Goal: Transaction & Acquisition: Purchase product/service

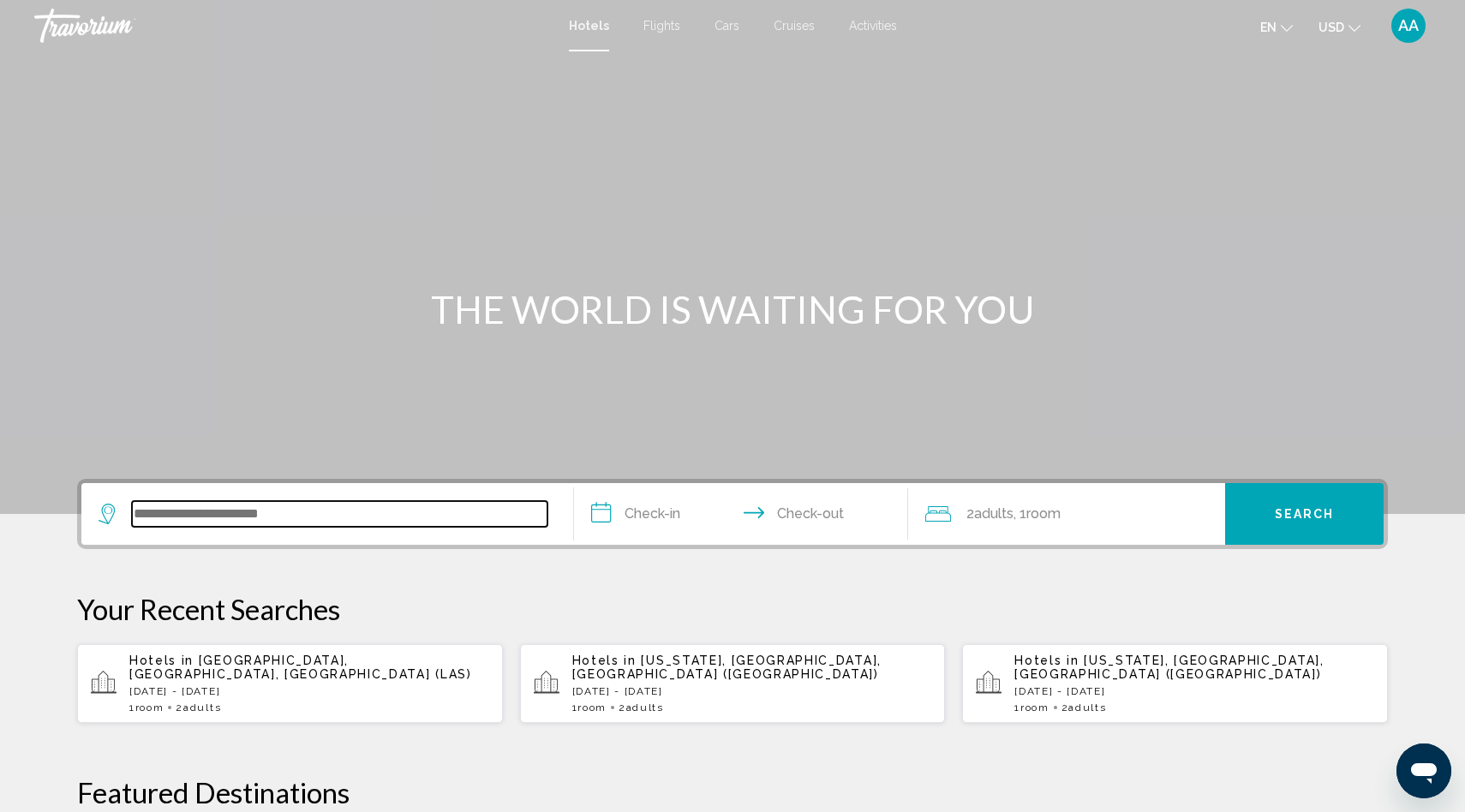
click at [249, 518] on input "Search widget" at bounding box center [339, 514] width 416 height 26
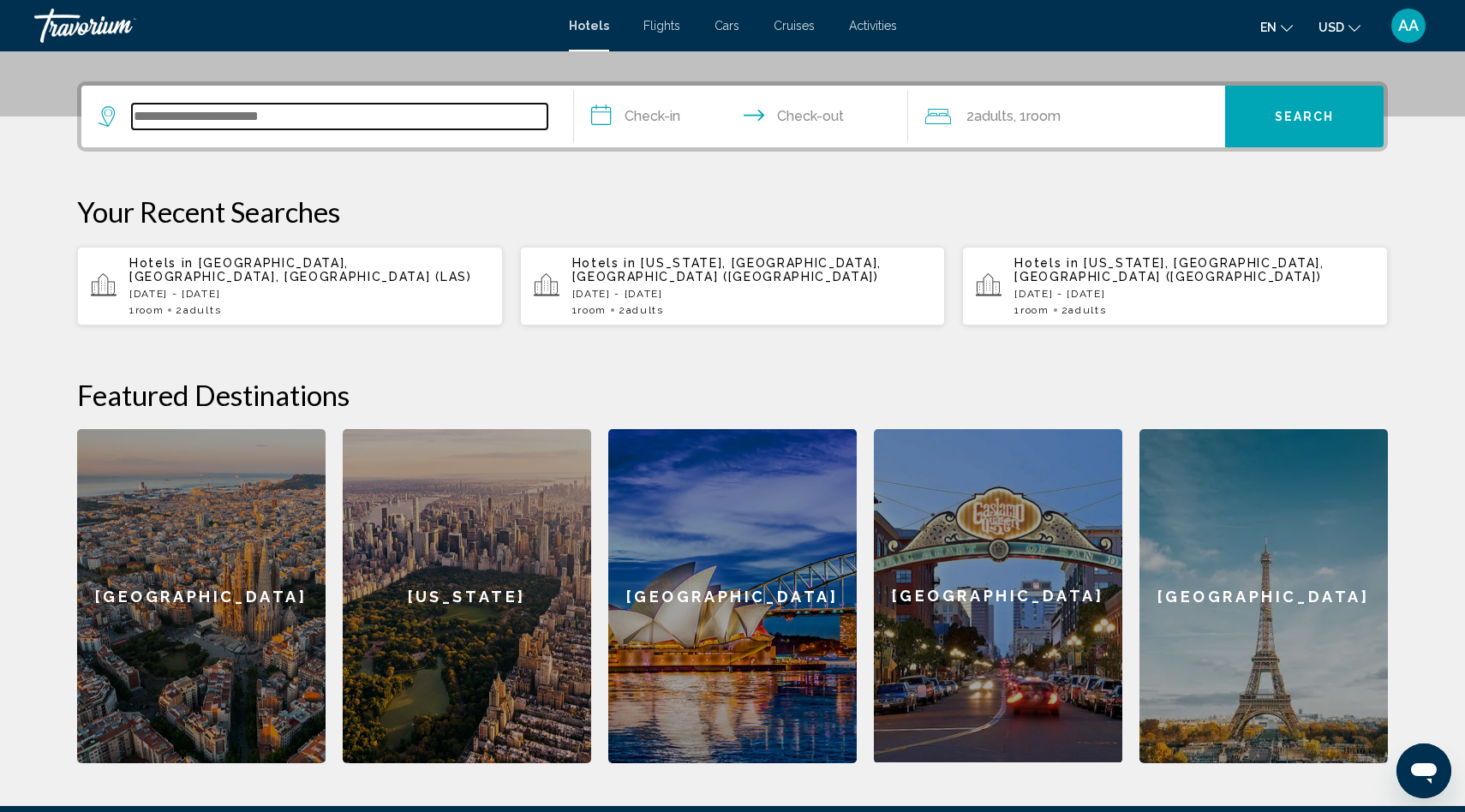
scroll to position [423, 0]
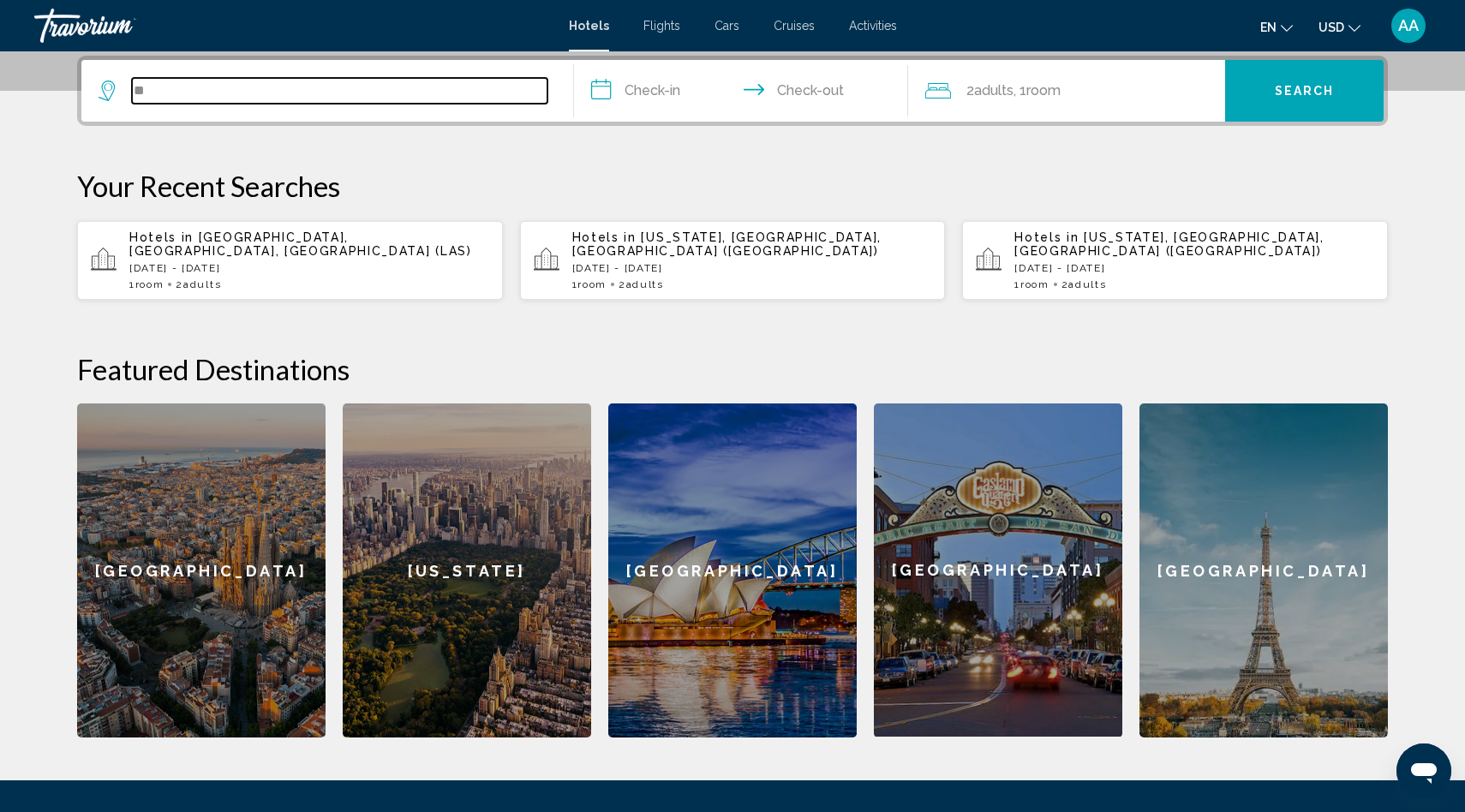
type input "*"
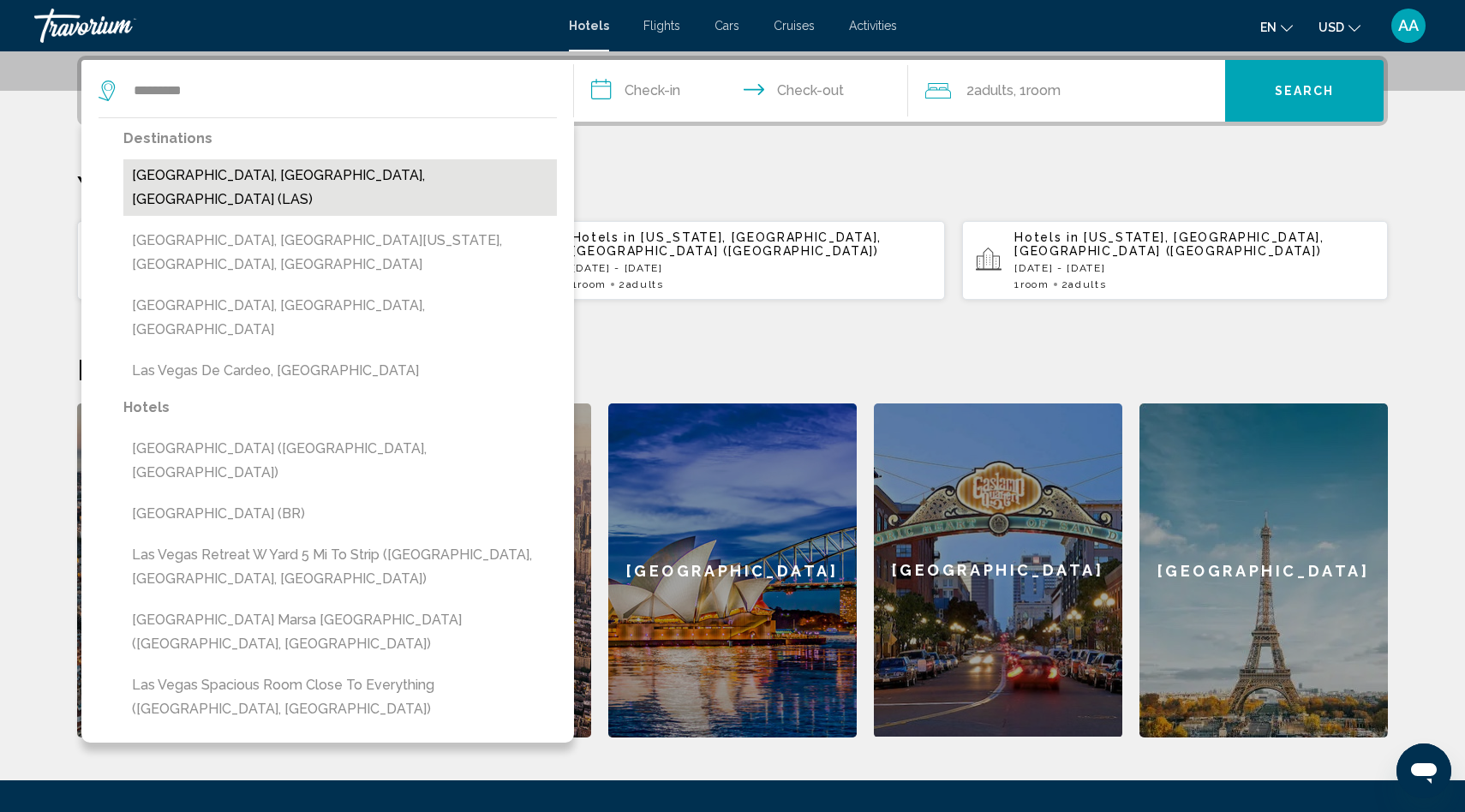
click at [262, 187] on button "[GEOGRAPHIC_DATA], [GEOGRAPHIC_DATA], [GEOGRAPHIC_DATA] (LAS)" at bounding box center [339, 188] width 434 height 57
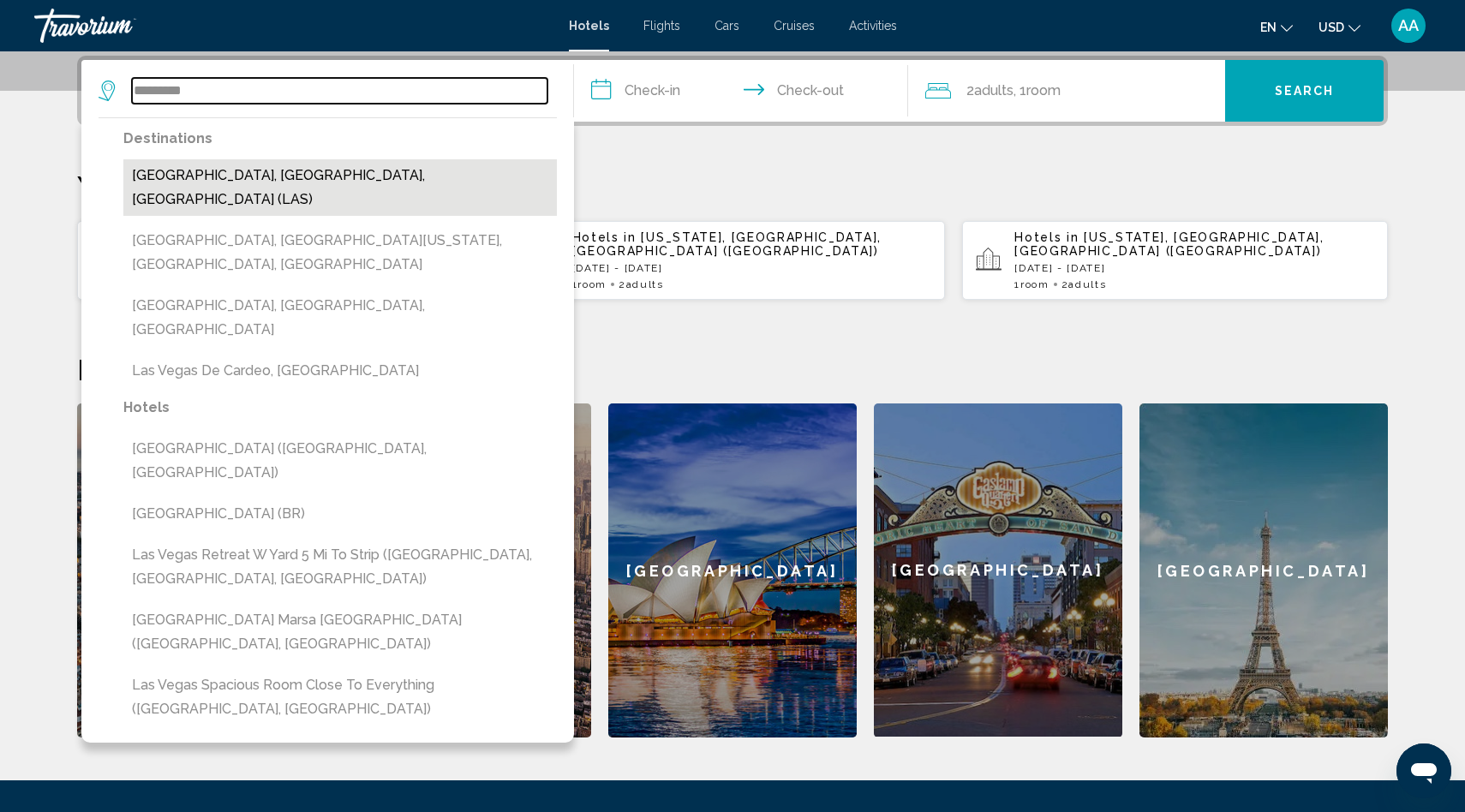
type input "**********"
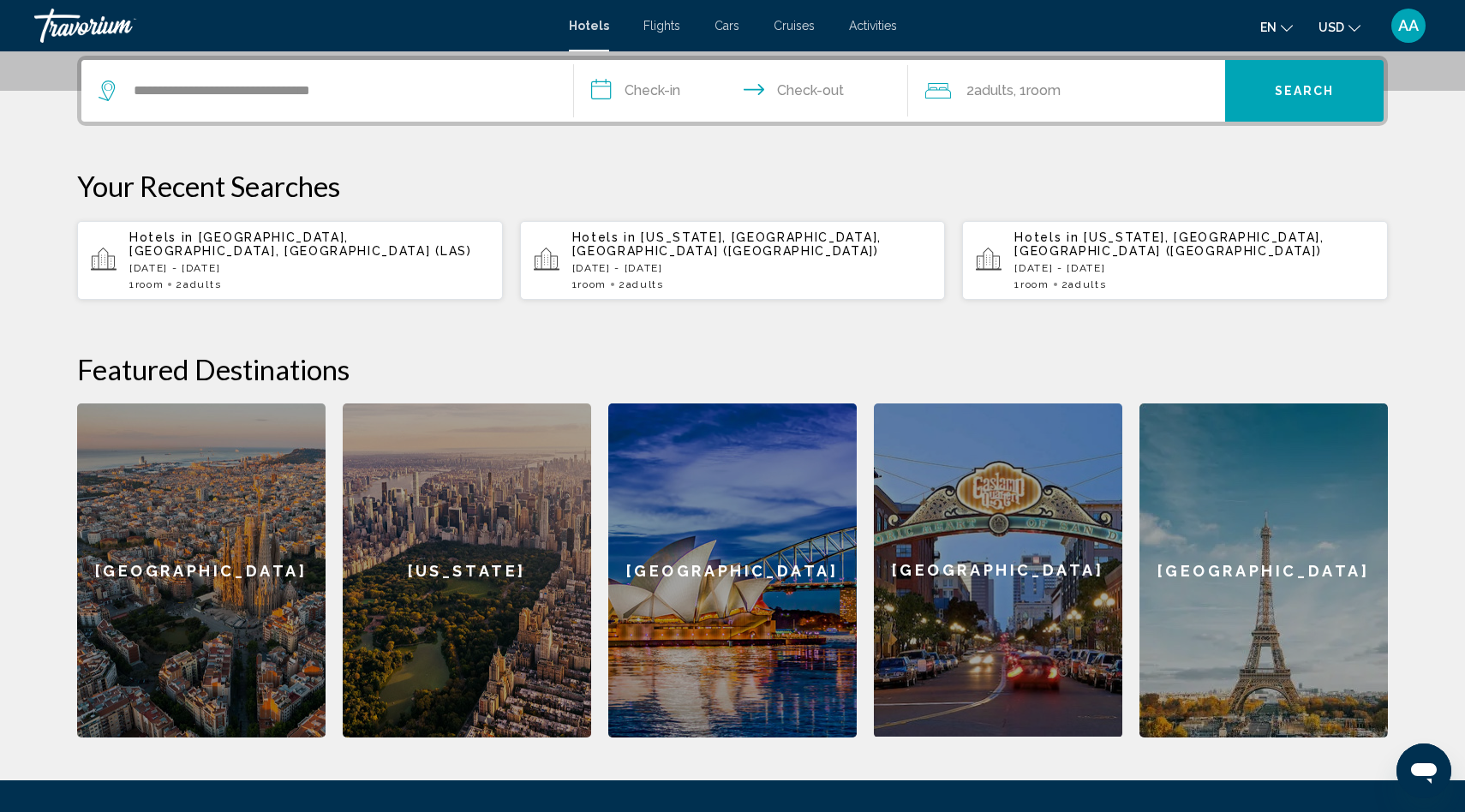
click at [649, 86] on input "**********" at bounding box center [744, 93] width 341 height 67
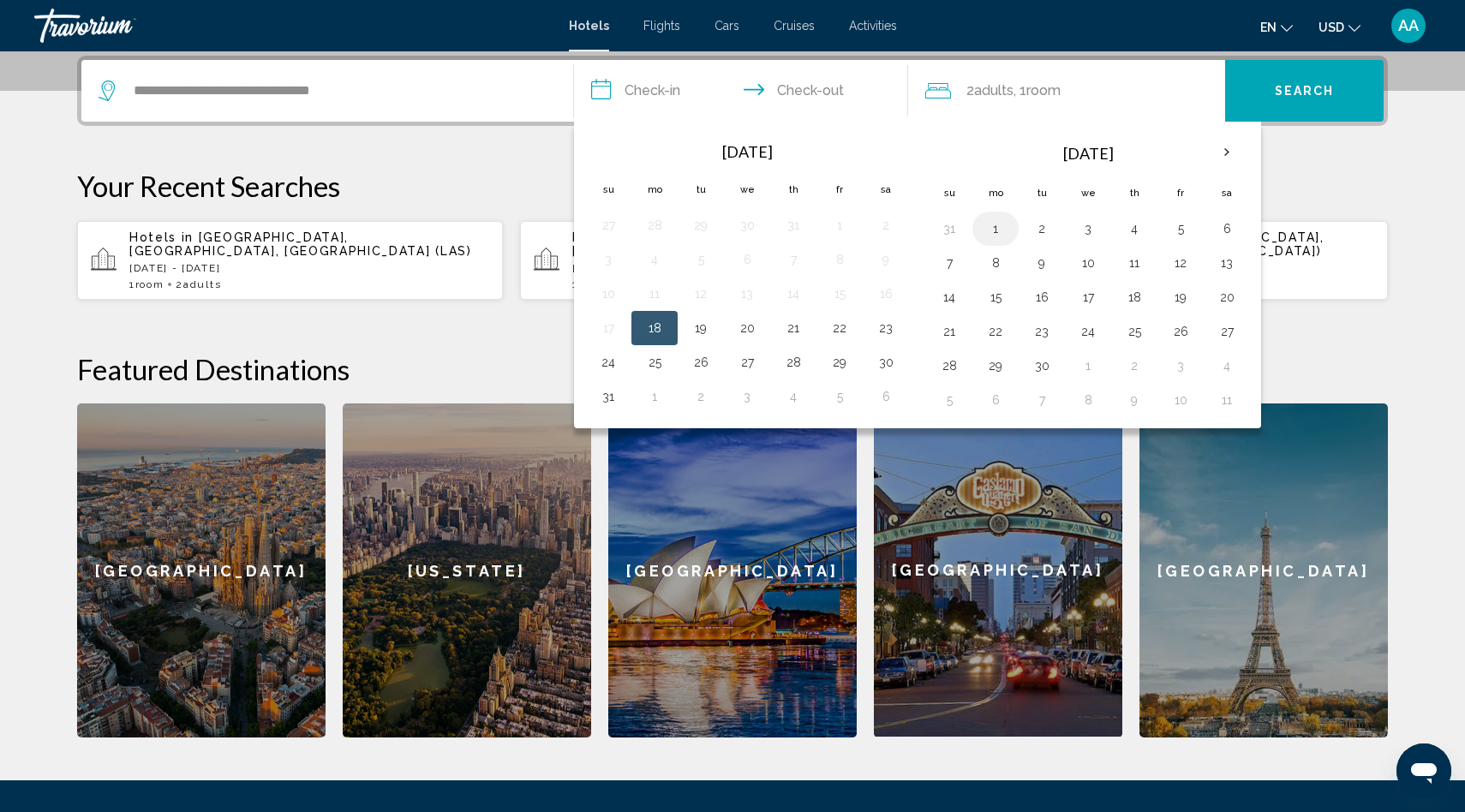
click at [988, 226] on button "1" at bounding box center [995, 228] width 28 height 24
click at [1136, 229] on button "4" at bounding box center [1135, 228] width 28 height 24
type input "**********"
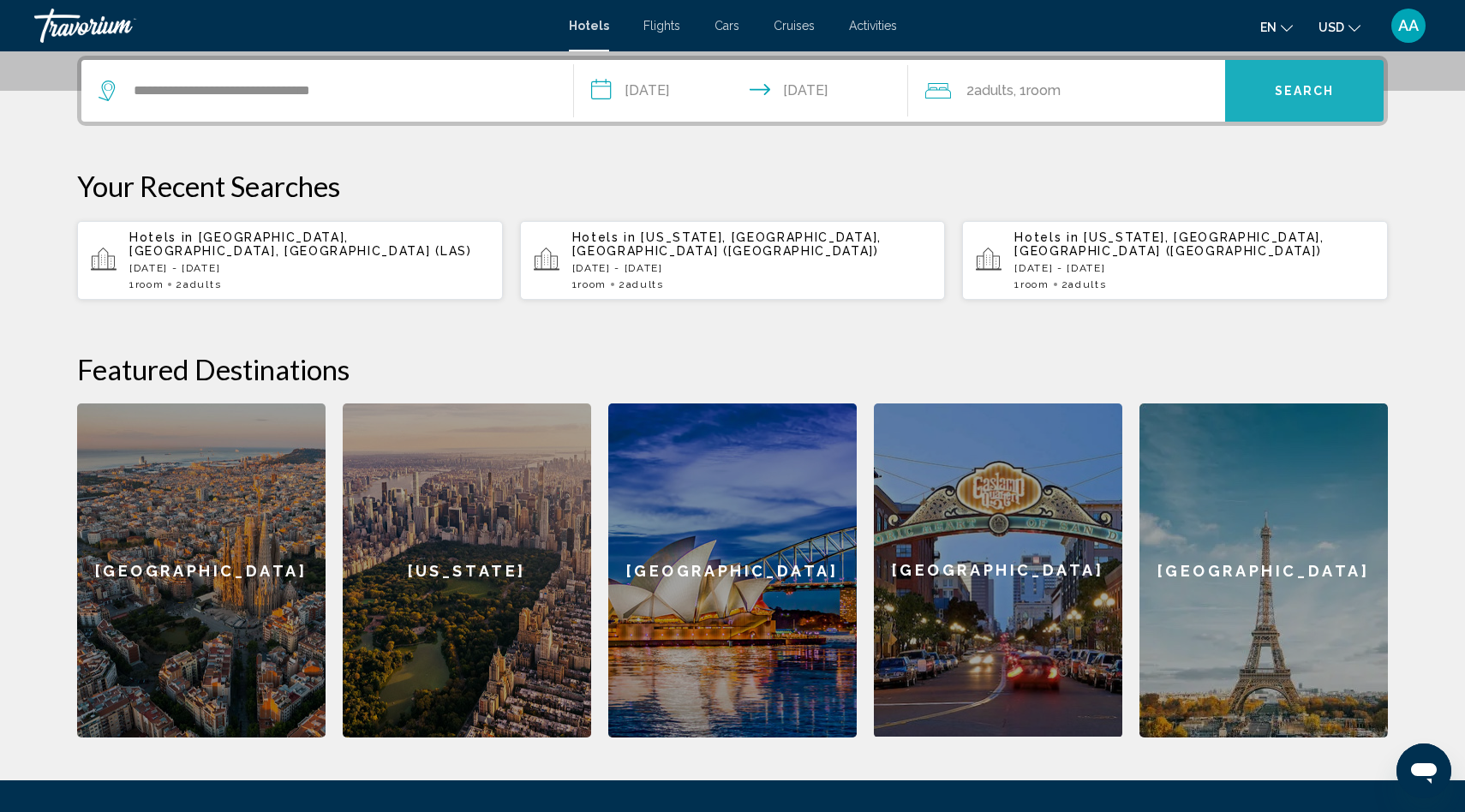
click at [1304, 87] on span "Search" at bounding box center [1304, 91] width 60 height 14
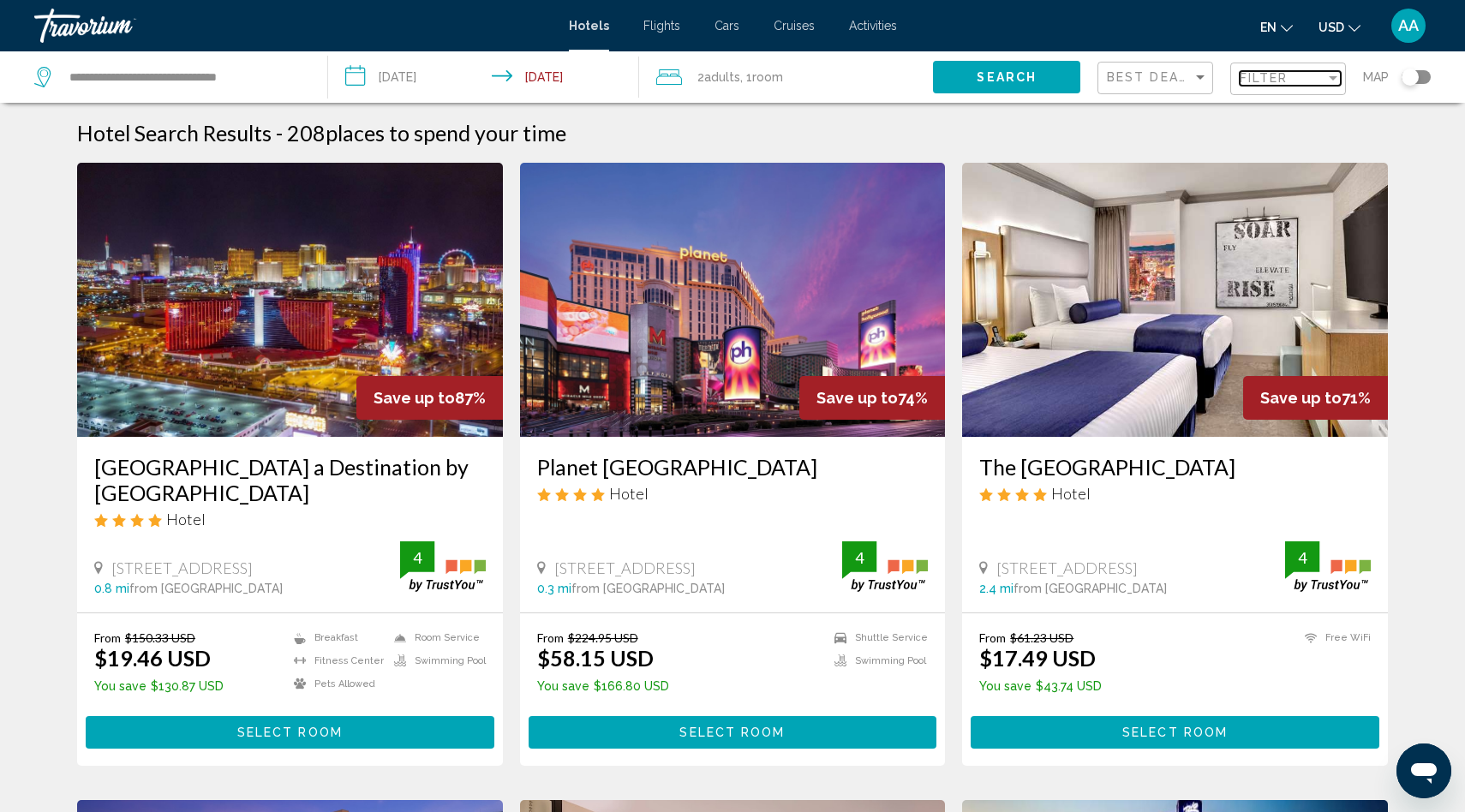
click at [1267, 78] on span "Filter" at bounding box center [1264, 78] width 49 height 14
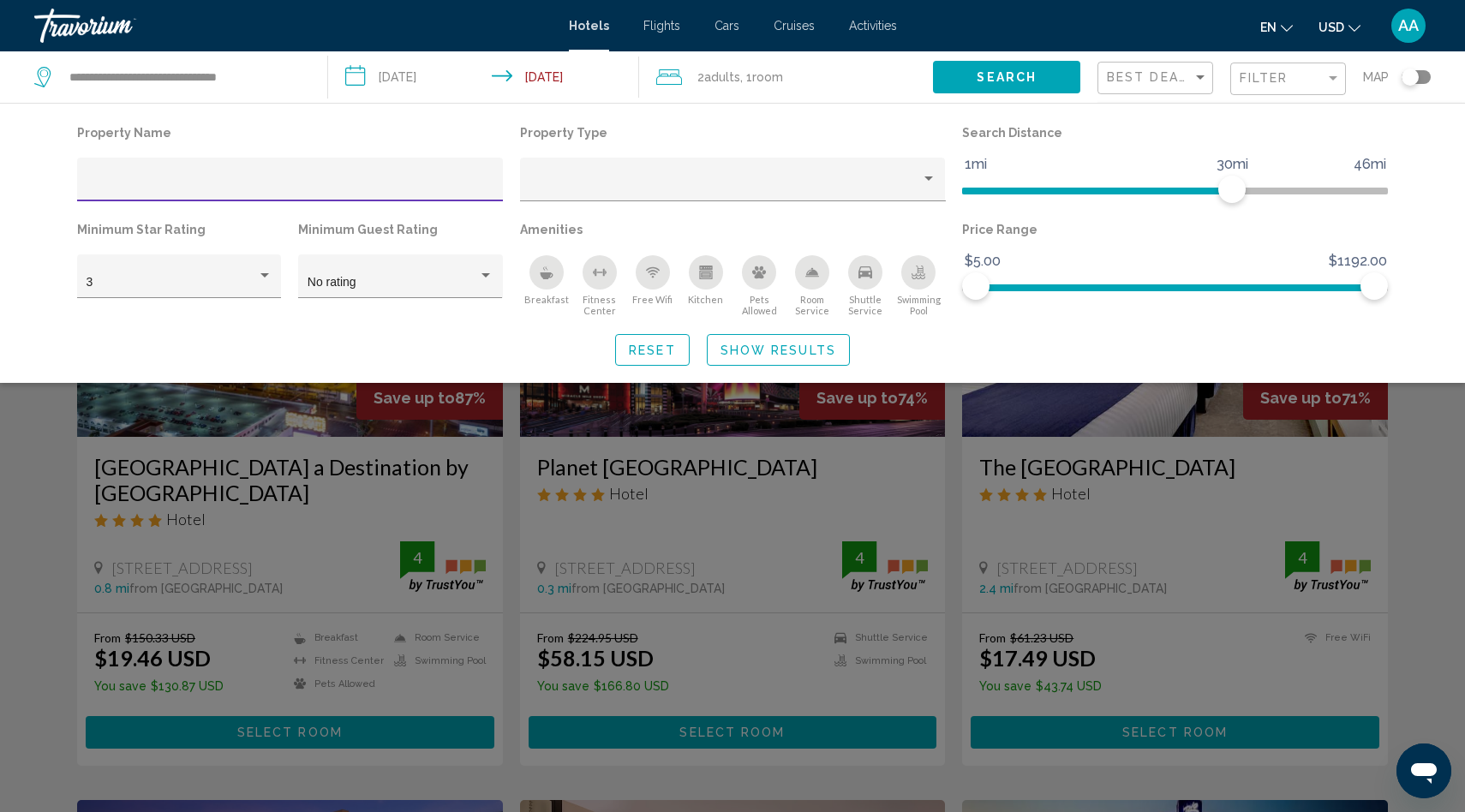
click at [908, 269] on div "Swimming Pool" at bounding box center [918, 272] width 34 height 34
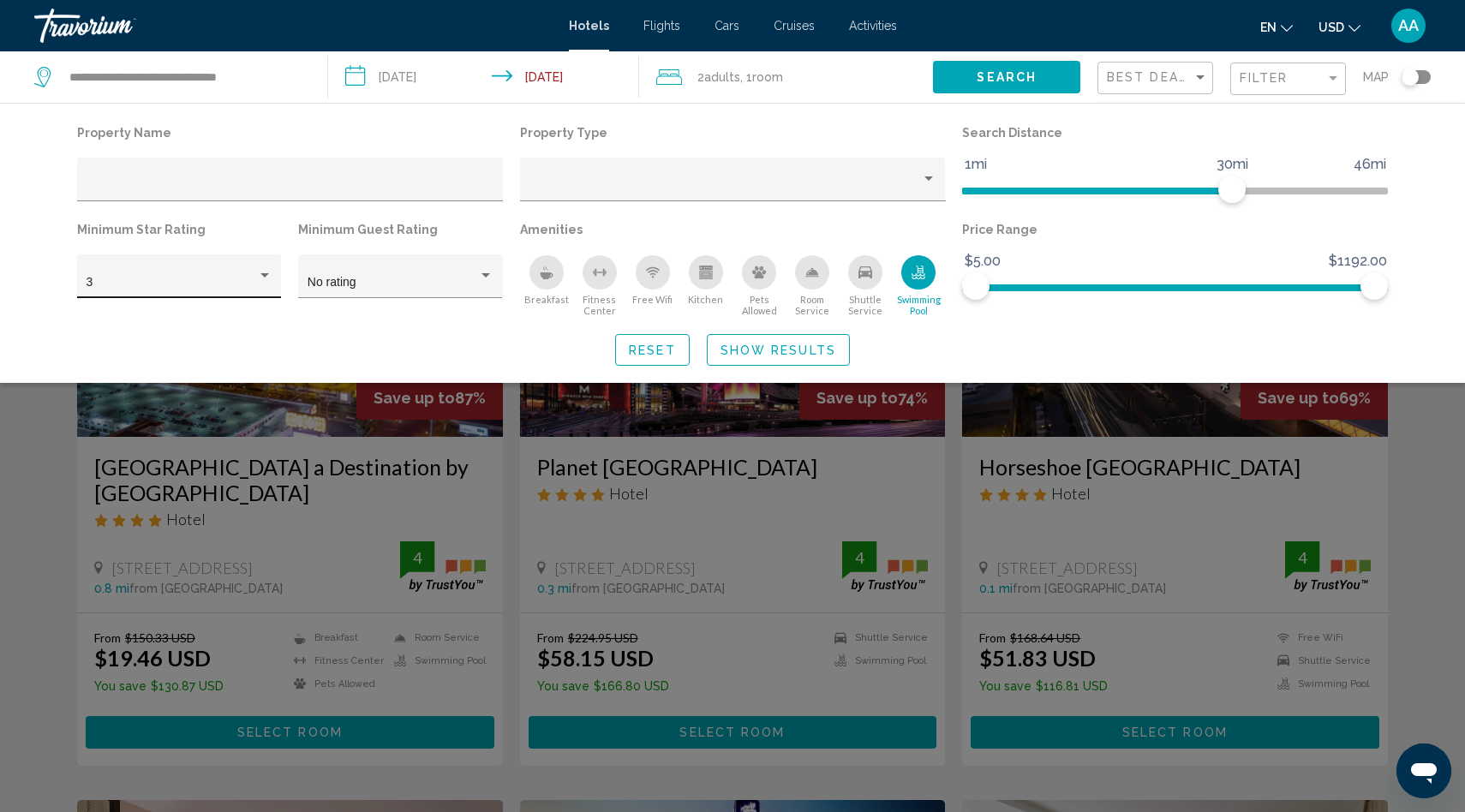
click at [217, 288] on div "3" at bounding box center [171, 283] width 170 height 14
click at [193, 353] on span "5" at bounding box center [179, 355] width 186 height 36
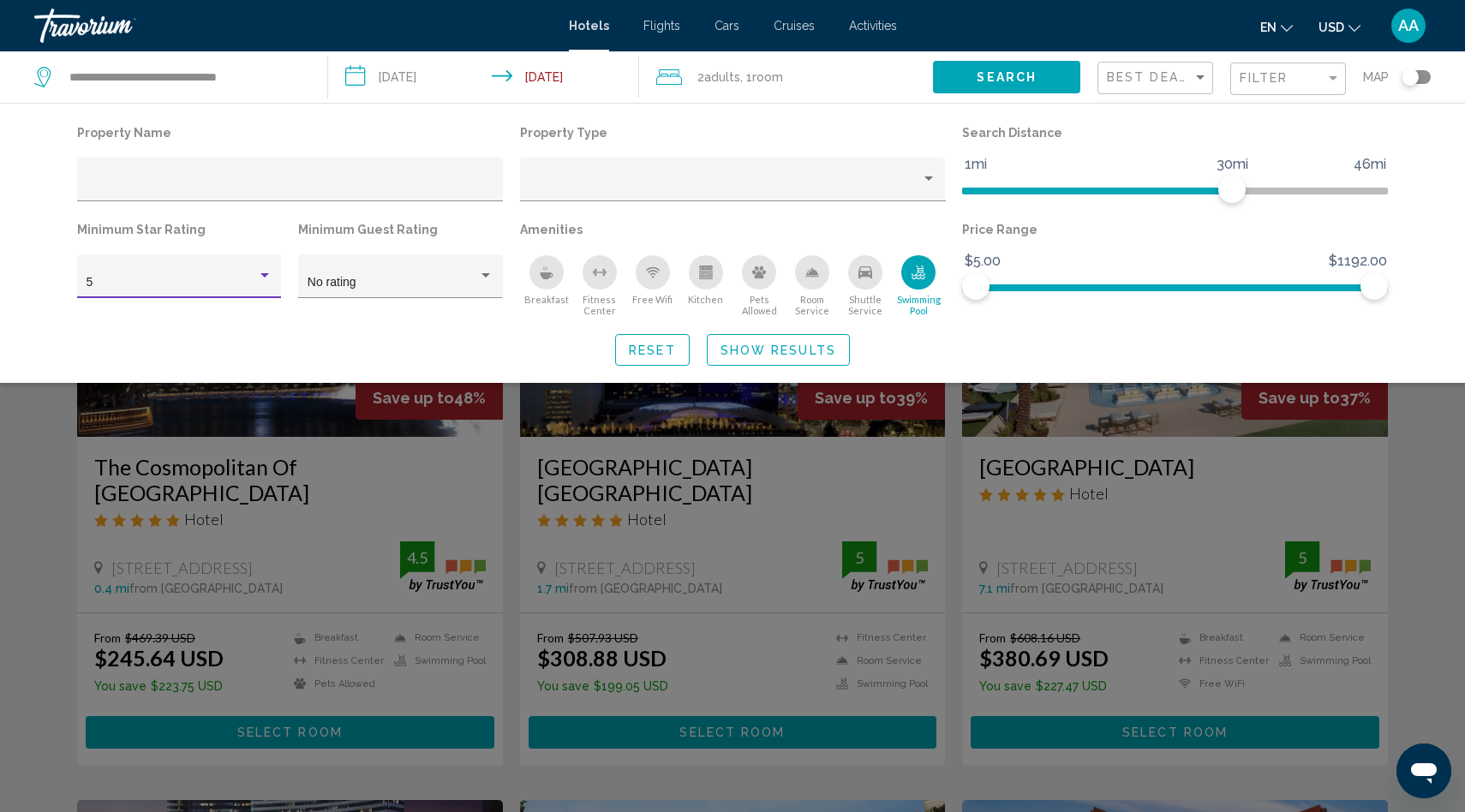
click at [768, 347] on span "Show Results" at bounding box center [779, 350] width 116 height 14
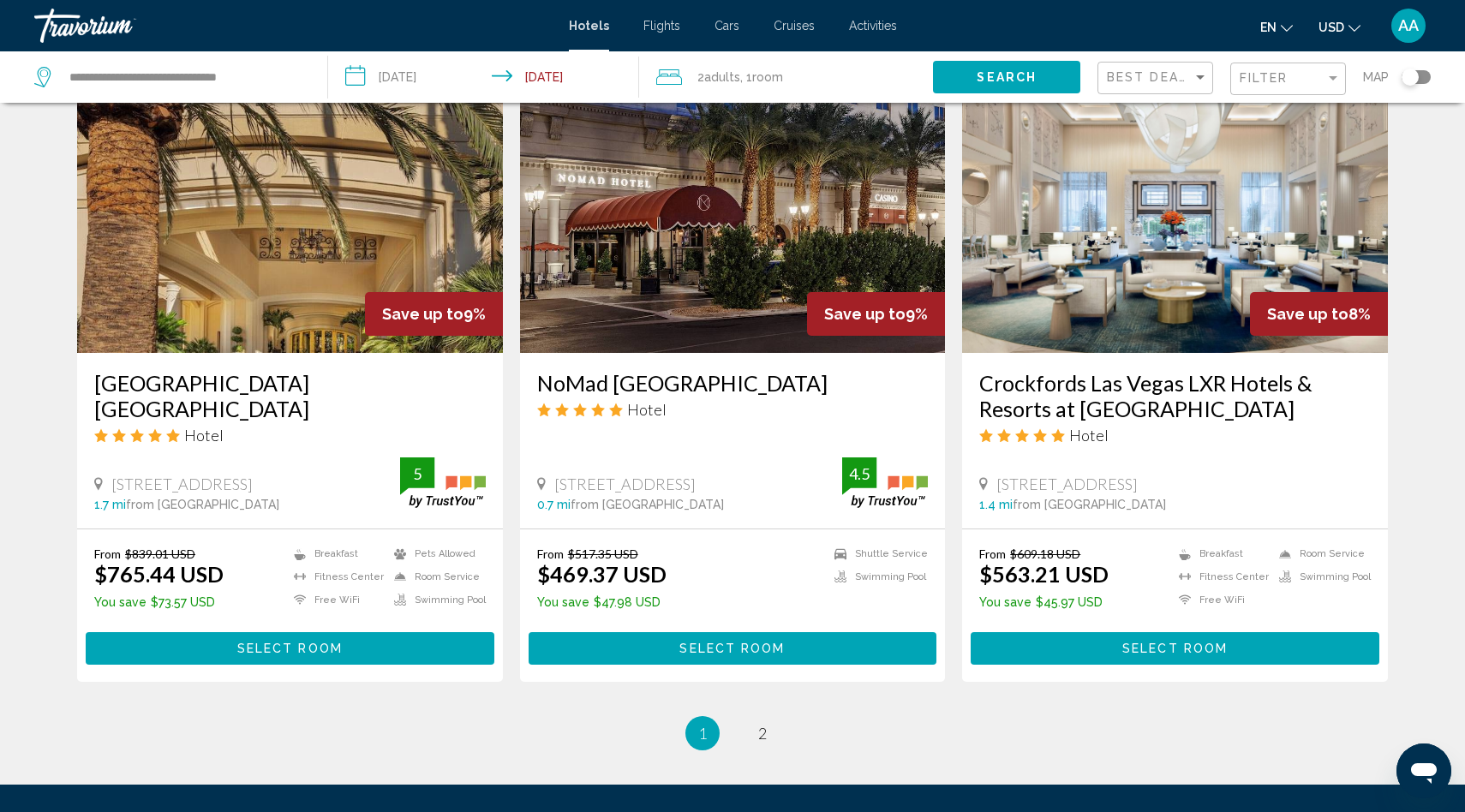
scroll to position [1980, 0]
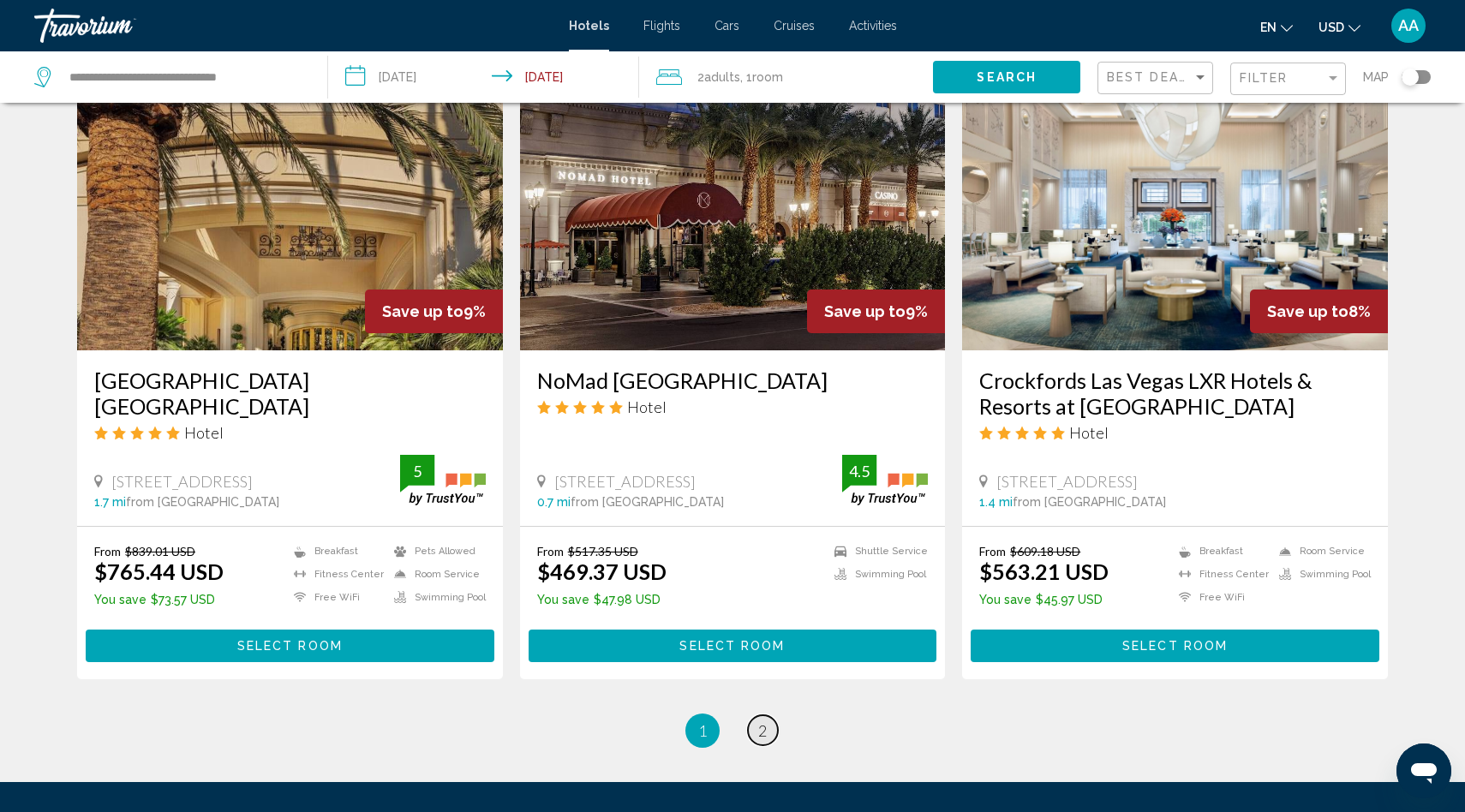
click at [761, 722] on span "2" at bounding box center [762, 730] width 9 height 19
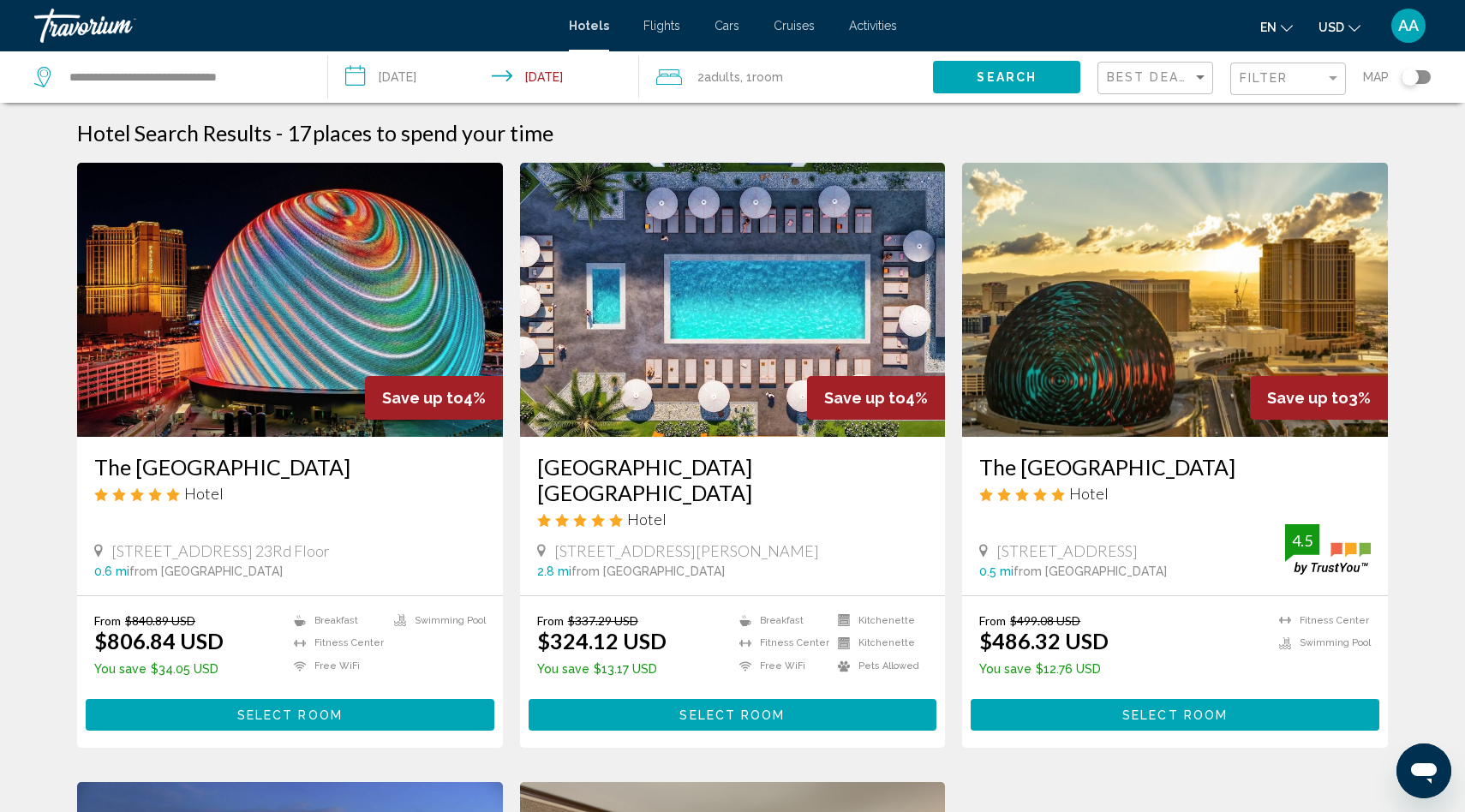
click at [681, 284] on img "Main content" at bounding box center [732, 300] width 426 height 274
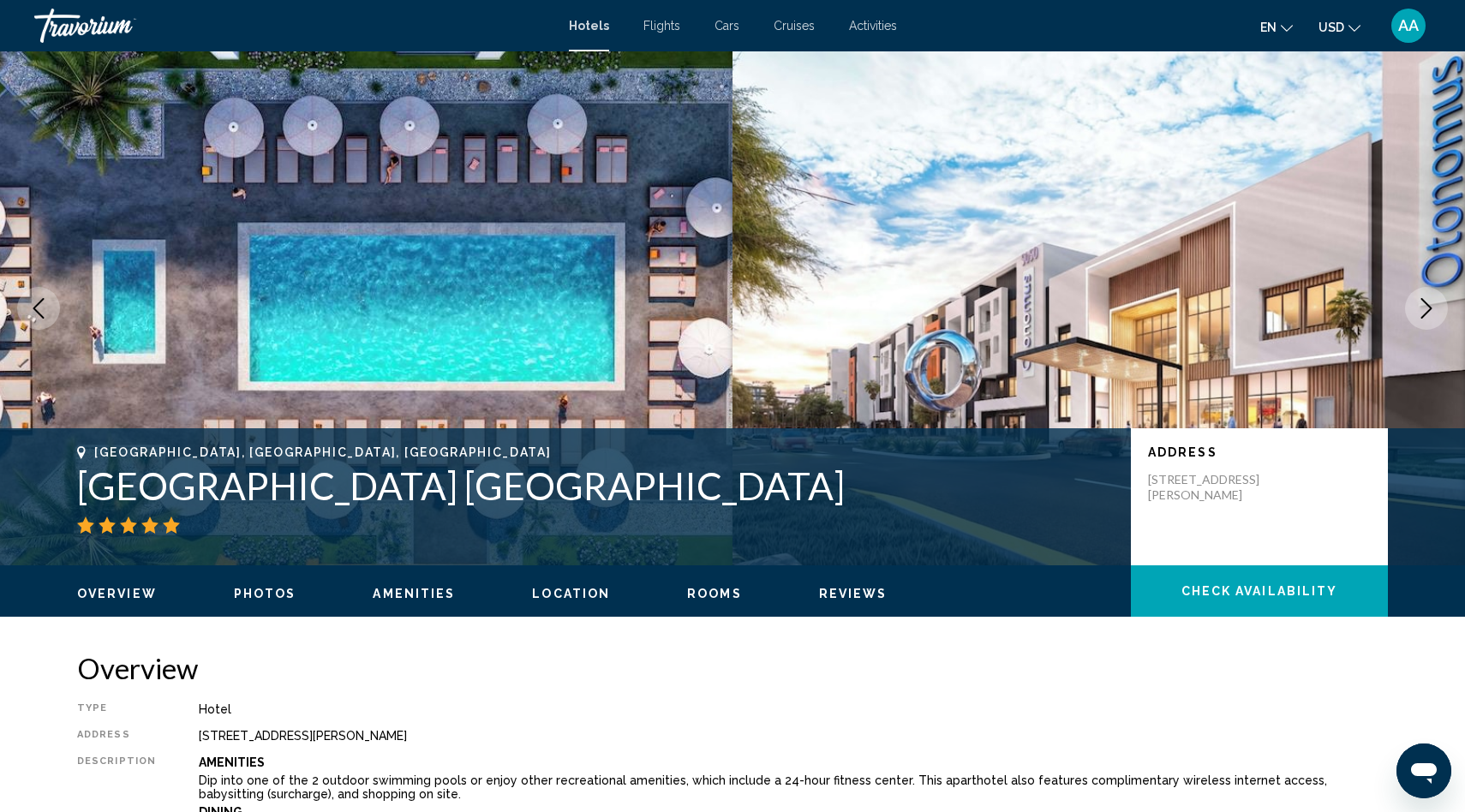
click at [1442, 296] on button "Next image" at bounding box center [1427, 309] width 43 height 43
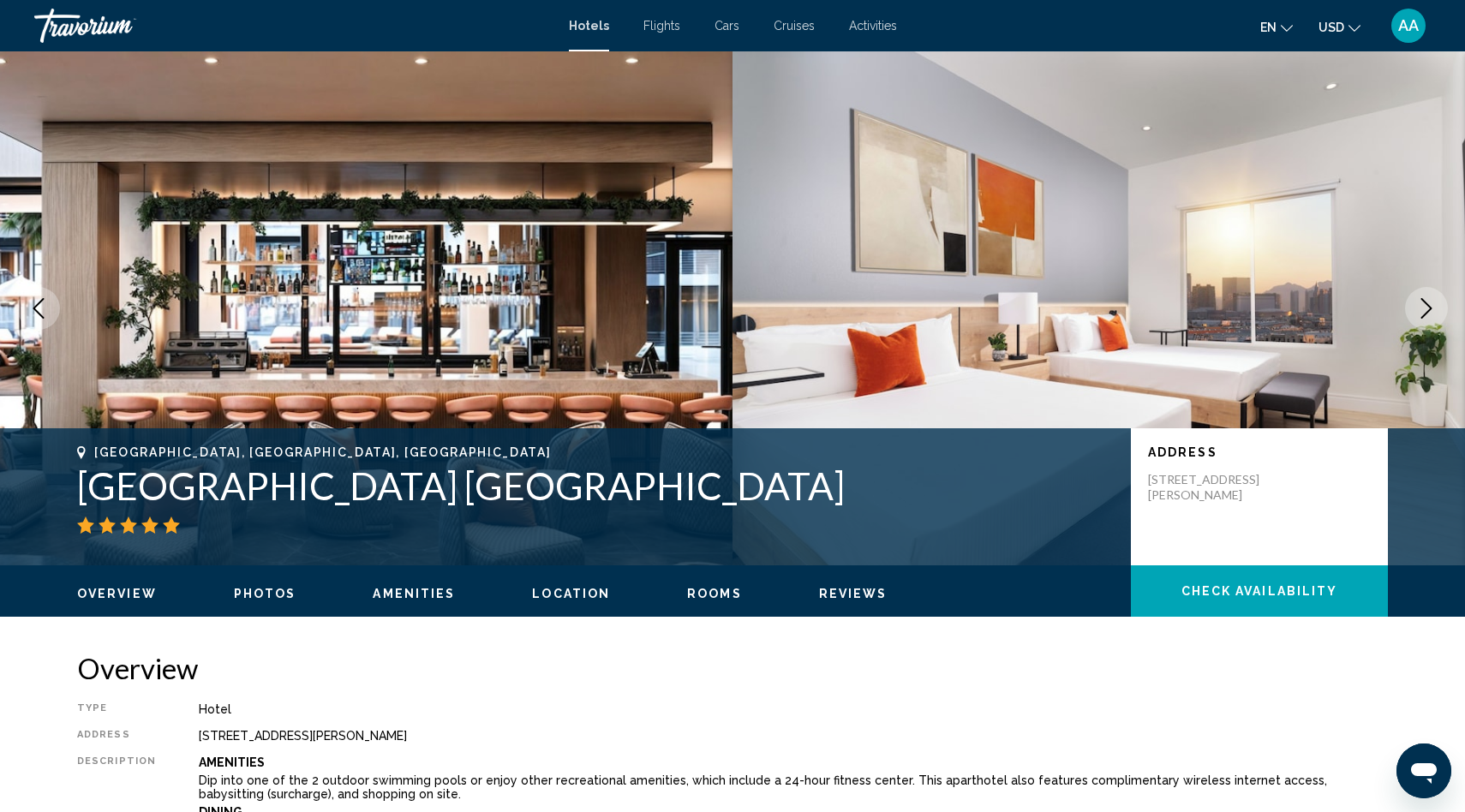
click at [1430, 303] on icon "Next image" at bounding box center [1426, 308] width 21 height 21
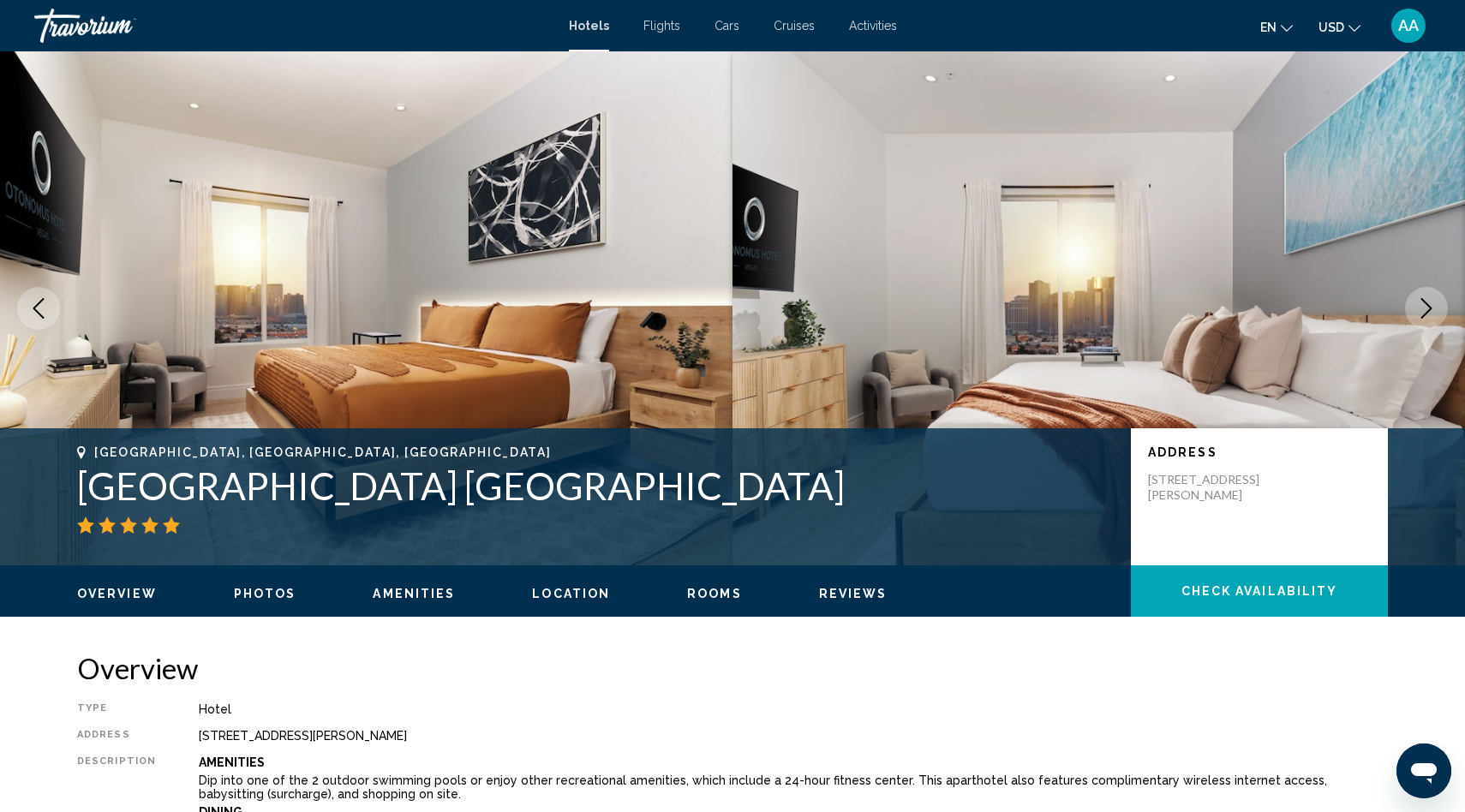
click at [1430, 303] on icon "Next image" at bounding box center [1426, 308] width 21 height 21
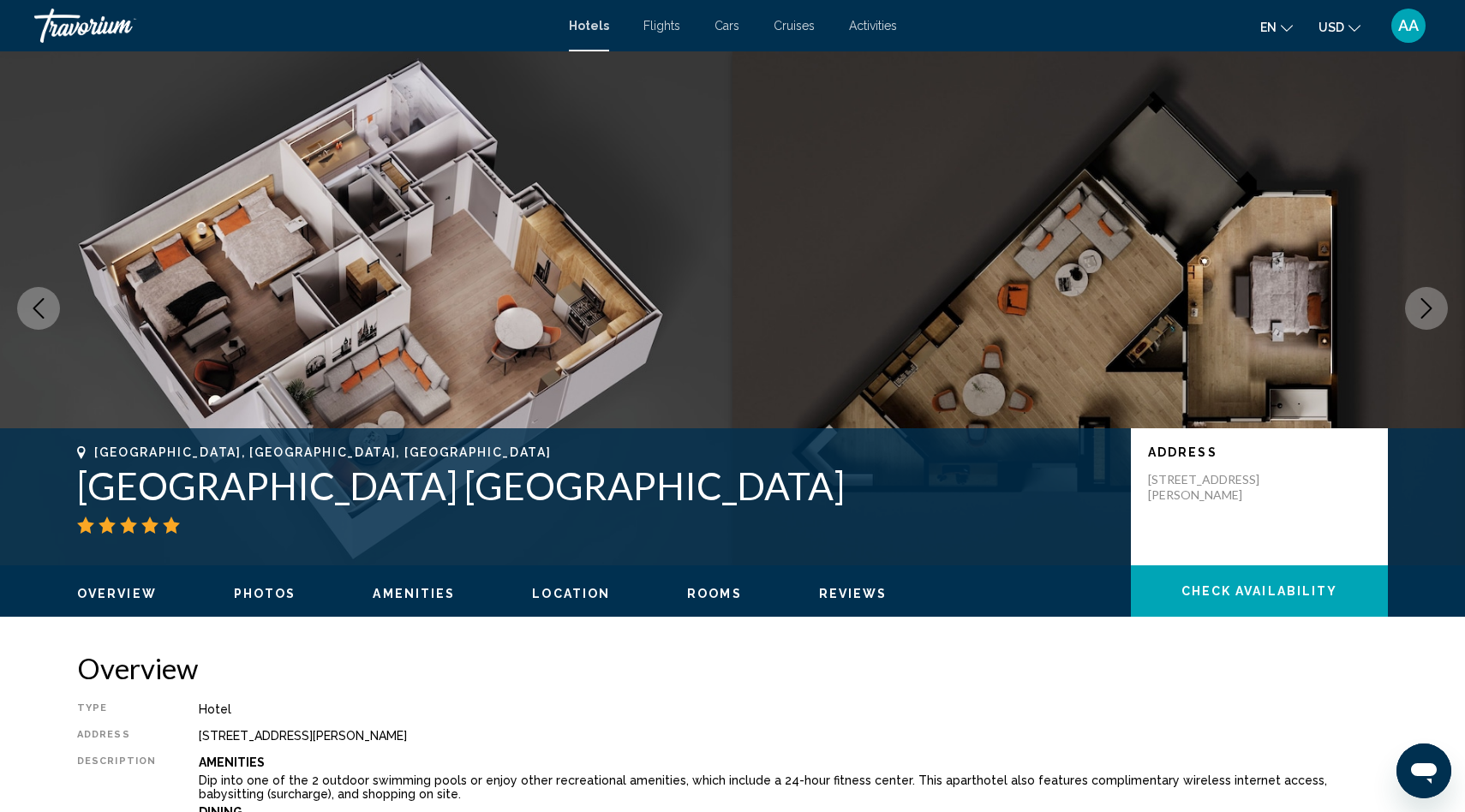
click at [1430, 303] on icon "Next image" at bounding box center [1426, 308] width 21 height 21
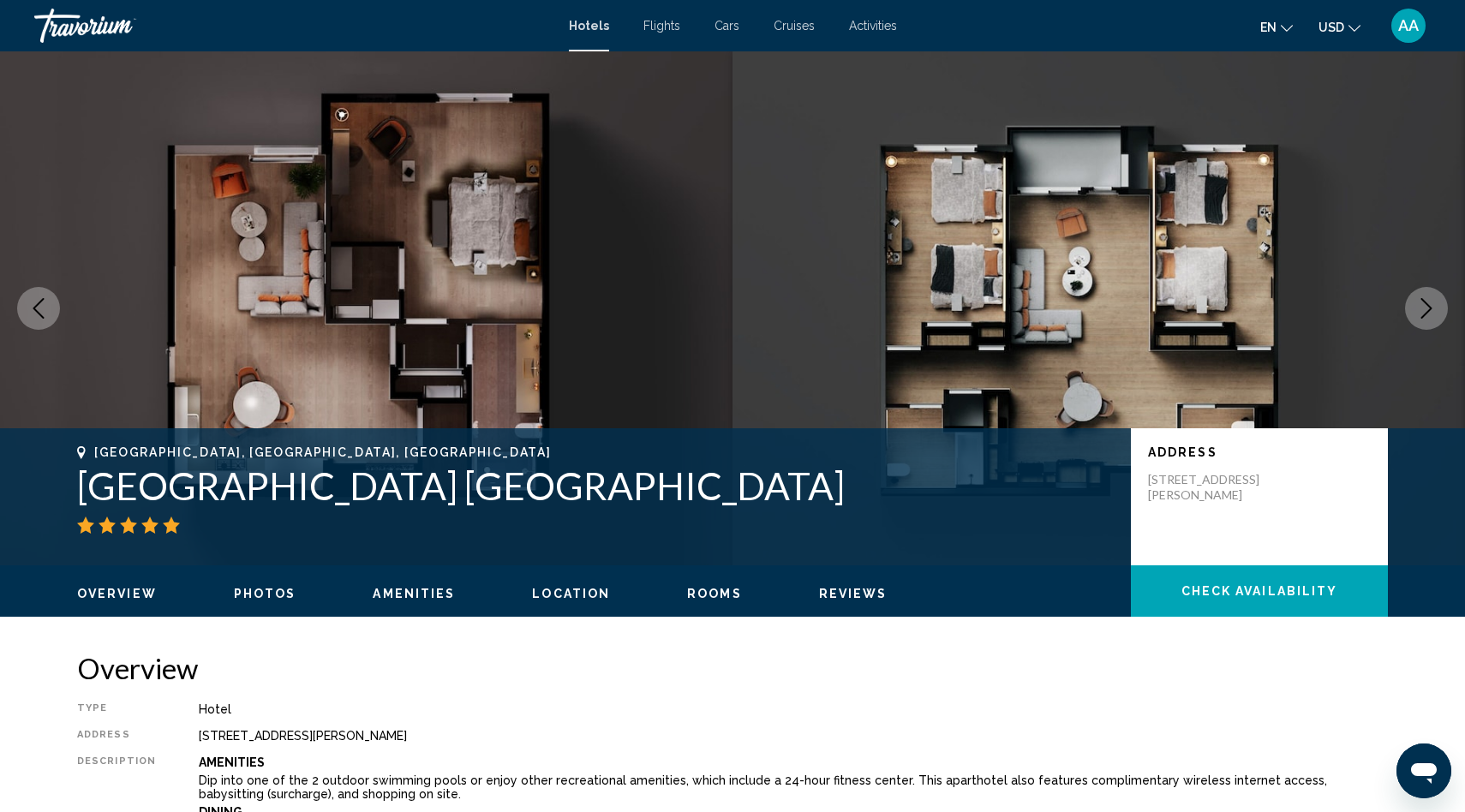
click at [1430, 303] on icon "Next image" at bounding box center [1426, 308] width 21 height 21
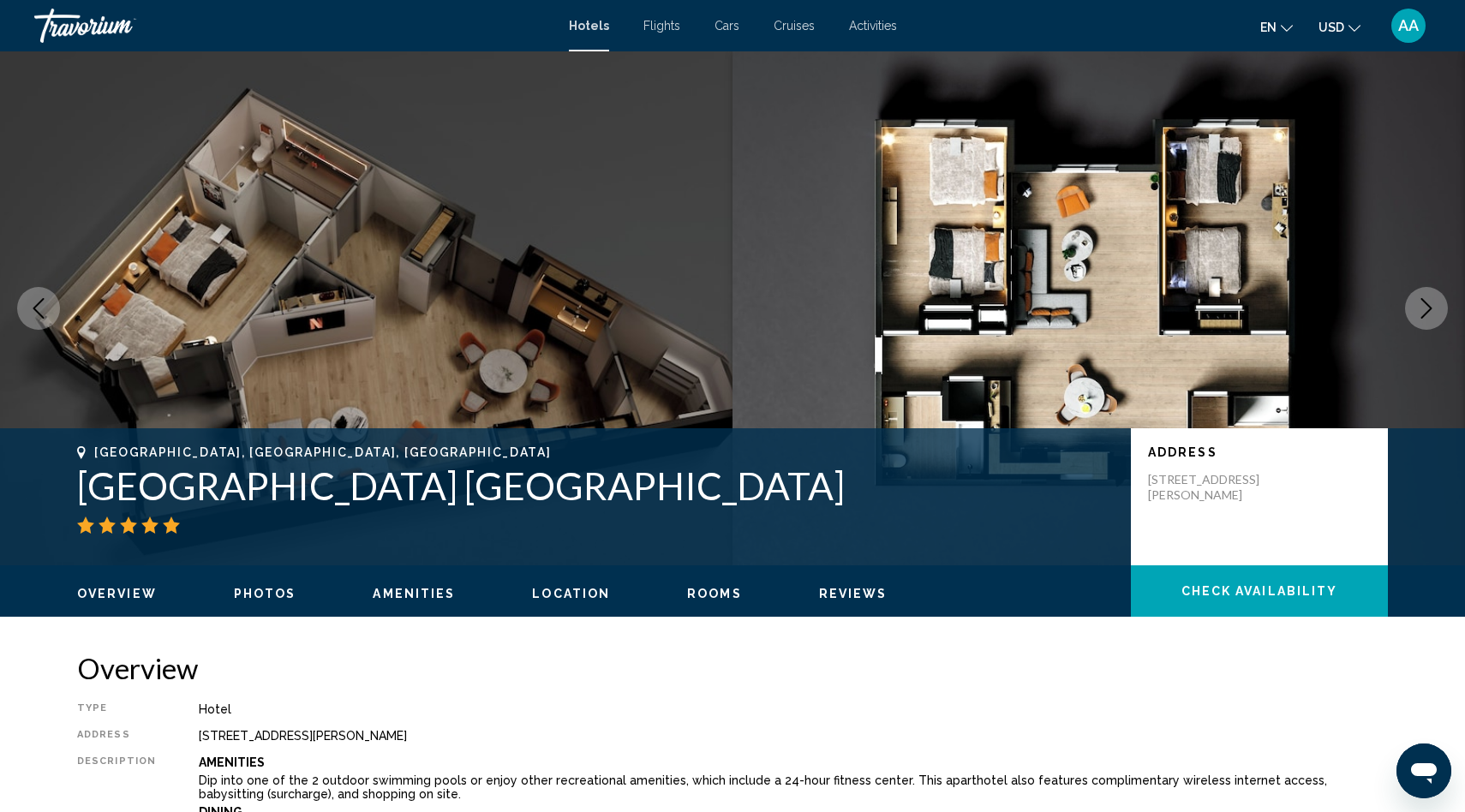
click at [1430, 303] on icon "Next image" at bounding box center [1426, 308] width 21 height 21
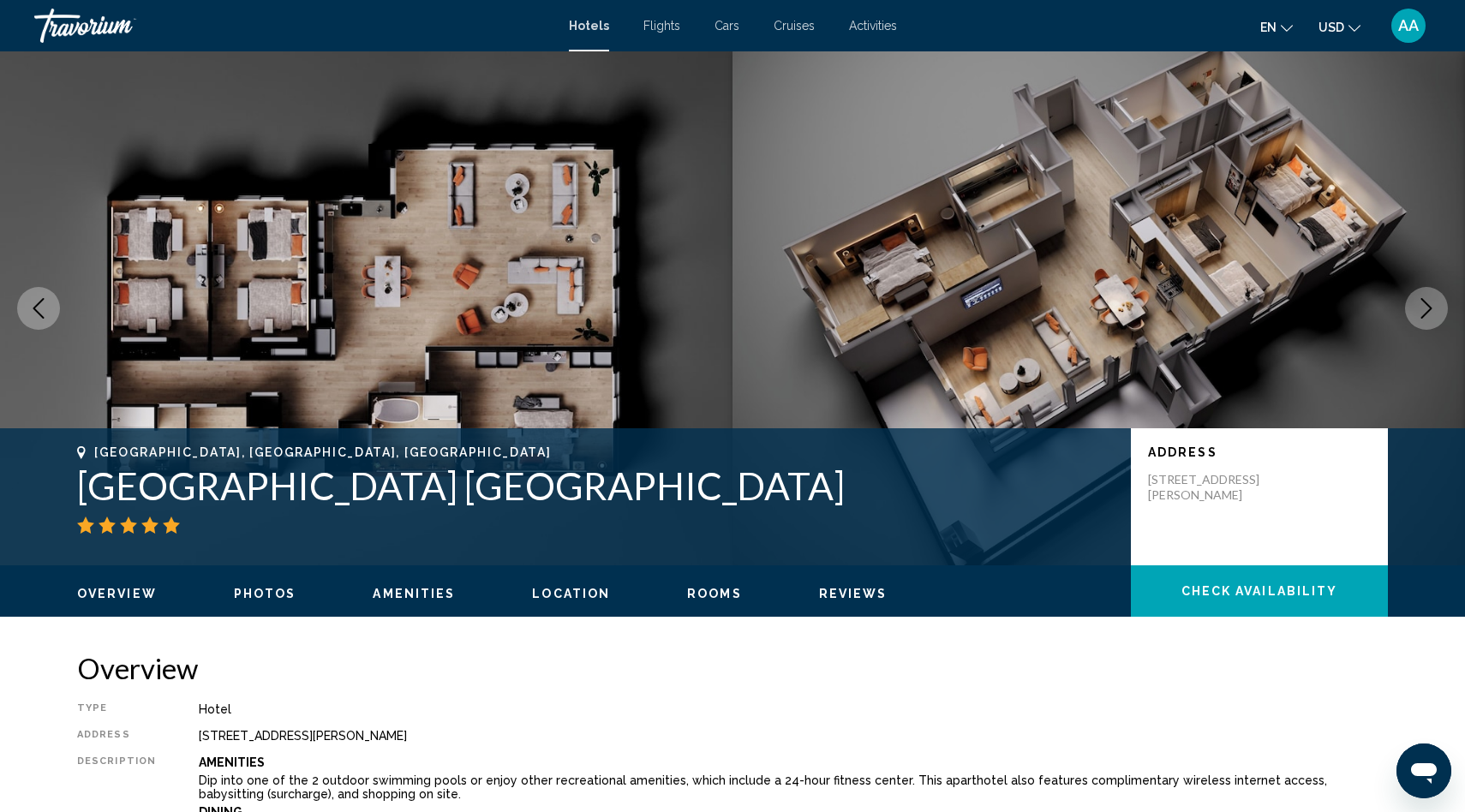
click at [1430, 303] on icon "Next image" at bounding box center [1426, 308] width 21 height 21
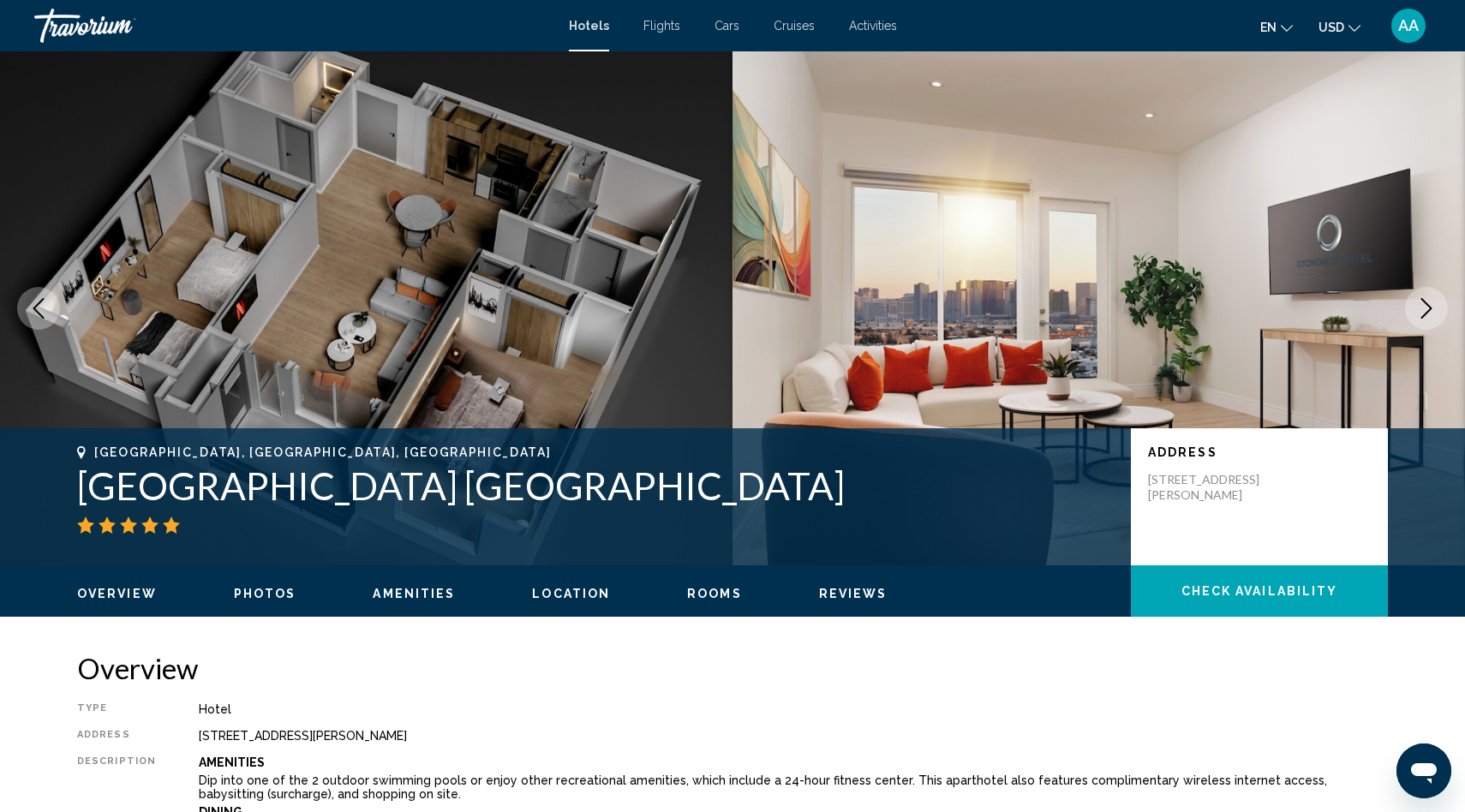
click at [1430, 303] on icon "Next image" at bounding box center [1426, 308] width 21 height 21
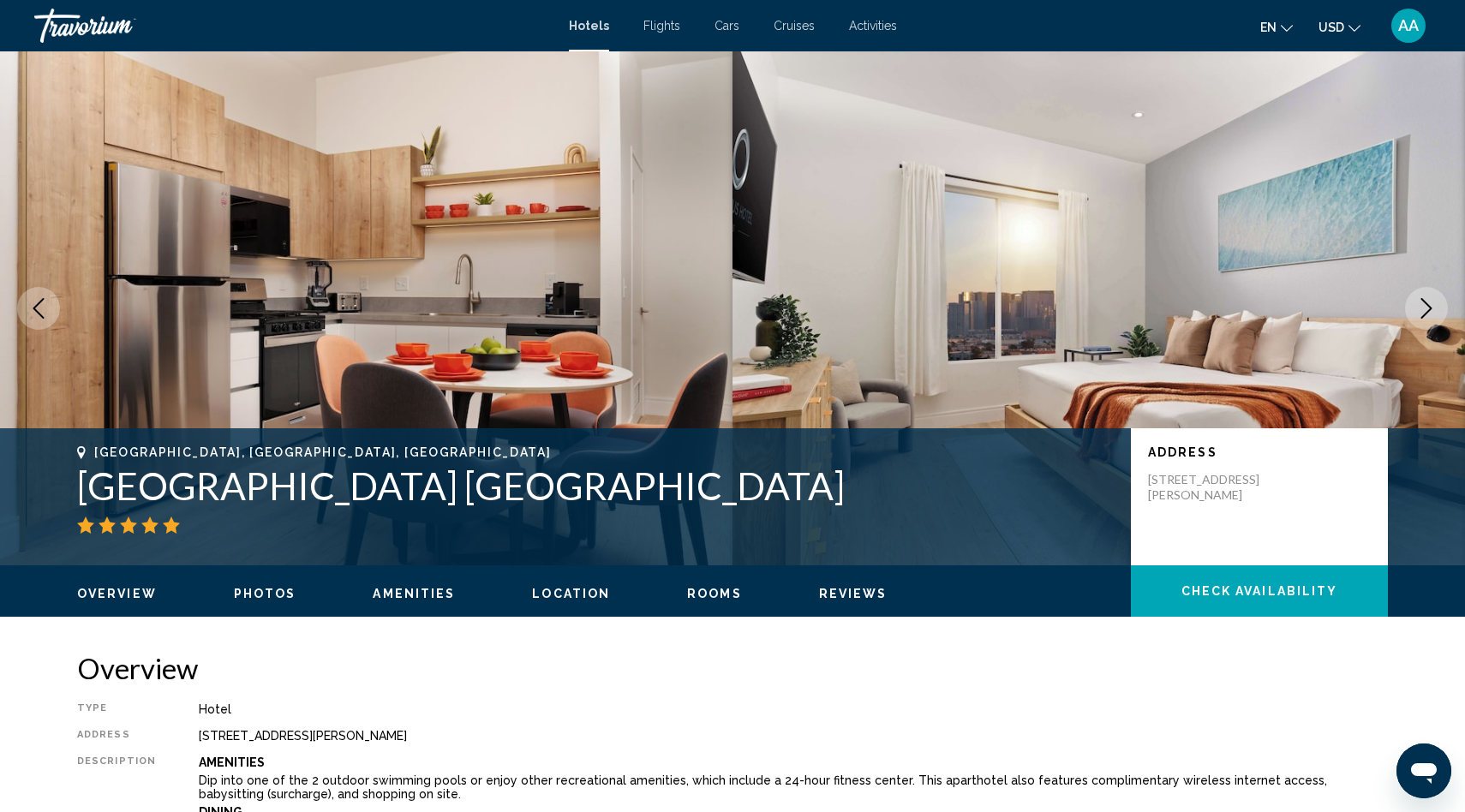
click at [1430, 303] on icon "Next image" at bounding box center [1426, 308] width 21 height 21
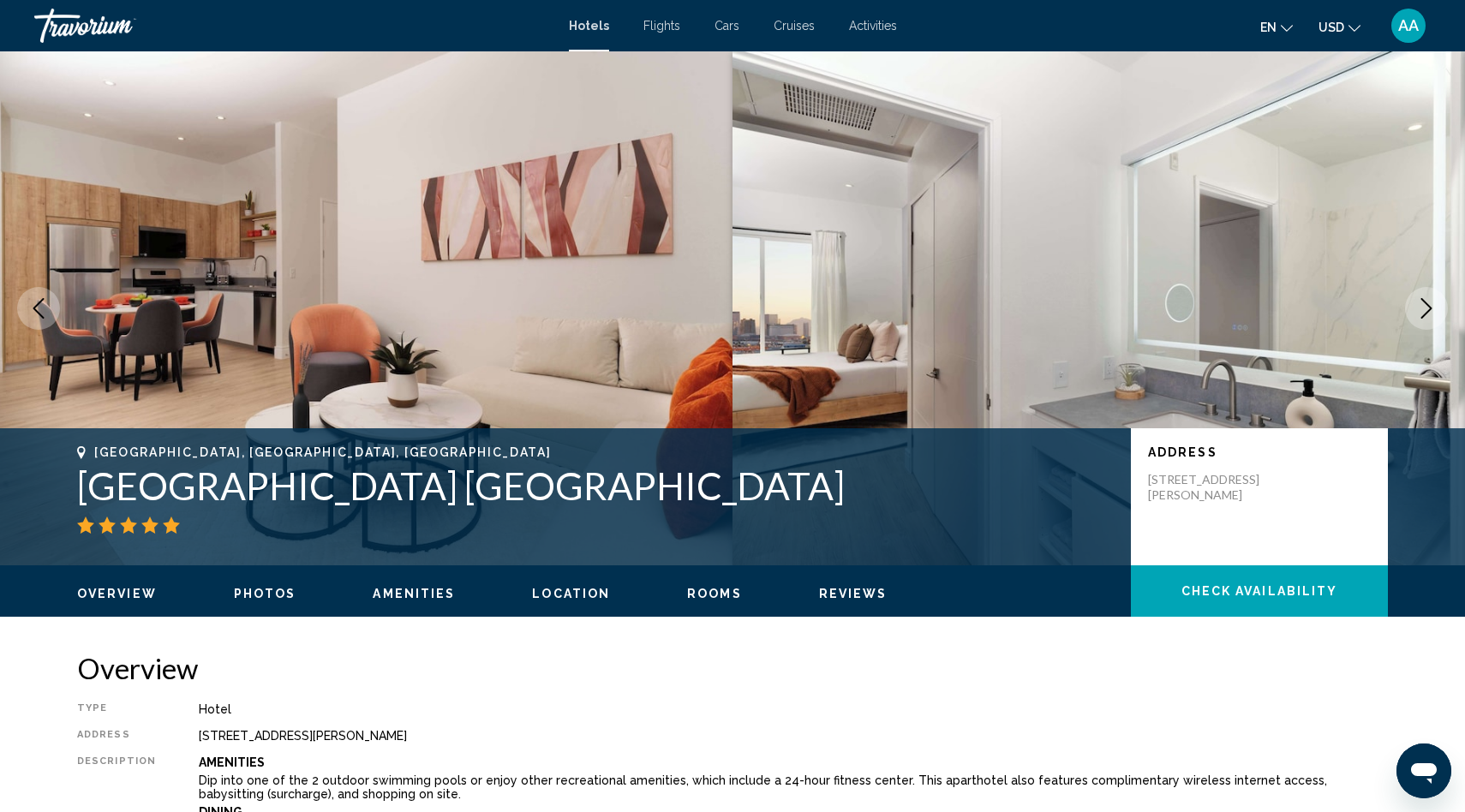
click at [1430, 303] on icon "Next image" at bounding box center [1426, 308] width 21 height 21
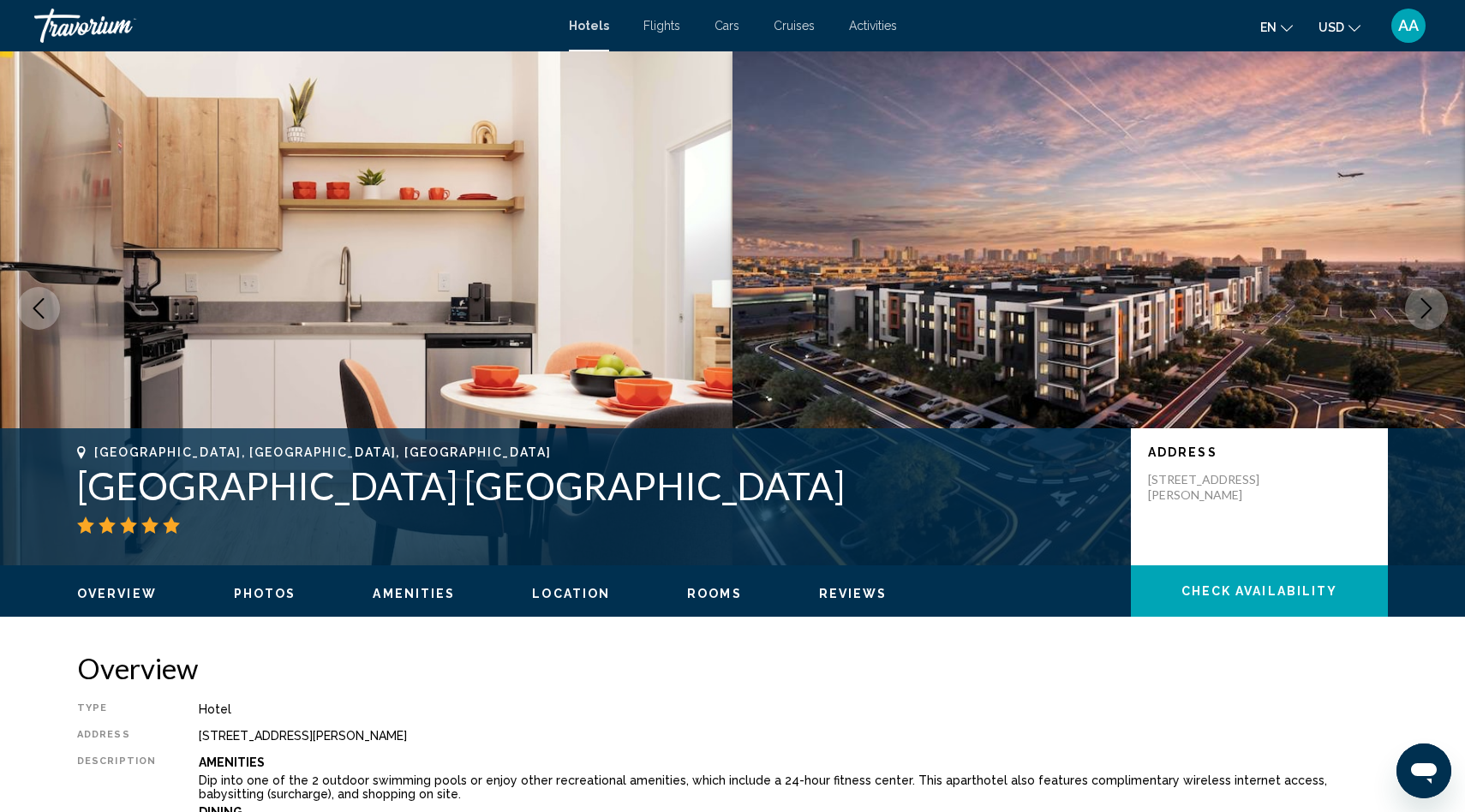
click at [1430, 303] on icon "Next image" at bounding box center [1426, 308] width 21 height 21
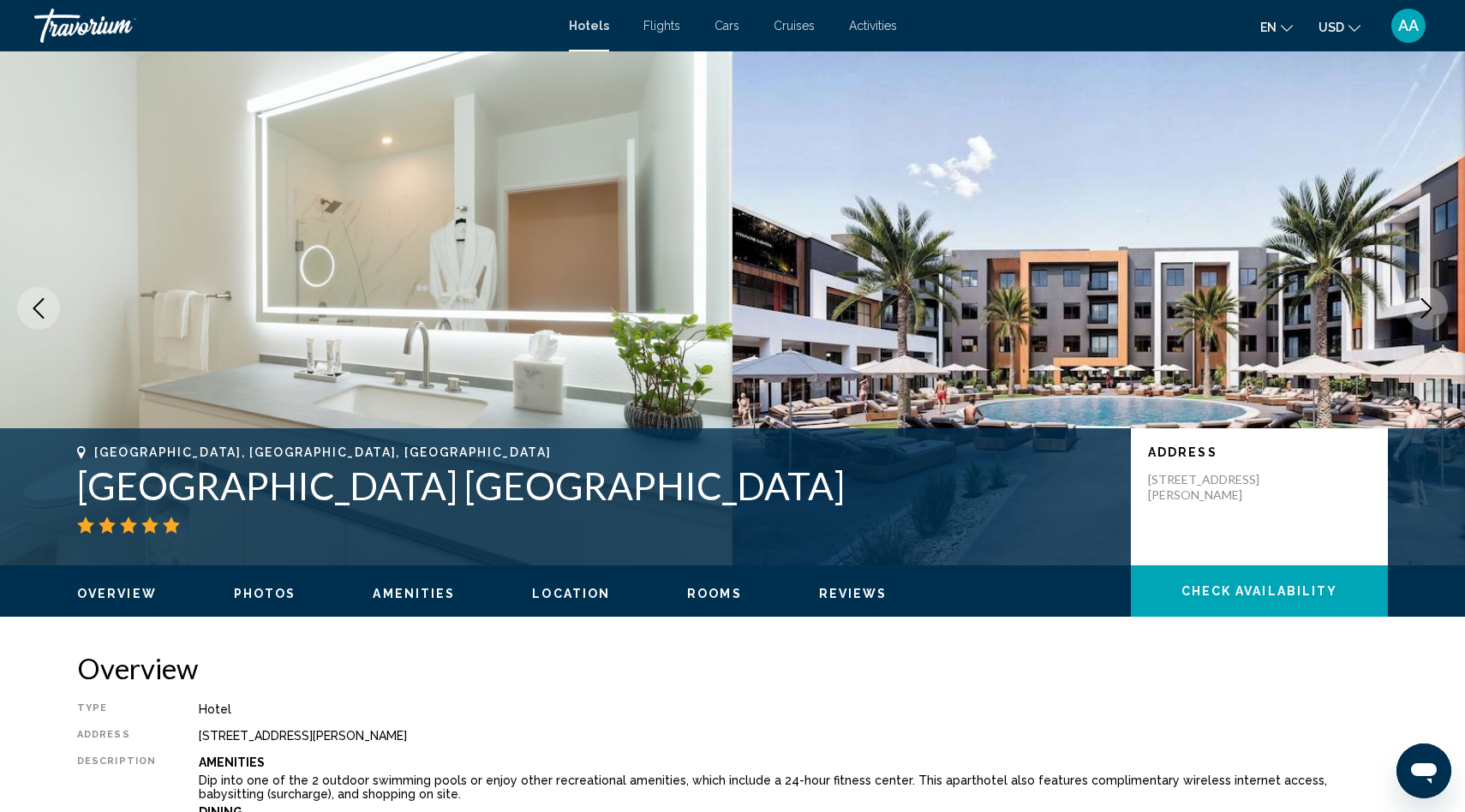
click at [1430, 303] on icon "Next image" at bounding box center [1426, 308] width 21 height 21
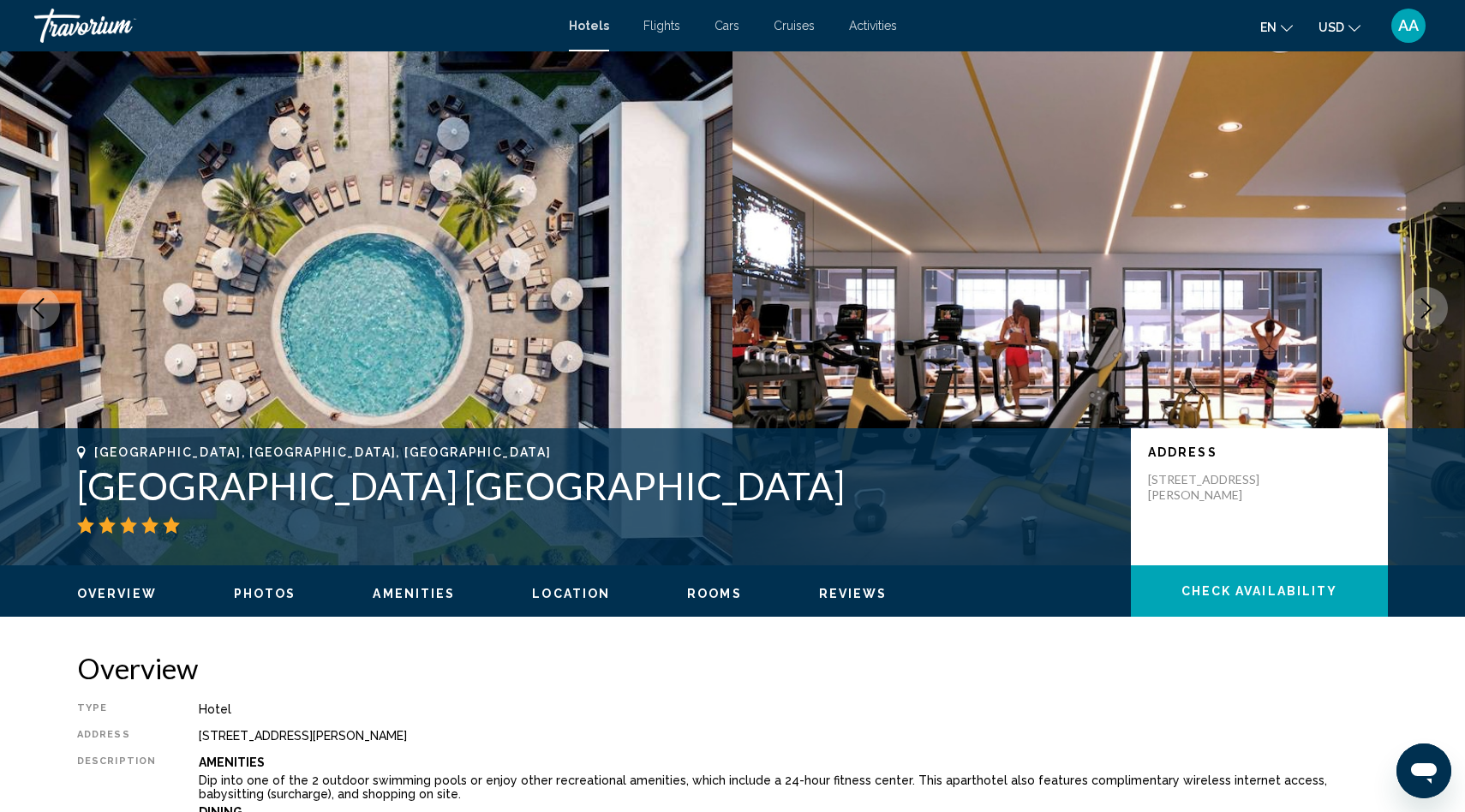
click at [1430, 303] on icon "Next image" at bounding box center [1426, 308] width 21 height 21
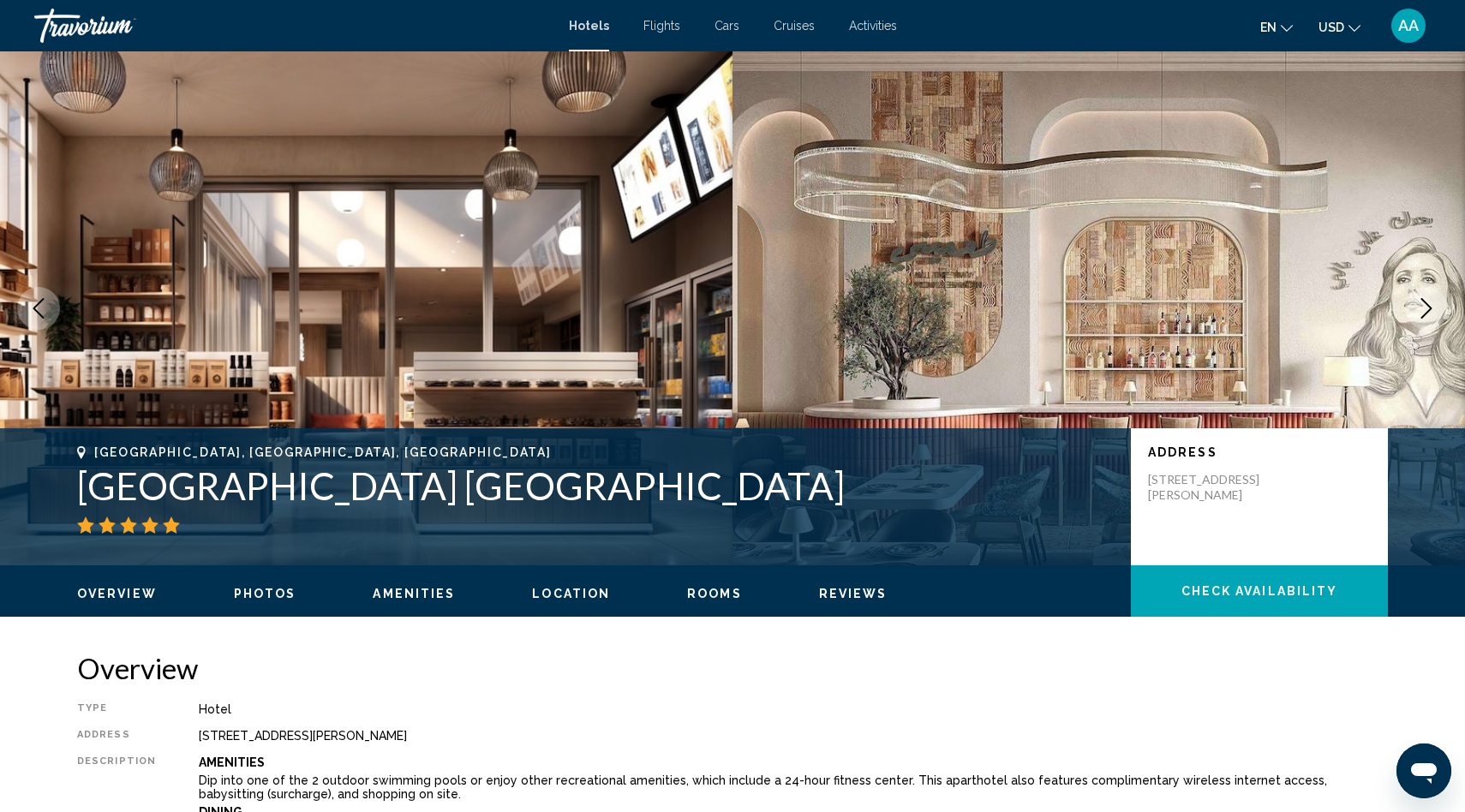
click at [1430, 303] on icon "Next image" at bounding box center [1426, 308] width 21 height 21
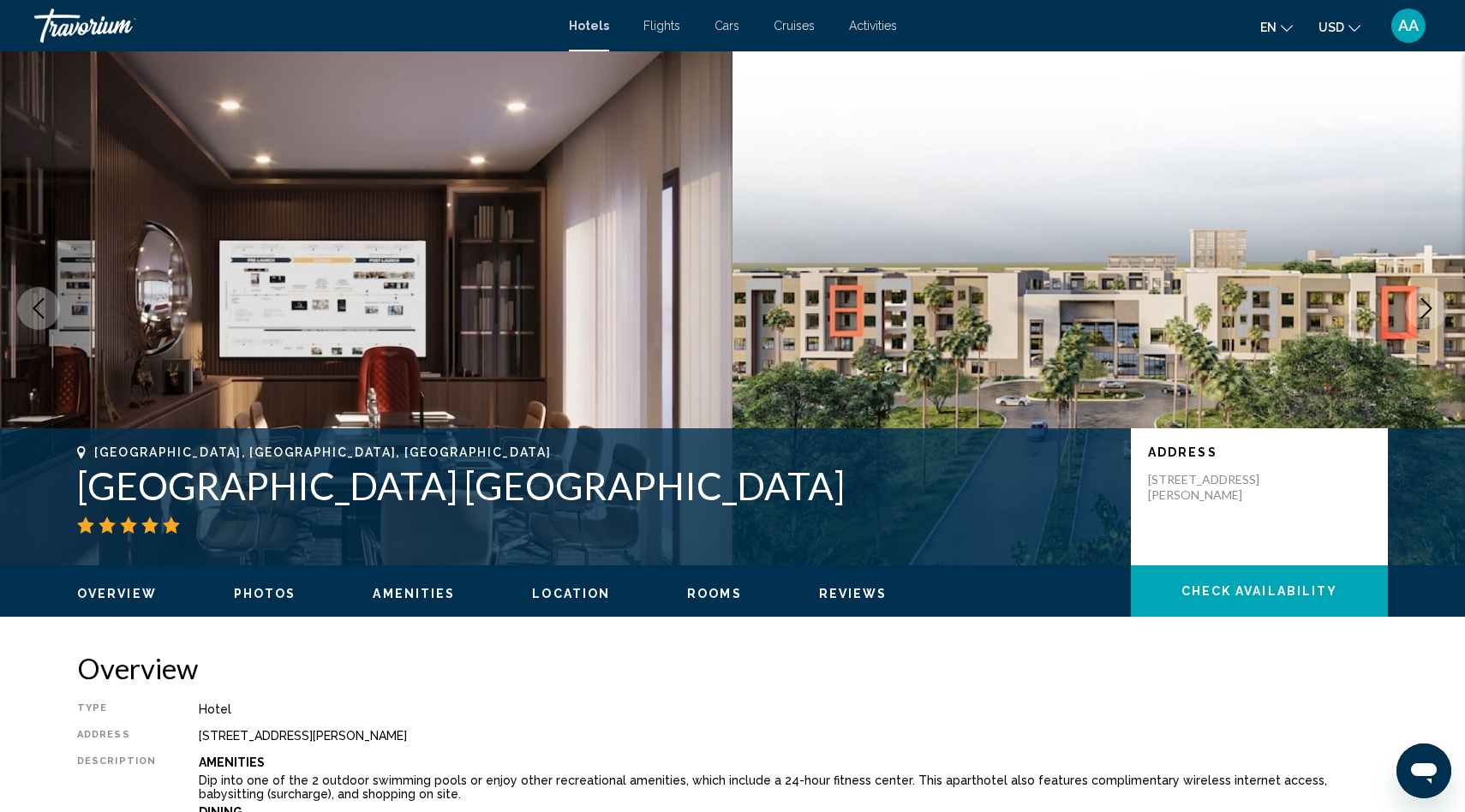
click at [1430, 303] on icon "Next image" at bounding box center [1426, 308] width 21 height 21
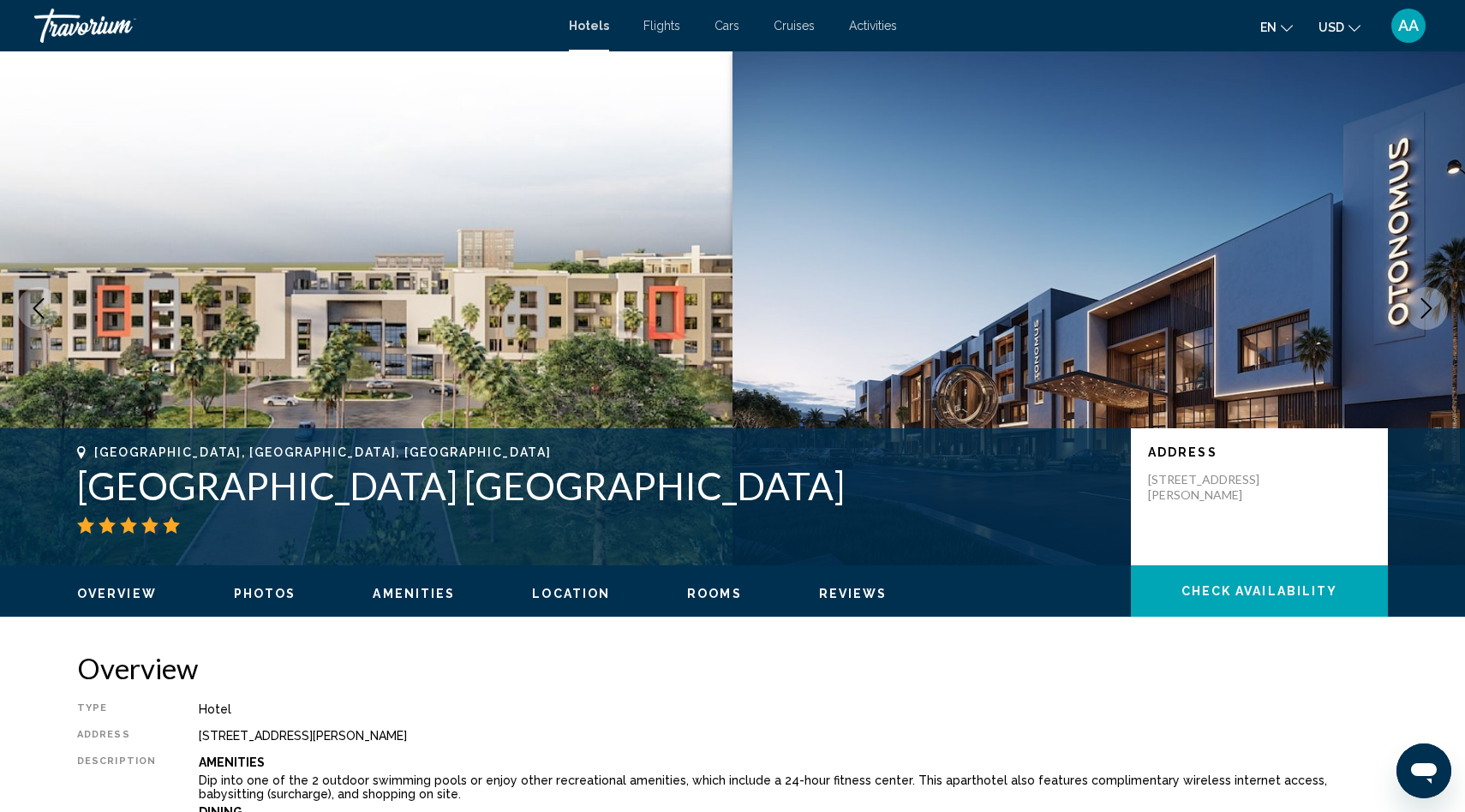
click at [1430, 303] on icon "Next image" at bounding box center [1426, 308] width 21 height 21
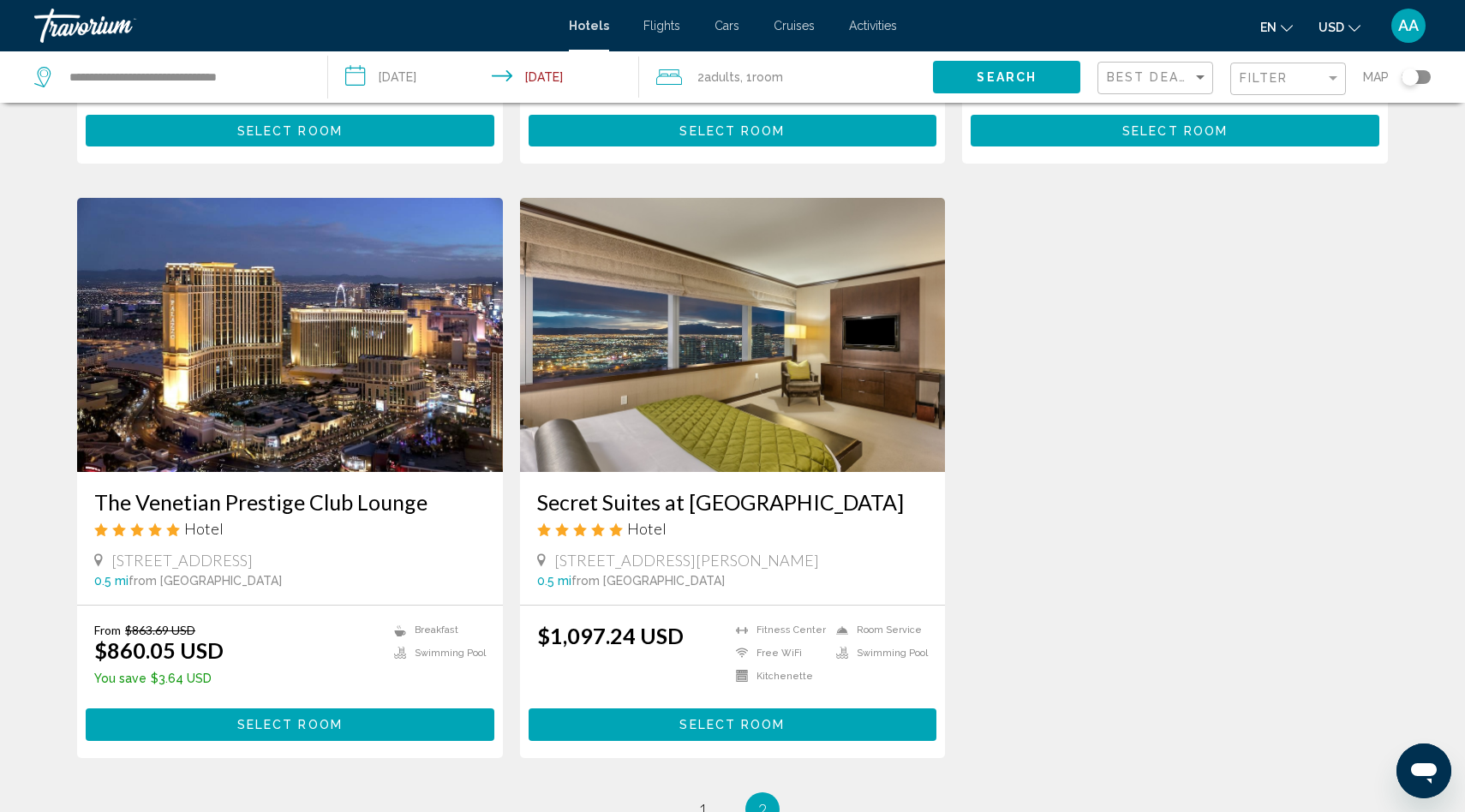
scroll to position [580, 0]
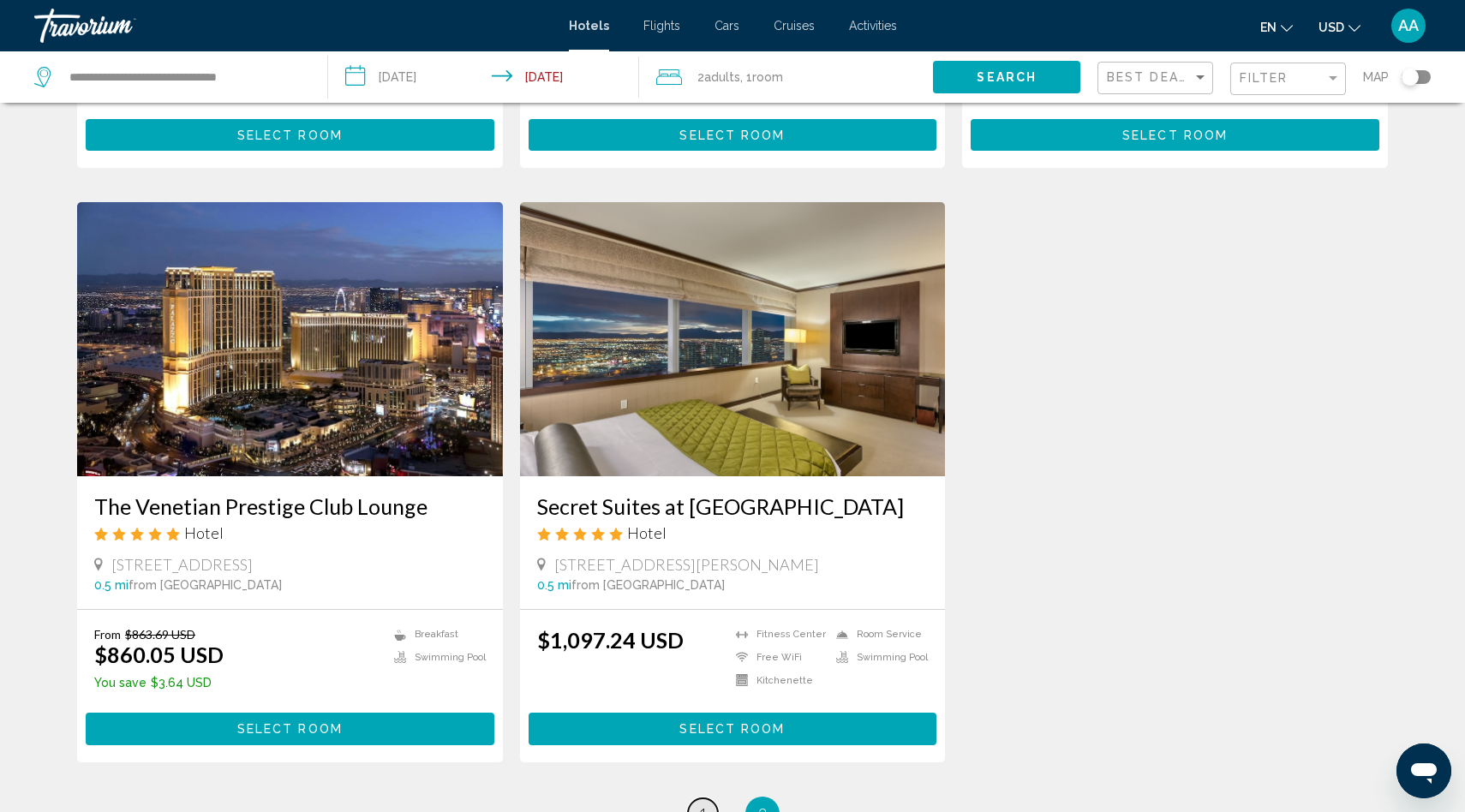
click at [705, 804] on span "1" at bounding box center [702, 813] width 9 height 19
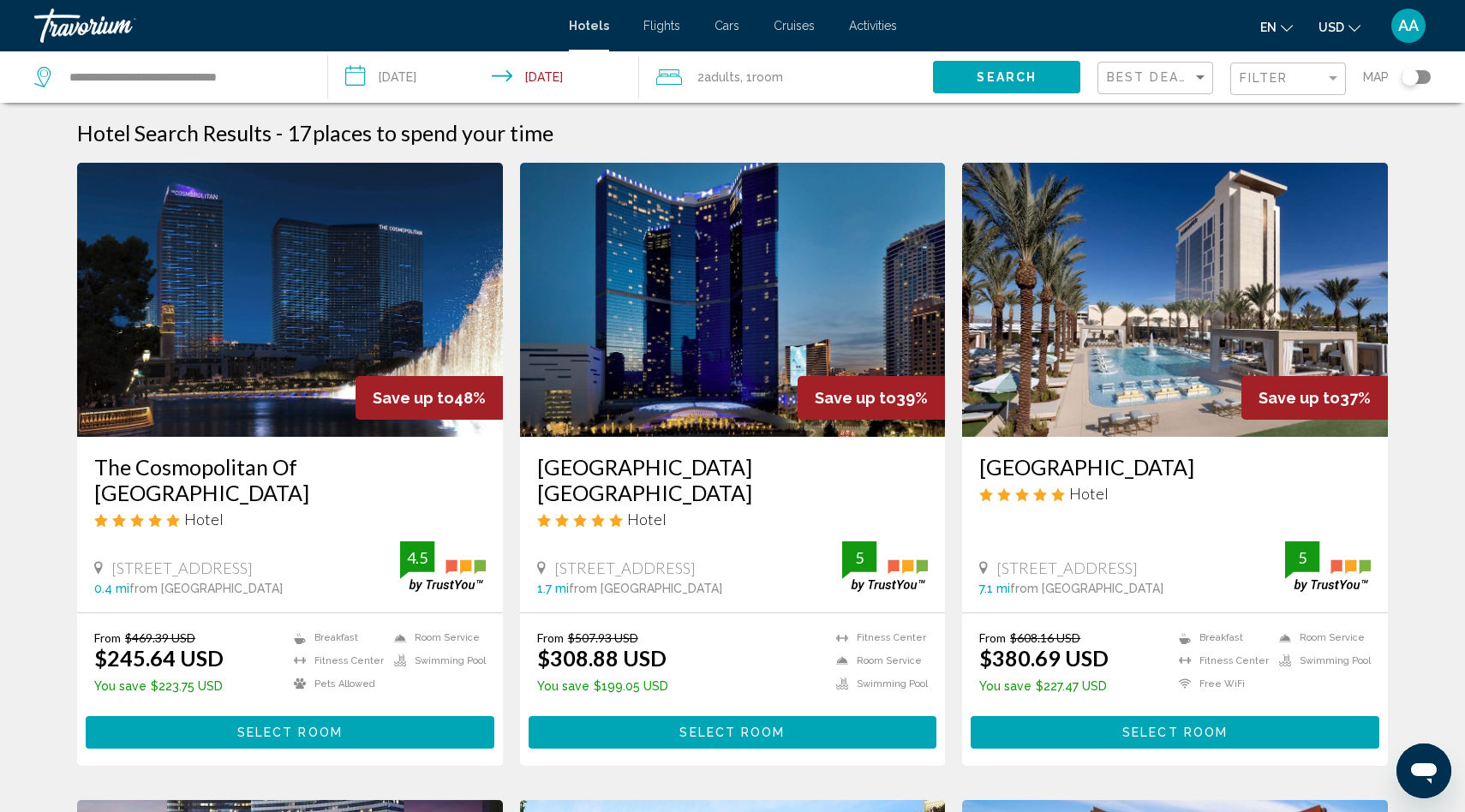
click at [1153, 84] on div "Best Deals" at bounding box center [1157, 79] width 101 height 31
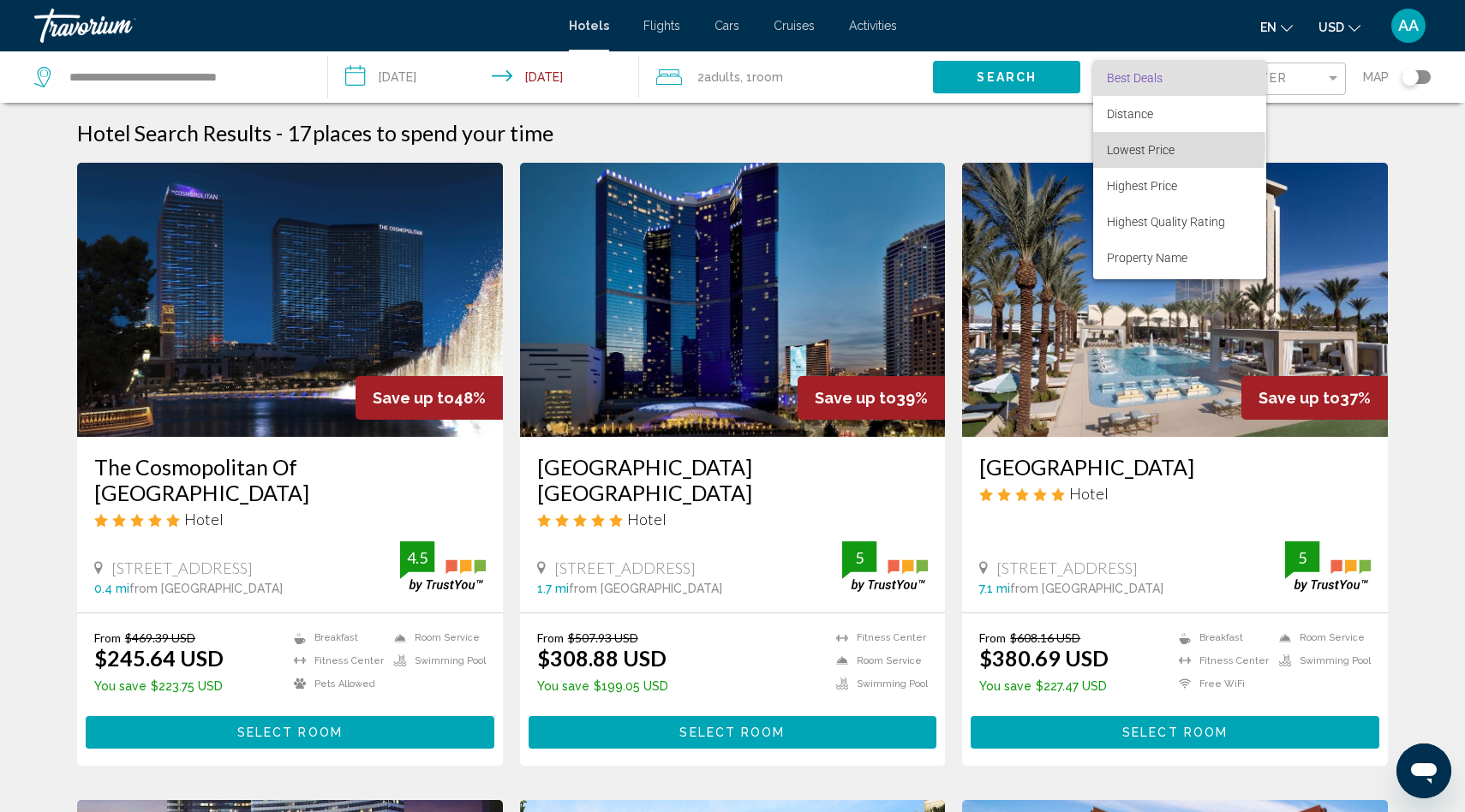
click at [1133, 145] on span "Lowest Price" at bounding box center [1141, 149] width 68 height 14
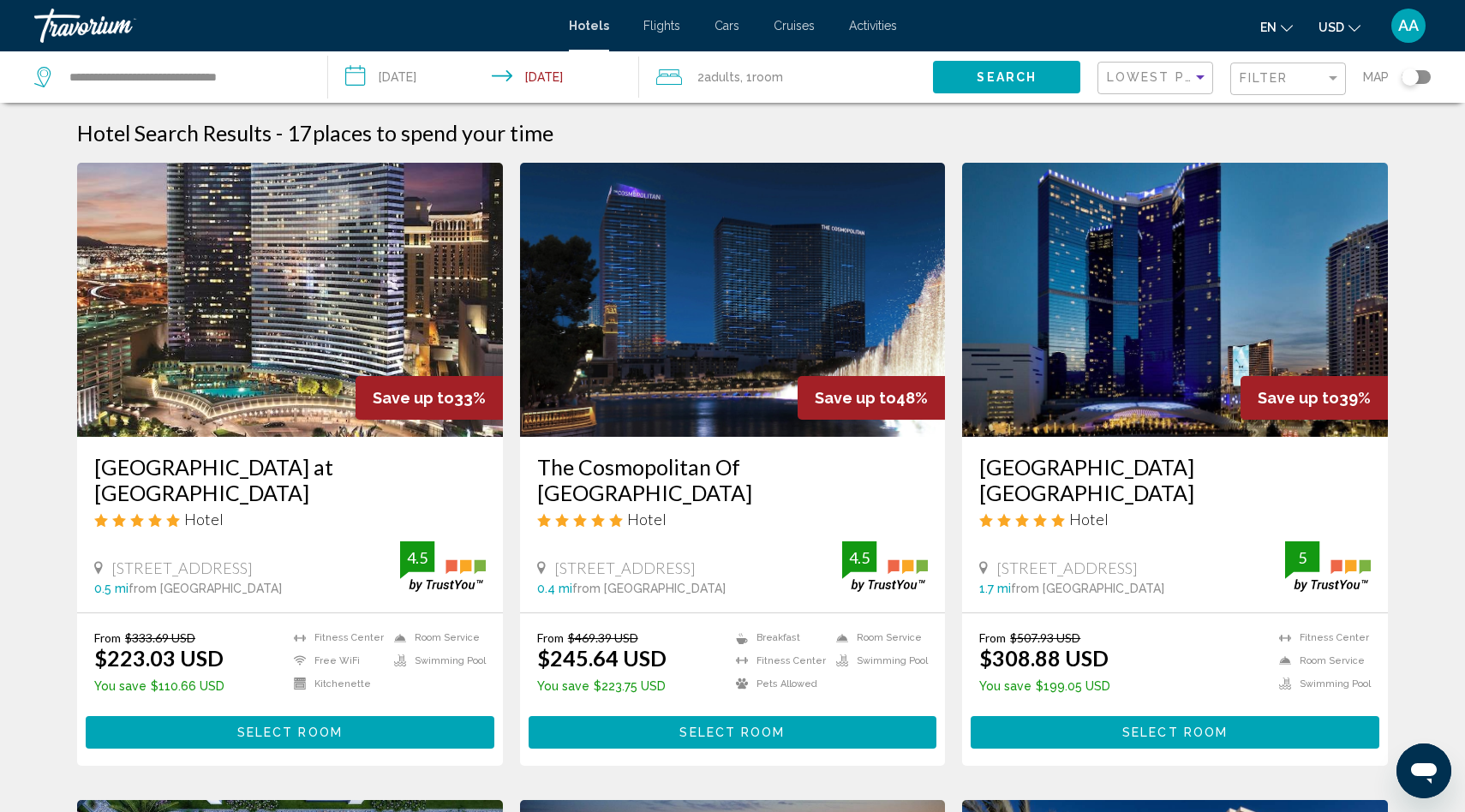
click at [313, 338] on img "Main content" at bounding box center [289, 300] width 426 height 274
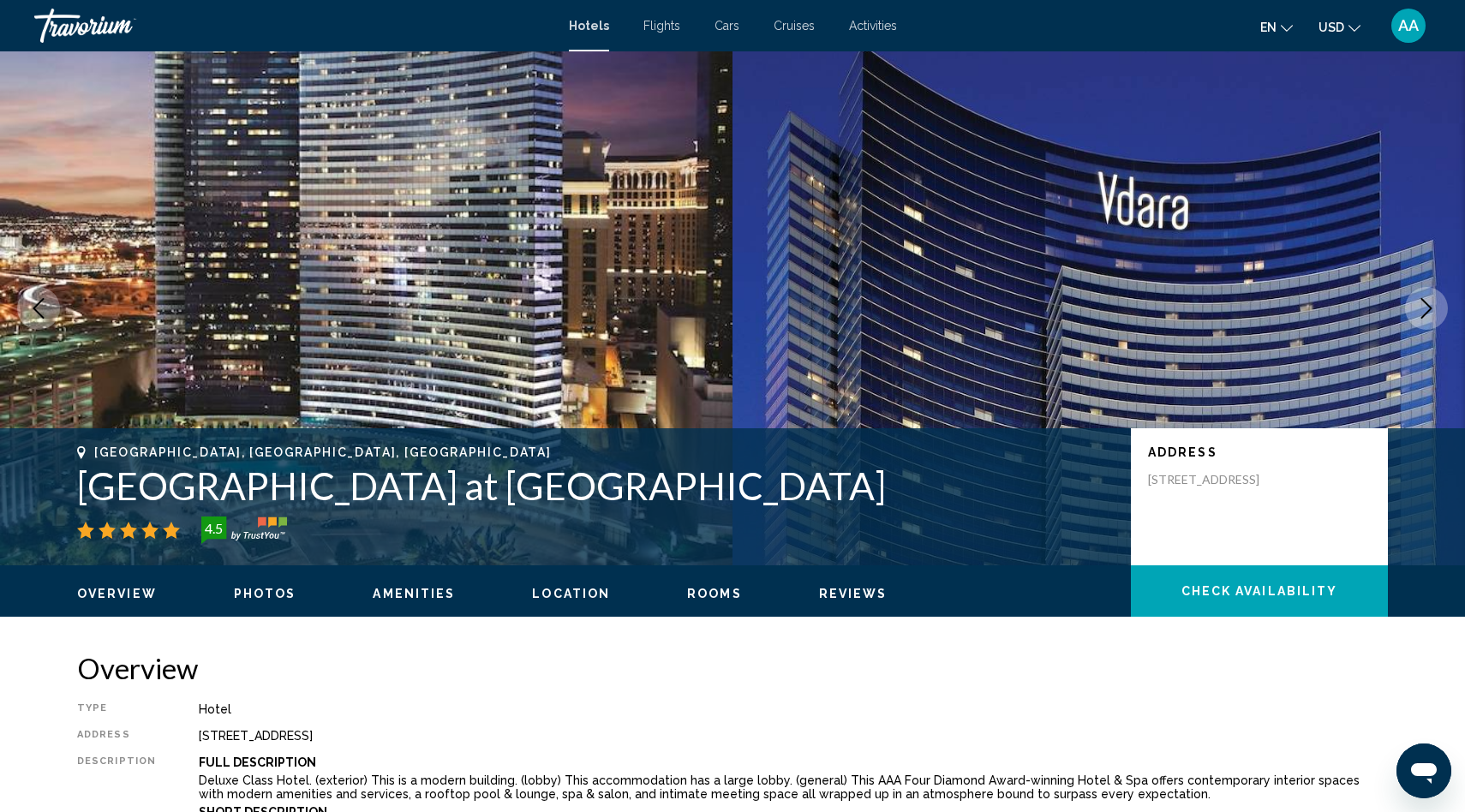
click at [1426, 312] on icon "Next image" at bounding box center [1426, 308] width 21 height 21
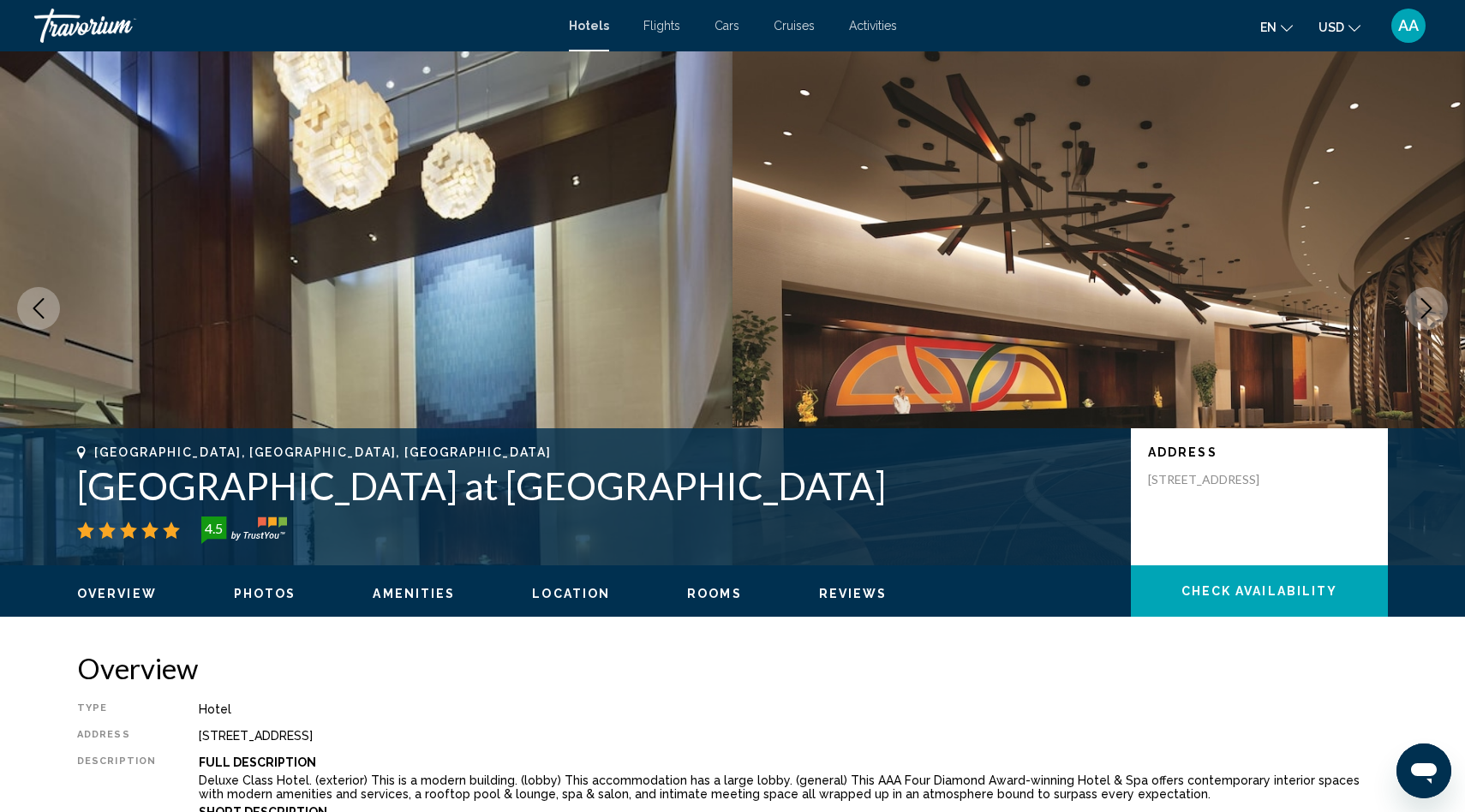
click at [1426, 312] on icon "Next image" at bounding box center [1426, 308] width 21 height 21
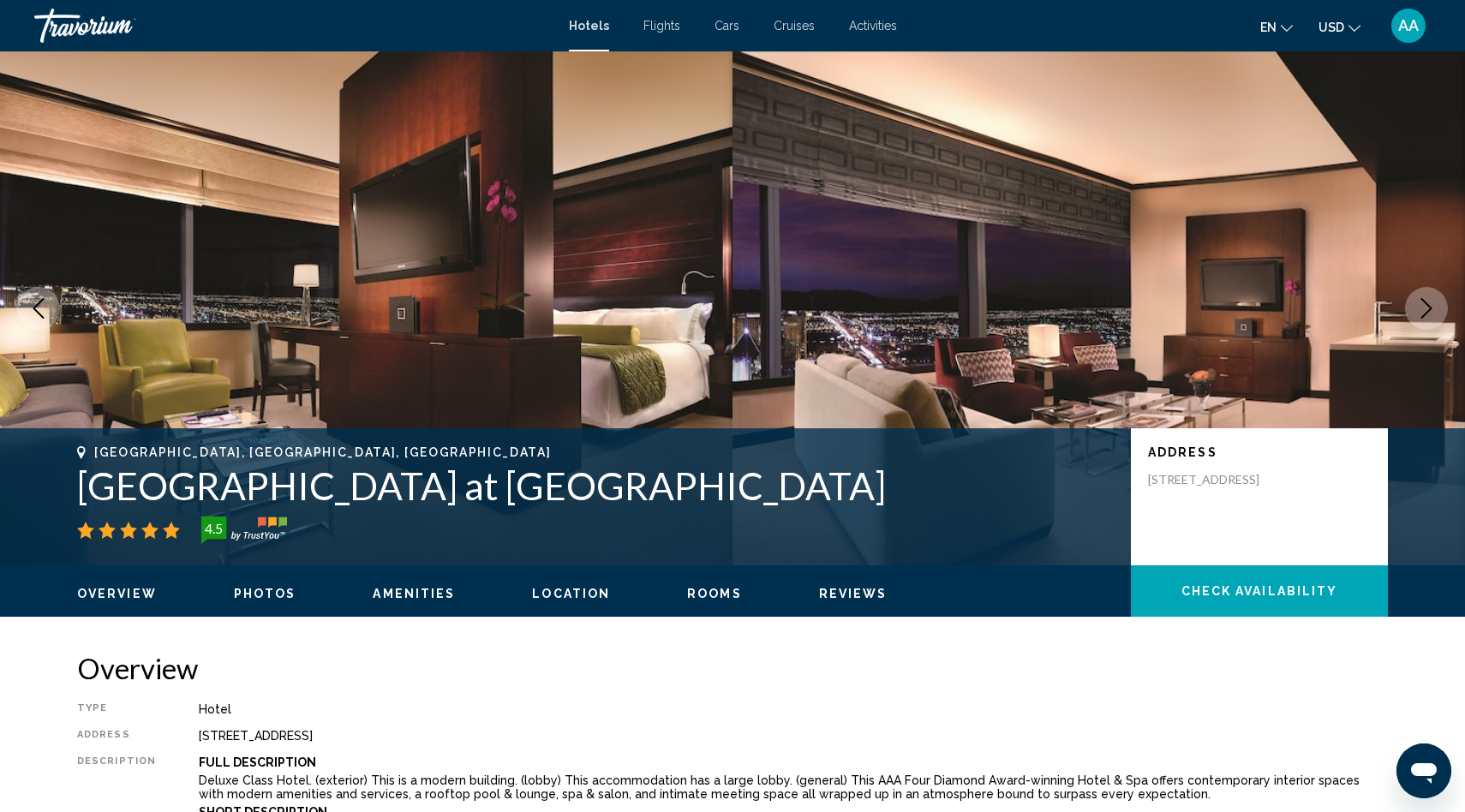
click at [1426, 312] on icon "Next image" at bounding box center [1426, 308] width 21 height 21
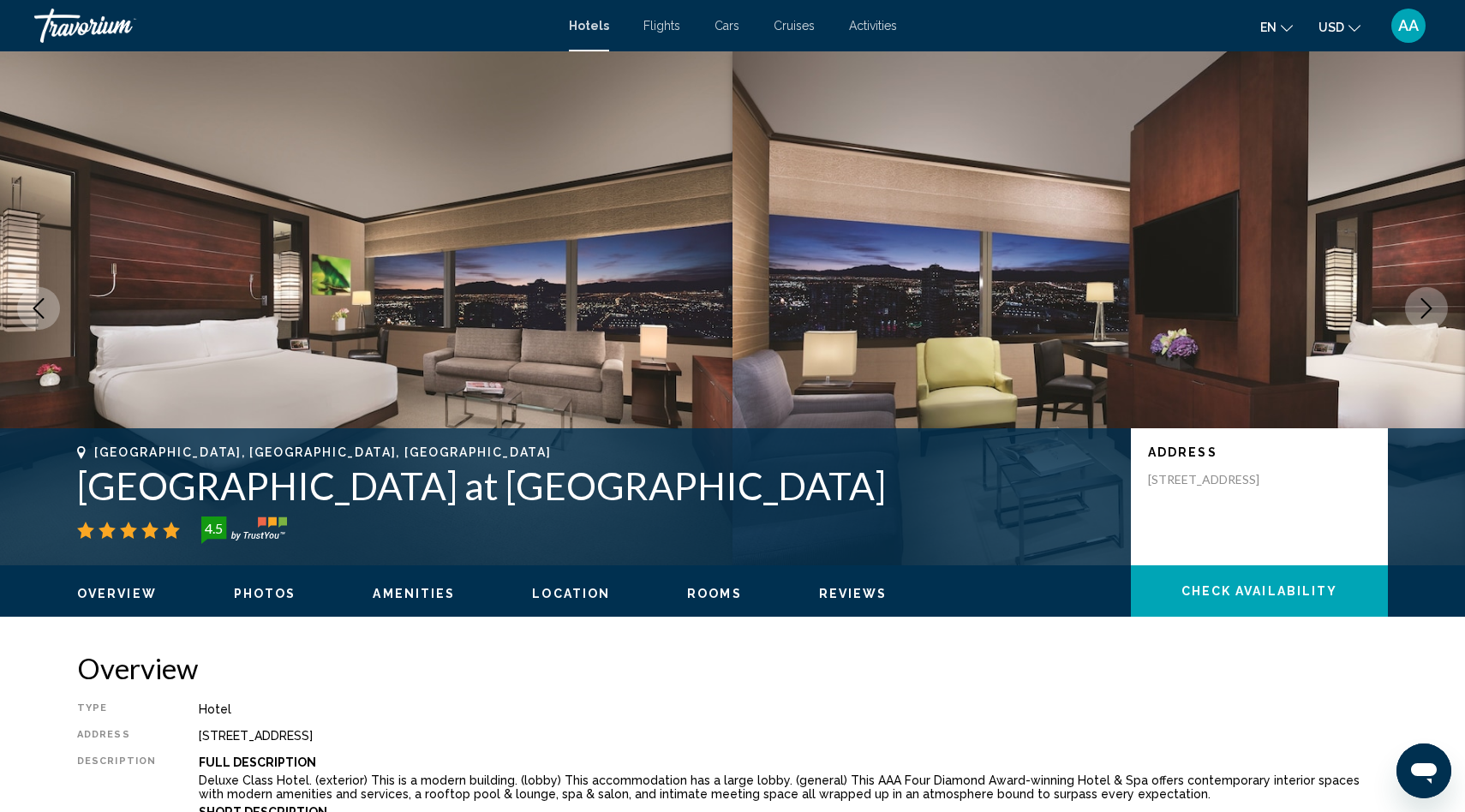
click at [1426, 312] on icon "Next image" at bounding box center [1426, 308] width 21 height 21
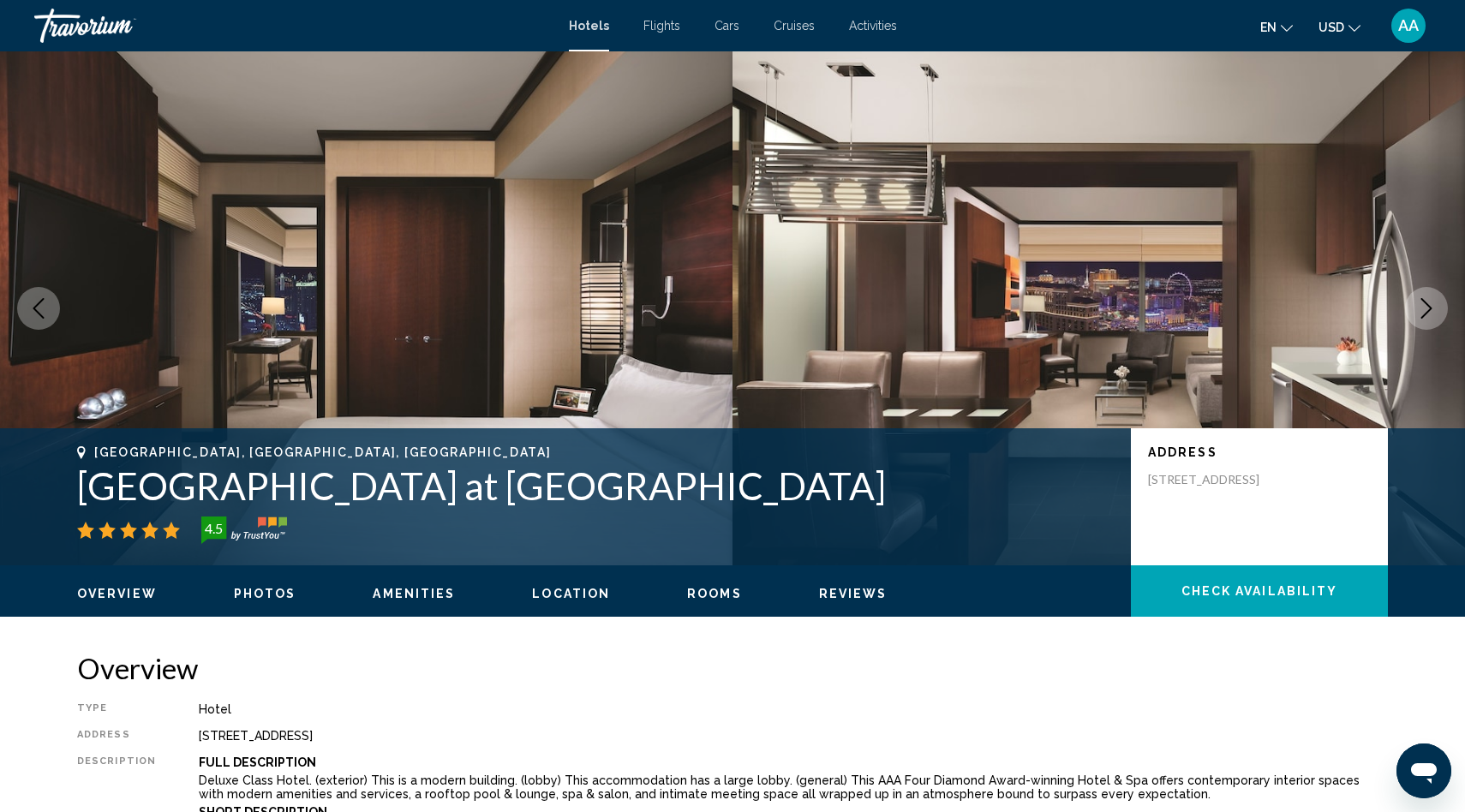
click at [1426, 312] on icon "Next image" at bounding box center [1426, 308] width 21 height 21
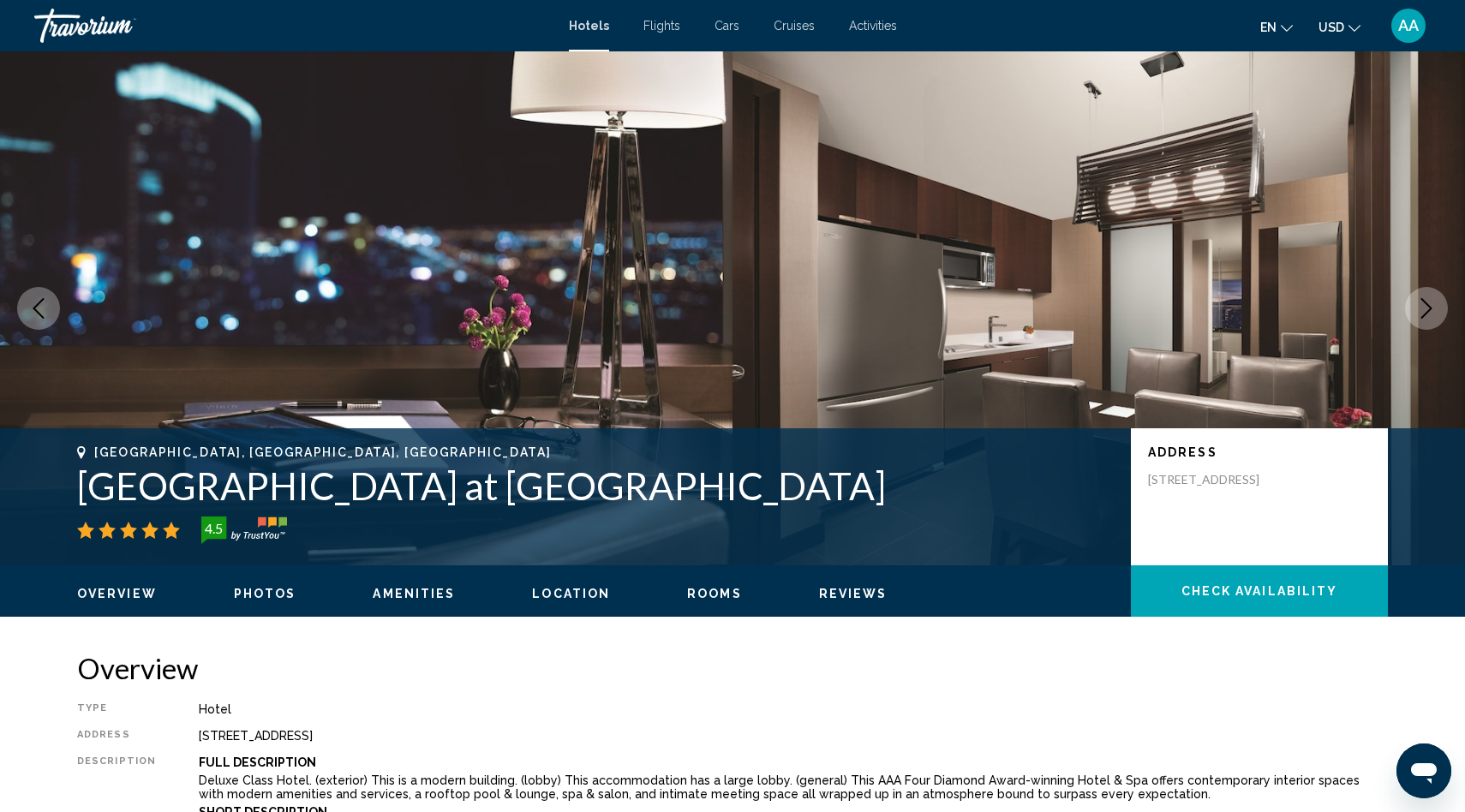
click at [1426, 312] on icon "Next image" at bounding box center [1426, 308] width 21 height 21
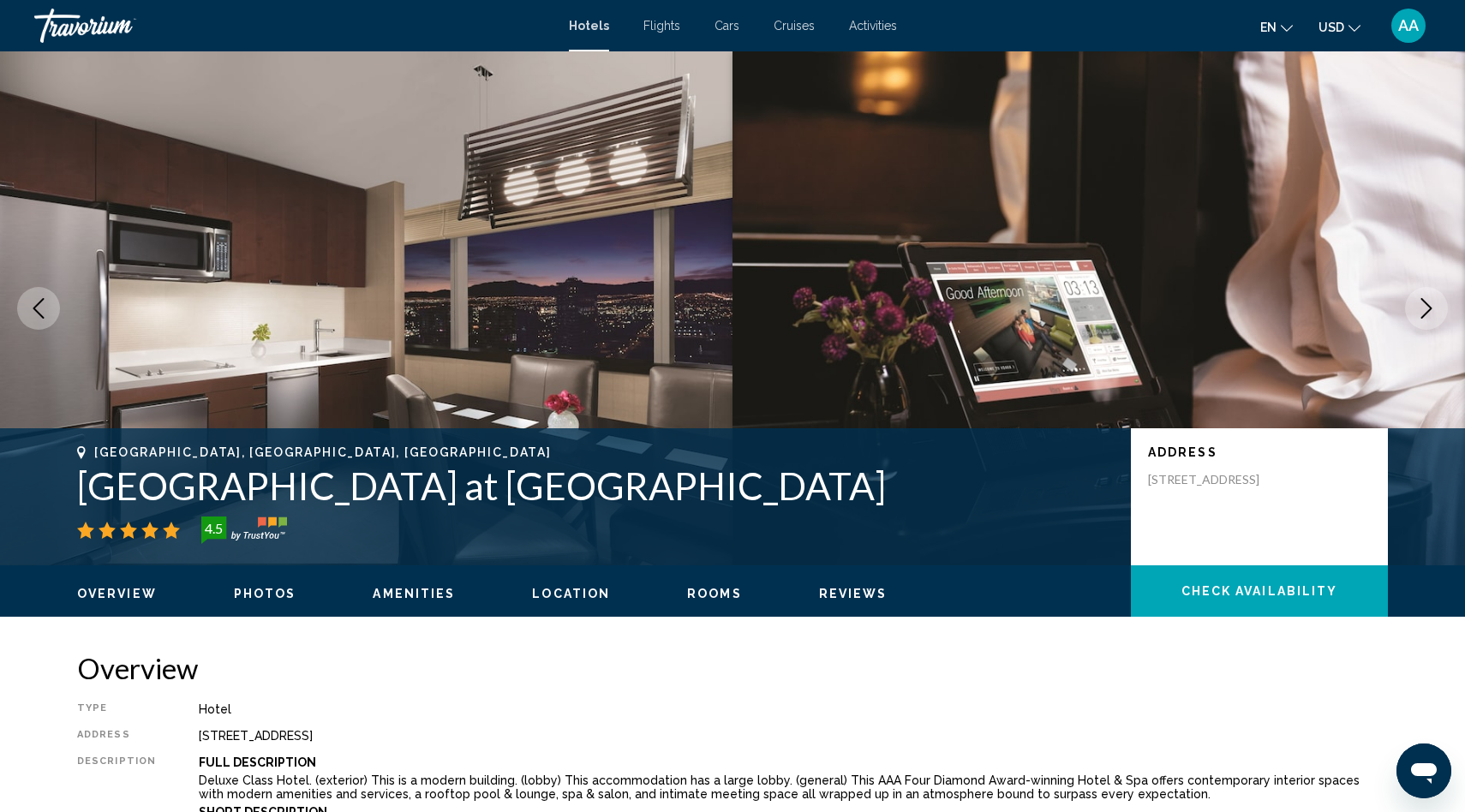
click at [1426, 312] on icon "Next image" at bounding box center [1426, 308] width 21 height 21
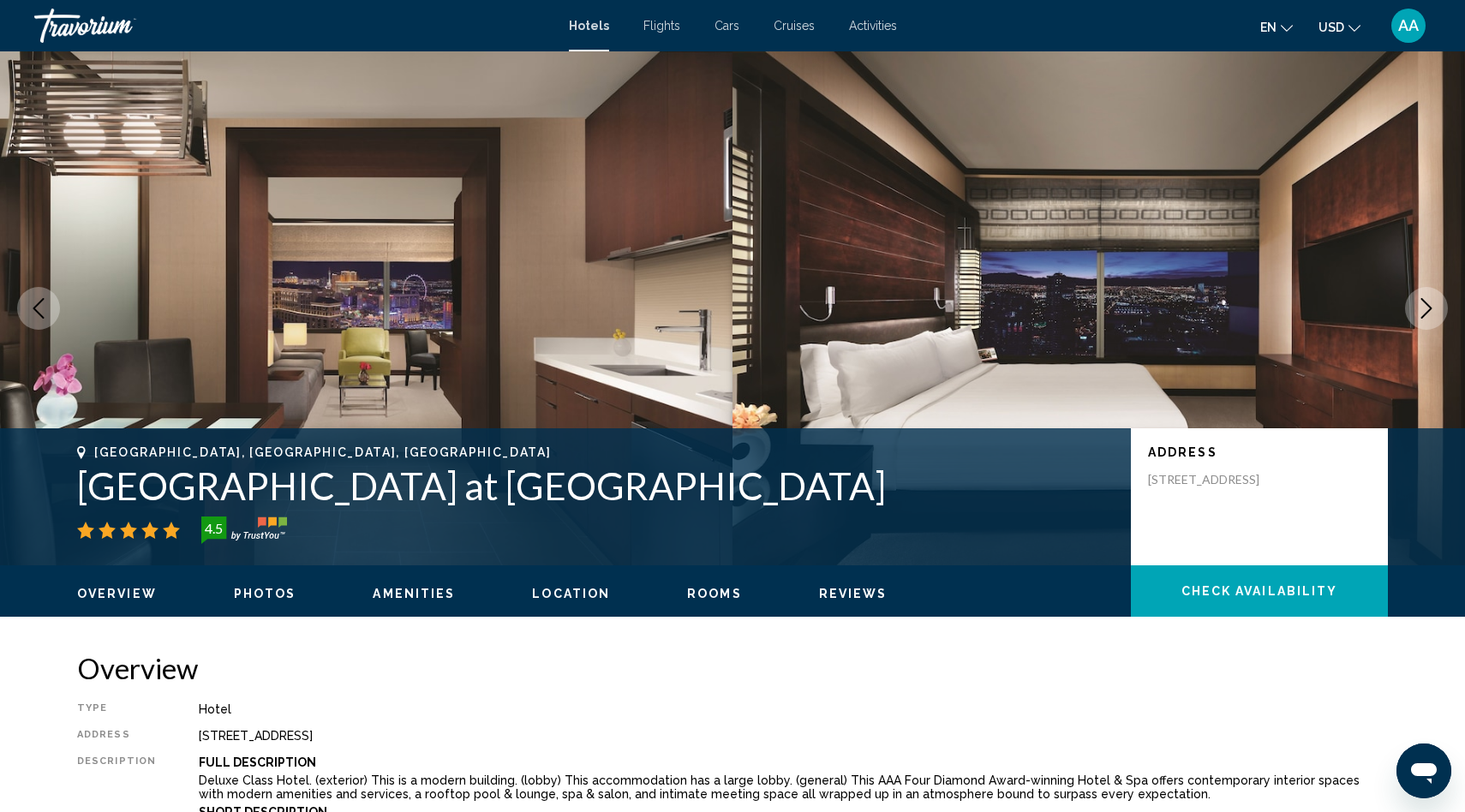
click at [1426, 312] on icon "Next image" at bounding box center [1426, 308] width 21 height 21
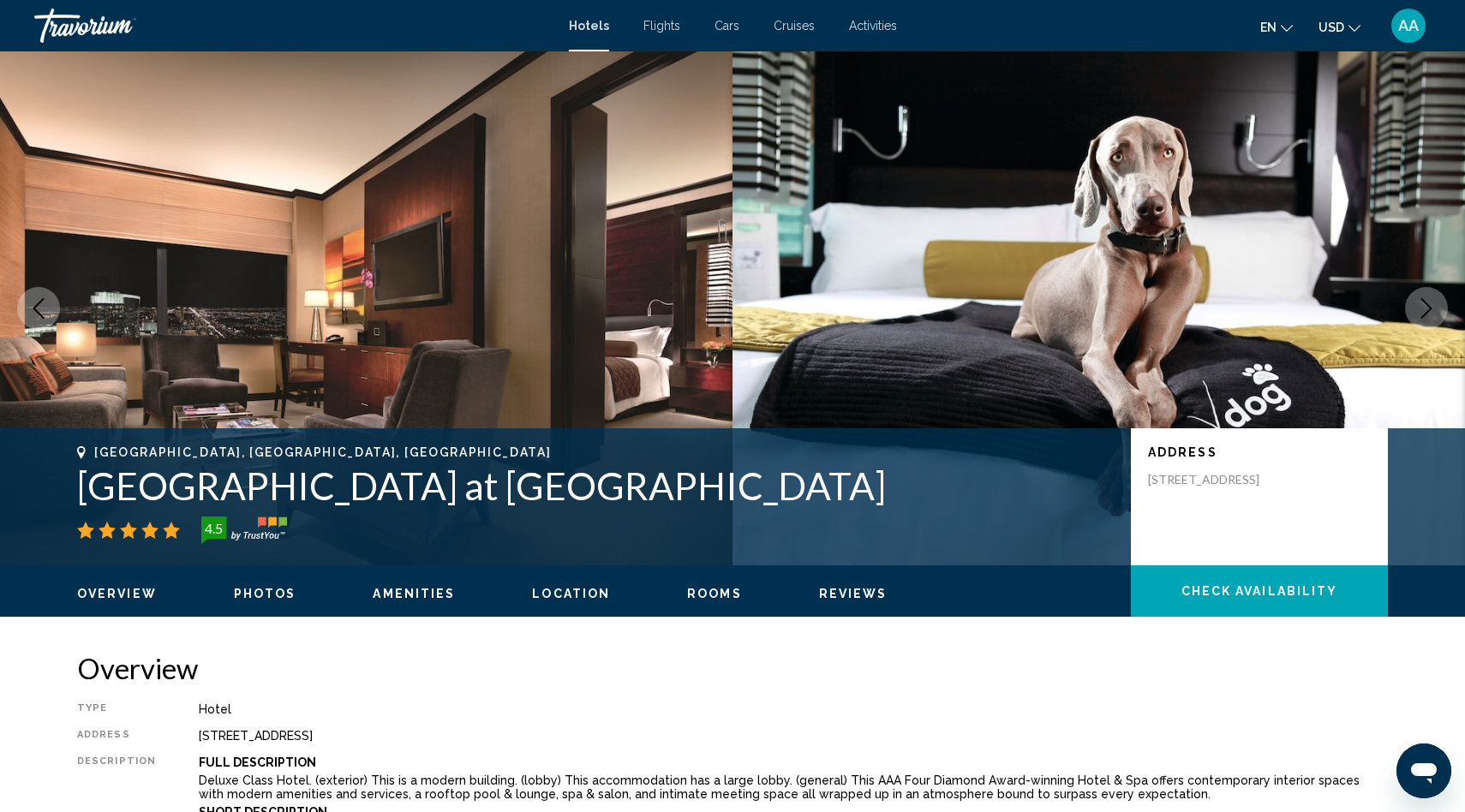
click at [1426, 312] on icon "Next image" at bounding box center [1426, 308] width 21 height 21
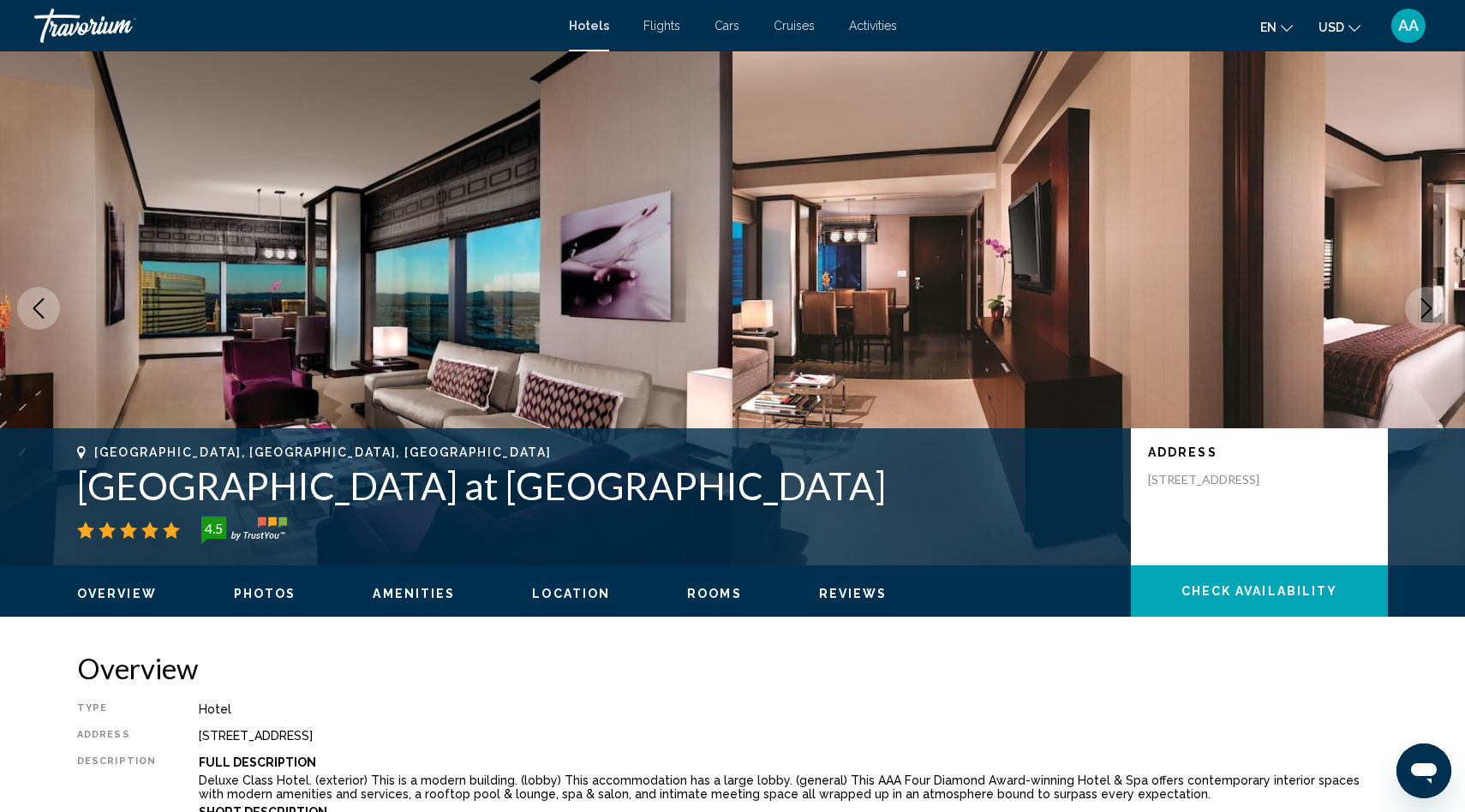
click at [1426, 312] on icon "Next image" at bounding box center [1426, 308] width 21 height 21
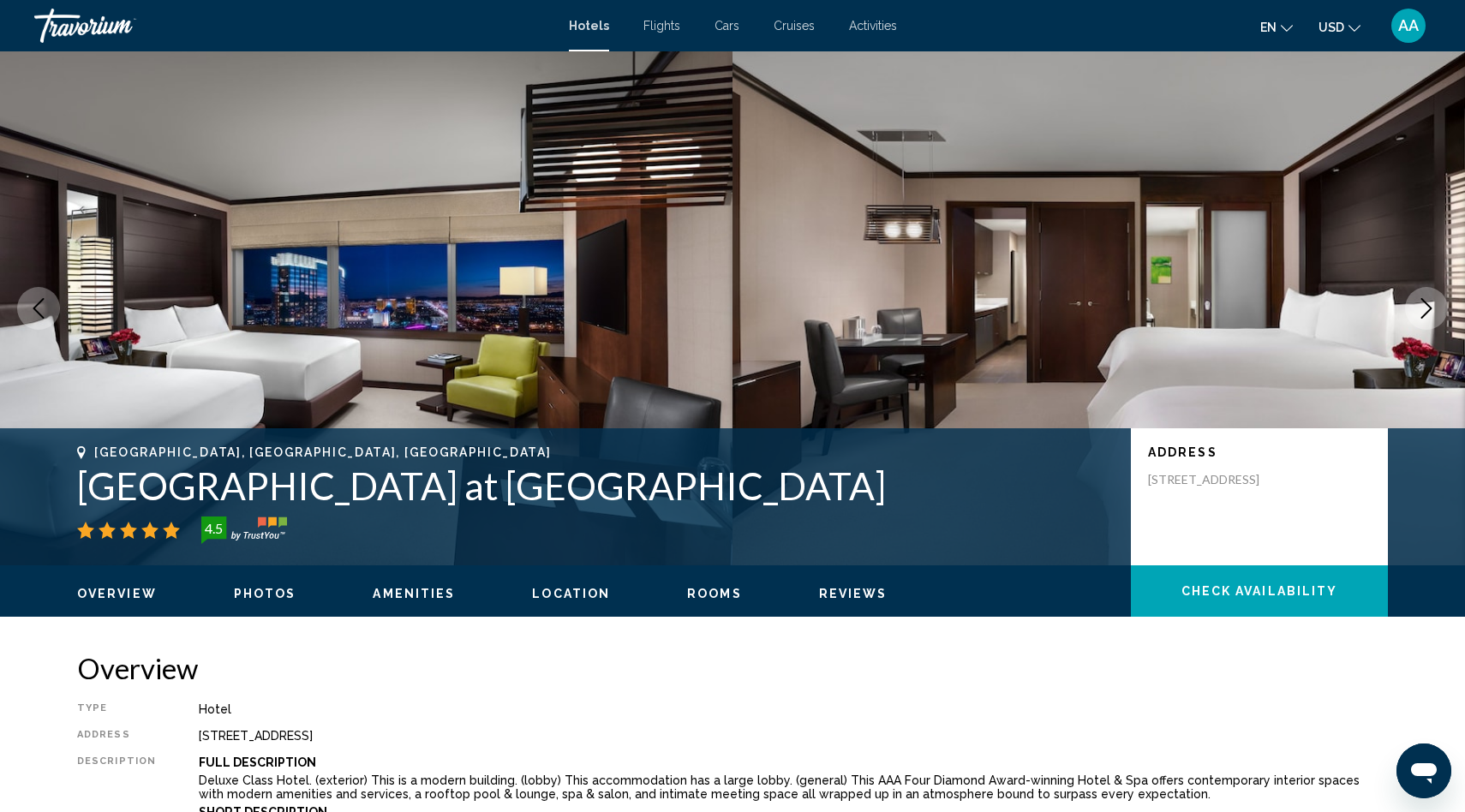
click at [1426, 312] on icon "Next image" at bounding box center [1426, 308] width 21 height 21
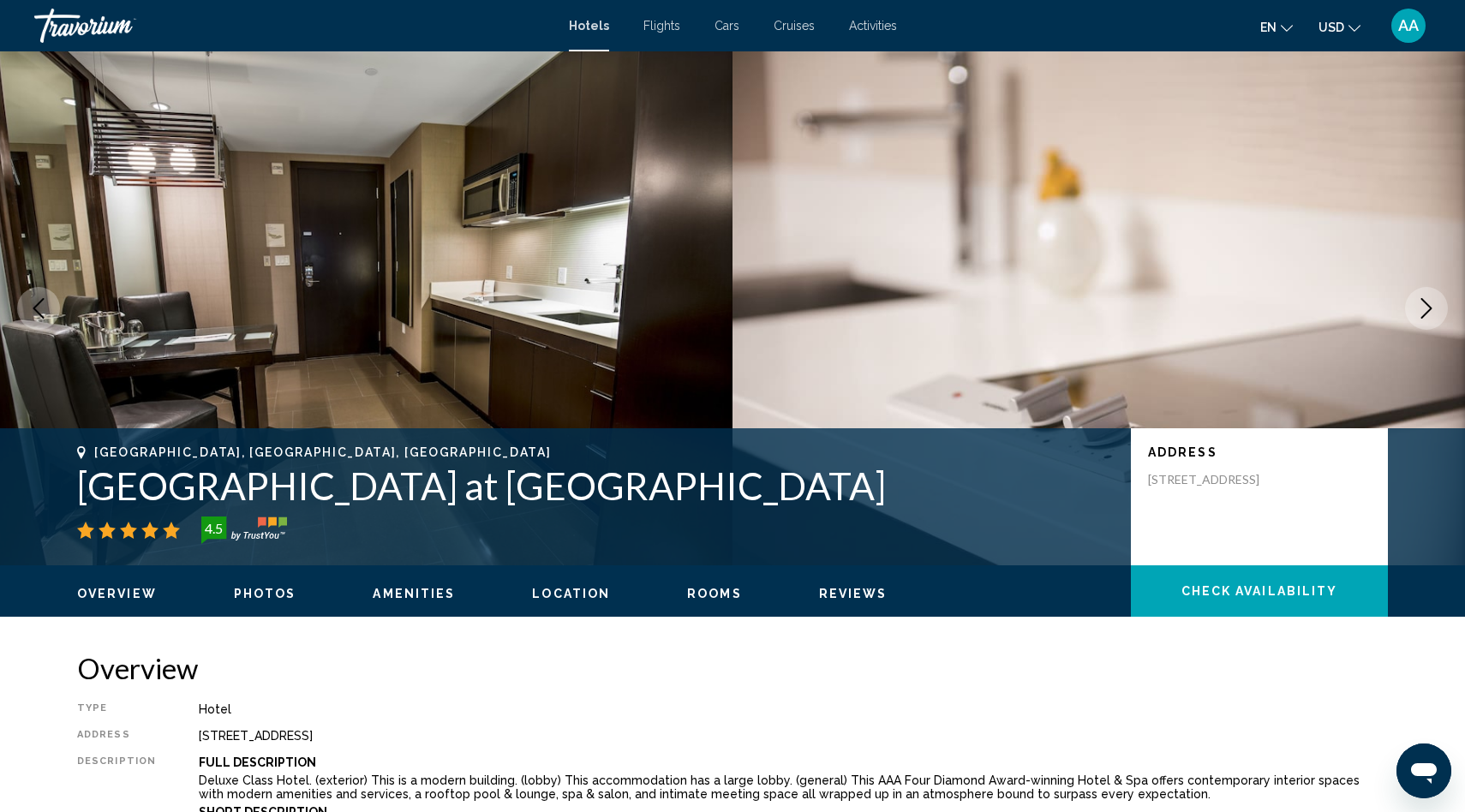
click at [1426, 312] on icon "Next image" at bounding box center [1426, 308] width 21 height 21
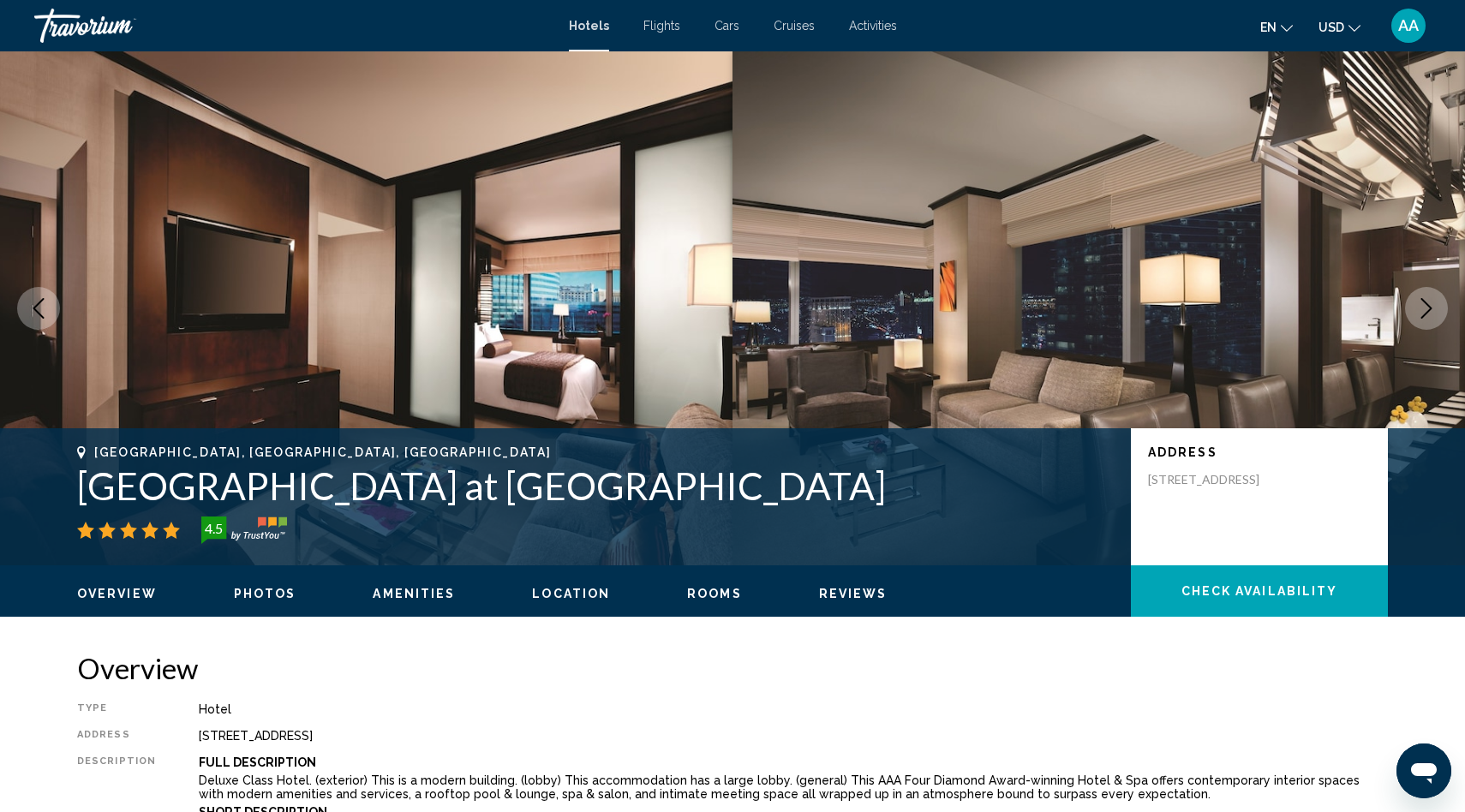
click at [1426, 312] on icon "Next image" at bounding box center [1426, 308] width 21 height 21
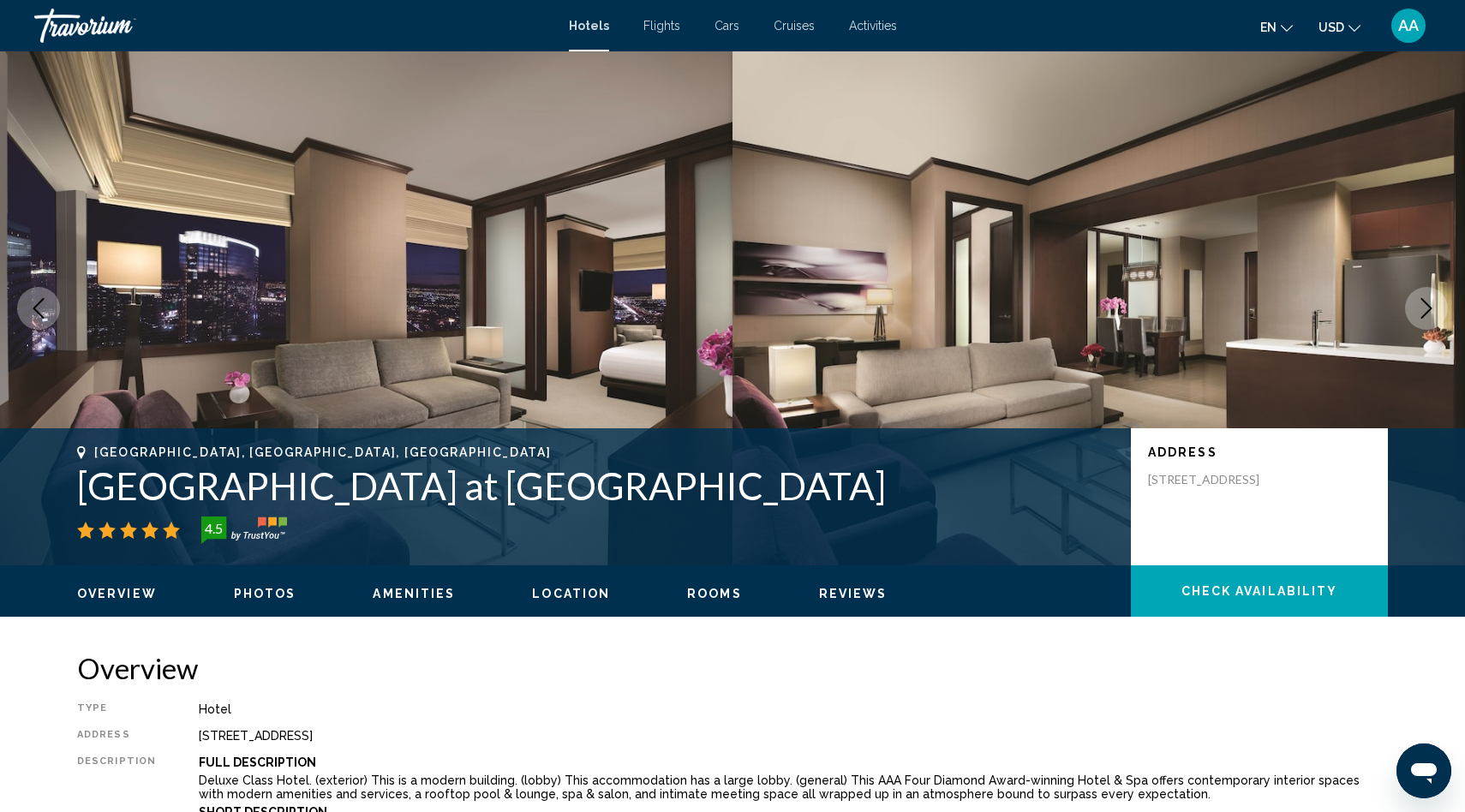
click at [1426, 312] on icon "Next image" at bounding box center [1426, 308] width 21 height 21
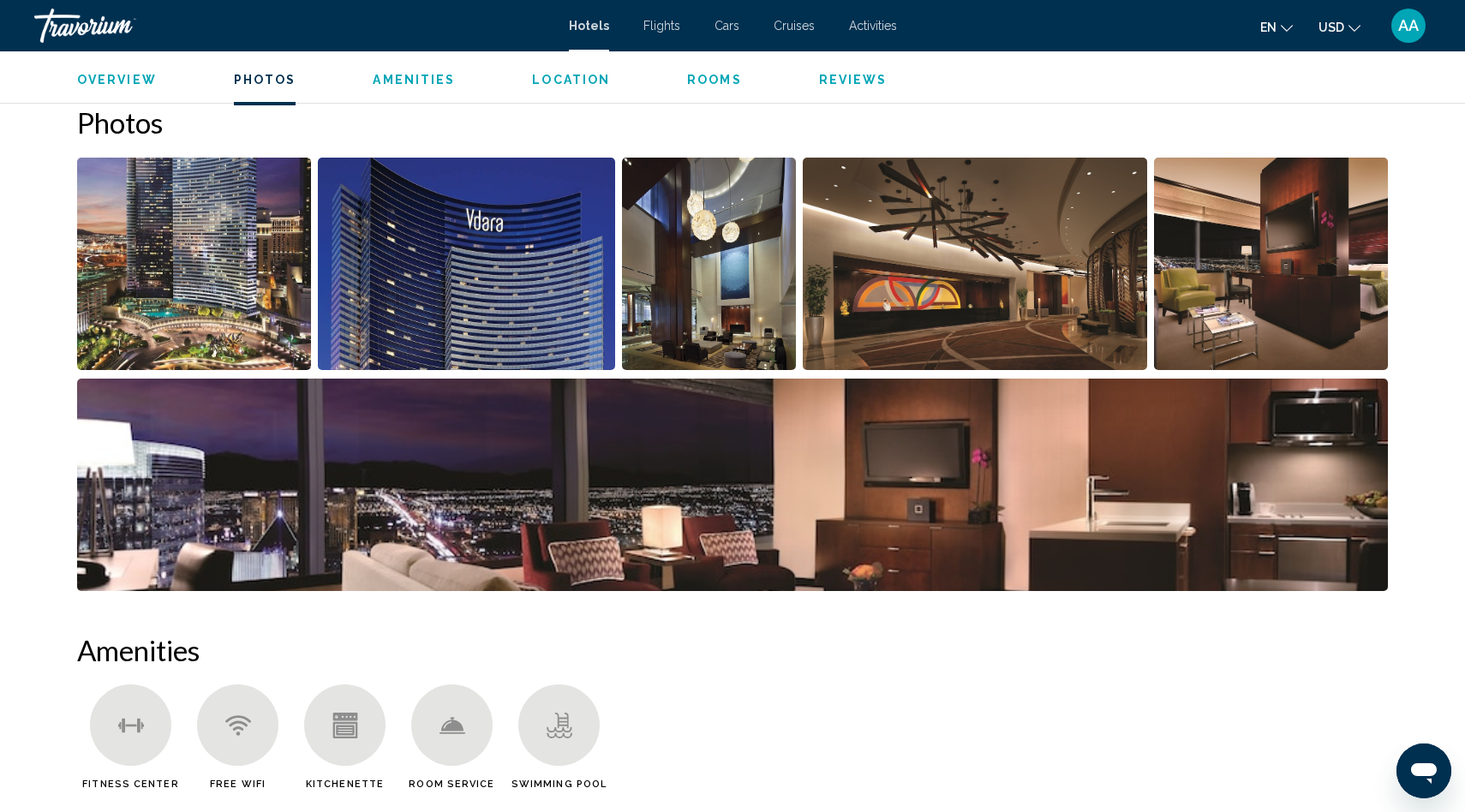
scroll to position [728, 0]
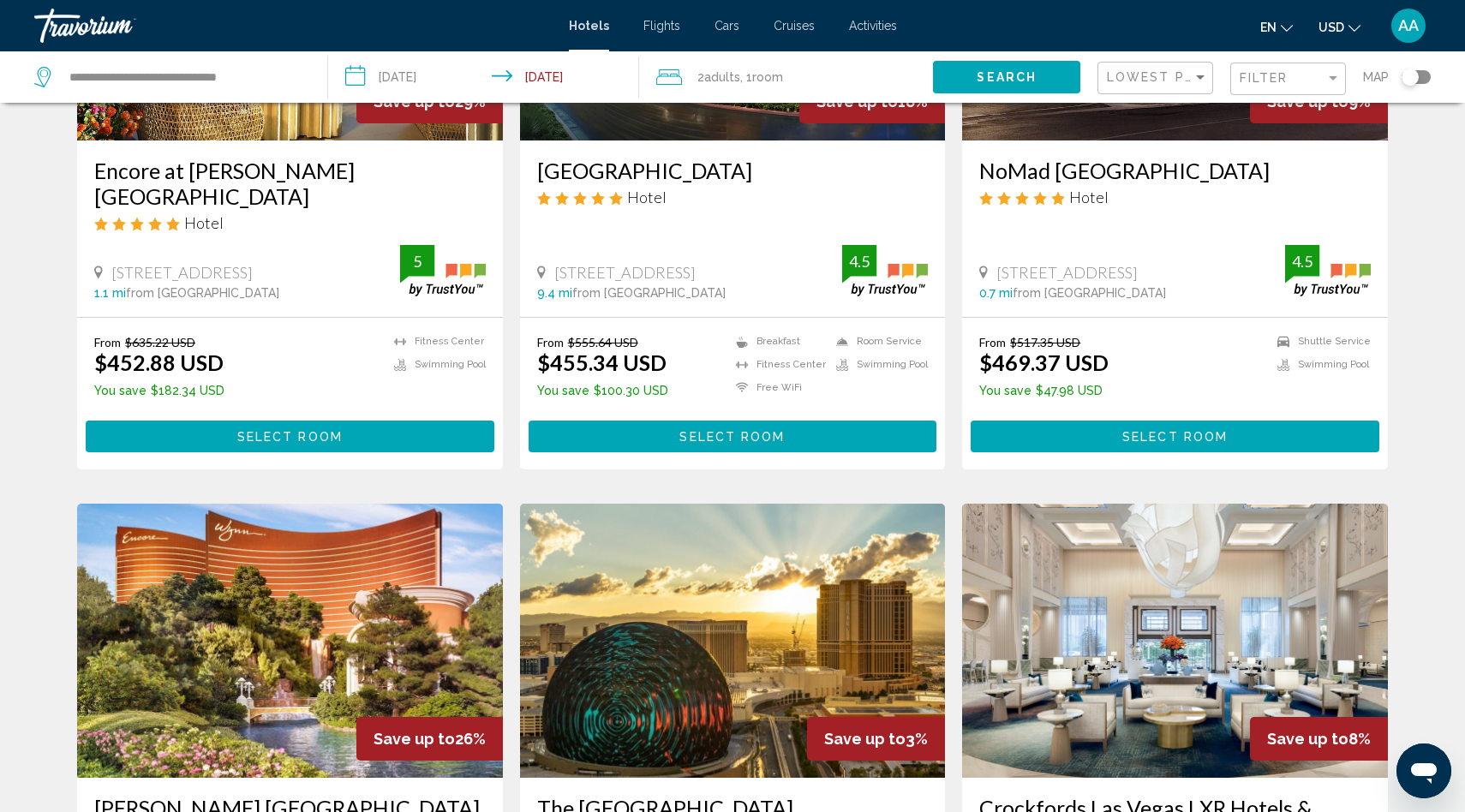
scroll to position [1551, 0]
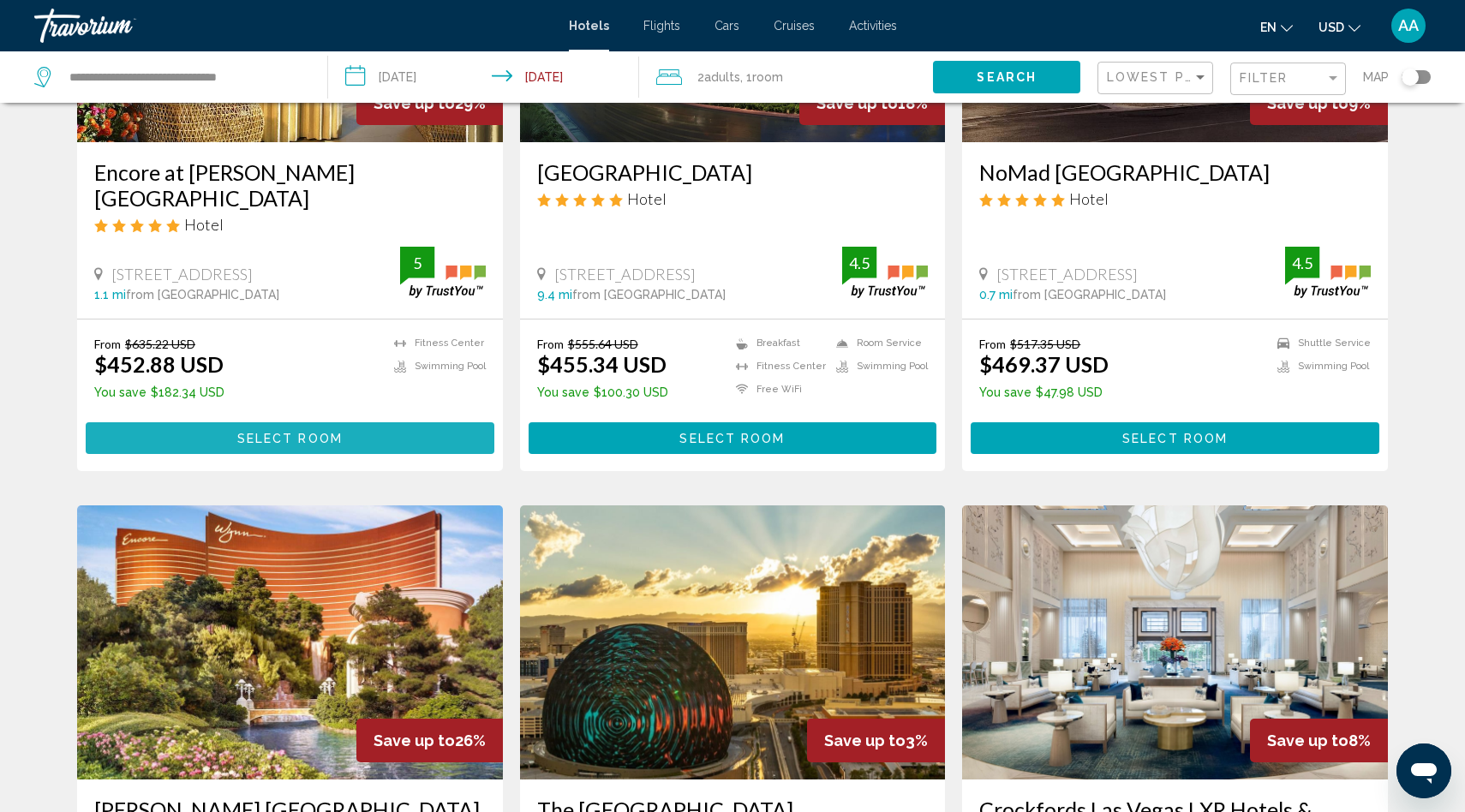
click at [335, 432] on span "Select Room" at bounding box center [289, 438] width 105 height 14
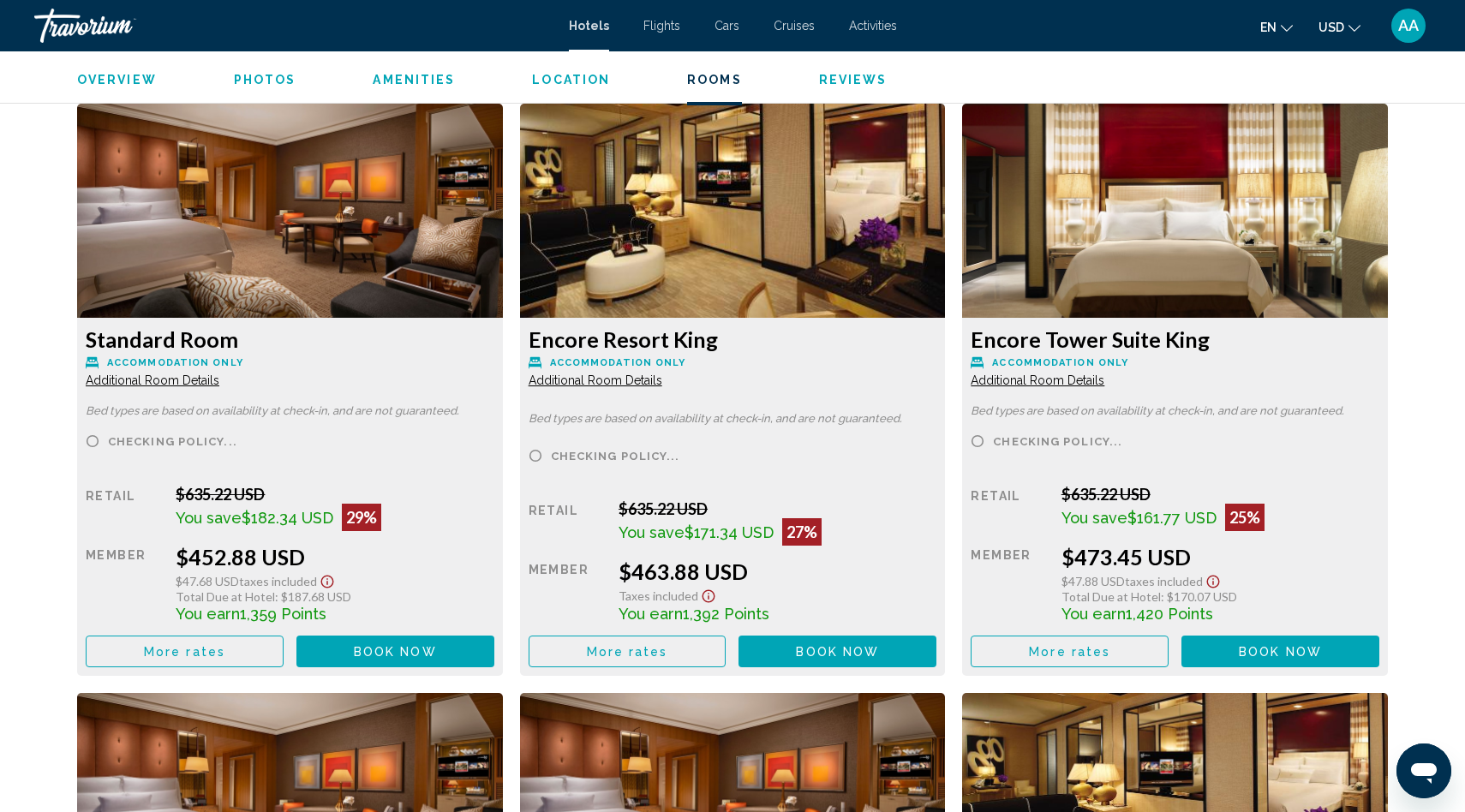
scroll to position [2309, 0]
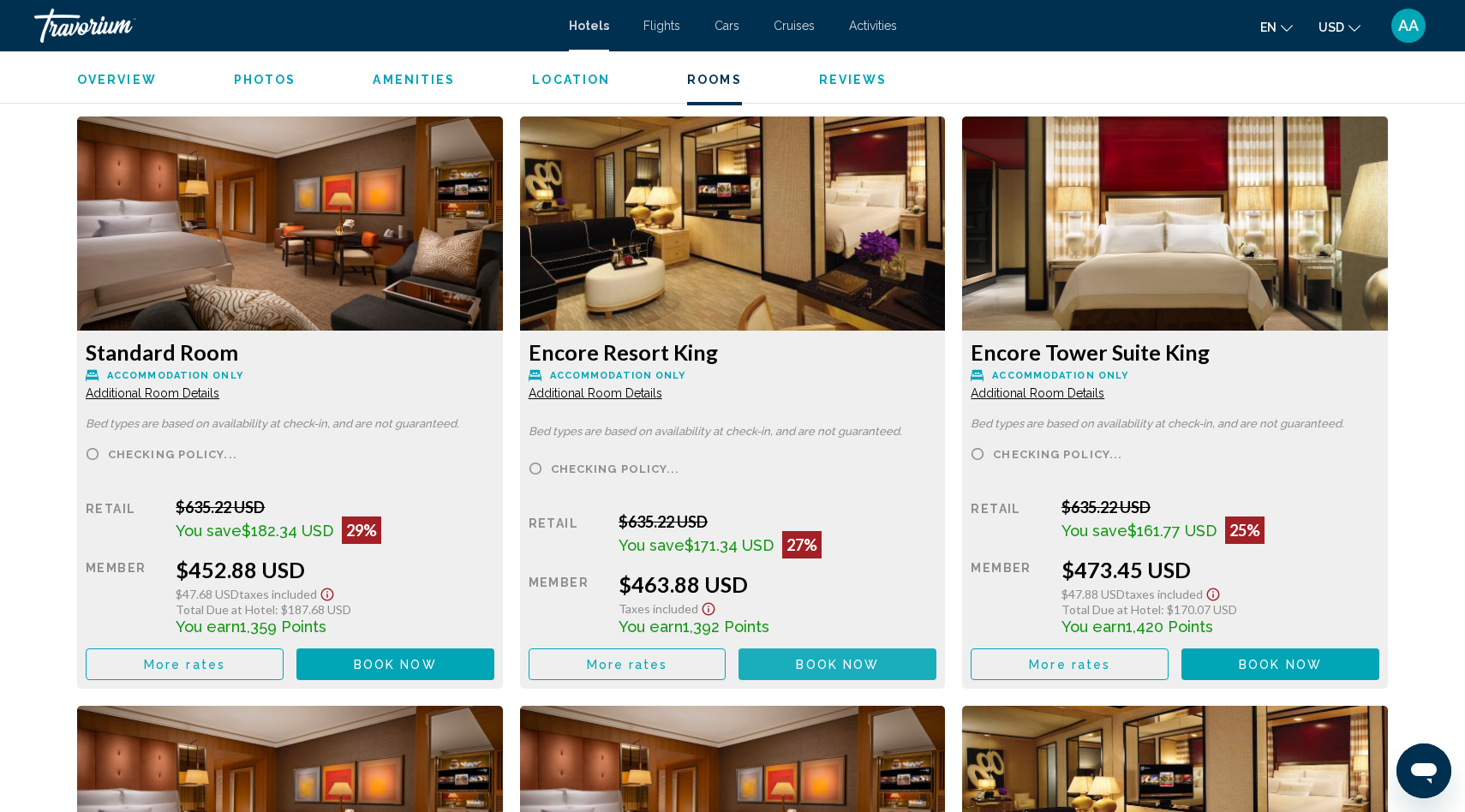
click at [824, 669] on span "Book now" at bounding box center [837, 665] width 84 height 14
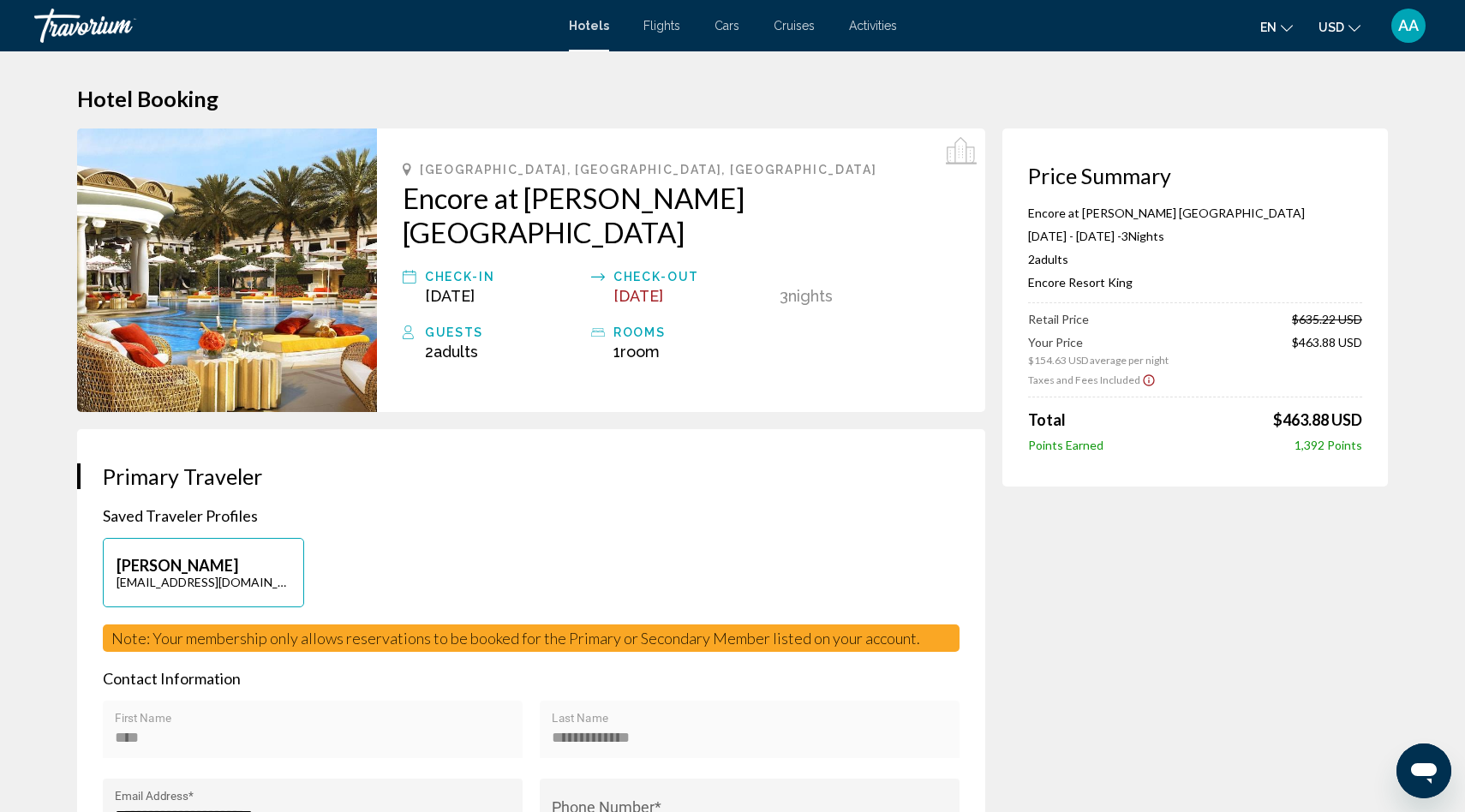
click at [1143, 376] on icon "Show Taxes and Fees disclaimer" at bounding box center [1147, 379] width 11 height 11
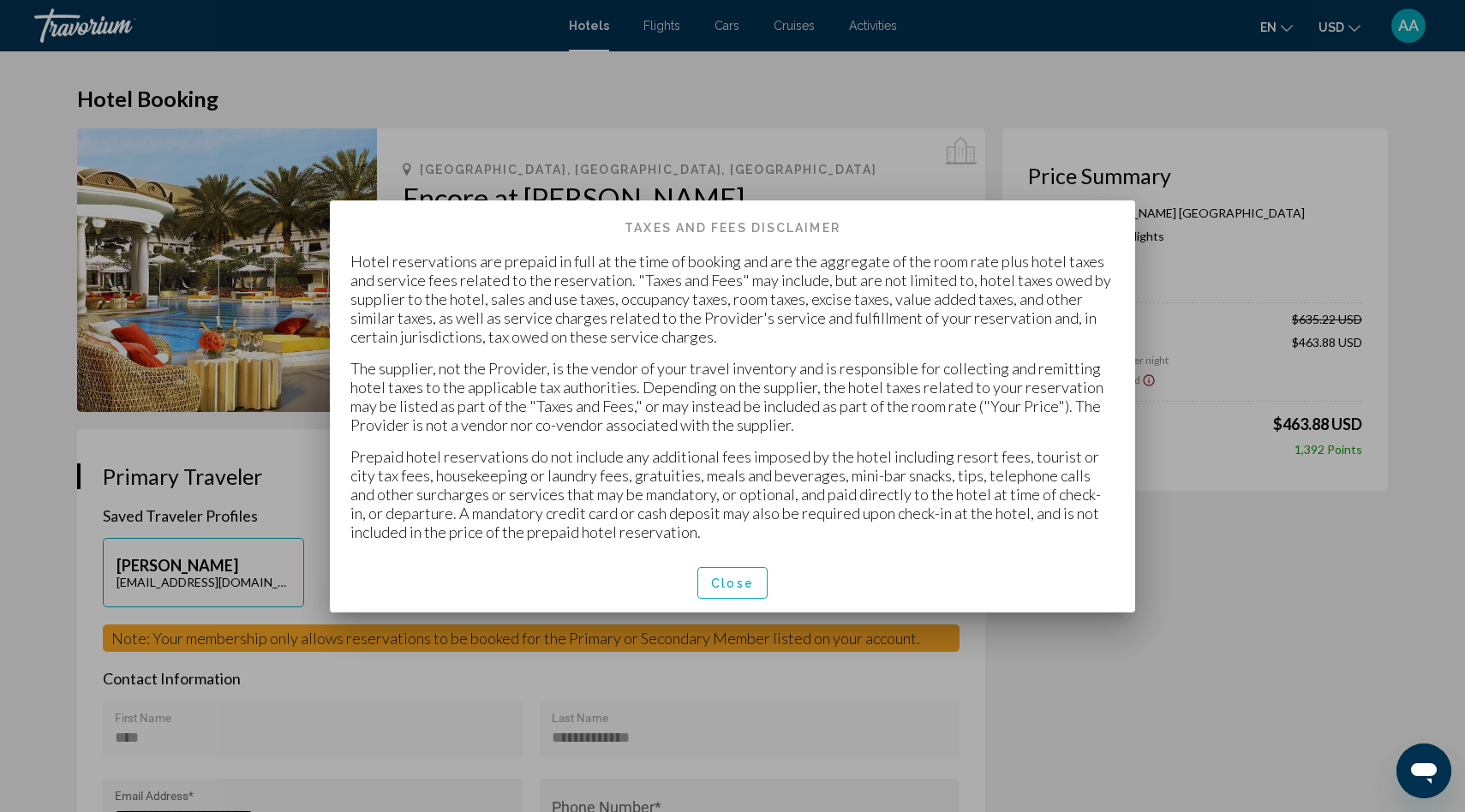
click at [735, 583] on span "Close" at bounding box center [732, 583] width 43 height 14
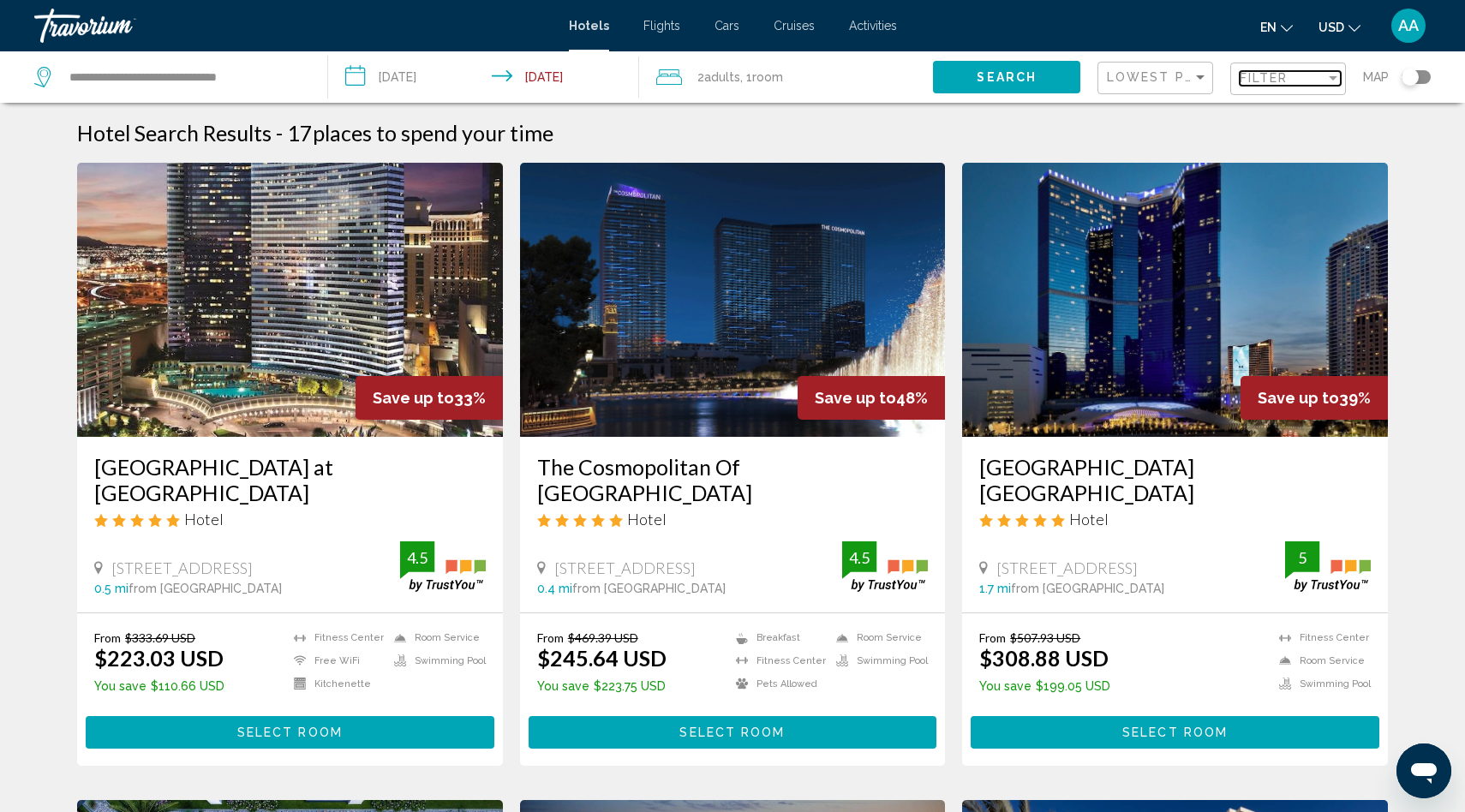
click at [1308, 81] on div "Filter" at bounding box center [1282, 78] width 86 height 14
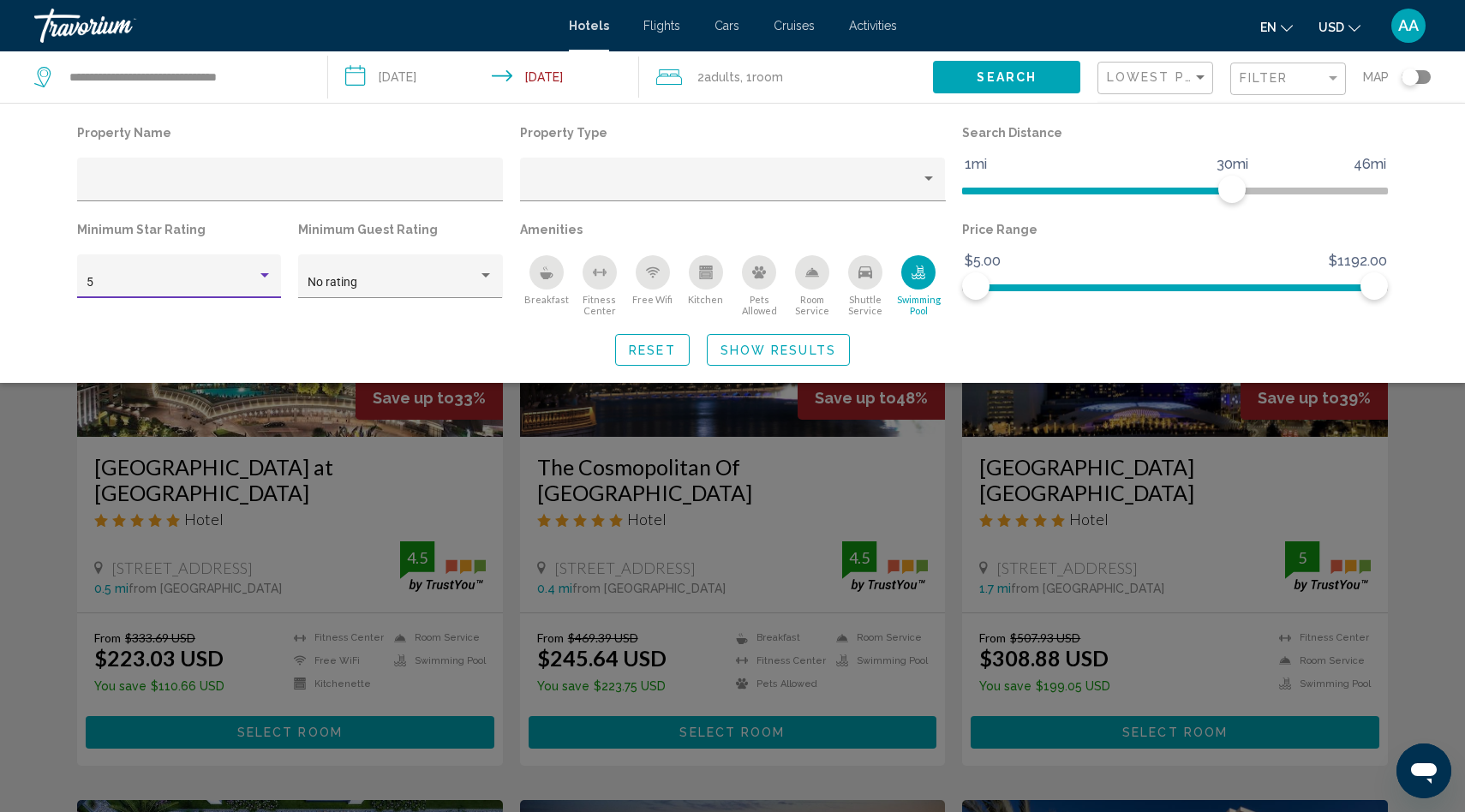
click at [229, 281] on div "5" at bounding box center [171, 283] width 170 height 14
click at [139, 248] on span "4" at bounding box center [179, 247] width 186 height 36
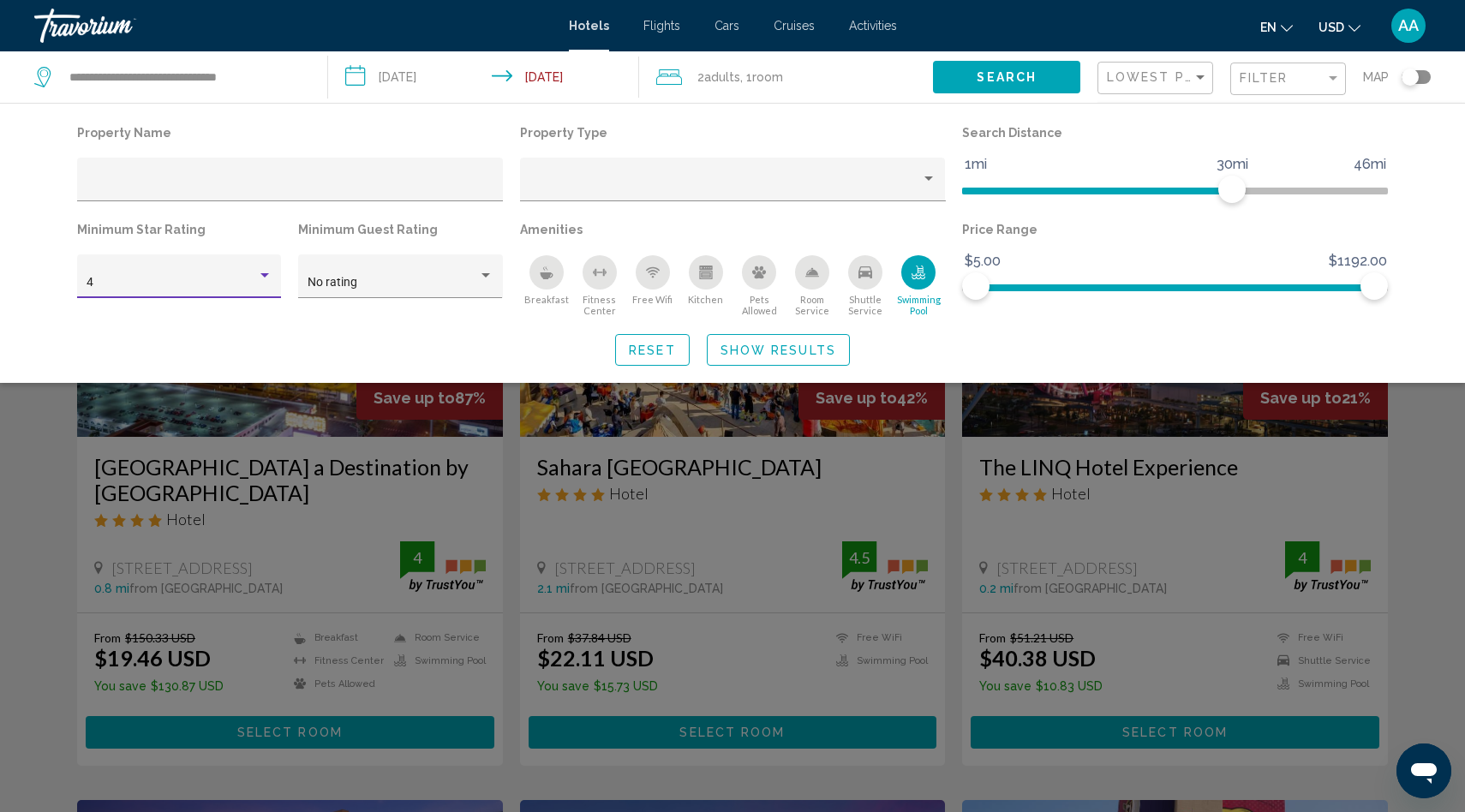
click at [986, 73] on span "Search" at bounding box center [1006, 78] width 60 height 14
click at [775, 354] on span "Show Results" at bounding box center [779, 350] width 116 height 14
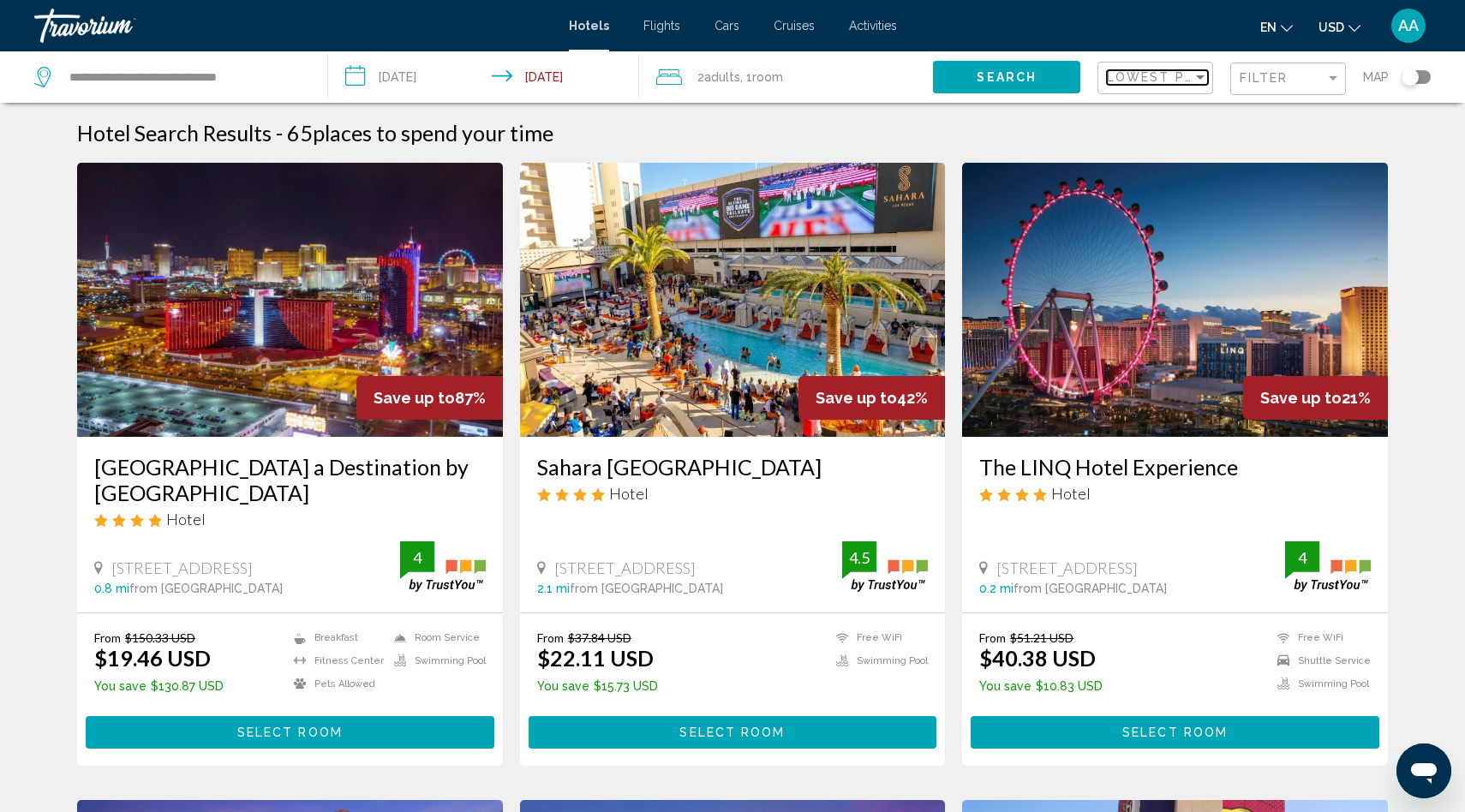
click at [1148, 77] on span "Lowest Price" at bounding box center [1162, 77] width 110 height 14
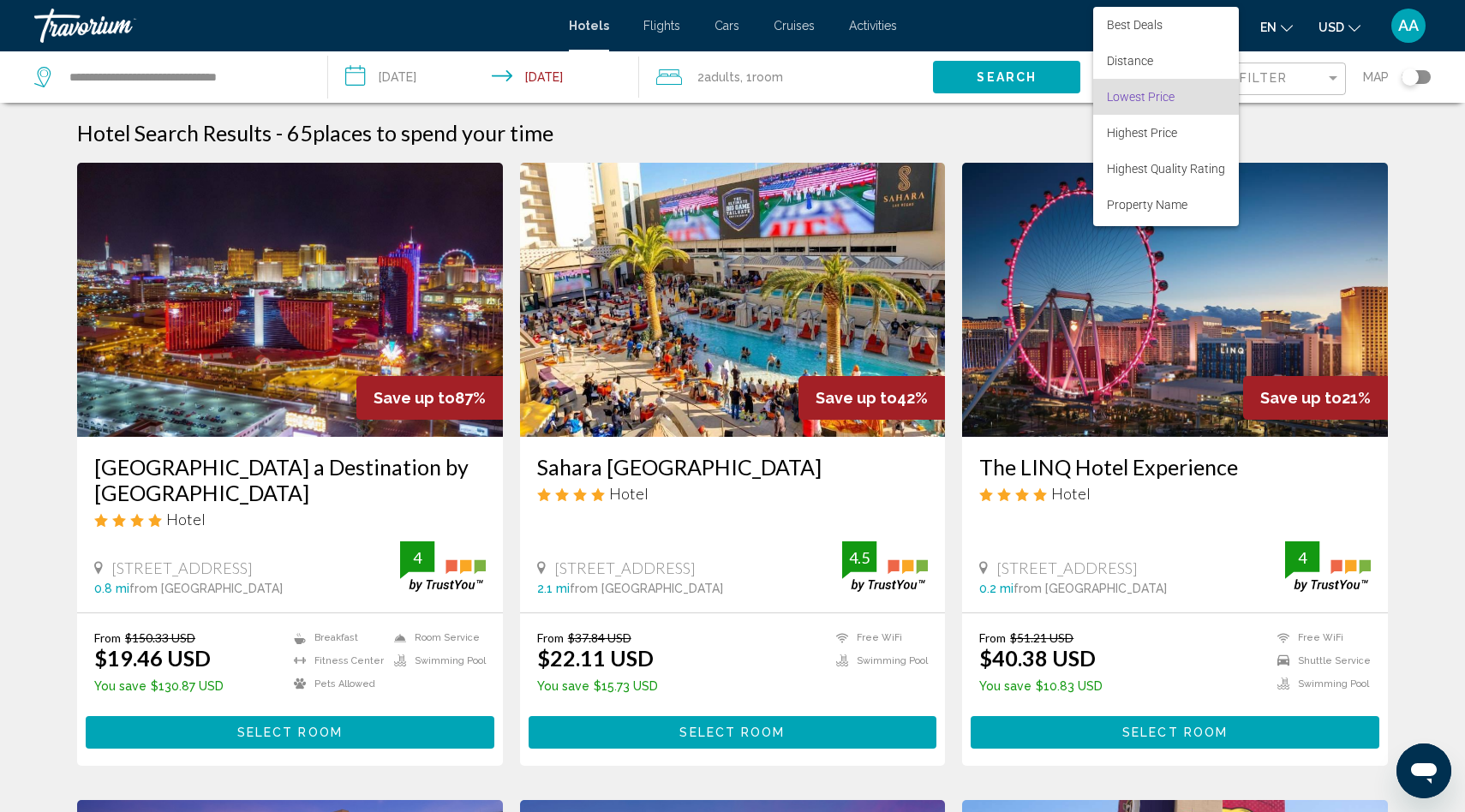
scroll to position [19, 0]
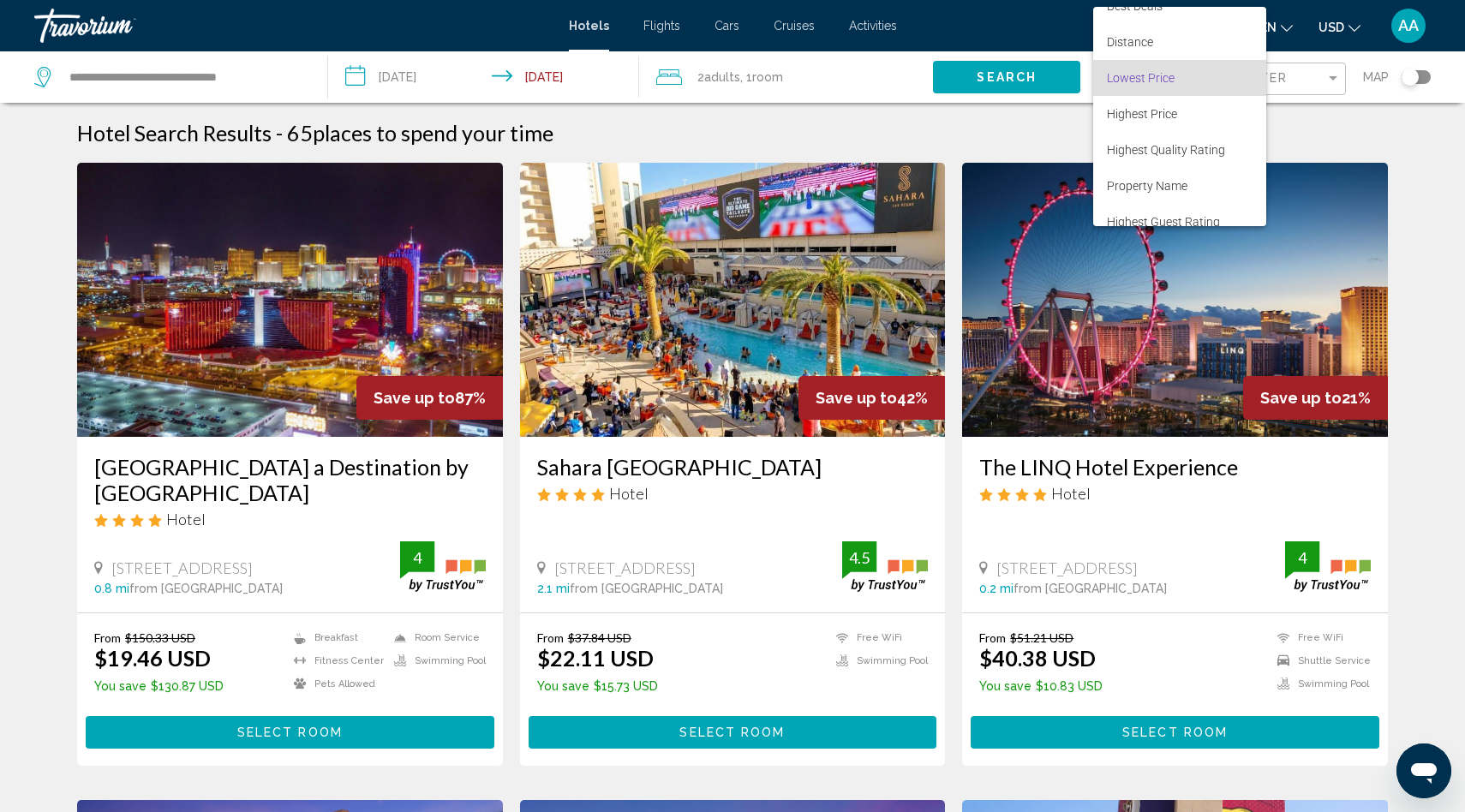
click at [1141, 77] on span "Lowest Price" at bounding box center [1141, 78] width 68 height 14
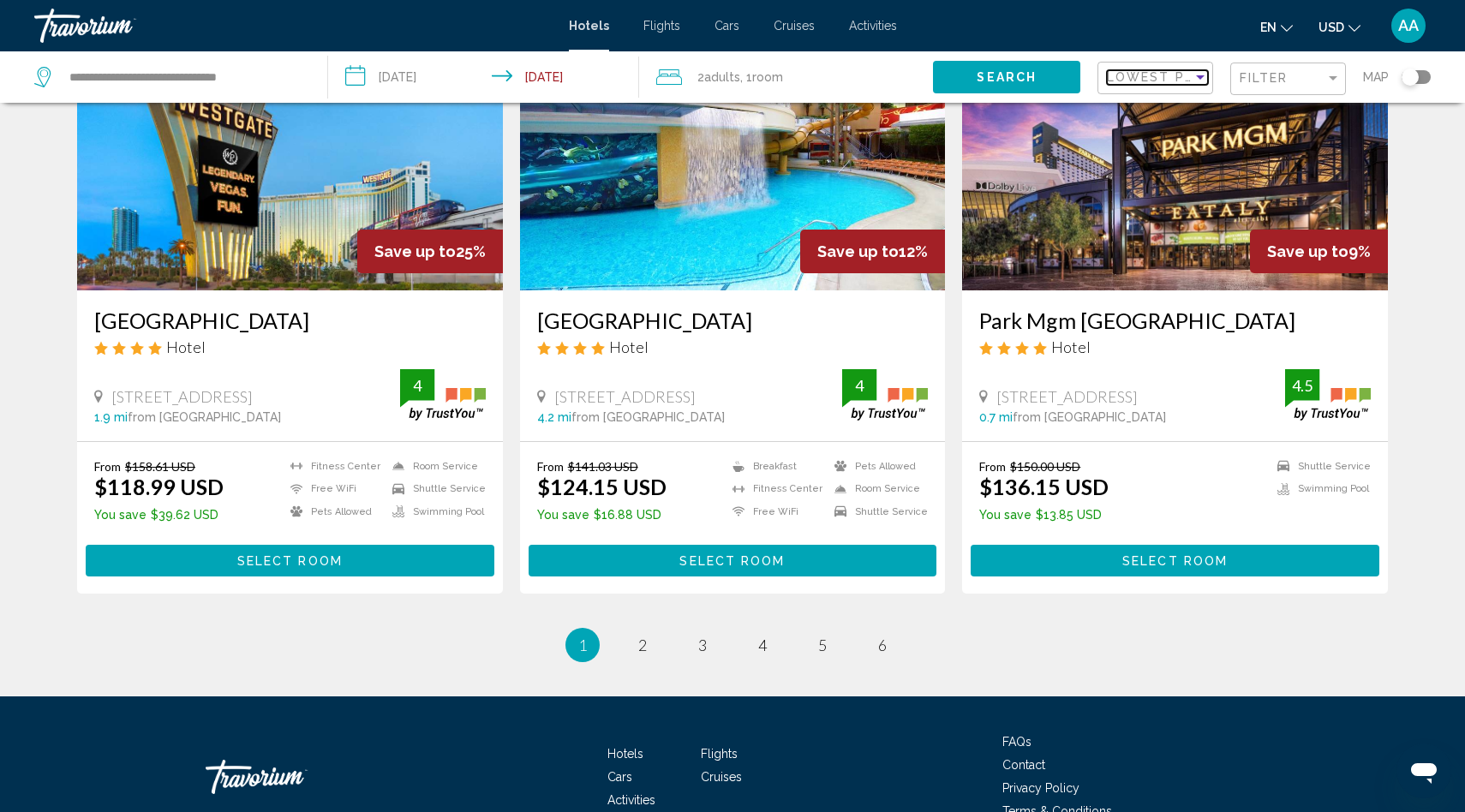
scroll to position [2124, 0]
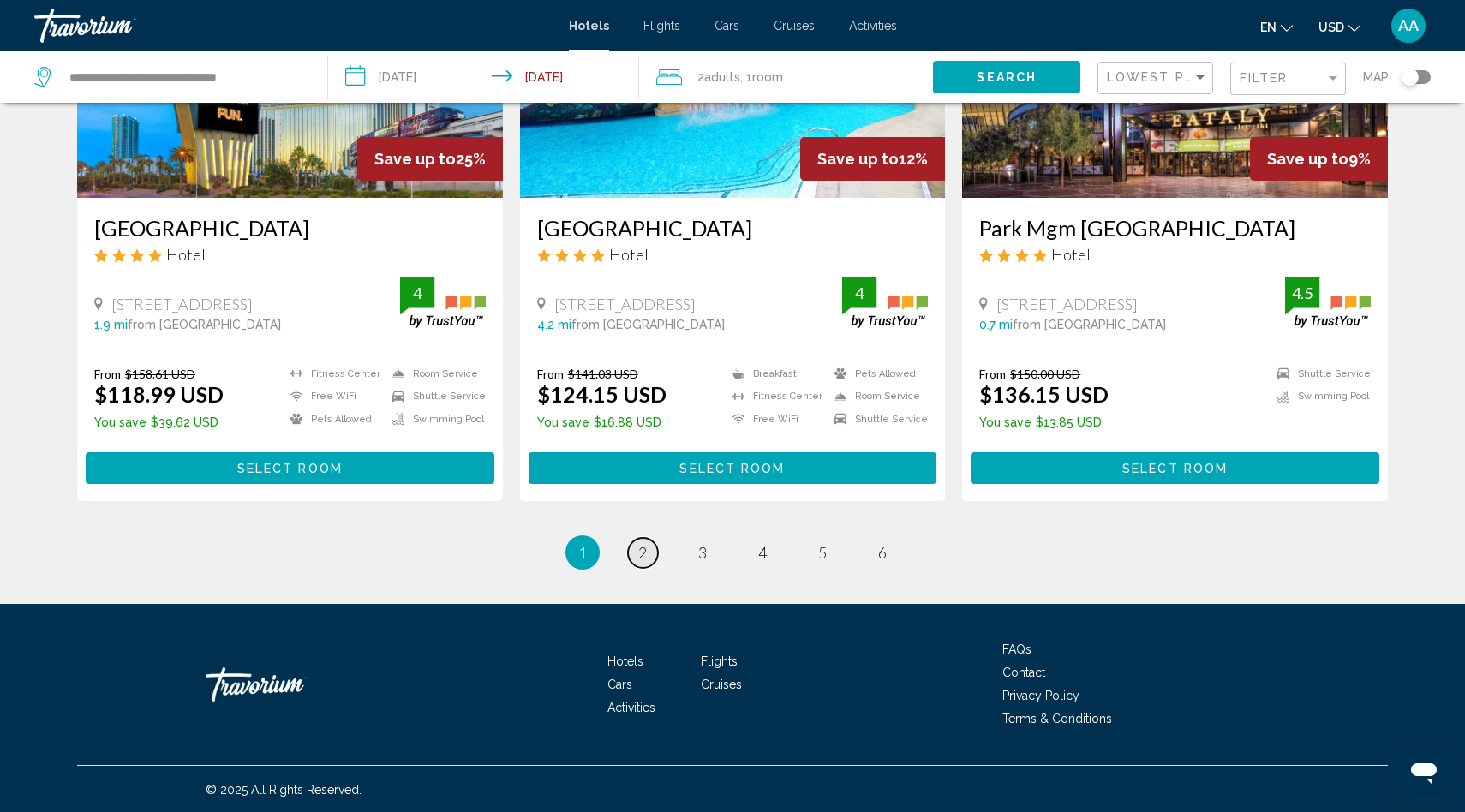
click at [641, 550] on span "2" at bounding box center [642, 551] width 9 height 19
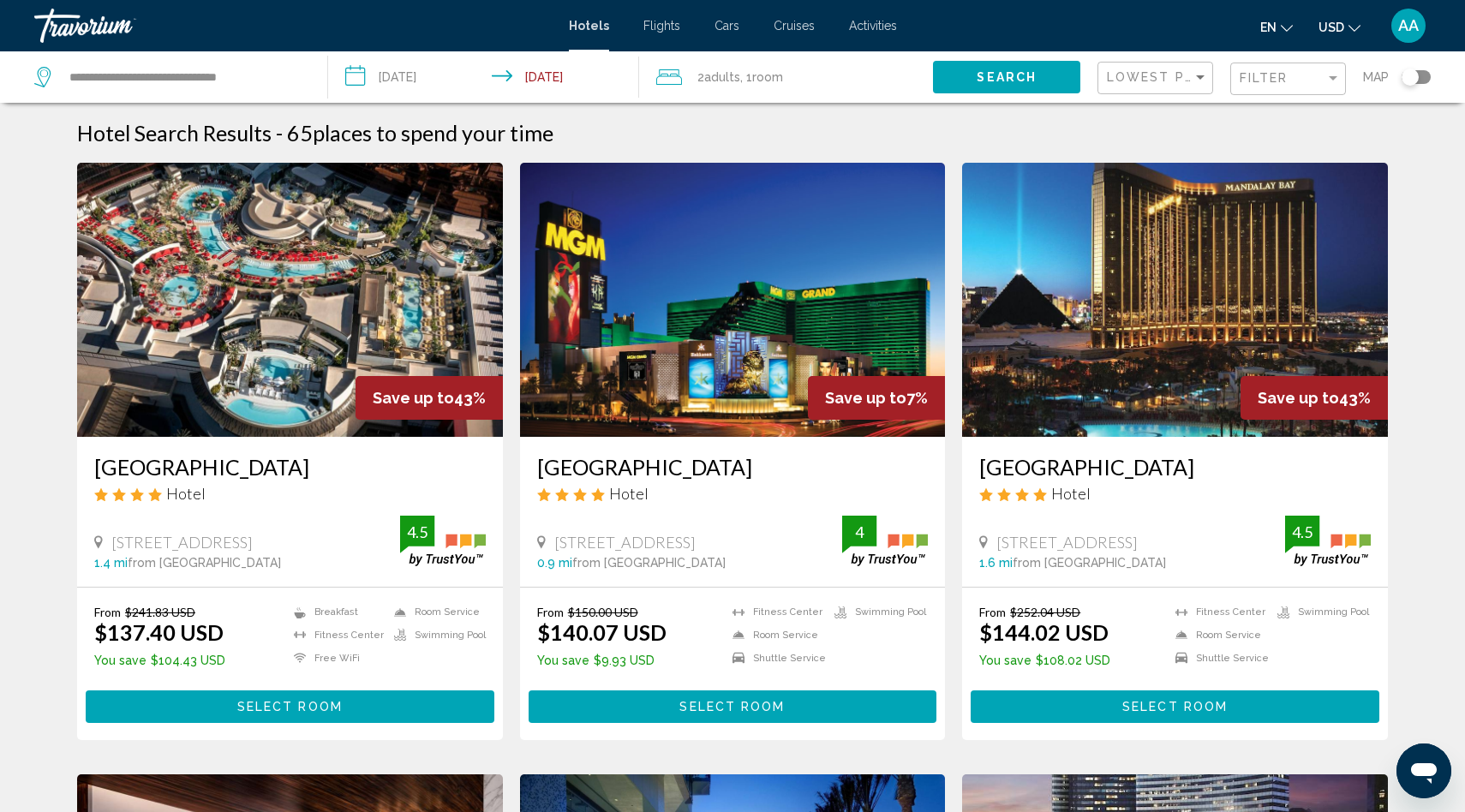
click at [269, 315] on img "Main content" at bounding box center [289, 300] width 426 height 274
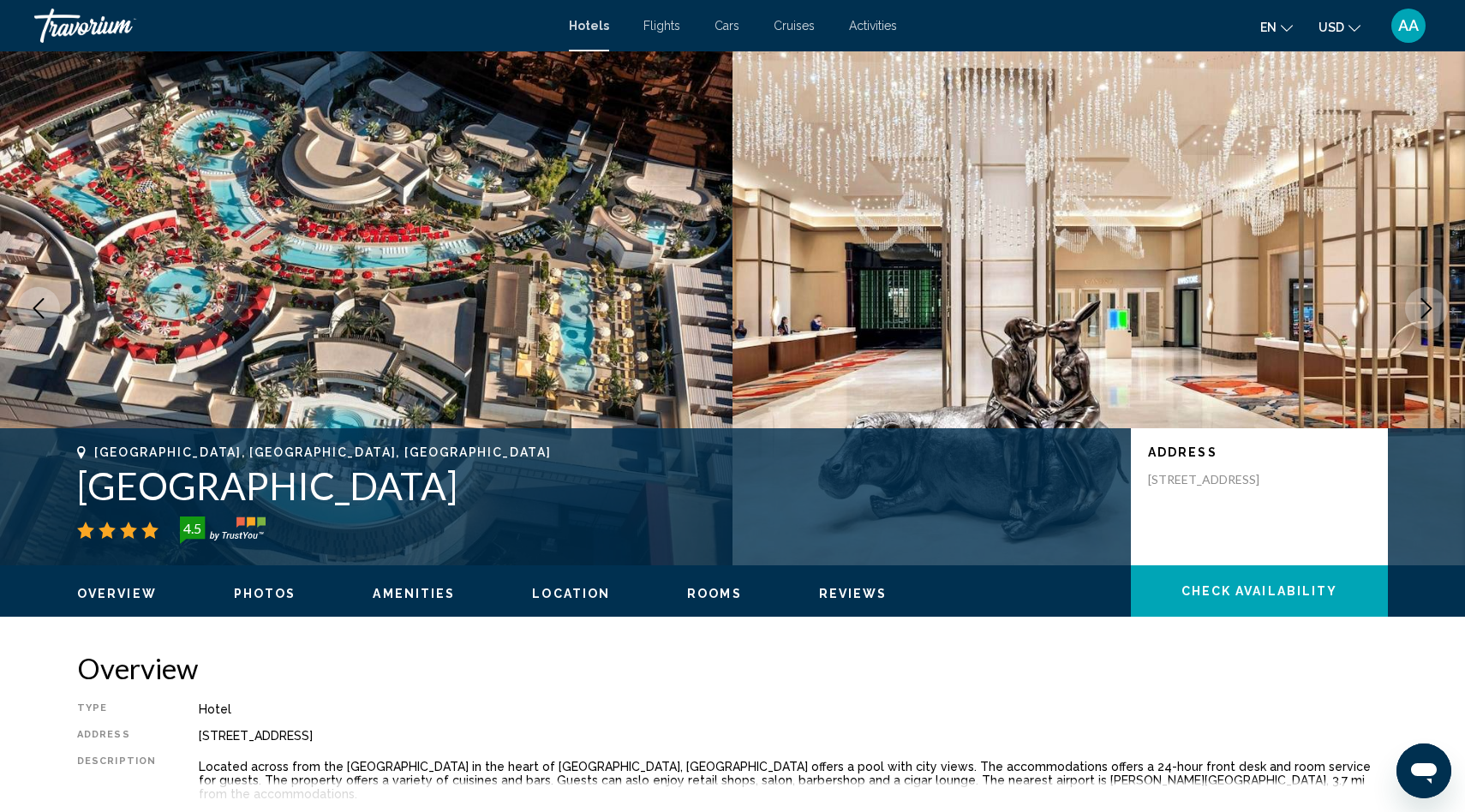
click at [1425, 302] on icon "Next image" at bounding box center [1426, 308] width 11 height 21
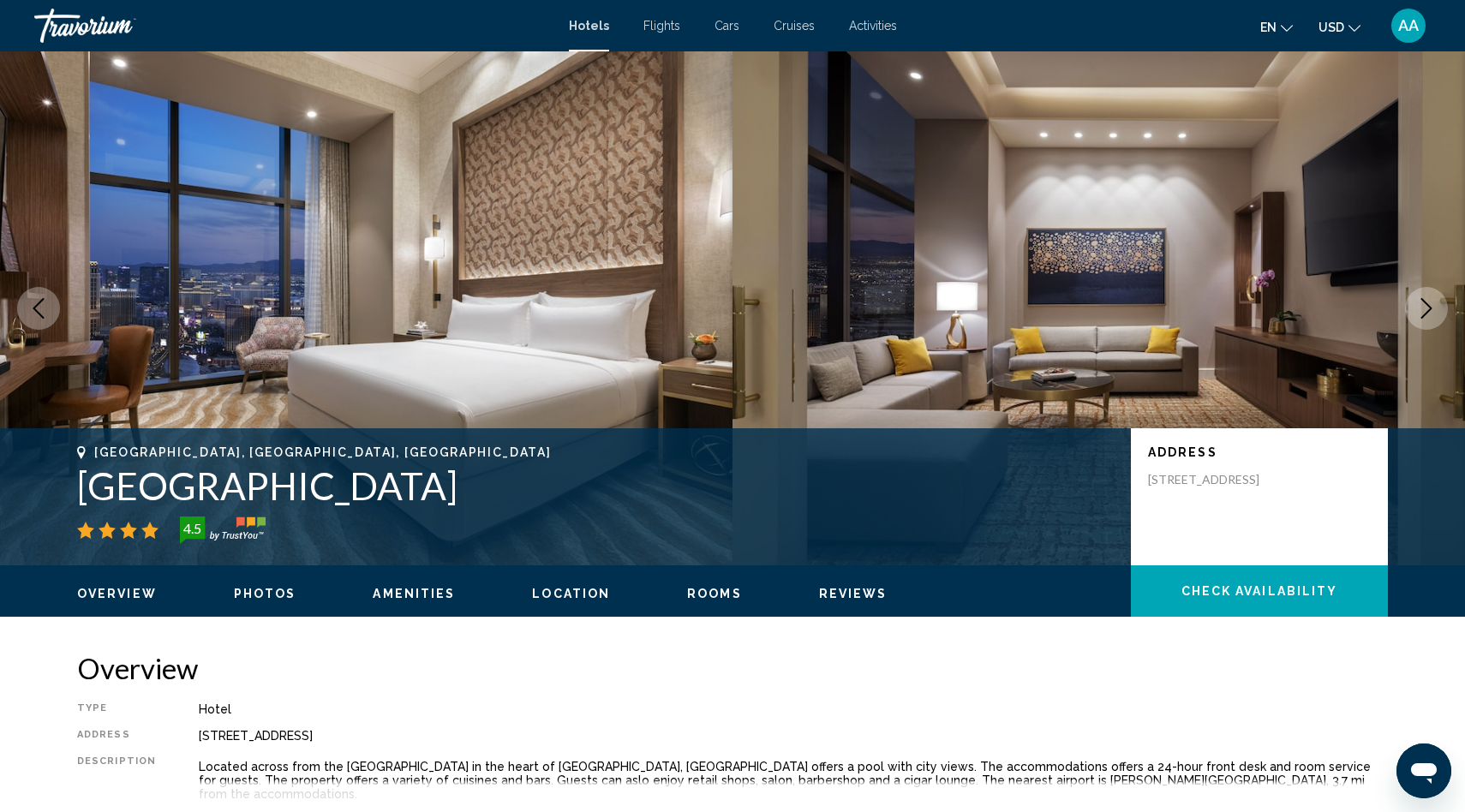
click at [1425, 302] on icon "Next image" at bounding box center [1426, 308] width 11 height 21
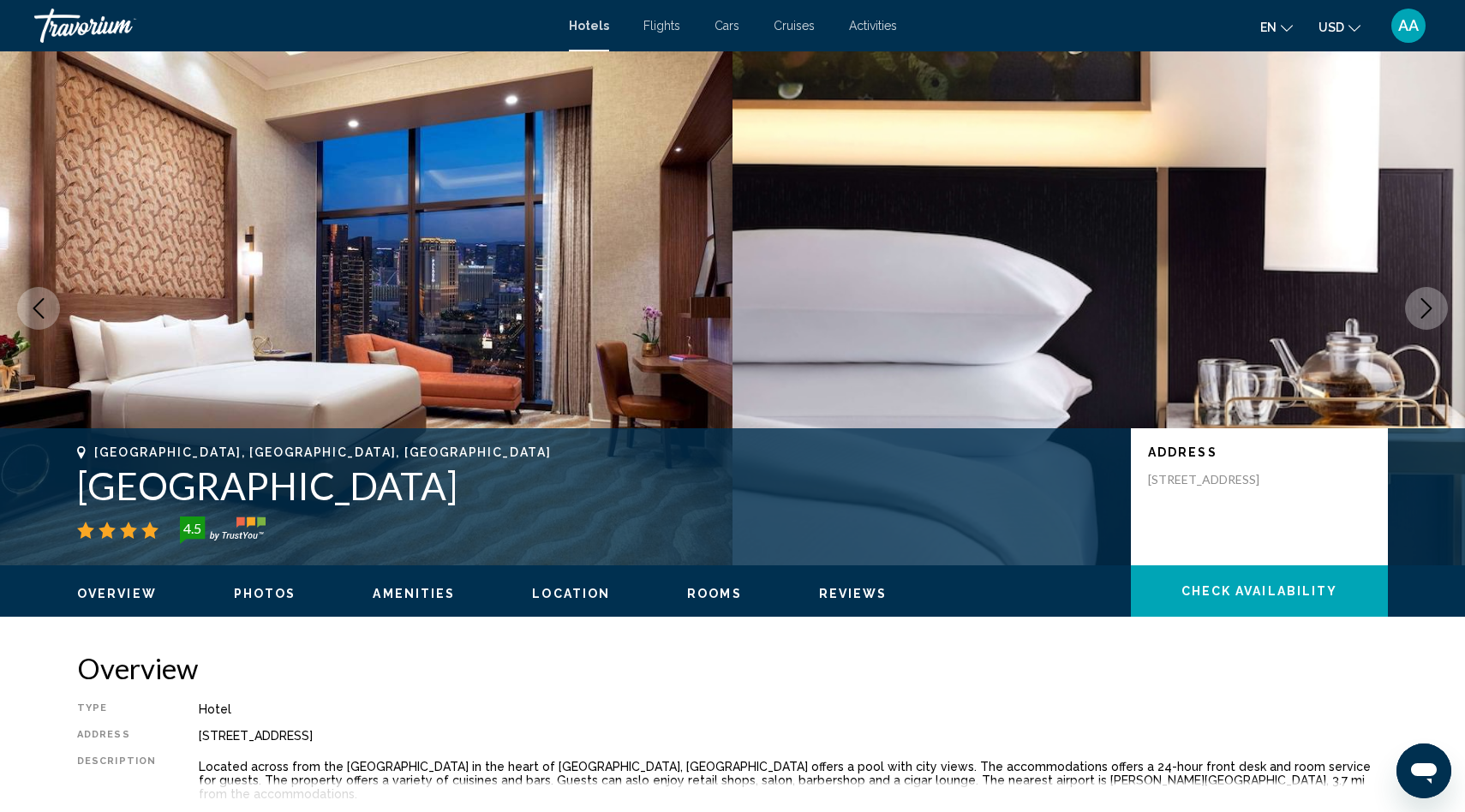
click at [1425, 302] on icon "Next image" at bounding box center [1426, 308] width 11 height 21
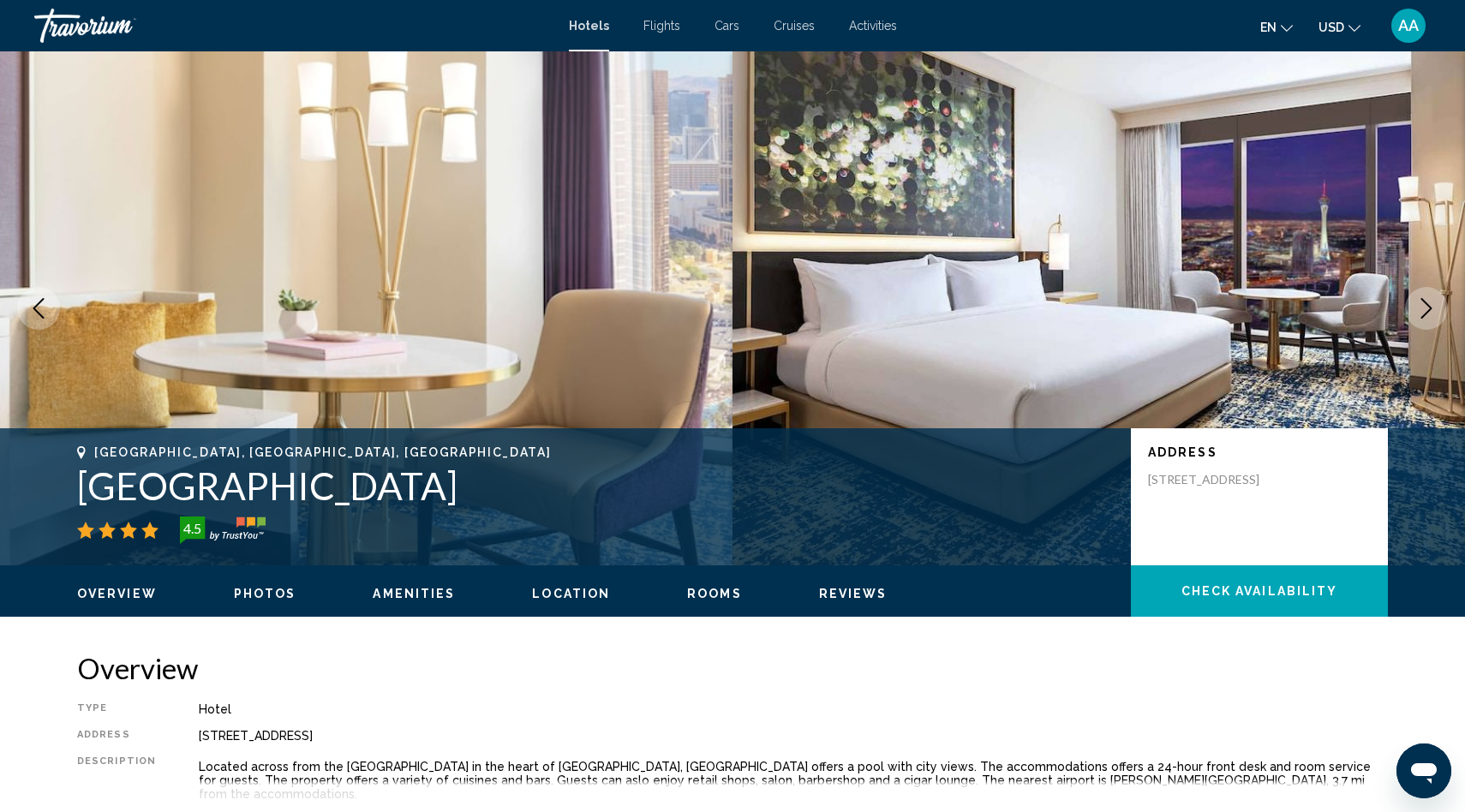
click at [1425, 302] on icon "Next image" at bounding box center [1426, 308] width 11 height 21
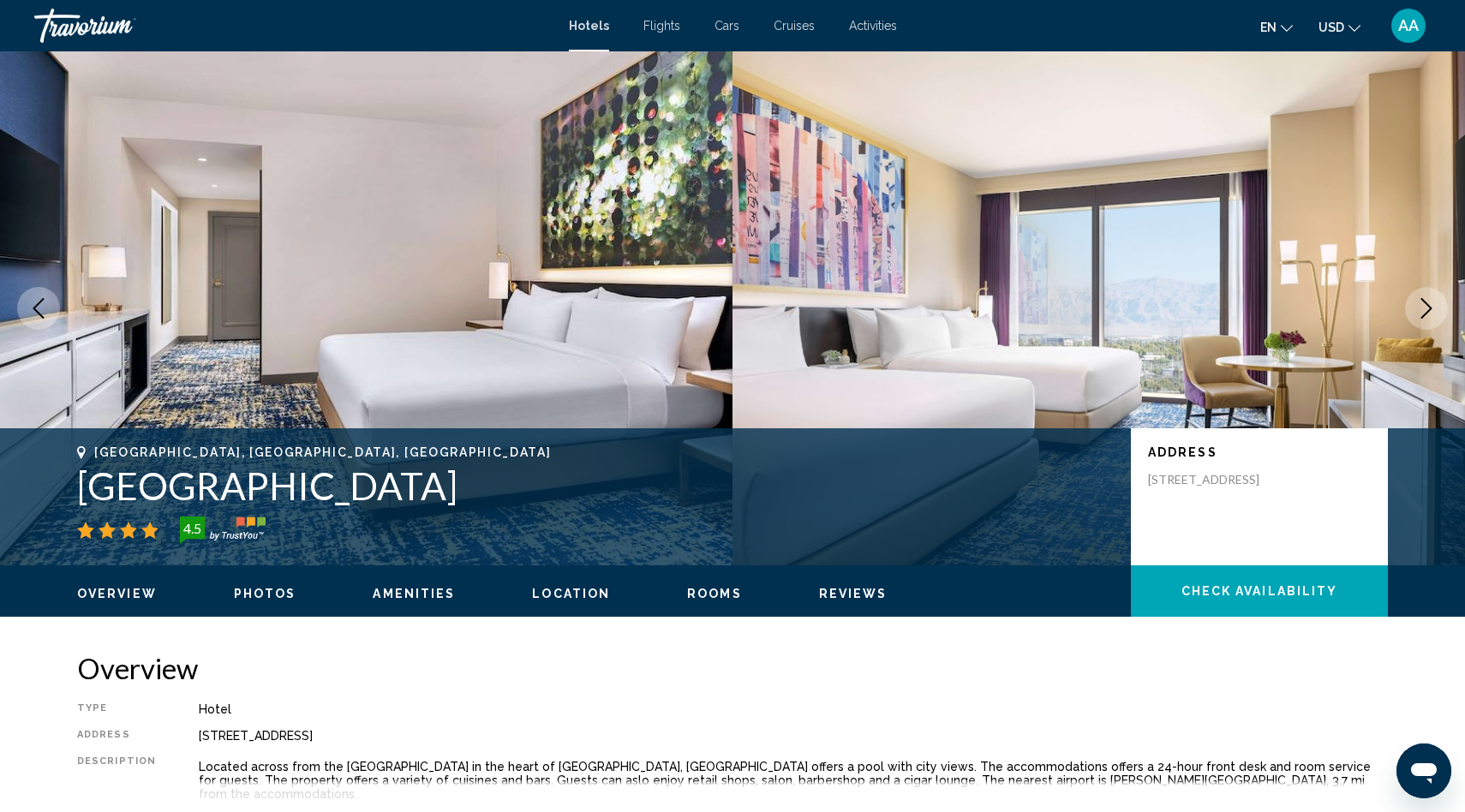
click at [1425, 302] on icon "Next image" at bounding box center [1426, 308] width 11 height 21
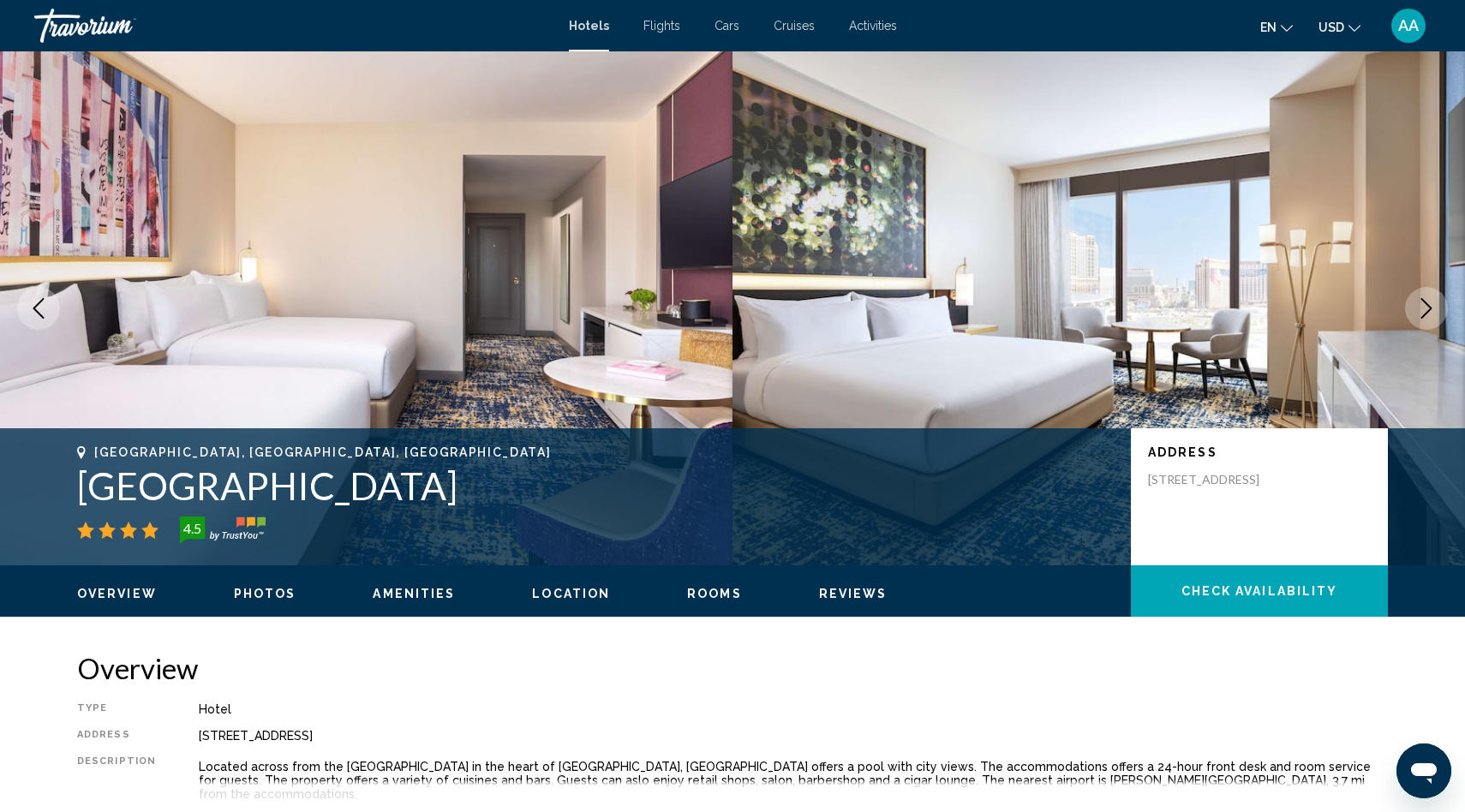
click at [1425, 302] on icon "Next image" at bounding box center [1426, 308] width 11 height 21
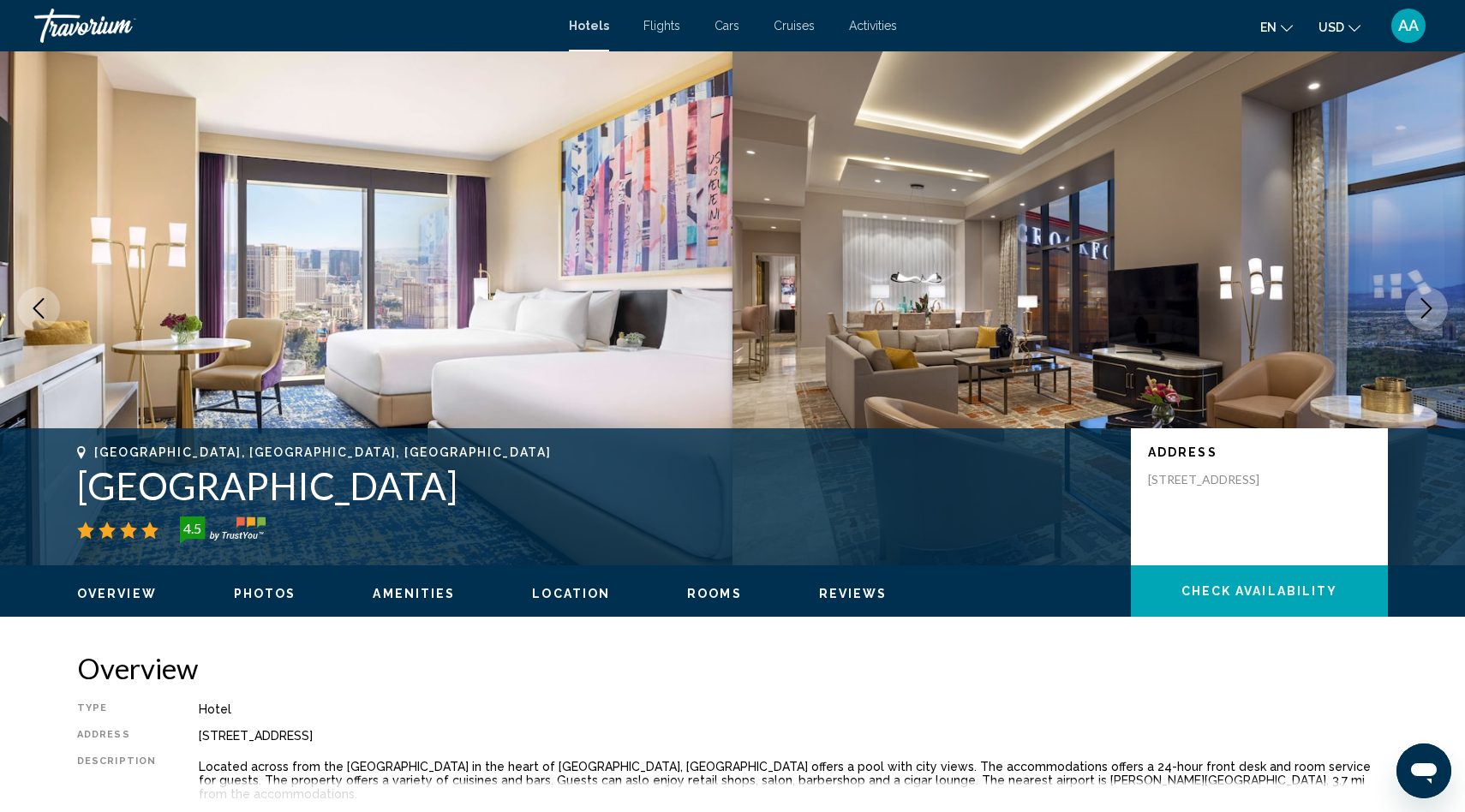
click at [1425, 302] on icon "Next image" at bounding box center [1426, 308] width 11 height 21
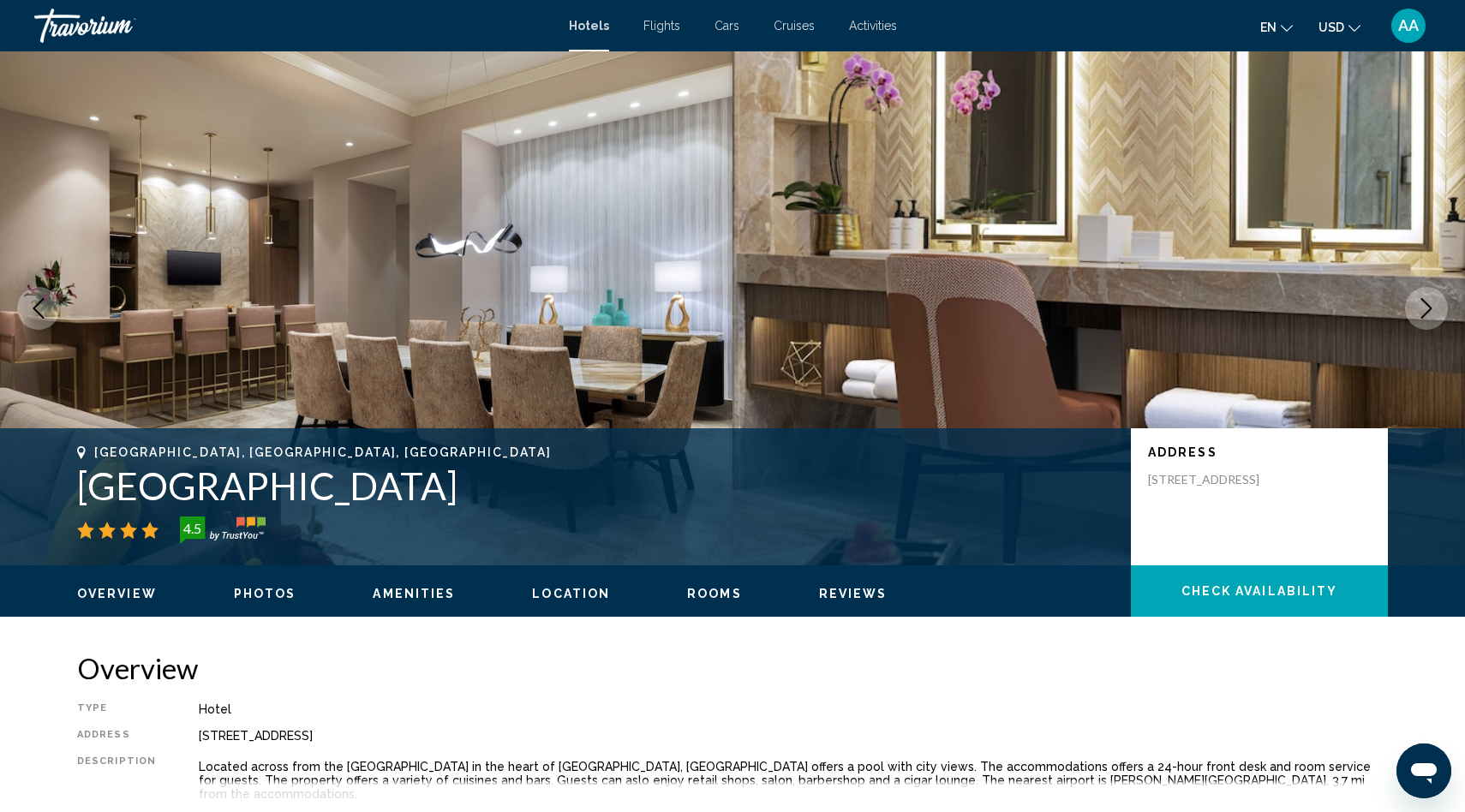
click at [1425, 302] on icon "Next image" at bounding box center [1426, 308] width 11 height 21
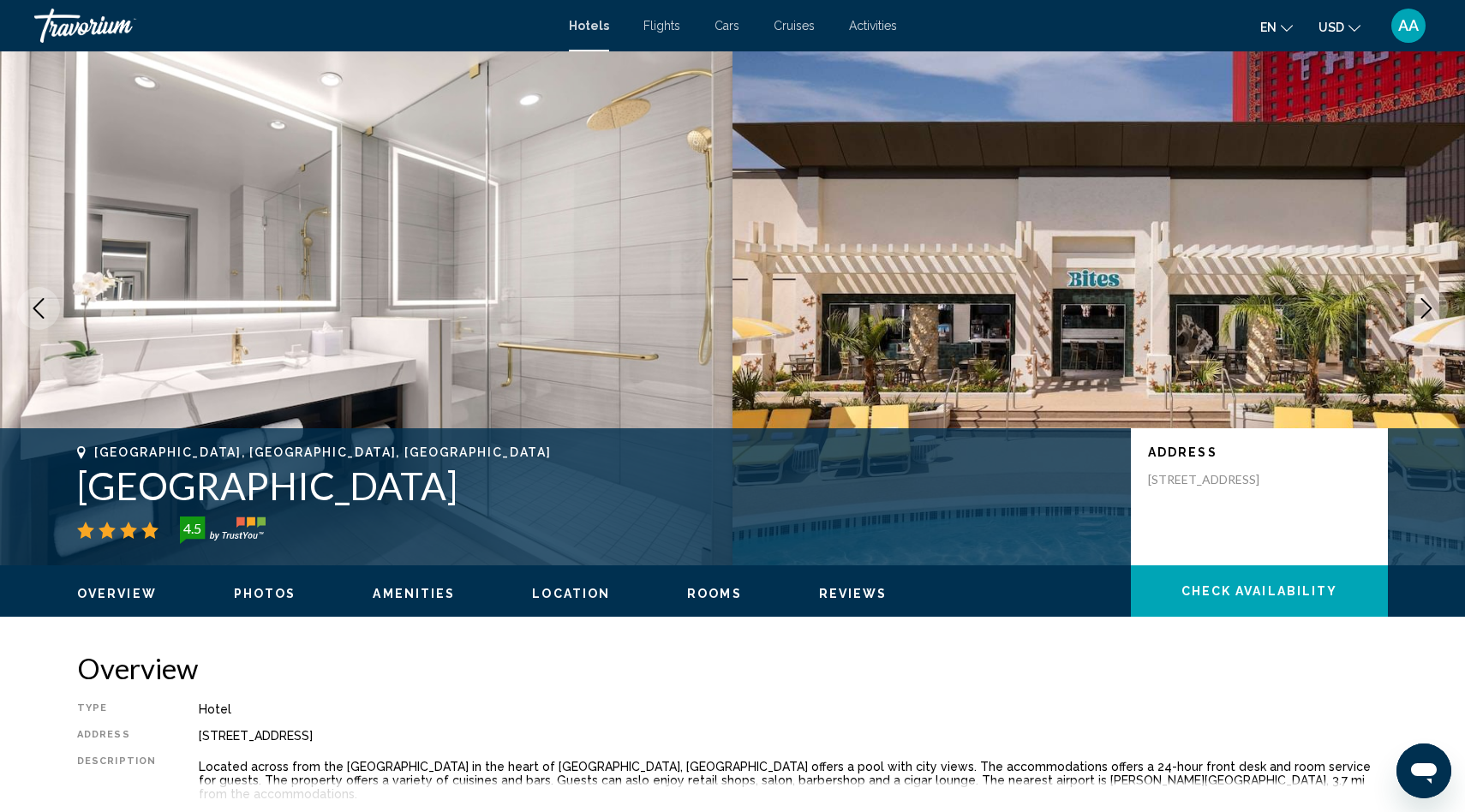
click at [1425, 302] on icon "Next image" at bounding box center [1426, 308] width 11 height 21
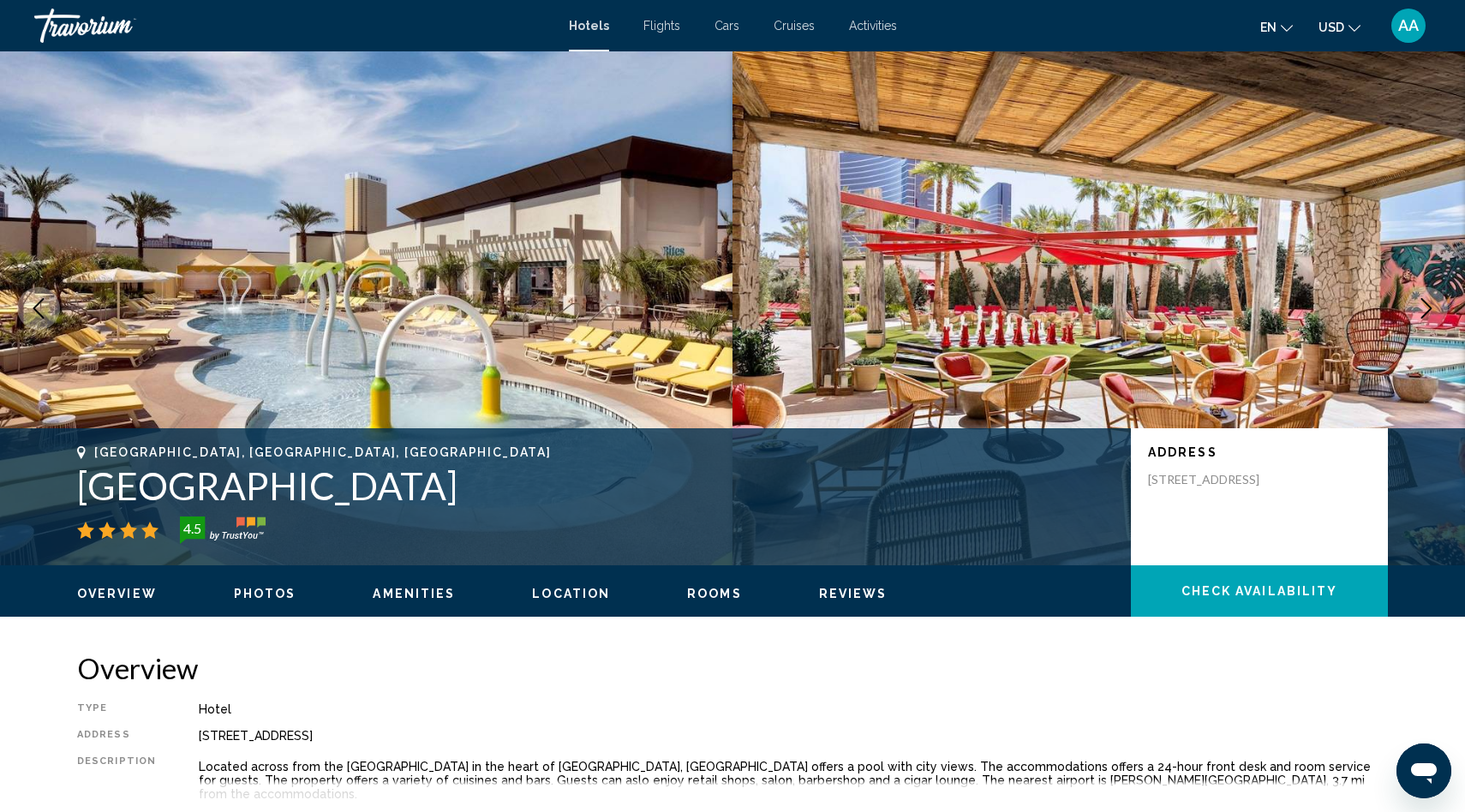
click at [1425, 302] on icon "Next image" at bounding box center [1426, 308] width 11 height 21
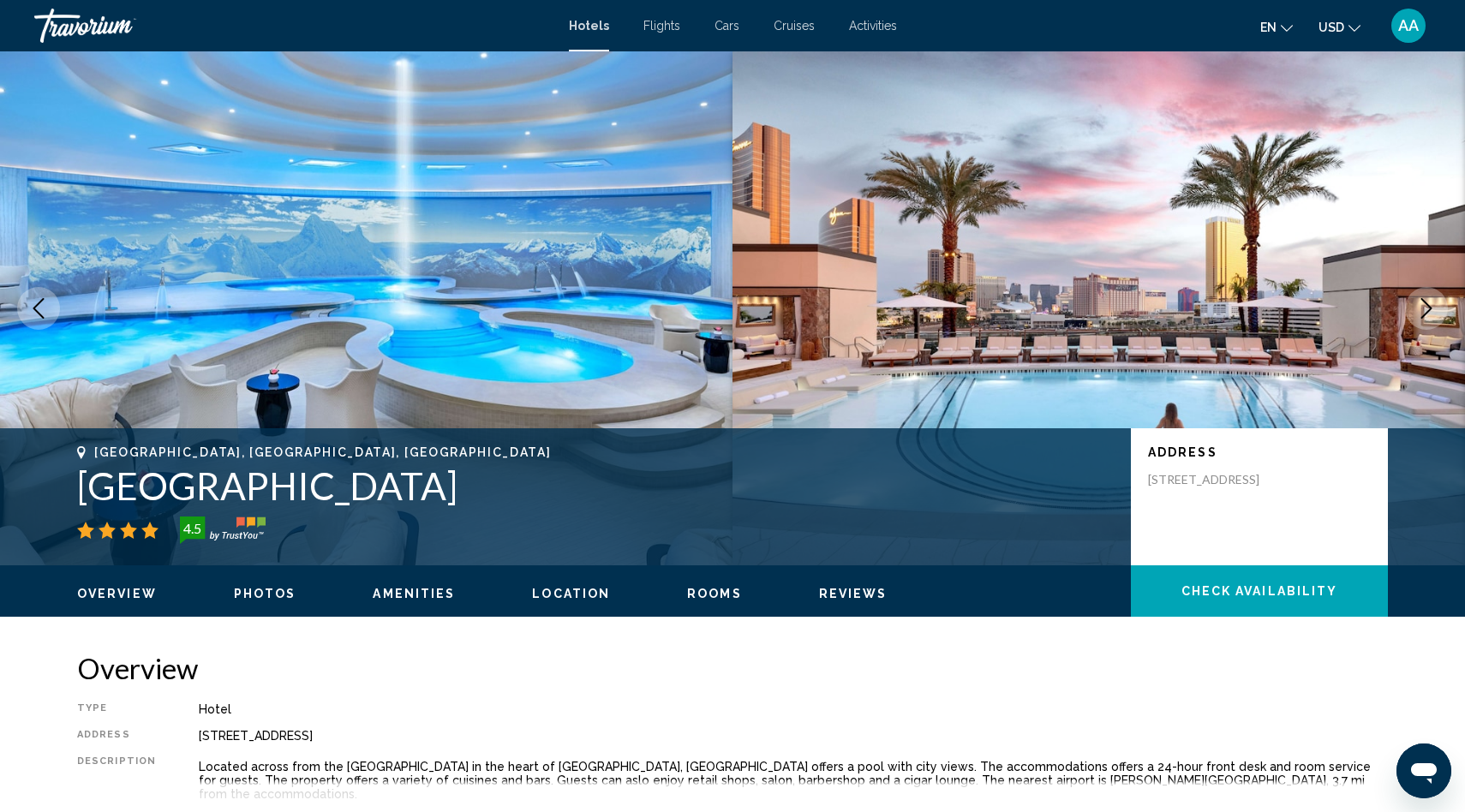
click at [1425, 302] on icon "Next image" at bounding box center [1426, 308] width 11 height 21
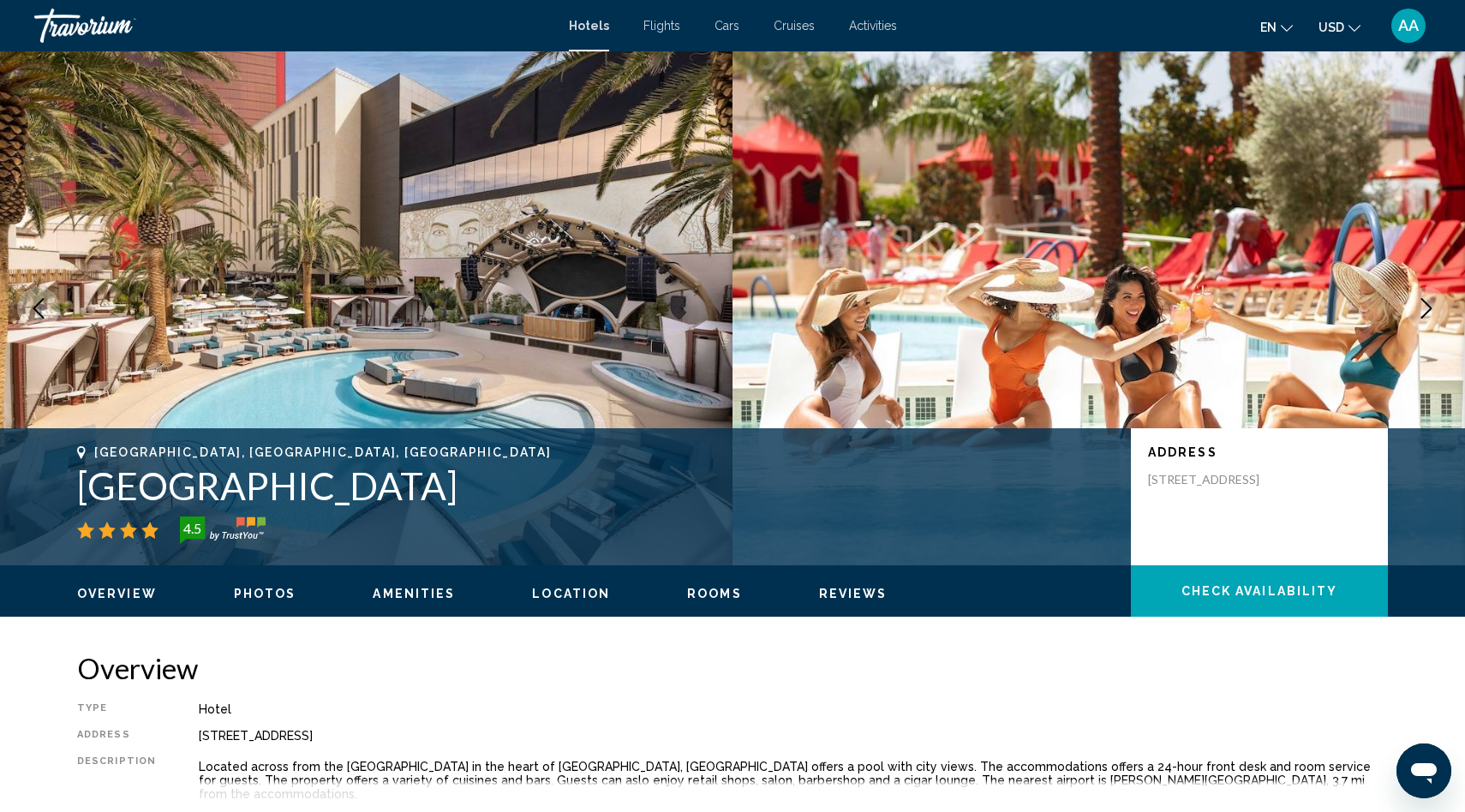
click at [1425, 302] on icon "Next image" at bounding box center [1426, 308] width 11 height 21
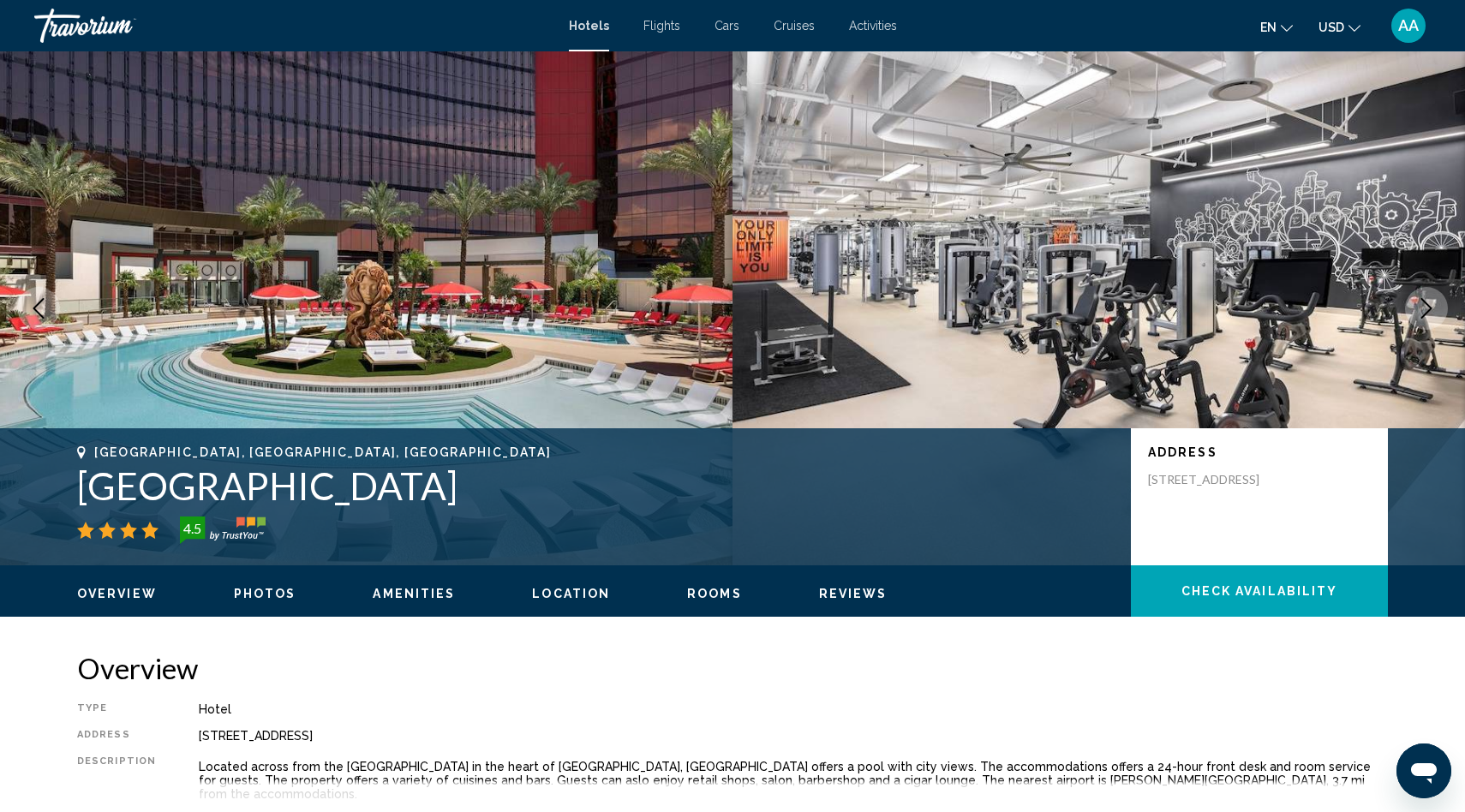
click at [1425, 302] on icon "Next image" at bounding box center [1426, 308] width 11 height 21
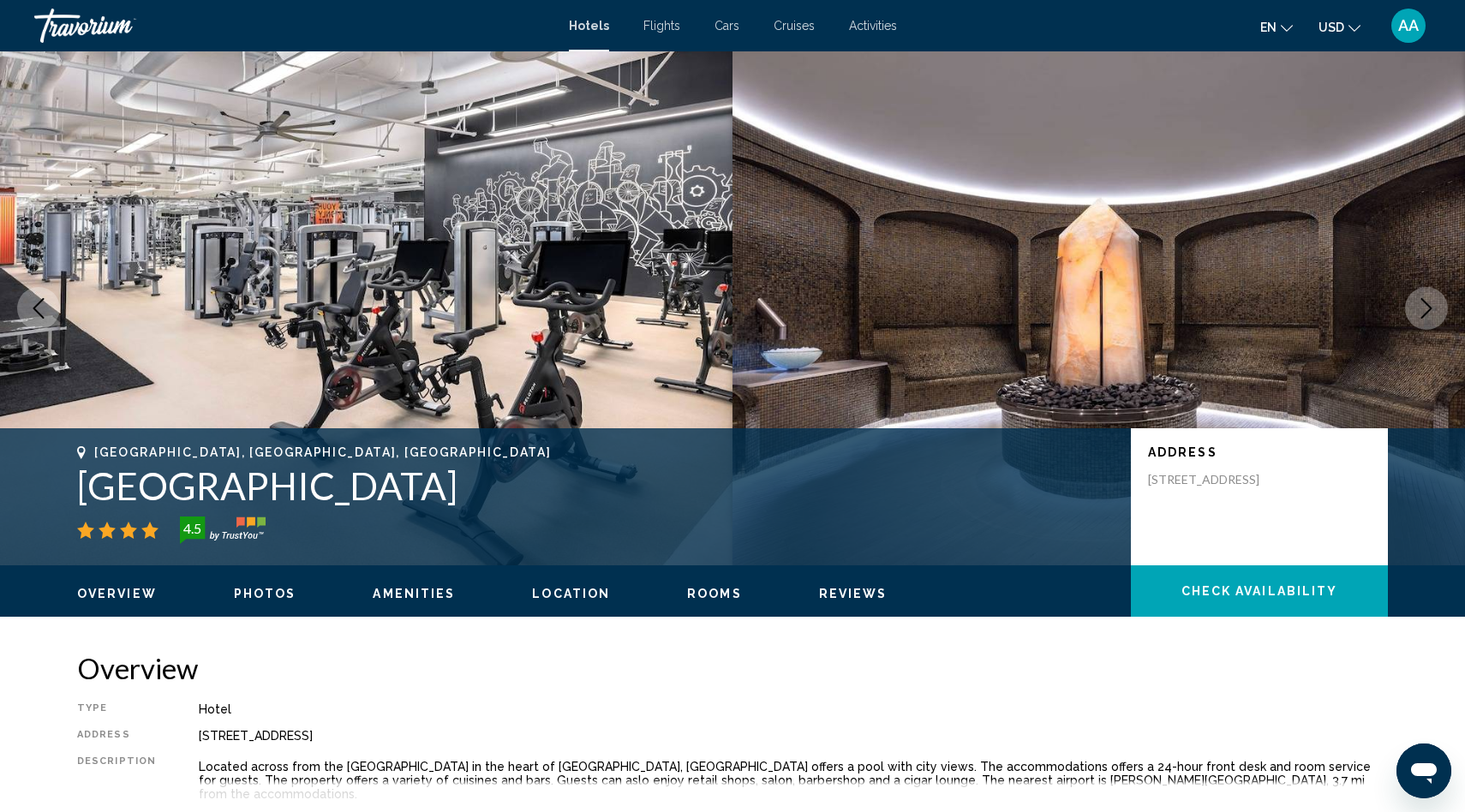
click at [1425, 302] on icon "Next image" at bounding box center [1426, 308] width 11 height 21
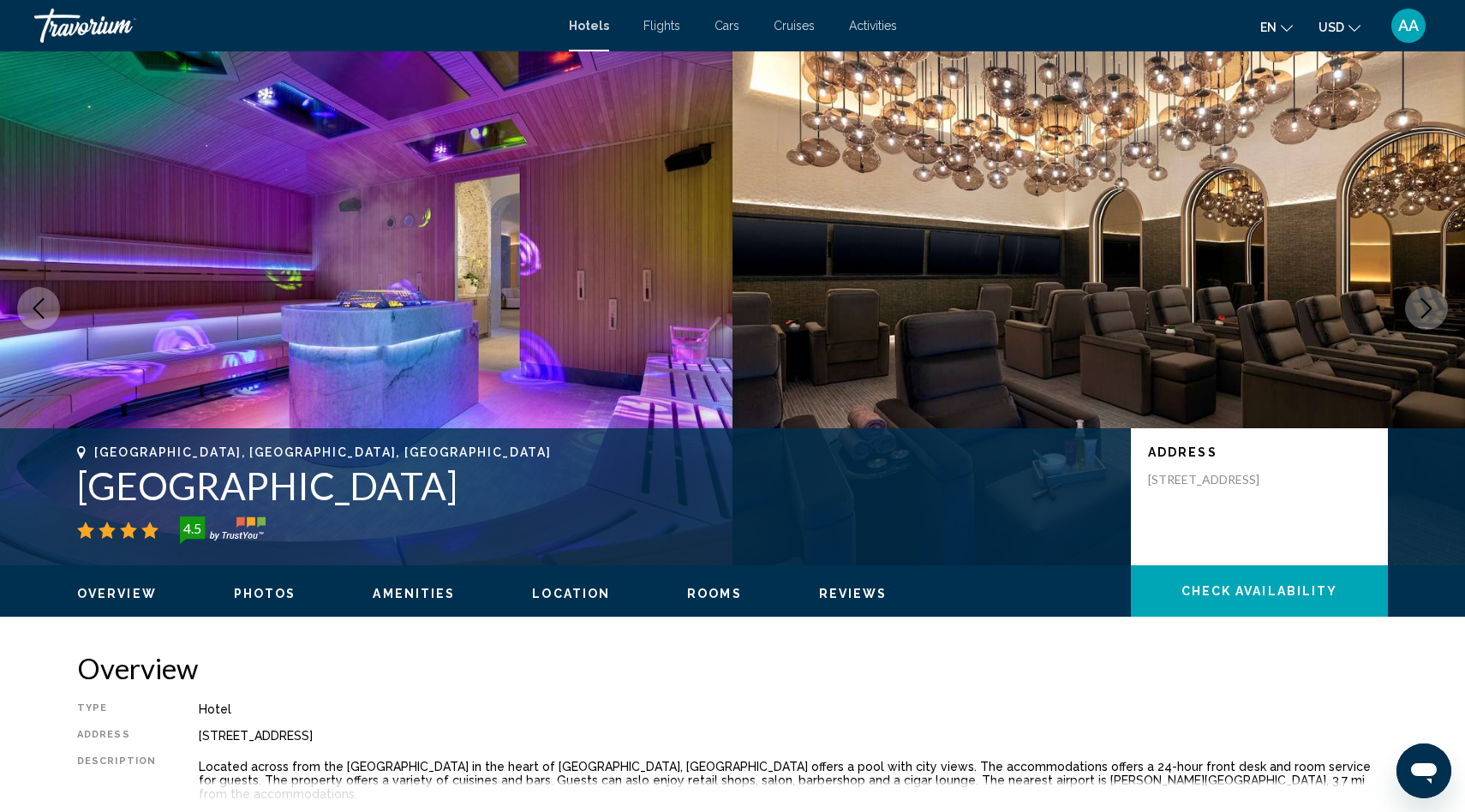
click at [1425, 302] on icon "Next image" at bounding box center [1426, 308] width 11 height 21
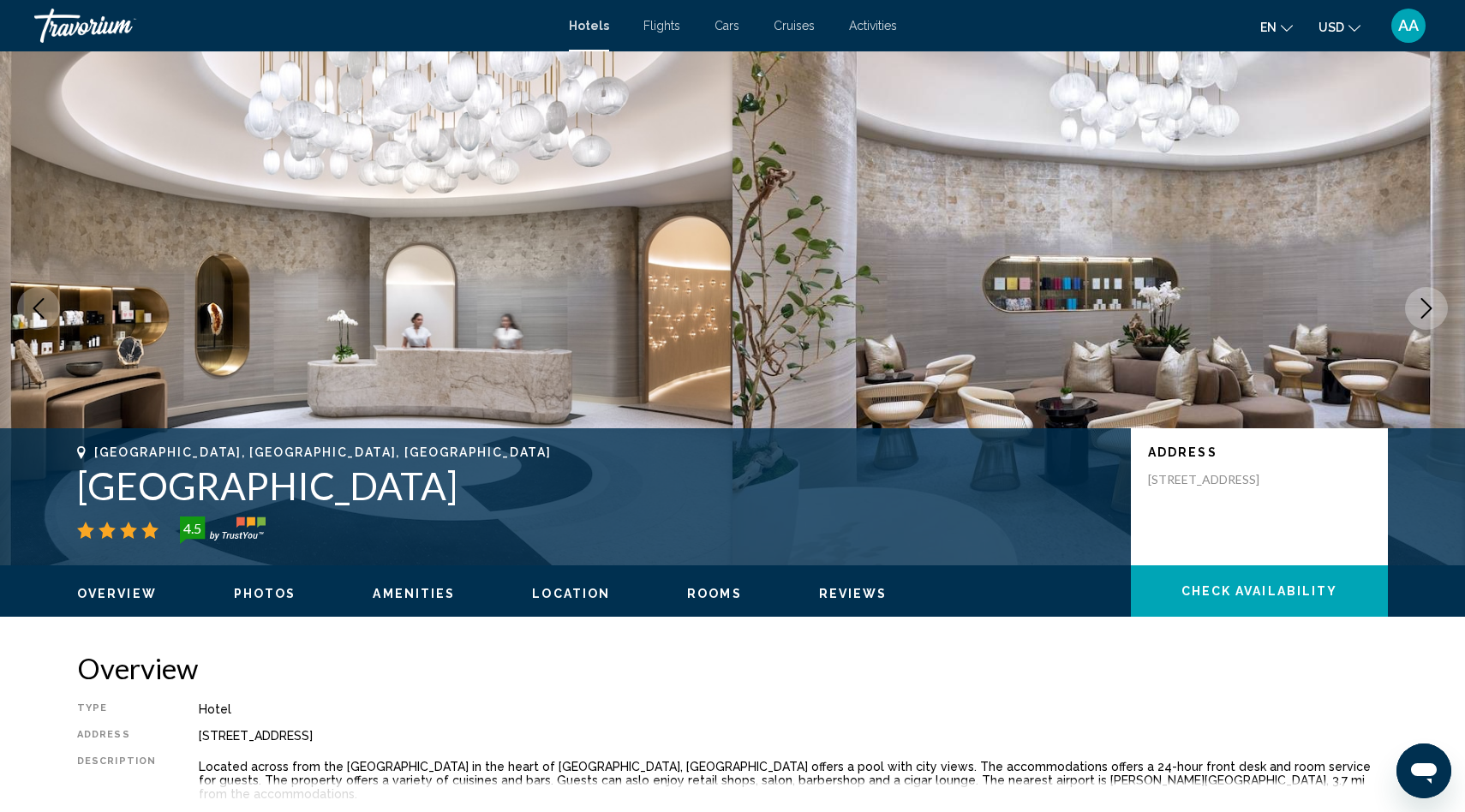
click at [1425, 302] on icon "Next image" at bounding box center [1426, 308] width 11 height 21
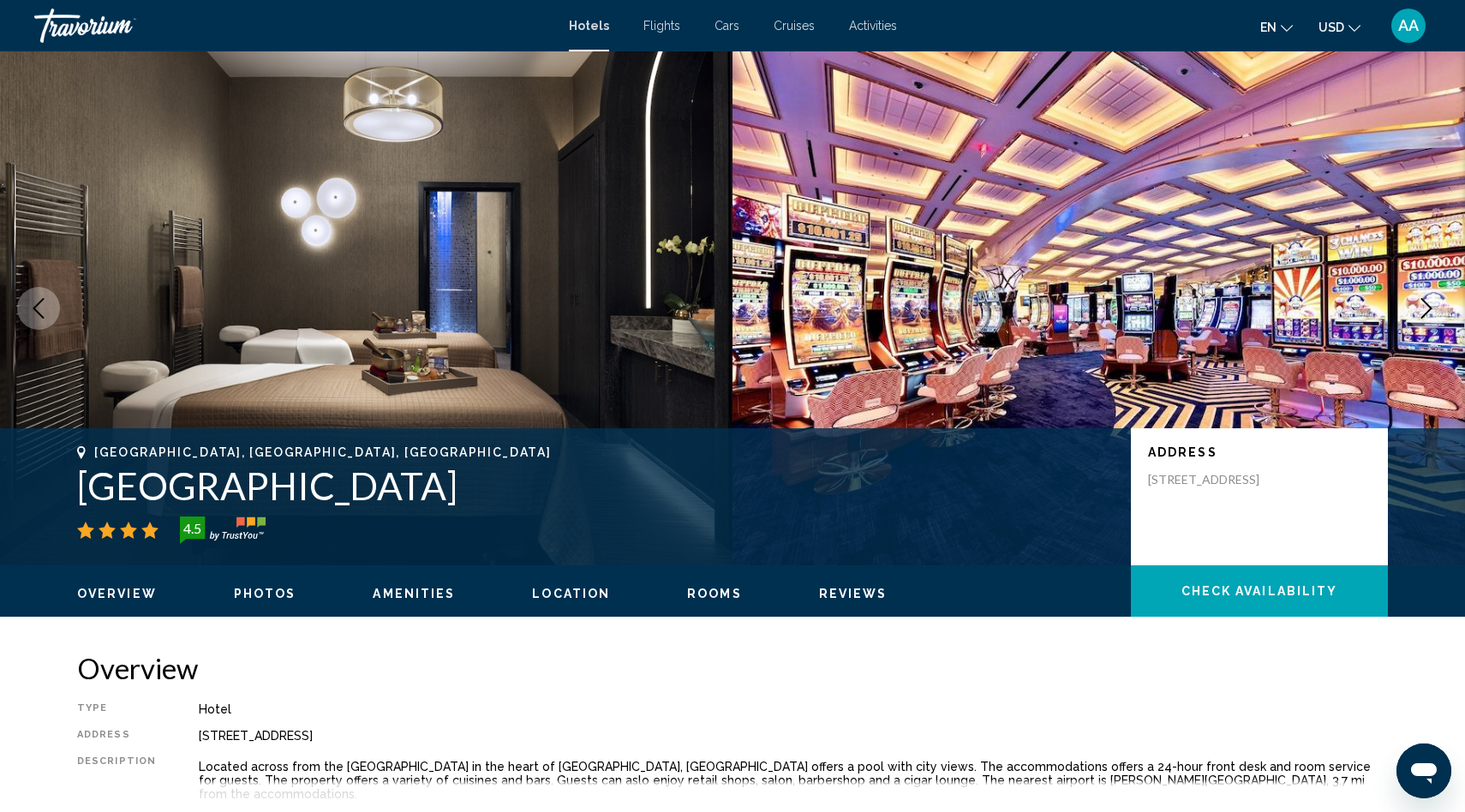
click at [1425, 302] on icon "Next image" at bounding box center [1426, 308] width 11 height 21
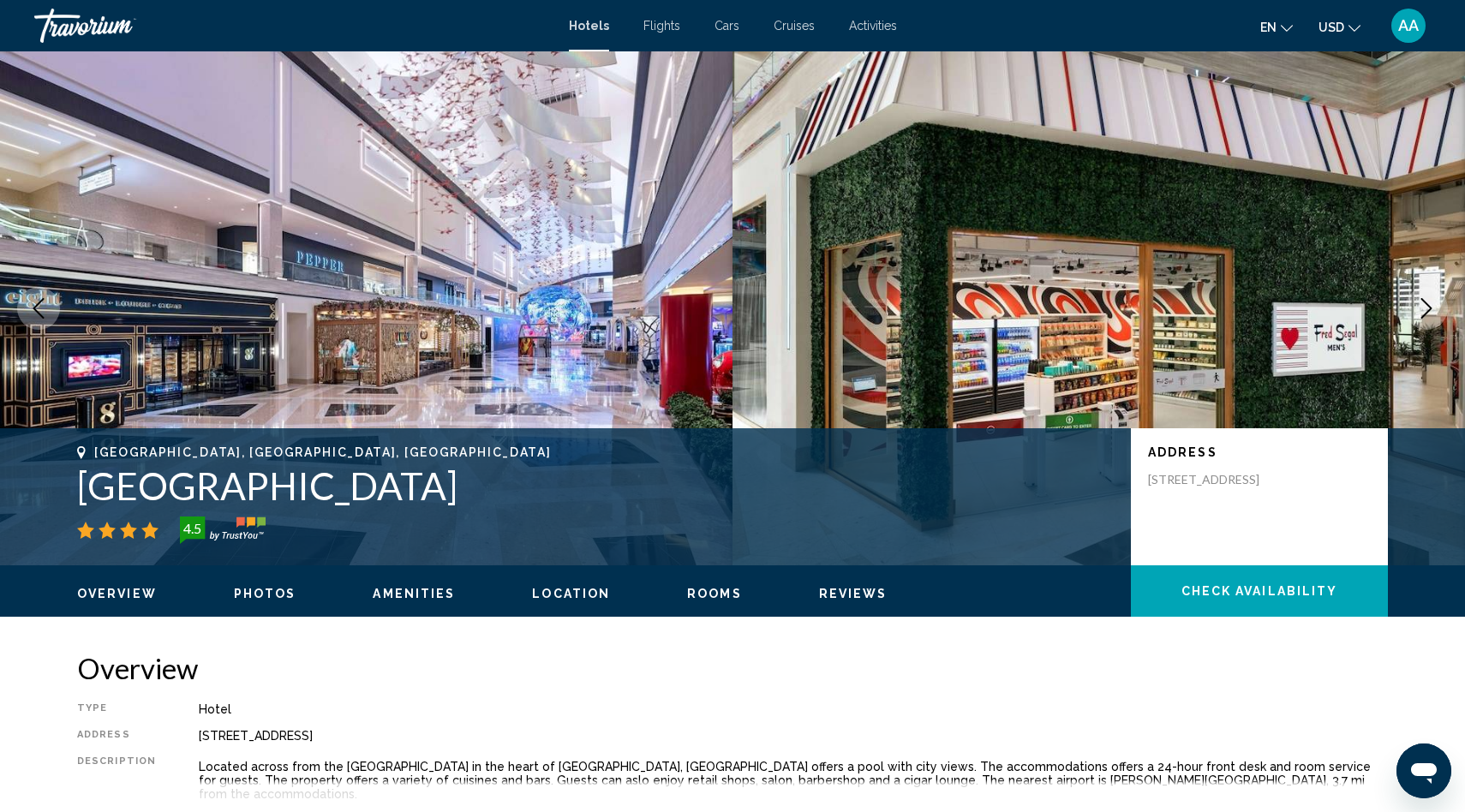
click at [1425, 302] on icon "Next image" at bounding box center [1426, 308] width 11 height 21
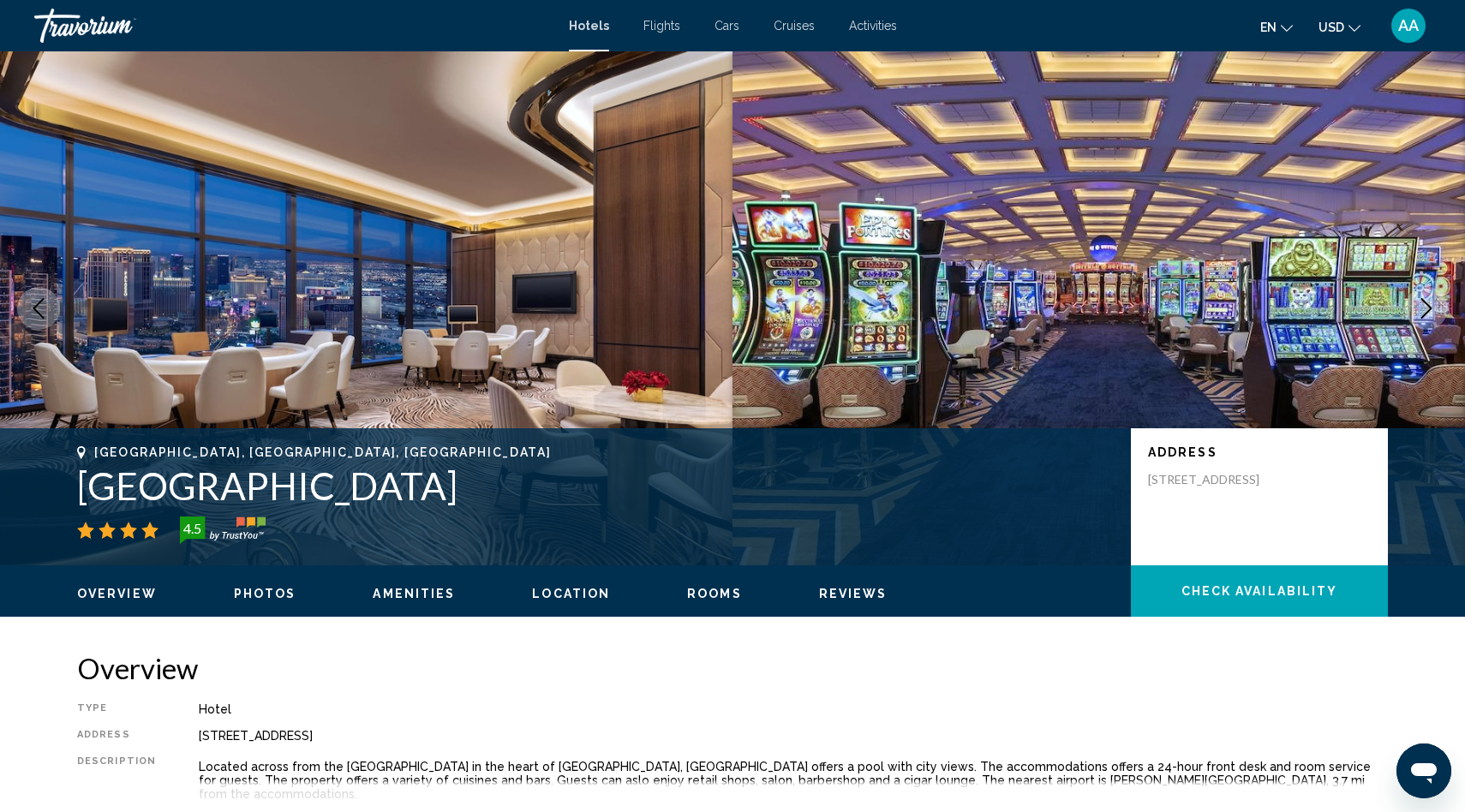
click at [1425, 302] on icon "Next image" at bounding box center [1426, 308] width 11 height 21
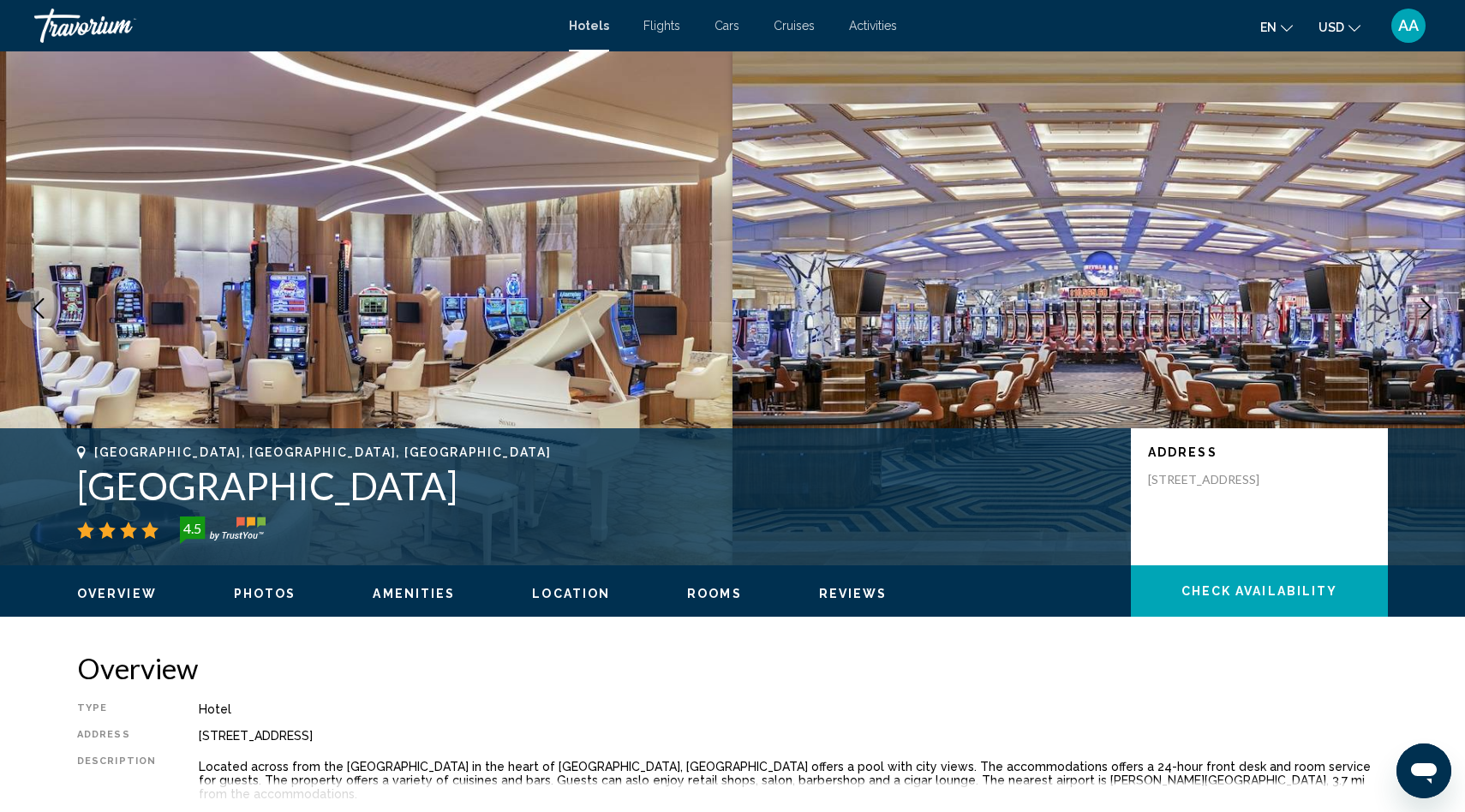
click at [1425, 302] on icon "Next image" at bounding box center [1426, 308] width 11 height 21
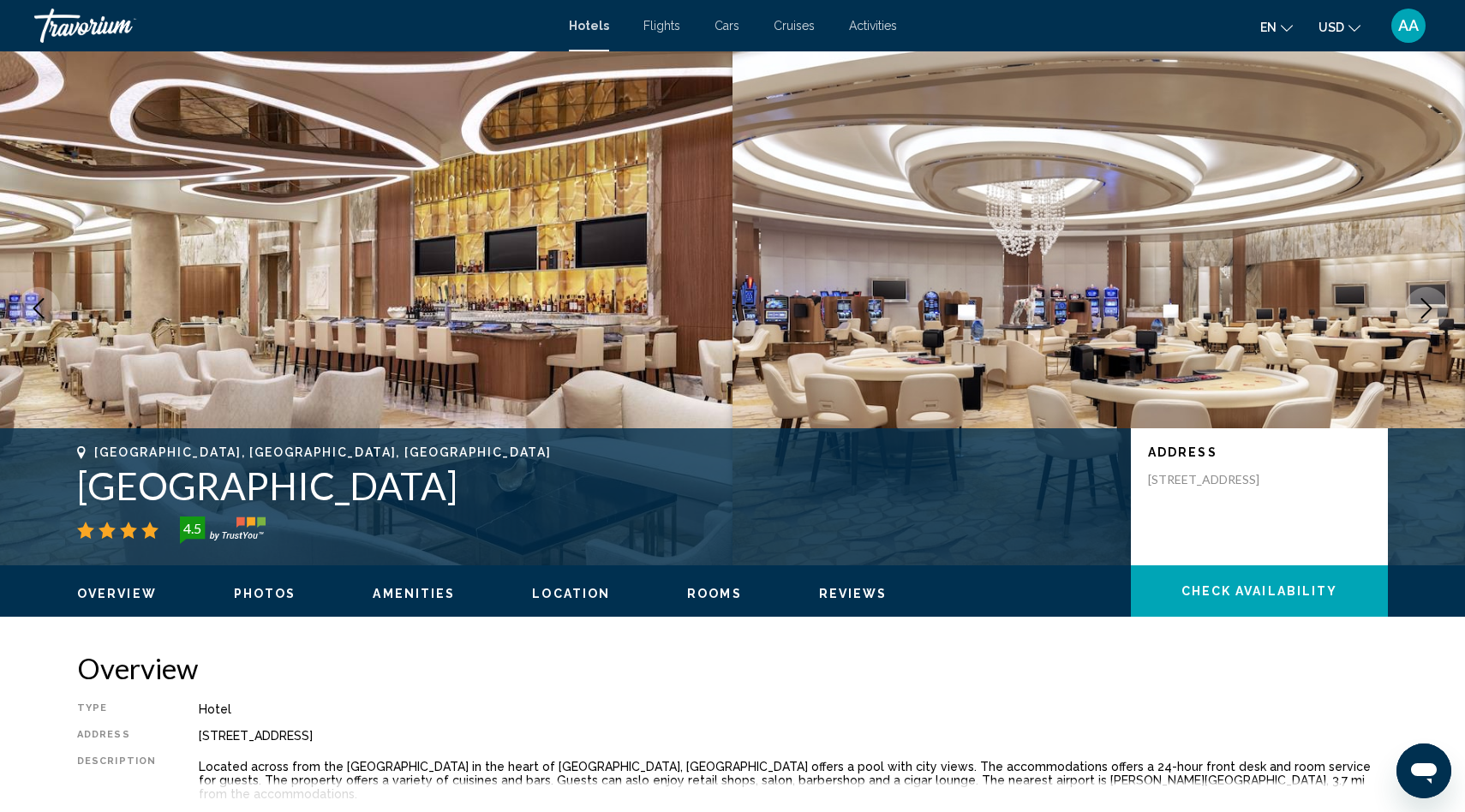
click at [1430, 313] on icon "Next image" at bounding box center [1426, 308] width 21 height 21
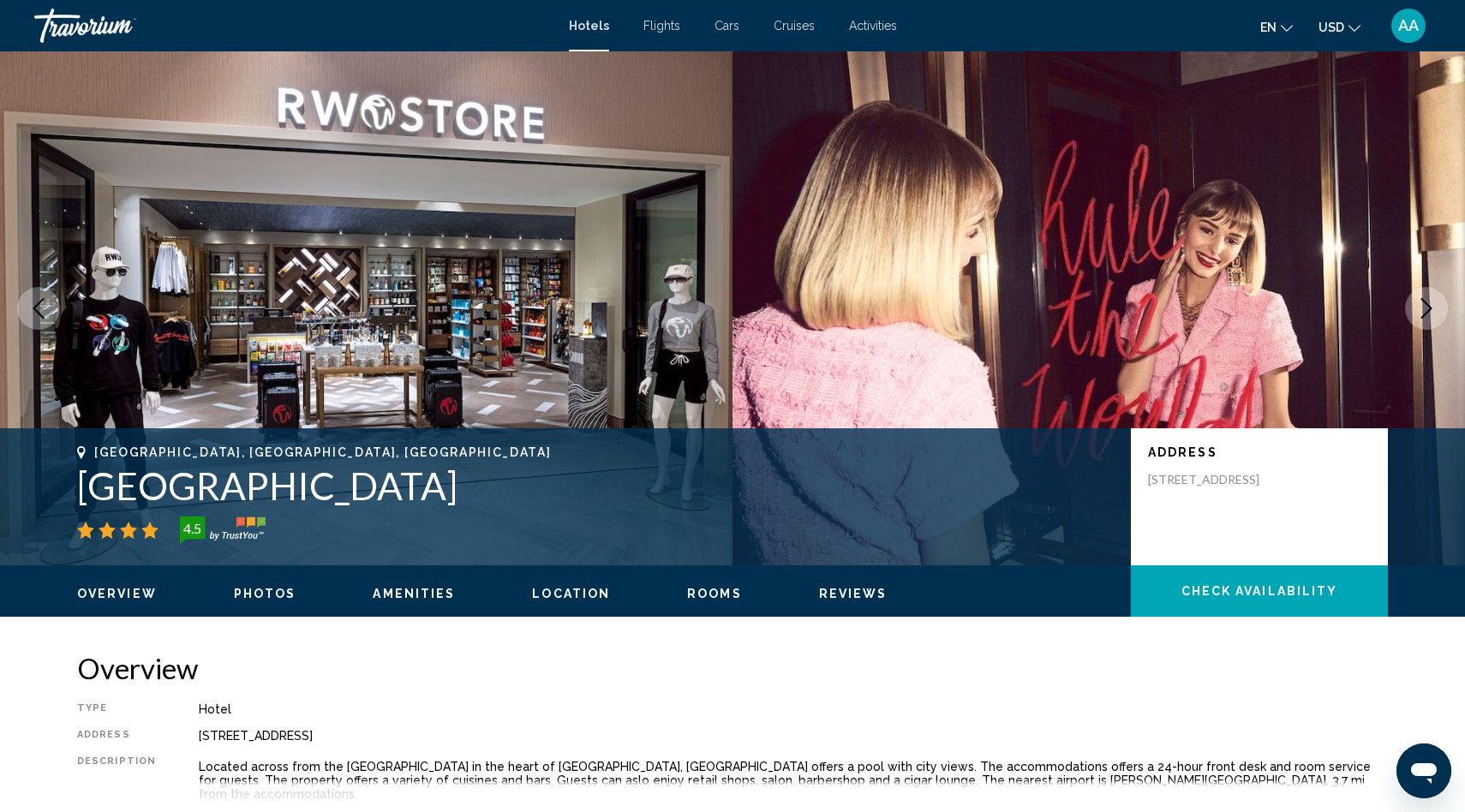
click at [1430, 313] on icon "Next image" at bounding box center [1426, 308] width 21 height 21
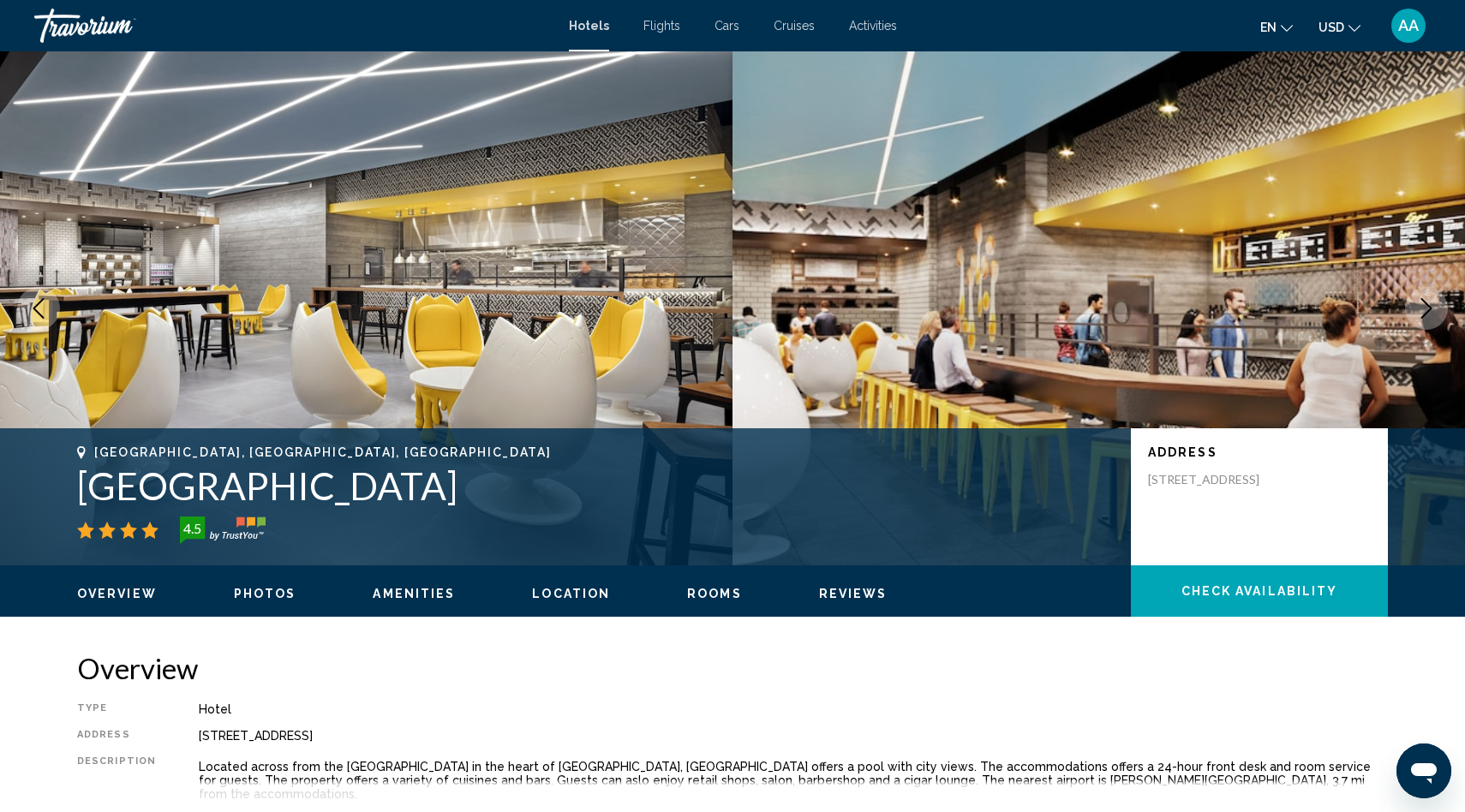
click at [1430, 313] on icon "Next image" at bounding box center [1426, 308] width 21 height 21
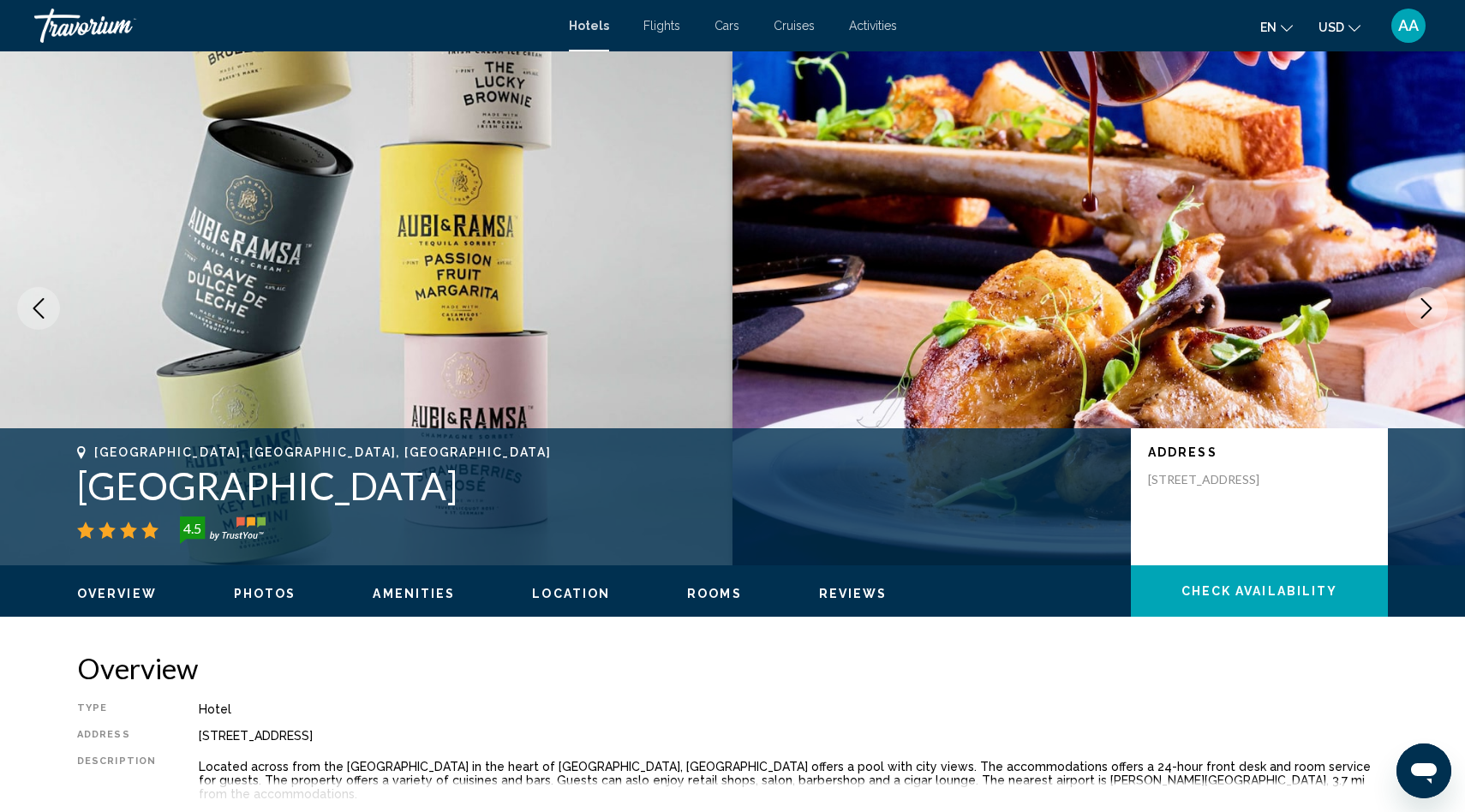
click at [1430, 313] on icon "Next image" at bounding box center [1426, 308] width 21 height 21
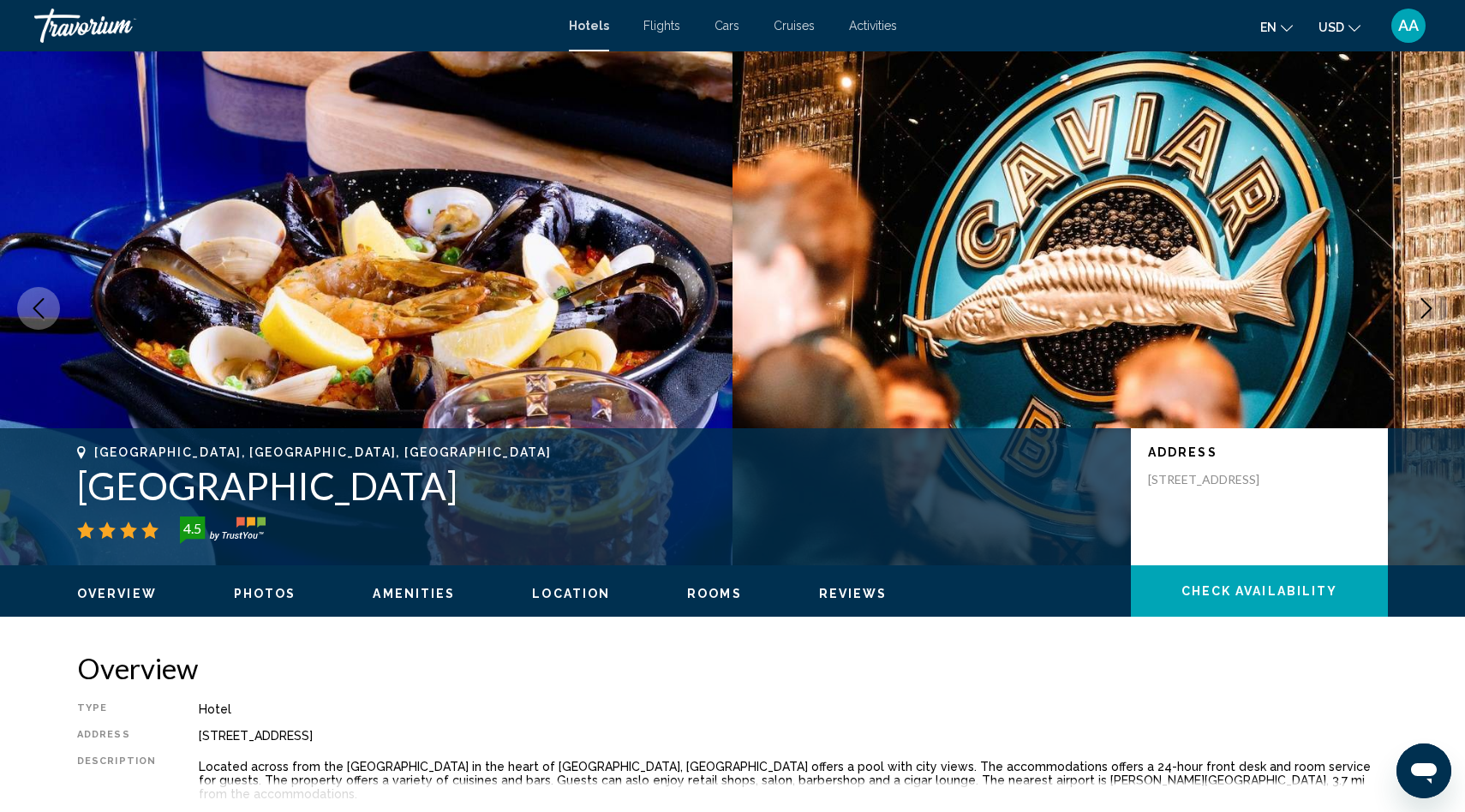
click at [1430, 313] on icon "Next image" at bounding box center [1426, 308] width 21 height 21
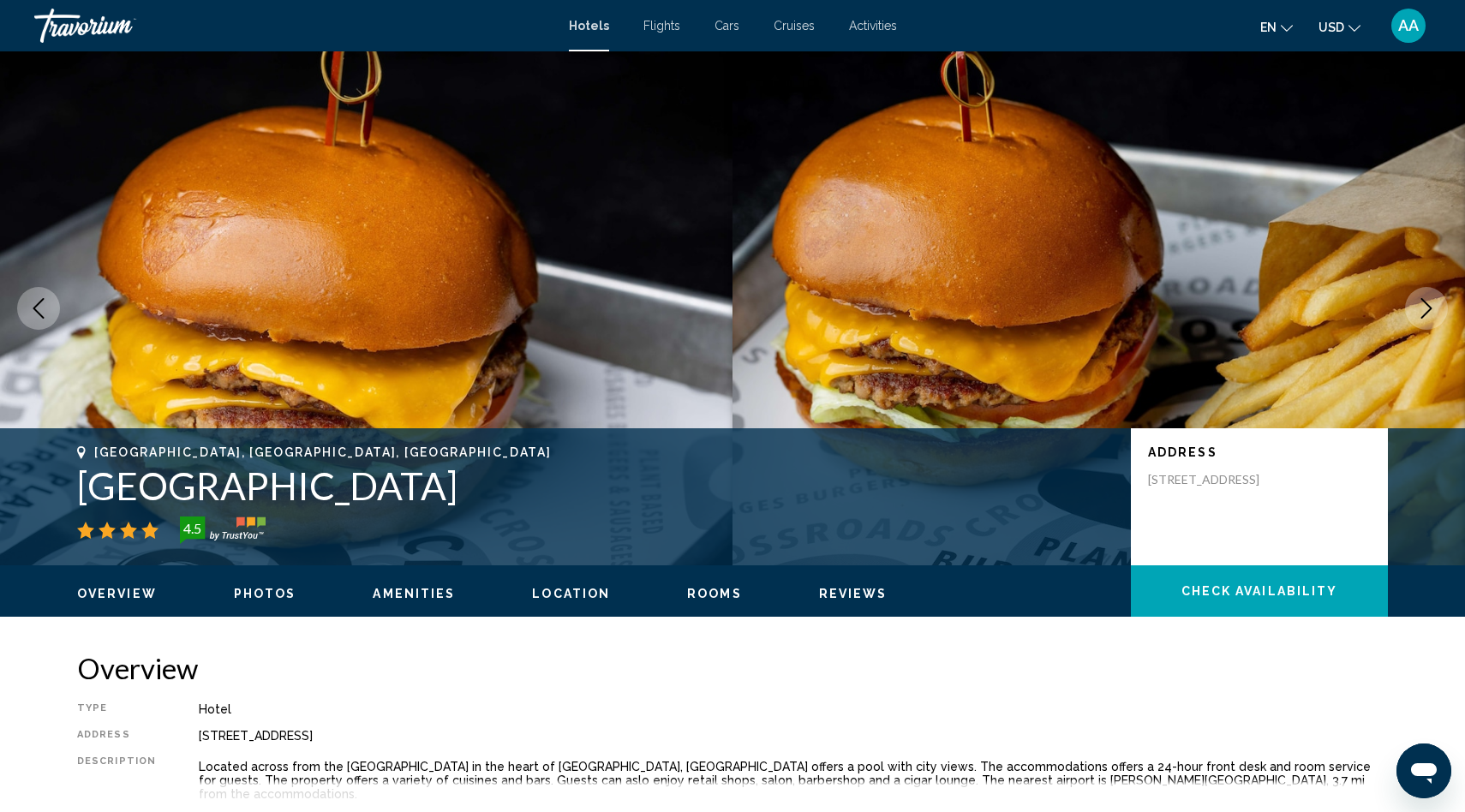
click at [1430, 313] on icon "Next image" at bounding box center [1426, 308] width 21 height 21
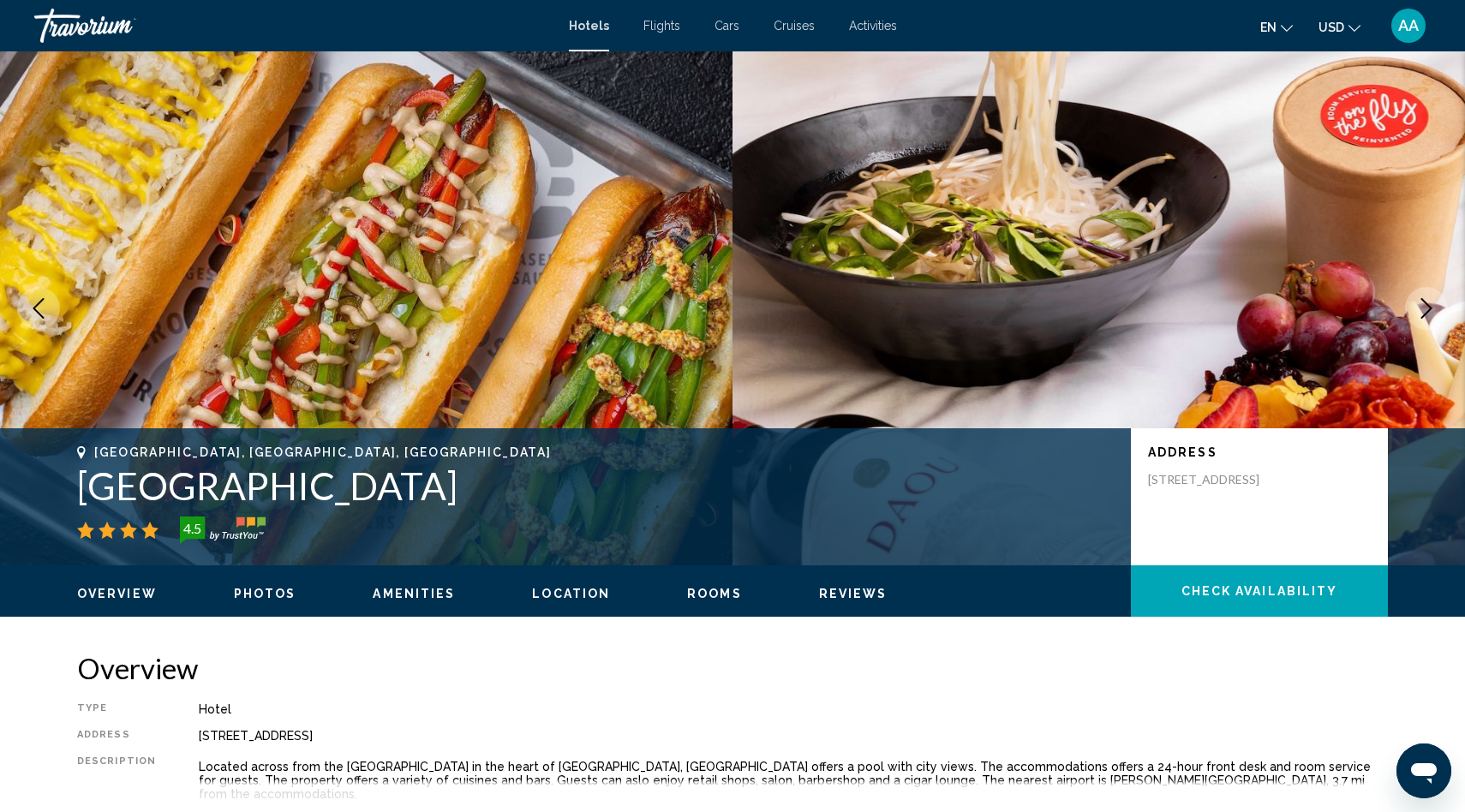
click at [1430, 313] on icon "Next image" at bounding box center [1426, 308] width 21 height 21
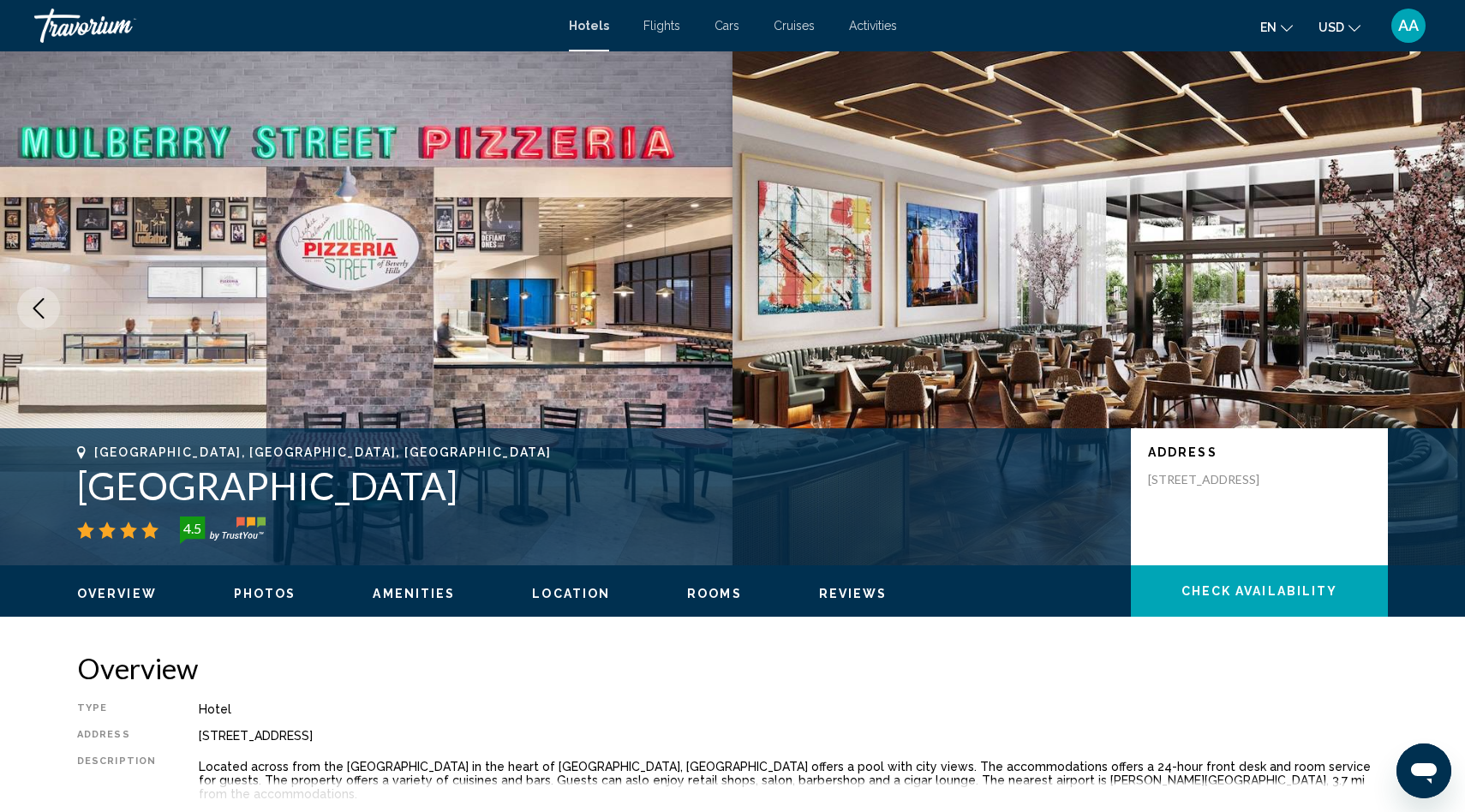
click at [1430, 313] on icon "Next image" at bounding box center [1426, 308] width 21 height 21
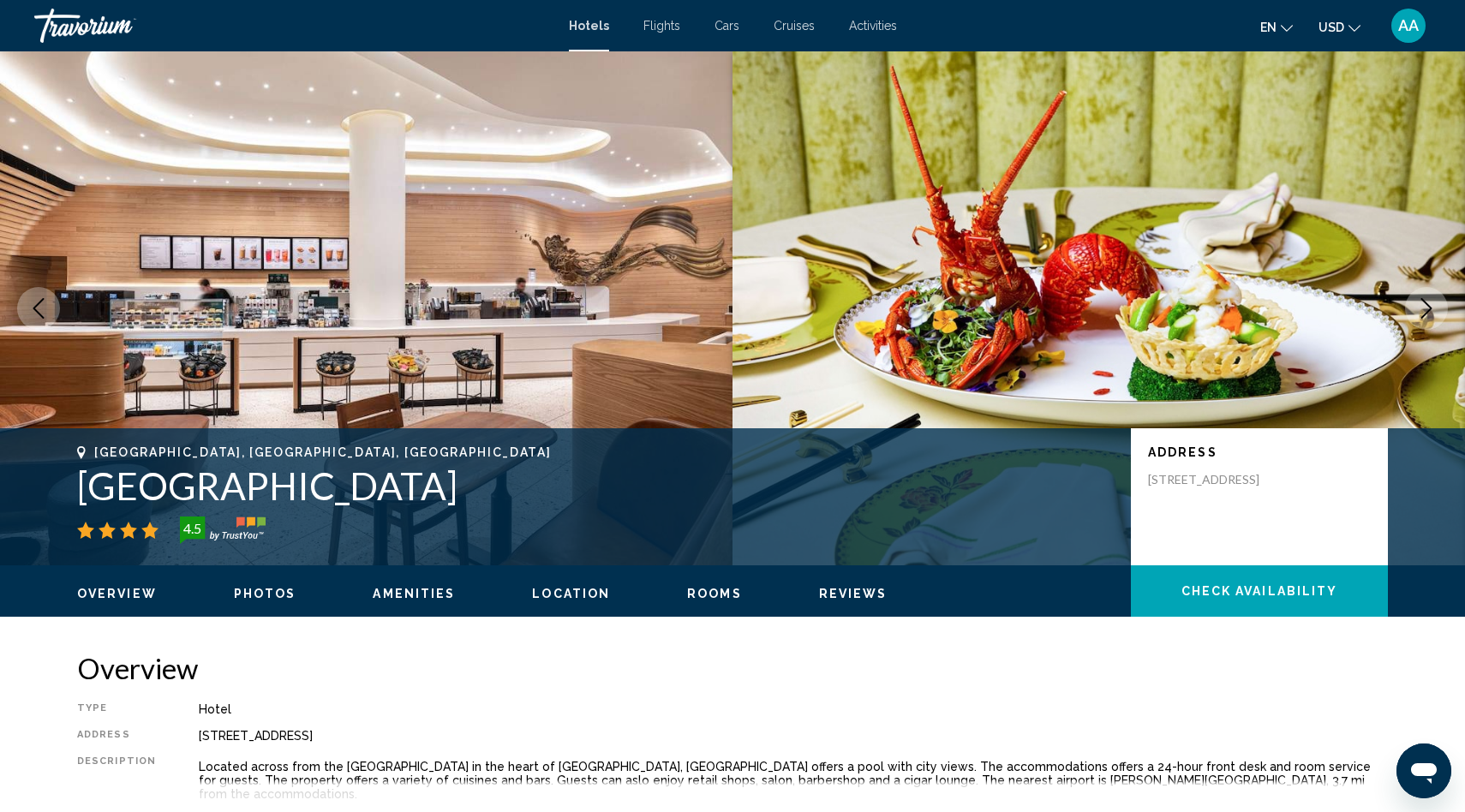
click at [1430, 313] on icon "Next image" at bounding box center [1426, 308] width 21 height 21
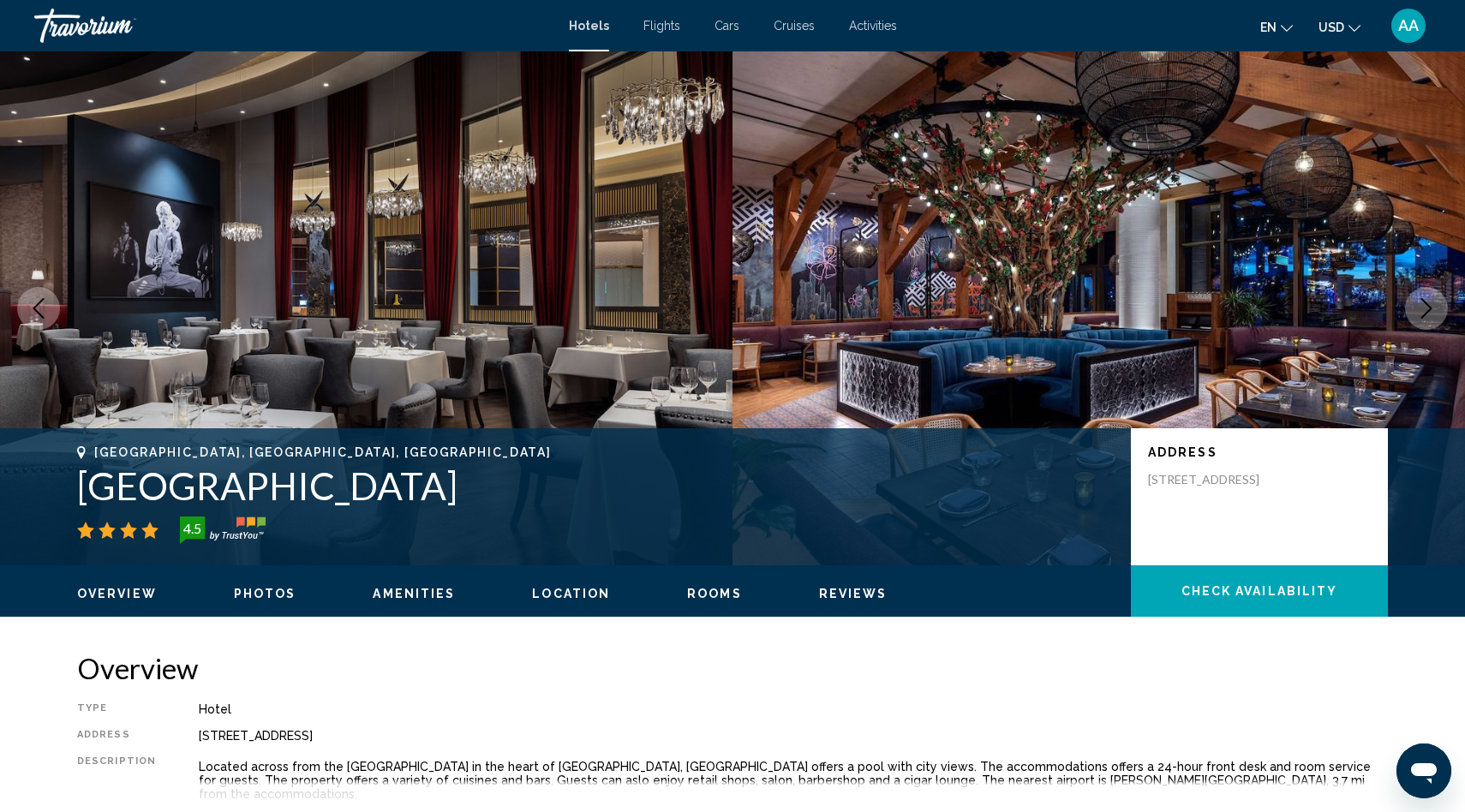
click at [1430, 313] on icon "Next image" at bounding box center [1426, 308] width 21 height 21
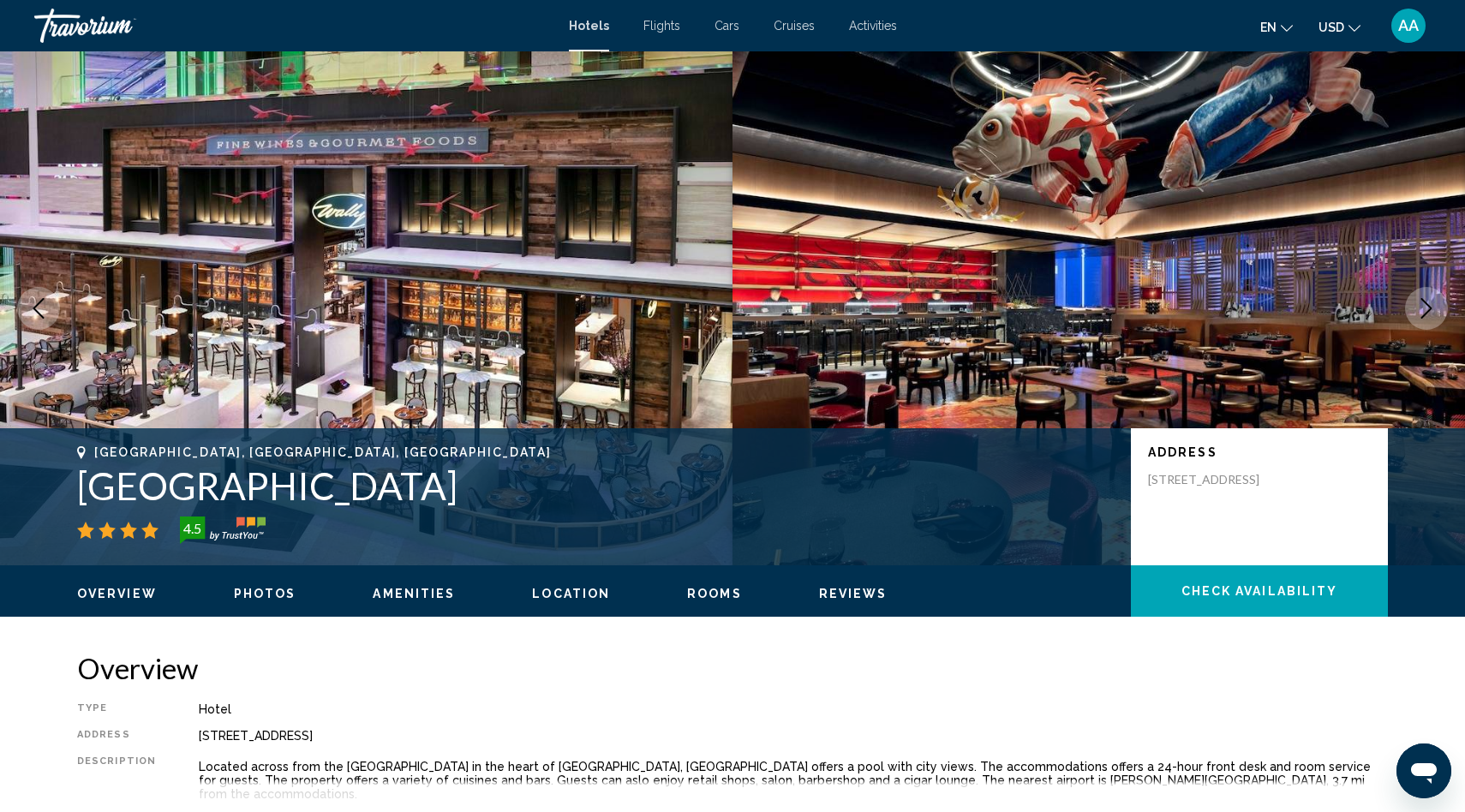
click at [1430, 313] on icon "Next image" at bounding box center [1426, 308] width 21 height 21
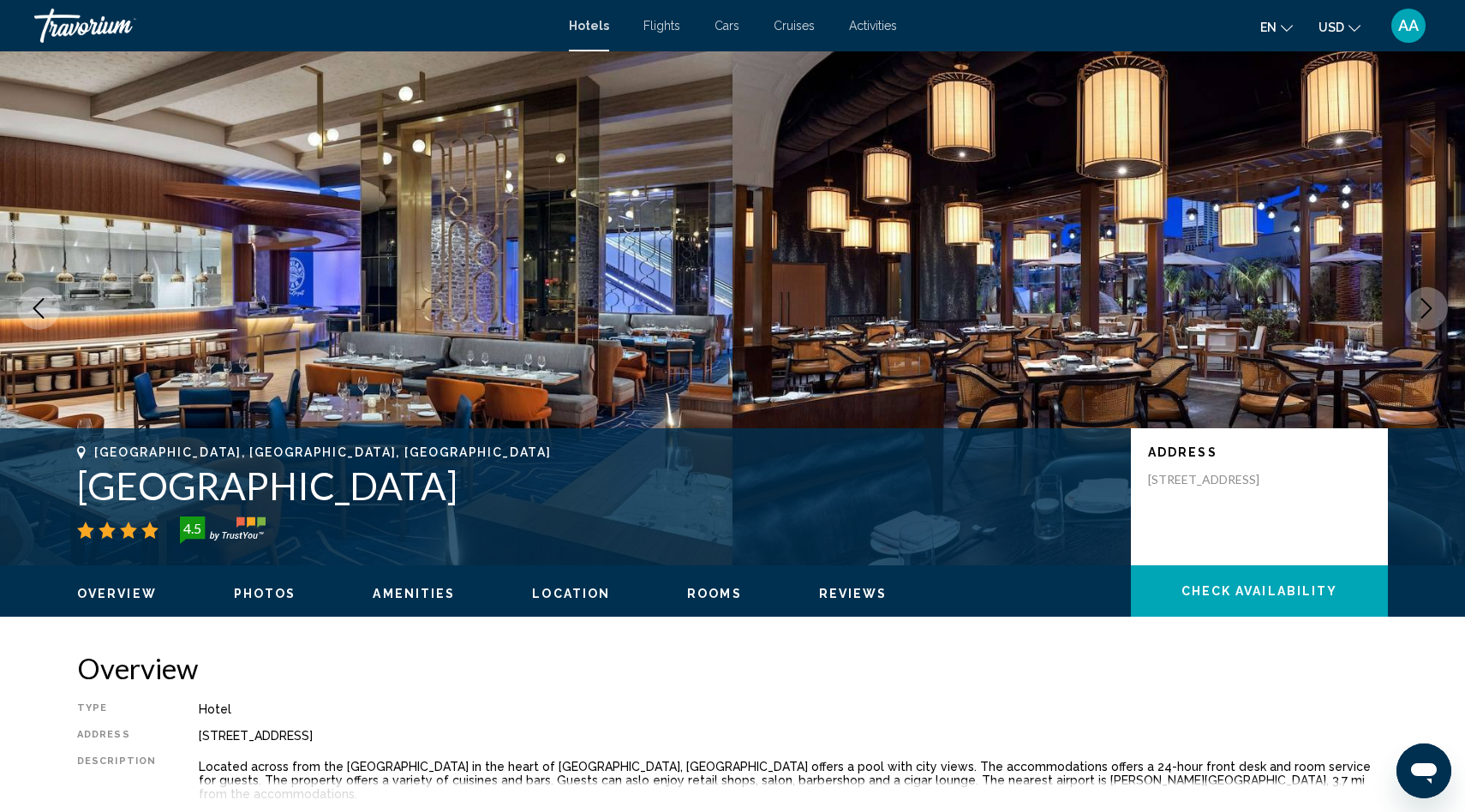
click at [1430, 313] on icon "Next image" at bounding box center [1426, 308] width 21 height 21
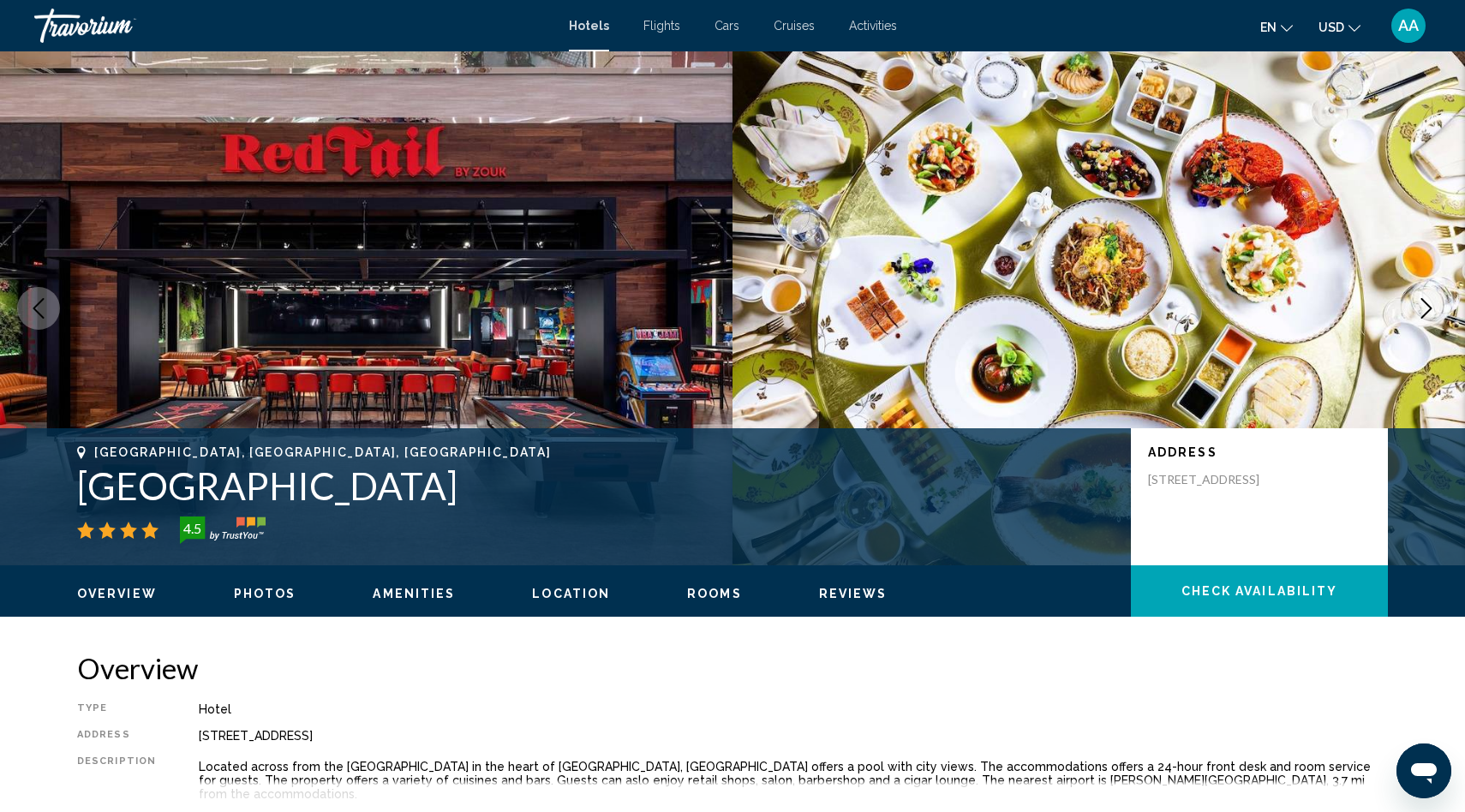
click at [1430, 313] on icon "Next image" at bounding box center [1426, 308] width 21 height 21
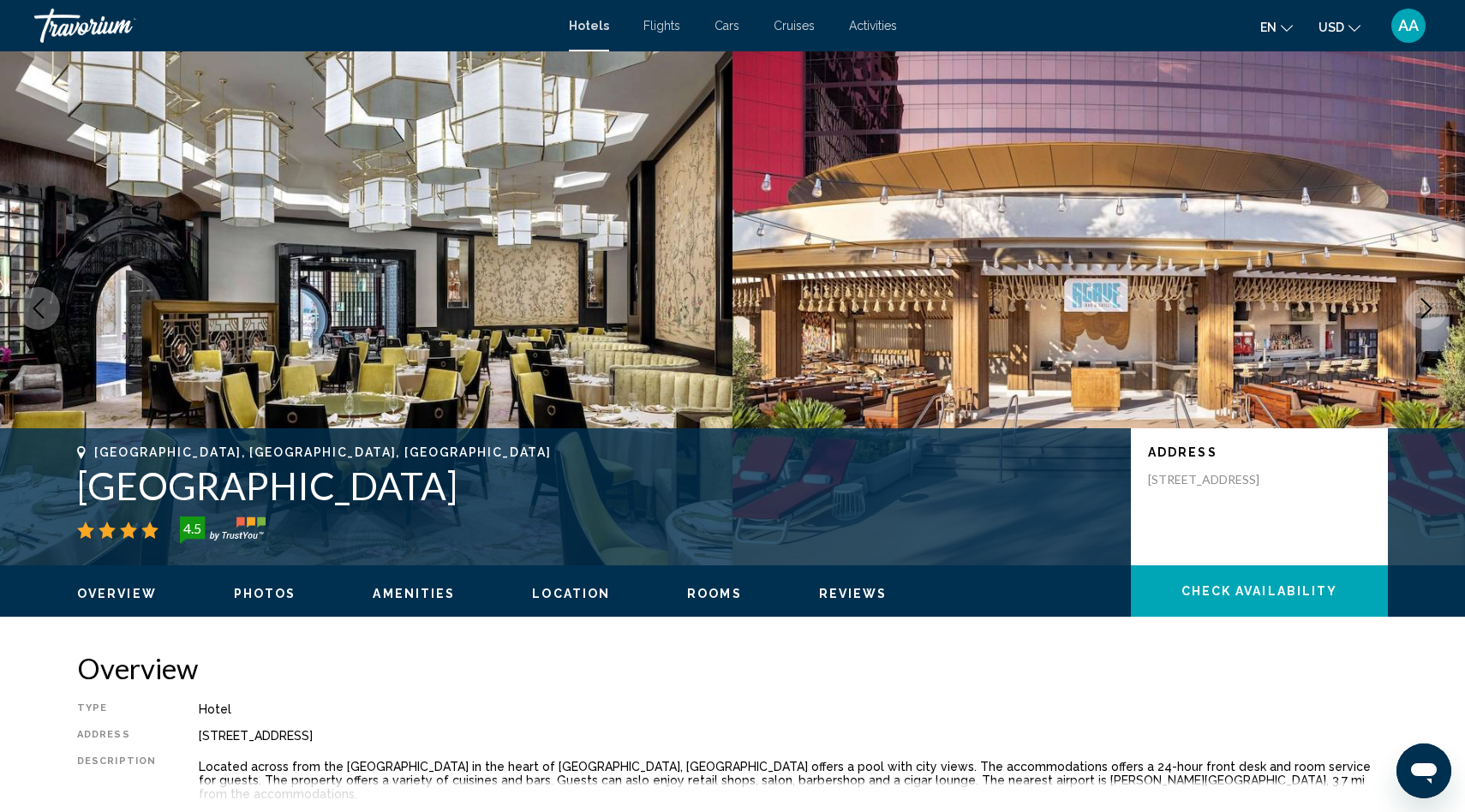
click at [1430, 313] on icon "Next image" at bounding box center [1426, 308] width 21 height 21
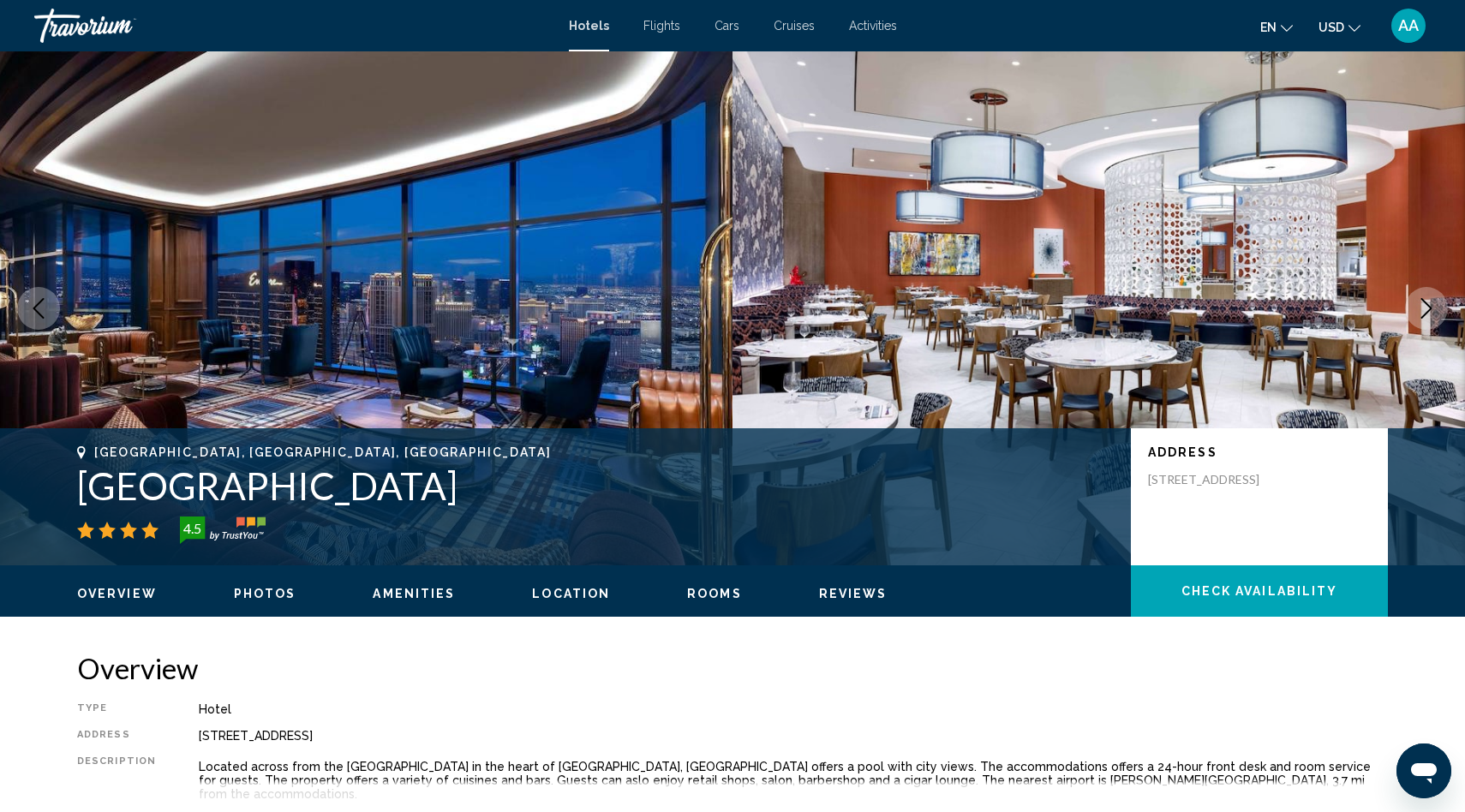
click at [1430, 313] on icon "Next image" at bounding box center [1426, 308] width 21 height 21
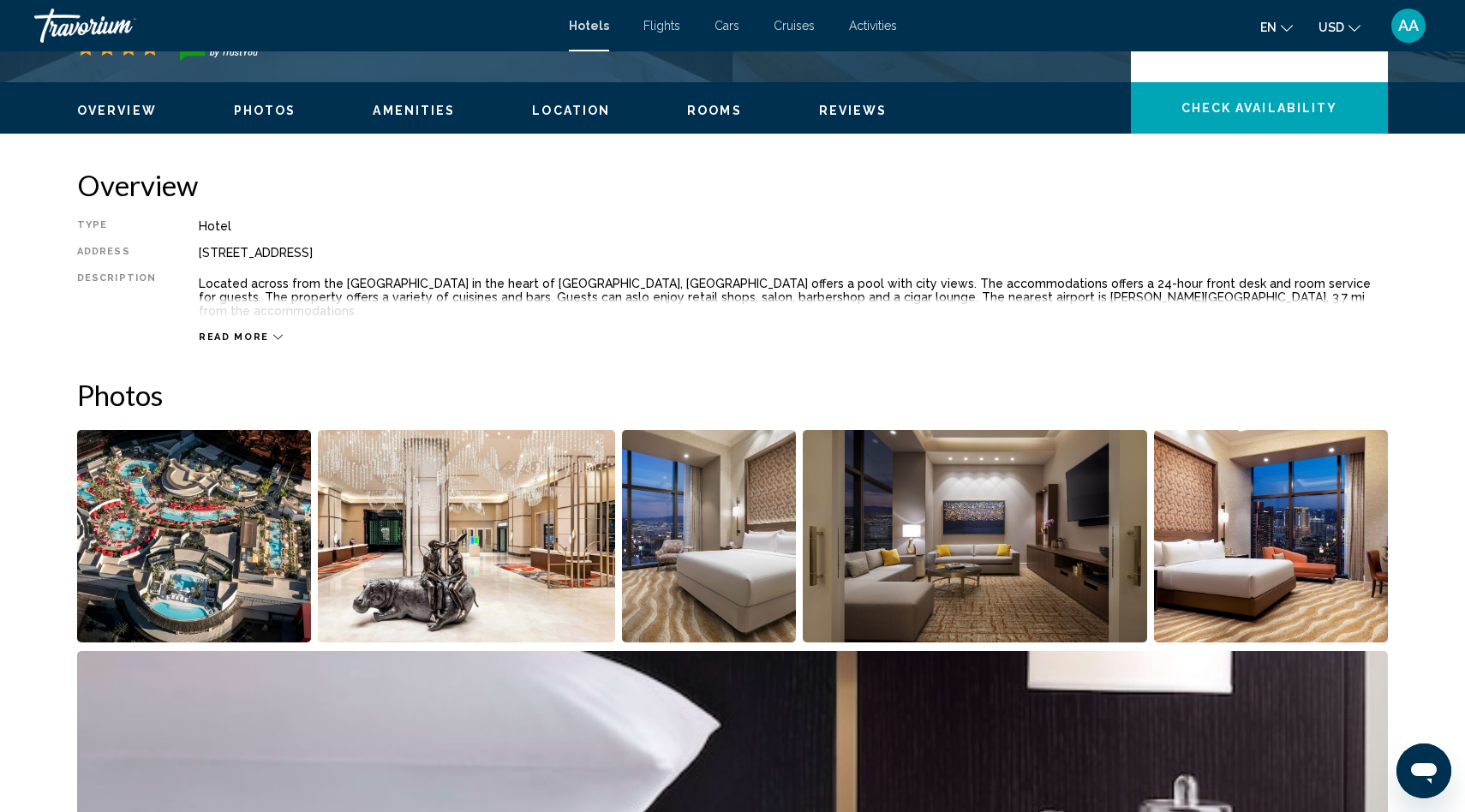
scroll to position [486, 0]
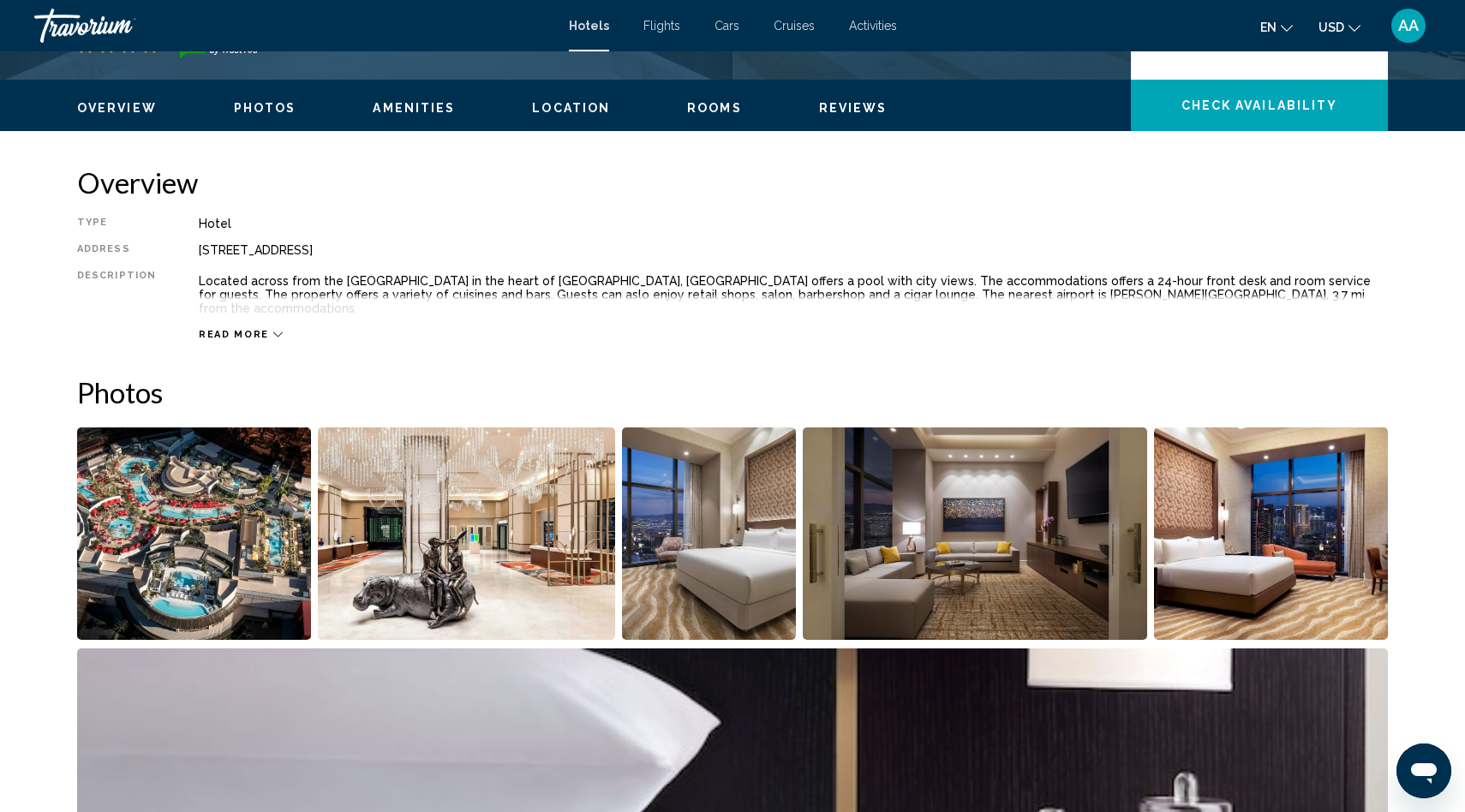
click at [241, 336] on span "Read more" at bounding box center [233, 334] width 70 height 11
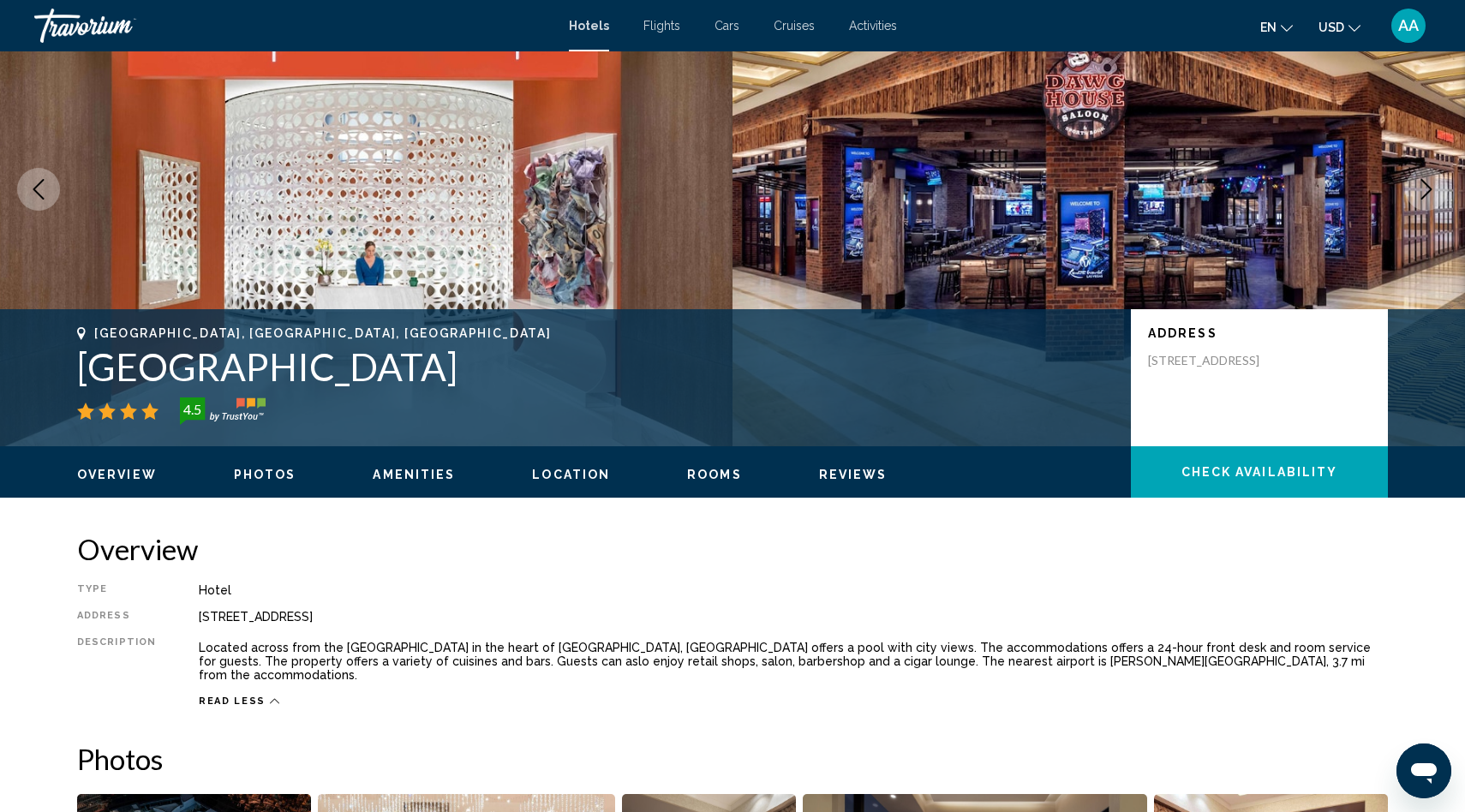
scroll to position [123, 0]
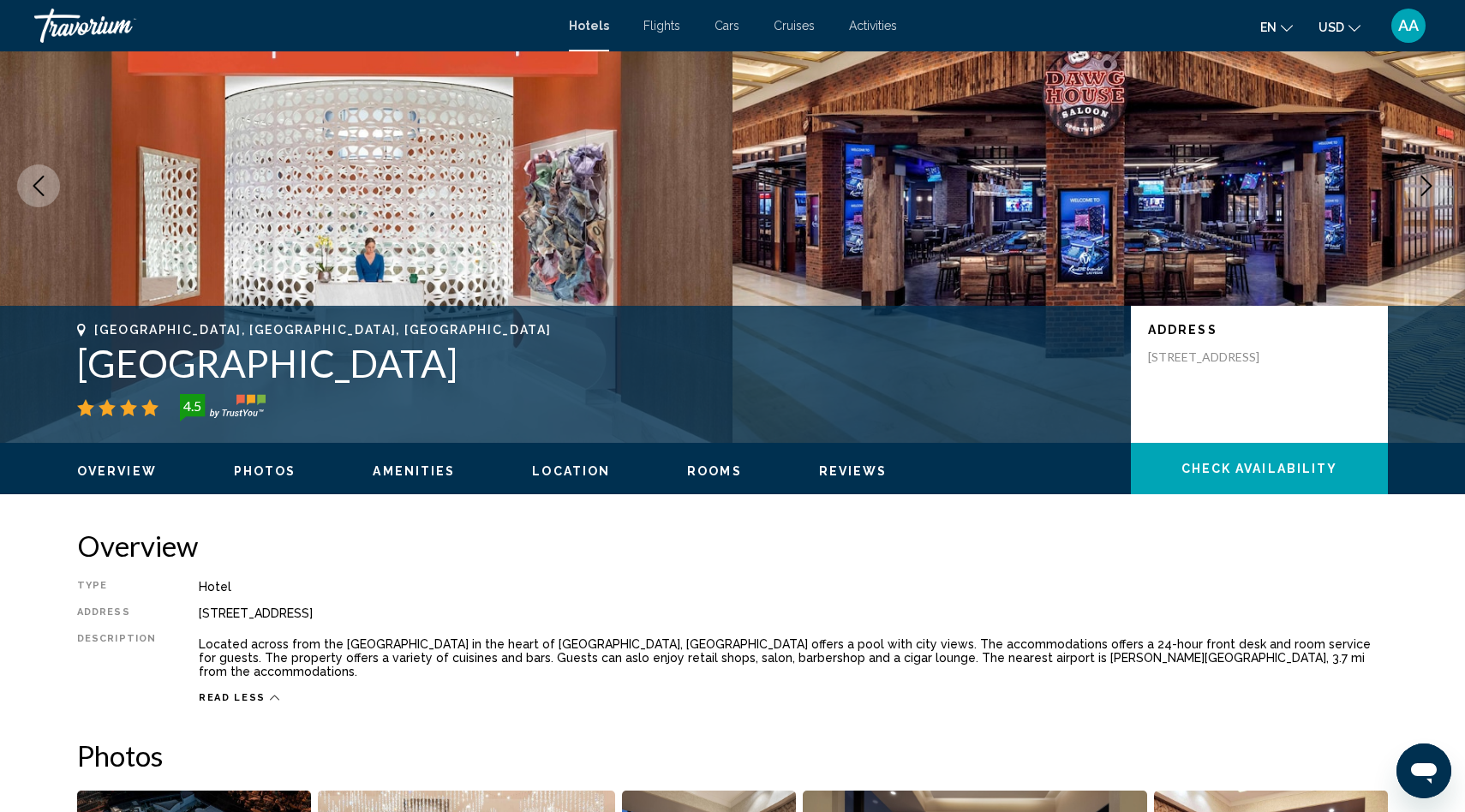
click at [411, 476] on span "Amenities" at bounding box center [414, 471] width 83 height 14
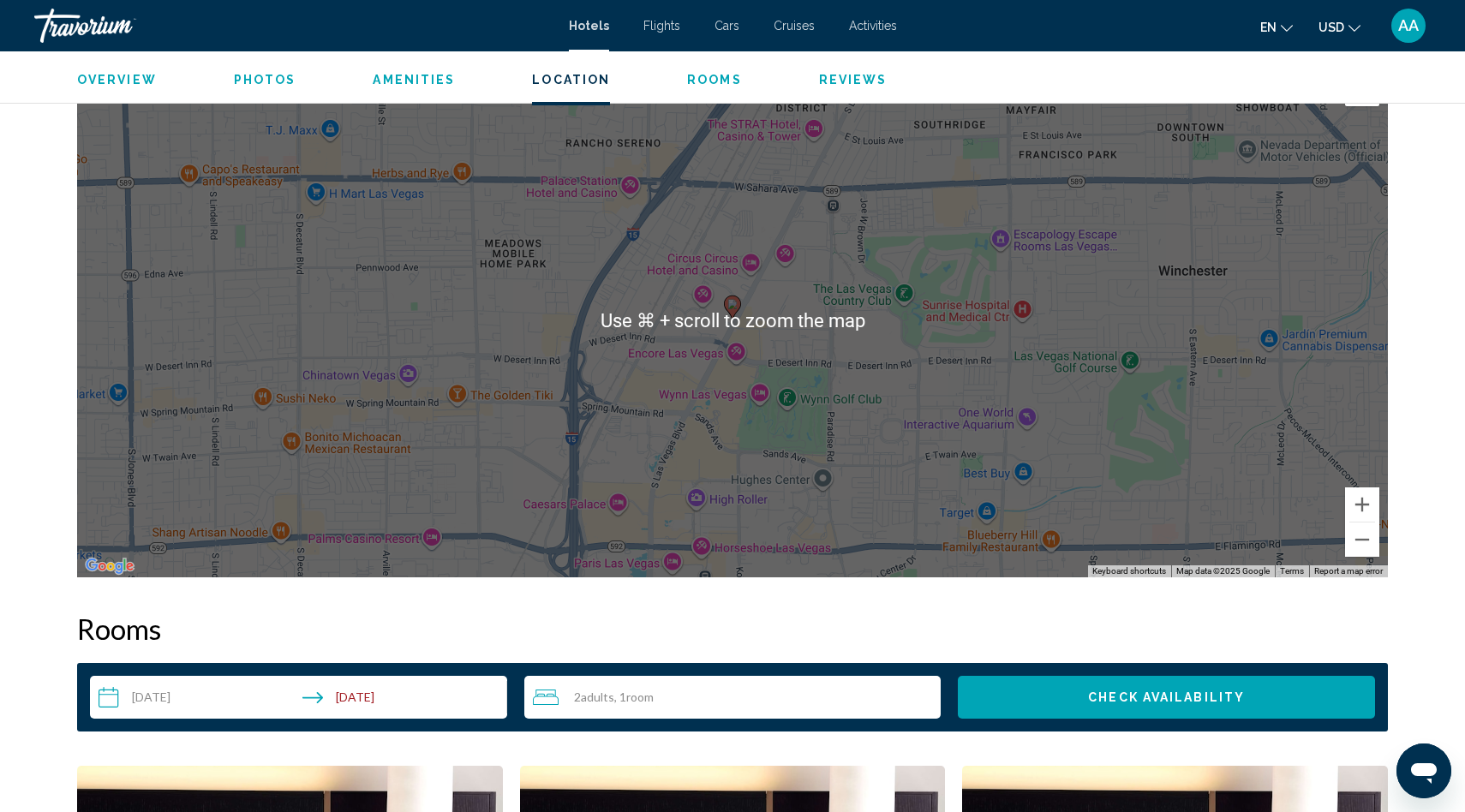
scroll to position [1423, 0]
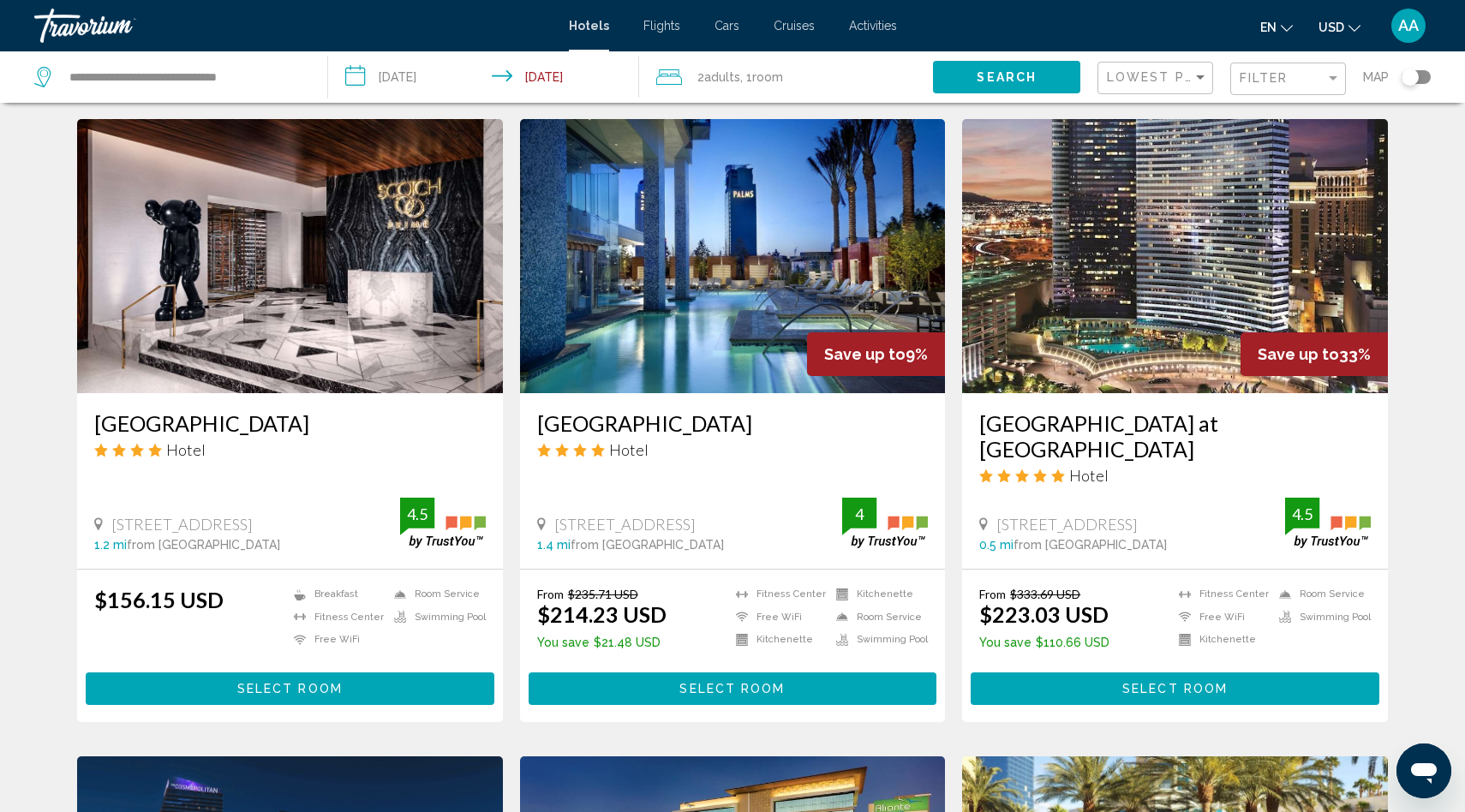
scroll to position [662, 0]
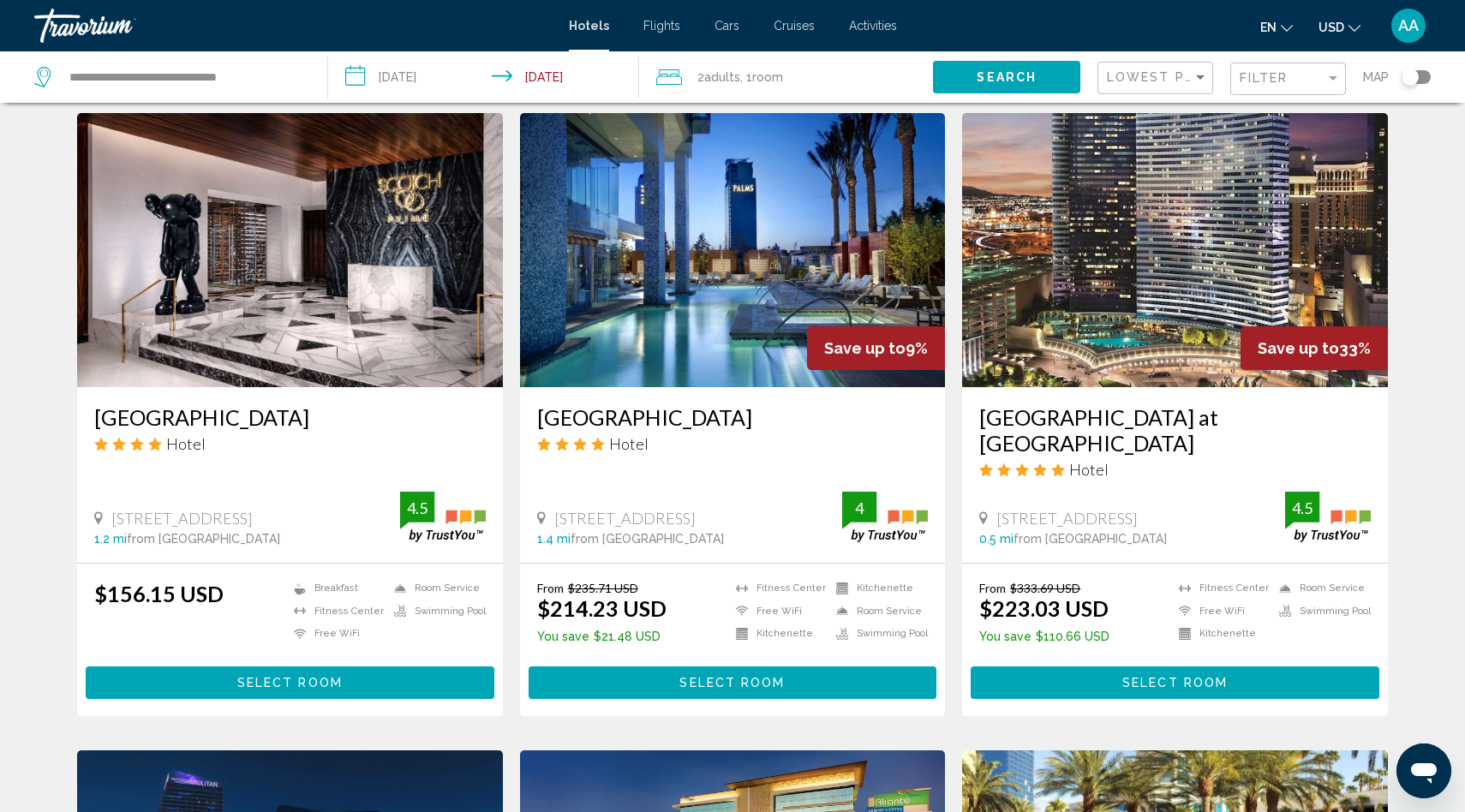
click at [643, 226] on img "Main content" at bounding box center [732, 250] width 426 height 274
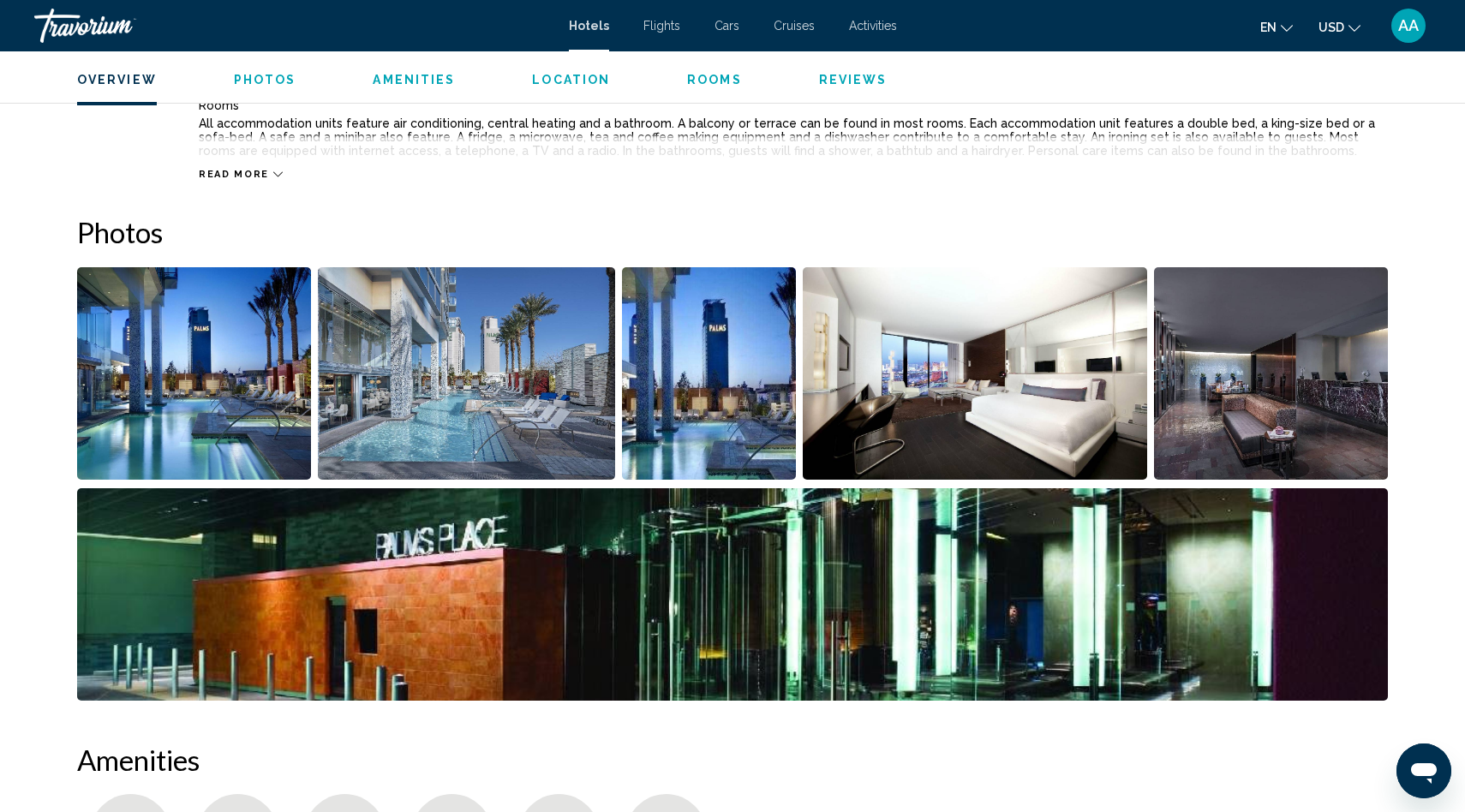
scroll to position [609, 0]
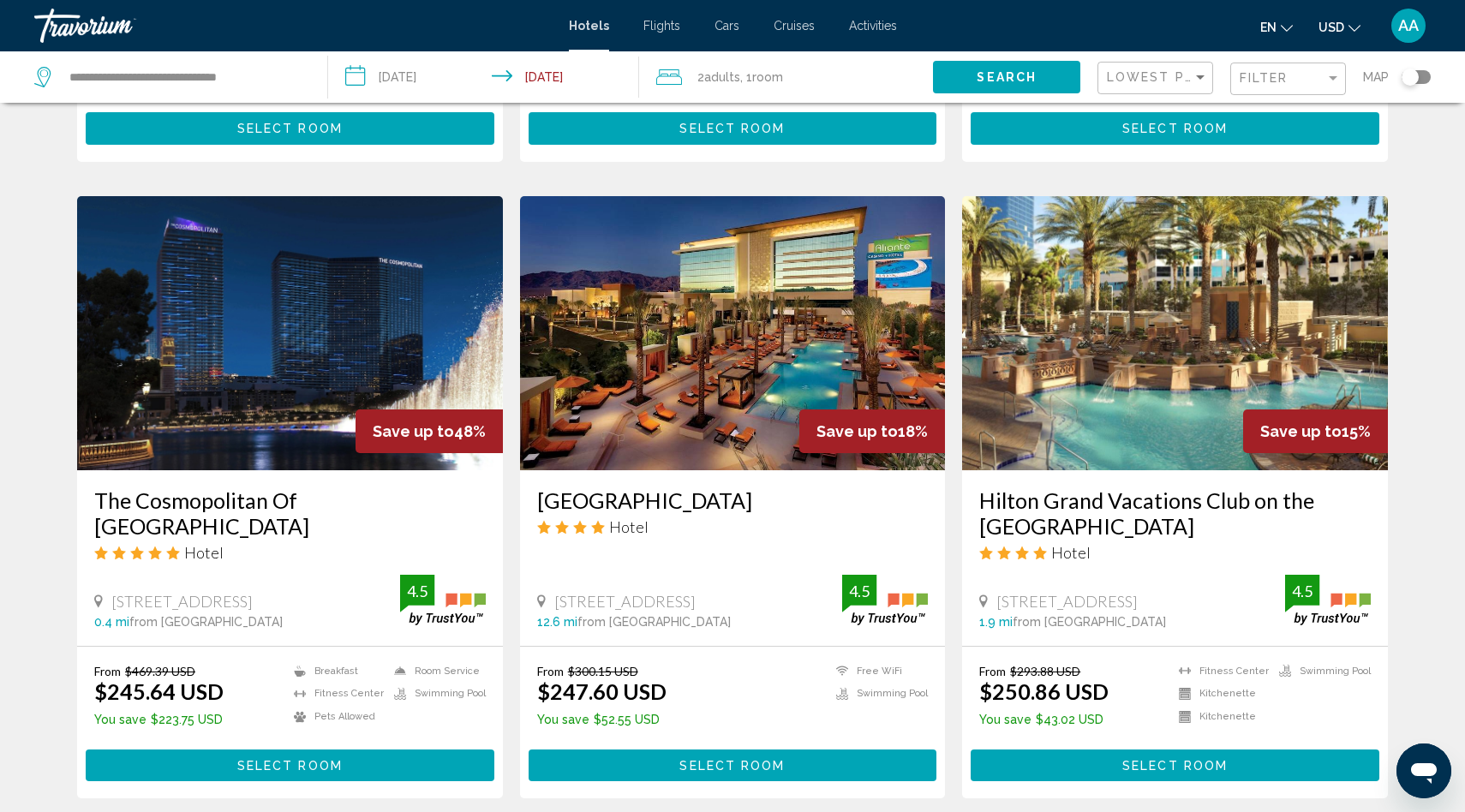
scroll to position [1227, 0]
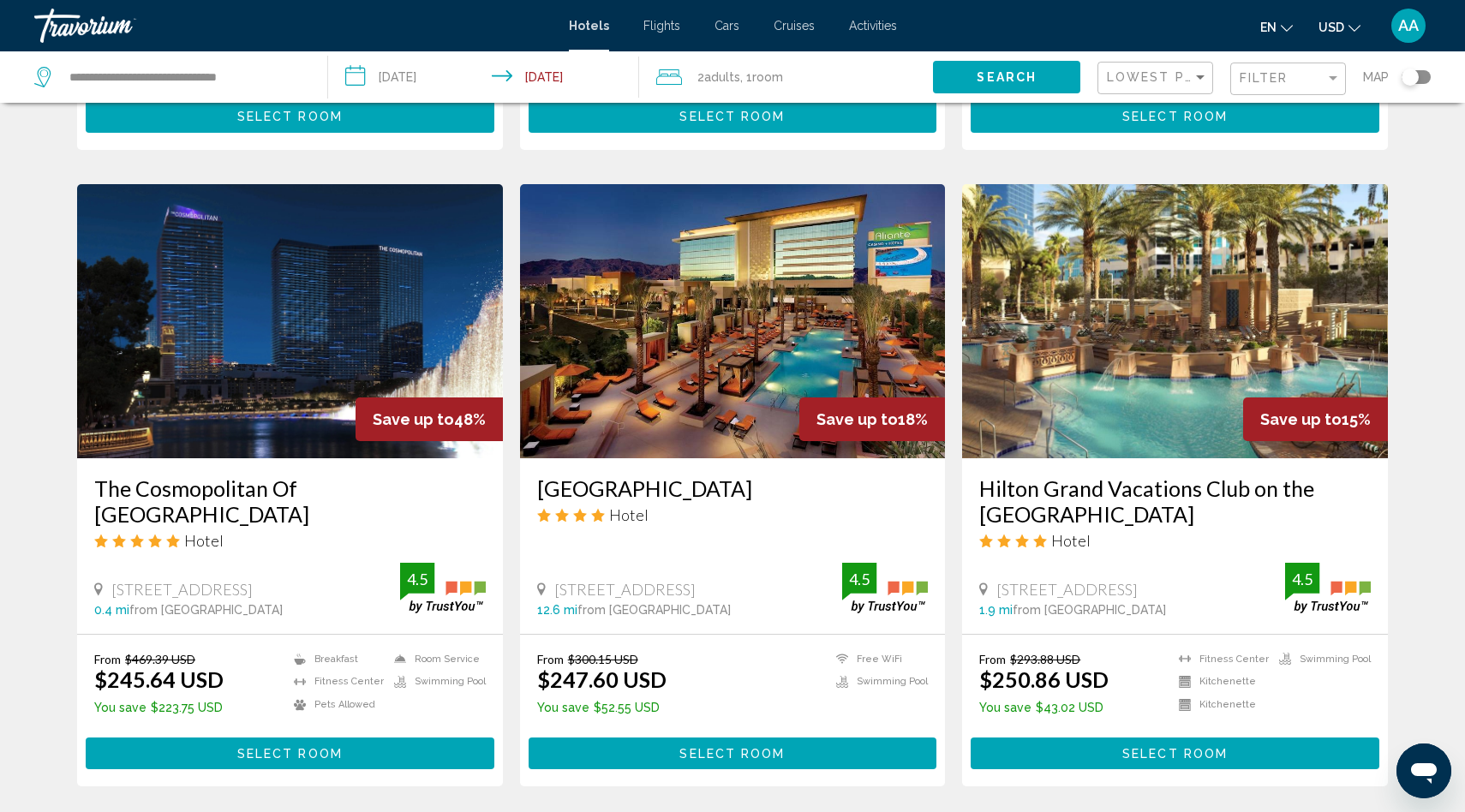
click at [297, 279] on img "Main content" at bounding box center [289, 320] width 426 height 274
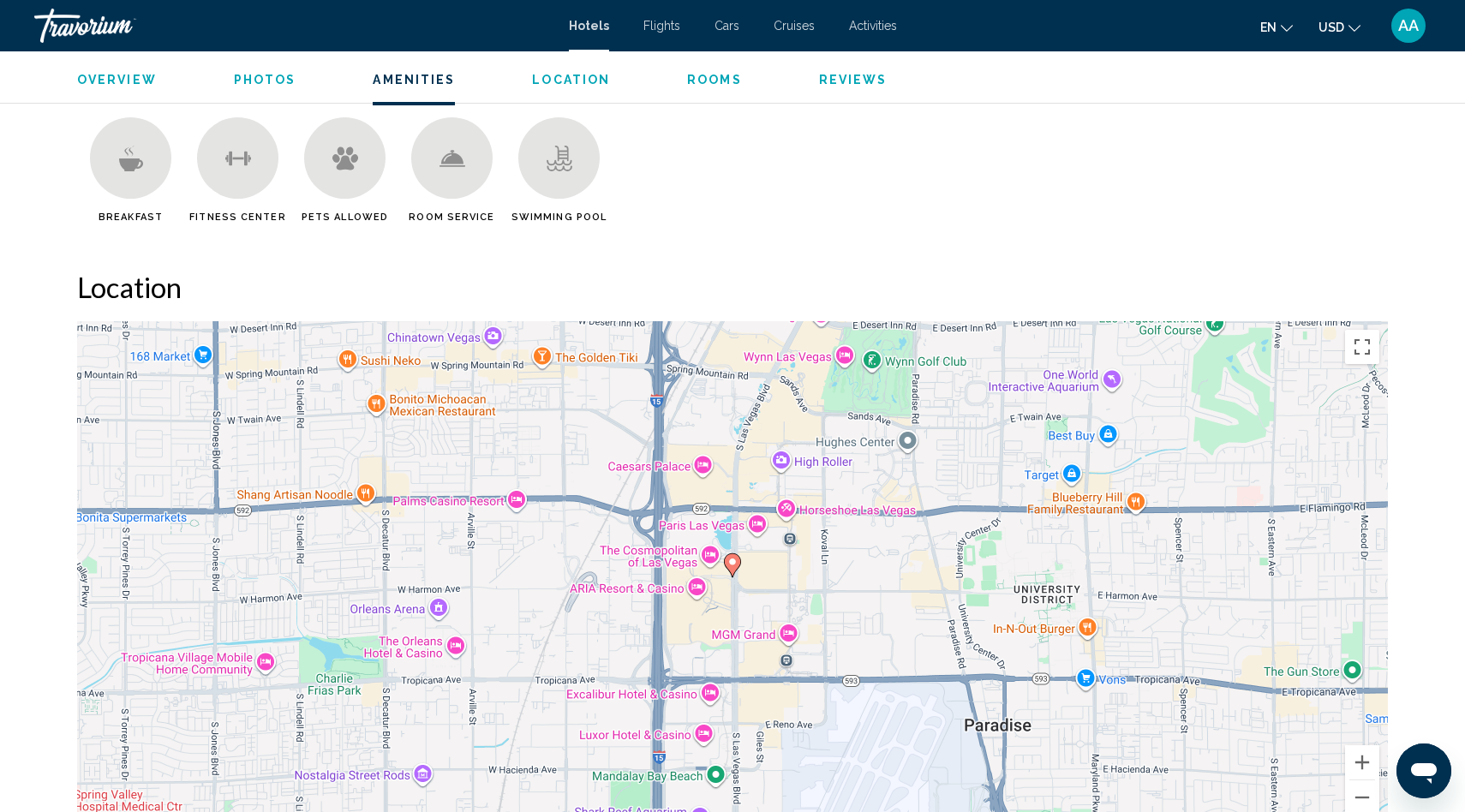
scroll to position [1253, 0]
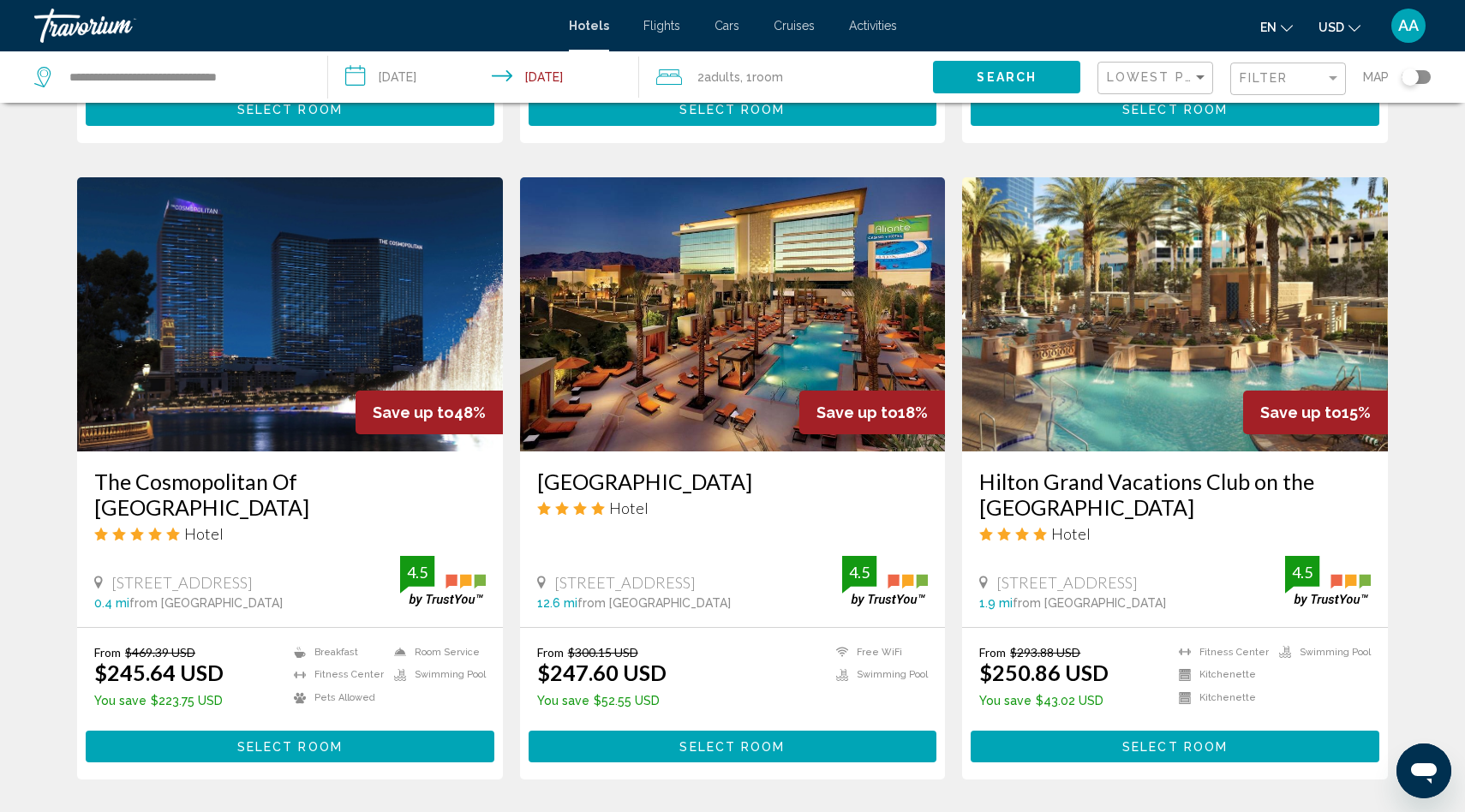
scroll to position [1226, 0]
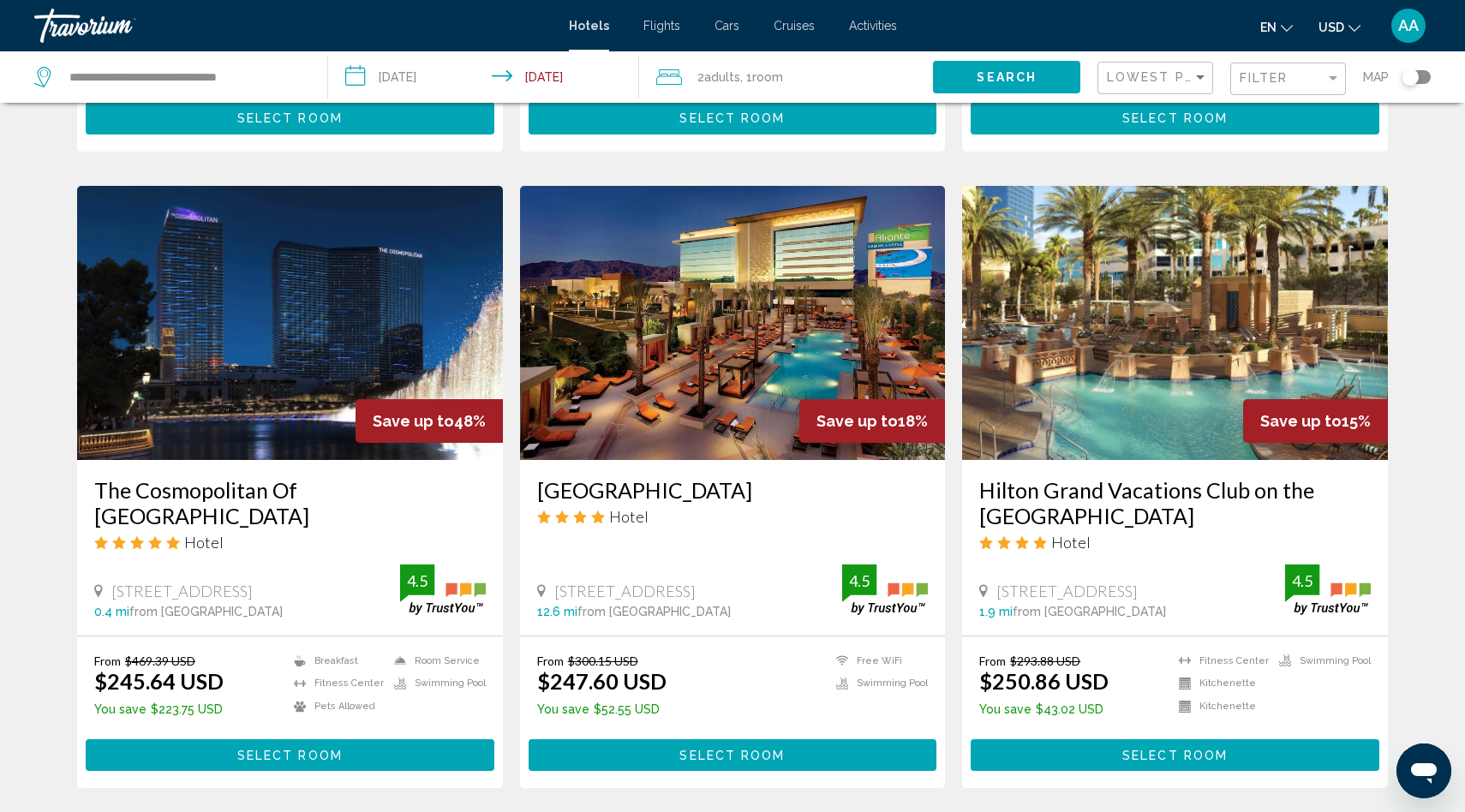
click at [1128, 329] on img "Main content" at bounding box center [1174, 322] width 426 height 274
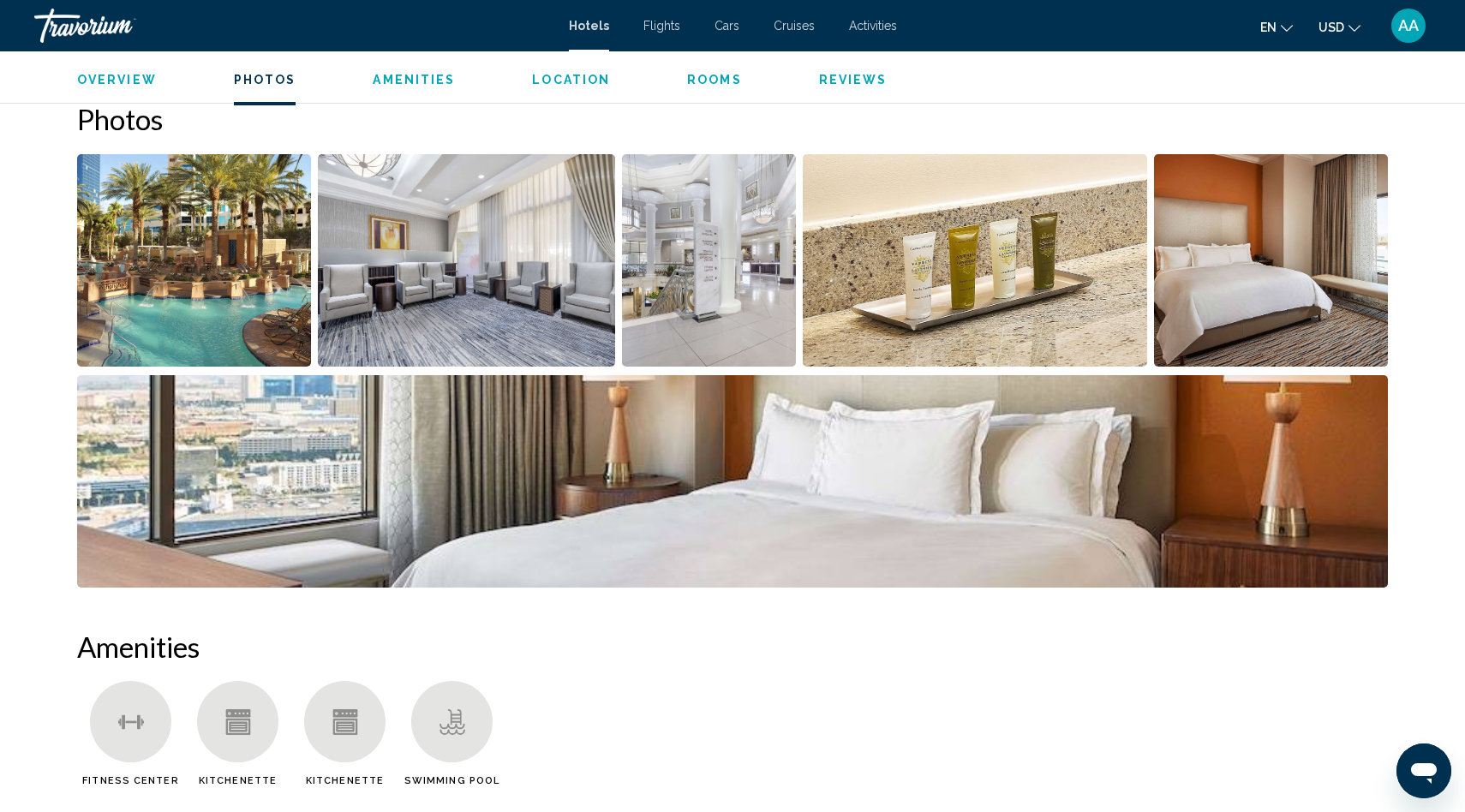
scroll to position [781, 0]
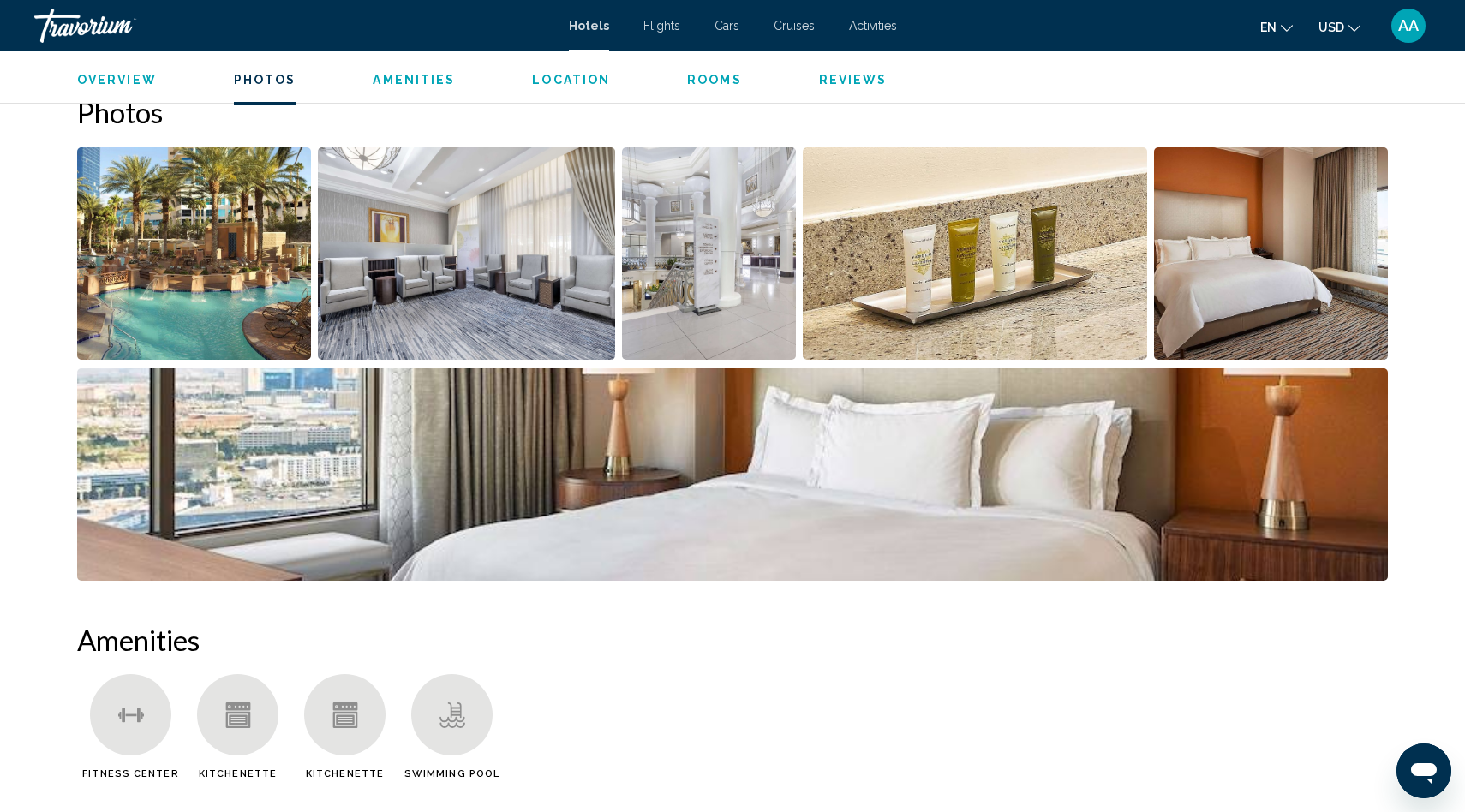
click at [224, 269] on img "Open full-screen image slider" at bounding box center [194, 254] width 234 height 212
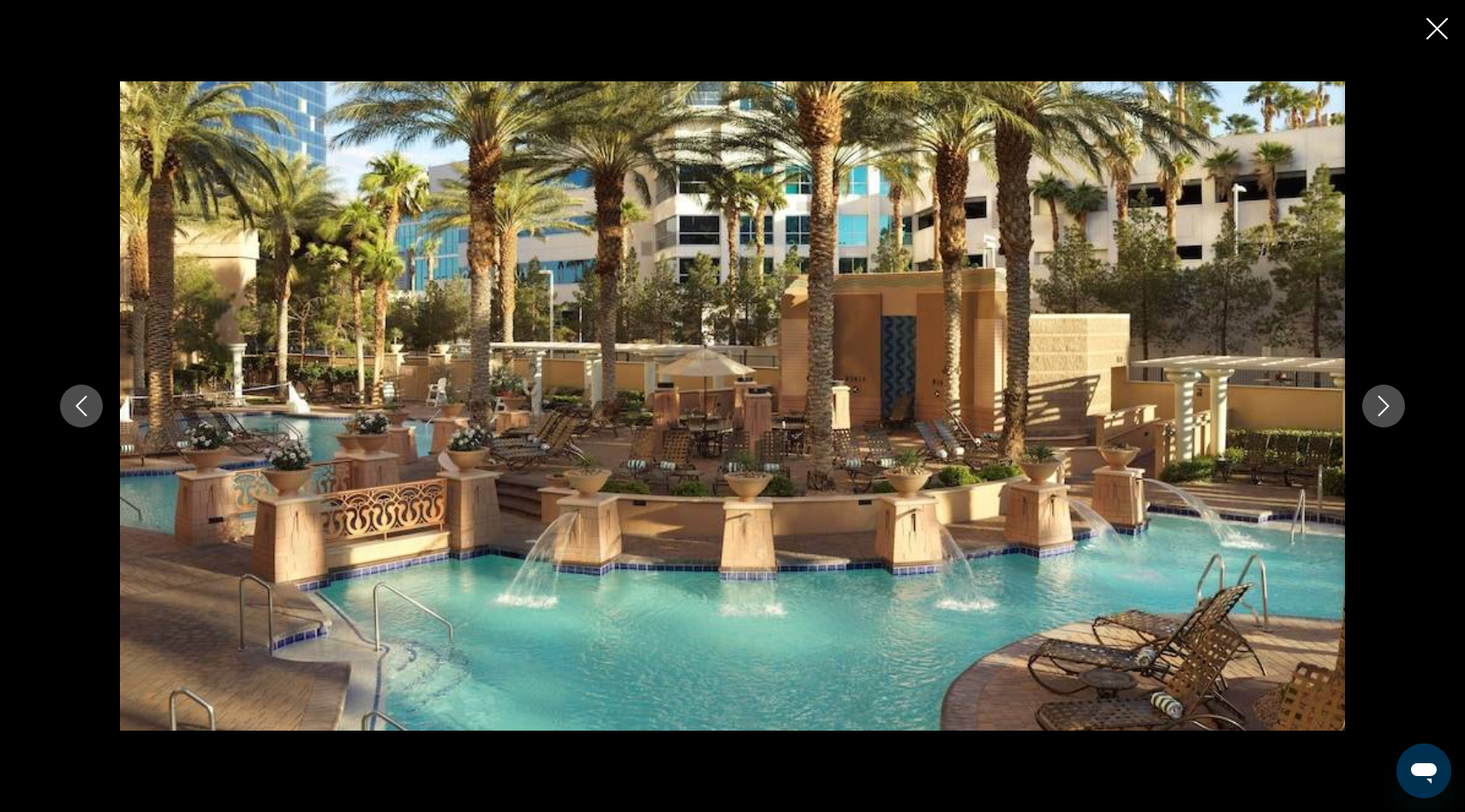
scroll to position [1003, 0]
click at [1378, 415] on icon "Next image" at bounding box center [1383, 406] width 11 height 21
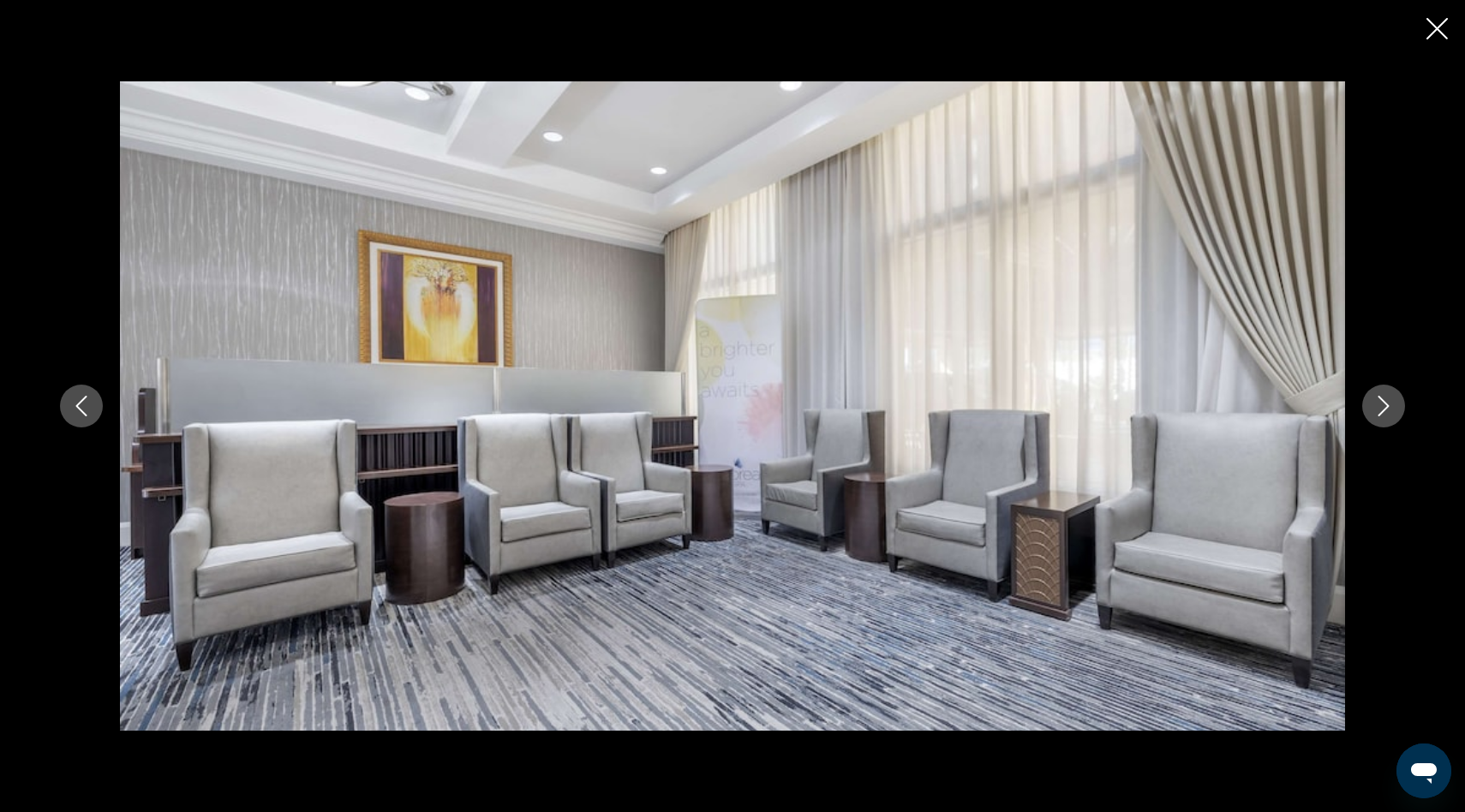
click at [1378, 416] on icon "Next image" at bounding box center [1383, 406] width 11 height 21
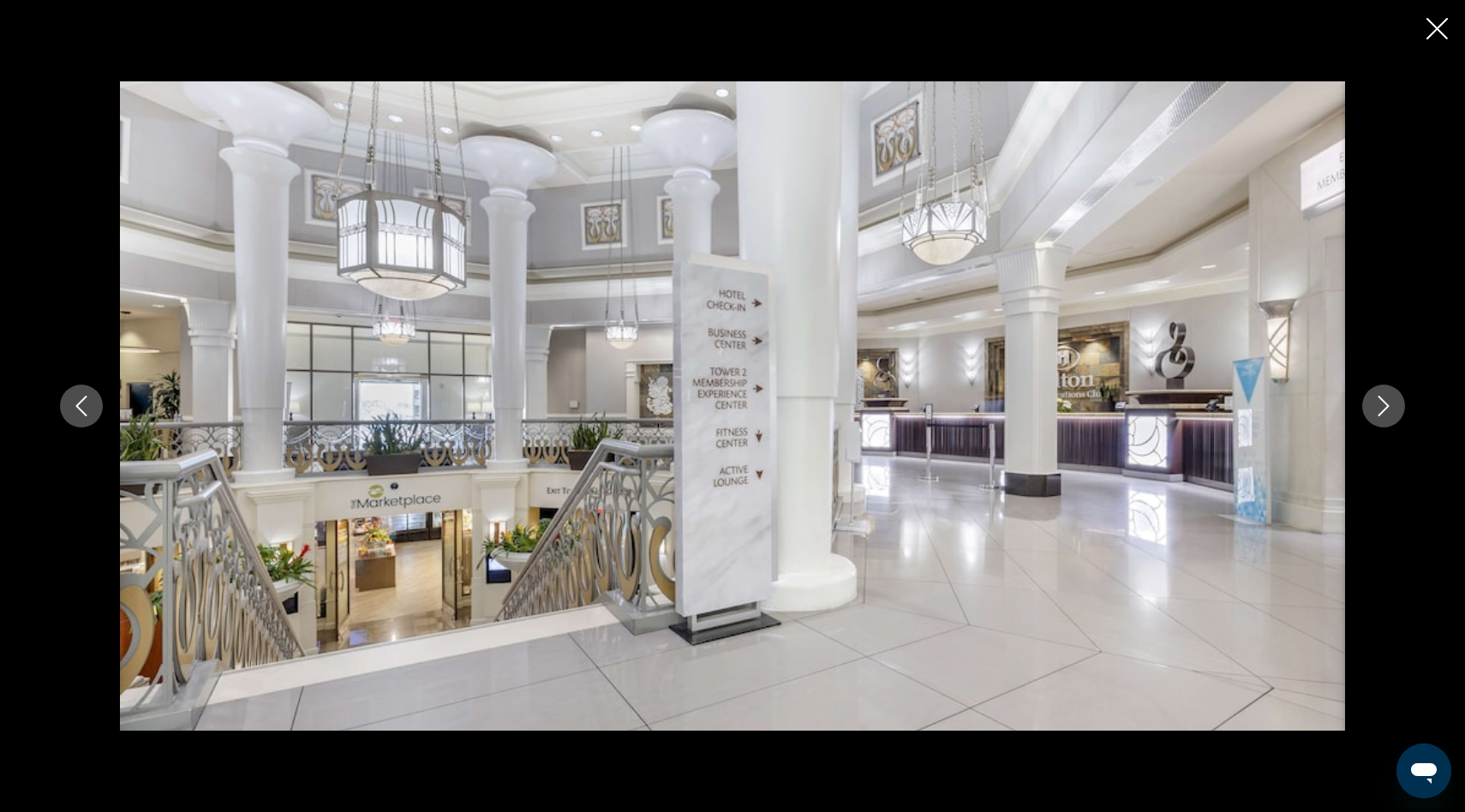
click at [1378, 416] on icon "Next image" at bounding box center [1383, 406] width 11 height 21
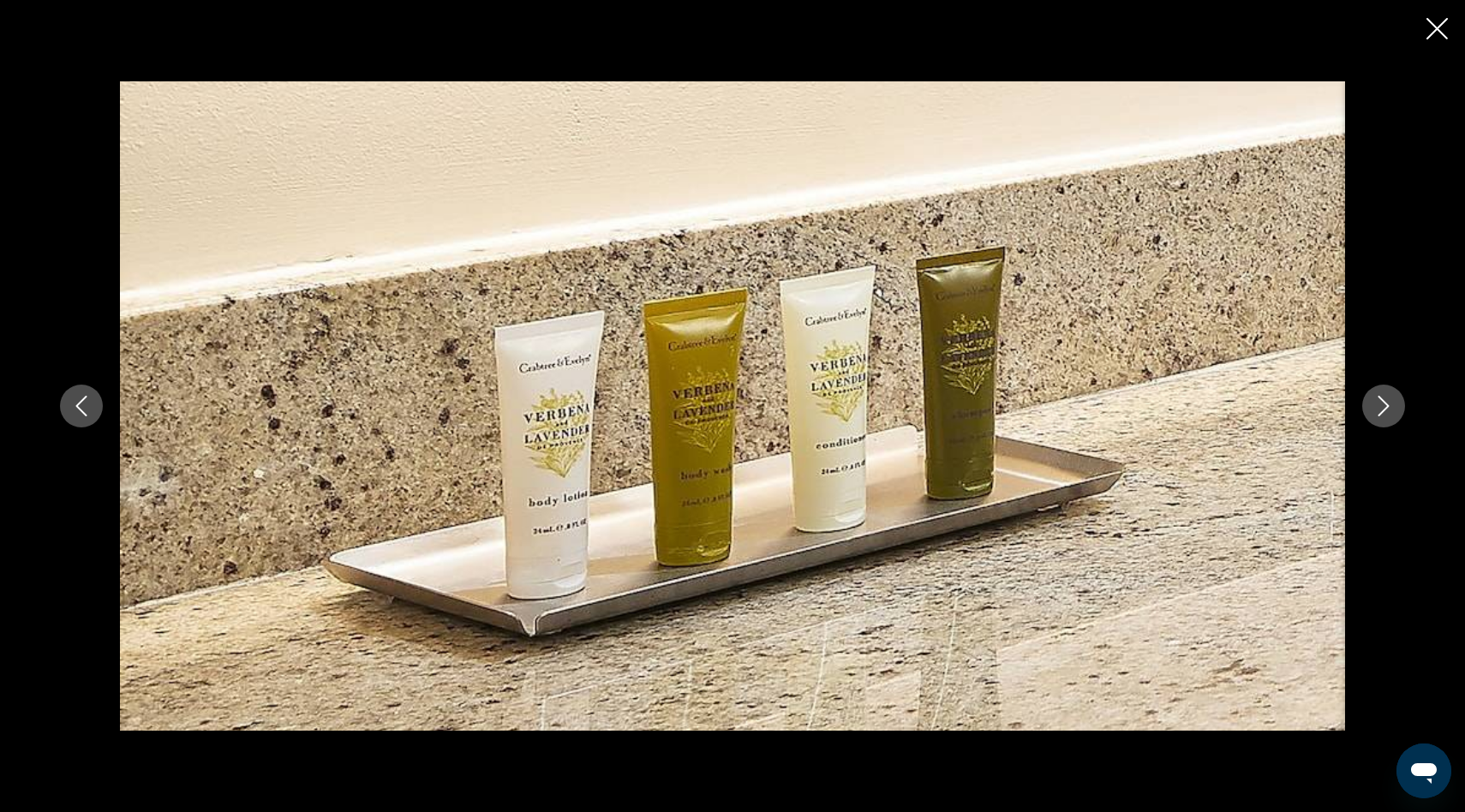
click at [1378, 416] on icon "Next image" at bounding box center [1383, 406] width 11 height 21
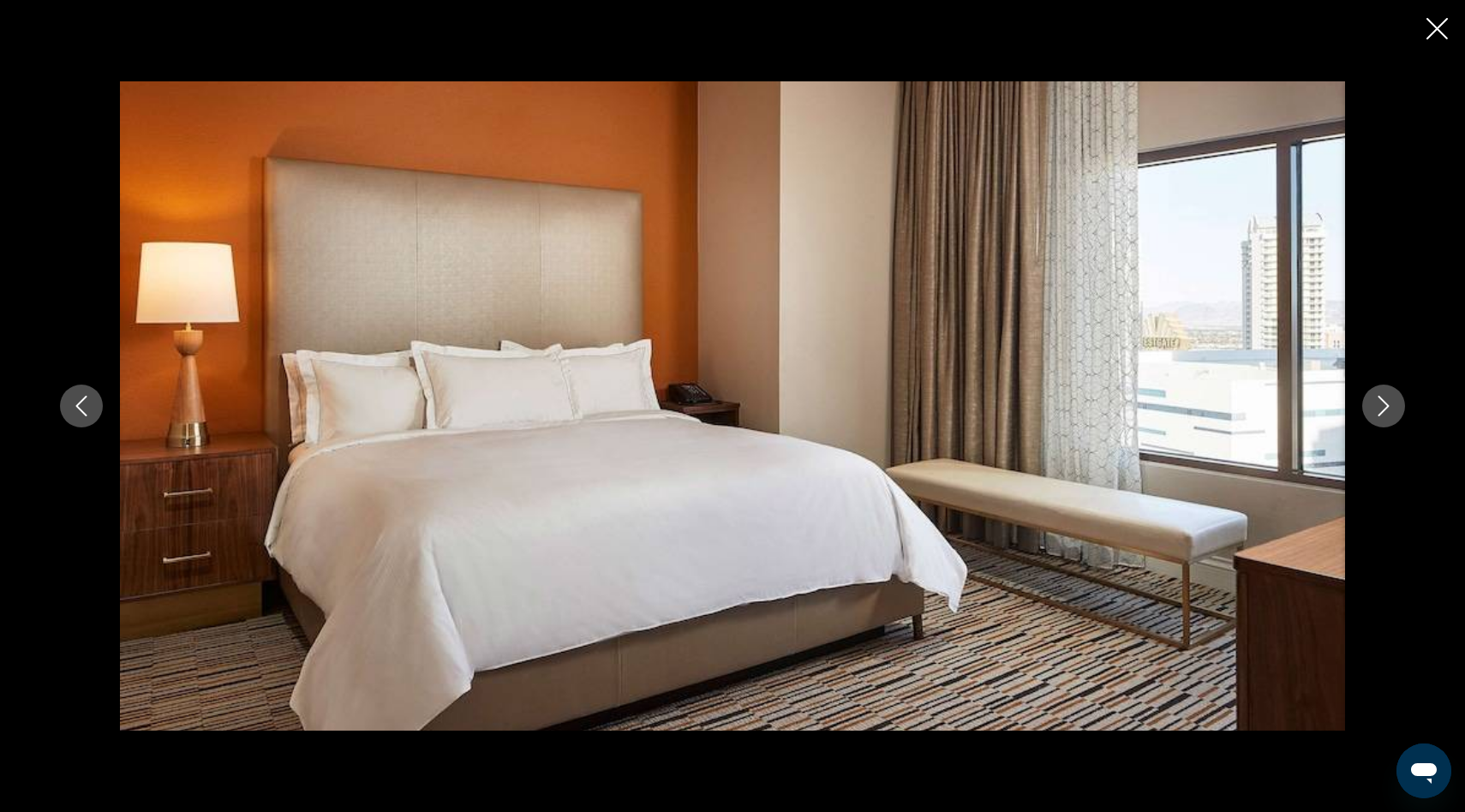
click at [1378, 416] on icon "Next image" at bounding box center [1383, 406] width 11 height 21
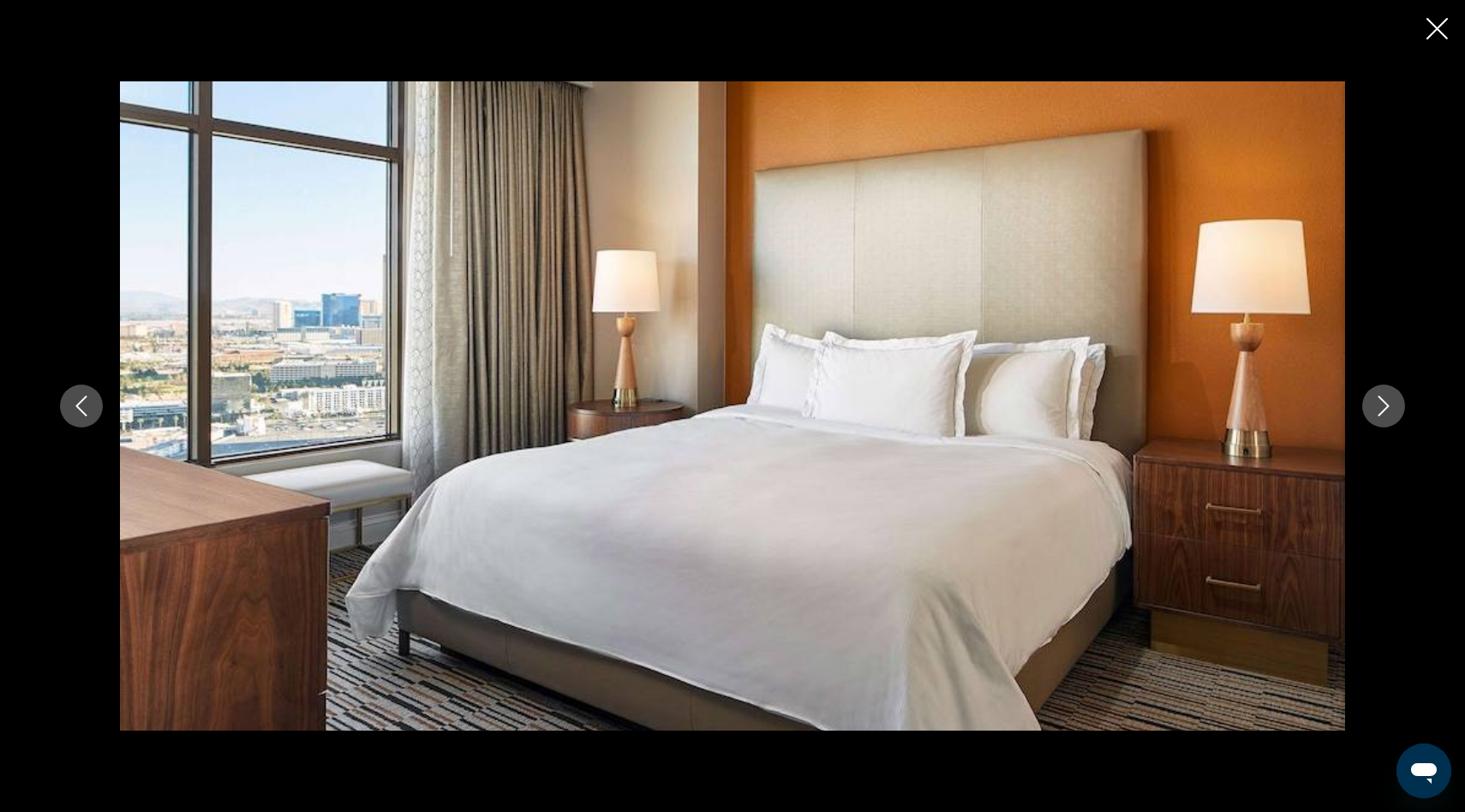
click at [1378, 416] on icon "Next image" at bounding box center [1383, 406] width 11 height 21
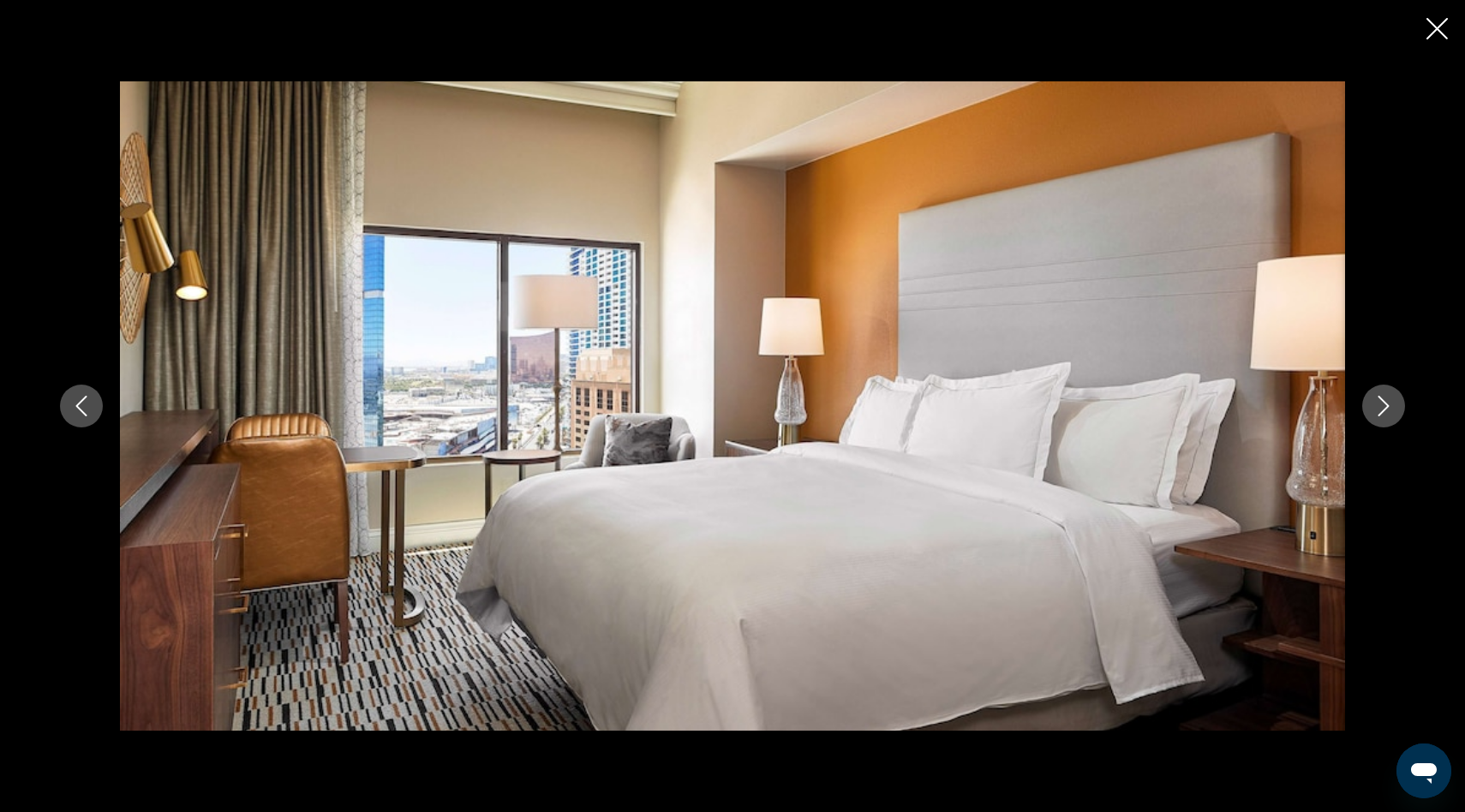
click at [1378, 416] on icon "Next image" at bounding box center [1383, 406] width 11 height 21
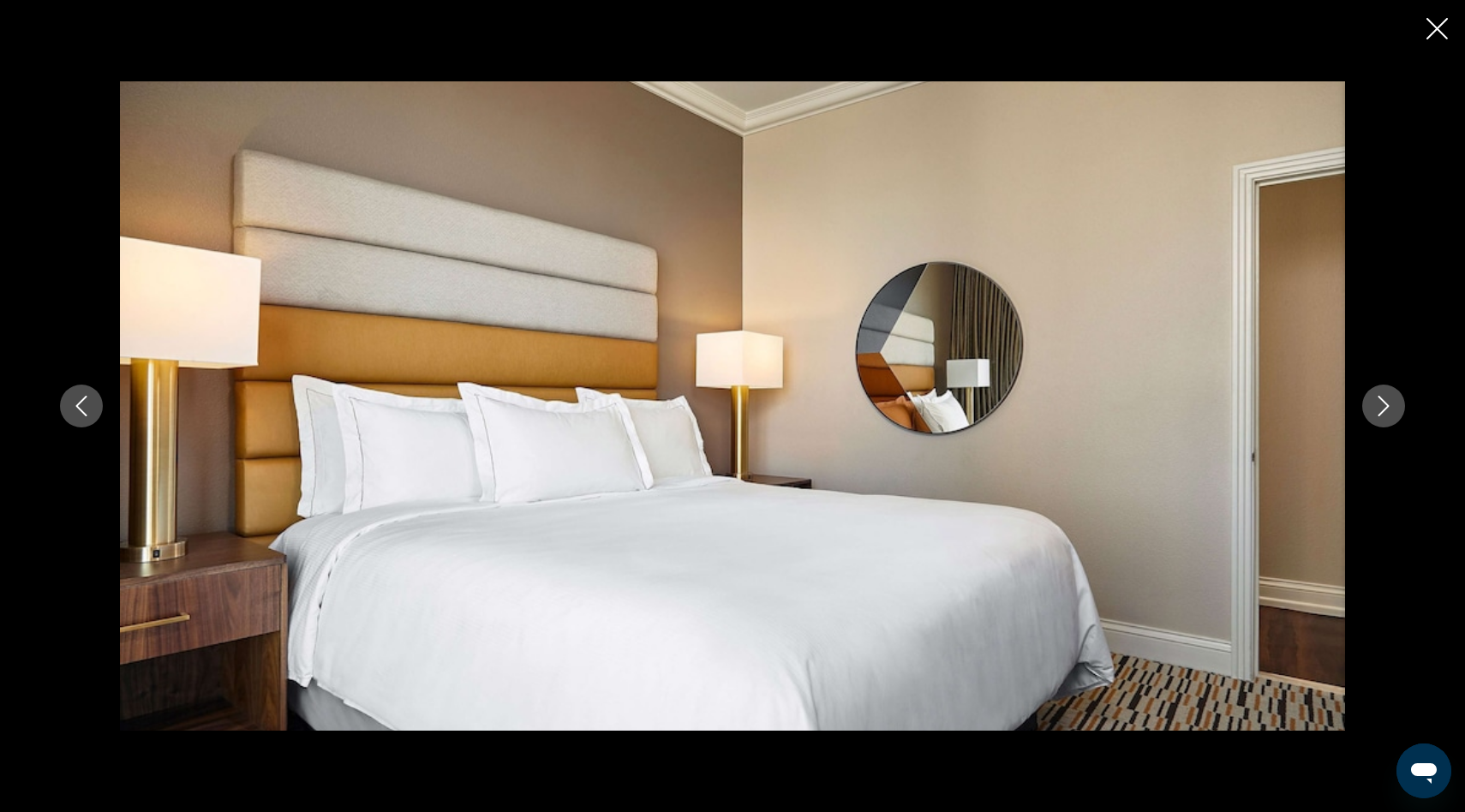
click at [1378, 416] on icon "Next image" at bounding box center [1383, 406] width 11 height 21
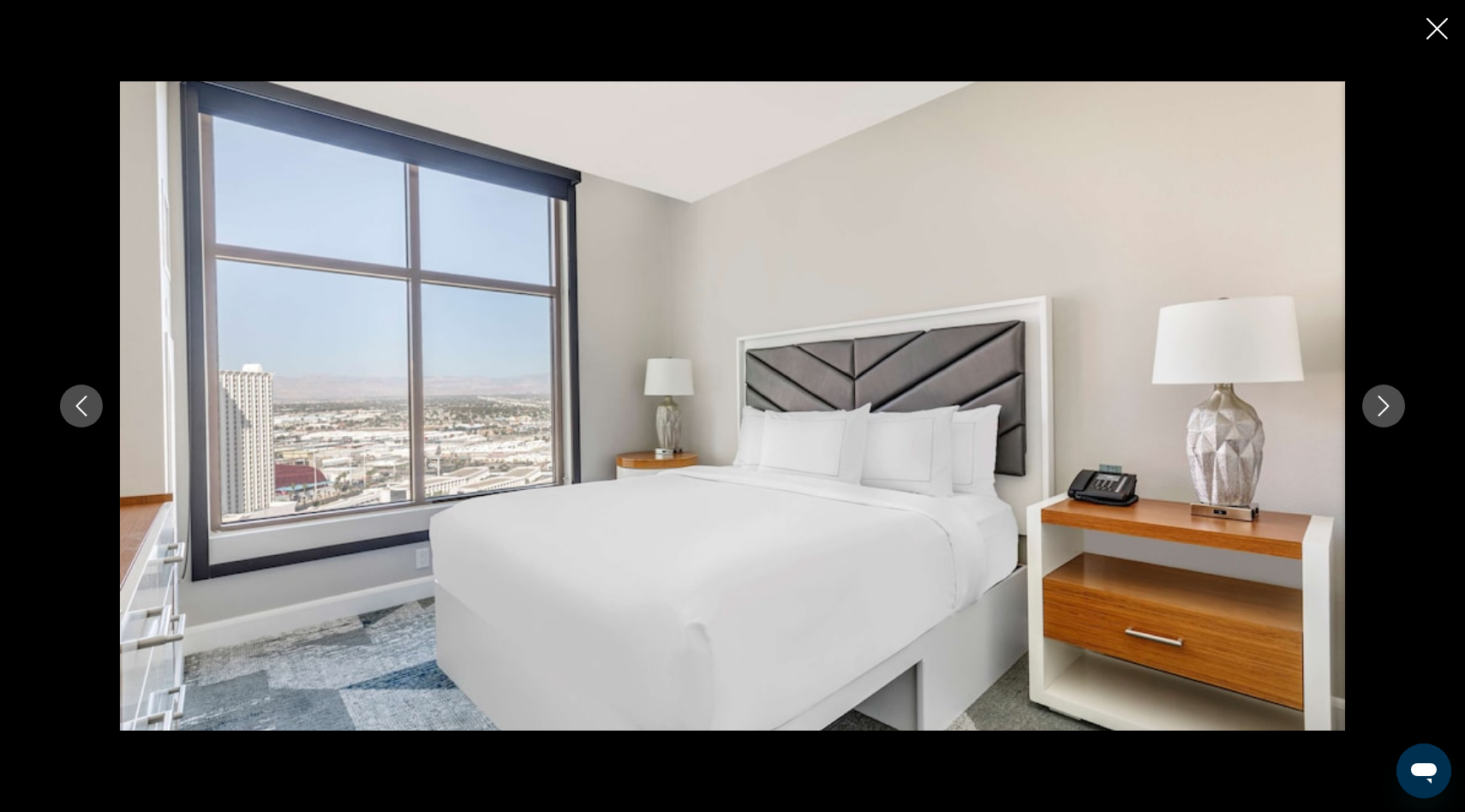
click at [1378, 416] on icon "Next image" at bounding box center [1383, 406] width 11 height 21
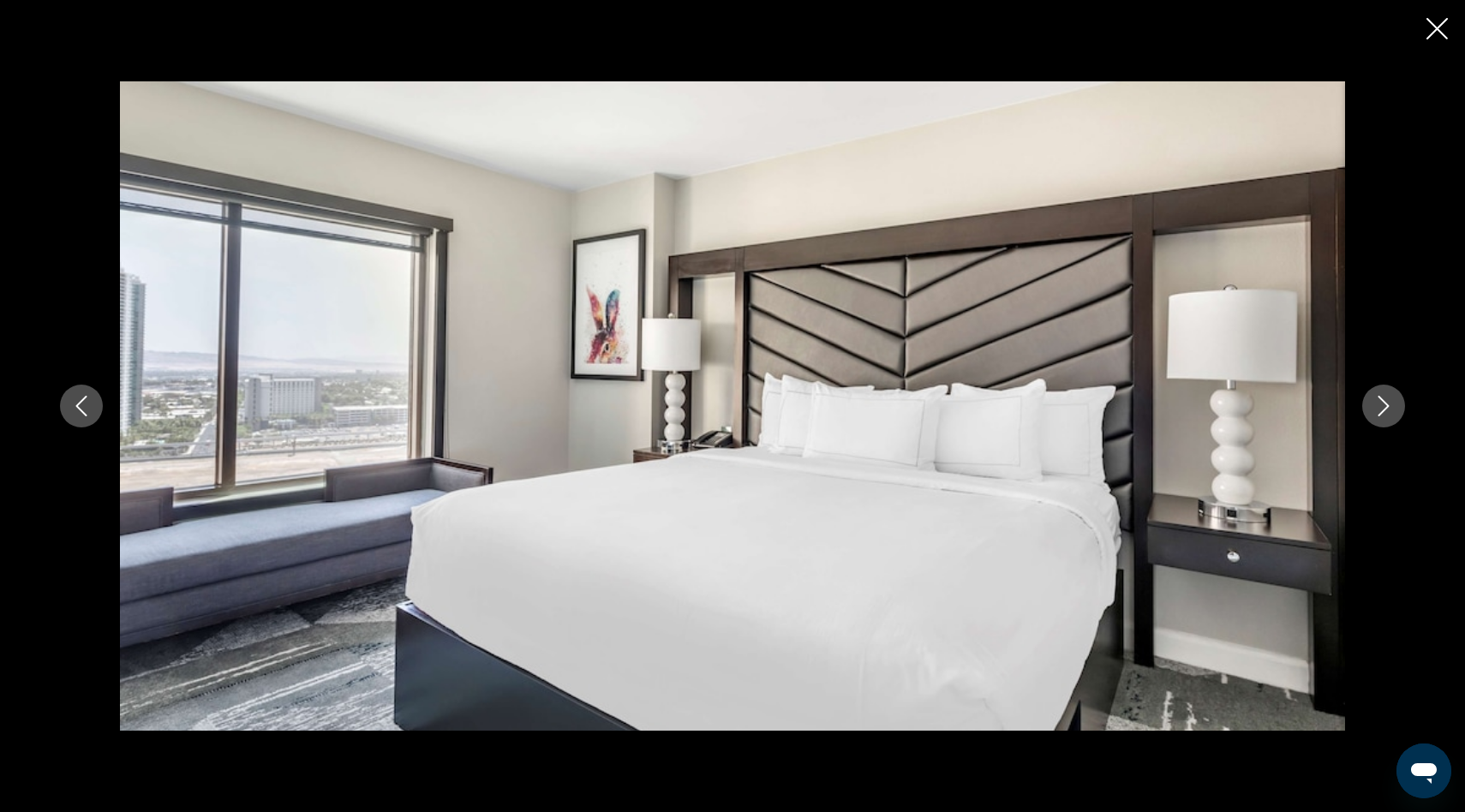
click at [1378, 416] on icon "Next image" at bounding box center [1383, 406] width 11 height 21
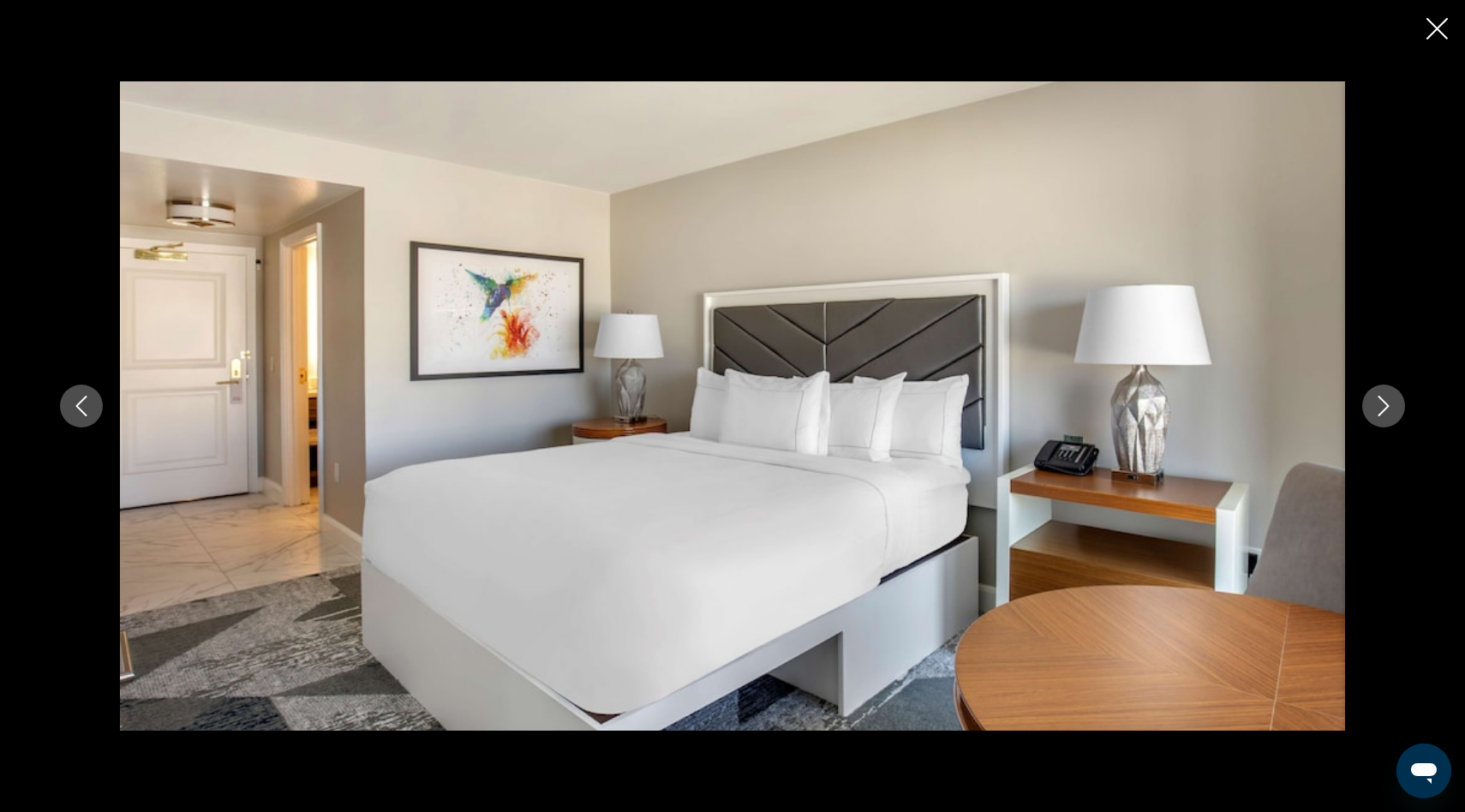
click at [1378, 416] on icon "Next image" at bounding box center [1383, 406] width 11 height 21
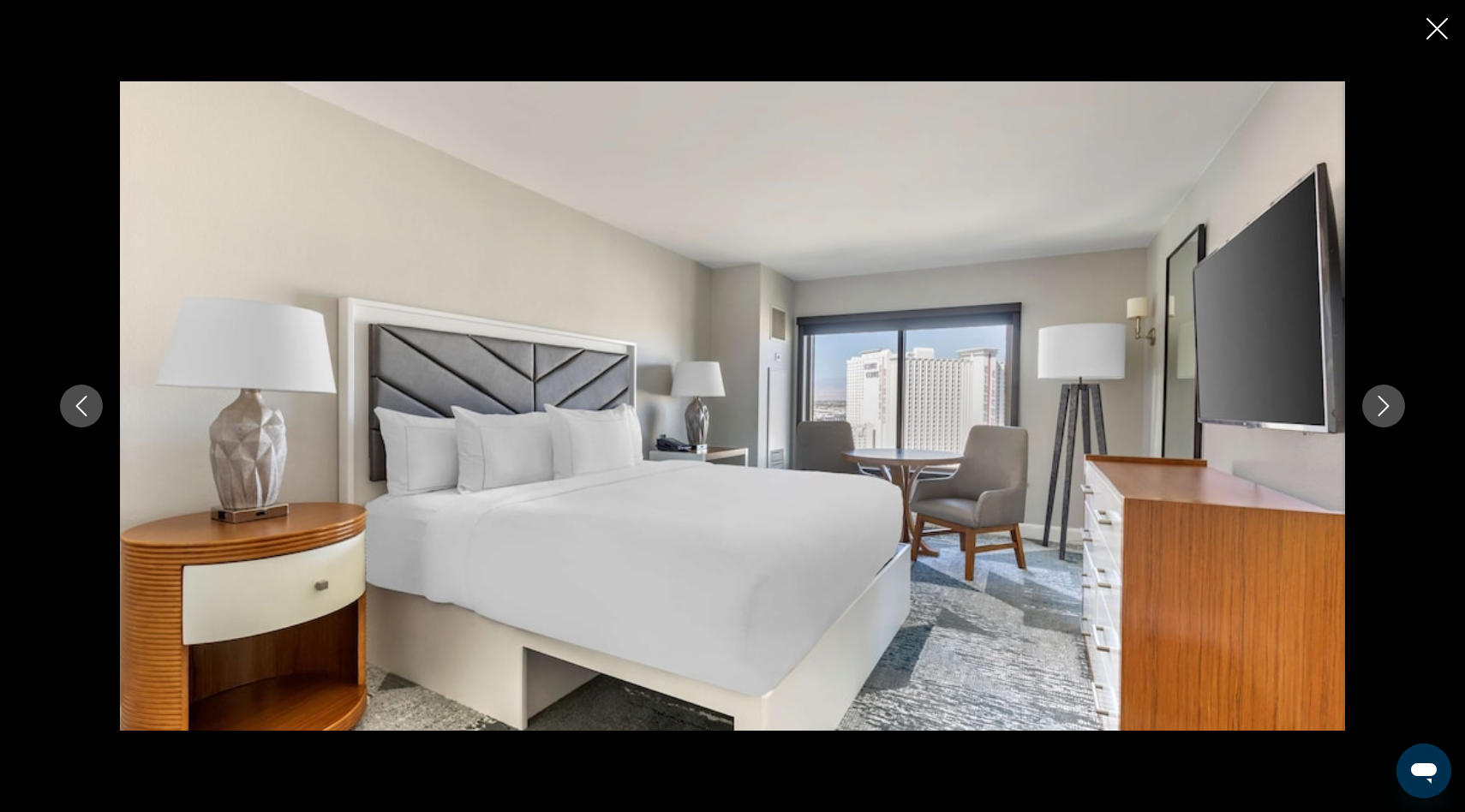
click at [1378, 416] on icon "Next image" at bounding box center [1383, 406] width 11 height 21
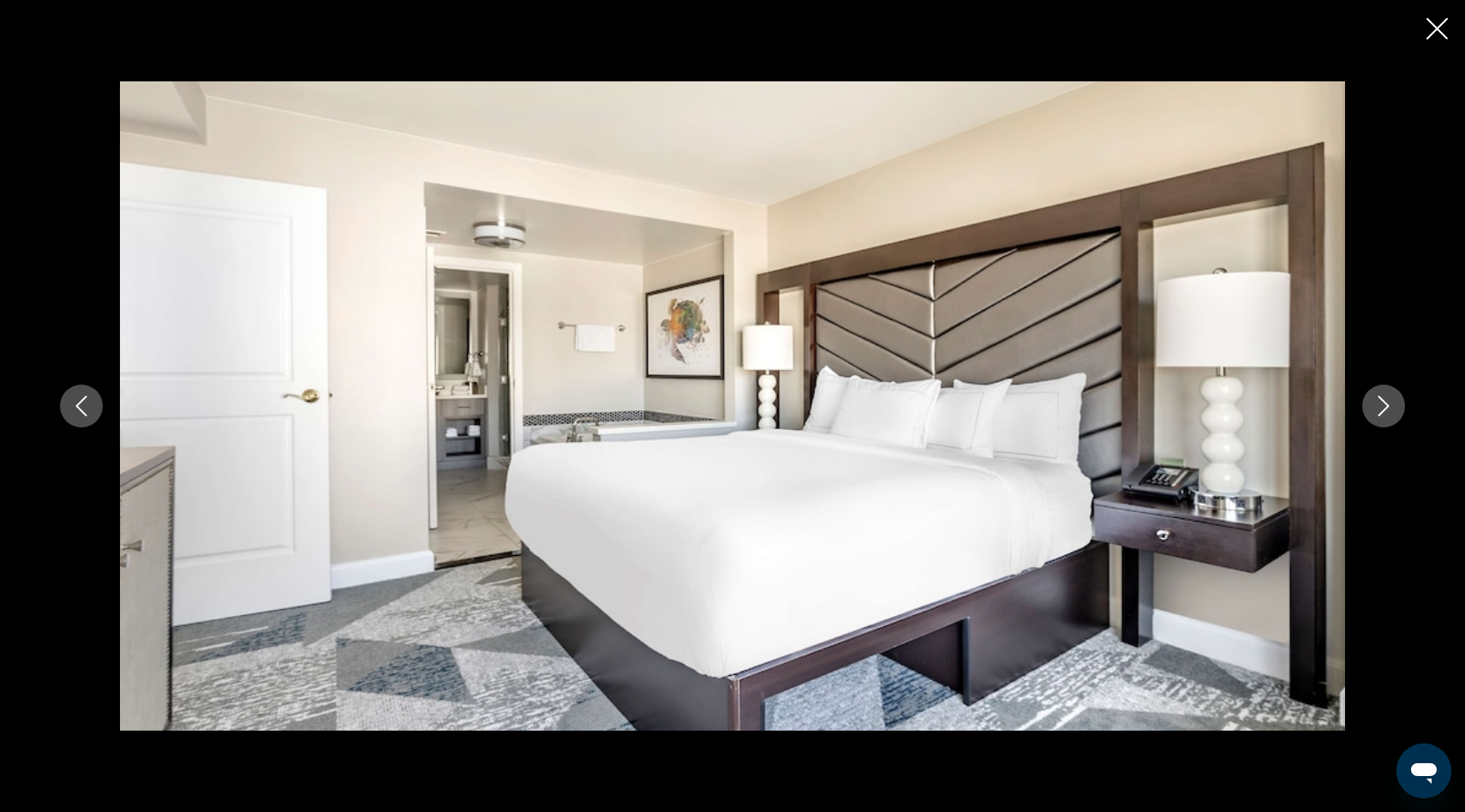
click at [1378, 416] on icon "Next image" at bounding box center [1383, 406] width 11 height 21
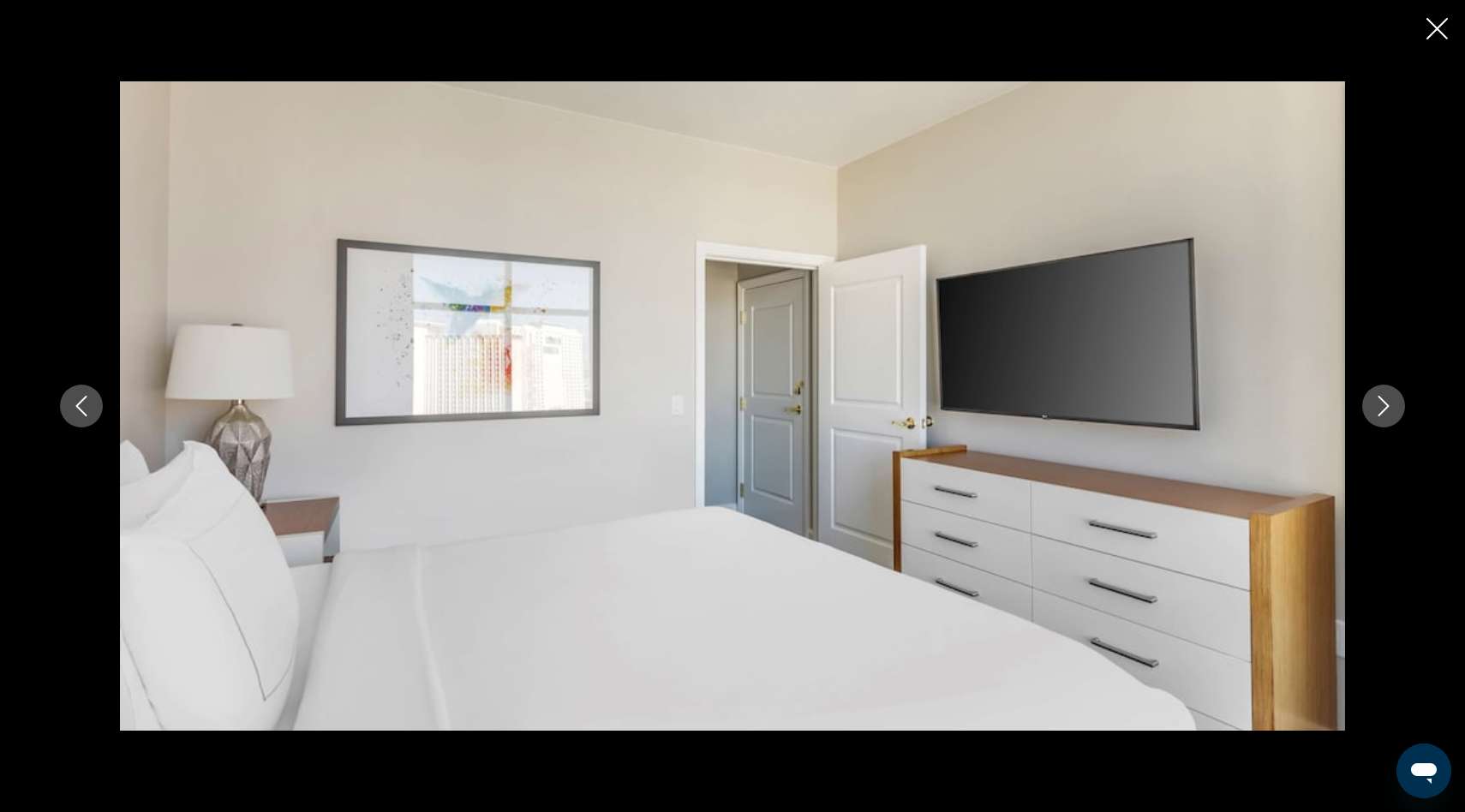
click at [1378, 416] on icon "Next image" at bounding box center [1383, 406] width 11 height 21
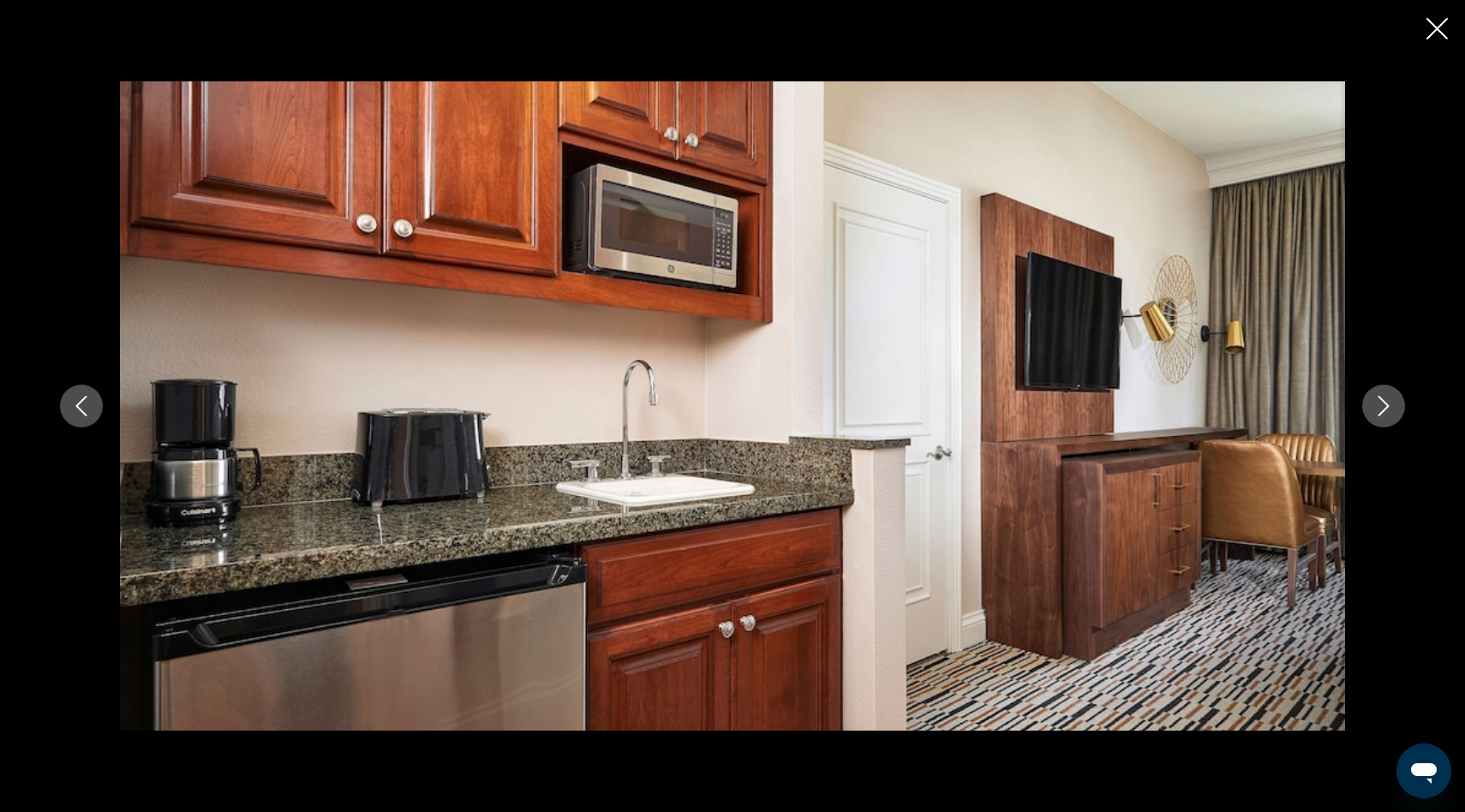
click at [1445, 24] on icon "Close slideshow" at bounding box center [1437, 29] width 22 height 22
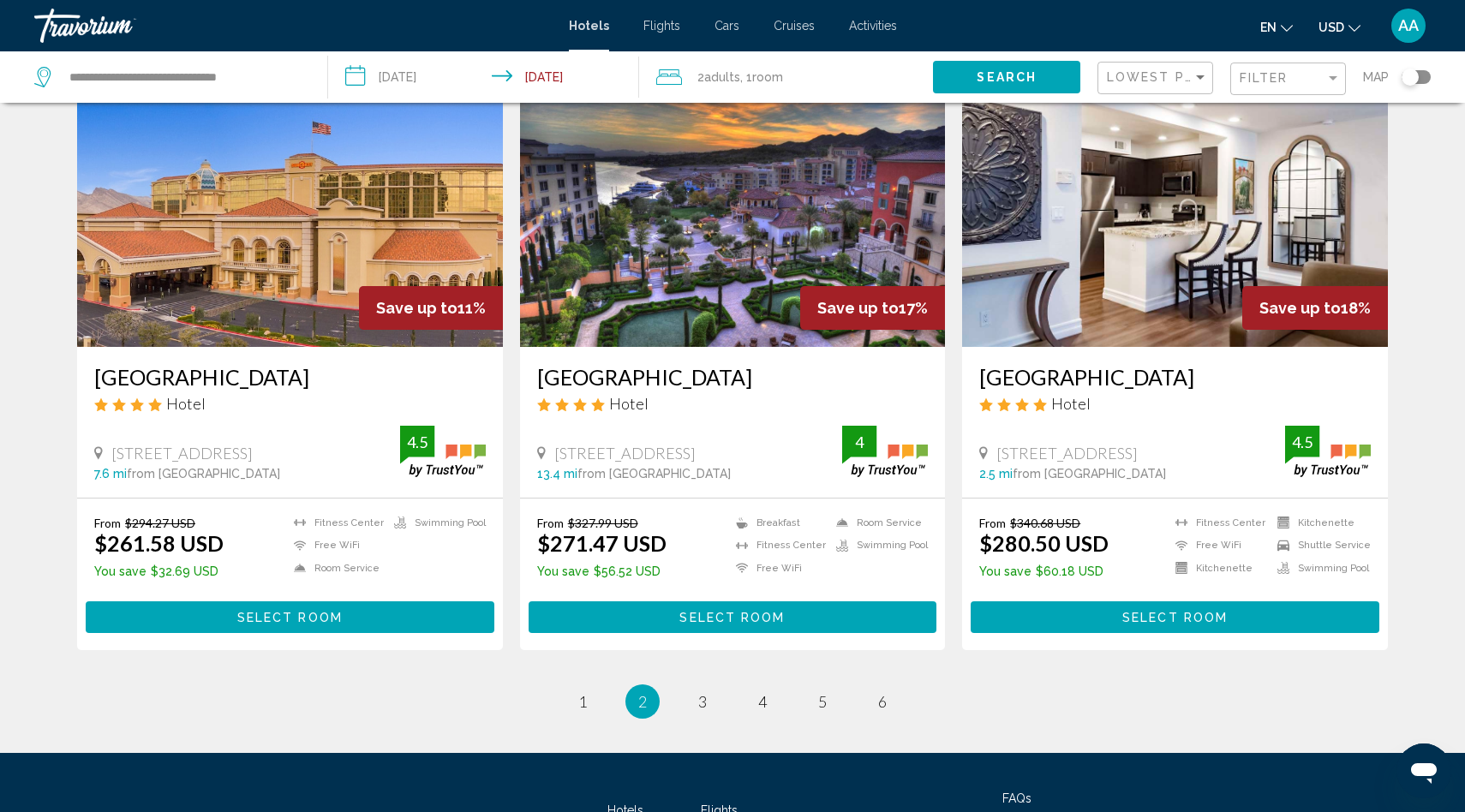
scroll to position [2099, 0]
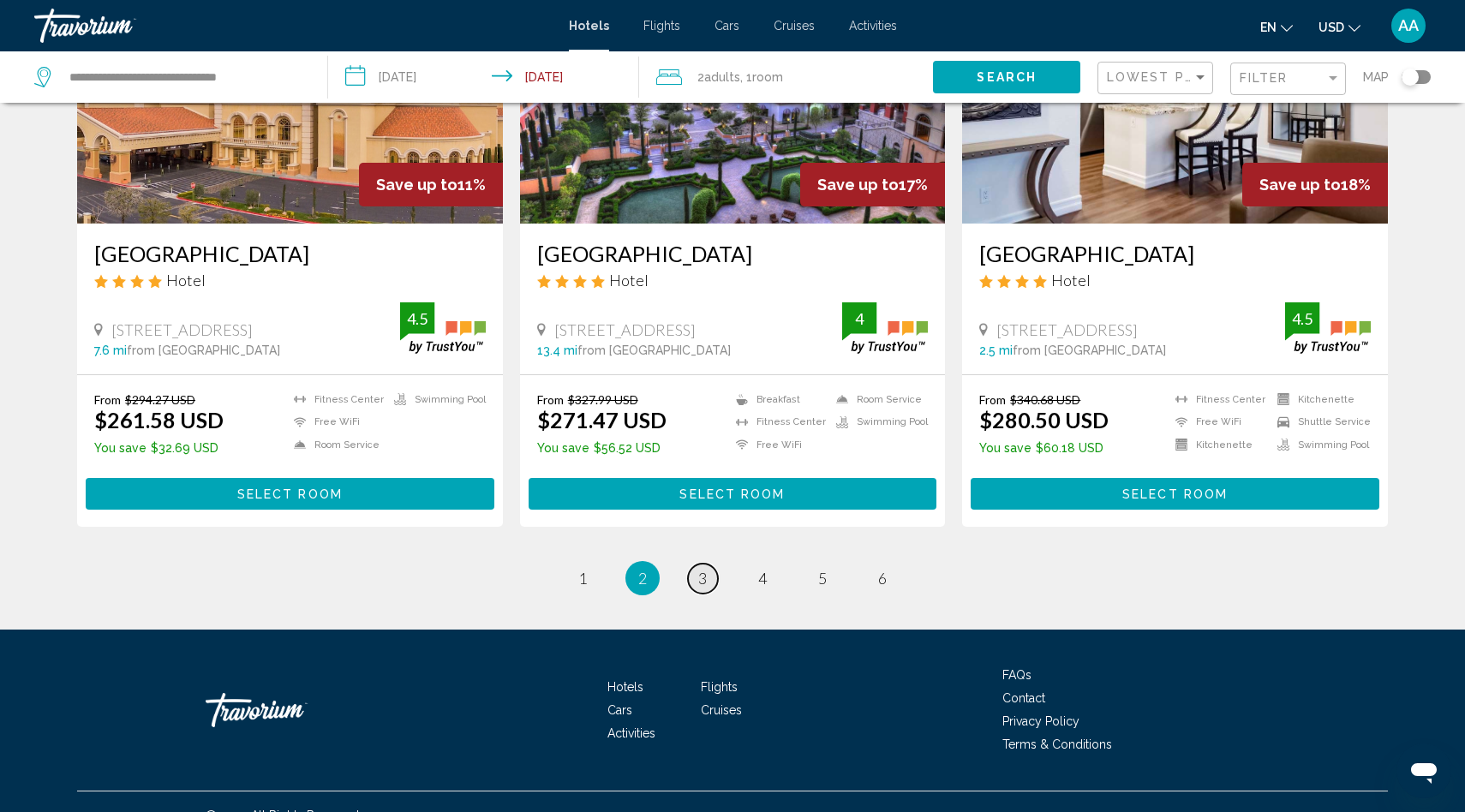
click at [702, 568] on span "3" at bounding box center [702, 577] width 9 height 19
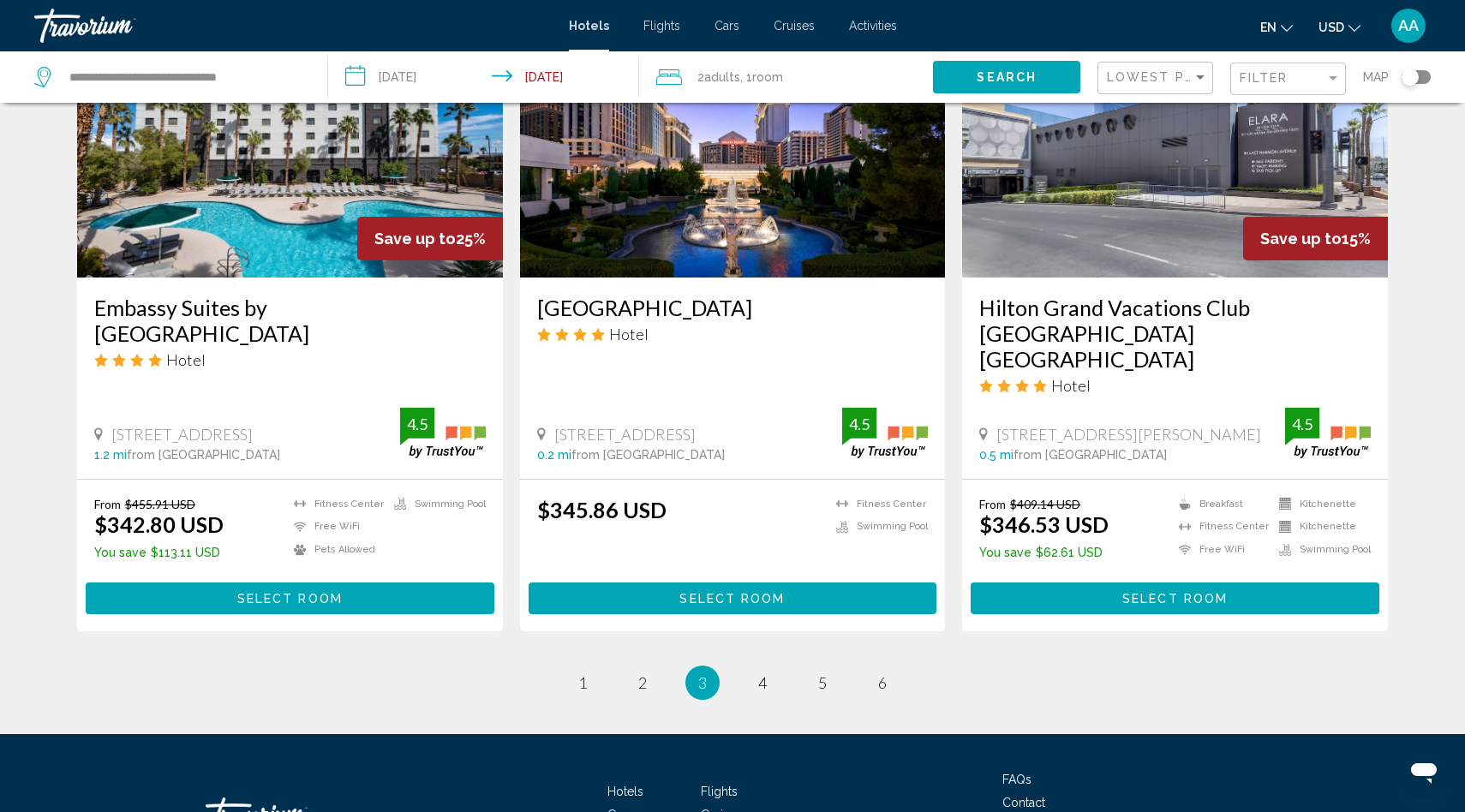
scroll to position [2038, 0]
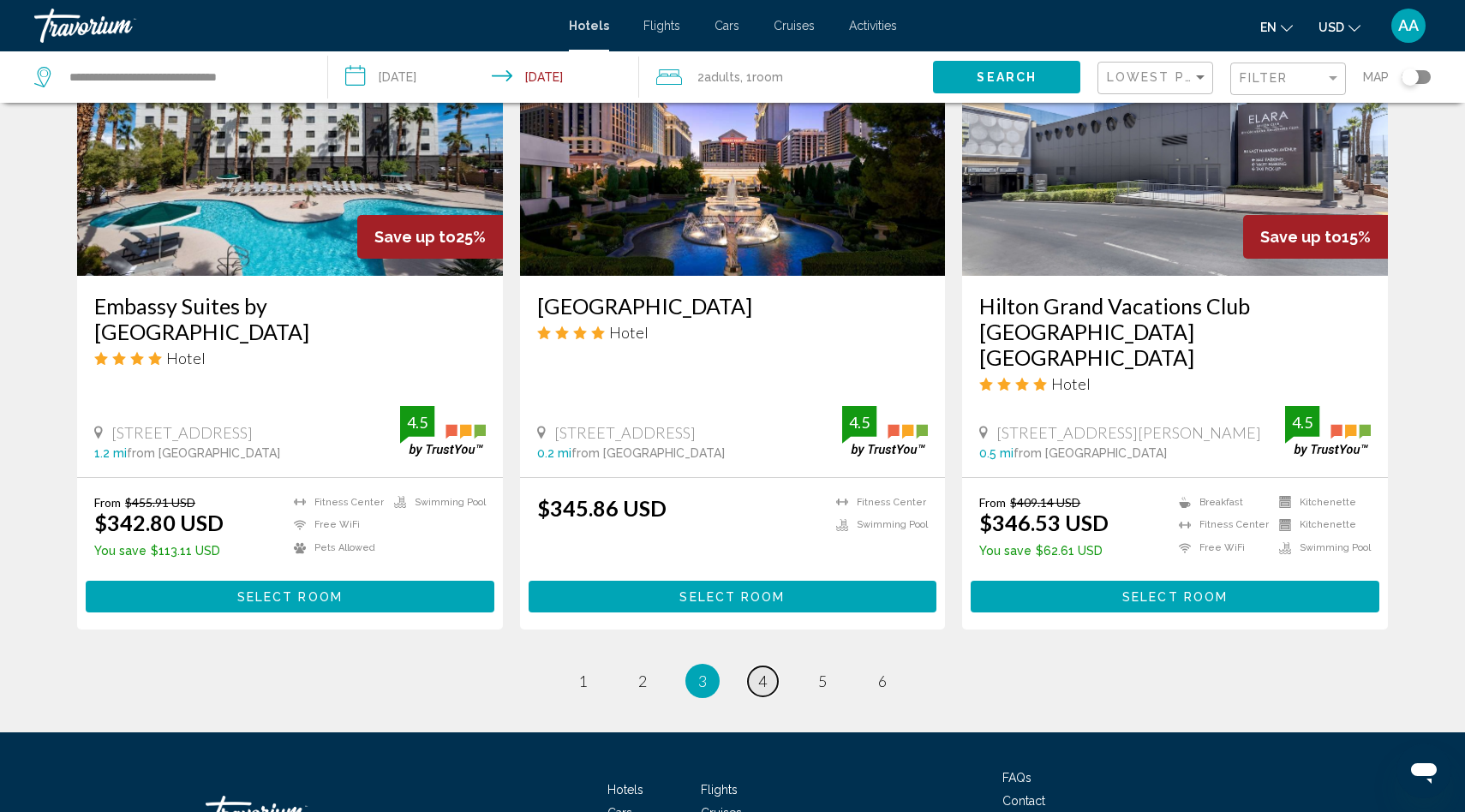
click at [768, 667] on link "page 4" at bounding box center [763, 681] width 29 height 29
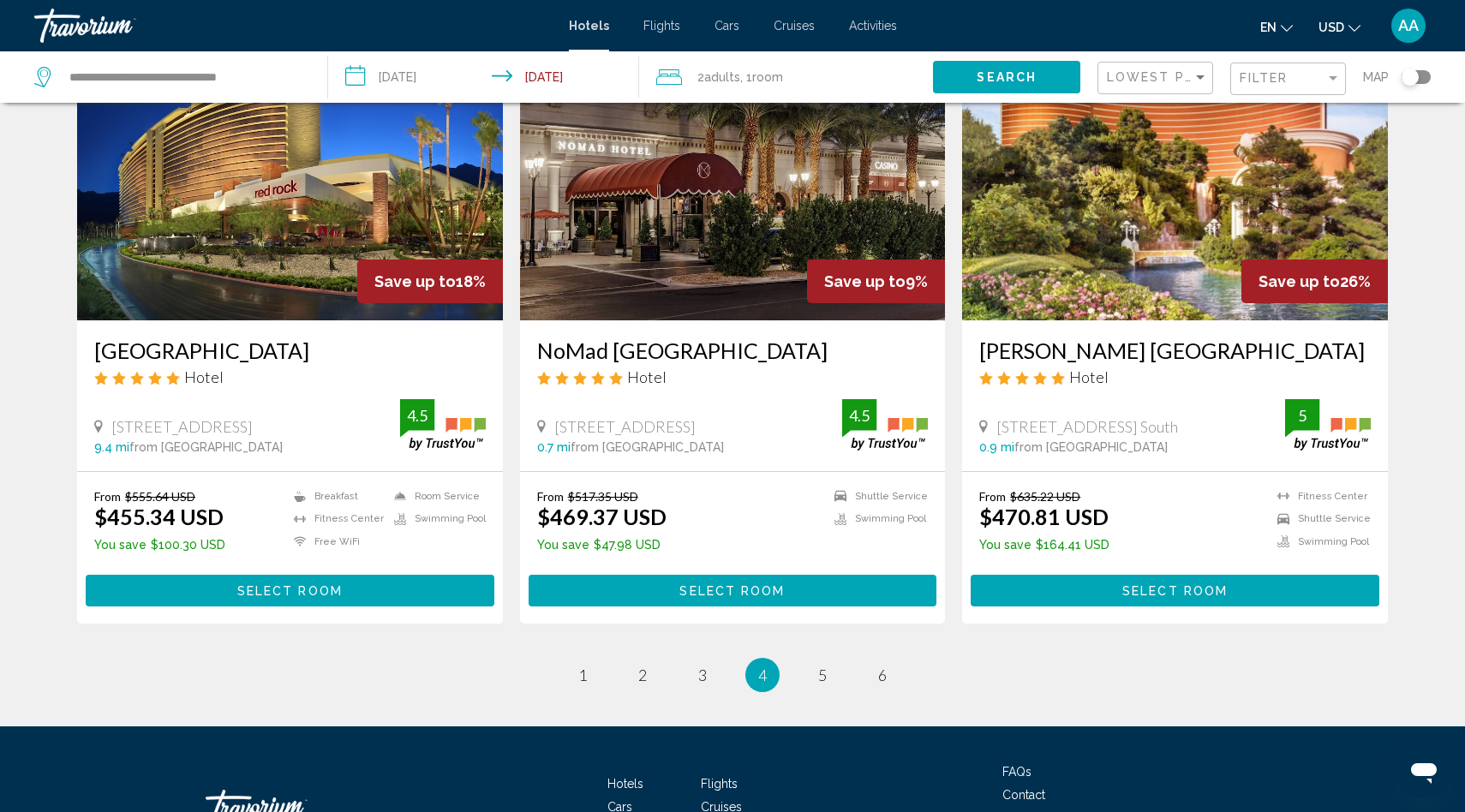
scroll to position [2099, 0]
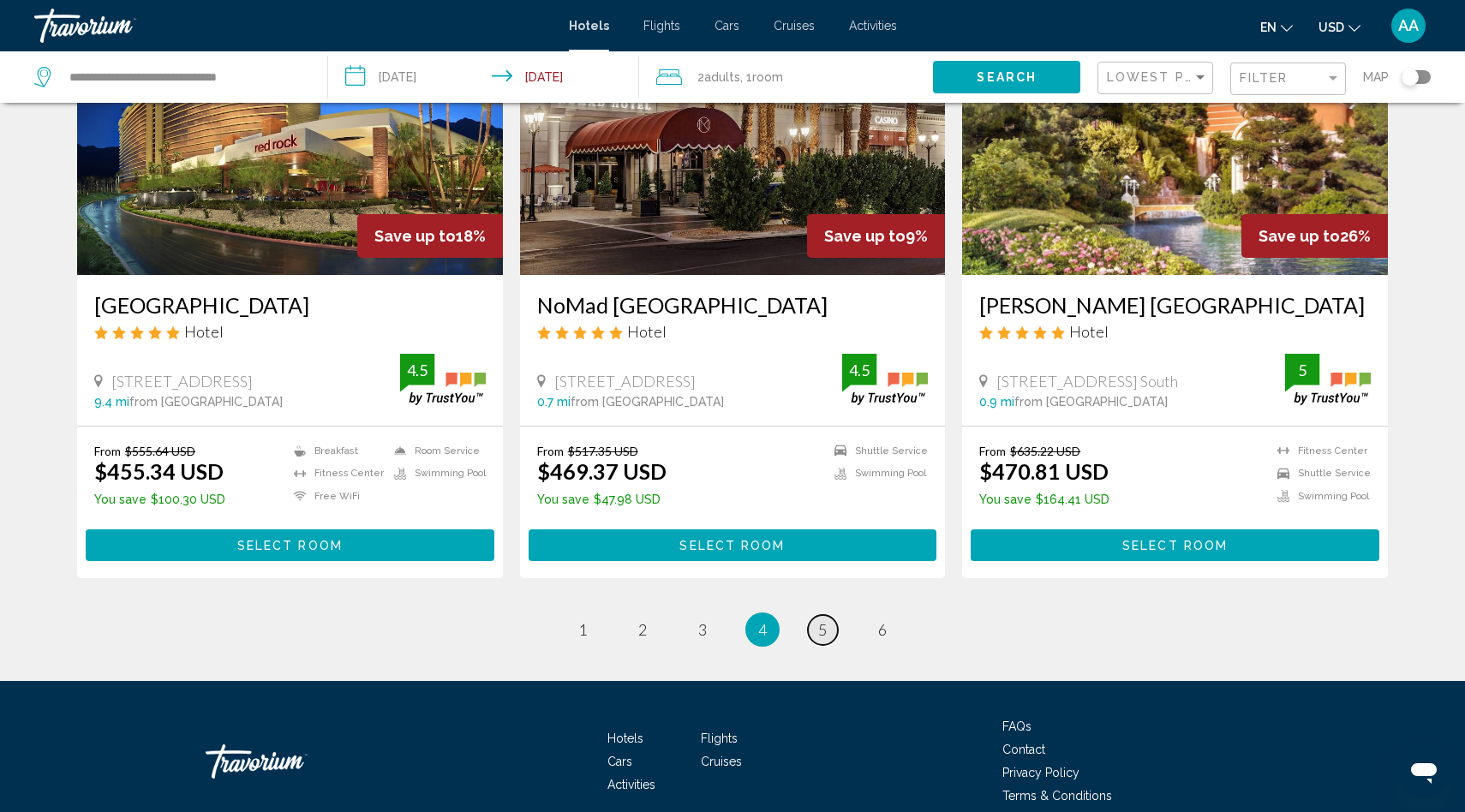
click at [822, 615] on link "page 5" at bounding box center [823, 630] width 29 height 29
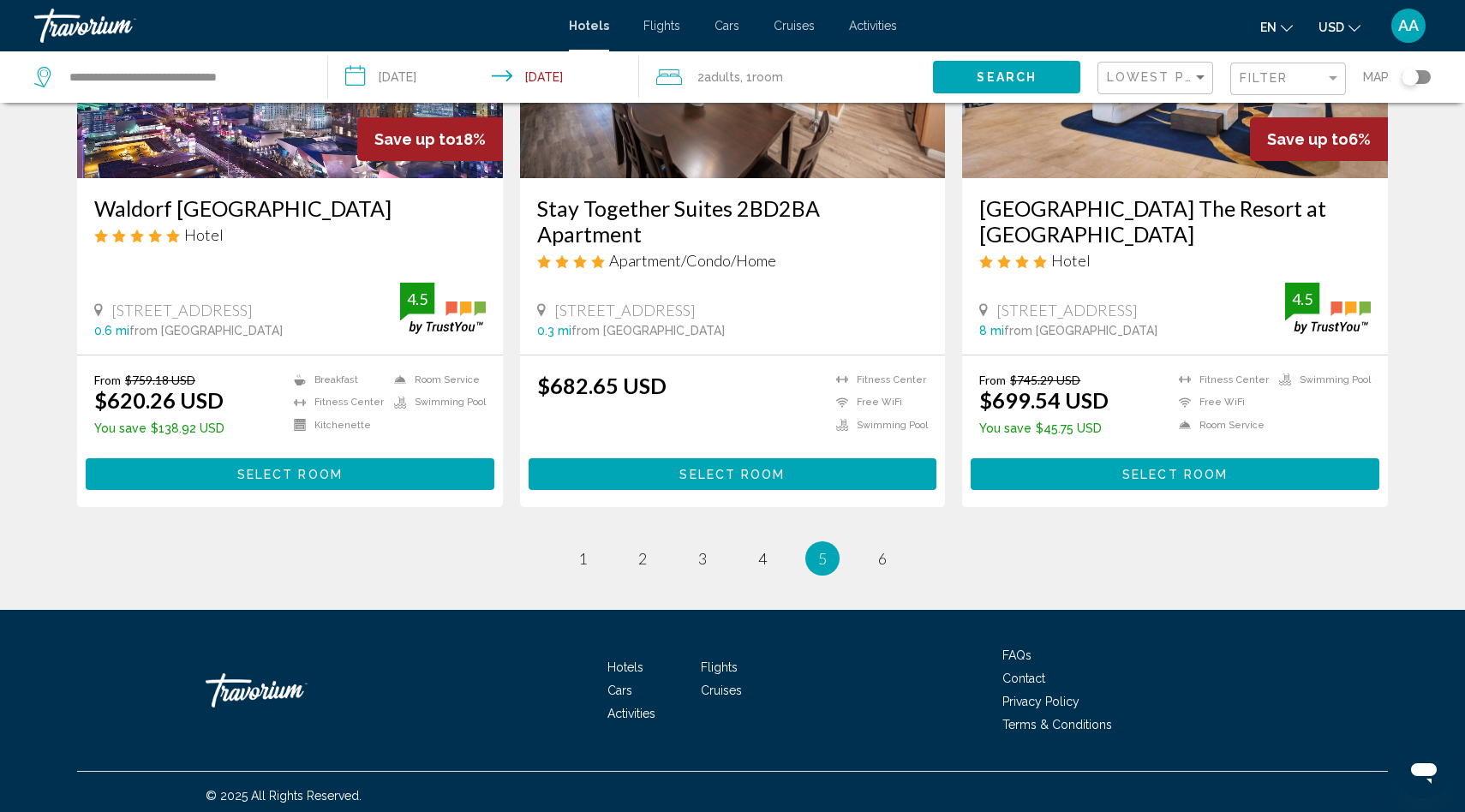
scroll to position [2145, 0]
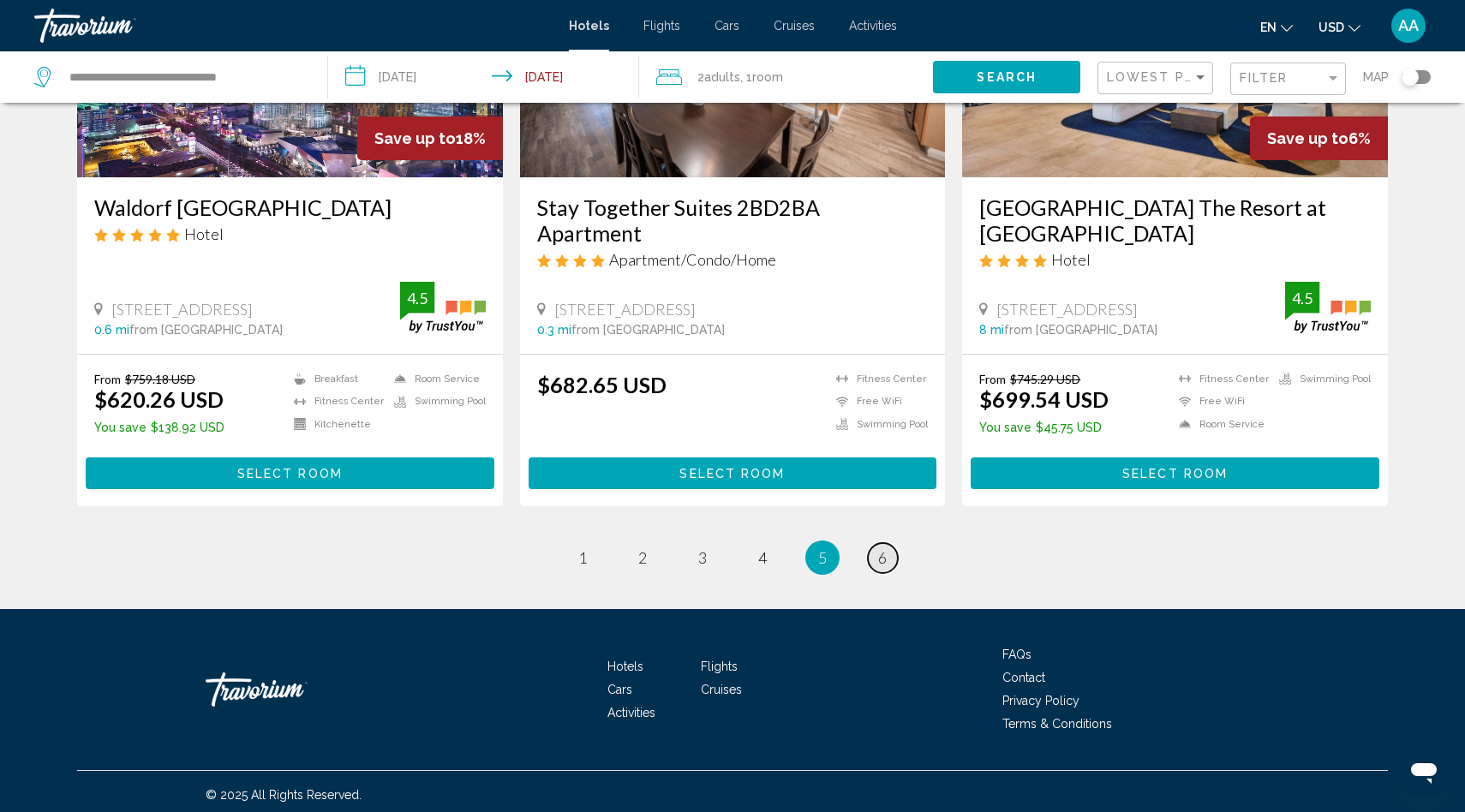
click at [890, 566] on link "page 6" at bounding box center [883, 557] width 29 height 29
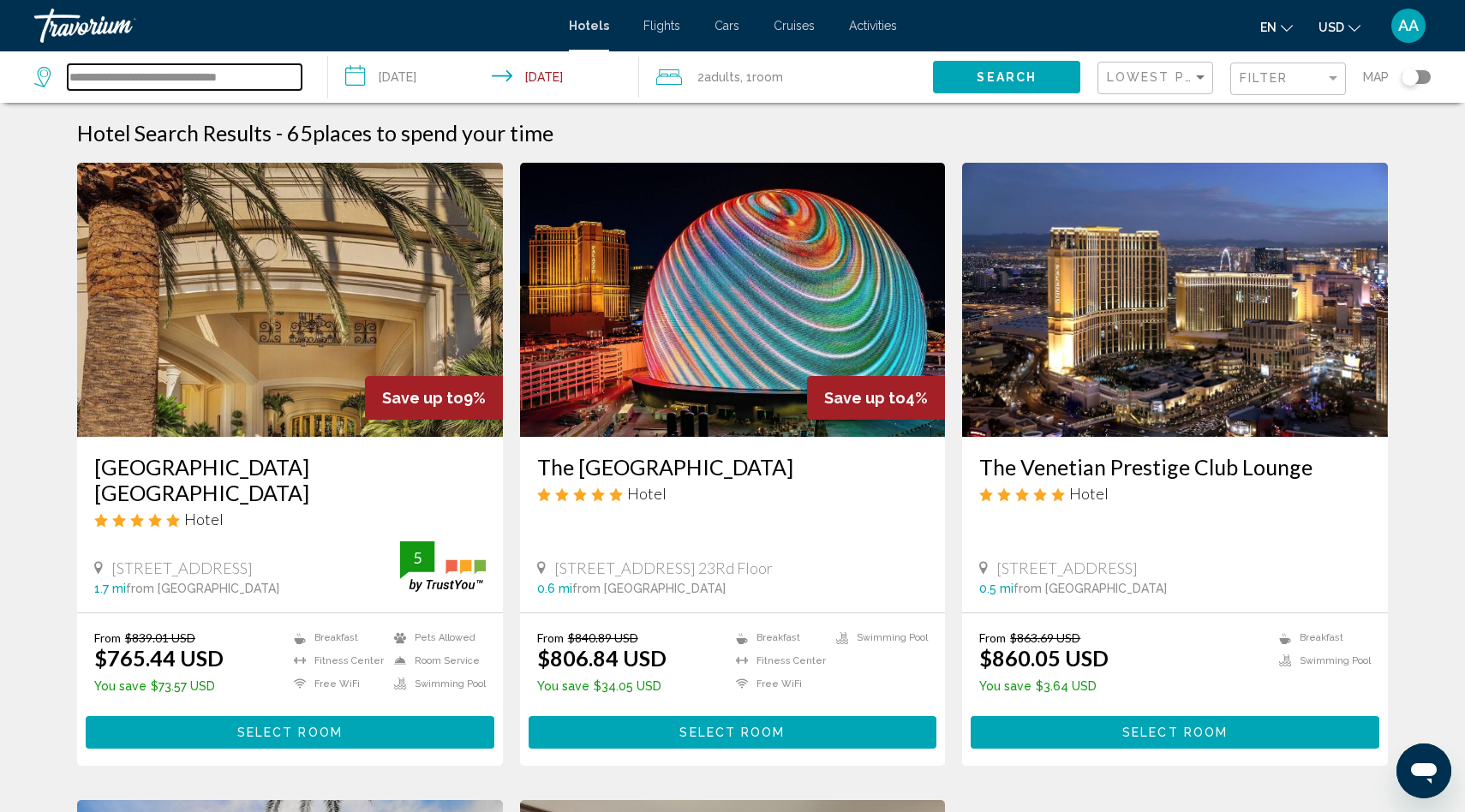
drag, startPoint x: 273, startPoint y: 75, endPoint x: 57, endPoint y: 64, distance: 216.3
click at [57, 65] on div "**********" at bounding box center [168, 77] width 267 height 26
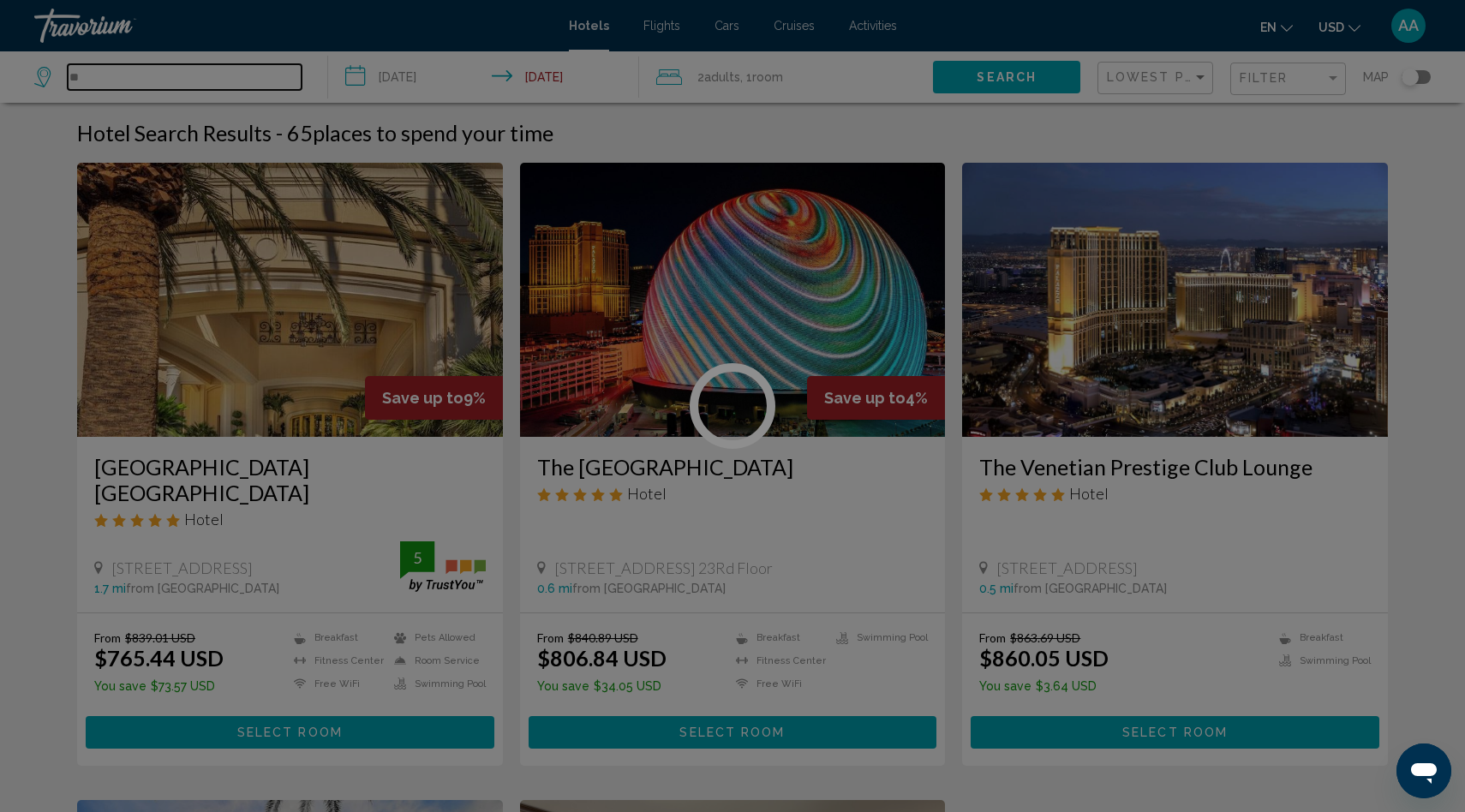
type input "*"
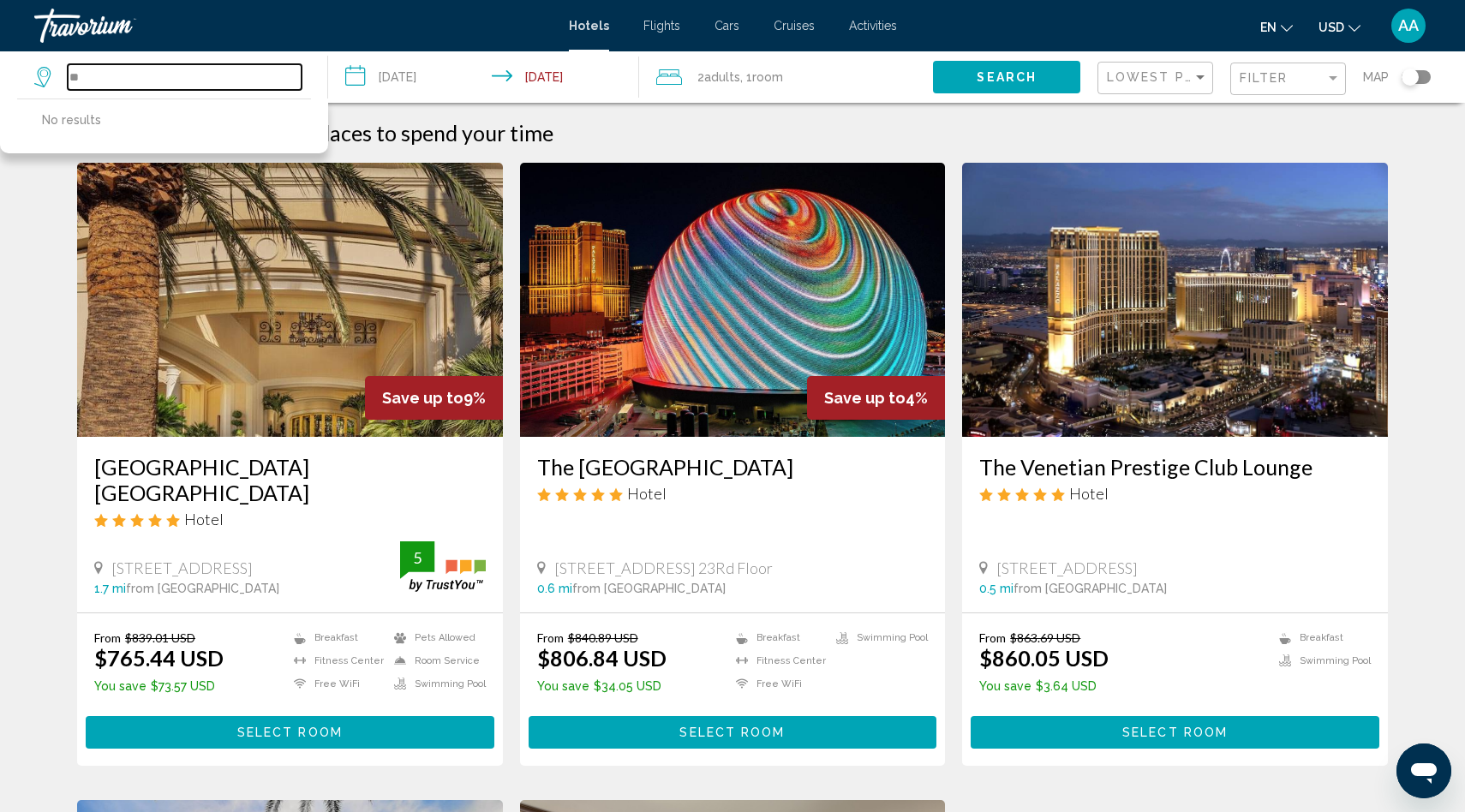
type input "*"
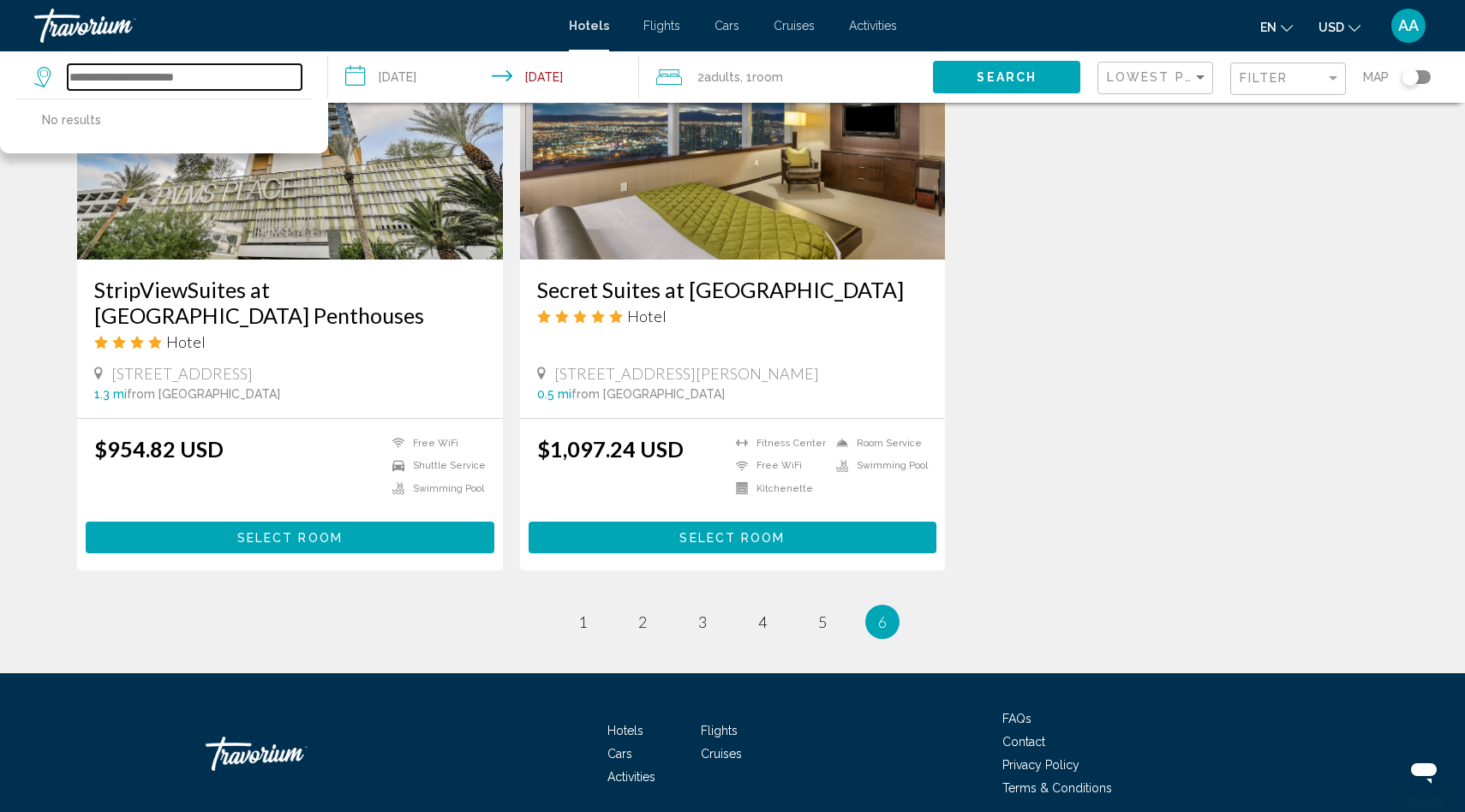
scroll to position [859, 0]
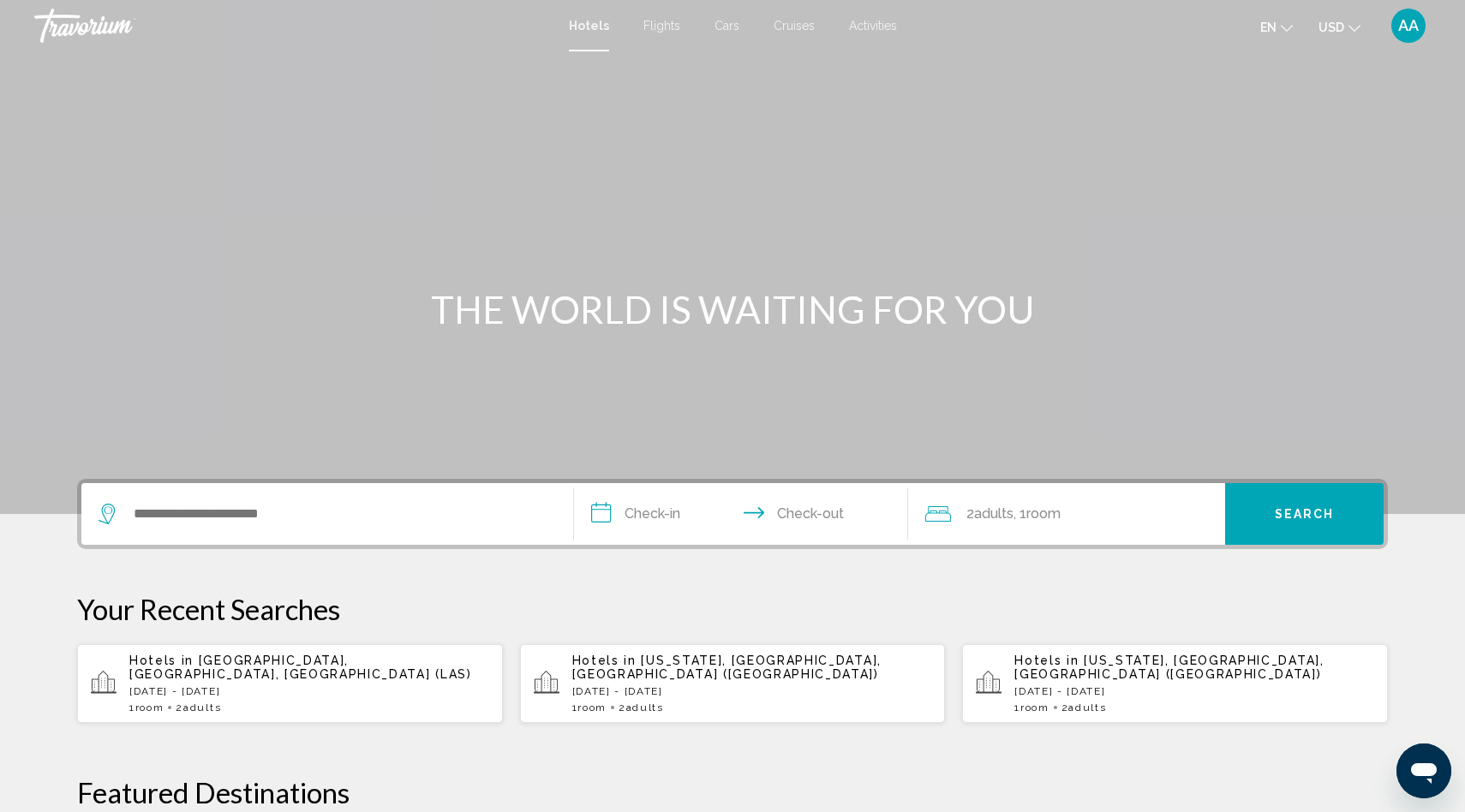
click at [188, 493] on div "Search widget" at bounding box center [326, 513] width 457 height 62
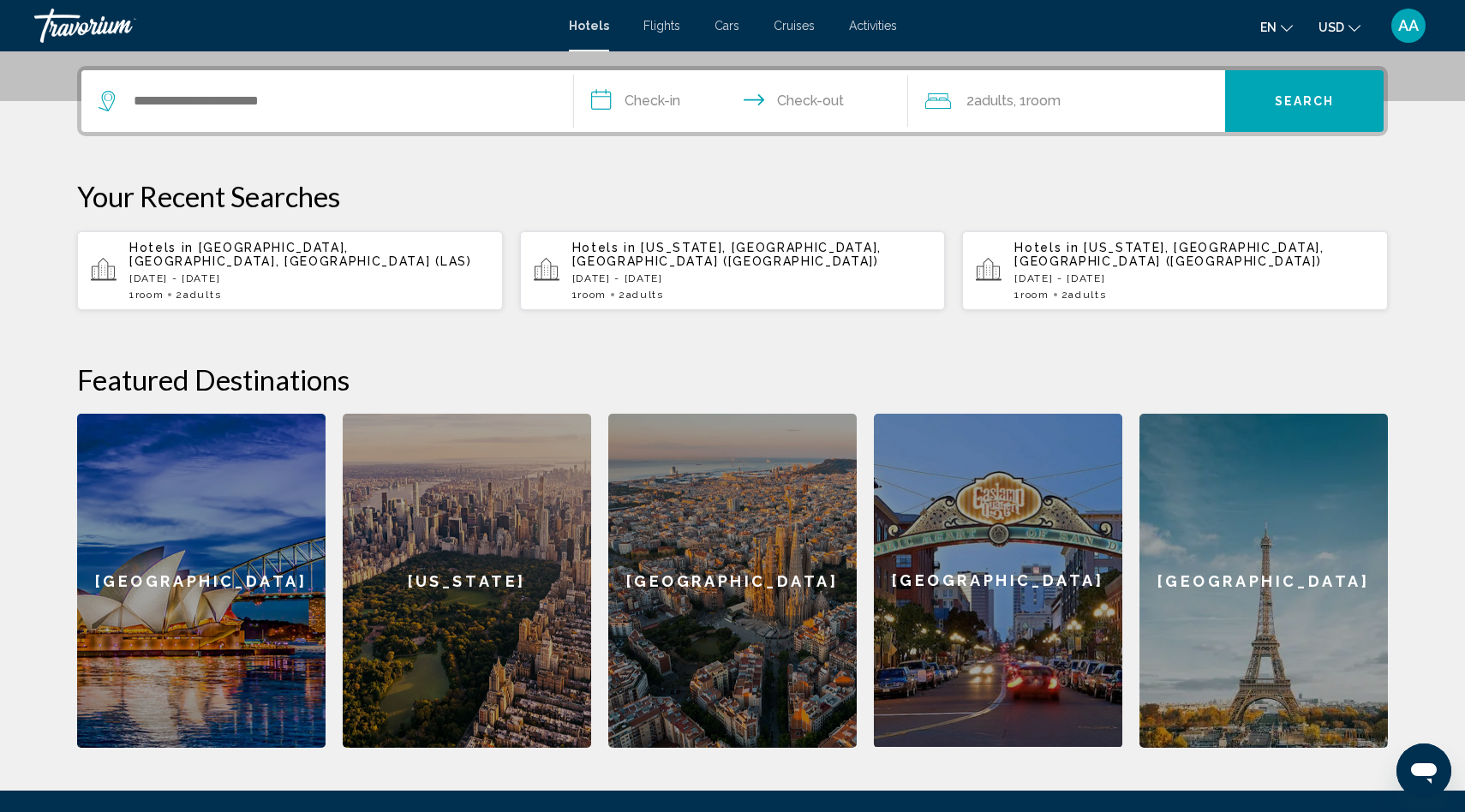
scroll to position [423, 0]
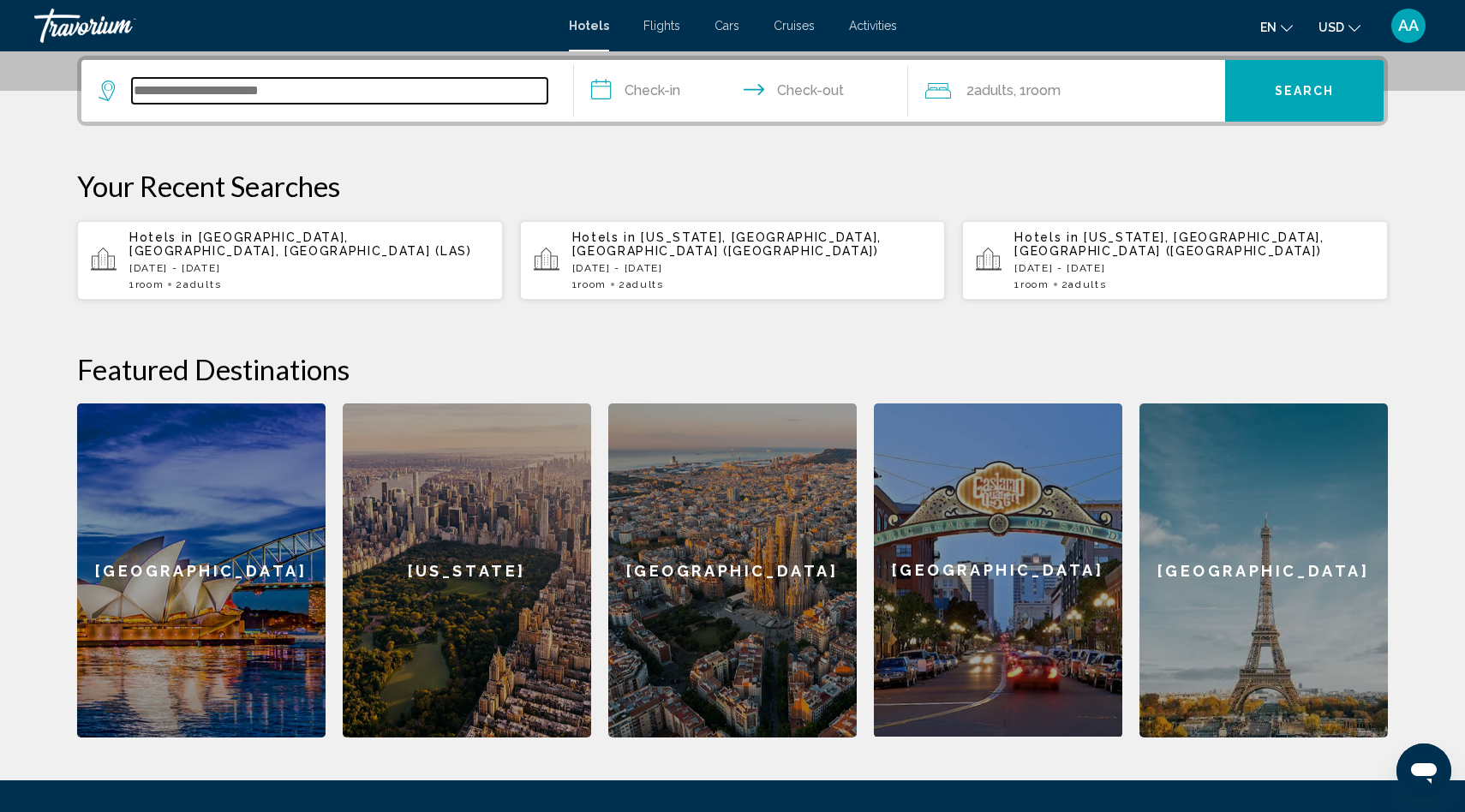
click at [170, 92] on input "Search widget" at bounding box center [339, 90] width 416 height 26
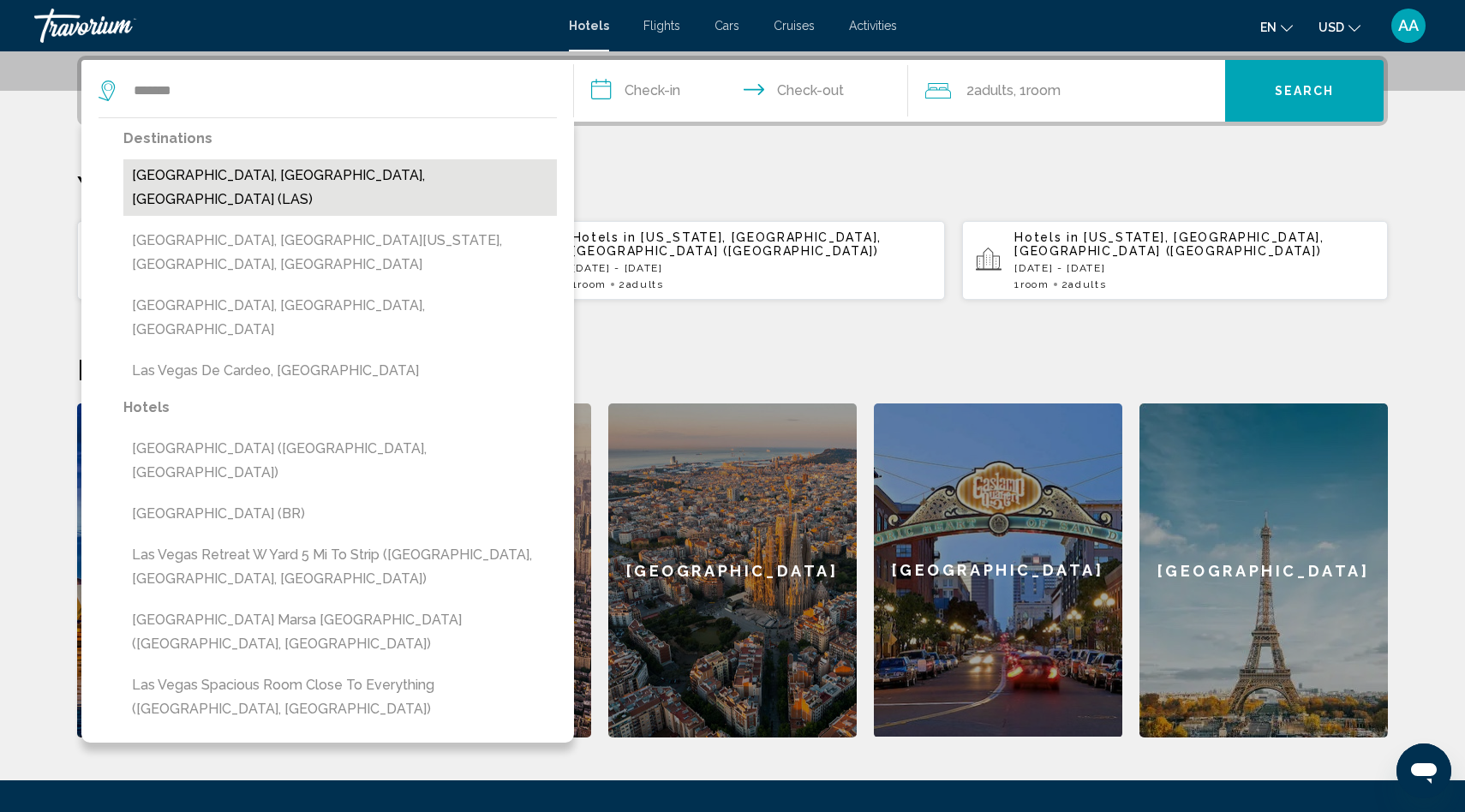
click at [191, 170] on button "[GEOGRAPHIC_DATA], [GEOGRAPHIC_DATA], [GEOGRAPHIC_DATA] (LAS)" at bounding box center [339, 188] width 434 height 57
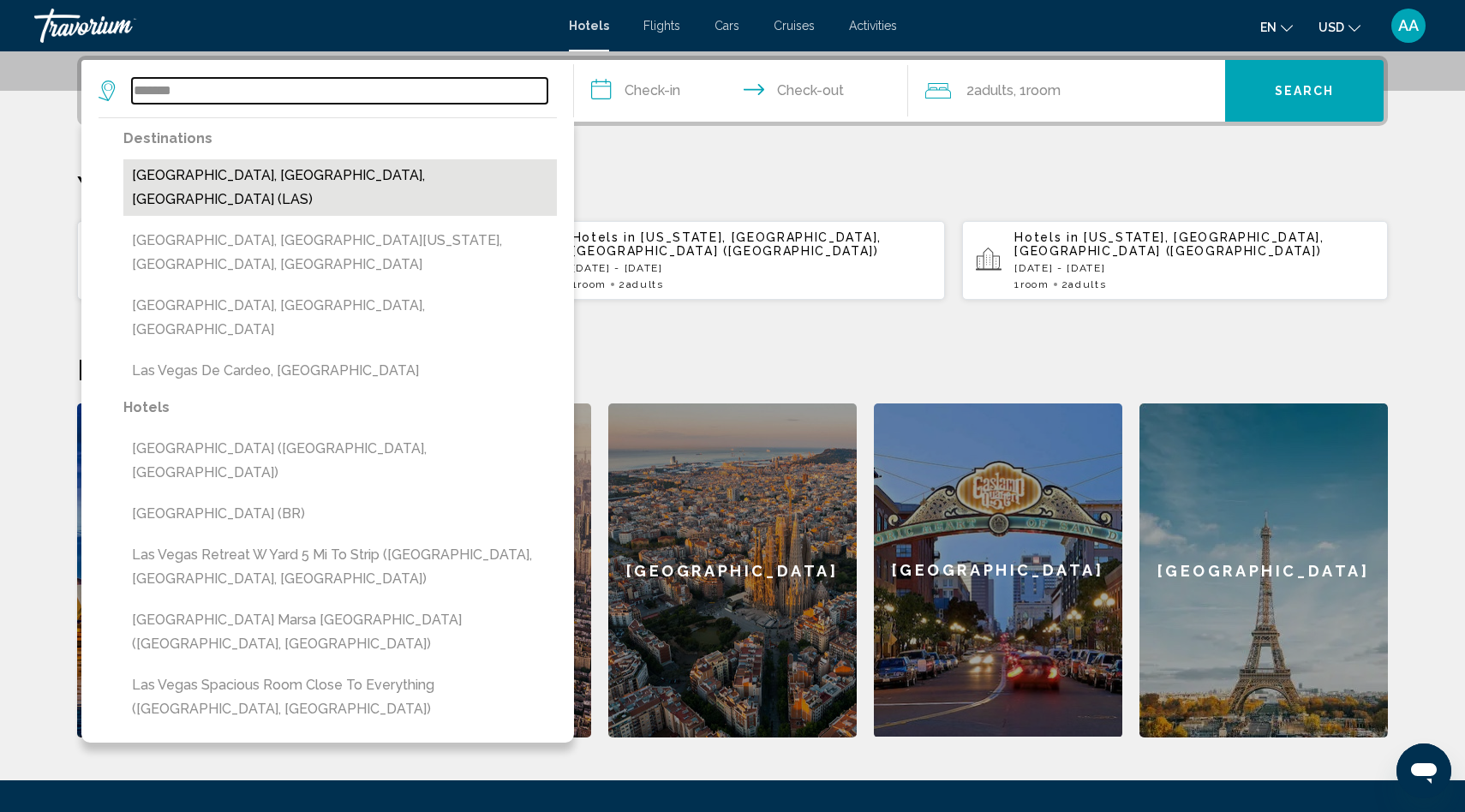
type input "**********"
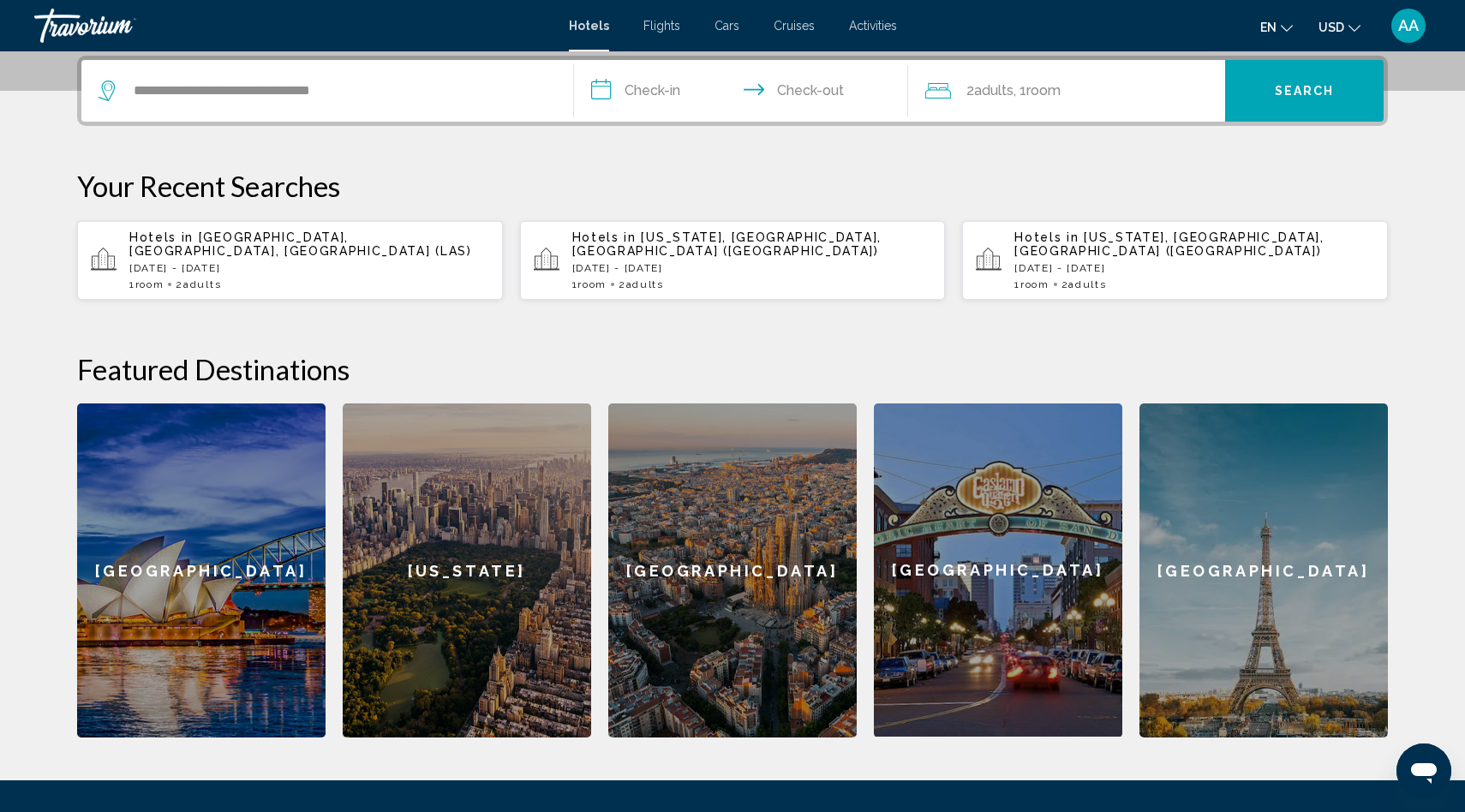
click at [675, 90] on input "**********" at bounding box center [744, 93] width 341 height 67
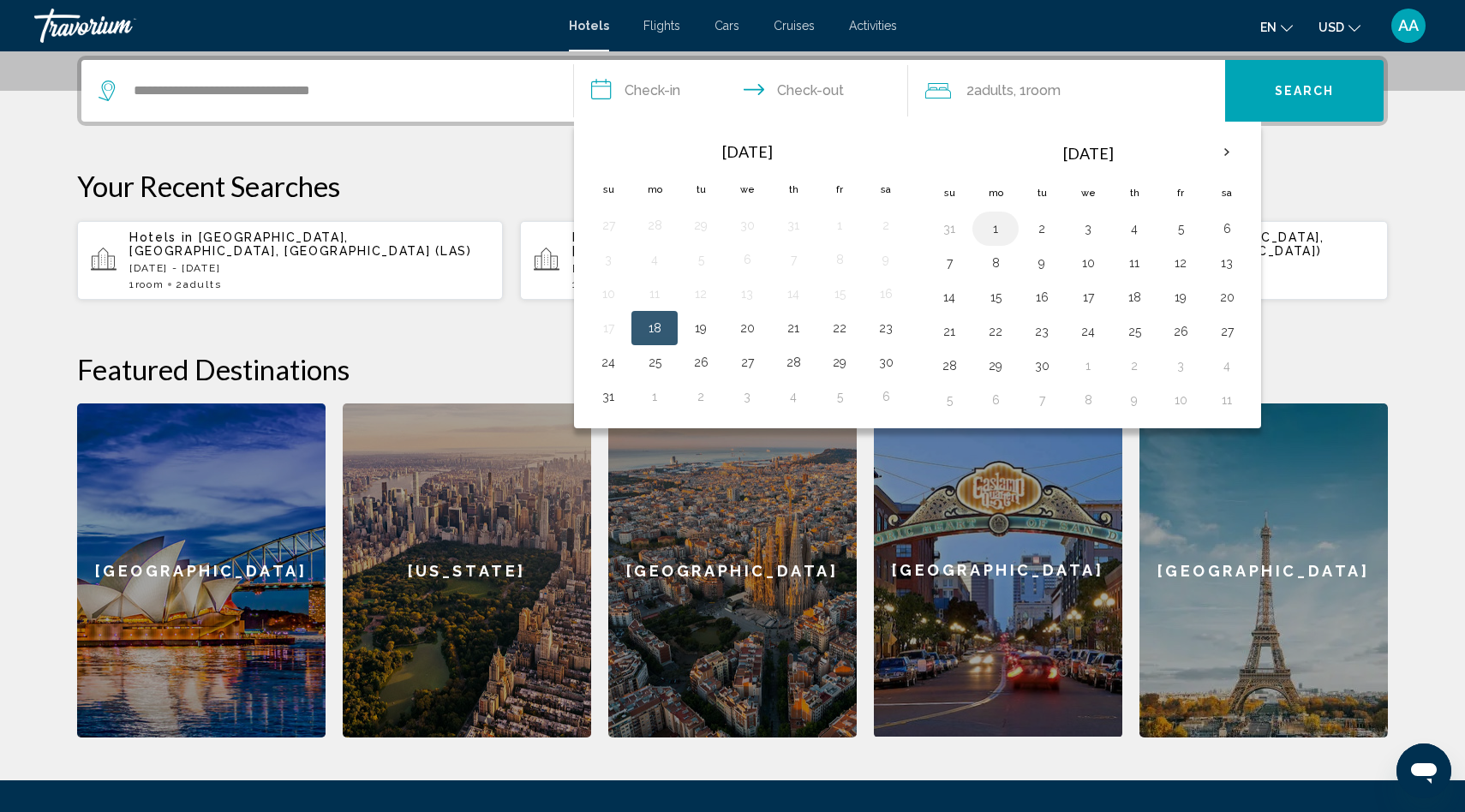
click at [994, 224] on button "1" at bounding box center [995, 228] width 28 height 24
click at [1135, 223] on button "4" at bounding box center [1135, 228] width 28 height 24
type input "**********"
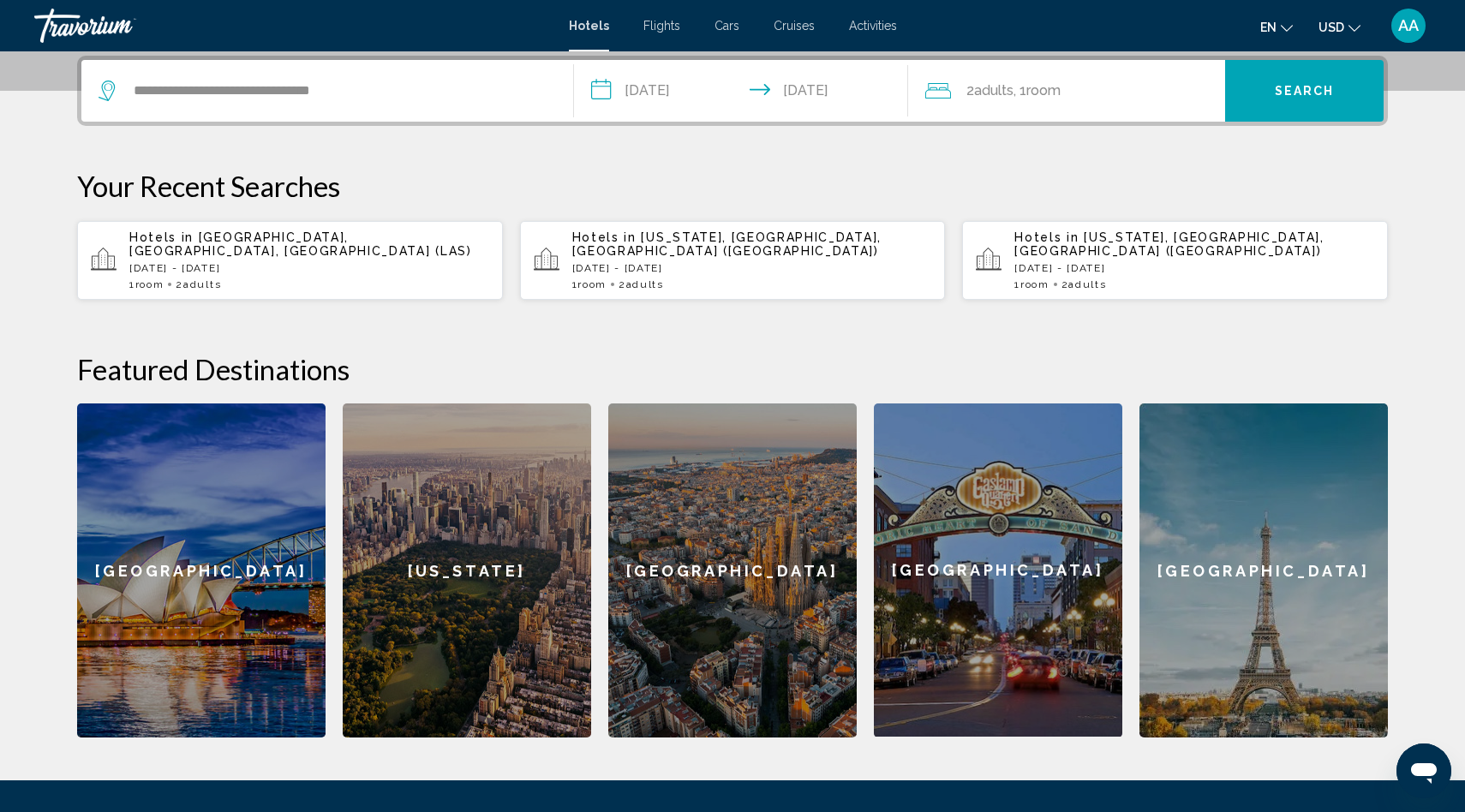
click at [1287, 90] on span "Search" at bounding box center [1304, 91] width 60 height 14
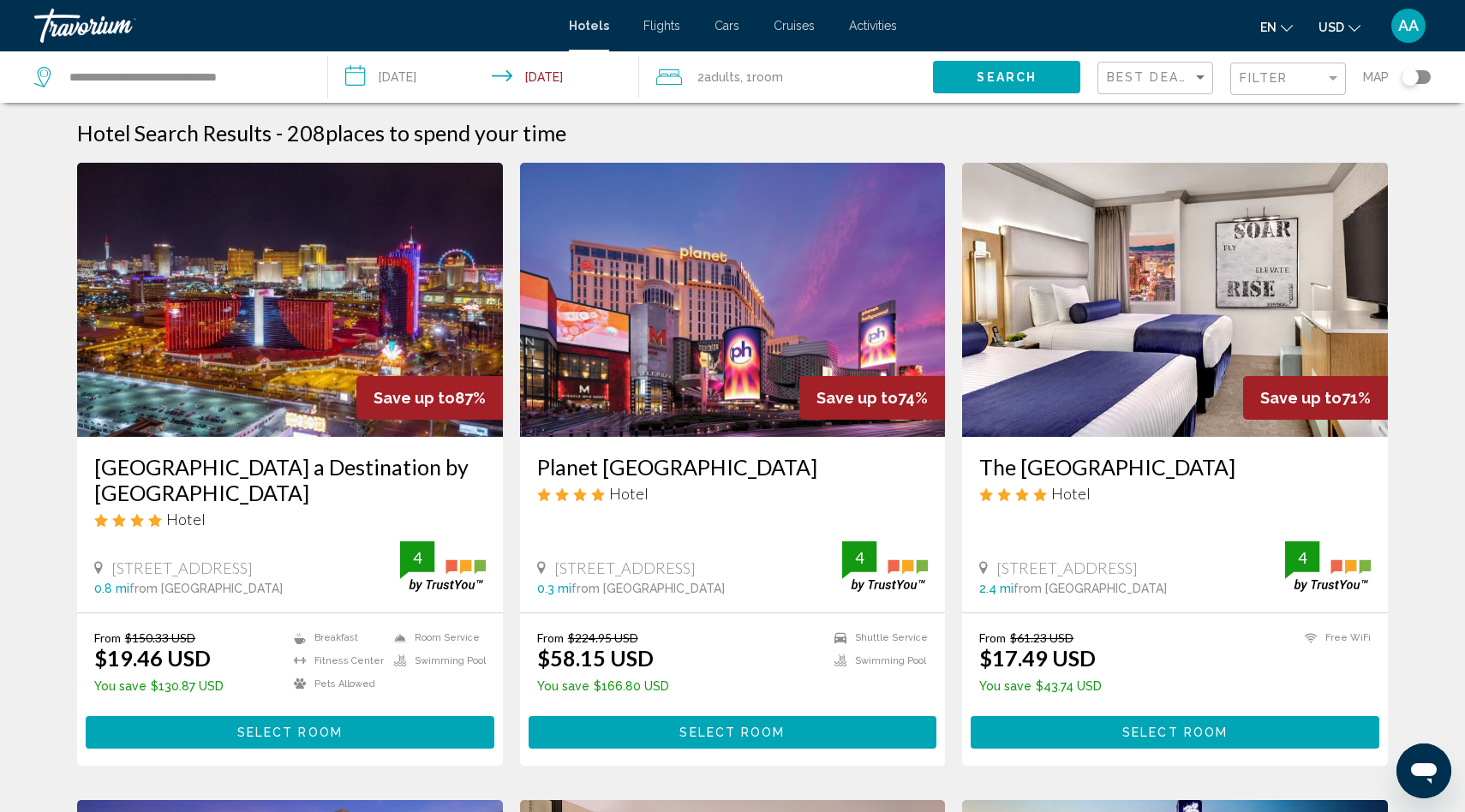
click at [1268, 89] on div "Filter" at bounding box center [1290, 79] width 101 height 31
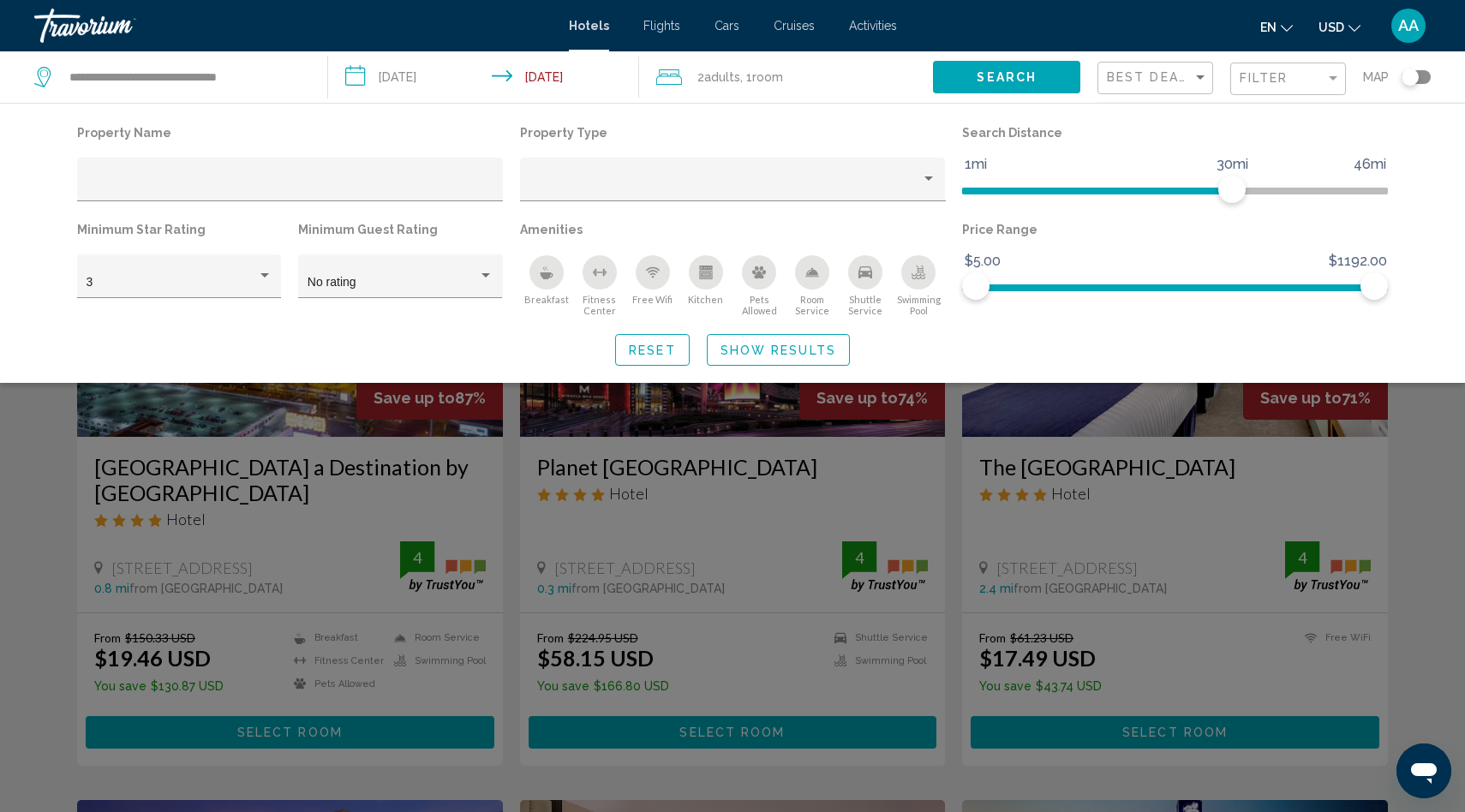
click at [915, 273] on icon "Swimming Pool" at bounding box center [918, 272] width 14 height 14
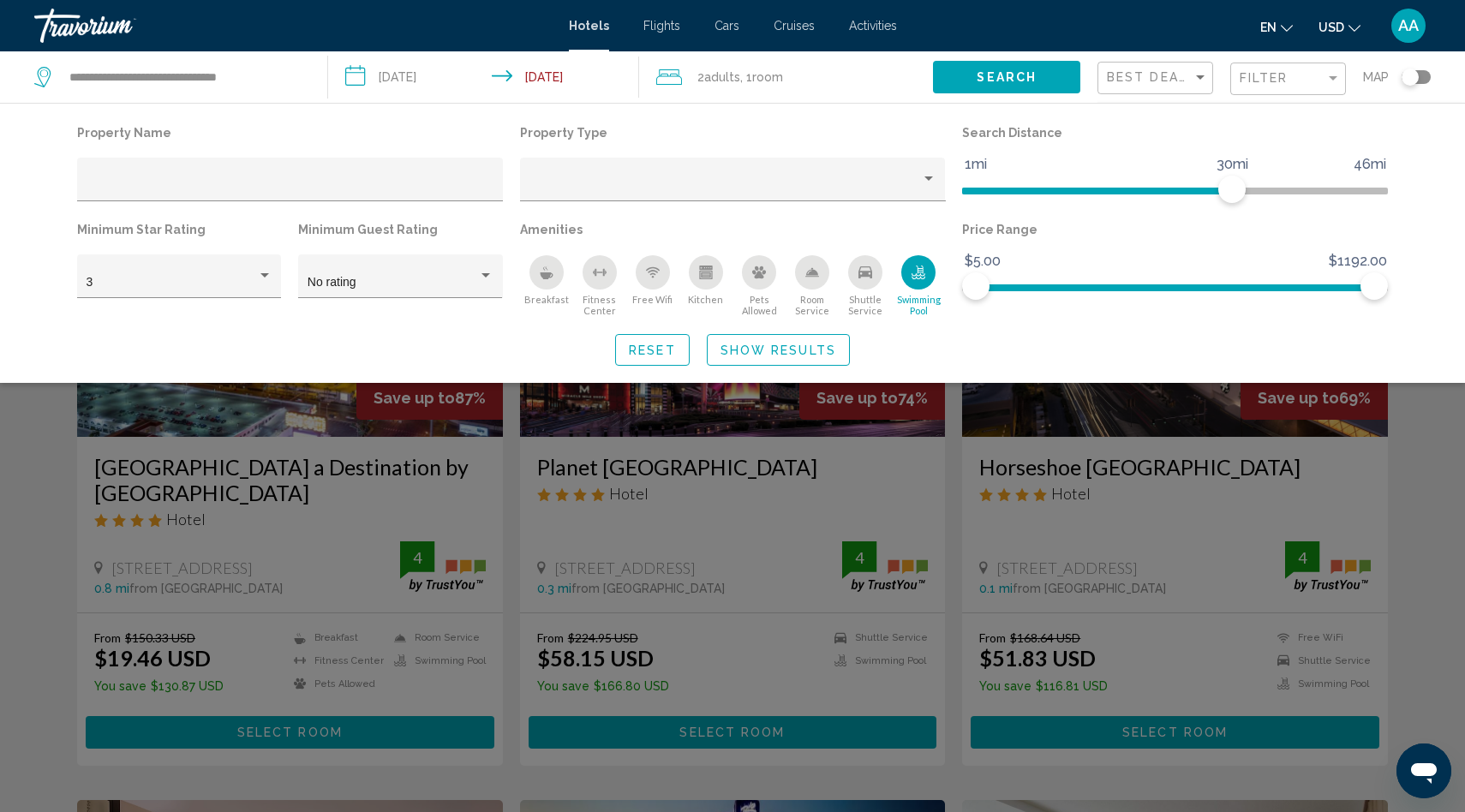
click at [933, 265] on div "Swimming Pool" at bounding box center [918, 272] width 34 height 34
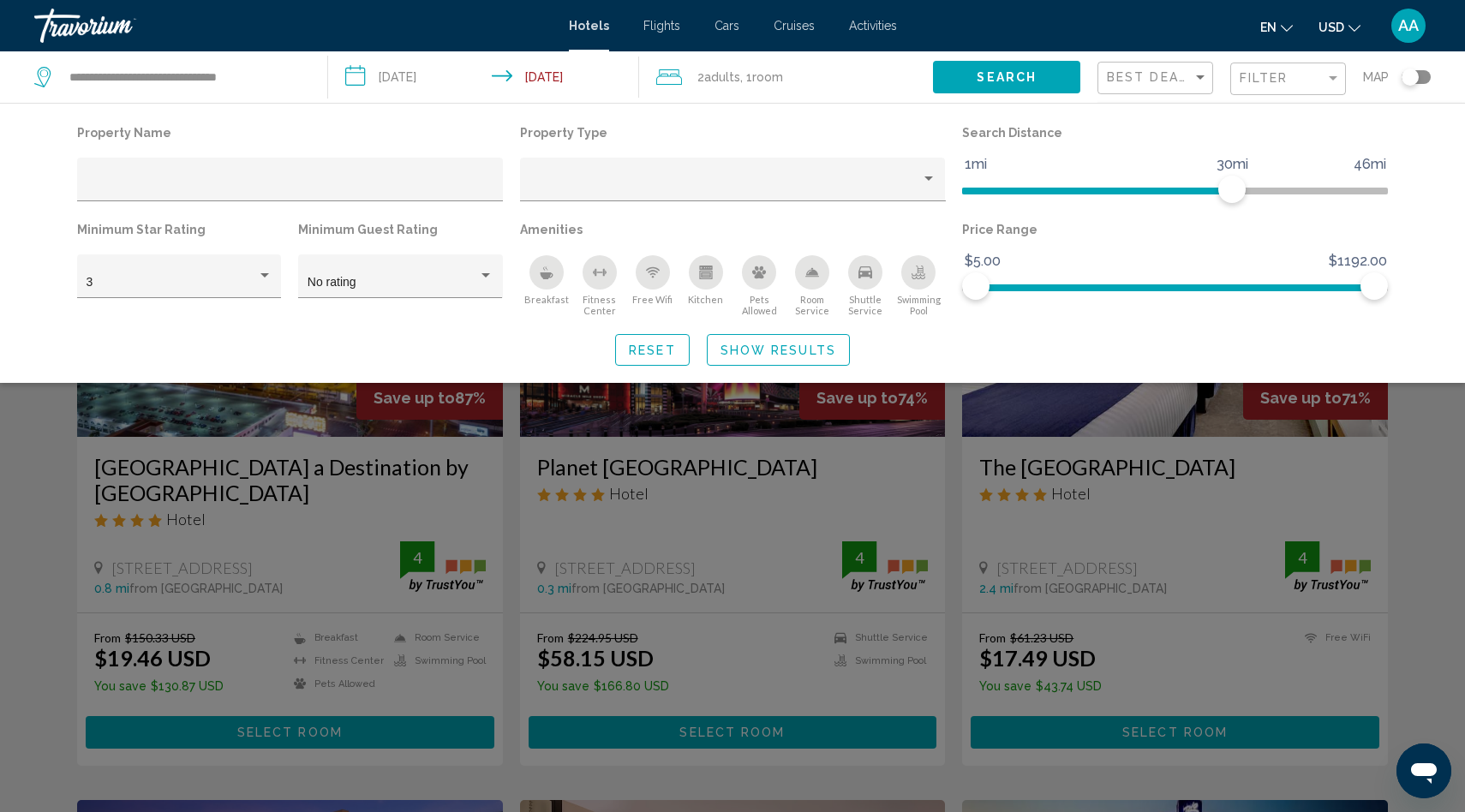
click at [271, 410] on div "Search widget" at bounding box center [732, 534] width 1465 height 555
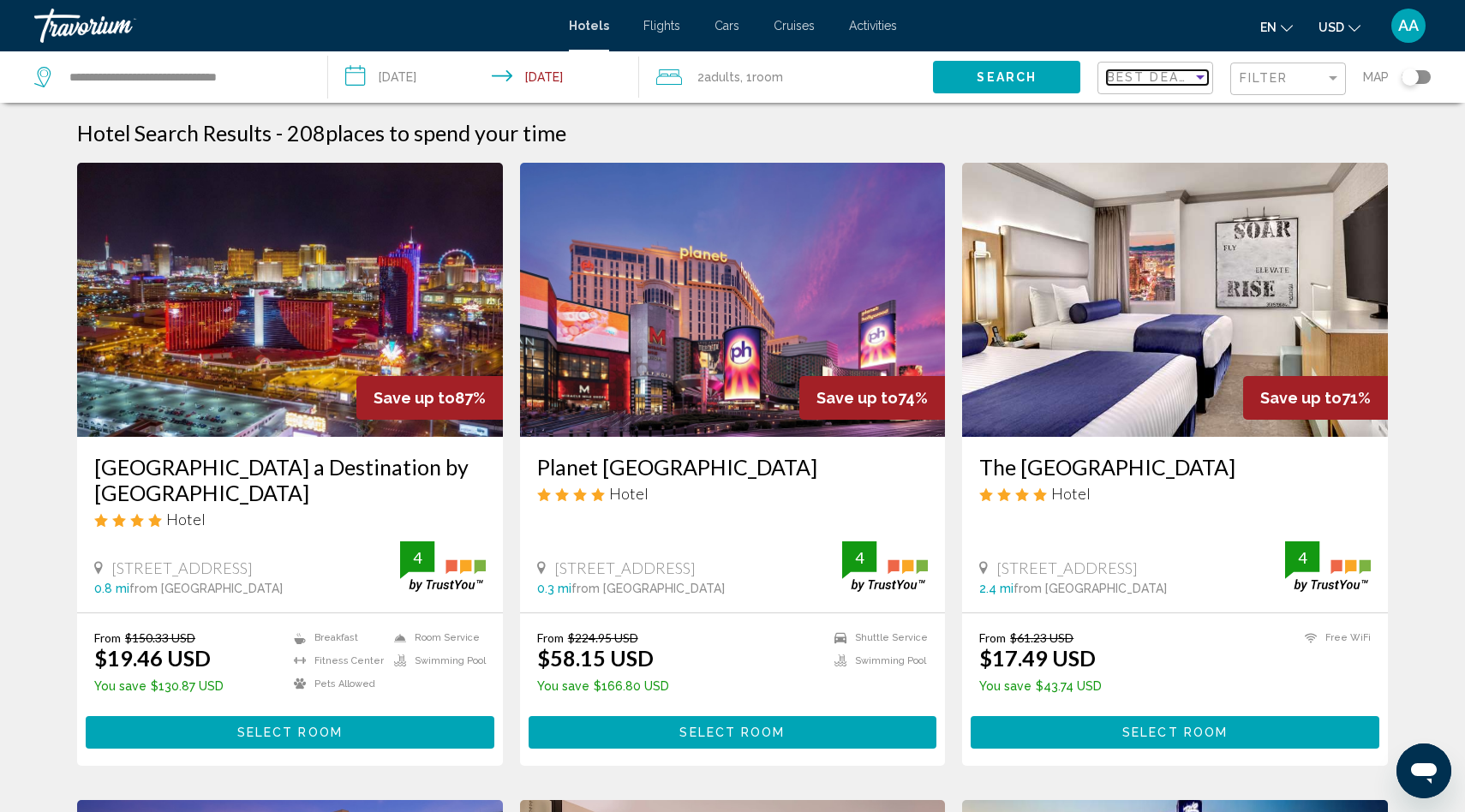
click at [1146, 82] on span "Best Deals" at bounding box center [1151, 77] width 89 height 14
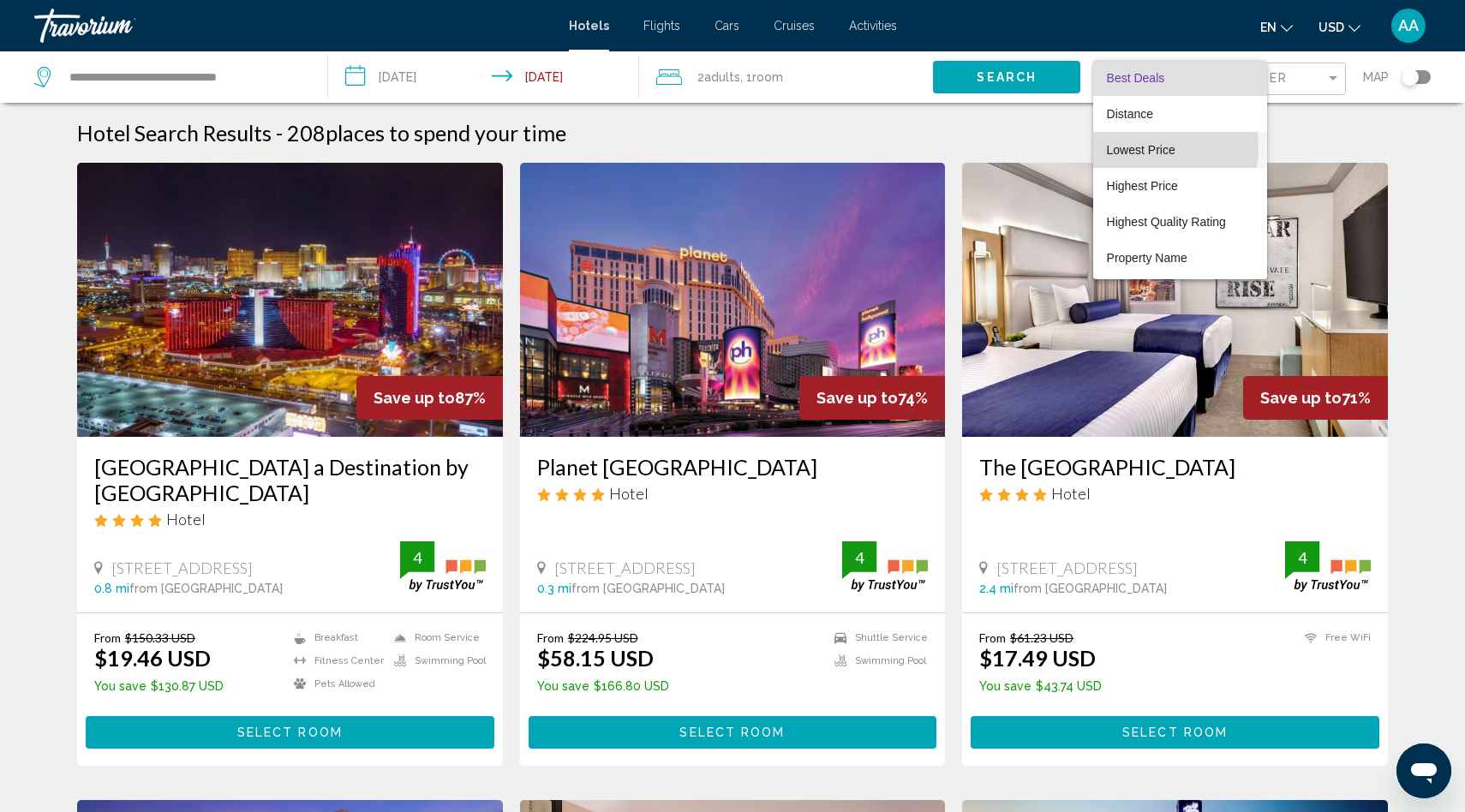
click at [1141, 148] on span "Lowest Price" at bounding box center [1142, 149] width 69 height 14
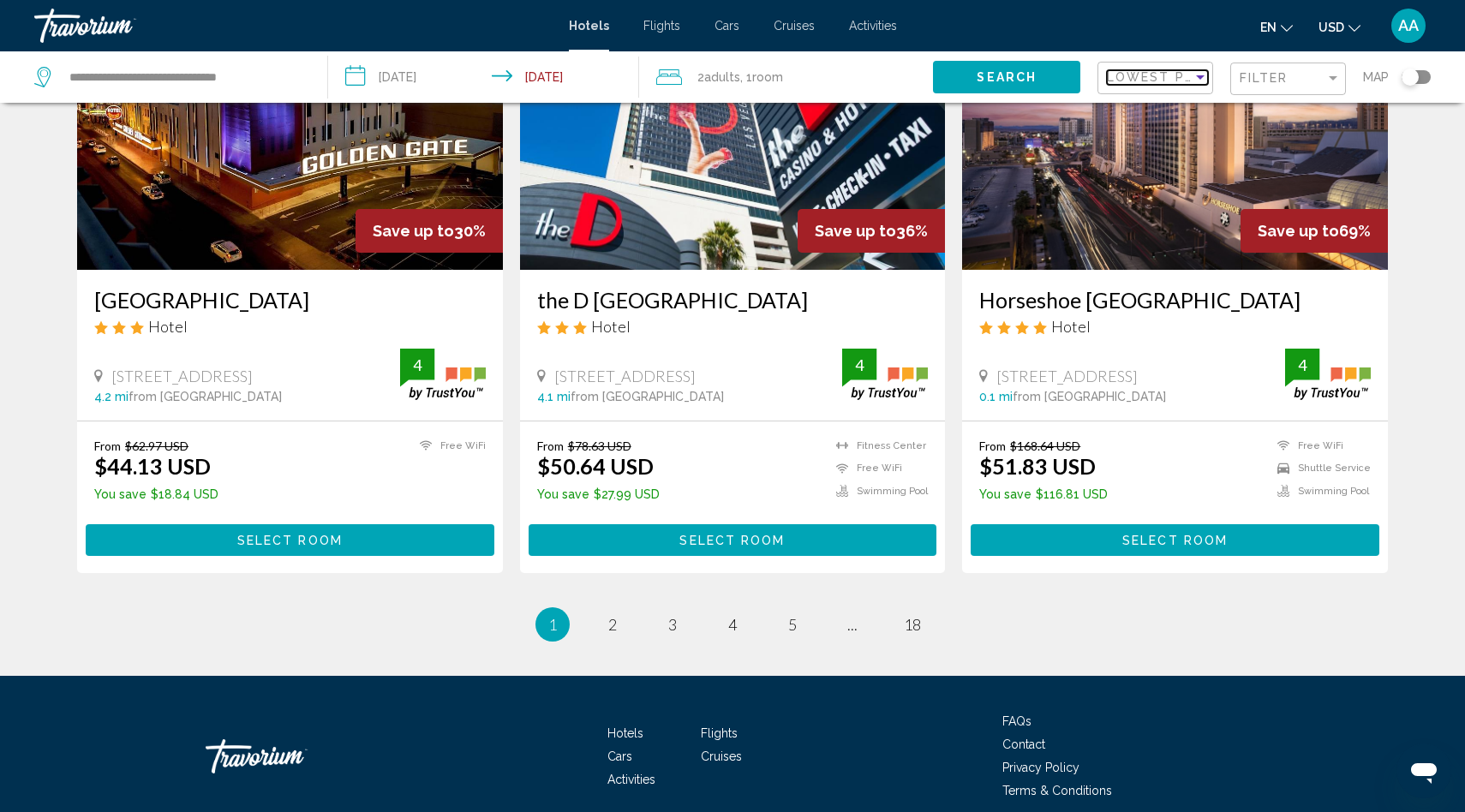
scroll to position [2085, 0]
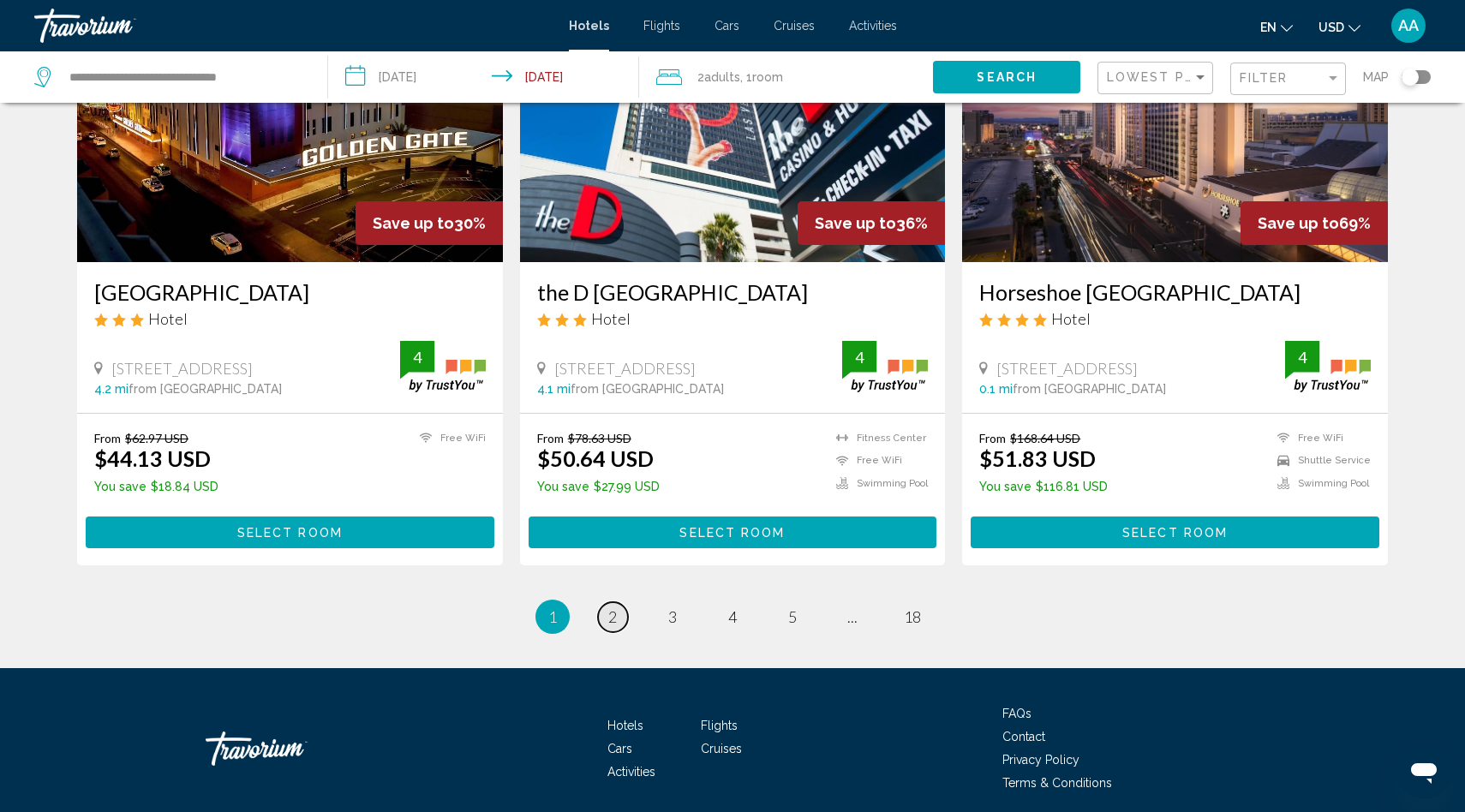
click at [617, 602] on link "page 2" at bounding box center [613, 616] width 29 height 29
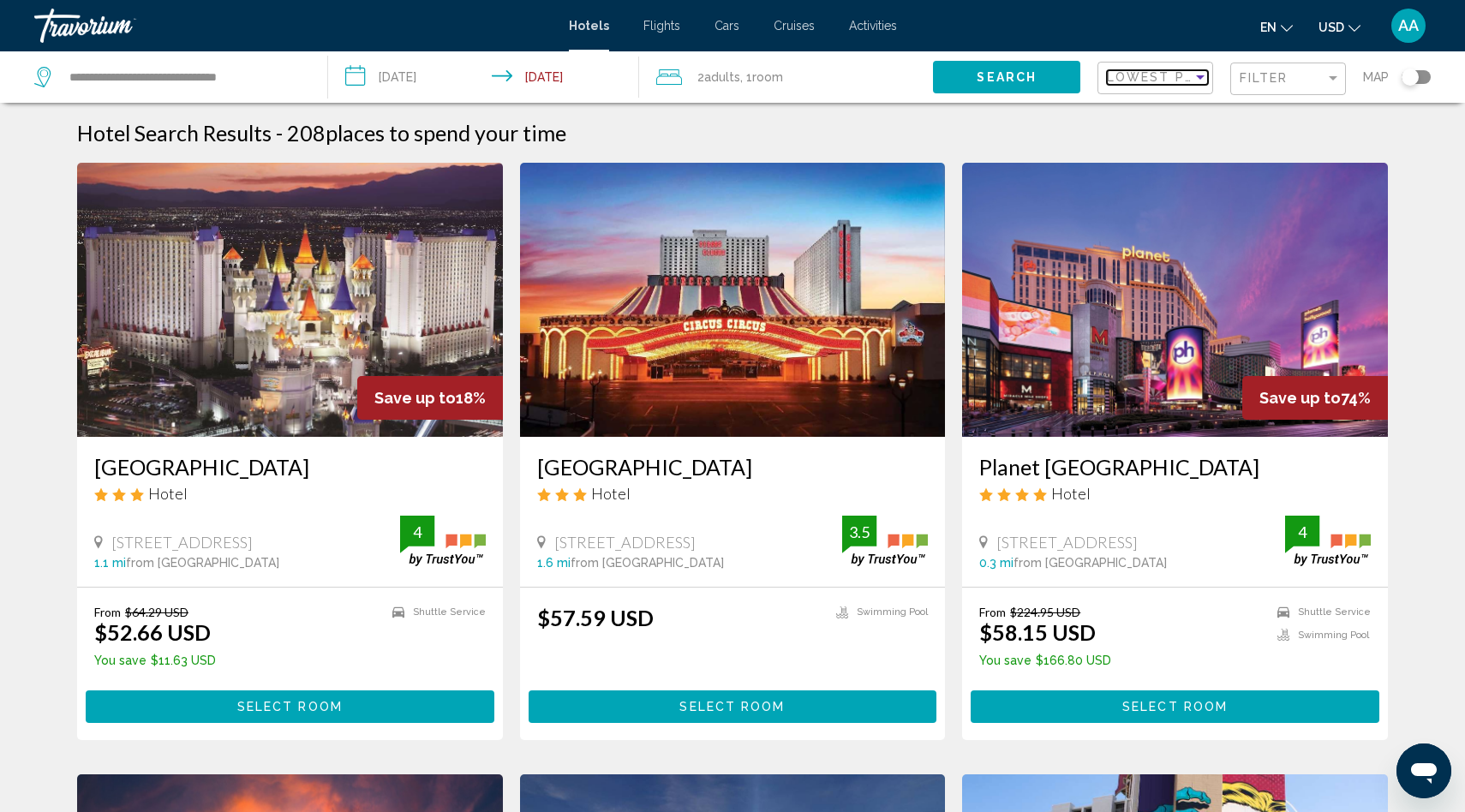
click at [1128, 77] on span "Lowest Price" at bounding box center [1162, 77] width 110 height 14
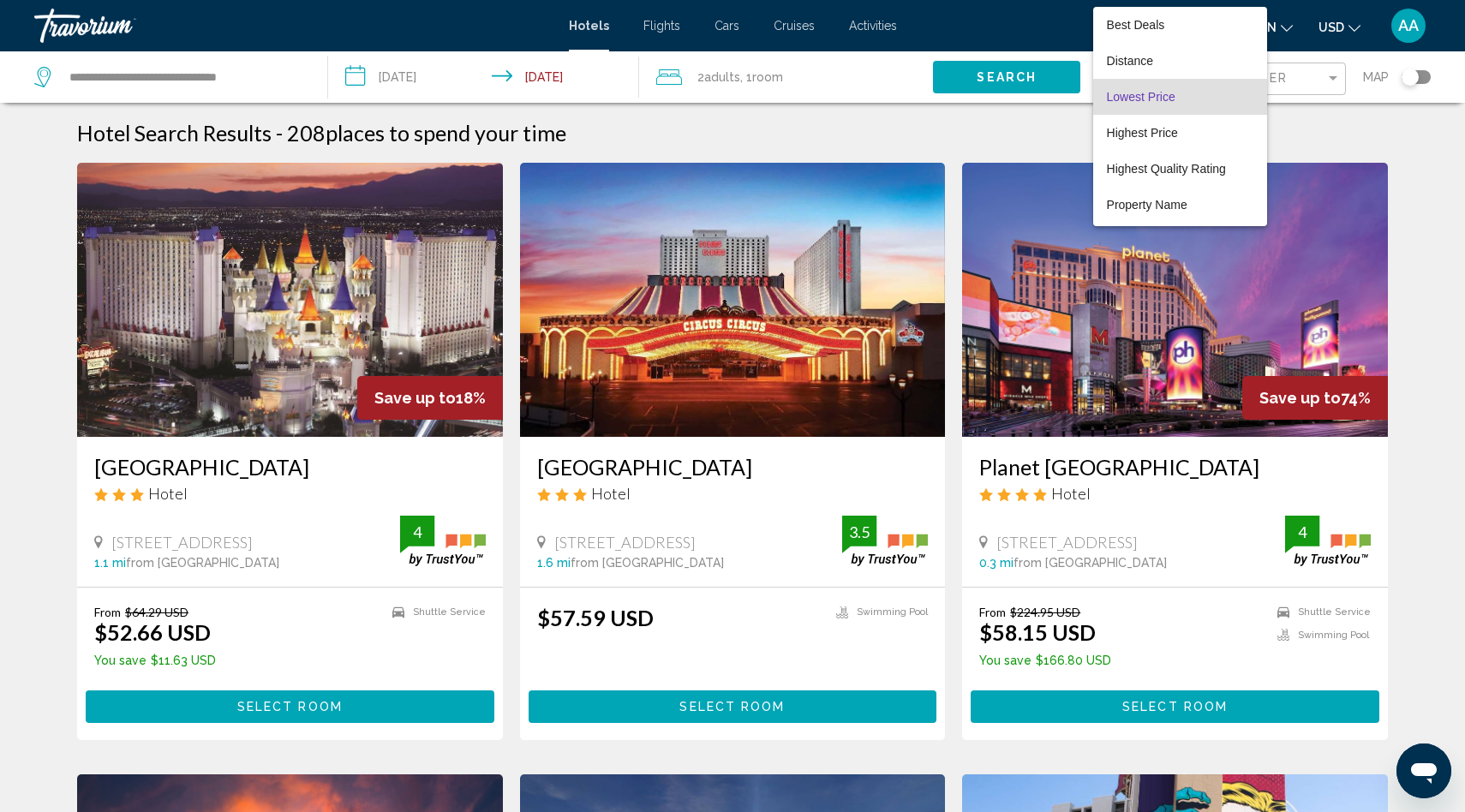
scroll to position [19, 0]
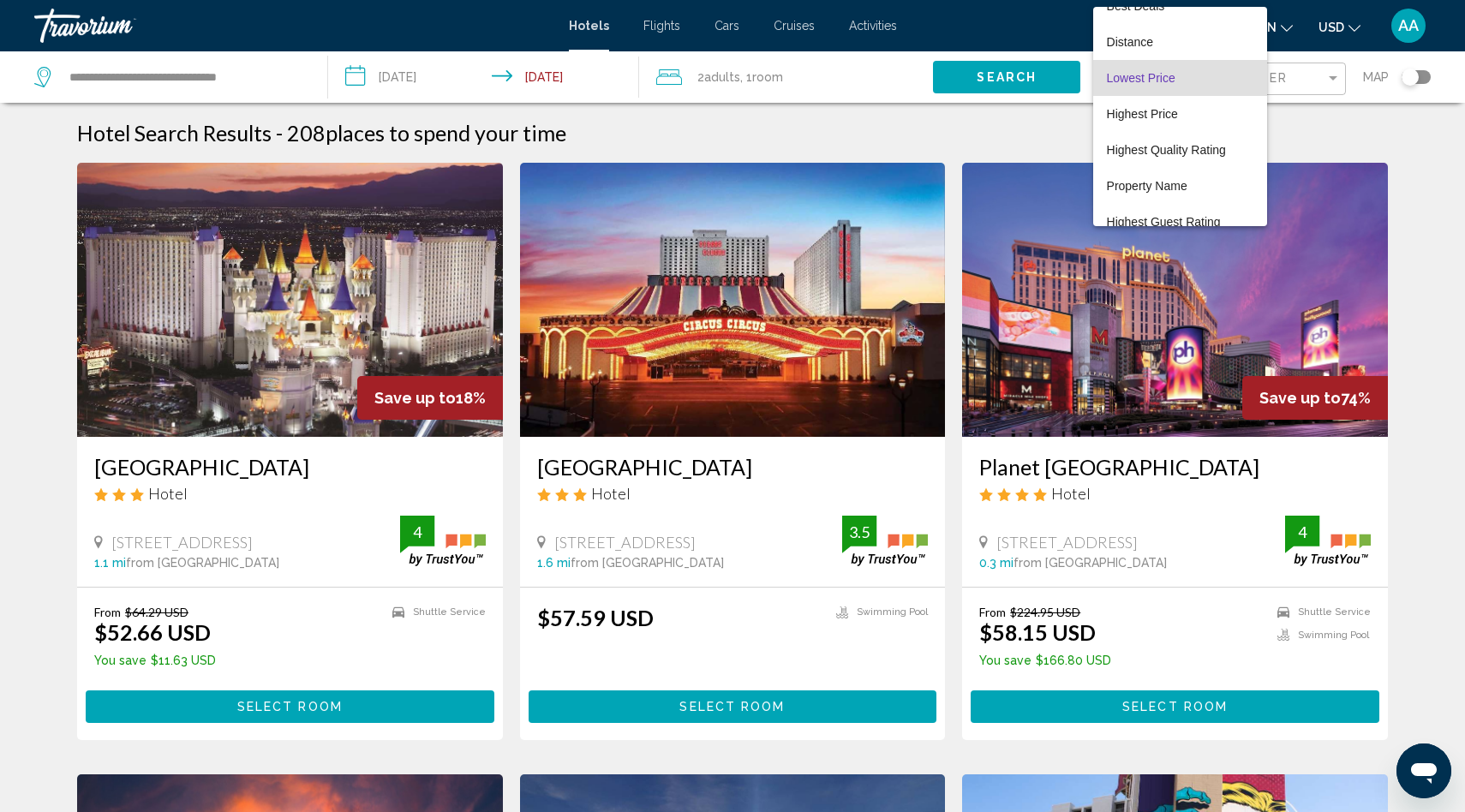
click at [1287, 68] on div at bounding box center [732, 406] width 1465 height 812
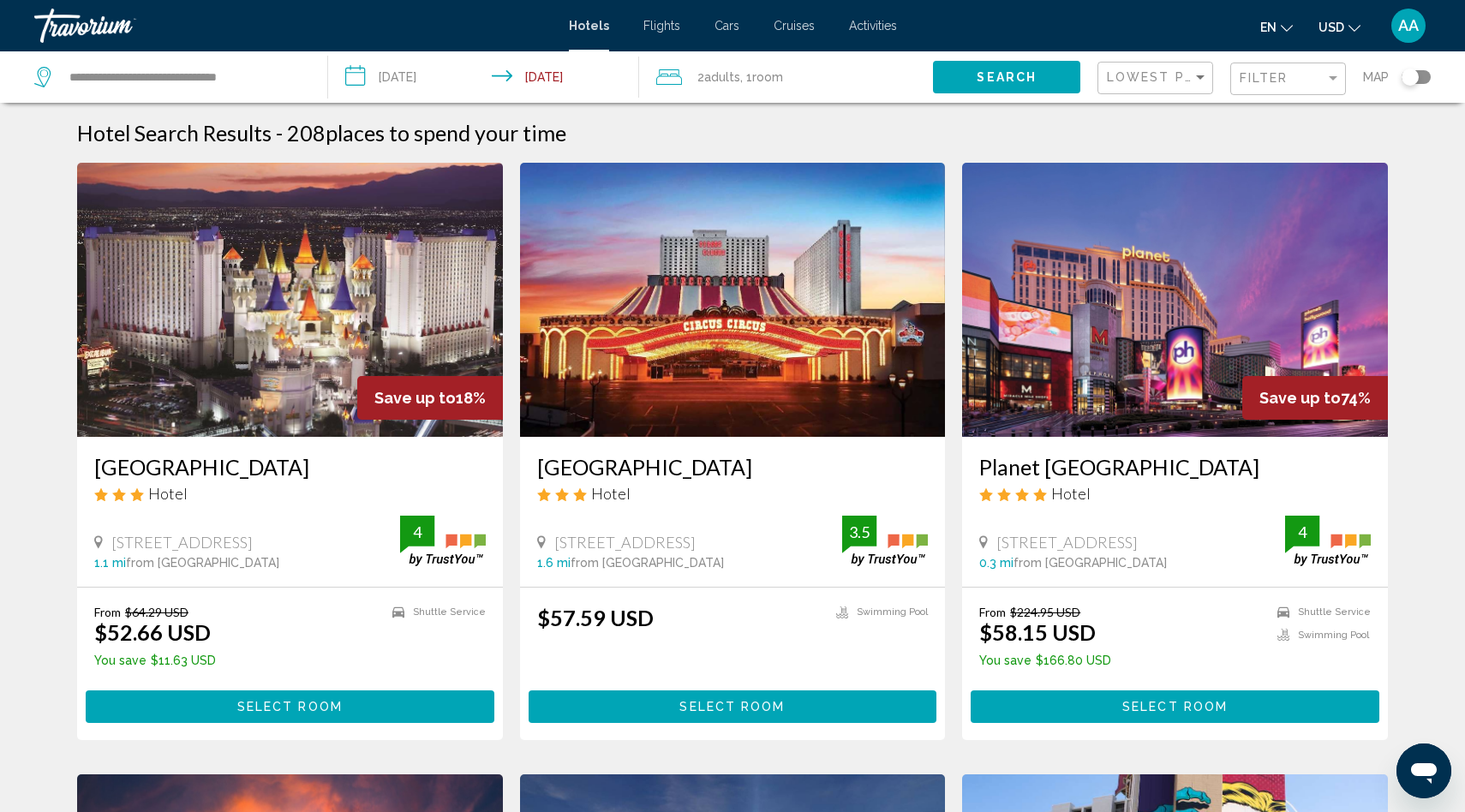
click at [1287, 70] on div "Filter" at bounding box center [1290, 79] width 101 height 31
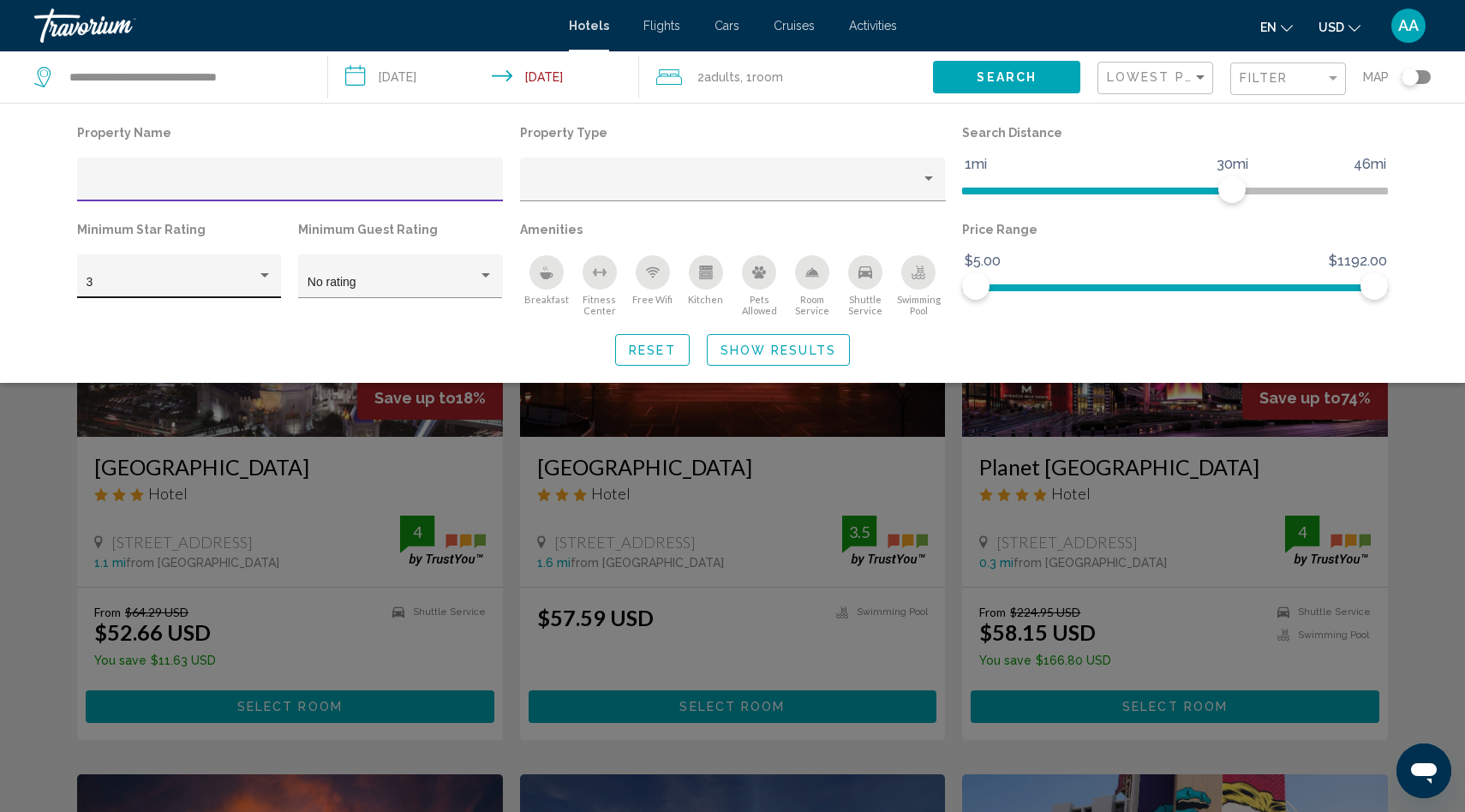
click at [159, 284] on div "3" at bounding box center [171, 283] width 170 height 14
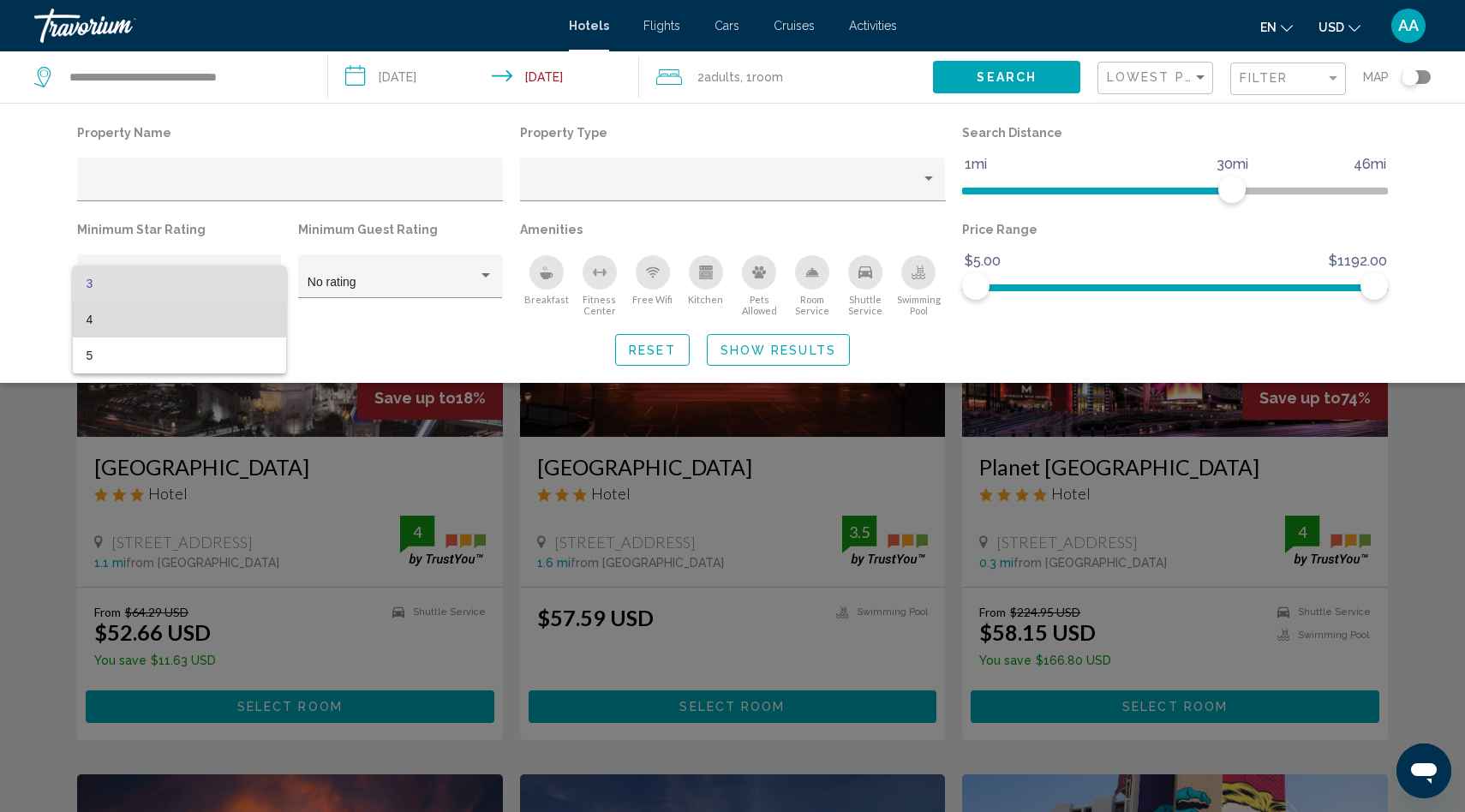
click at [148, 325] on span "4" at bounding box center [179, 319] width 186 height 36
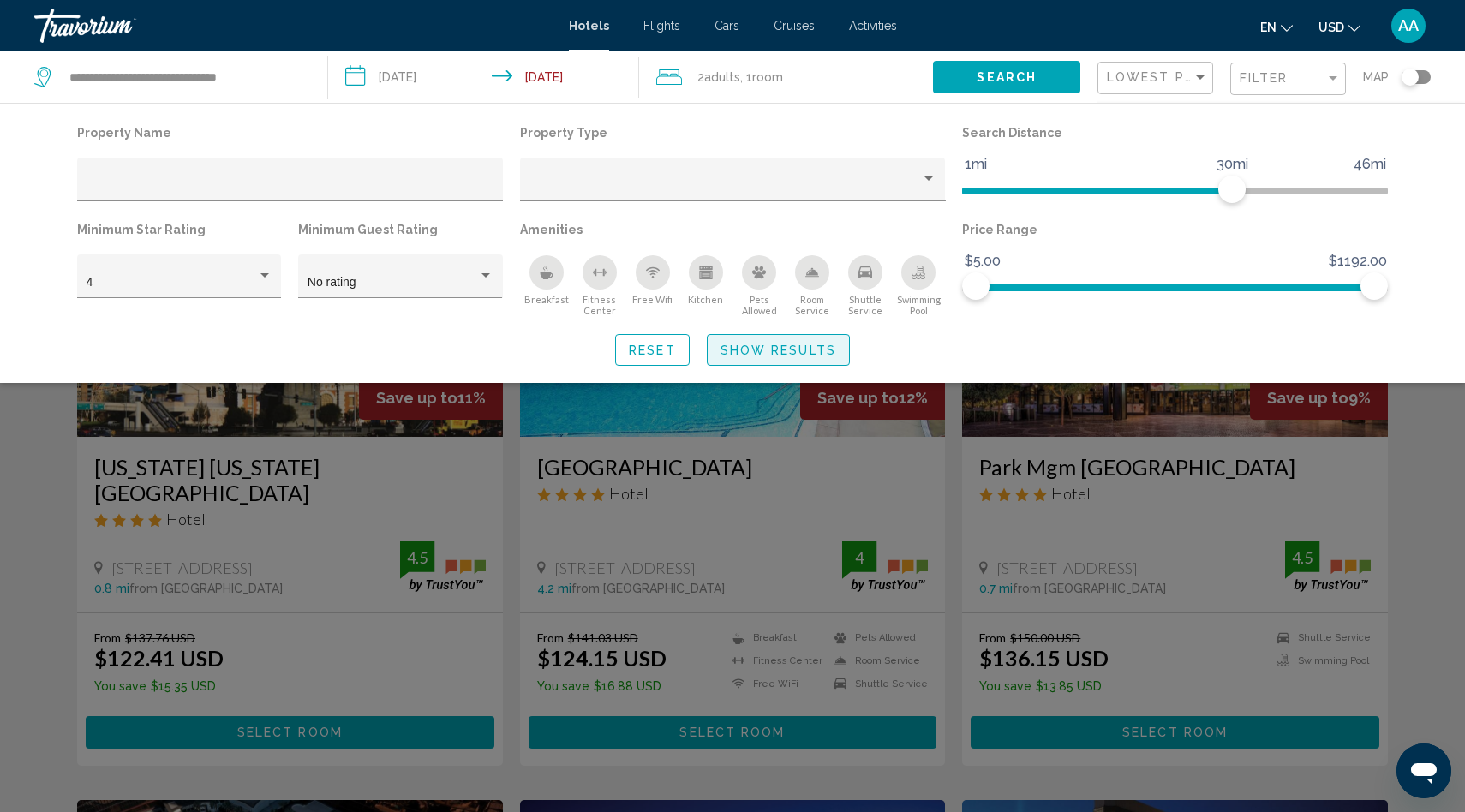
click at [796, 342] on span "Show Results" at bounding box center [779, 349] width 116 height 14
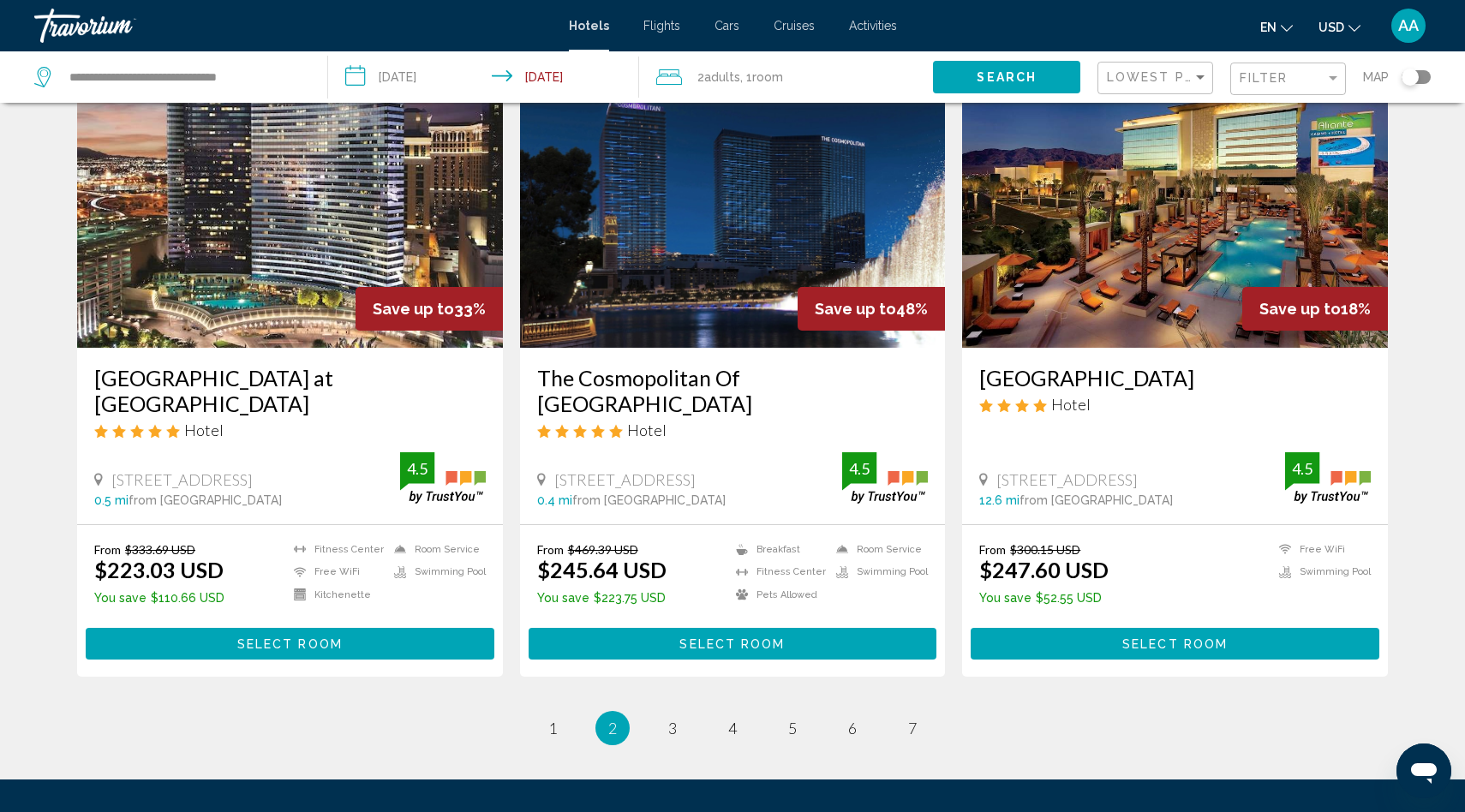
scroll to position [2072, 0]
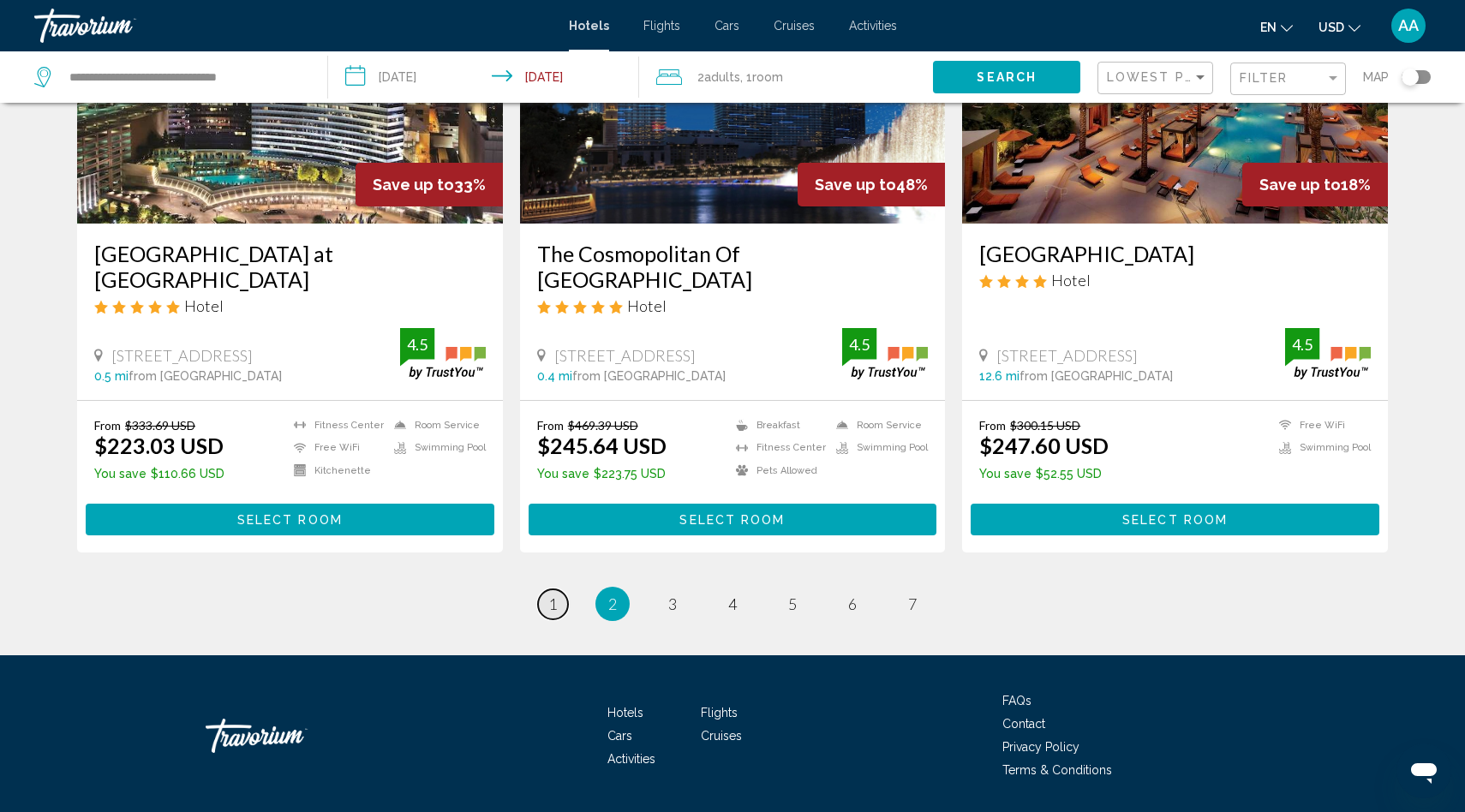
click at [544, 589] on link "page 1" at bounding box center [553, 604] width 29 height 29
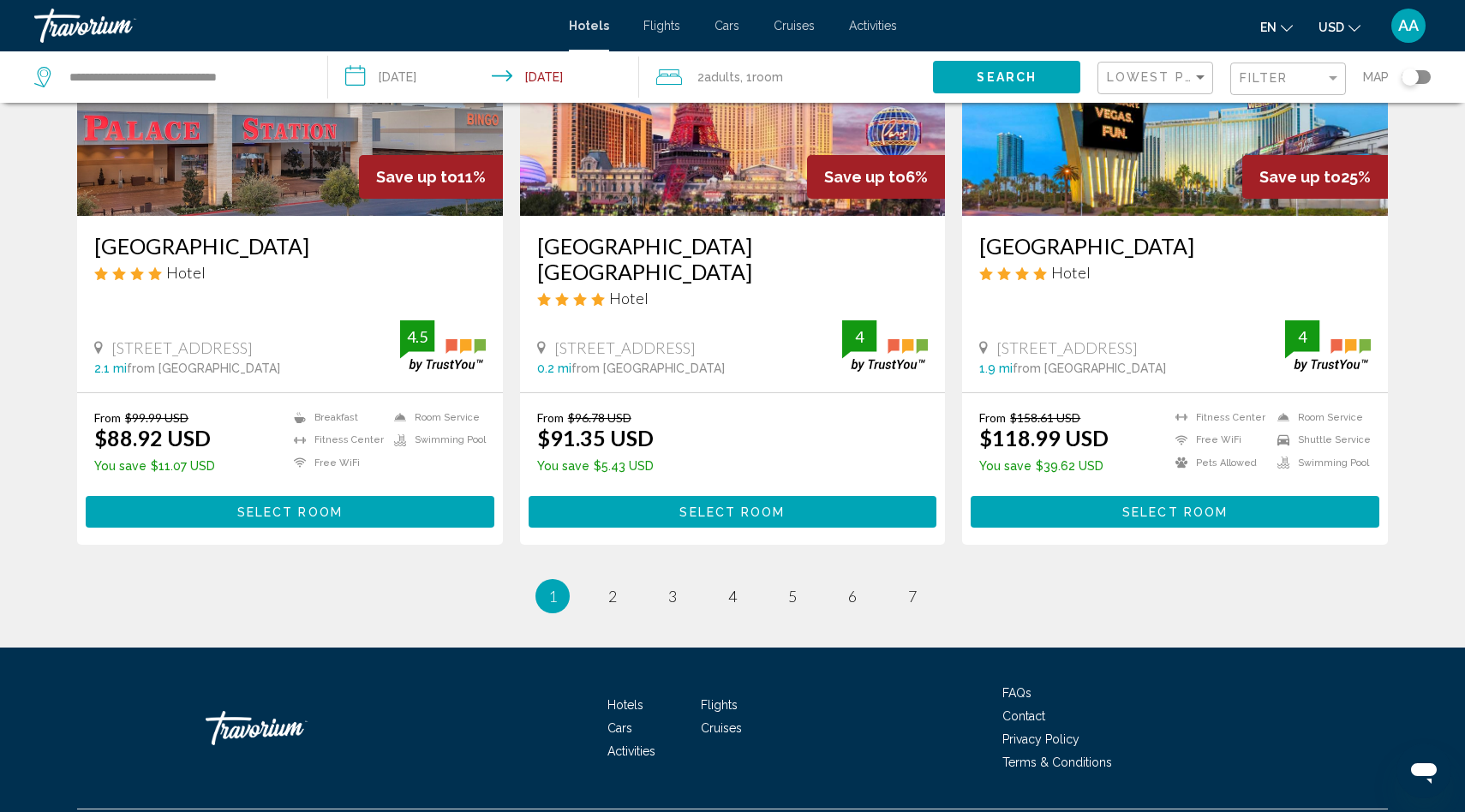
scroll to position [2111, 0]
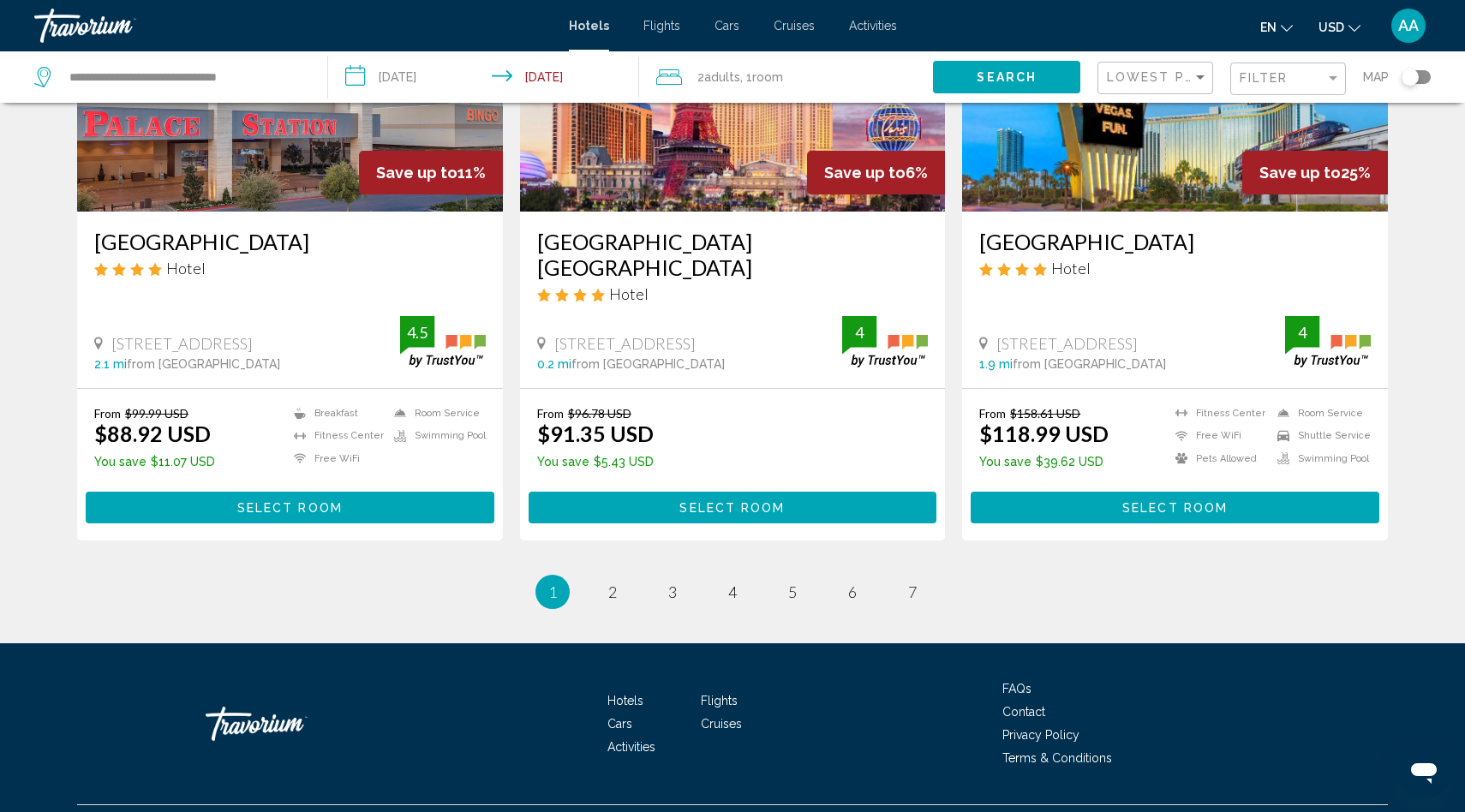
click at [655, 575] on ul "1 / 7 You're on page 1 page 2 page 3 page 4 page 5 page 6 page 7" at bounding box center [732, 592] width 1311 height 34
click at [663, 577] on link "page 3" at bounding box center [673, 592] width 29 height 29
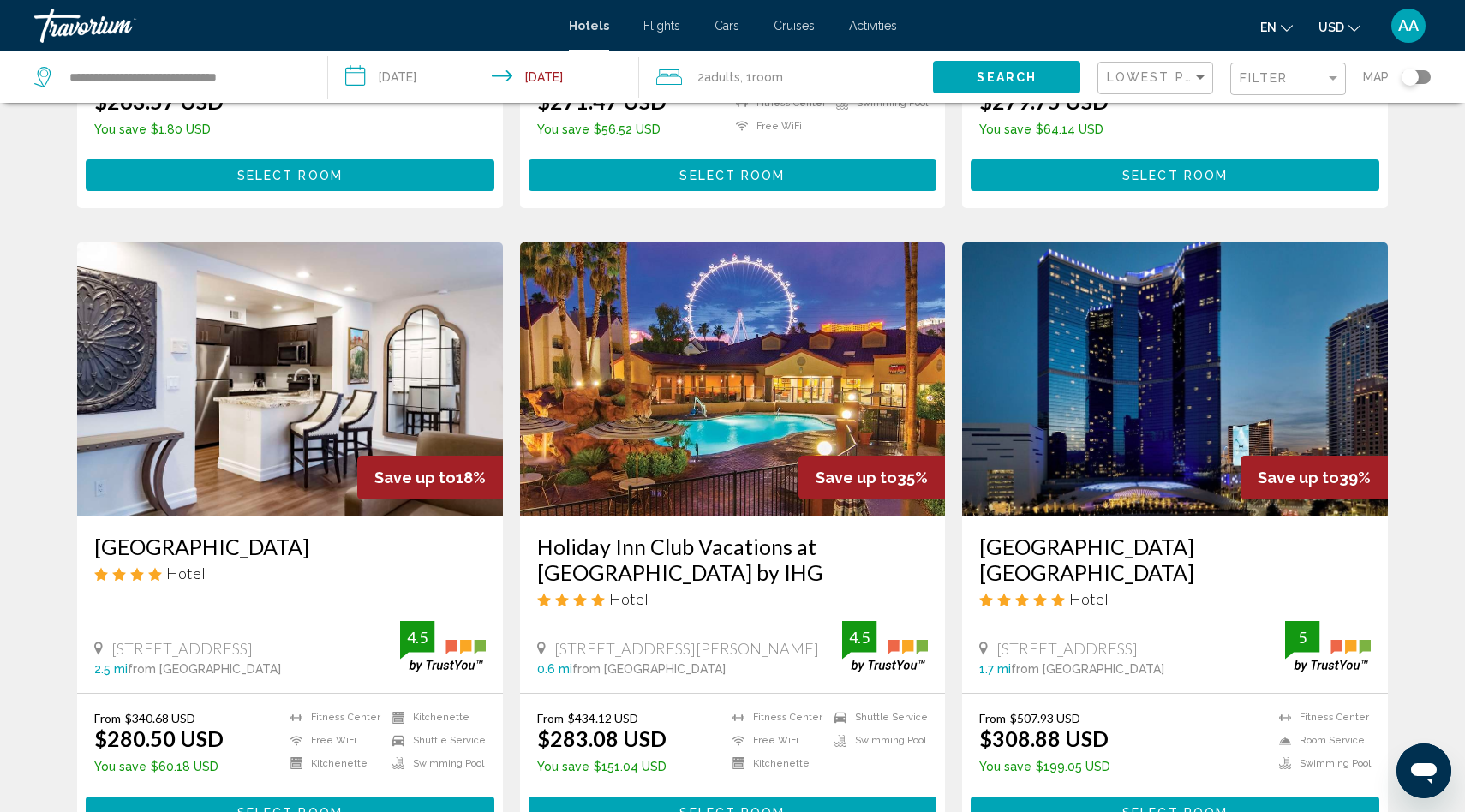
scroll to position [1192, 0]
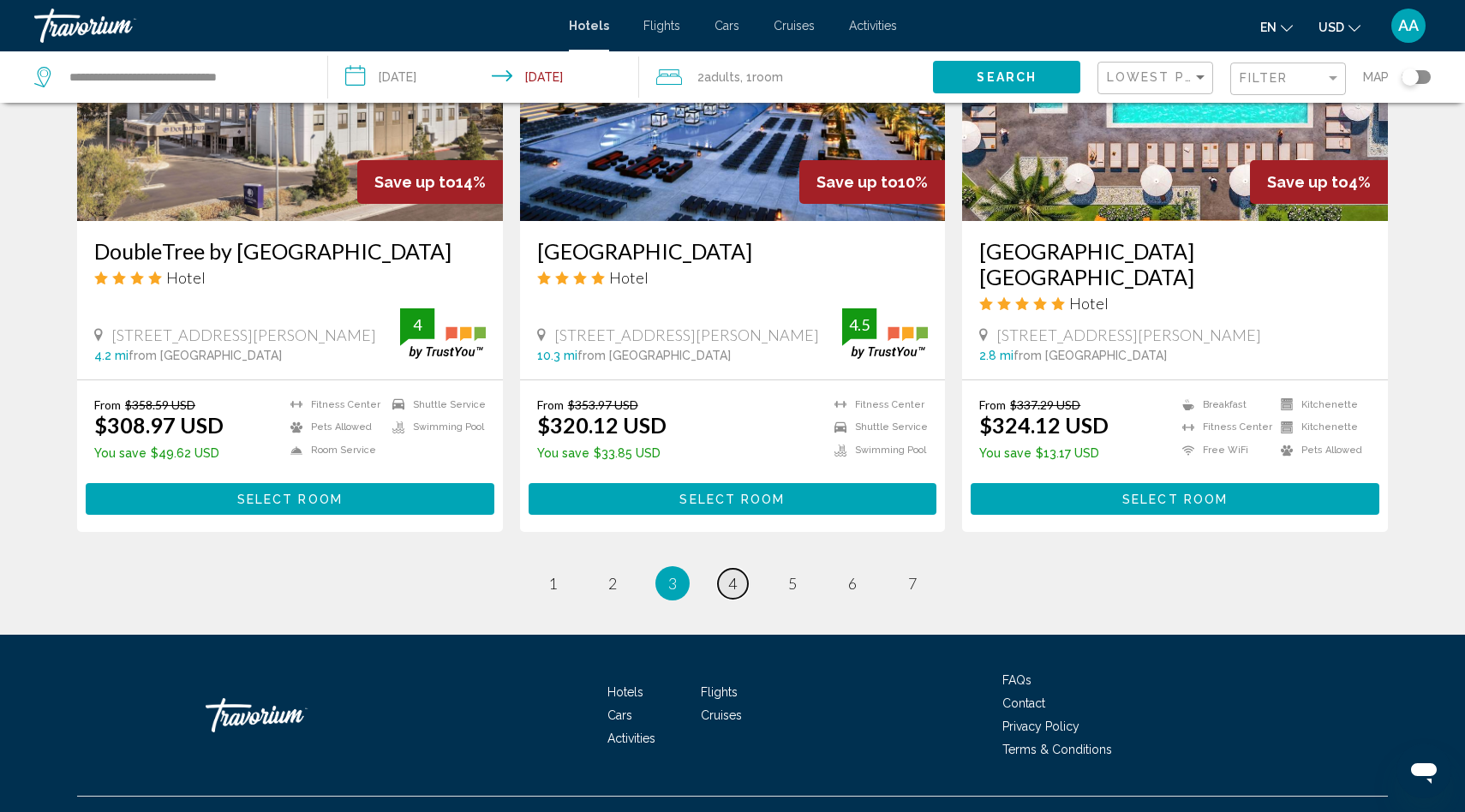
click at [742, 568] on link "page 4" at bounding box center [732, 583] width 29 height 29
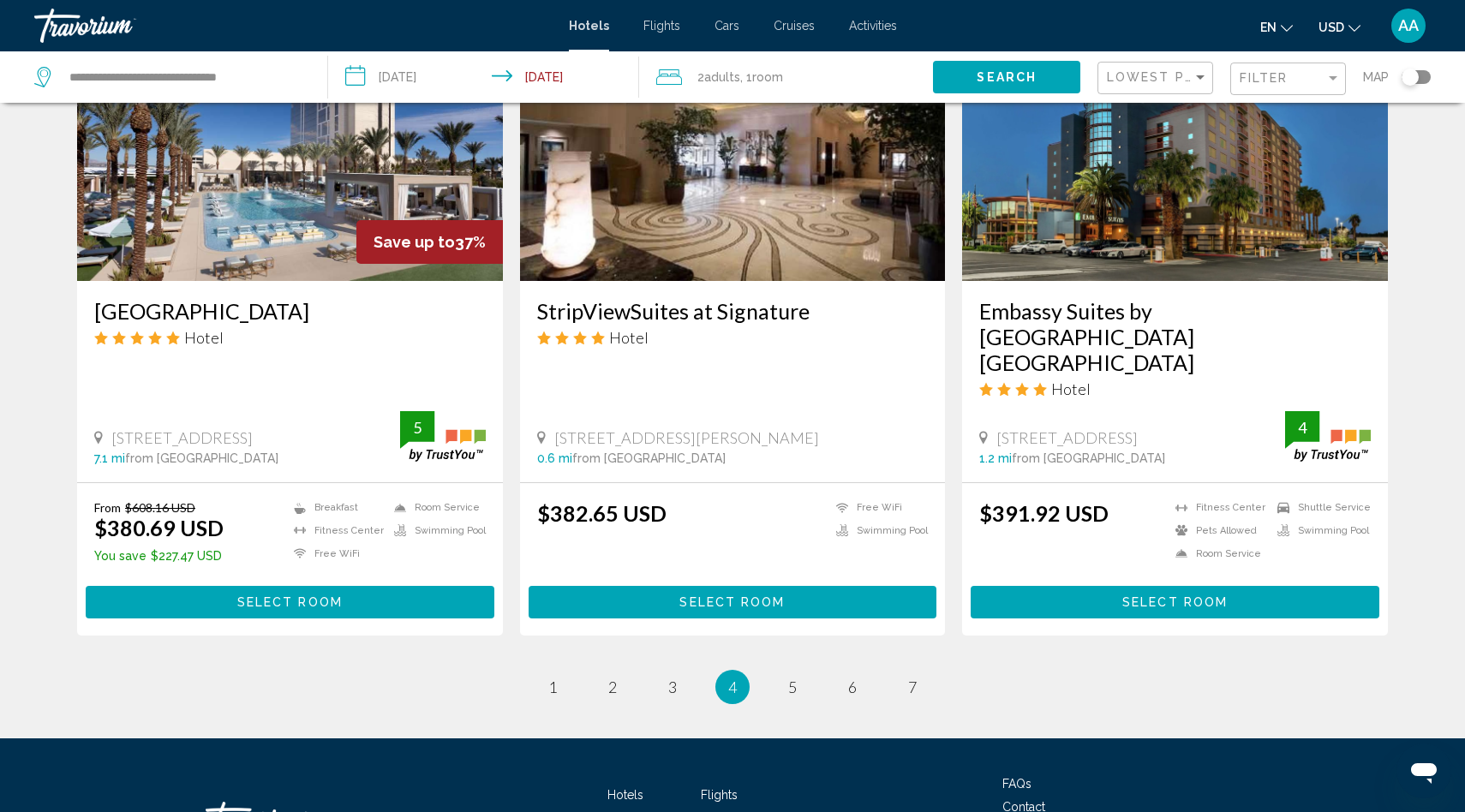
scroll to position [2043, 0]
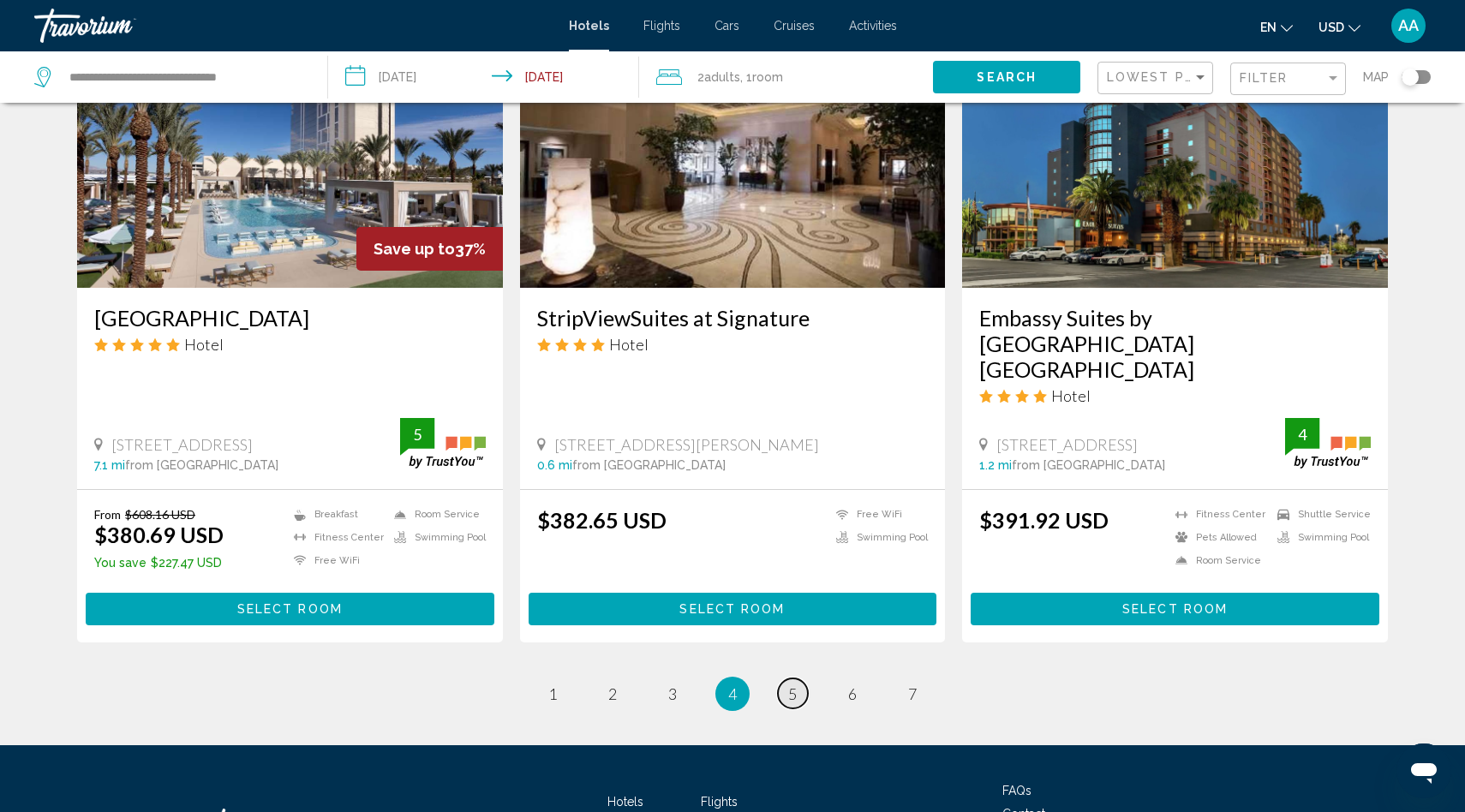
click at [796, 678] on link "page 5" at bounding box center [792, 693] width 29 height 29
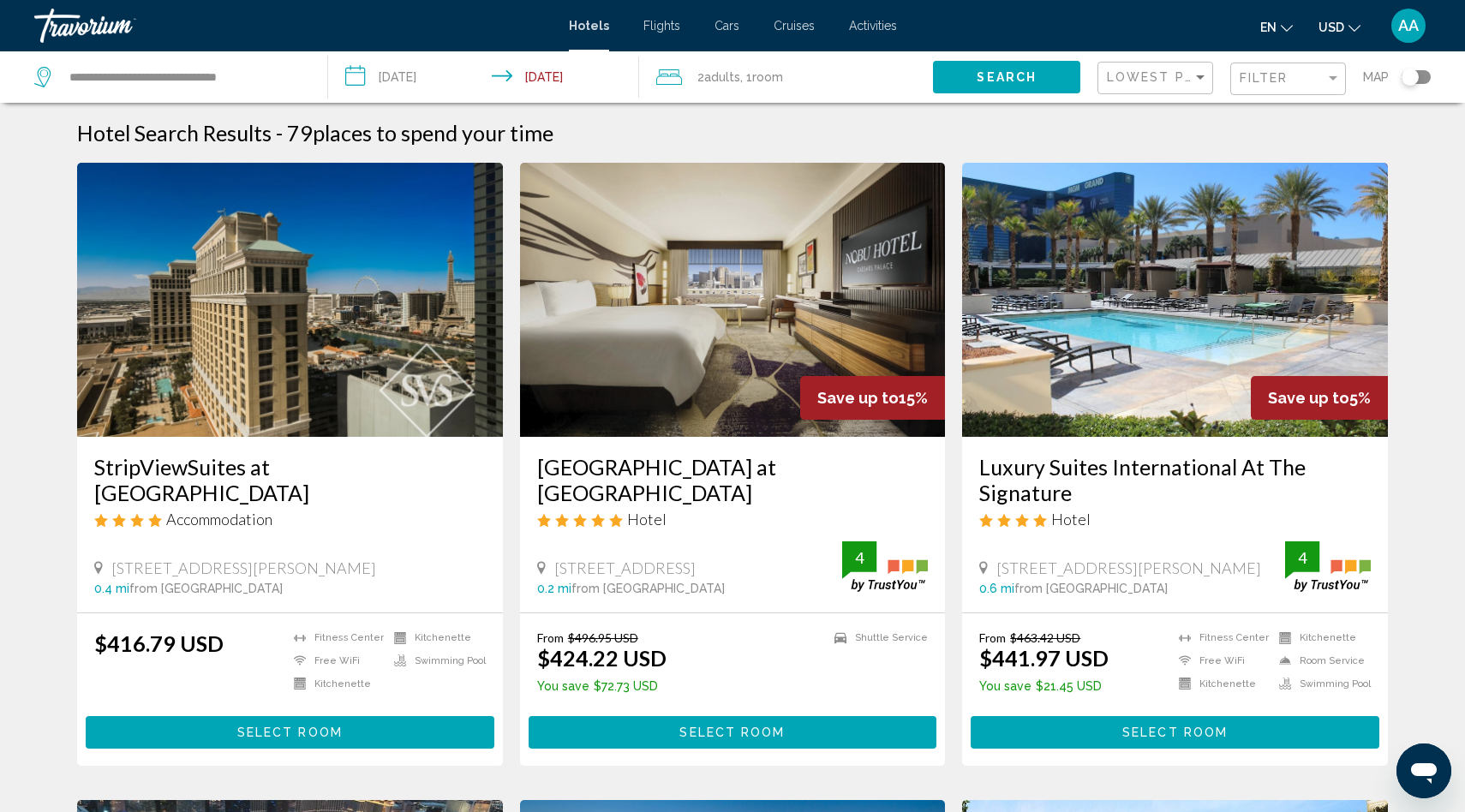
click at [1143, 317] on img "Main content" at bounding box center [1174, 300] width 426 height 274
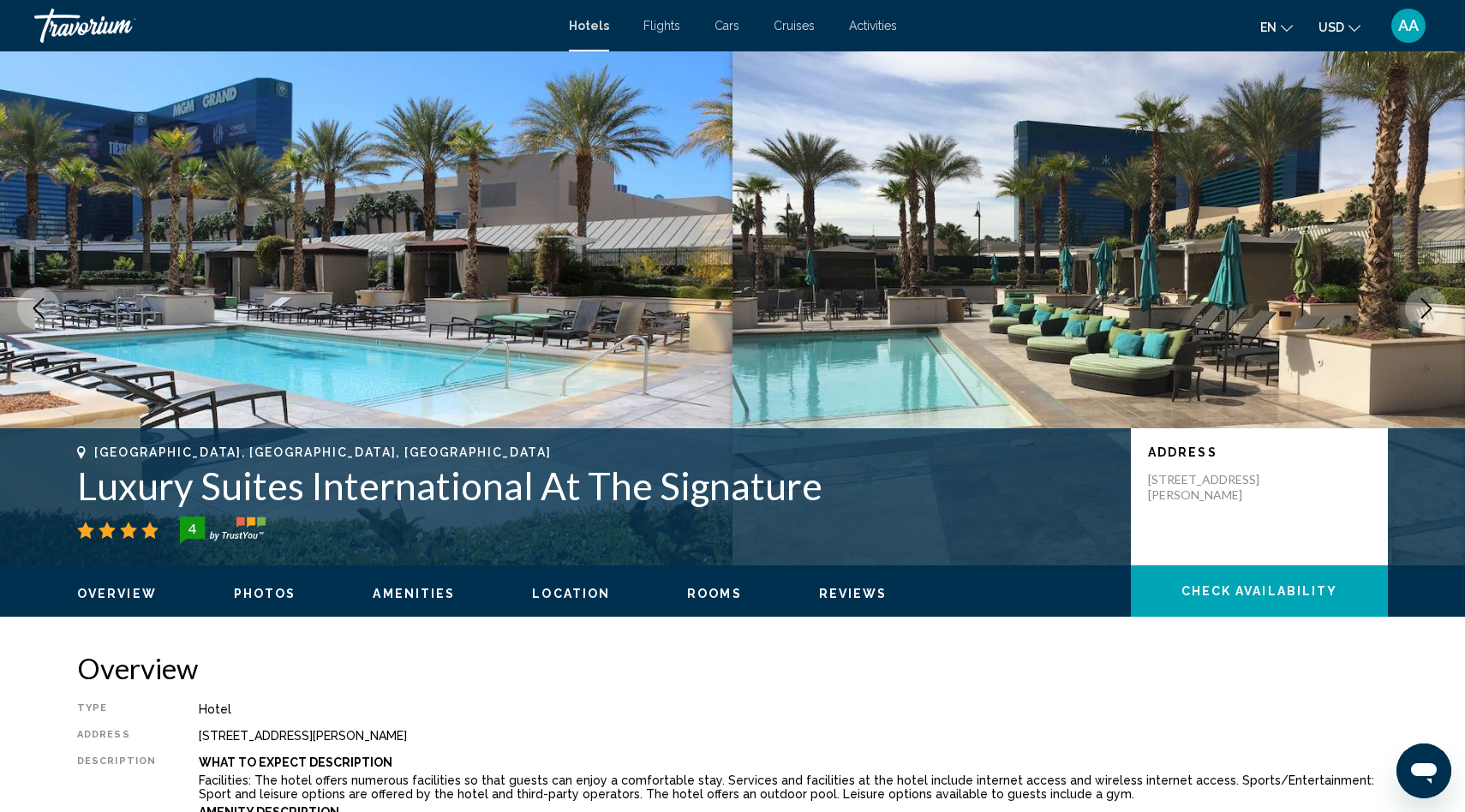
click at [1429, 303] on icon "Next image" at bounding box center [1426, 308] width 21 height 21
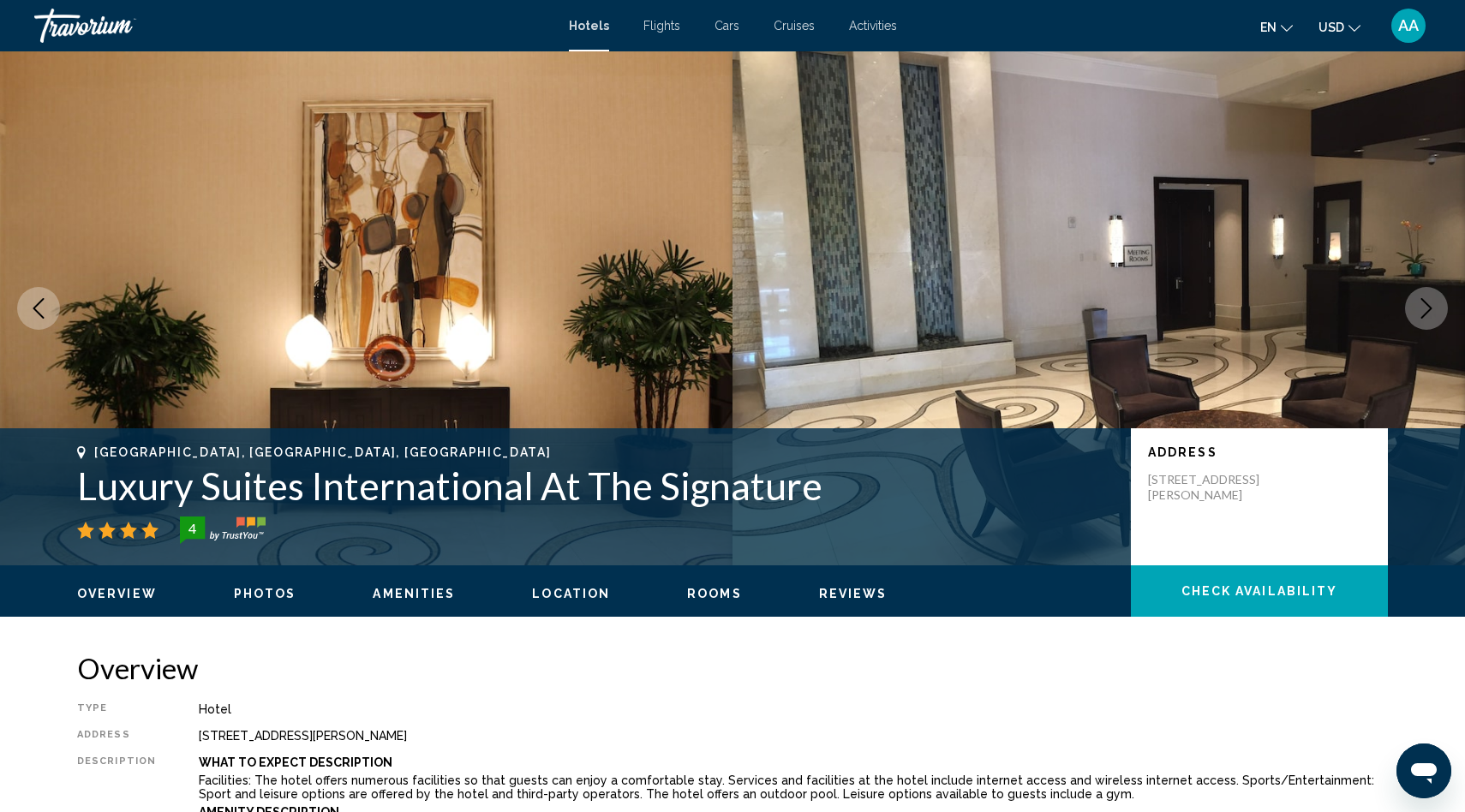
click at [1429, 303] on icon "Next image" at bounding box center [1426, 308] width 21 height 21
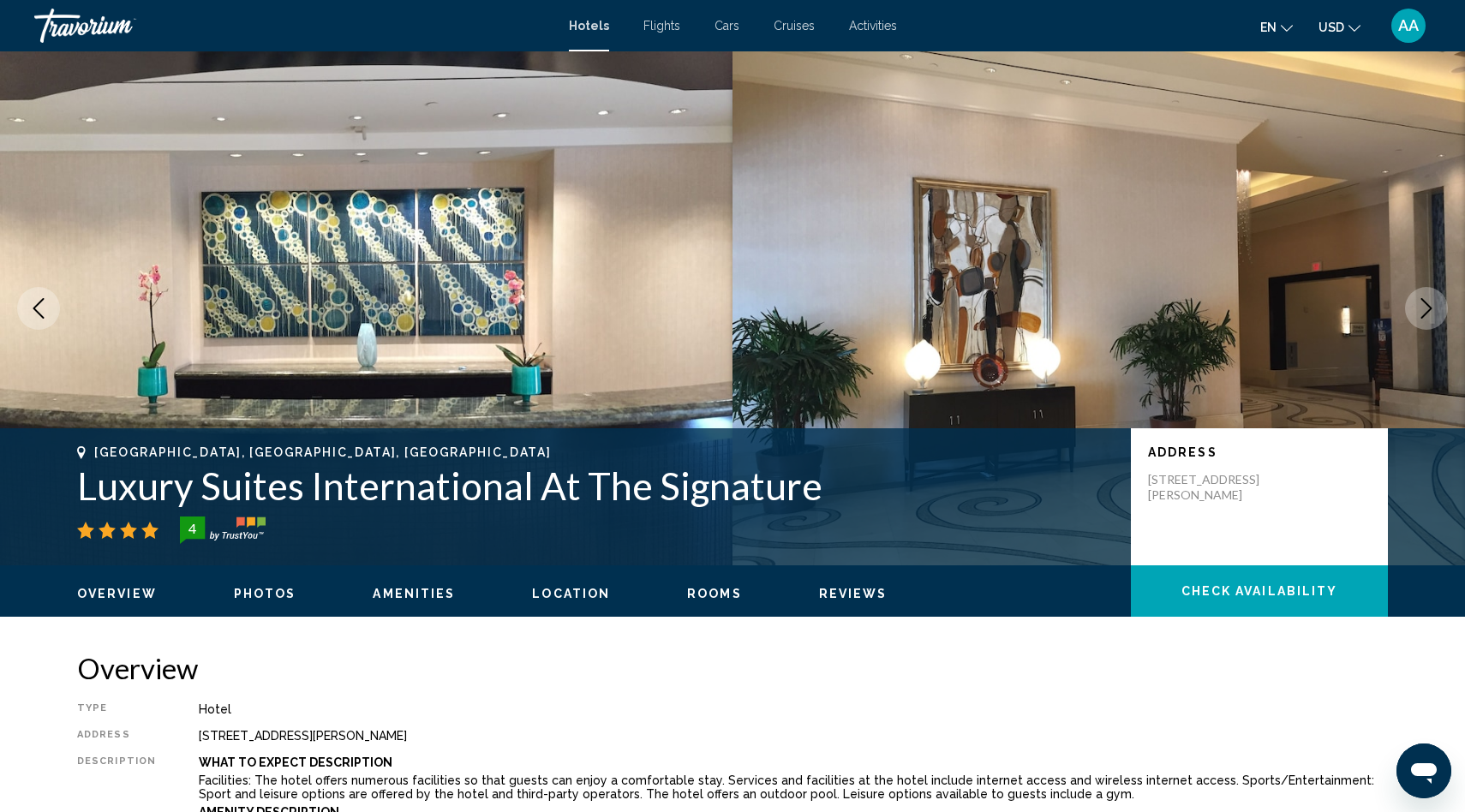
click at [1429, 303] on icon "Next image" at bounding box center [1426, 308] width 21 height 21
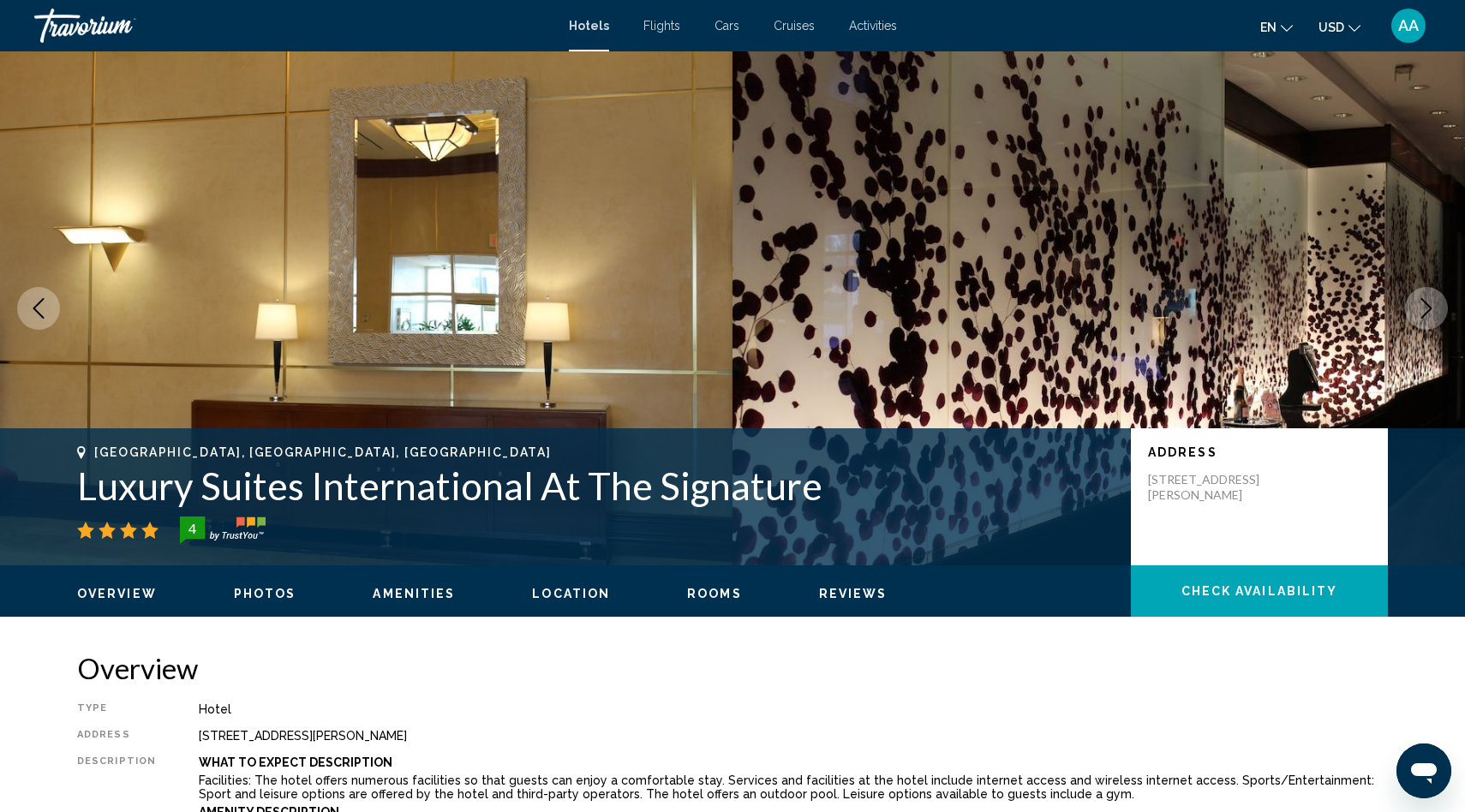
click at [1429, 303] on icon "Next image" at bounding box center [1426, 308] width 21 height 21
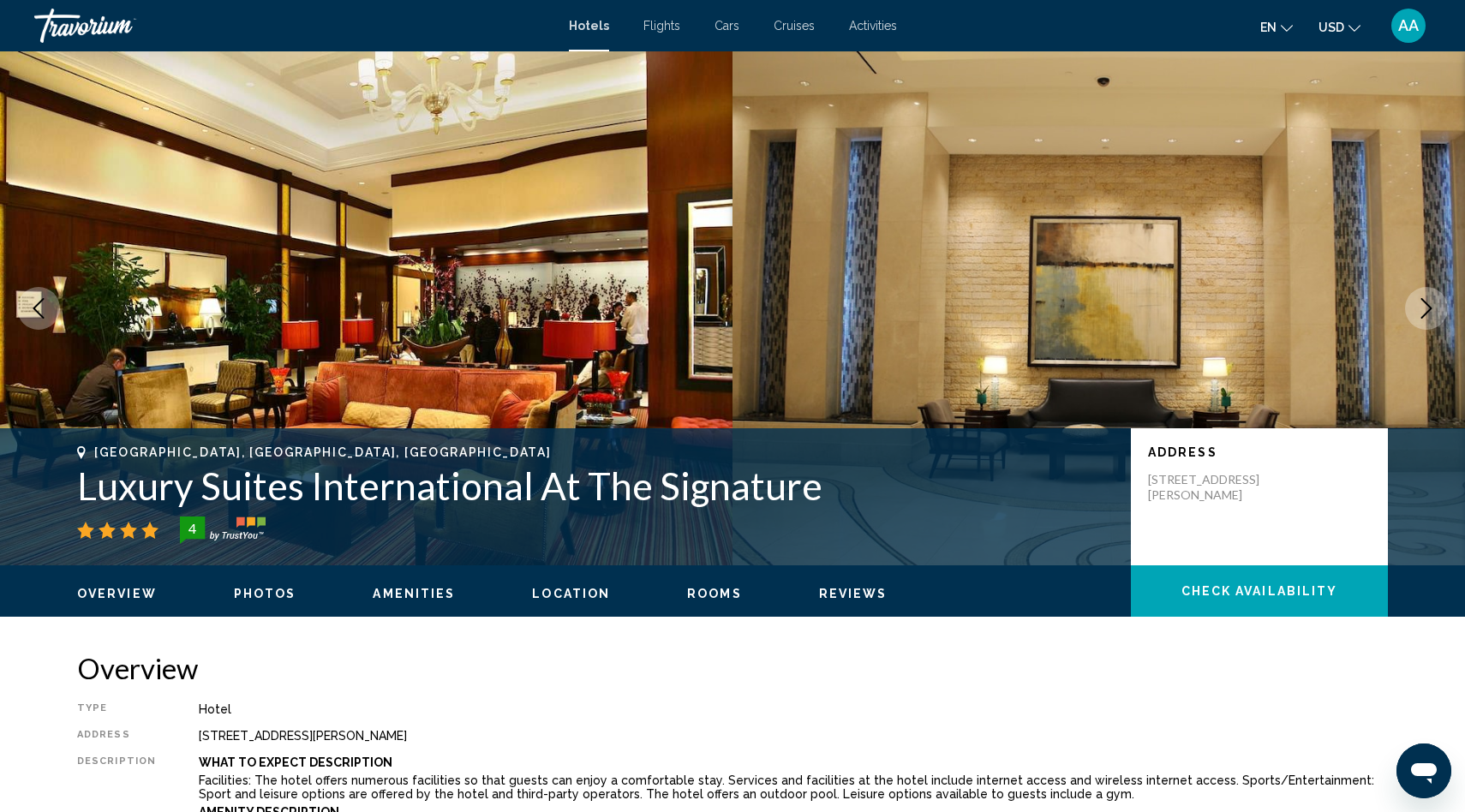
click at [1429, 303] on icon "Next image" at bounding box center [1426, 308] width 21 height 21
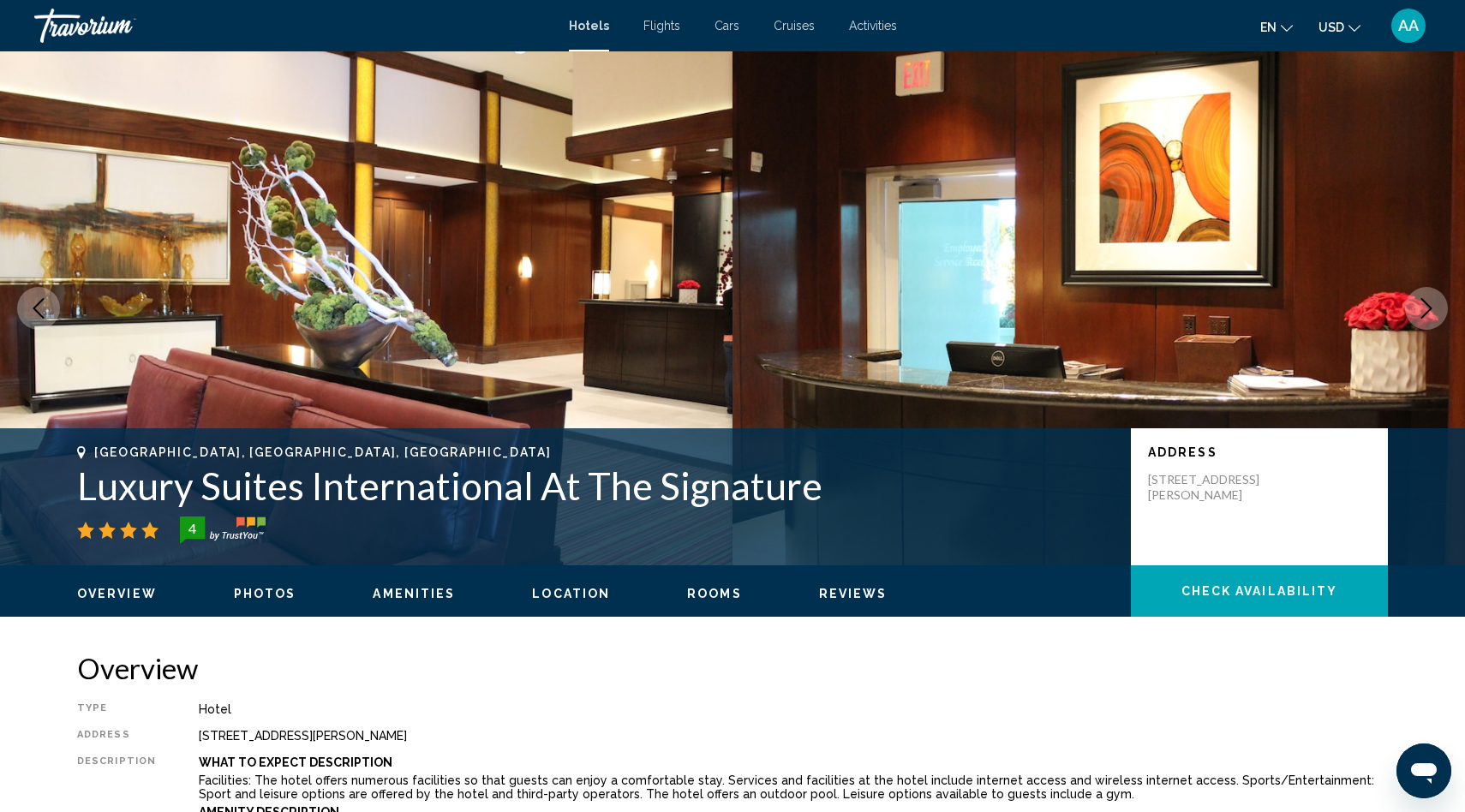
click at [1429, 303] on icon "Next image" at bounding box center [1426, 308] width 21 height 21
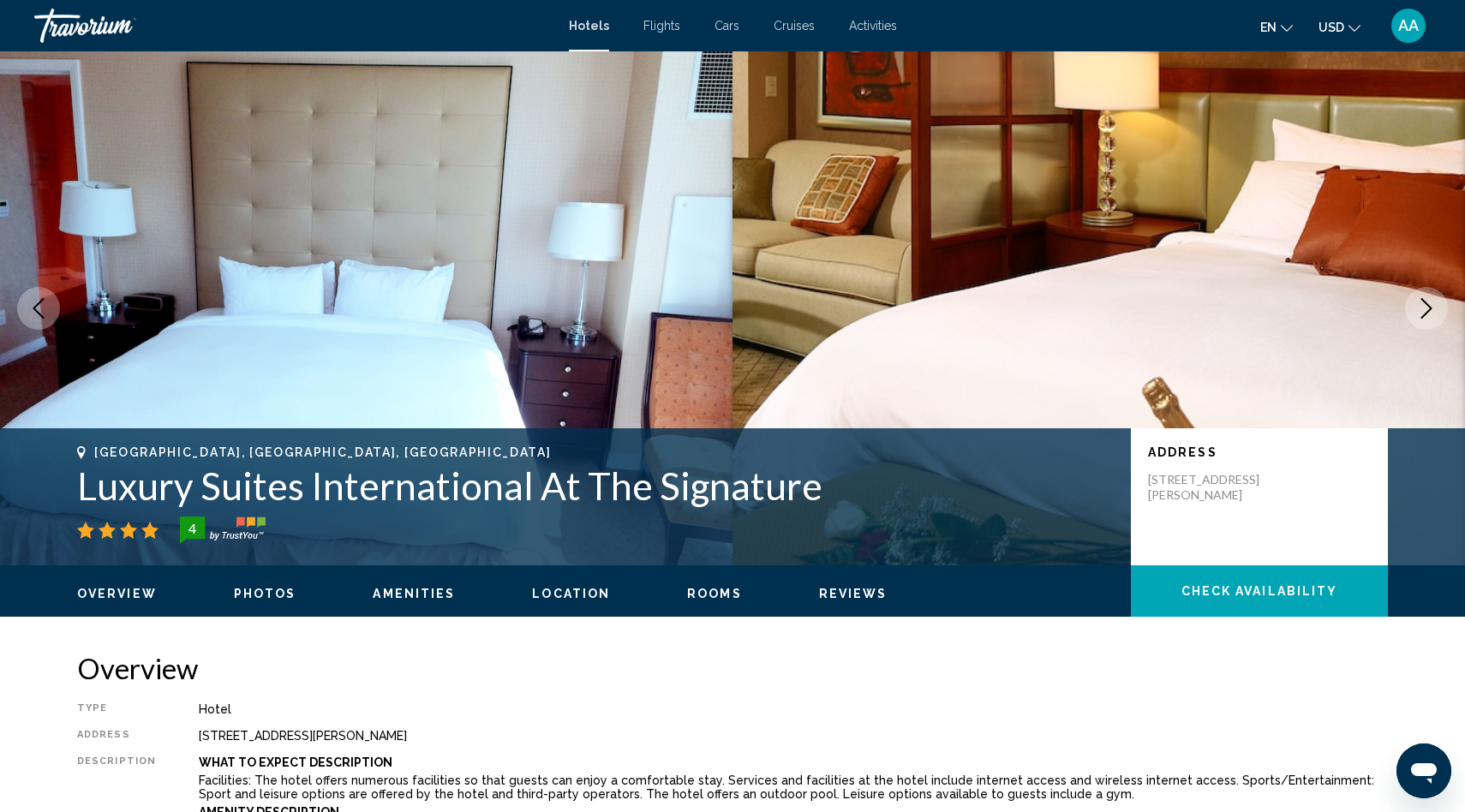
click at [1429, 303] on icon "Next image" at bounding box center [1426, 308] width 21 height 21
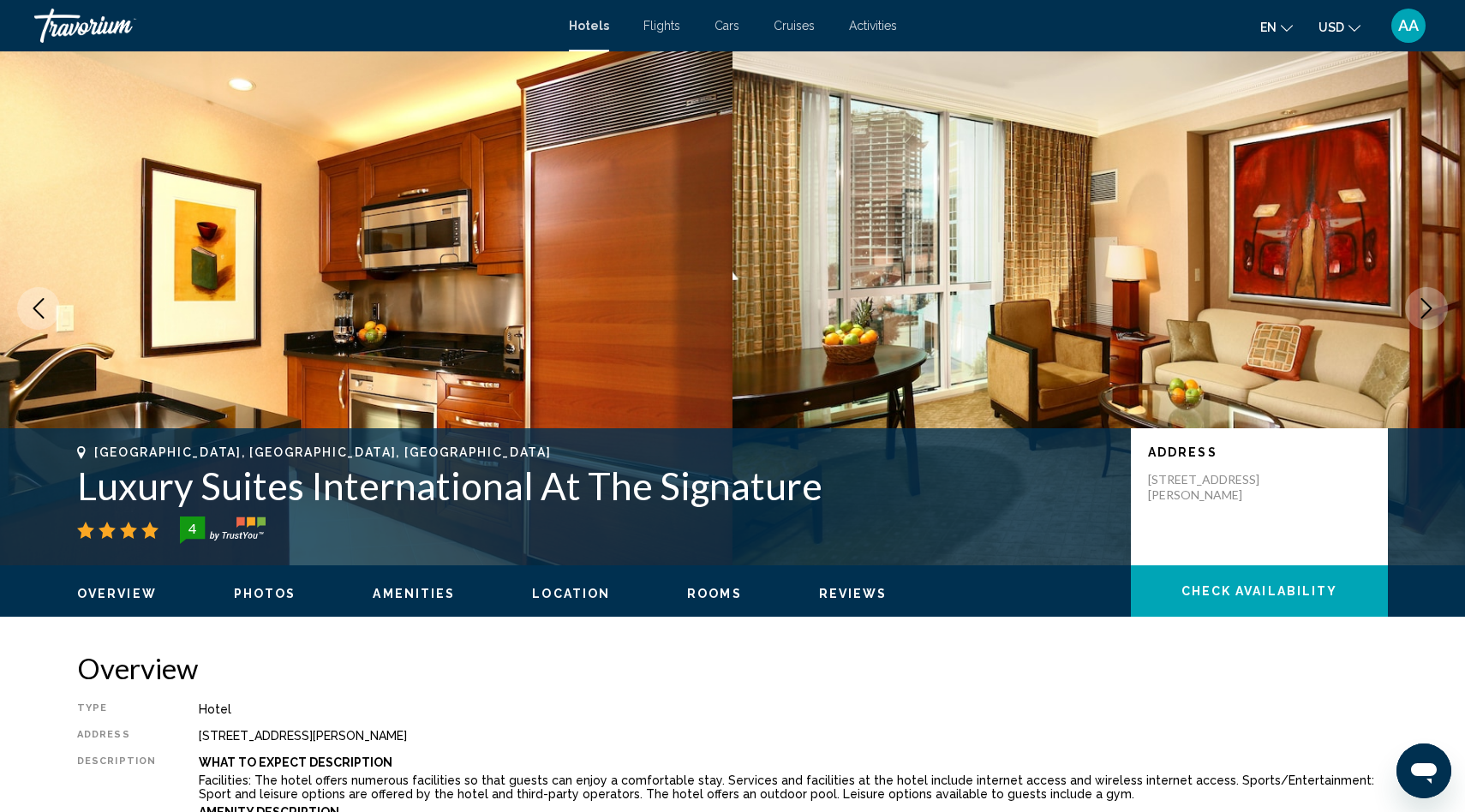
click at [1429, 303] on icon "Next image" at bounding box center [1426, 308] width 21 height 21
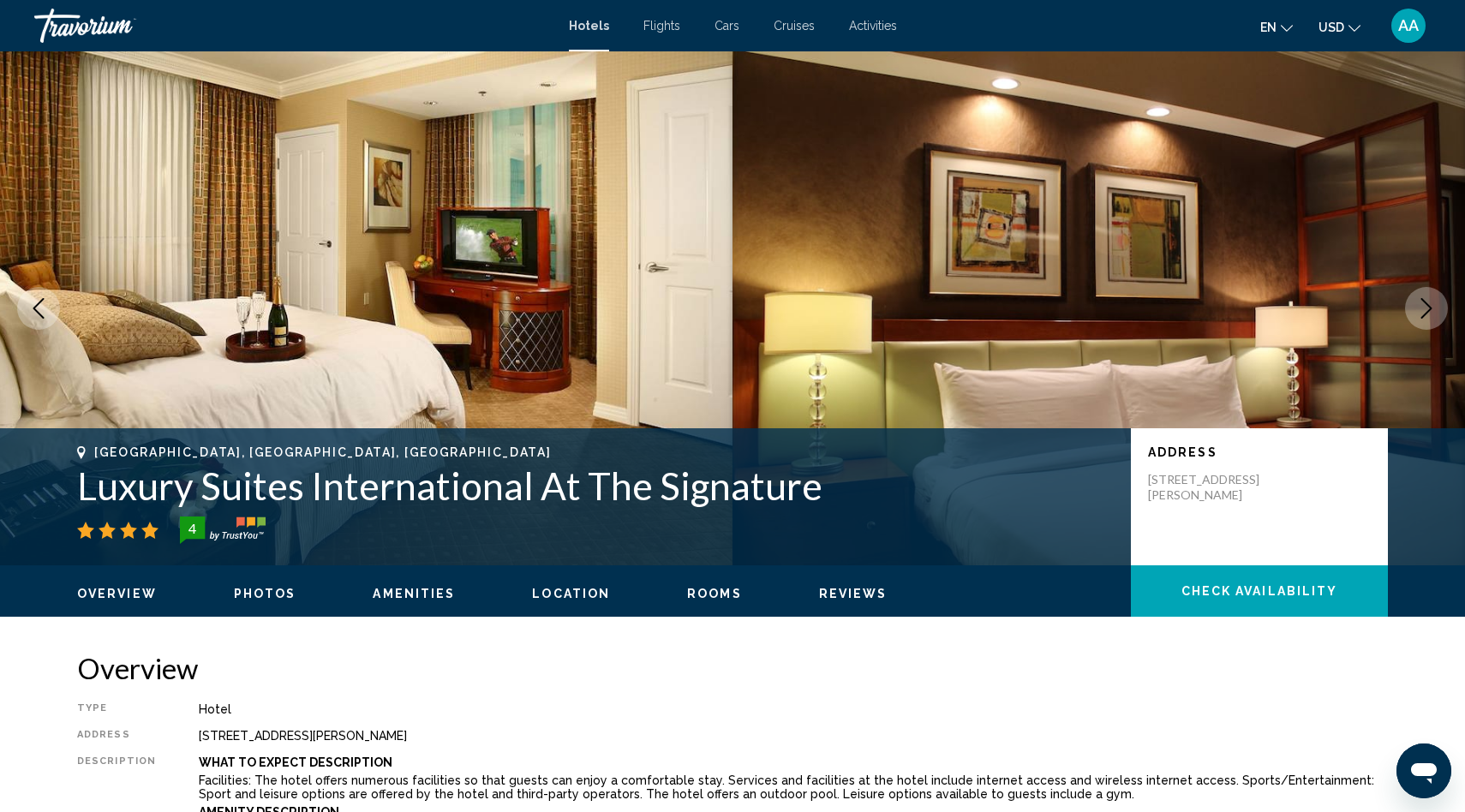
click at [1429, 303] on icon "Next image" at bounding box center [1426, 308] width 21 height 21
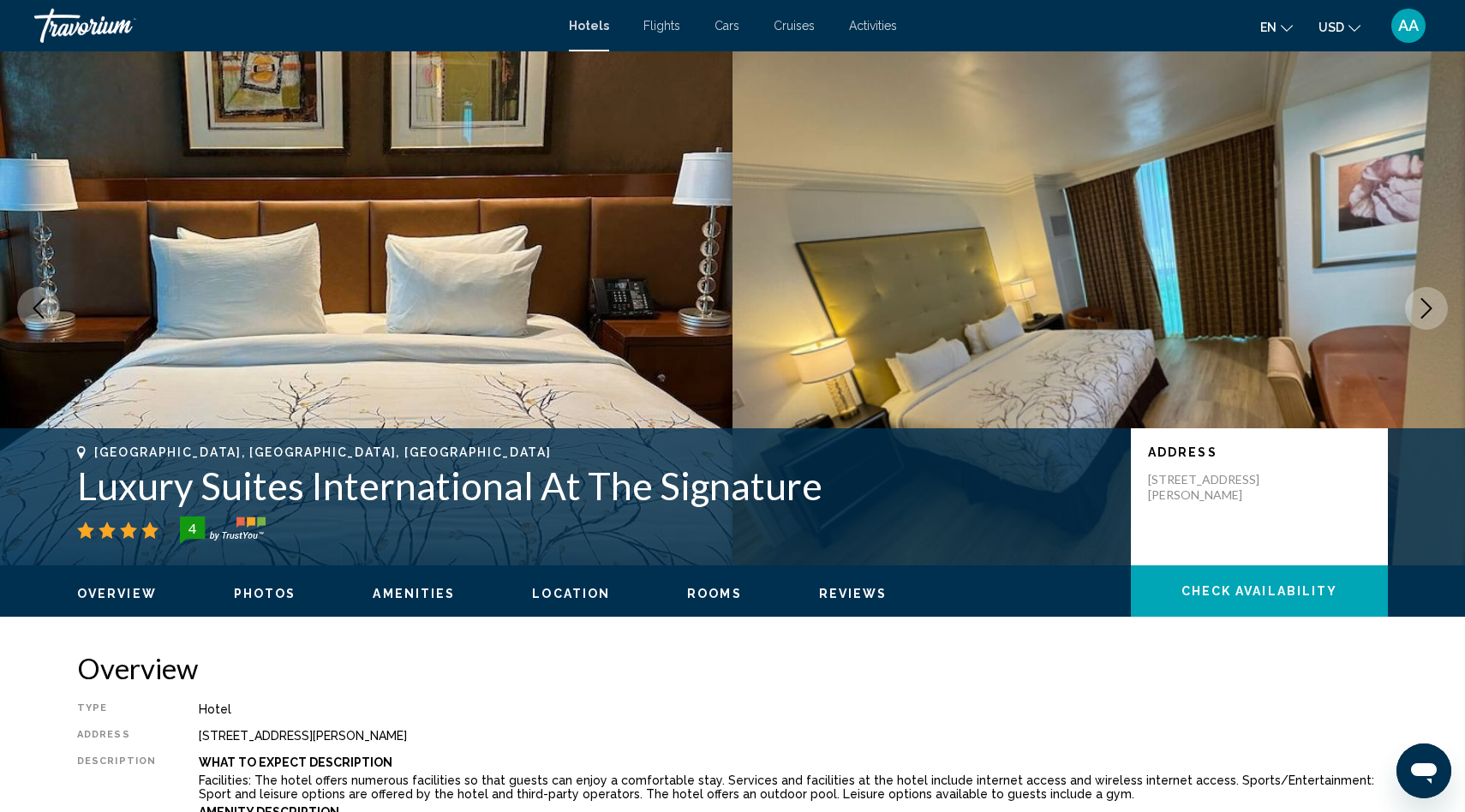
click at [1429, 303] on icon "Next image" at bounding box center [1426, 308] width 21 height 21
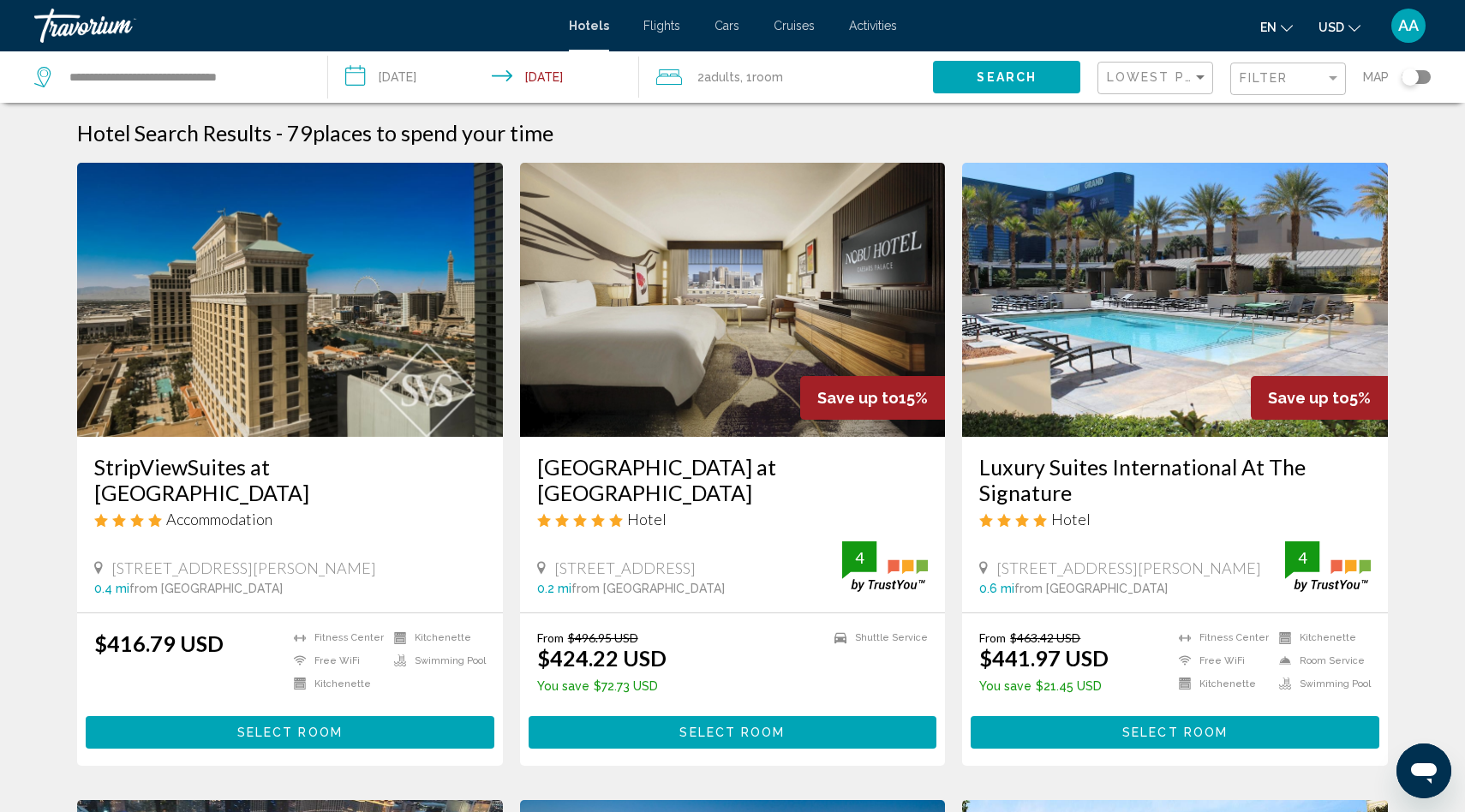
click at [792, 373] on img "Main content" at bounding box center [732, 300] width 426 height 274
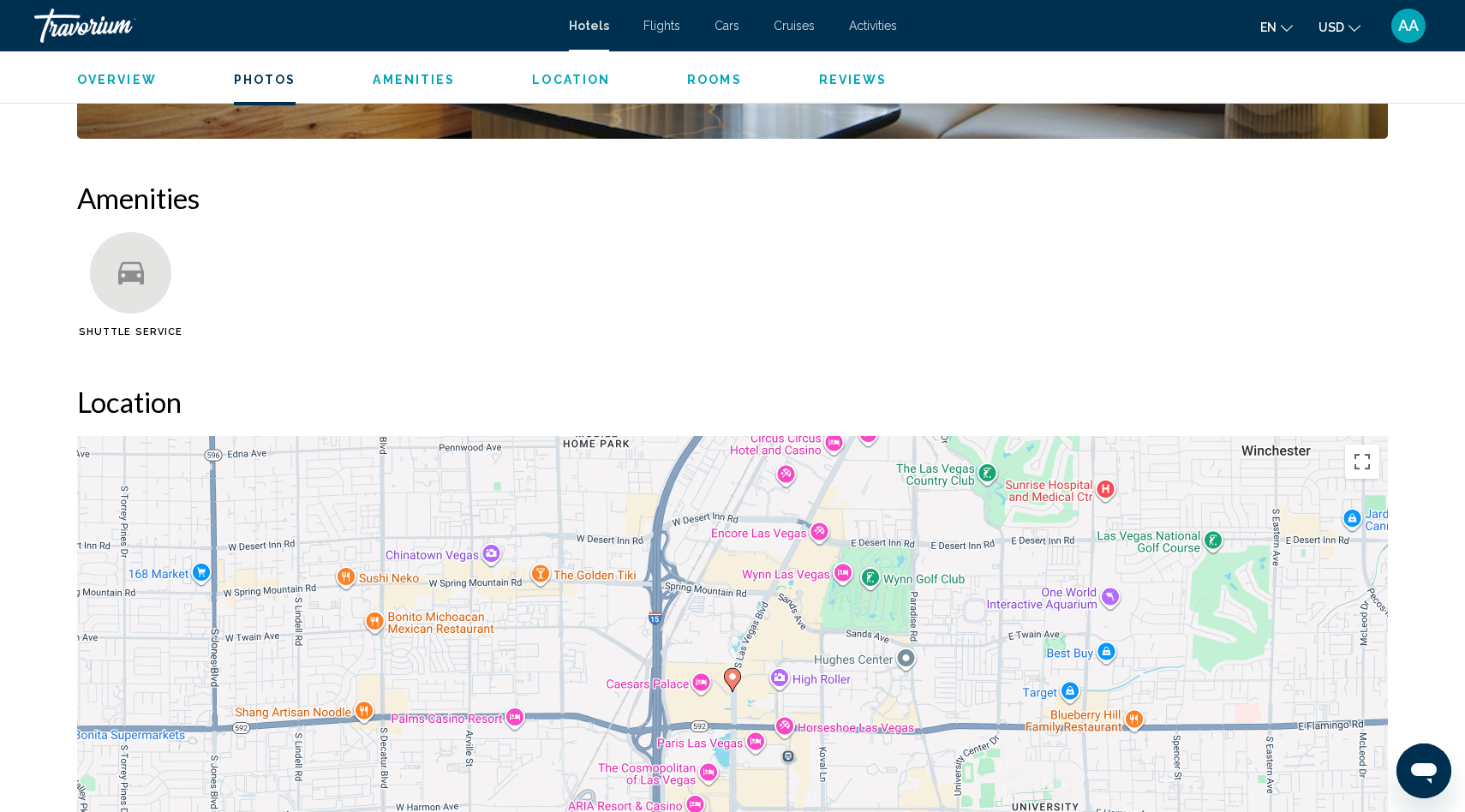
scroll to position [1275, 0]
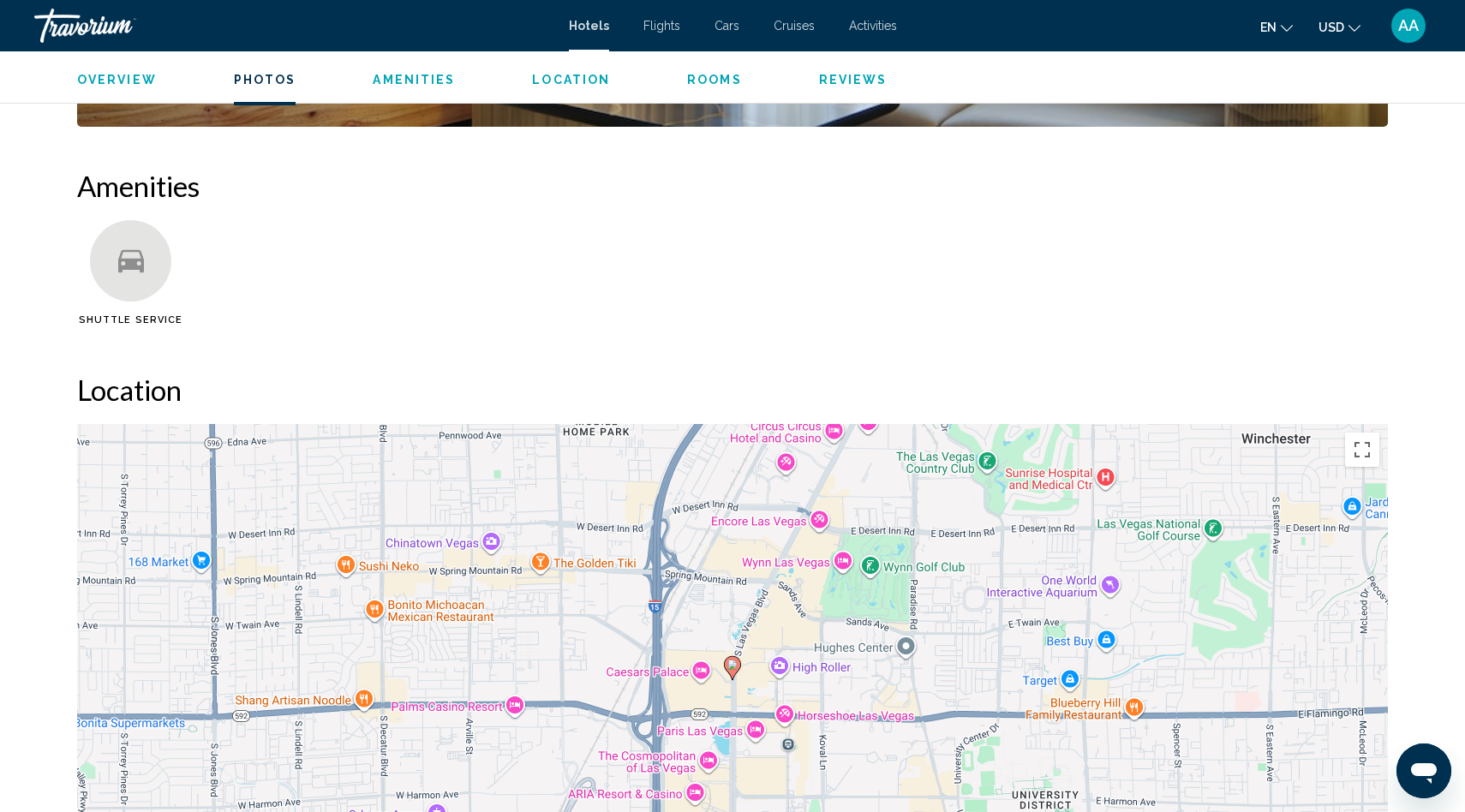
click at [409, 82] on span "Amenities" at bounding box center [414, 80] width 83 height 14
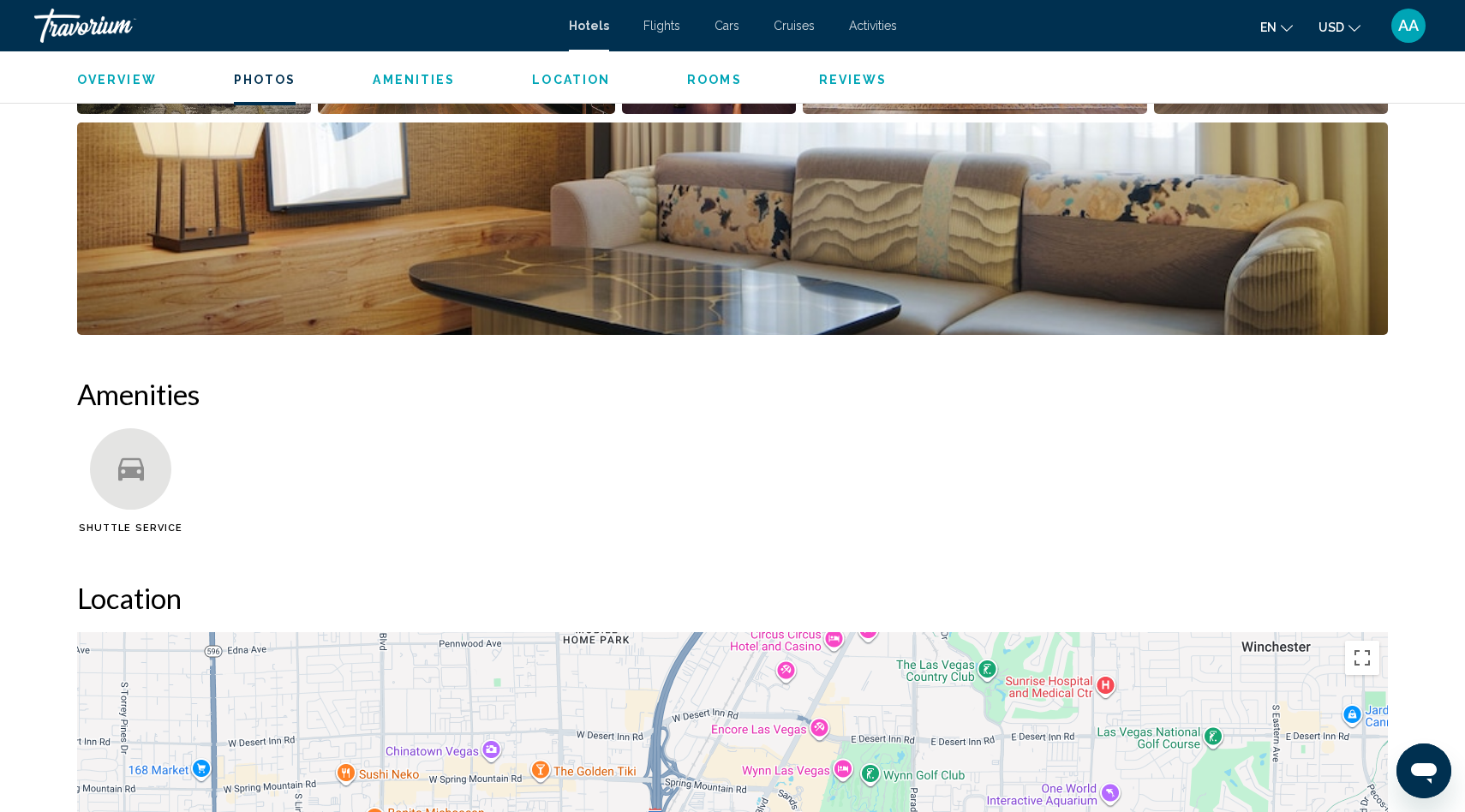
scroll to position [1120, 0]
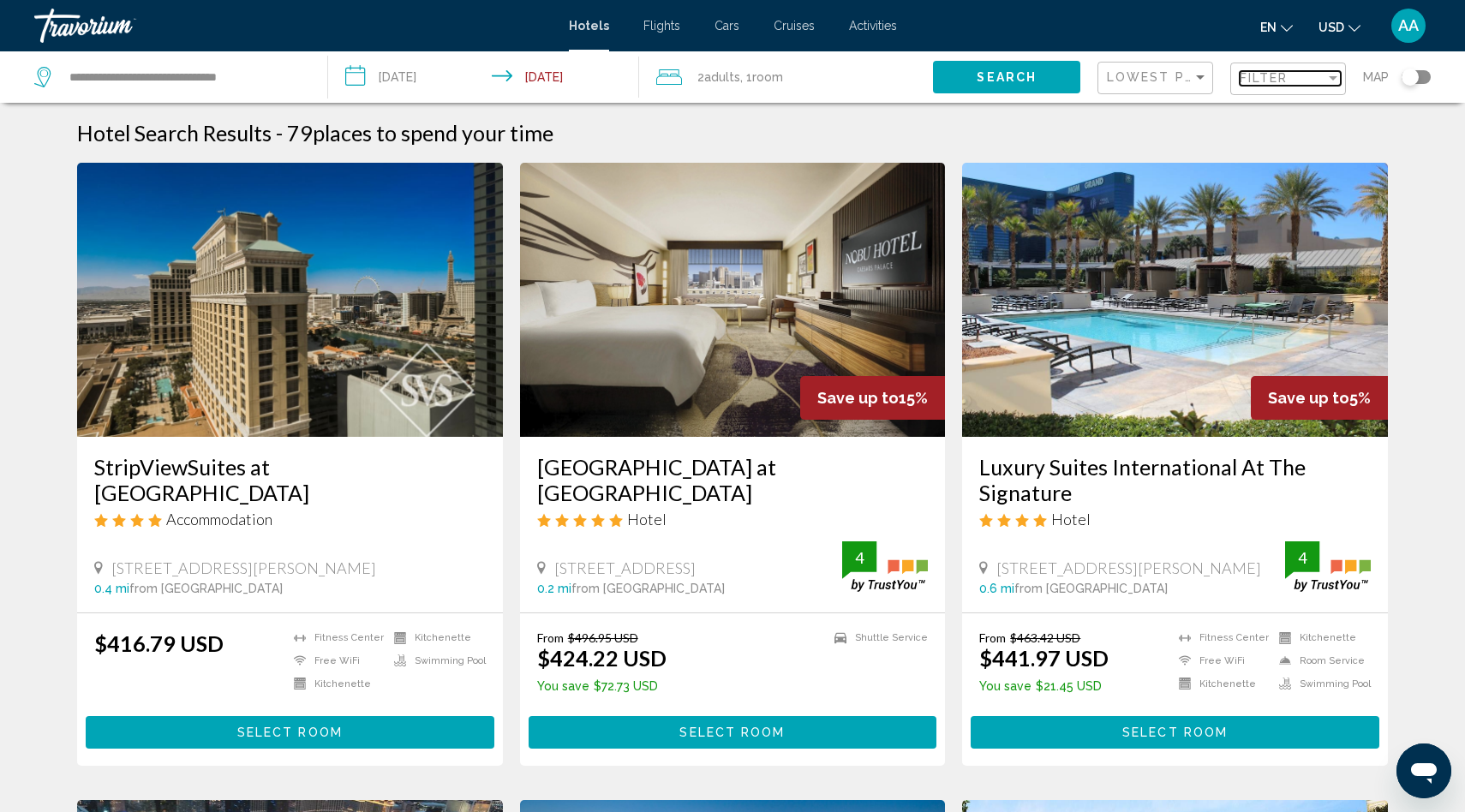
click at [1262, 75] on span "Filter" at bounding box center [1264, 78] width 49 height 14
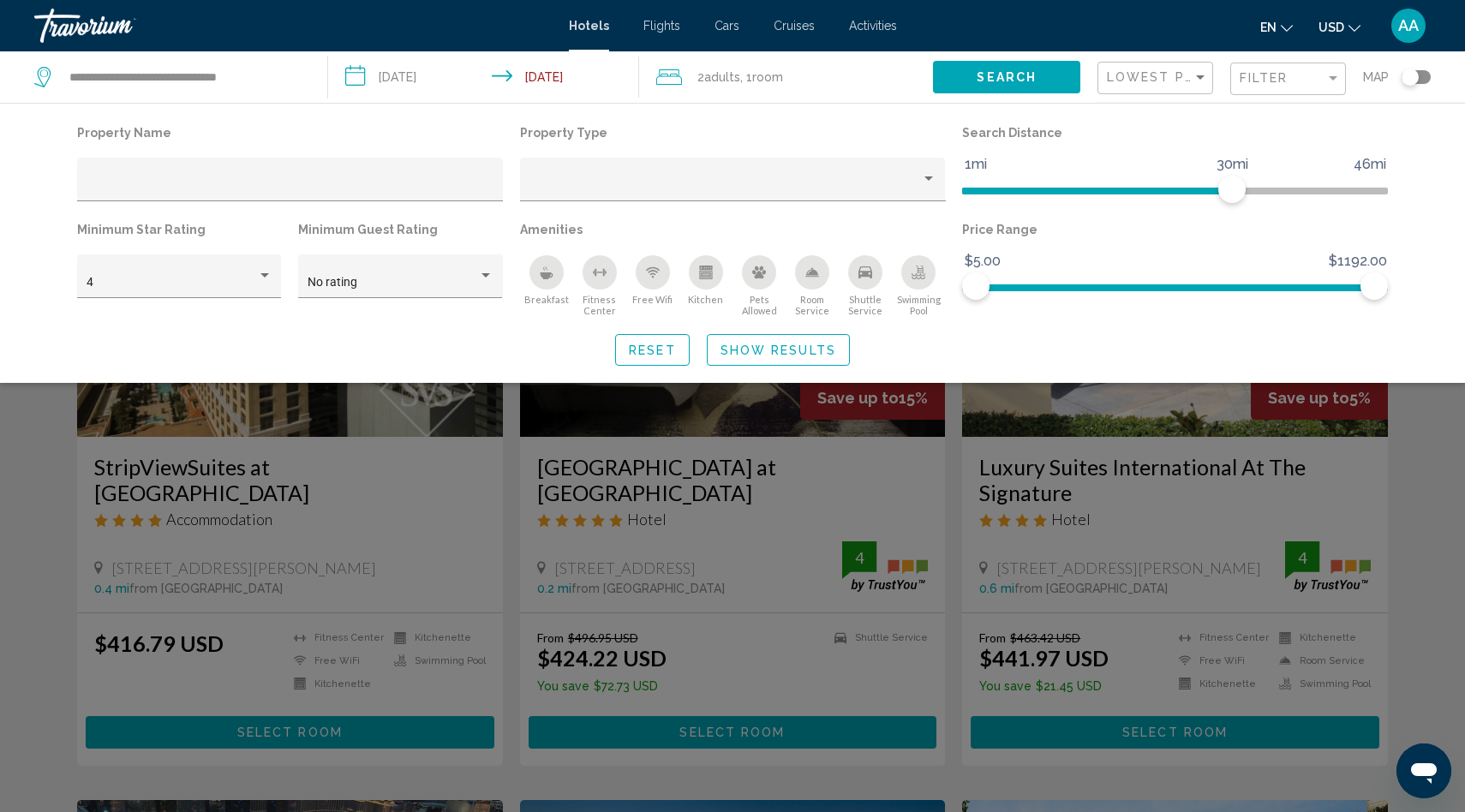
click at [921, 274] on icon "Swimming Pool" at bounding box center [918, 274] width 14 height 3
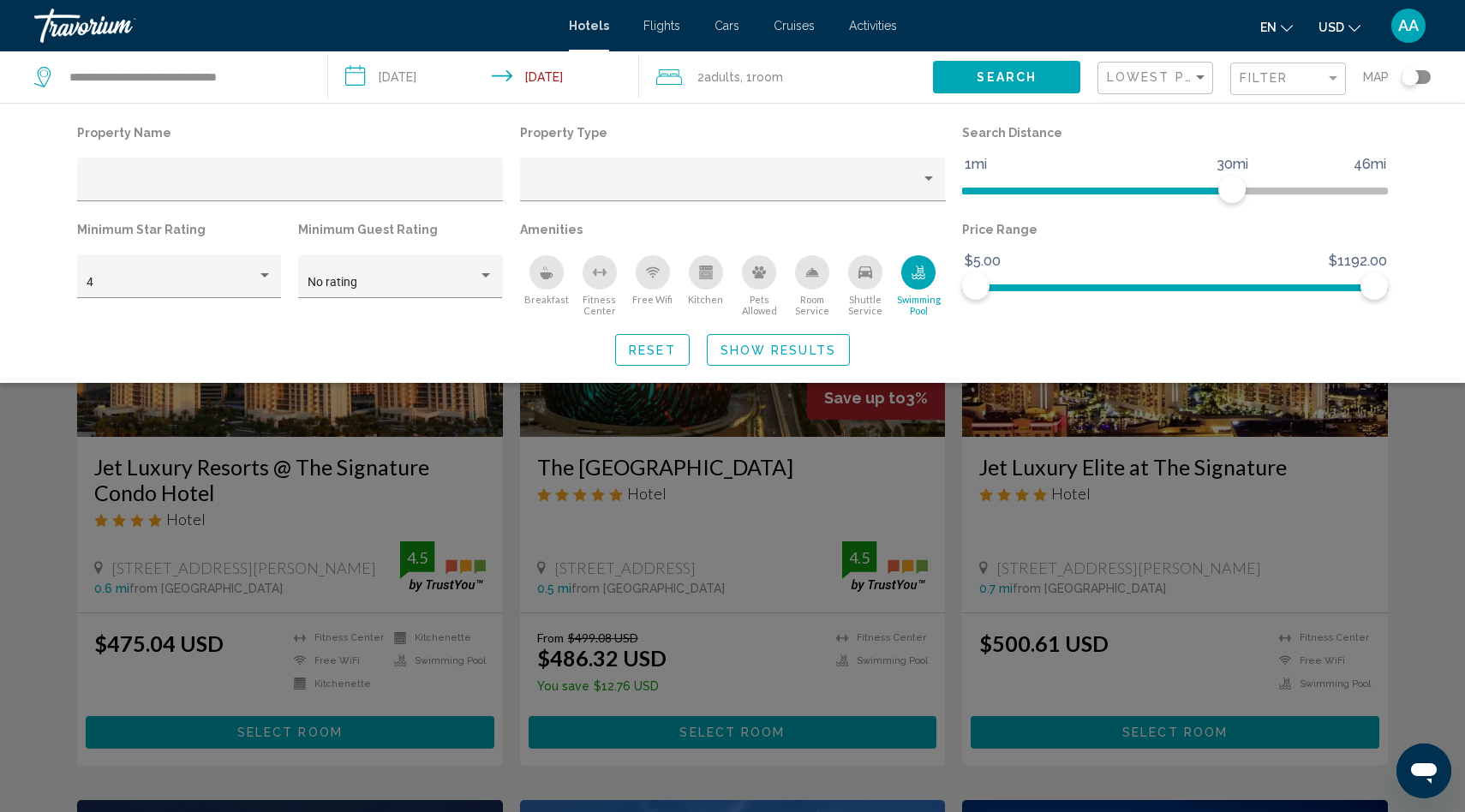
click at [531, 274] on div "Breakfast" at bounding box center [546, 272] width 34 height 34
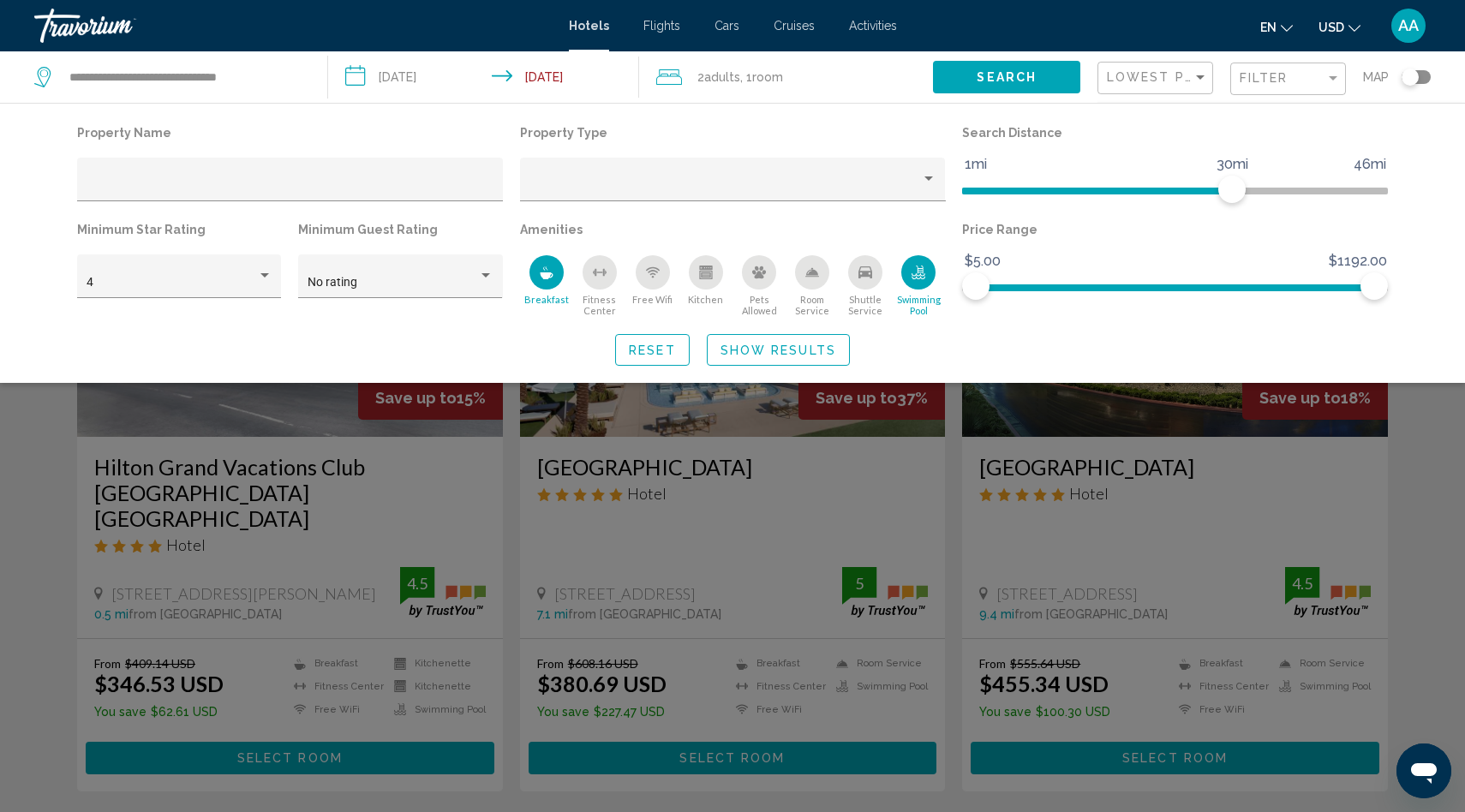
click at [819, 266] on div "Room Service" at bounding box center [811, 272] width 34 height 34
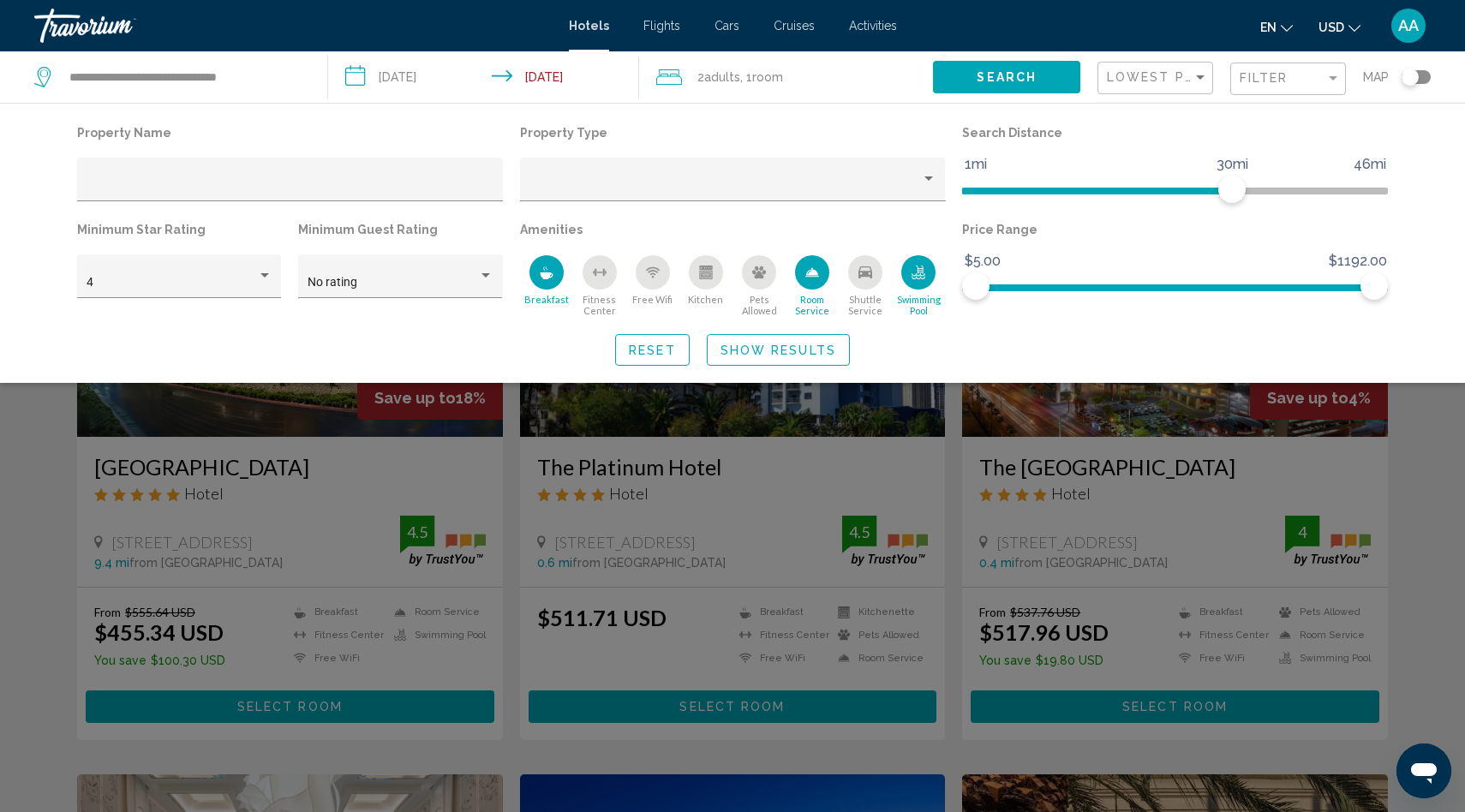
click at [648, 273] on icon "Free Wifi" at bounding box center [653, 270] width 10 height 3
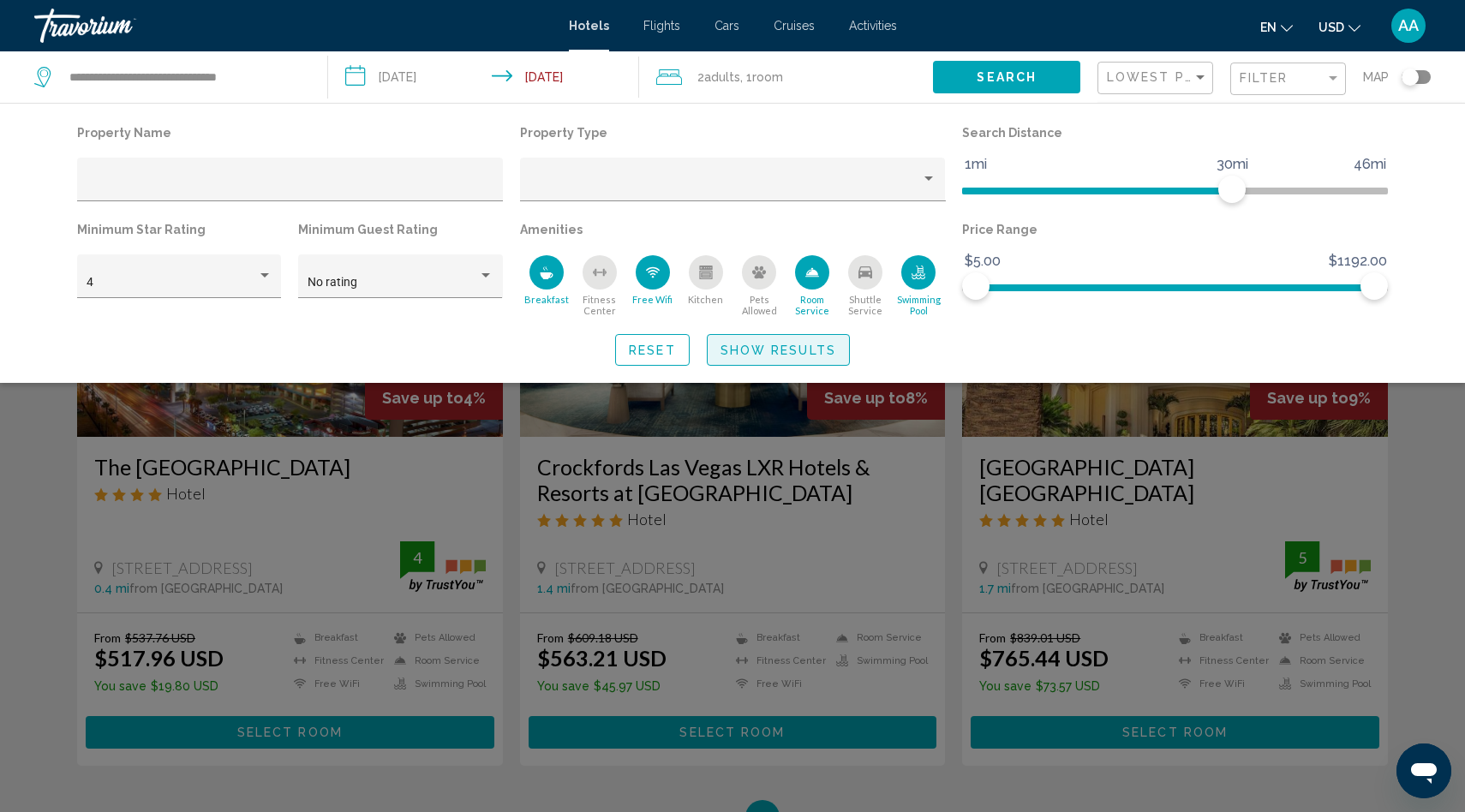
click at [789, 355] on span "Show Results" at bounding box center [779, 350] width 116 height 14
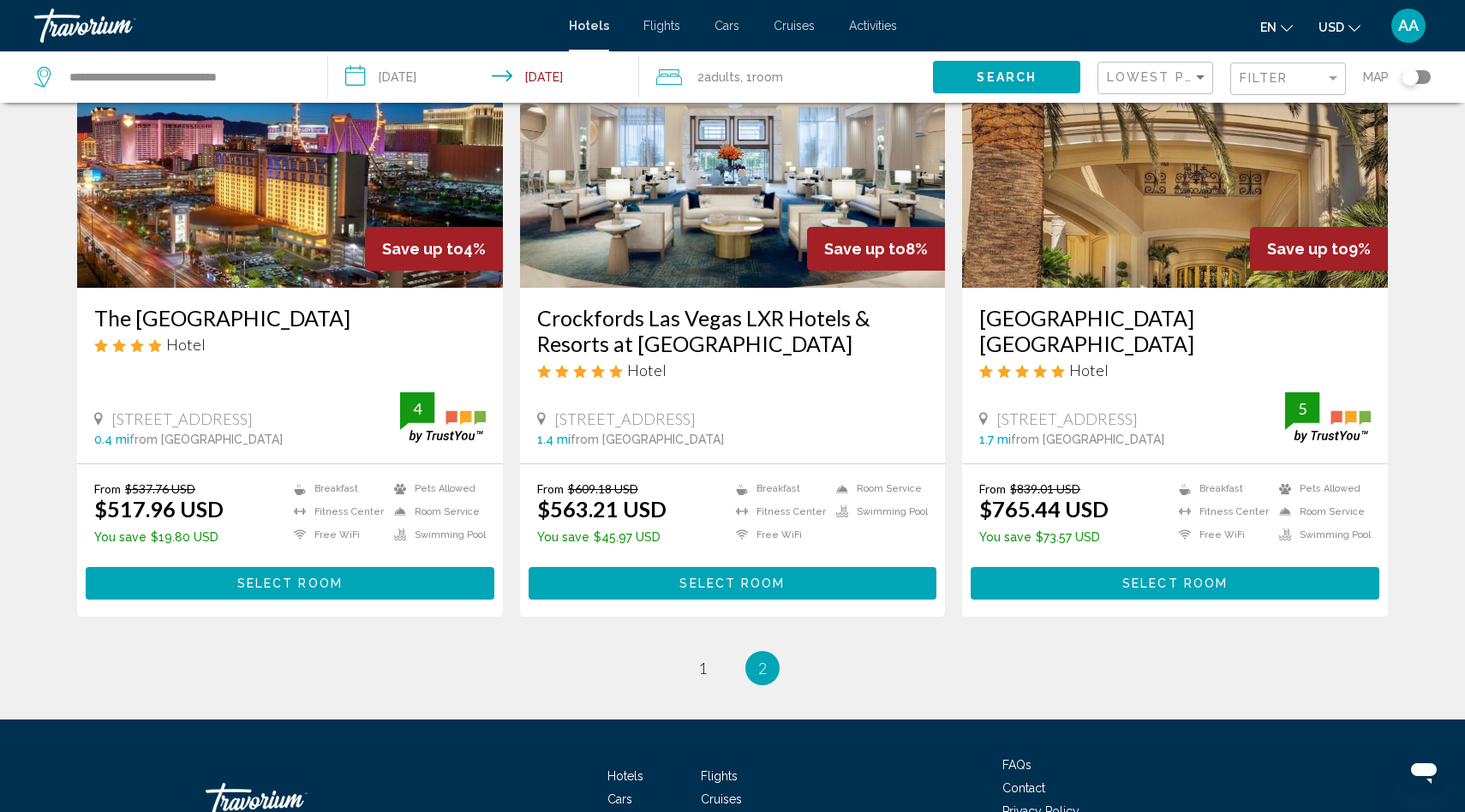
scroll to position [249, 0]
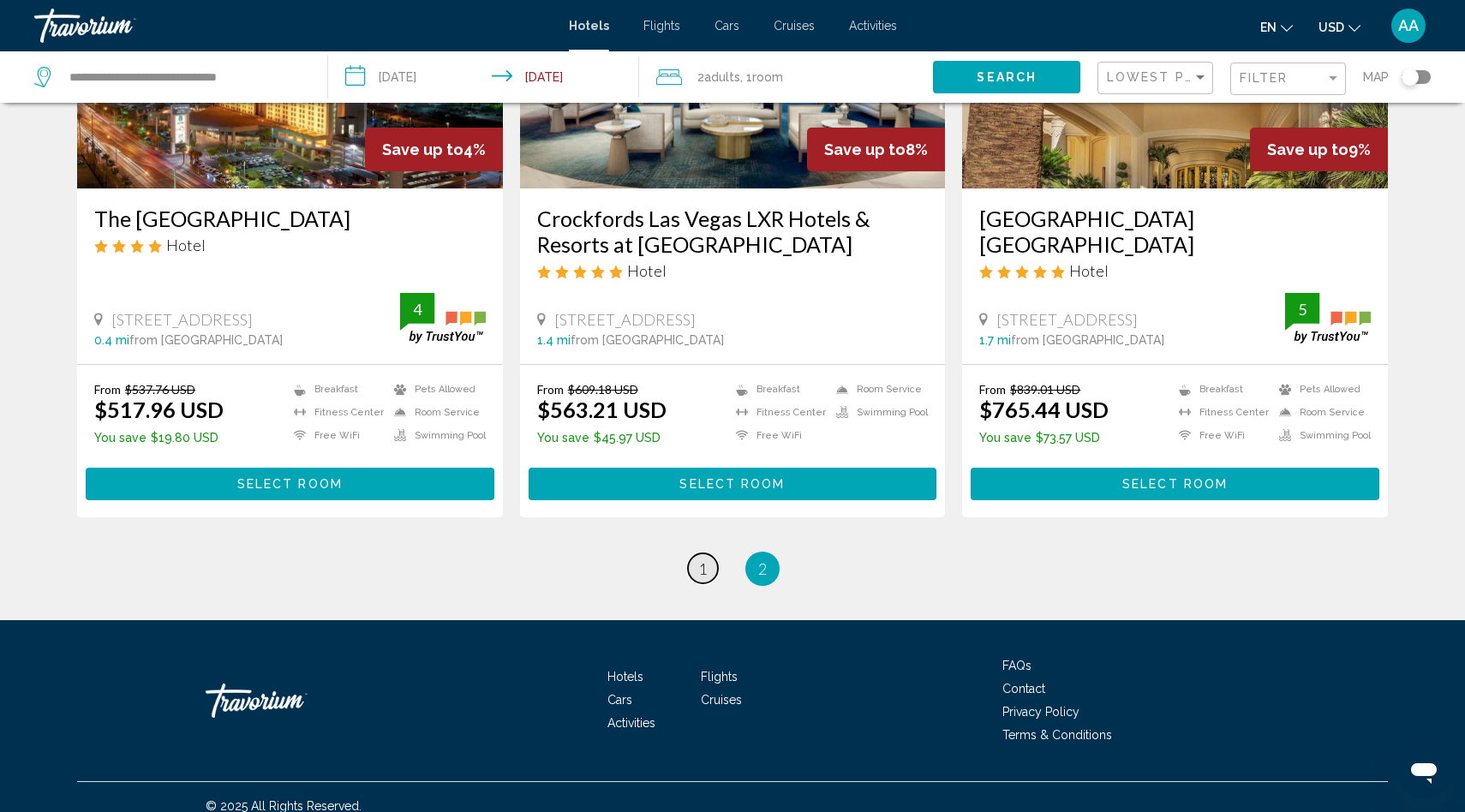
click at [695, 553] on link "page 1" at bounding box center [703, 568] width 29 height 29
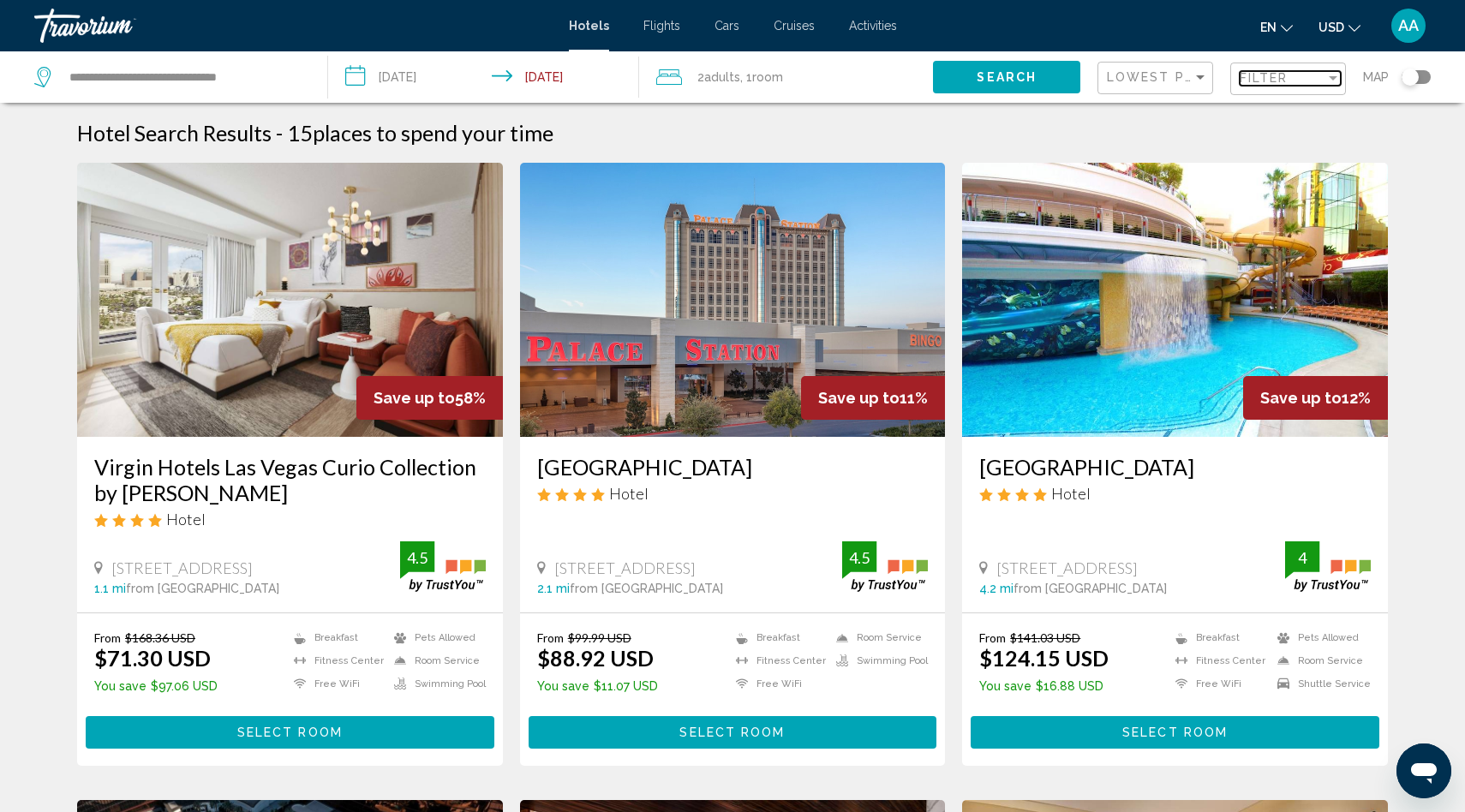
click at [1315, 84] on div "Filter" at bounding box center [1282, 78] width 86 height 14
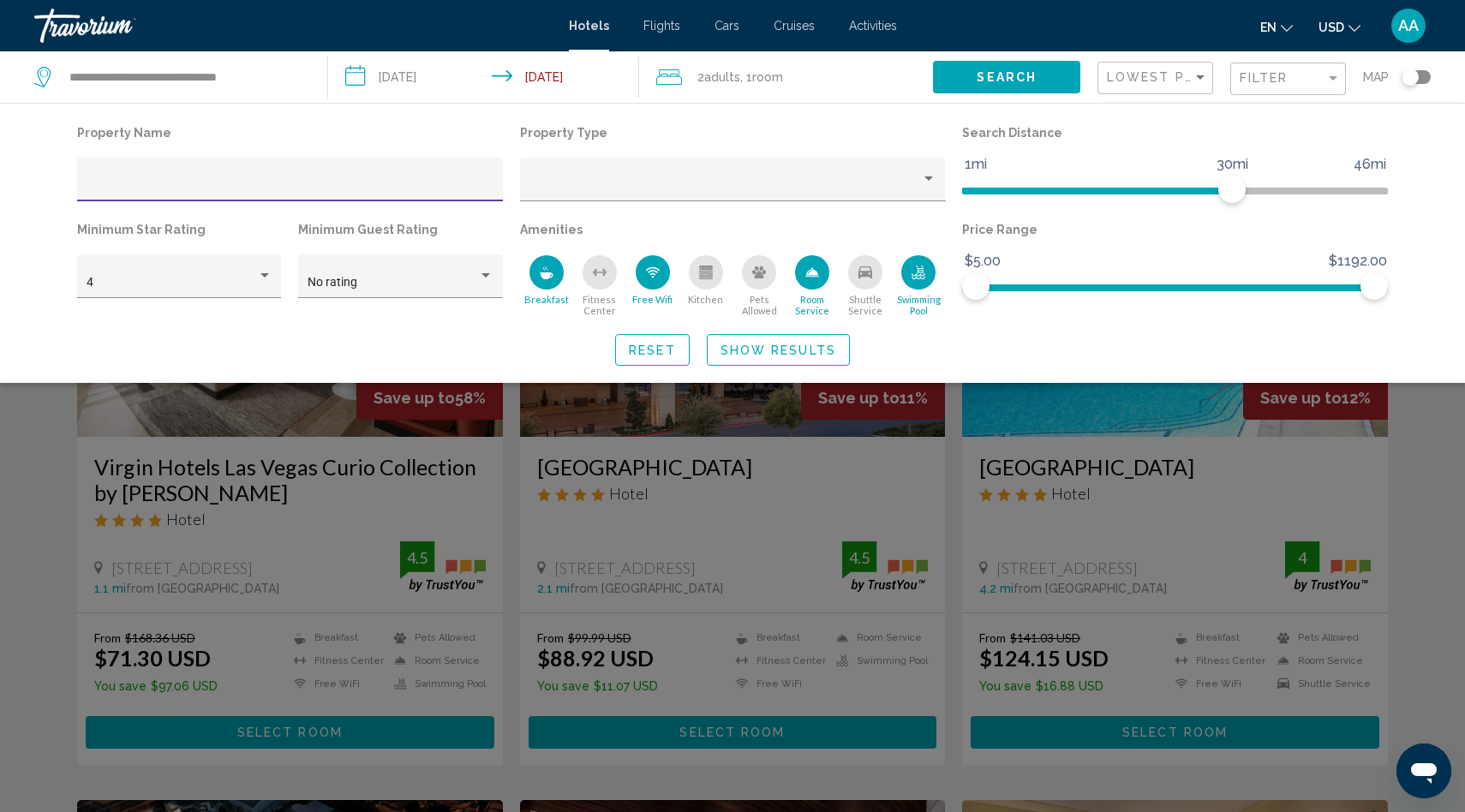
click at [1419, 439] on div "Search widget" at bounding box center [732, 534] width 1465 height 555
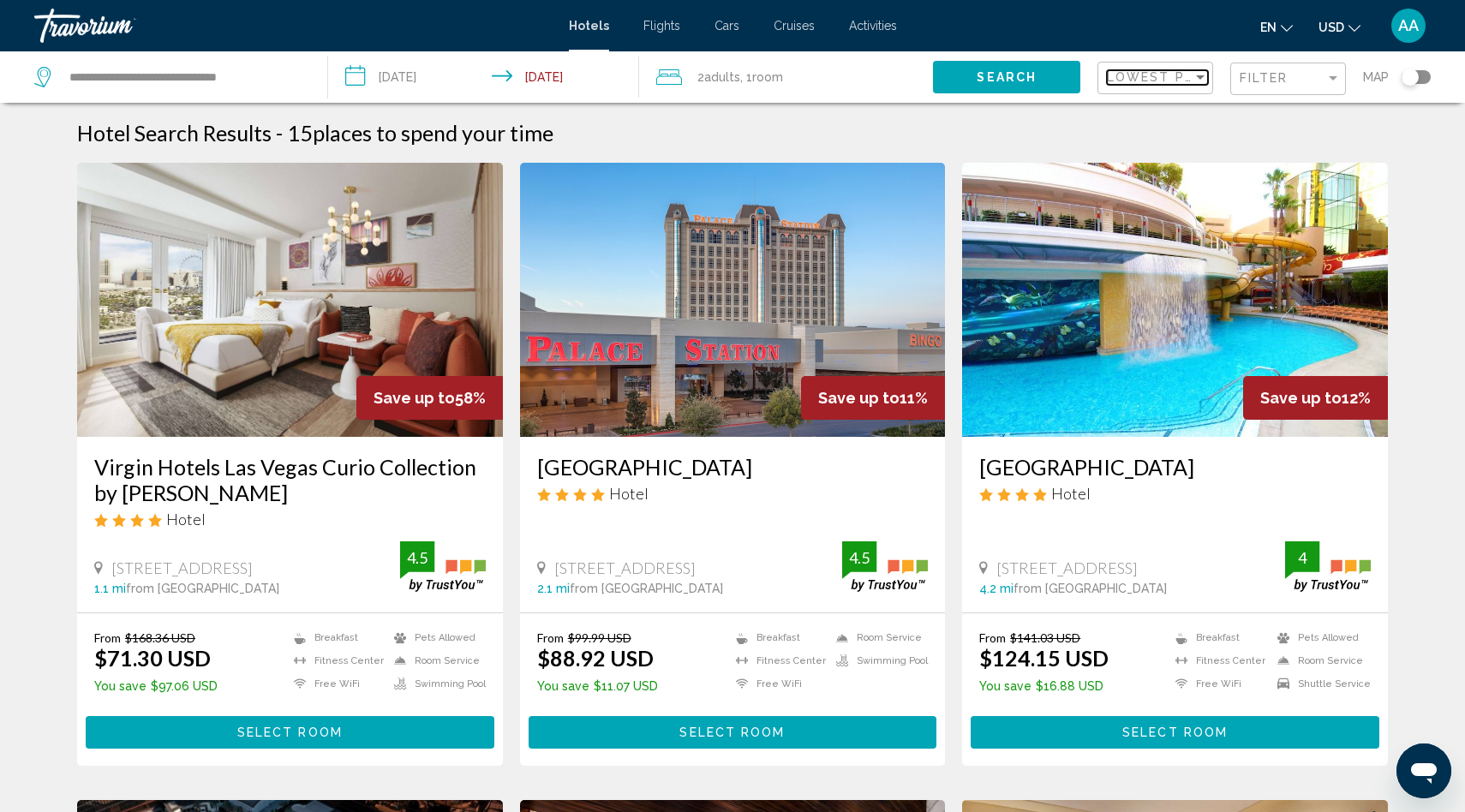
click at [1161, 73] on span "Lowest Price" at bounding box center [1162, 77] width 110 height 14
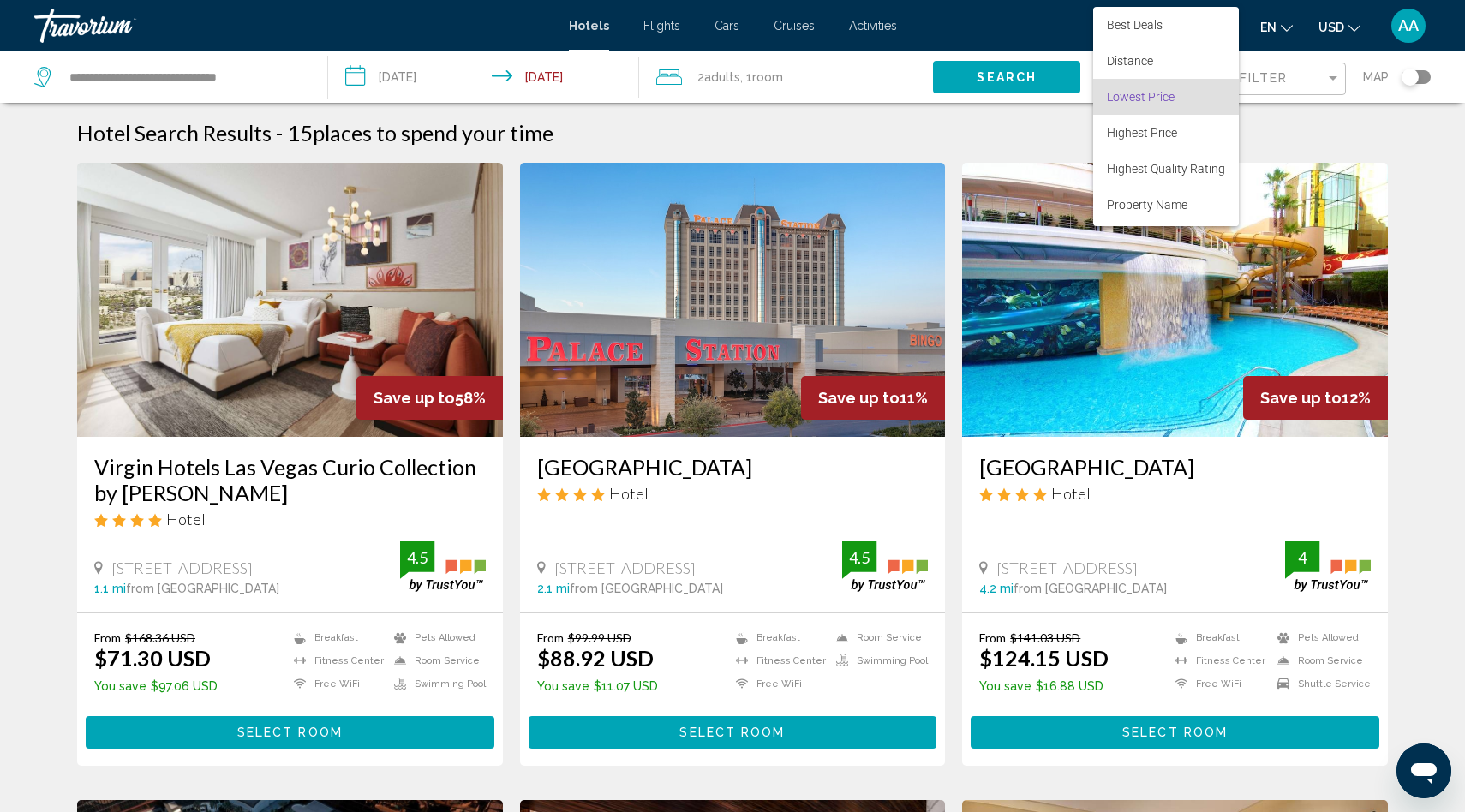
scroll to position [19, 0]
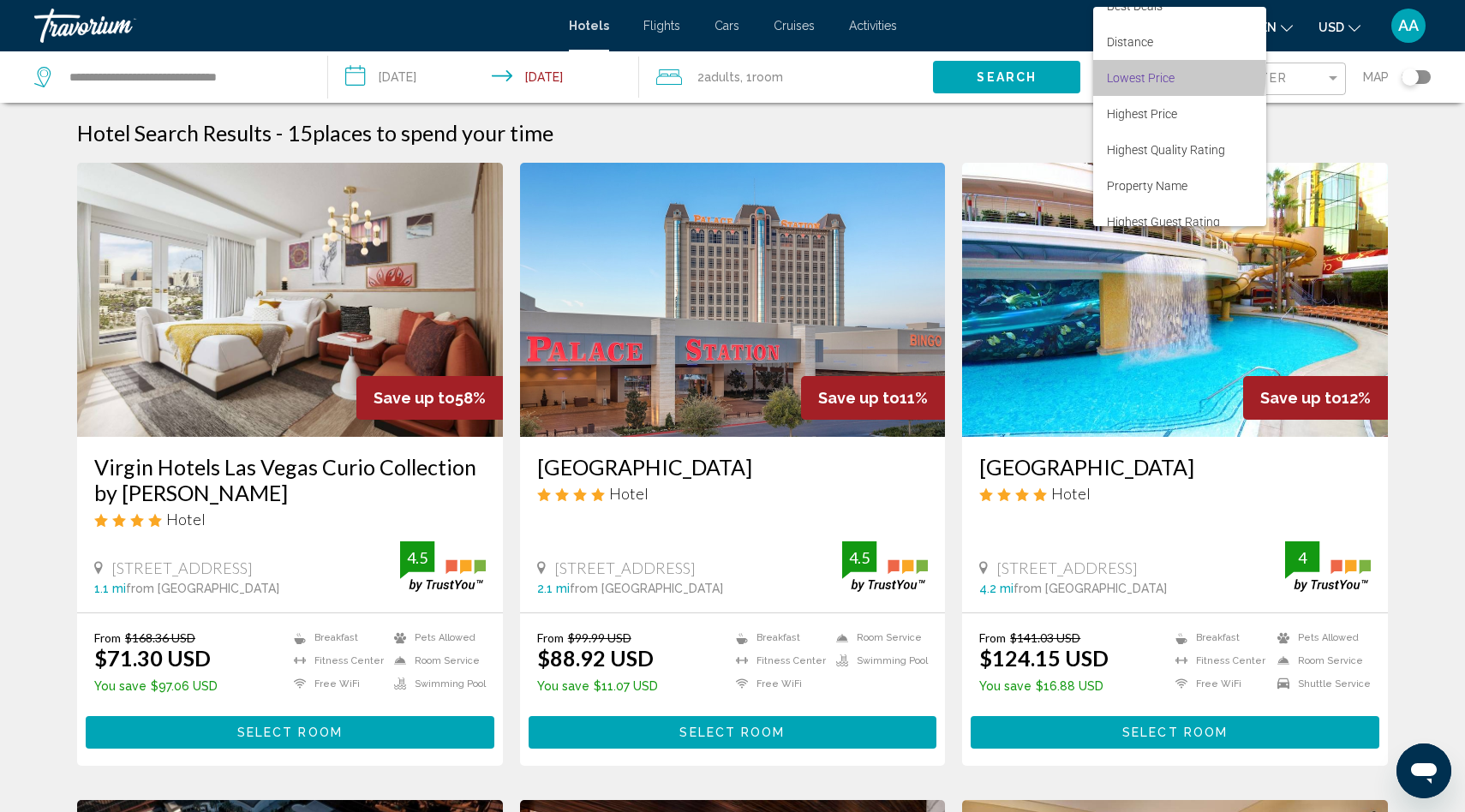
click at [1145, 72] on span "Lowest Price" at bounding box center [1141, 78] width 68 height 14
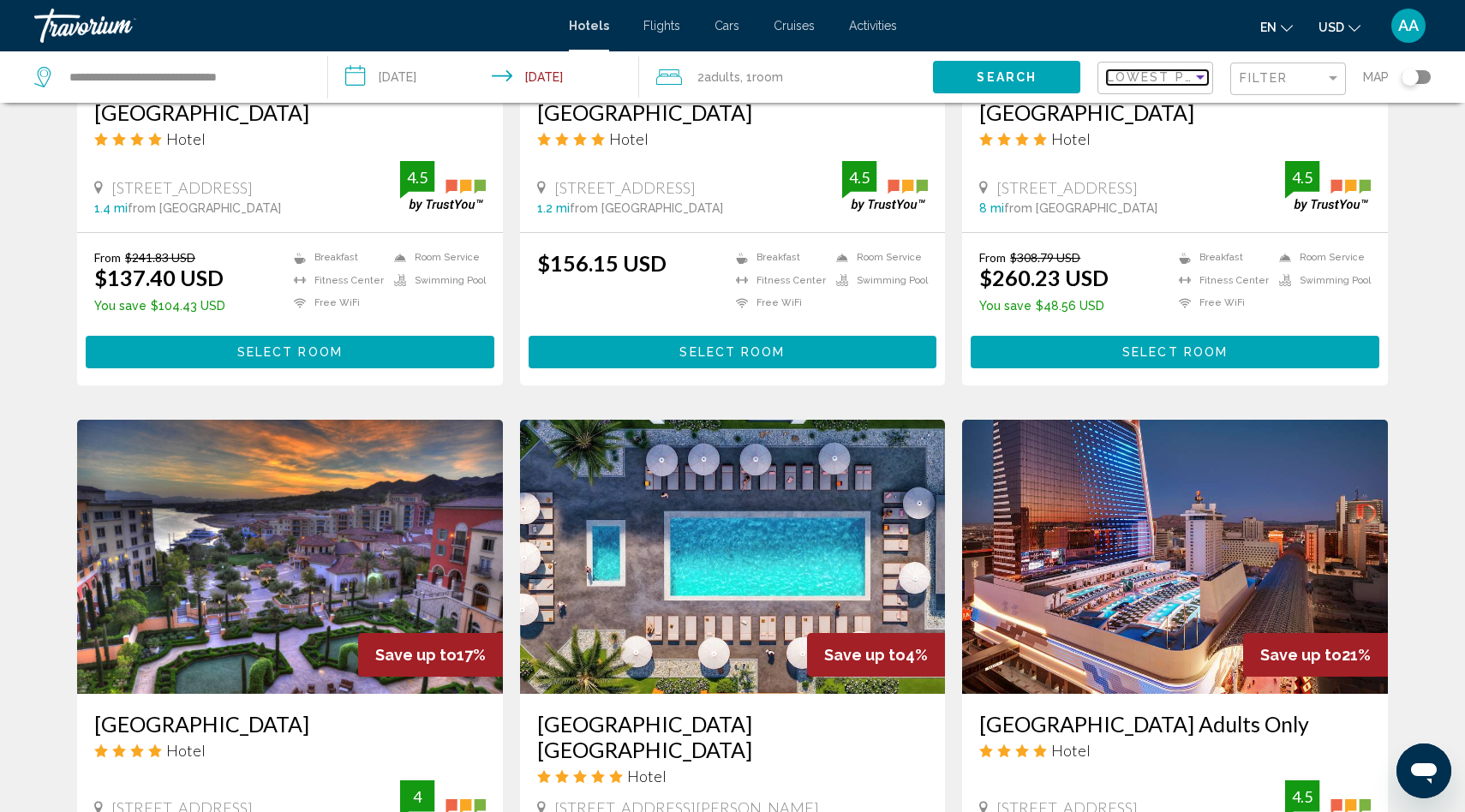
scroll to position [879, 0]
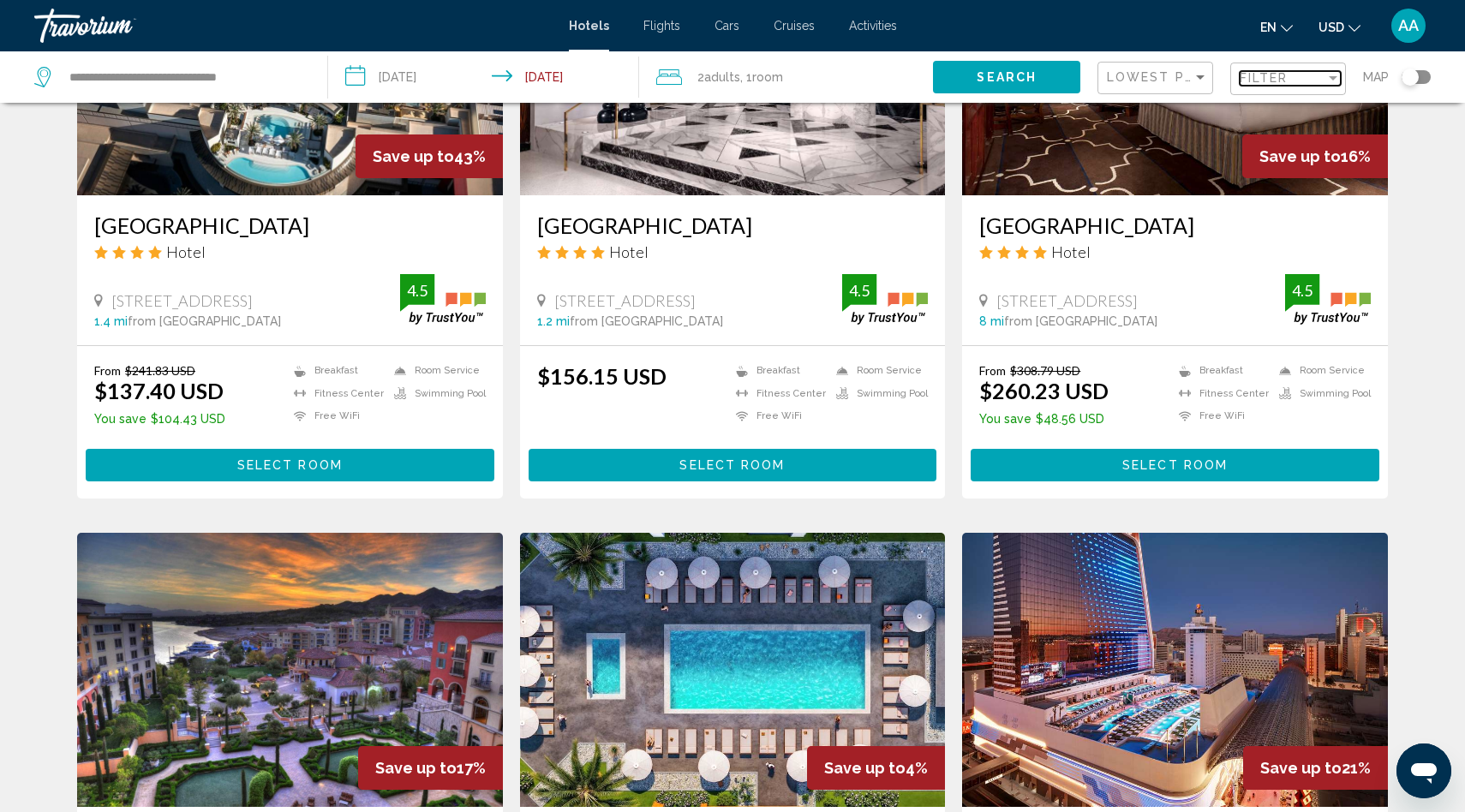
click at [1292, 74] on div "Filter" at bounding box center [1282, 78] width 86 height 14
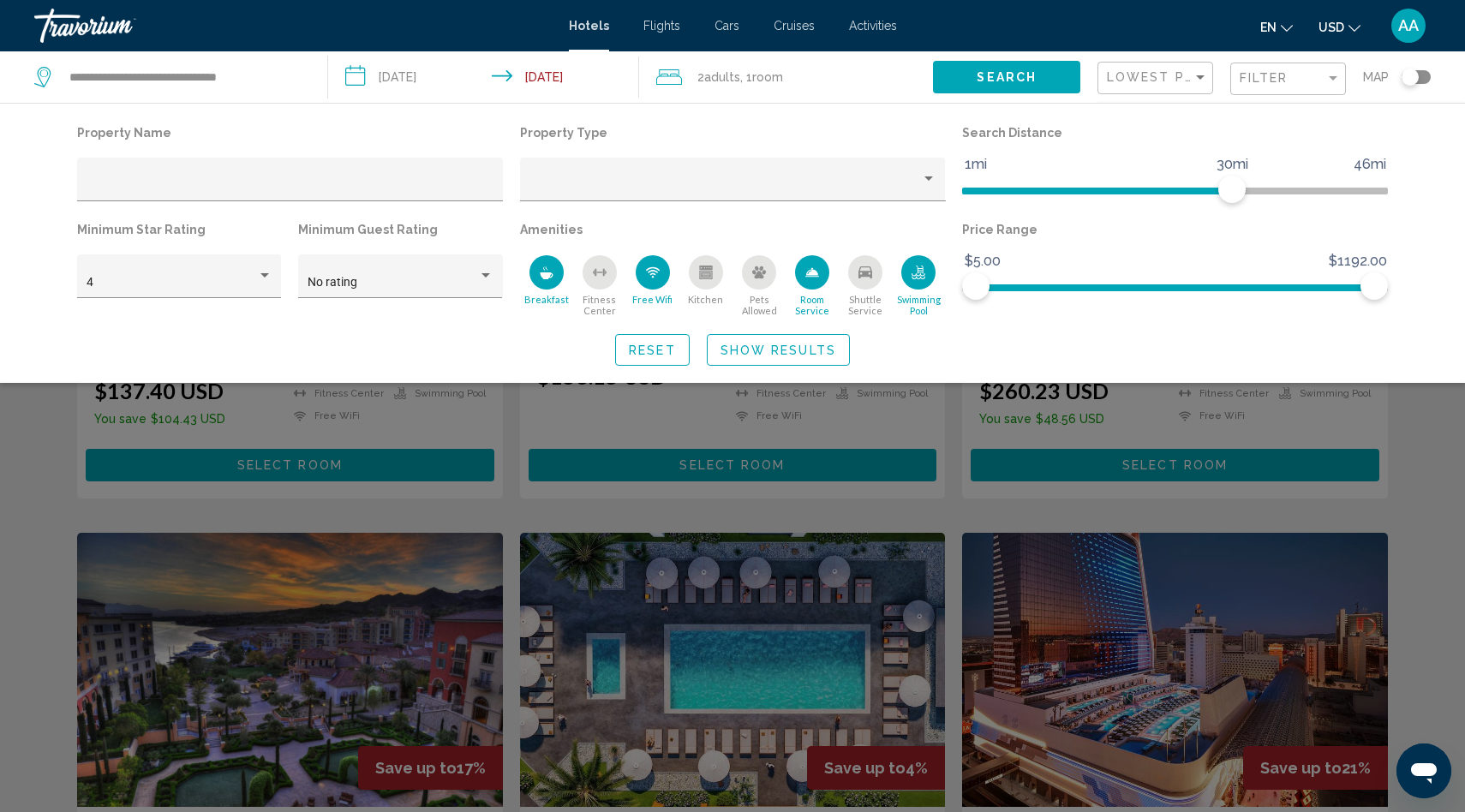
click at [545, 276] on icon "Breakfast" at bounding box center [546, 275] width 13 height 7
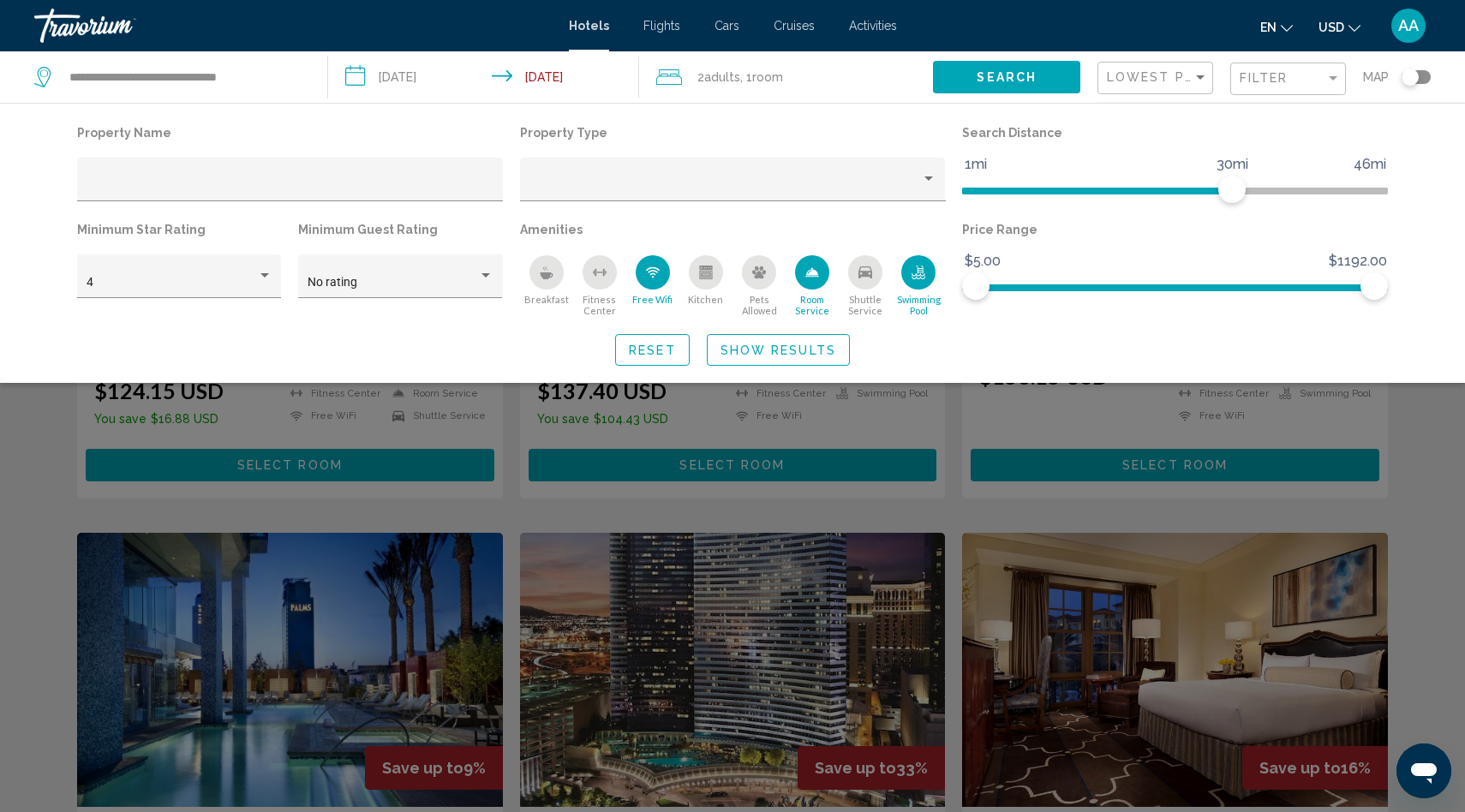
click at [783, 347] on span "Show Results" at bounding box center [779, 350] width 116 height 14
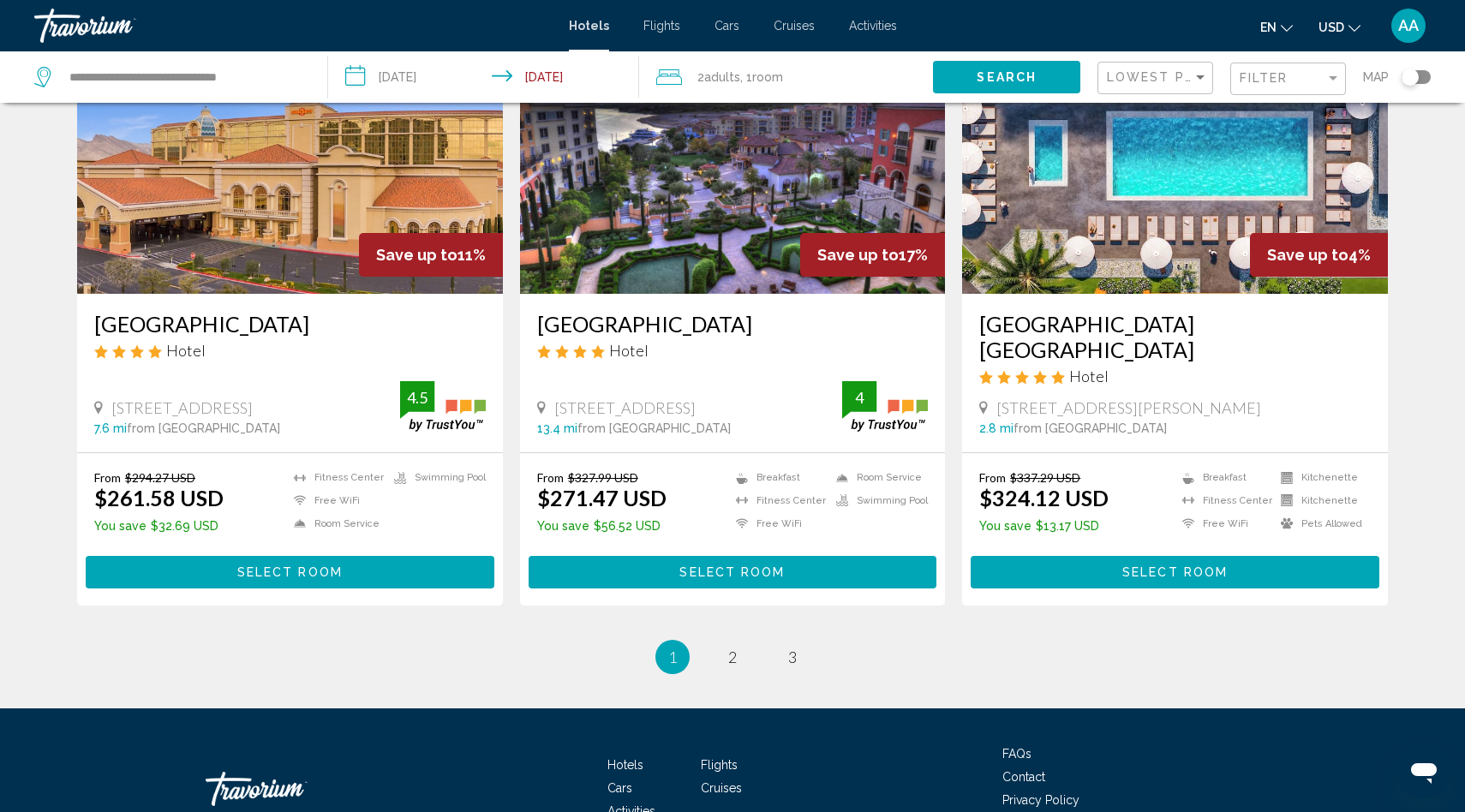
scroll to position [2099, 0]
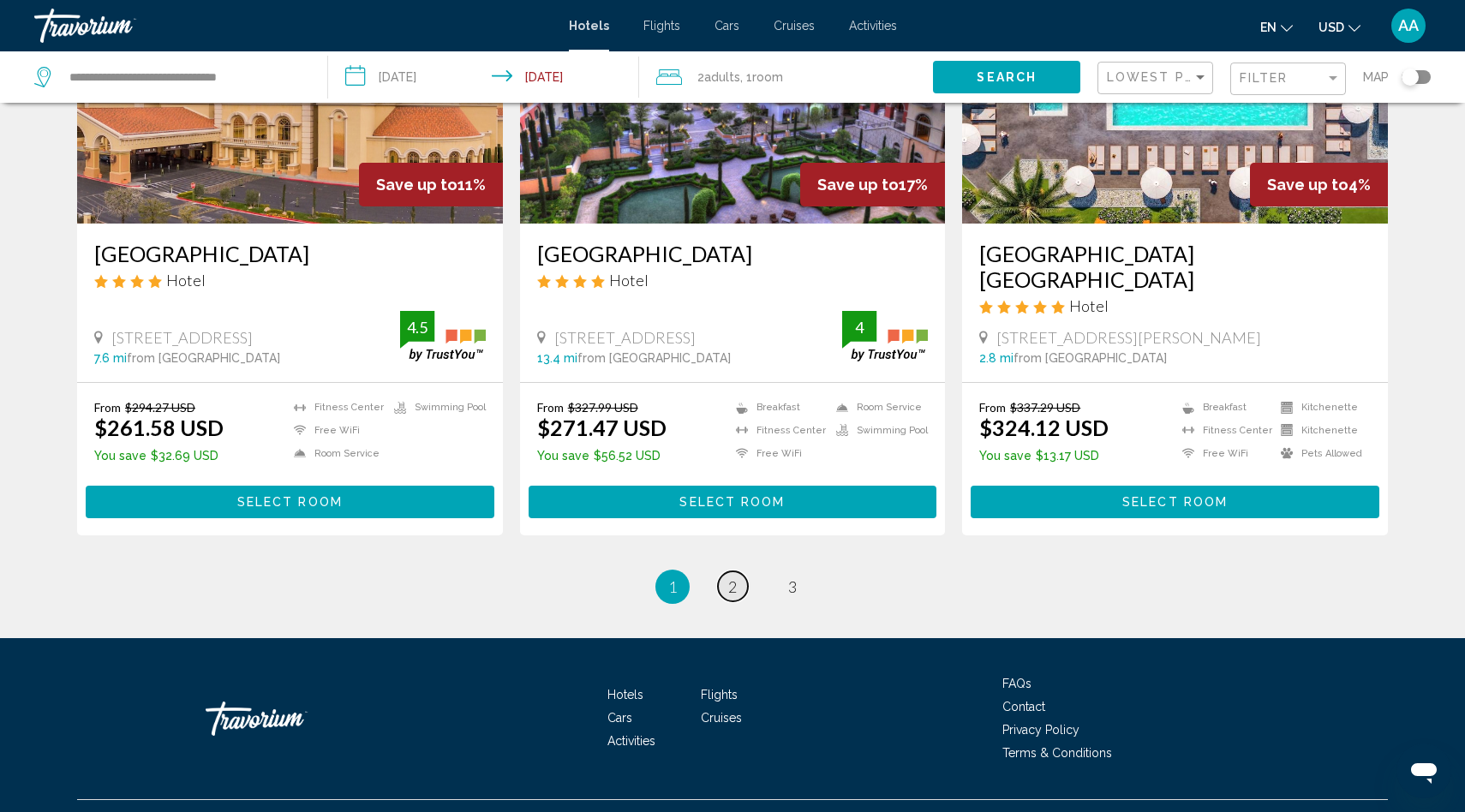
click at [740, 571] on link "page 2" at bounding box center [732, 586] width 29 height 29
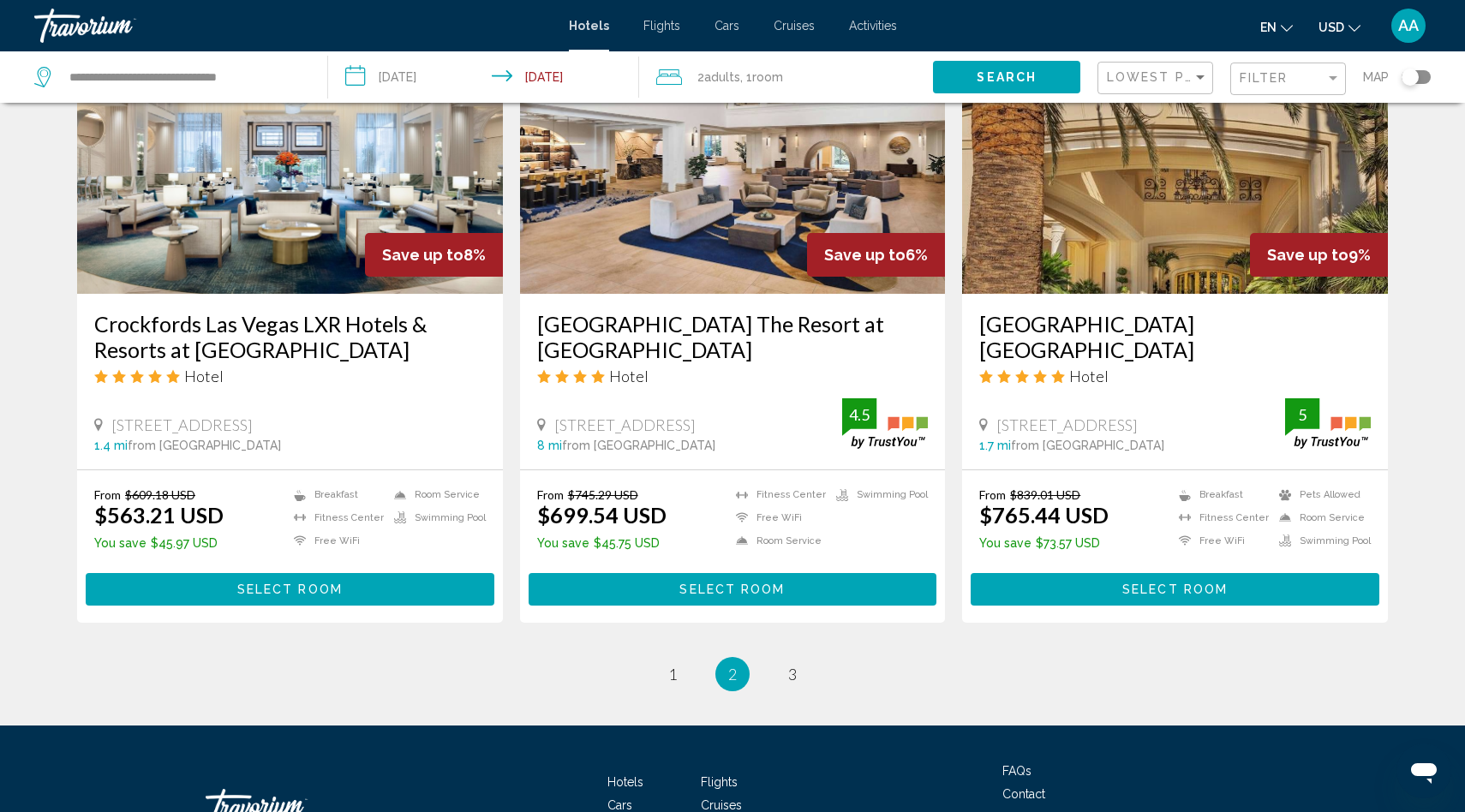
scroll to position [2016, 0]
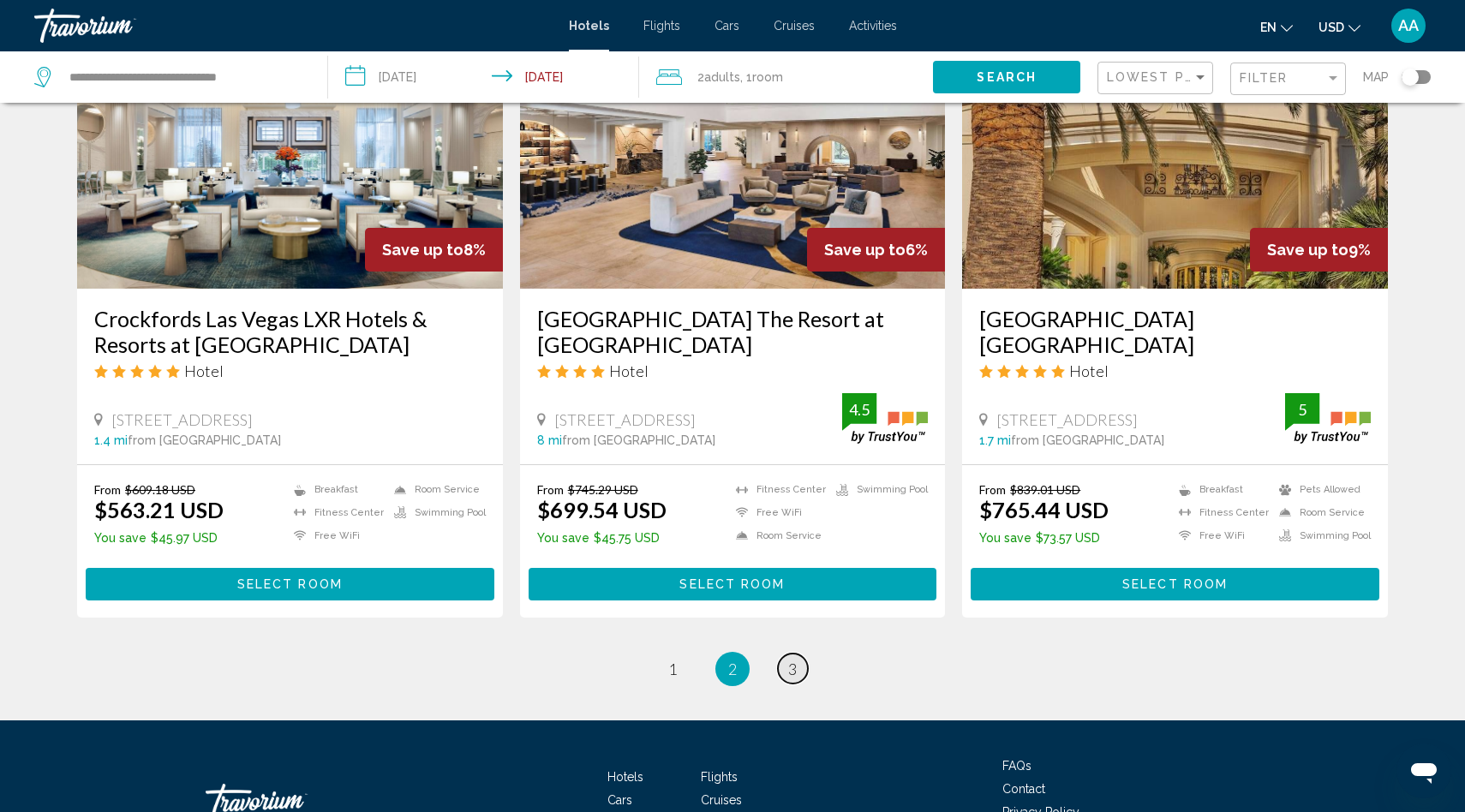
click at [791, 678] on span "3" at bounding box center [792, 668] width 9 height 19
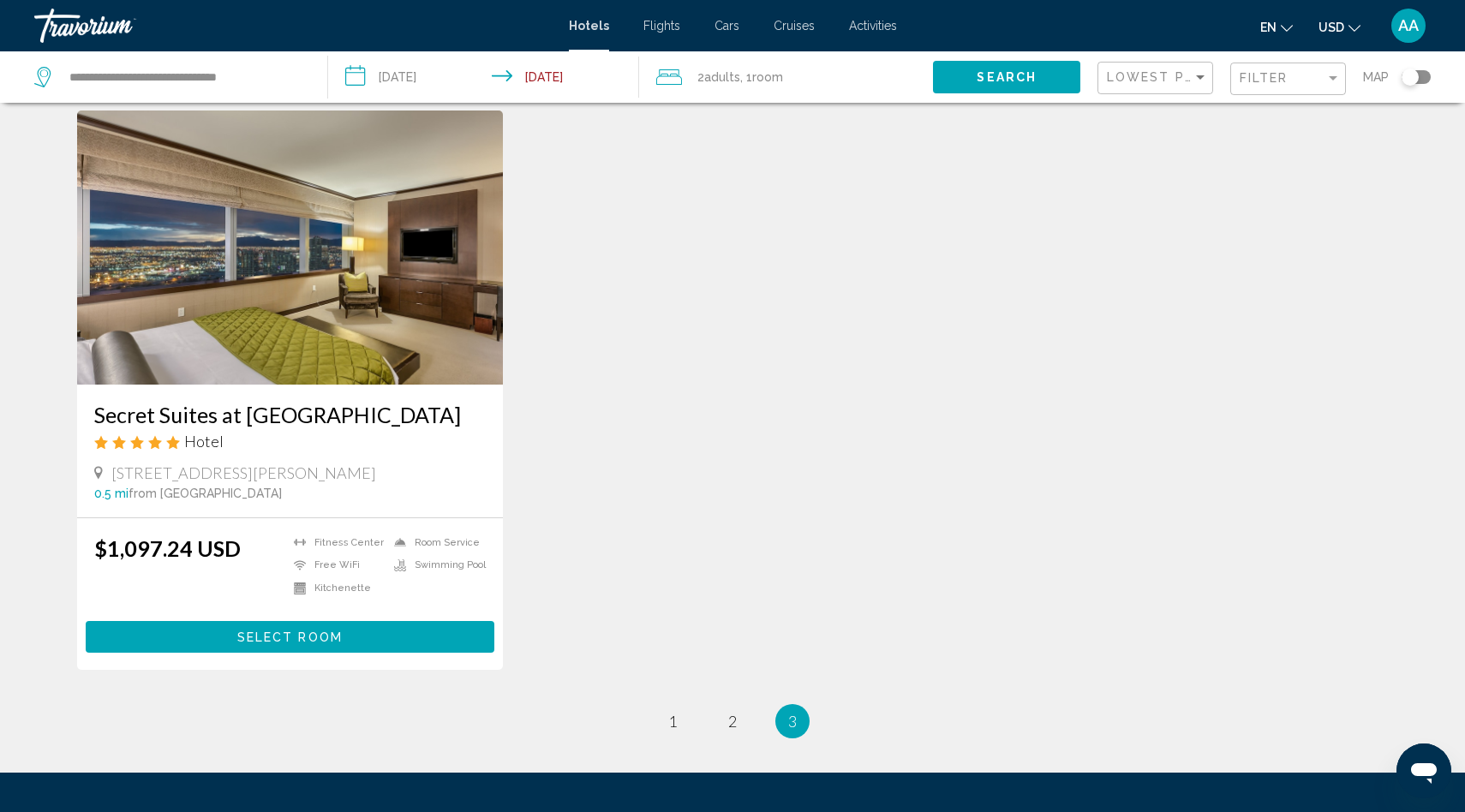
scroll to position [54, 0]
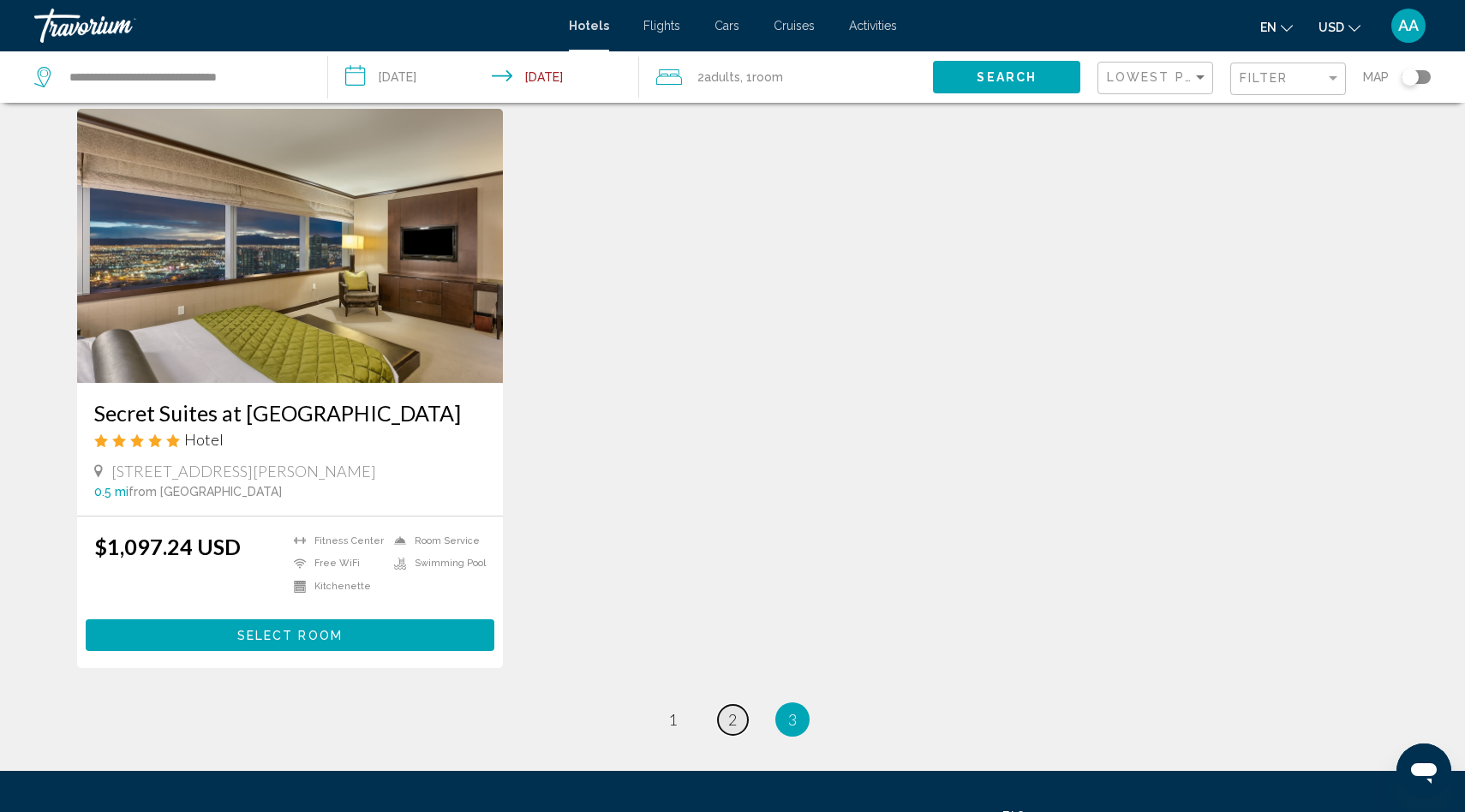
click at [740, 721] on link "page 2" at bounding box center [732, 720] width 29 height 29
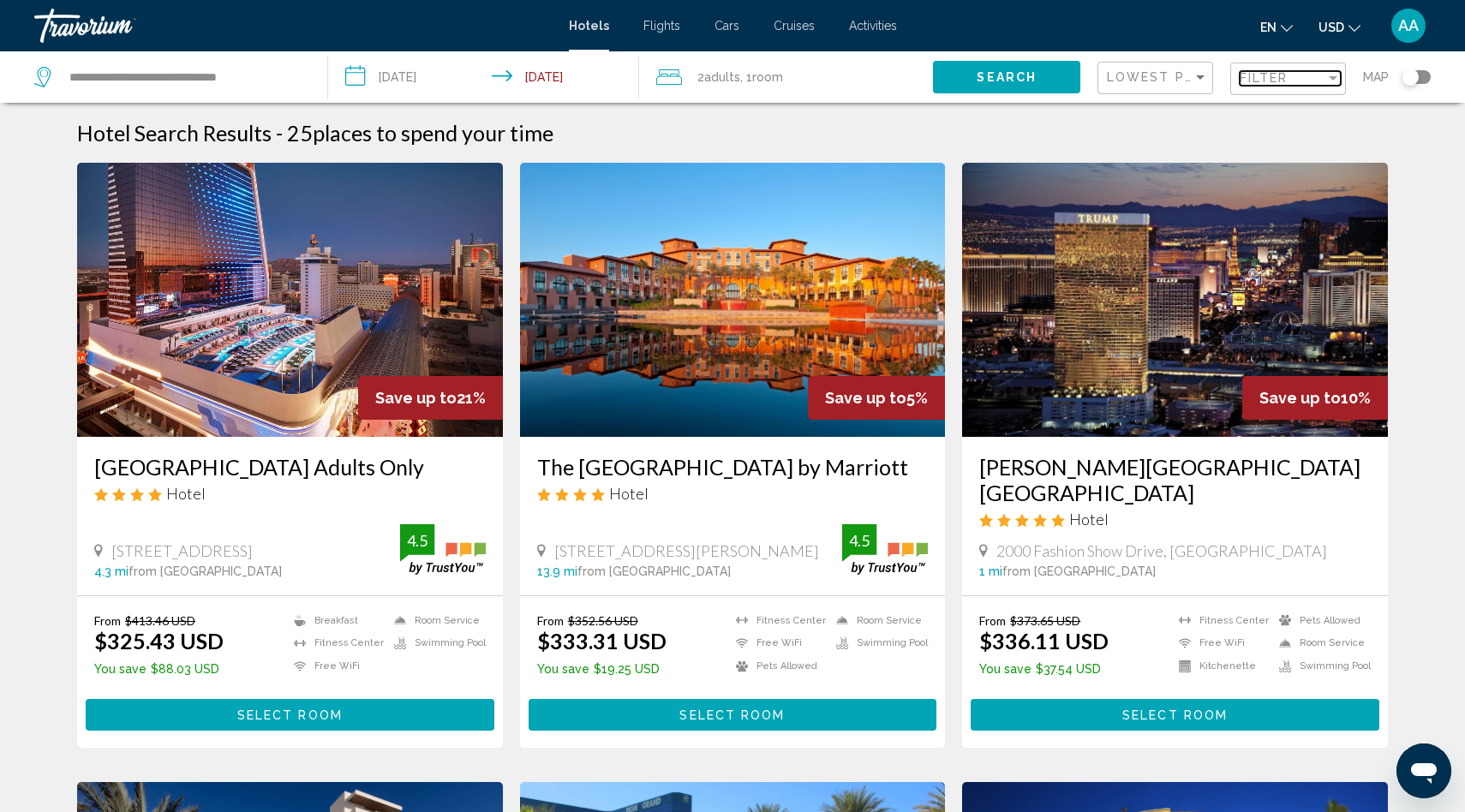
click at [1286, 83] on span "Filter" at bounding box center [1264, 78] width 49 height 14
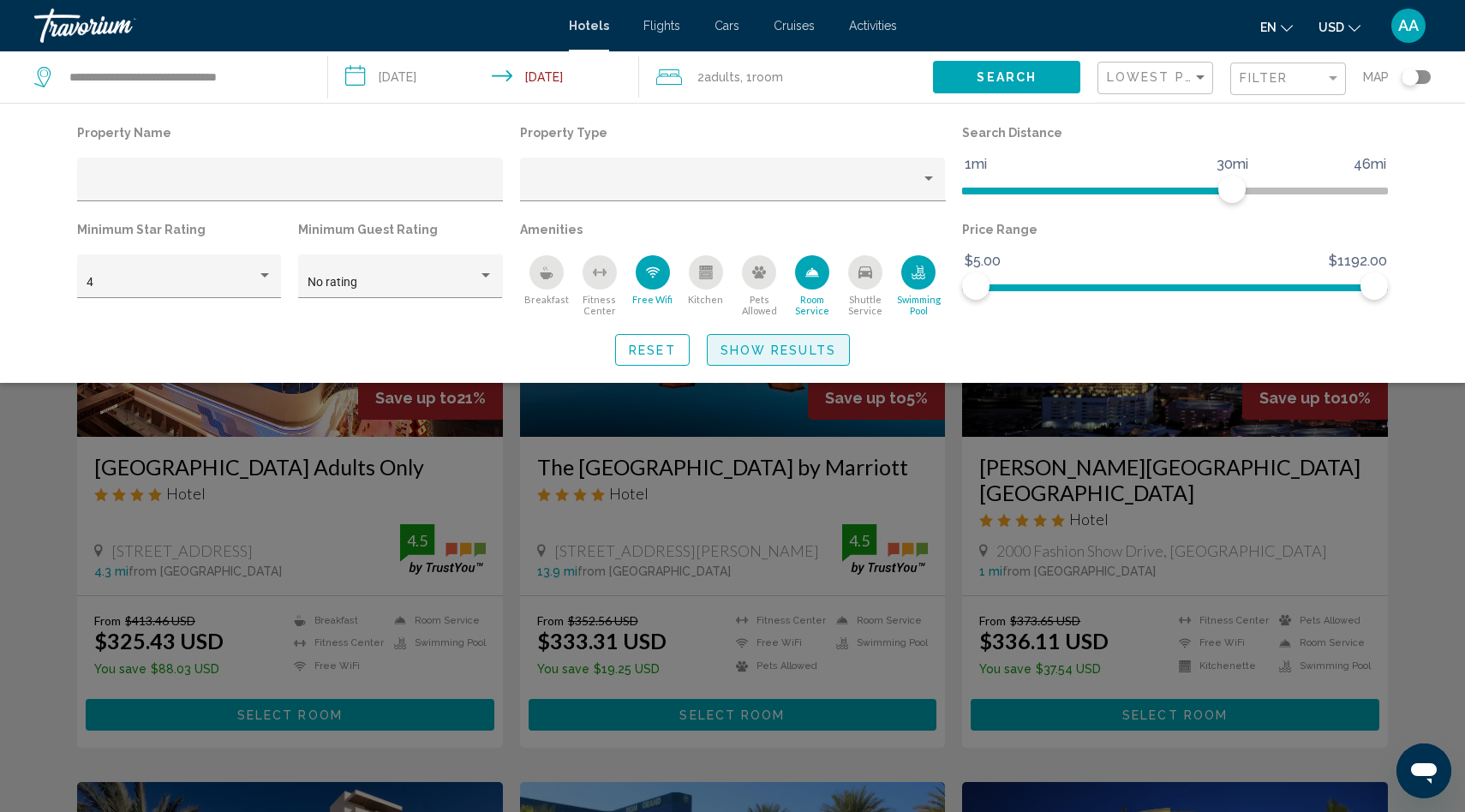
click at [760, 354] on span "Show Results" at bounding box center [779, 350] width 116 height 14
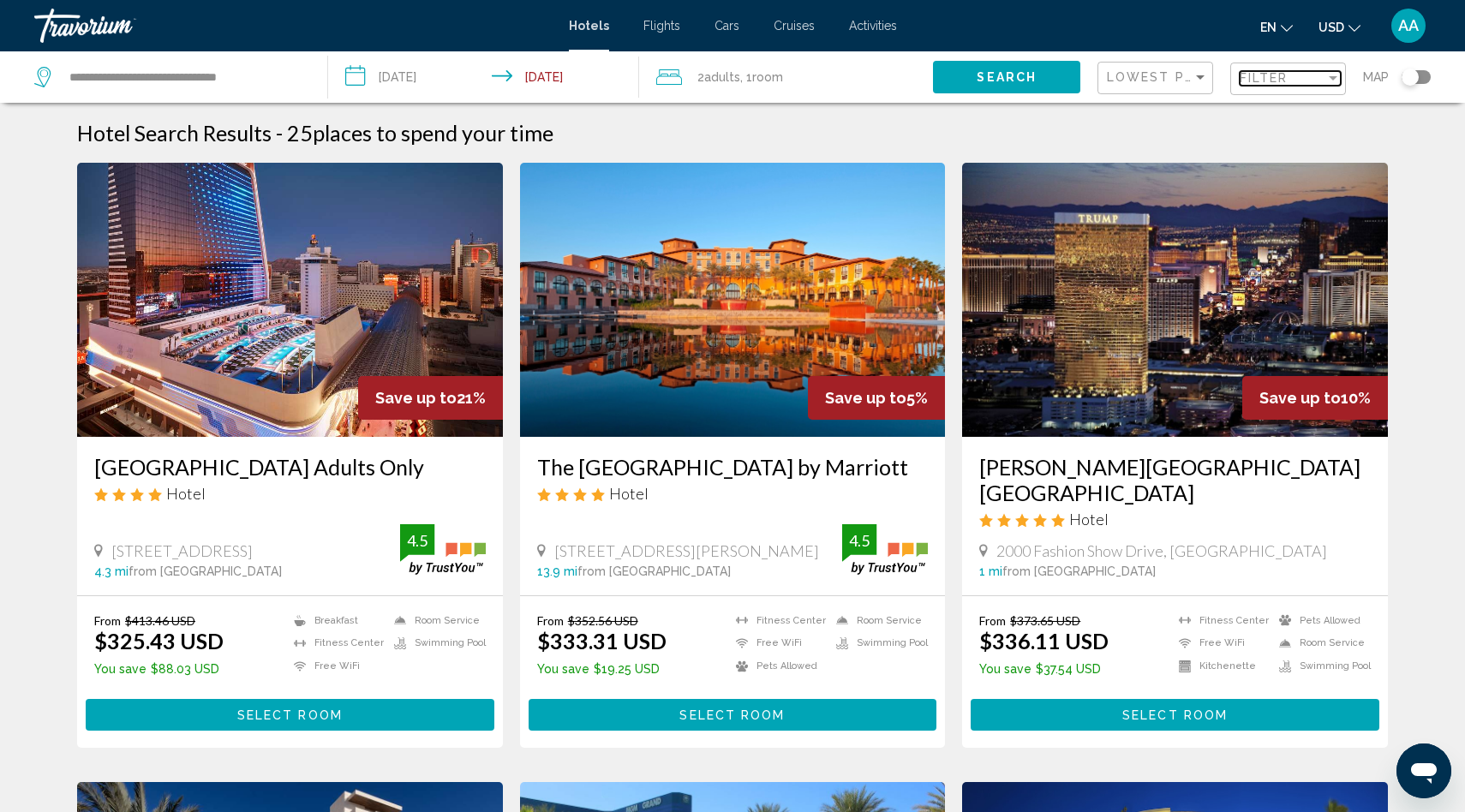
click at [1275, 82] on span "Filter" at bounding box center [1264, 78] width 49 height 14
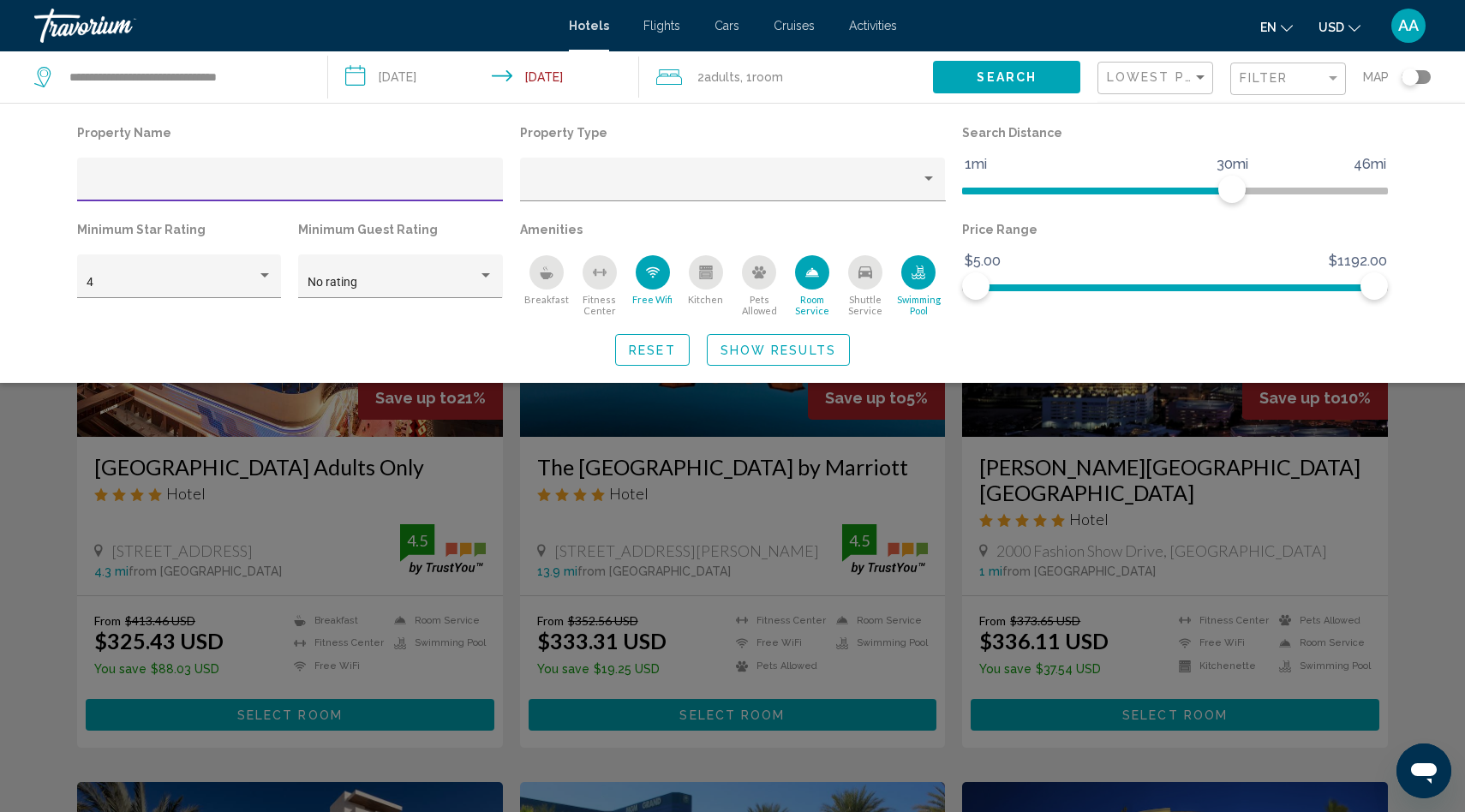
click at [652, 278] on icon "Free Wifi" at bounding box center [653, 272] width 14 height 14
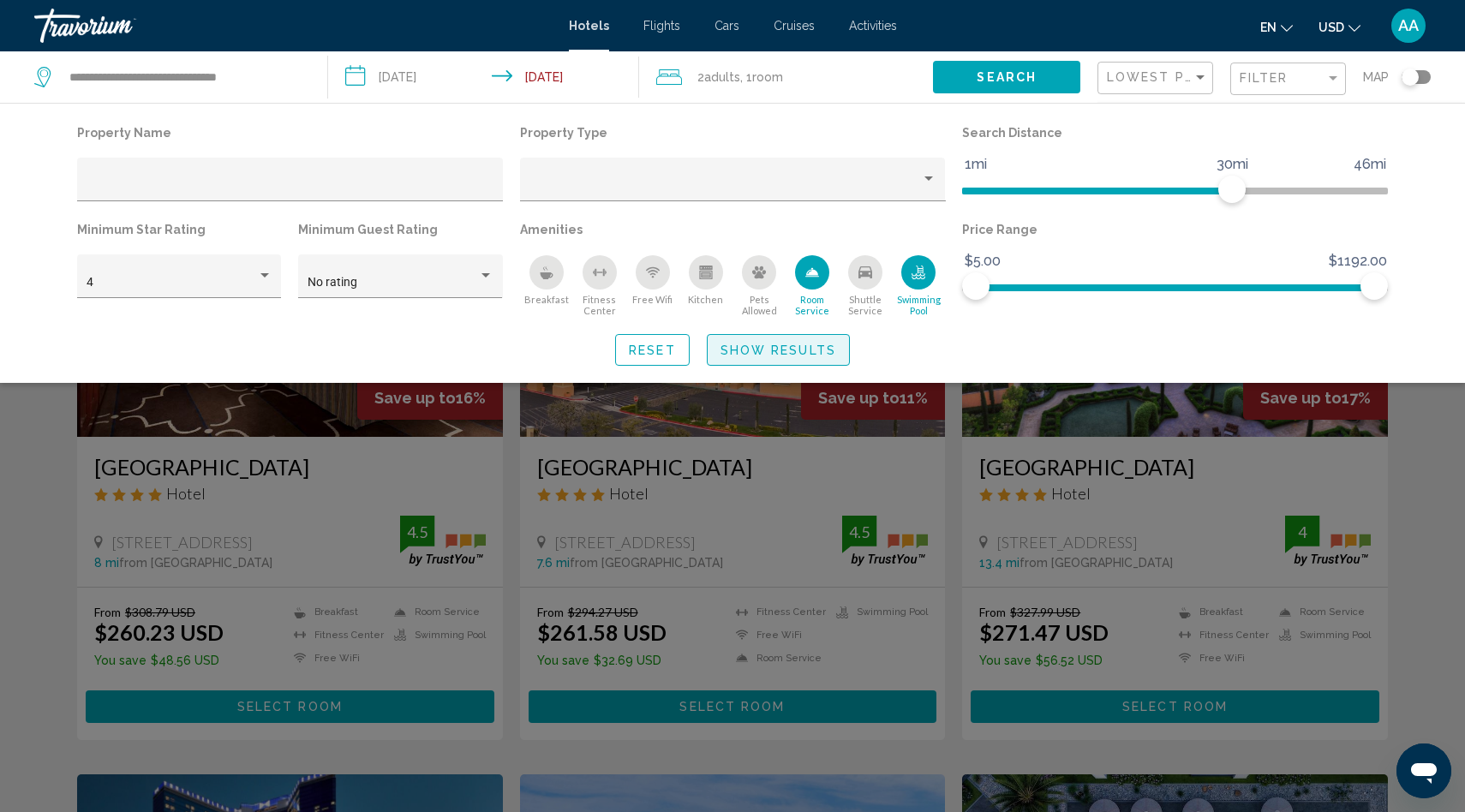
click at [812, 349] on span "Show Results" at bounding box center [779, 350] width 116 height 14
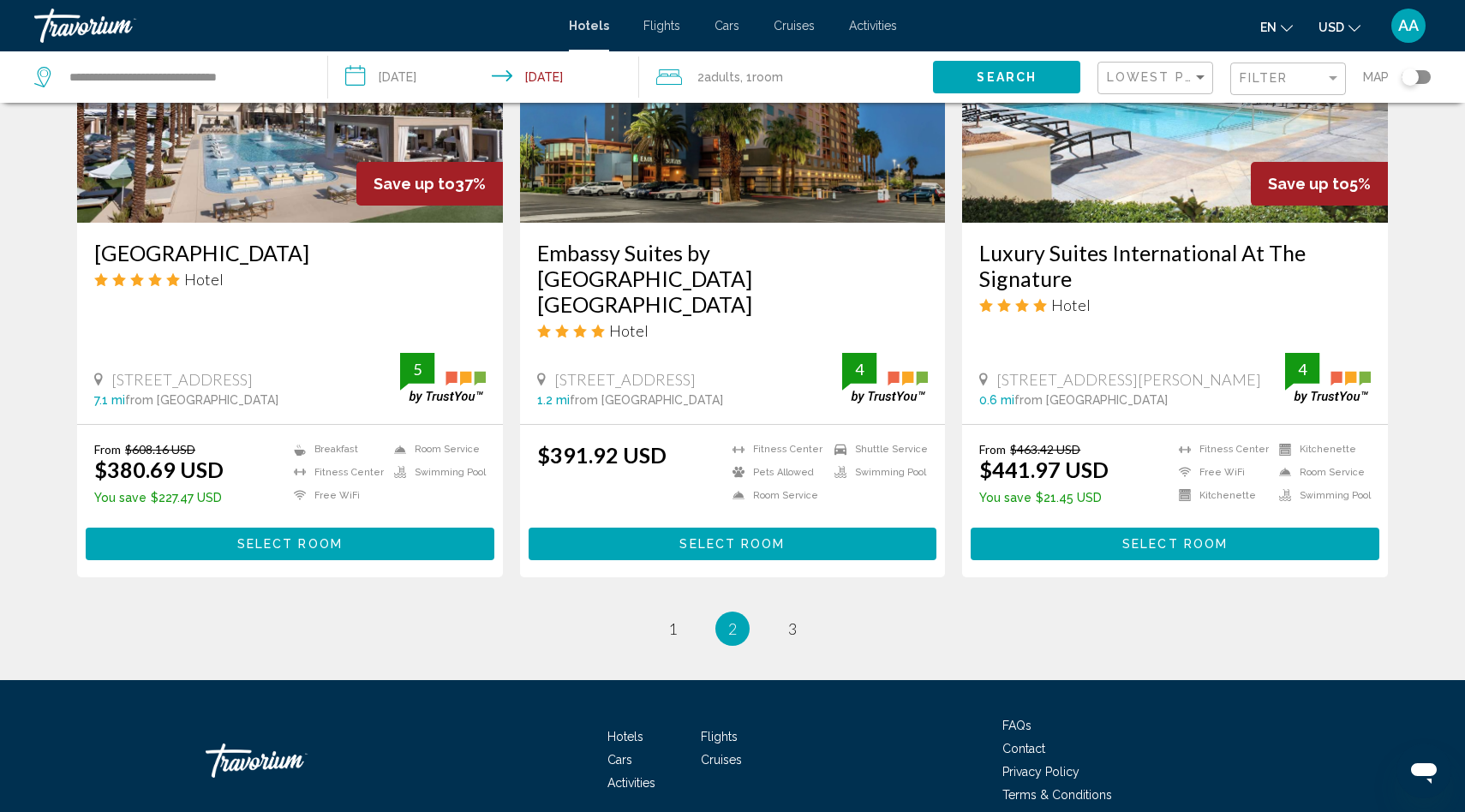
scroll to position [2067, 0]
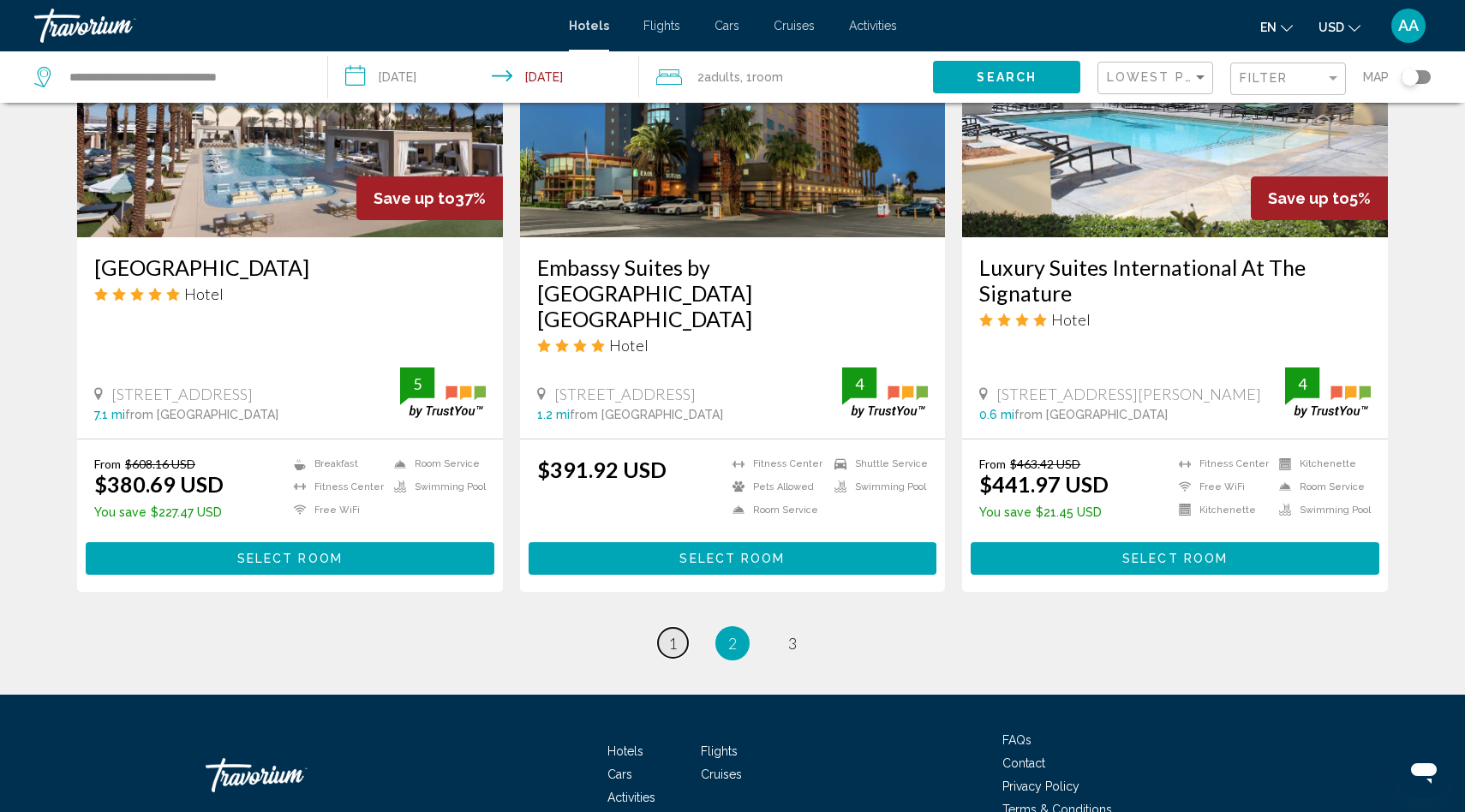
click at [669, 634] on span "1" at bounding box center [673, 643] width 9 height 19
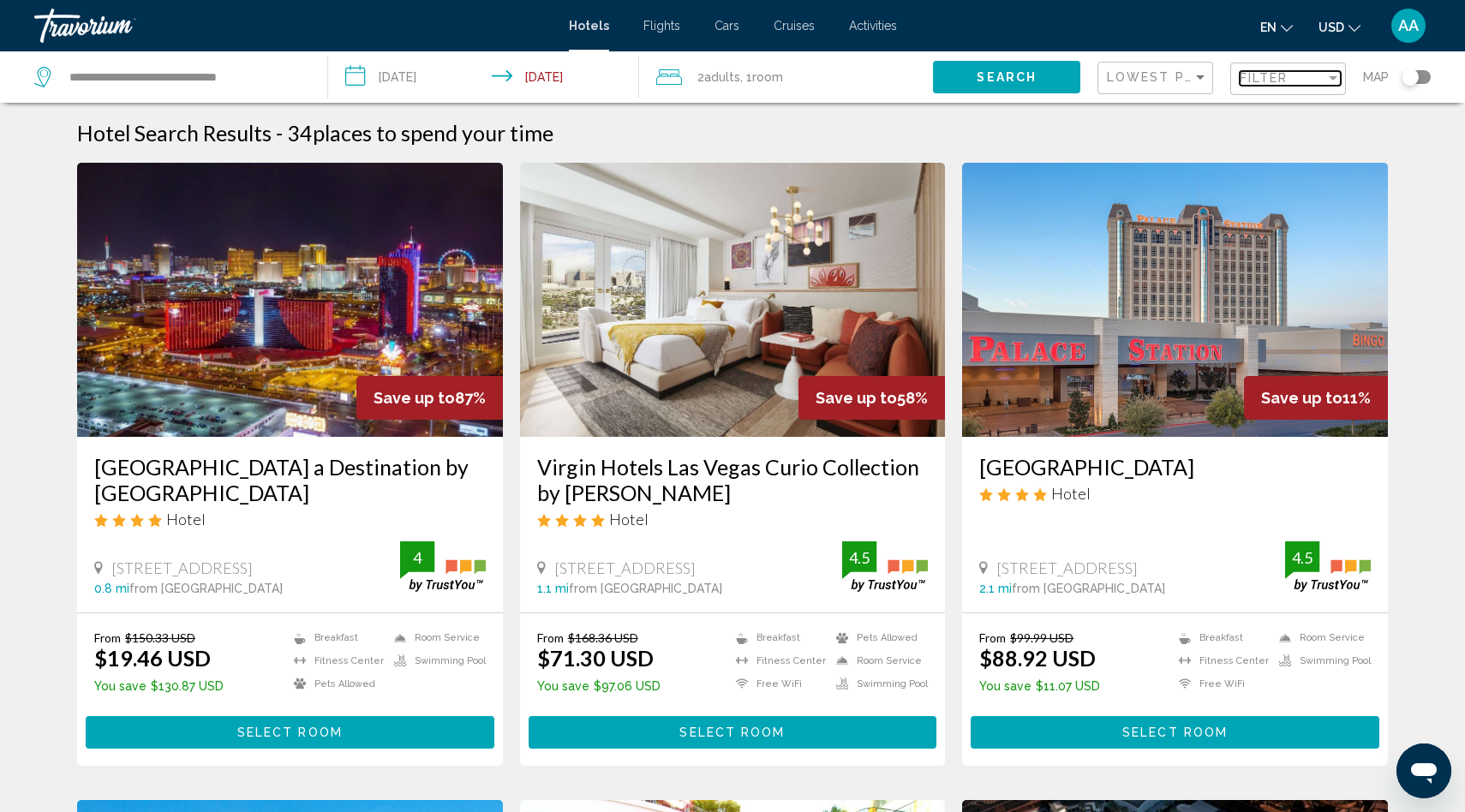
click at [1278, 80] on span "Filter" at bounding box center [1264, 78] width 49 height 14
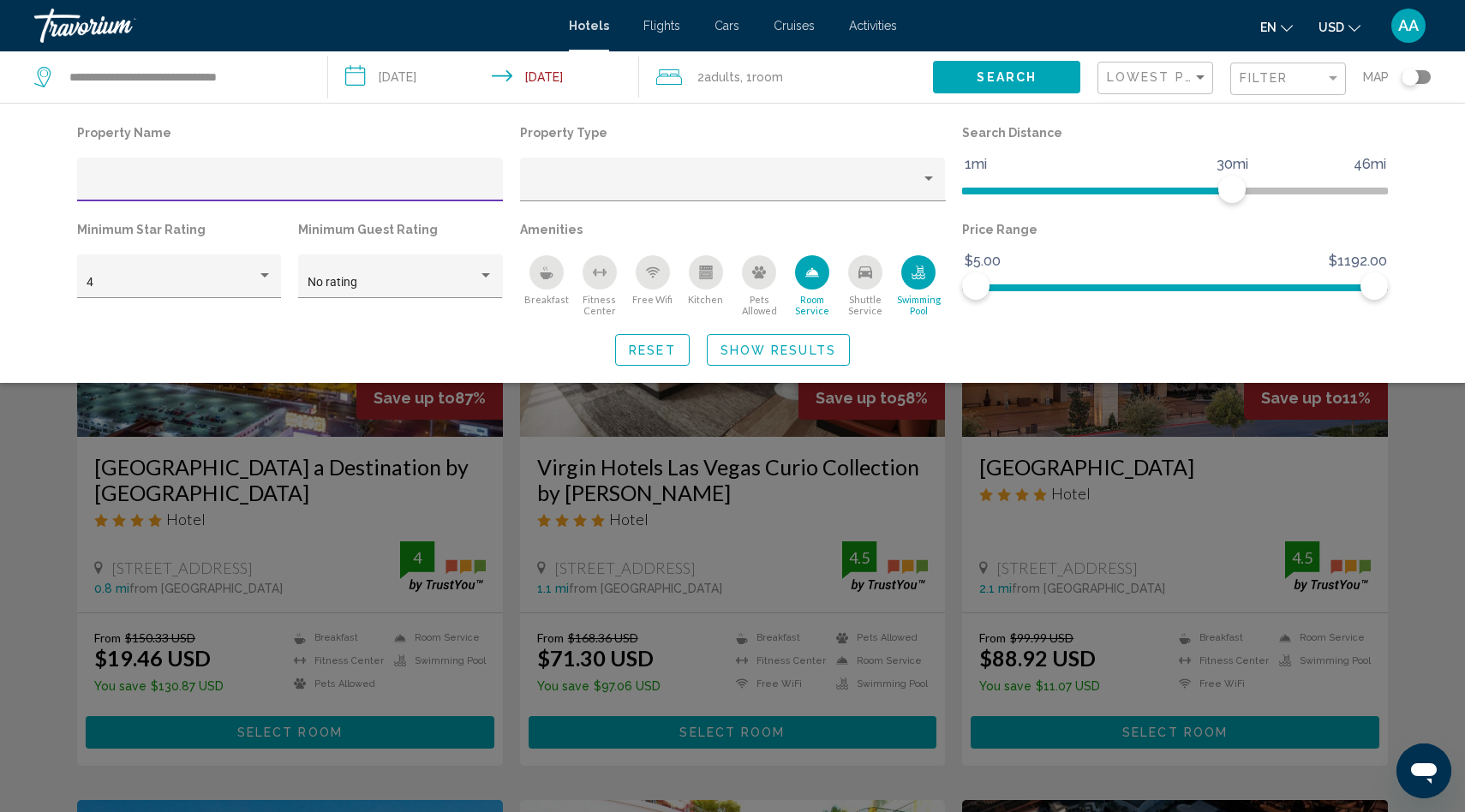
click at [808, 273] on icon "Room Service" at bounding box center [812, 272] width 12 height 8
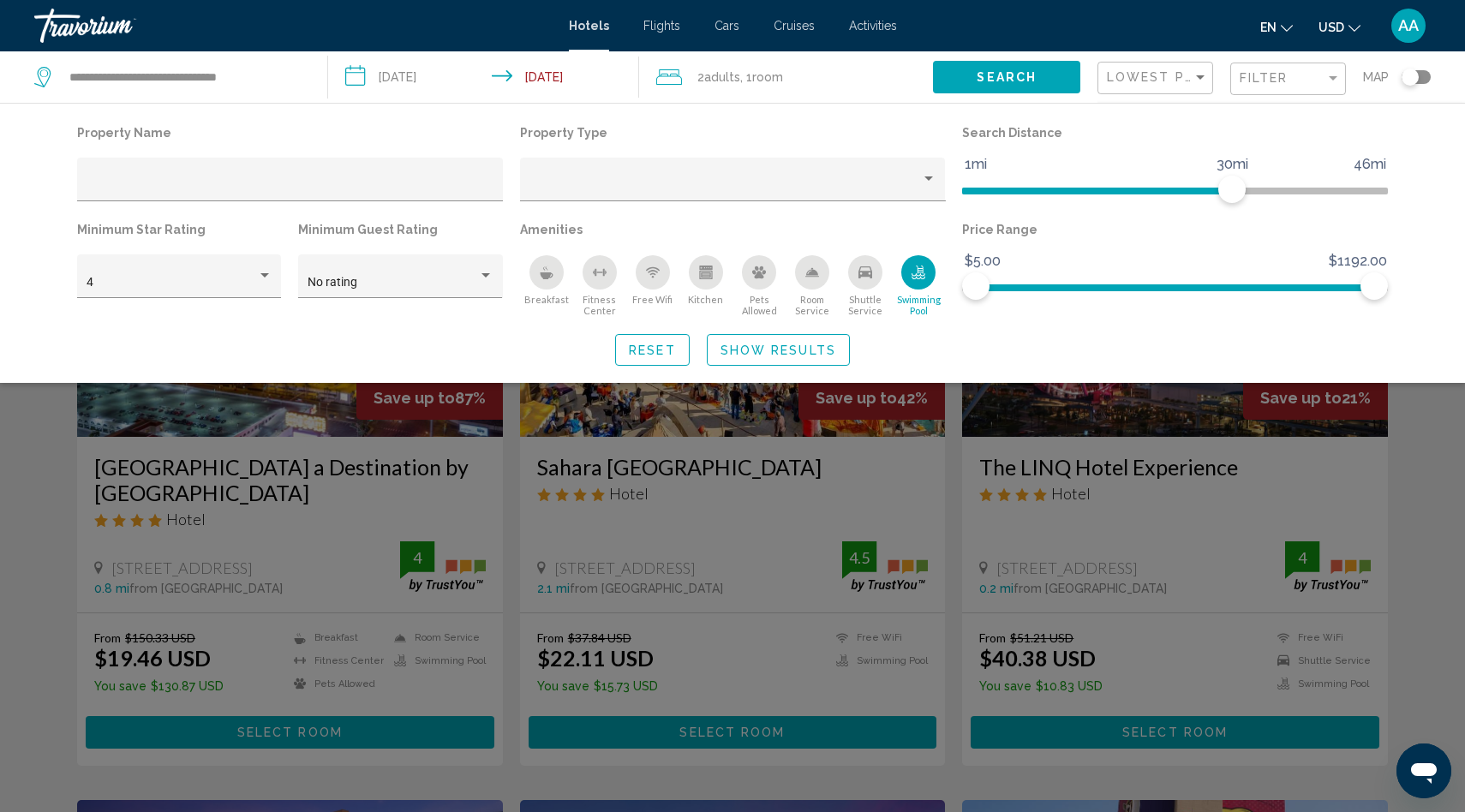
click at [761, 353] on span "Show Results" at bounding box center [779, 350] width 116 height 14
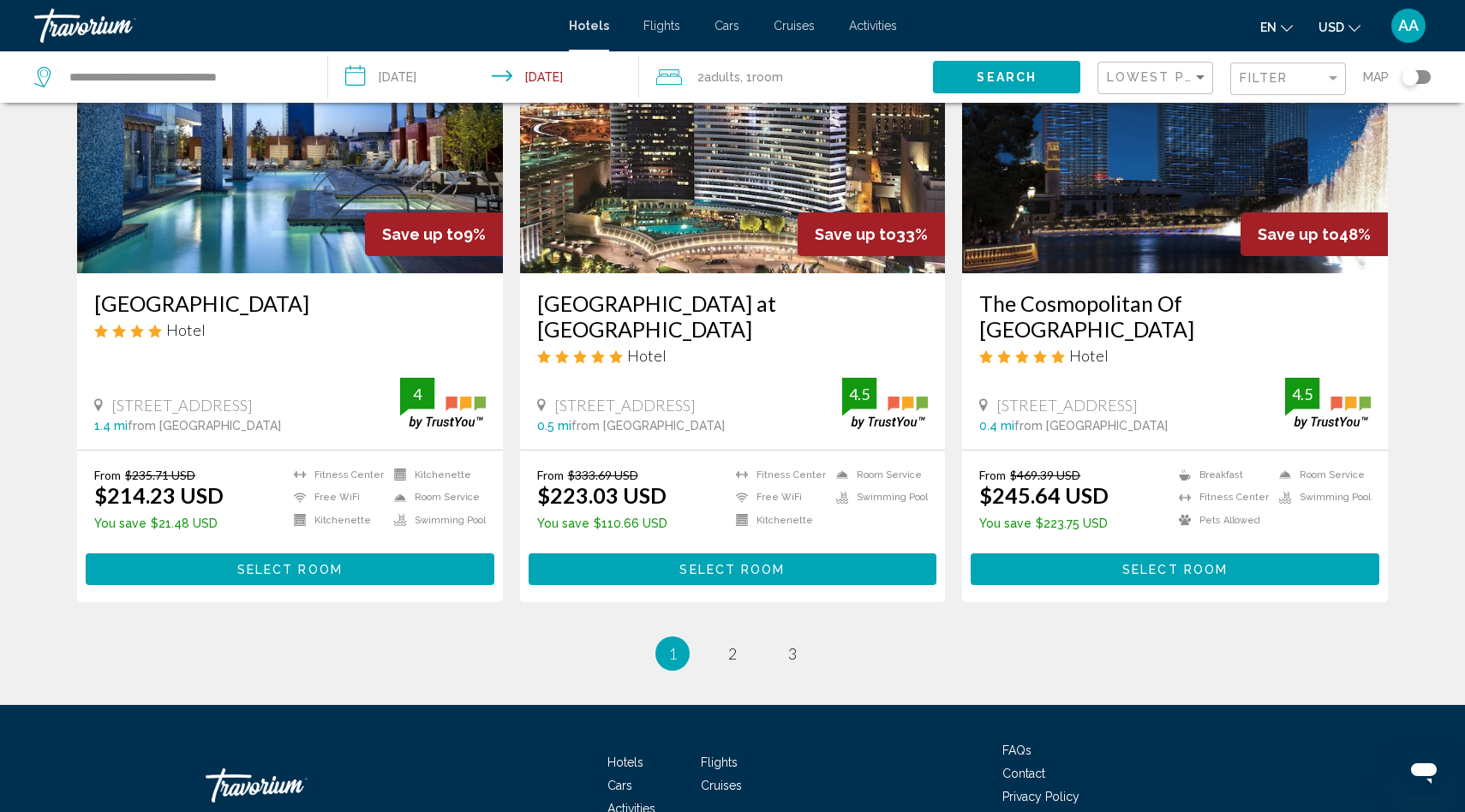
scroll to position [2099, 0]
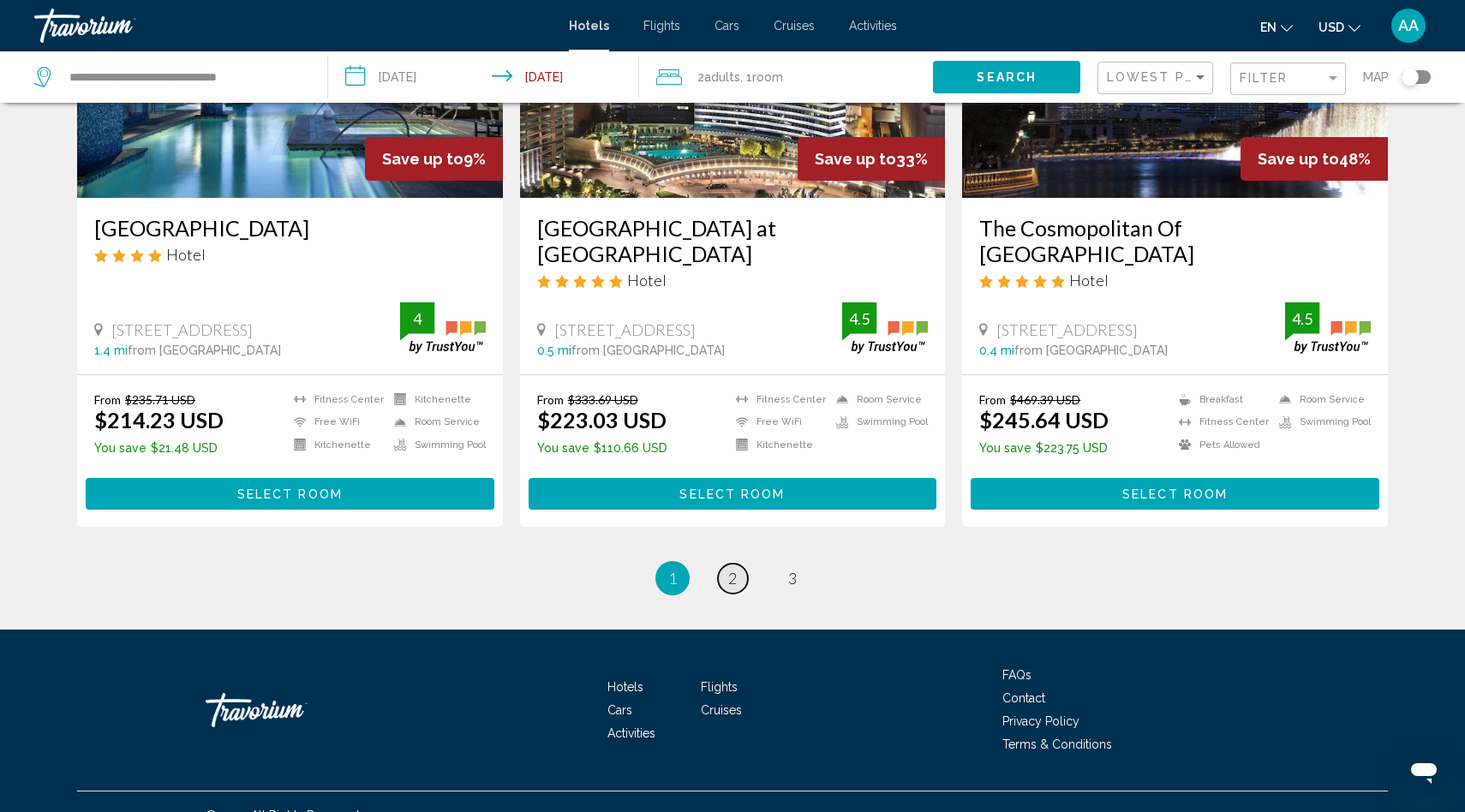
click at [729, 568] on span "2" at bounding box center [732, 577] width 9 height 19
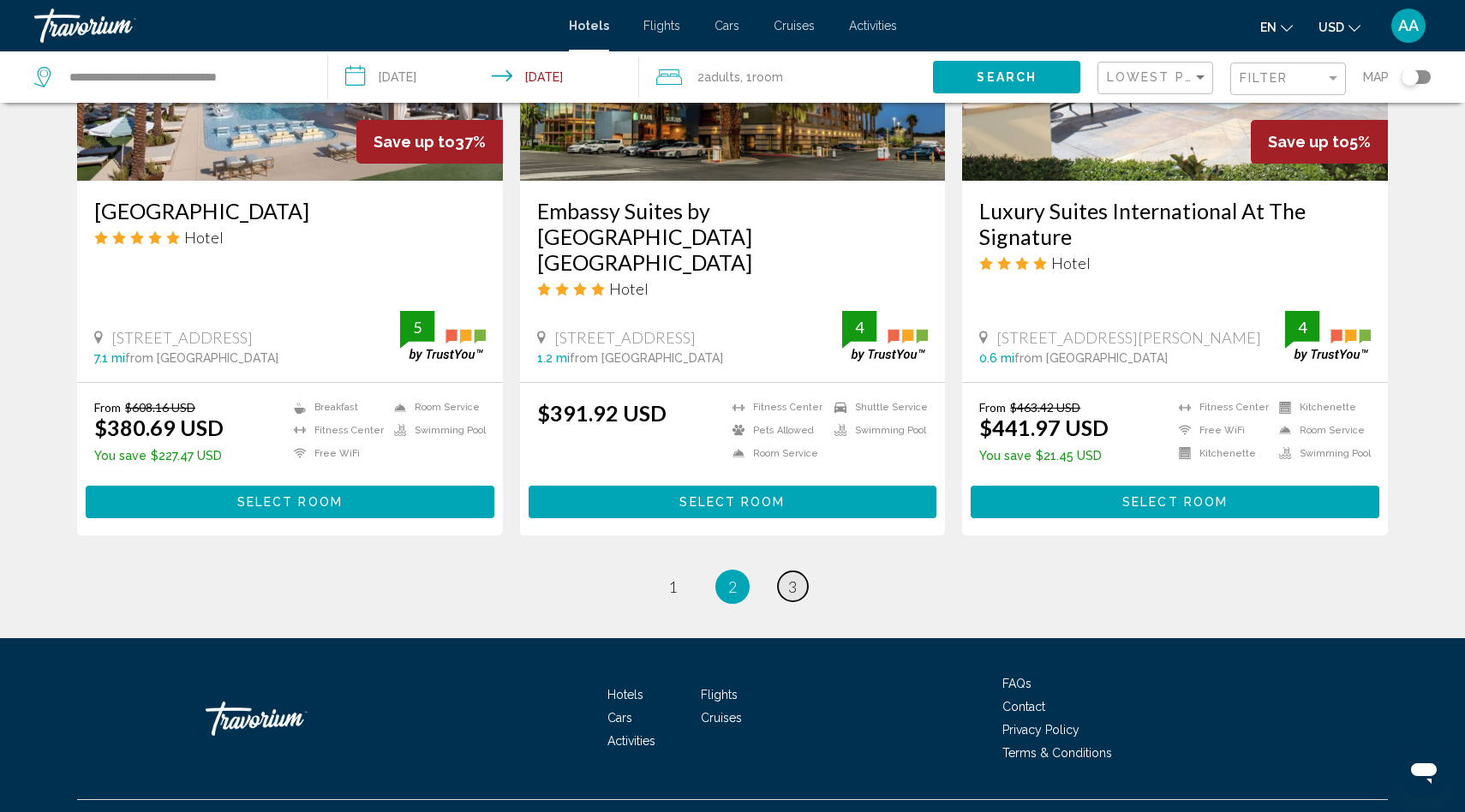
click at [792, 571] on link "page 3" at bounding box center [792, 586] width 29 height 29
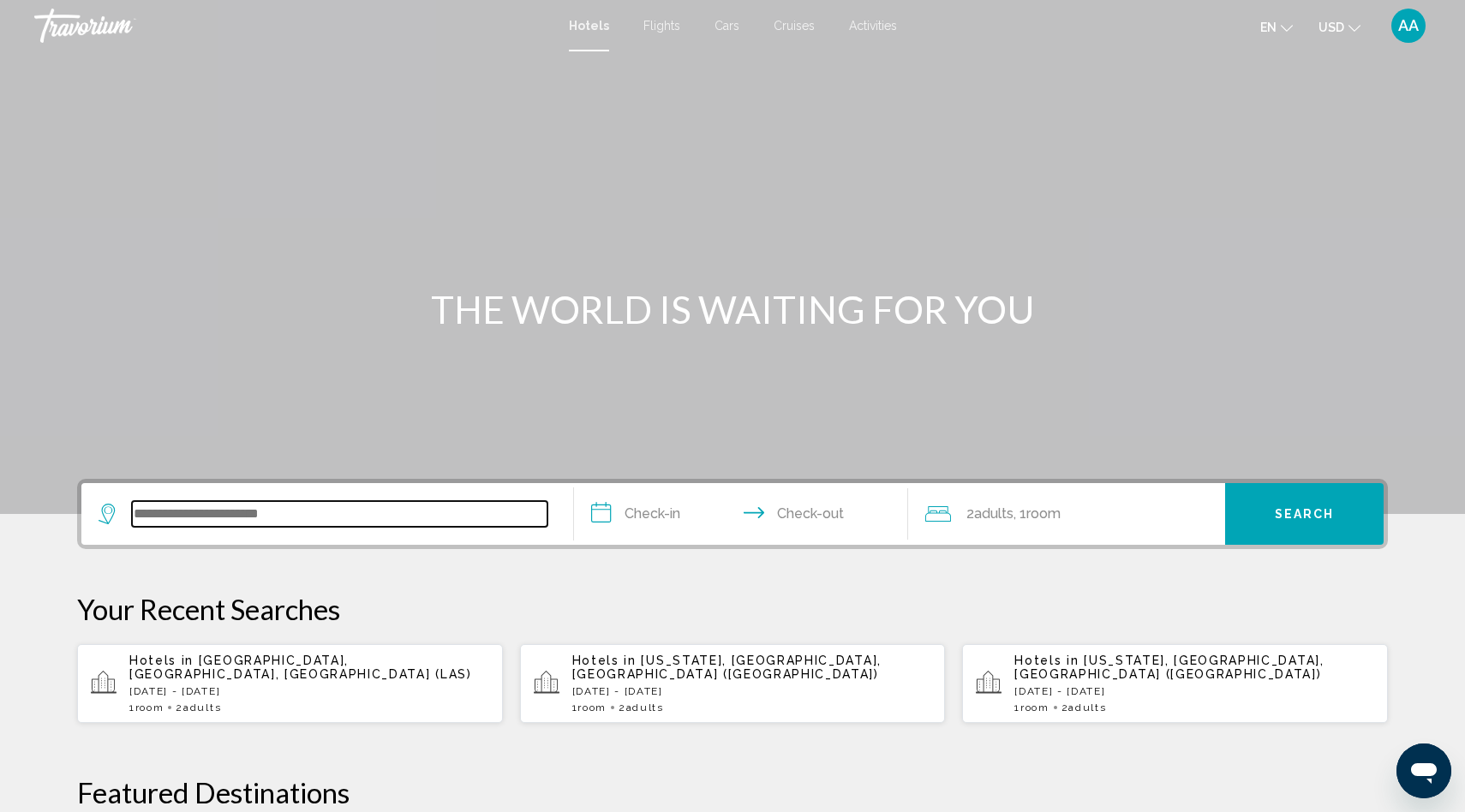
click at [311, 508] on input "Search widget" at bounding box center [339, 514] width 416 height 26
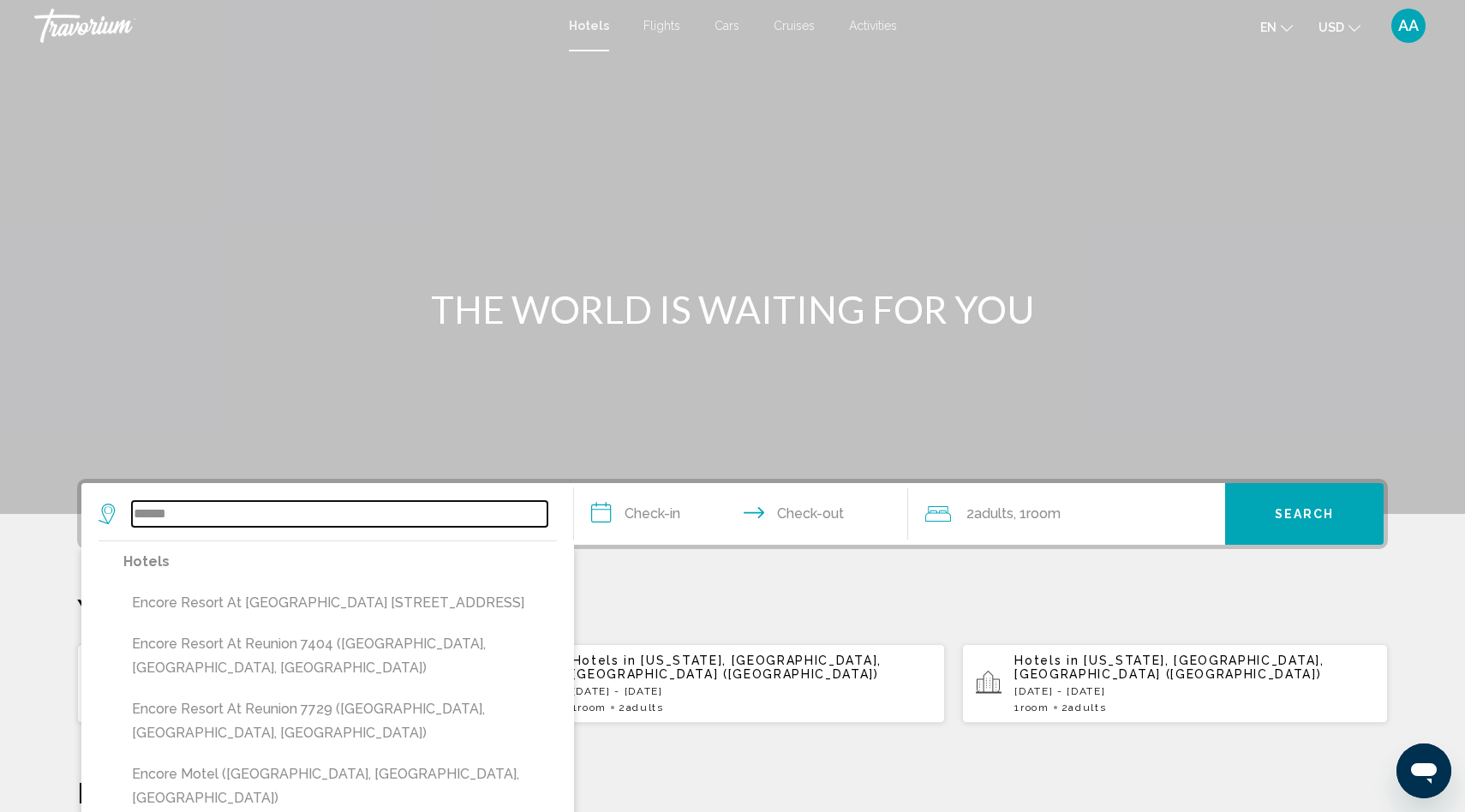
drag, startPoint x: 209, startPoint y: 524, endPoint x: 99, endPoint y: 504, distance: 111.8
click at [99, 504] on div "******" at bounding box center [322, 514] width 449 height 26
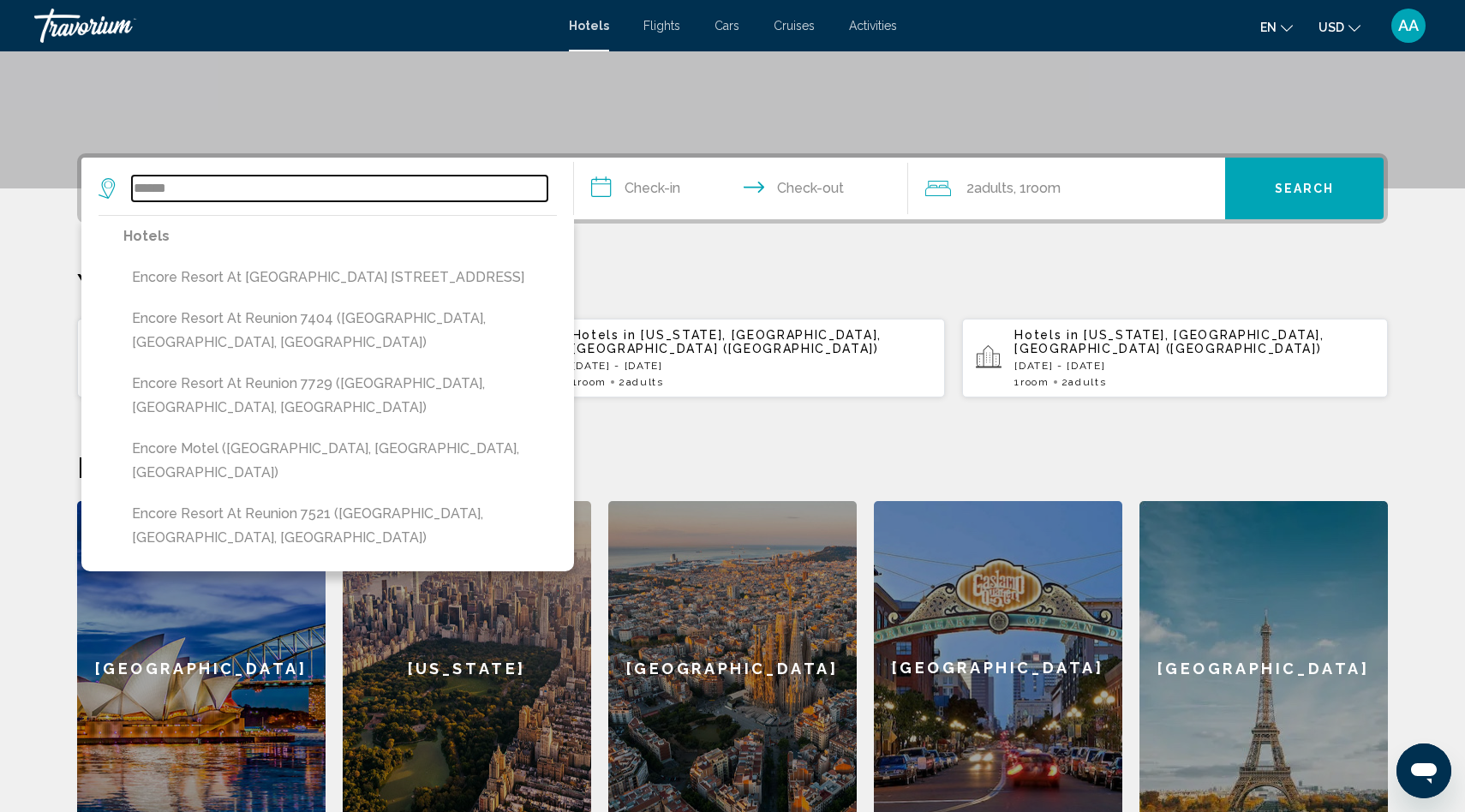
scroll to position [423, 0]
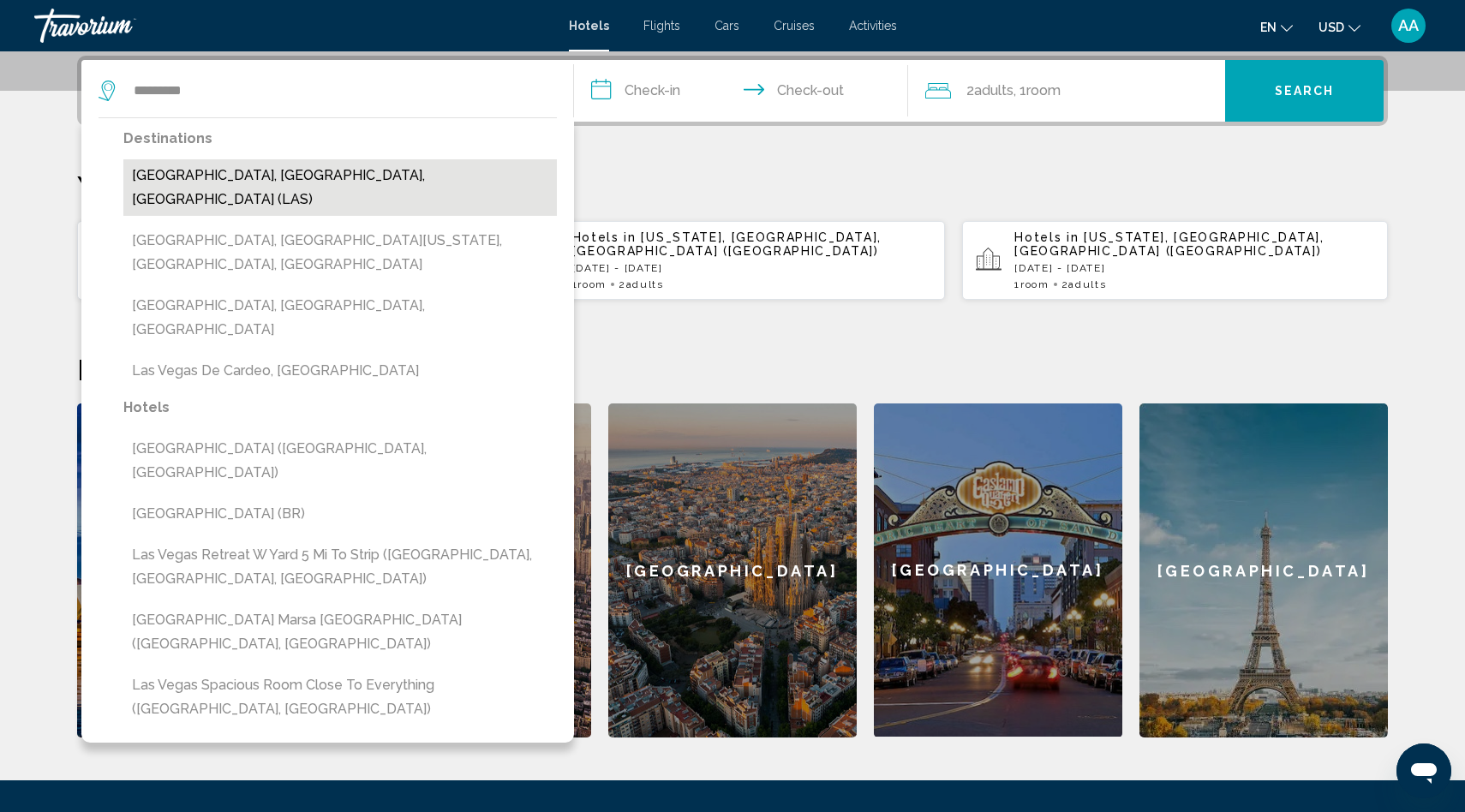
click at [216, 177] on button "[GEOGRAPHIC_DATA], [GEOGRAPHIC_DATA], [GEOGRAPHIC_DATA] (LAS)" at bounding box center [339, 188] width 434 height 57
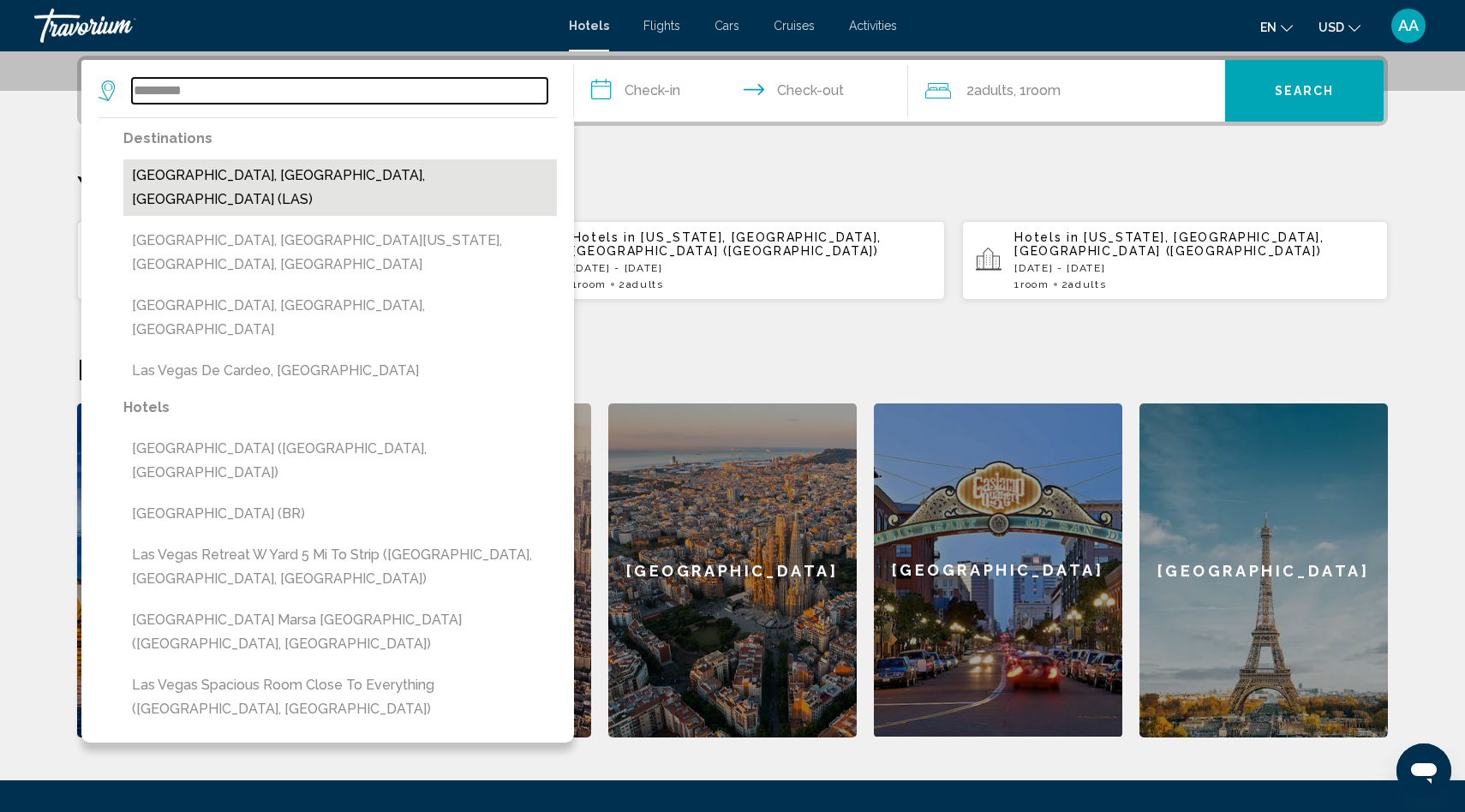
type input "**********"
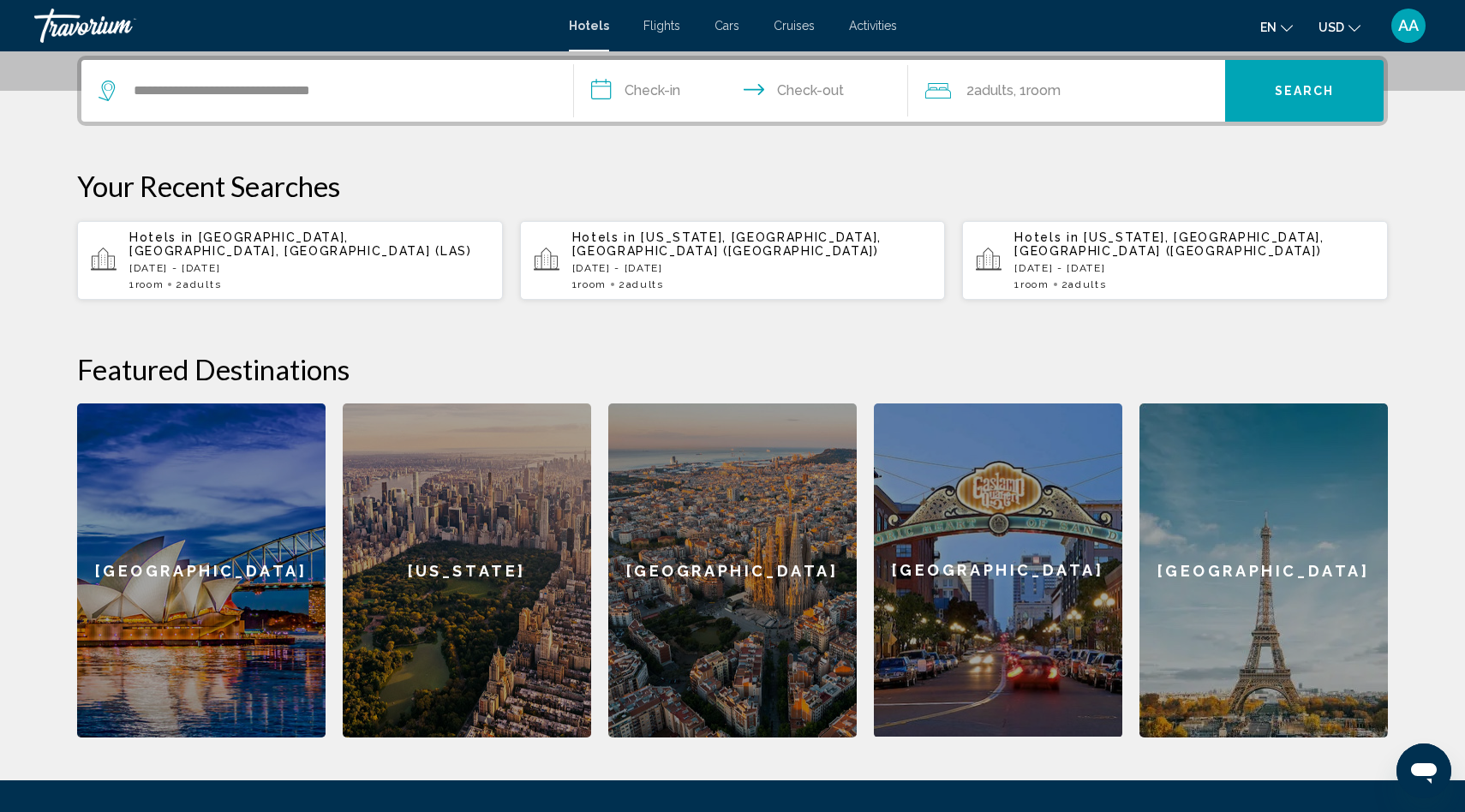
click at [655, 93] on input "**********" at bounding box center [744, 93] width 341 height 67
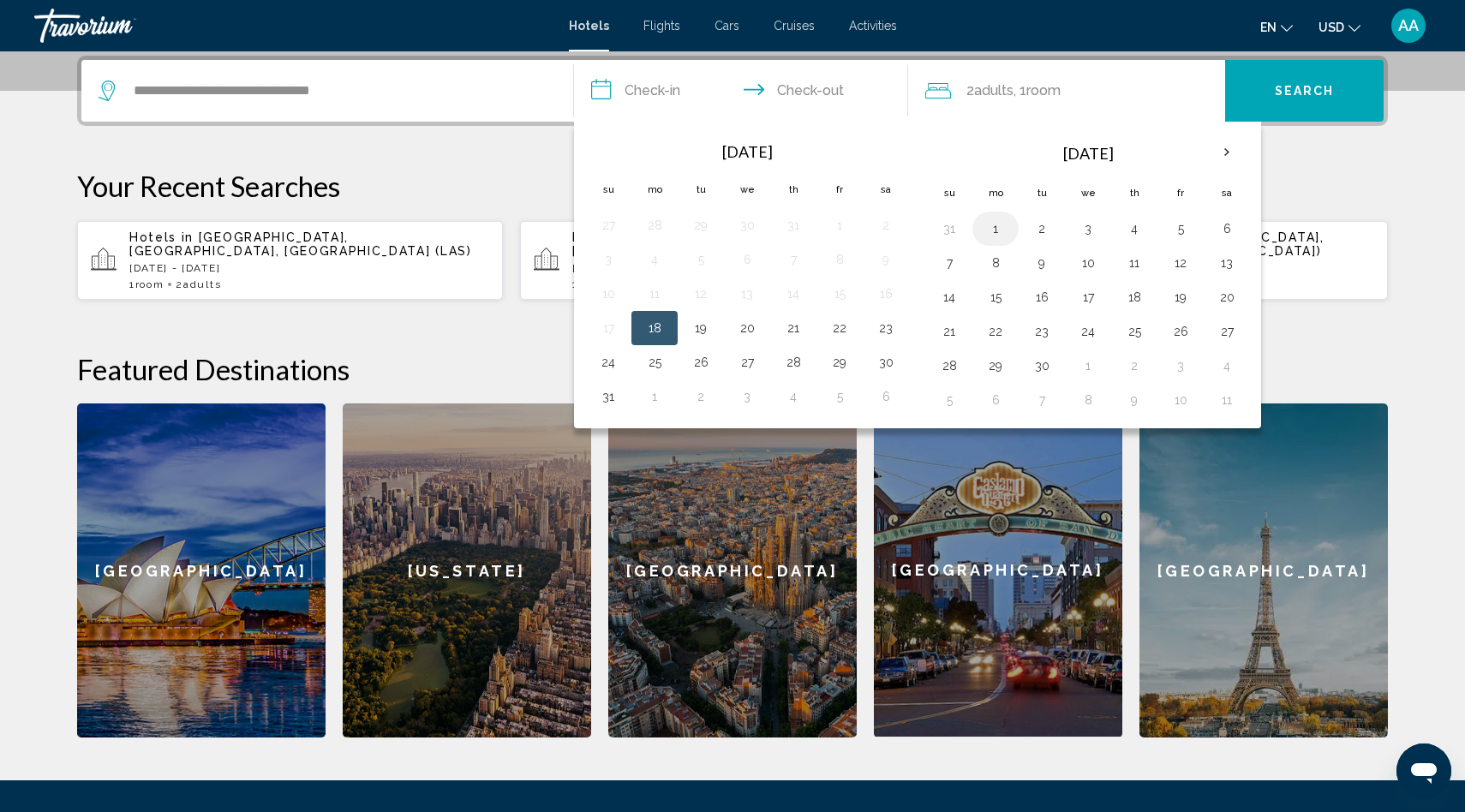
click at [995, 232] on button "1" at bounding box center [995, 228] width 28 height 24
click at [1140, 234] on button "4" at bounding box center [1135, 228] width 28 height 24
type input "**********"
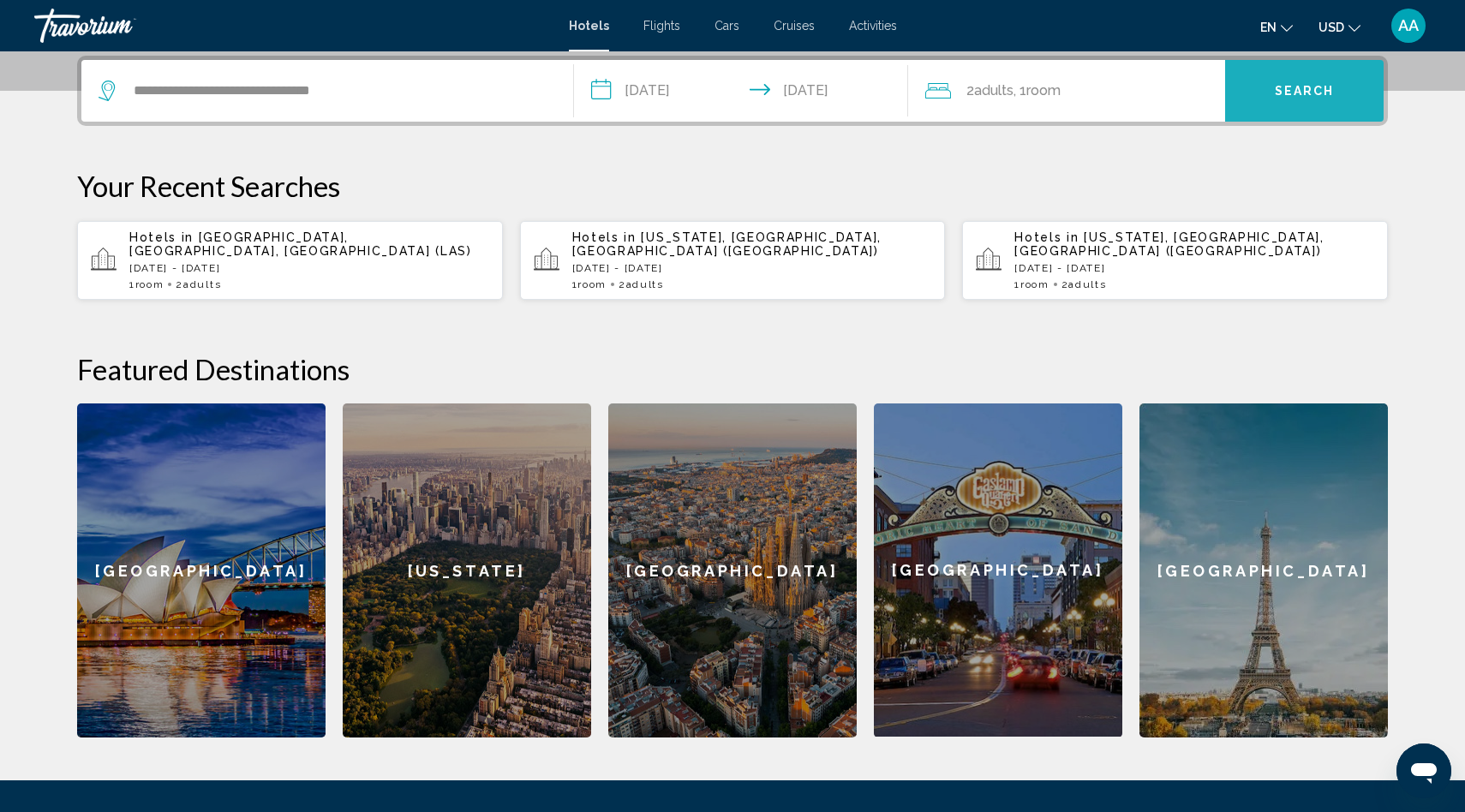
click at [1291, 92] on span "Search" at bounding box center [1304, 91] width 60 height 14
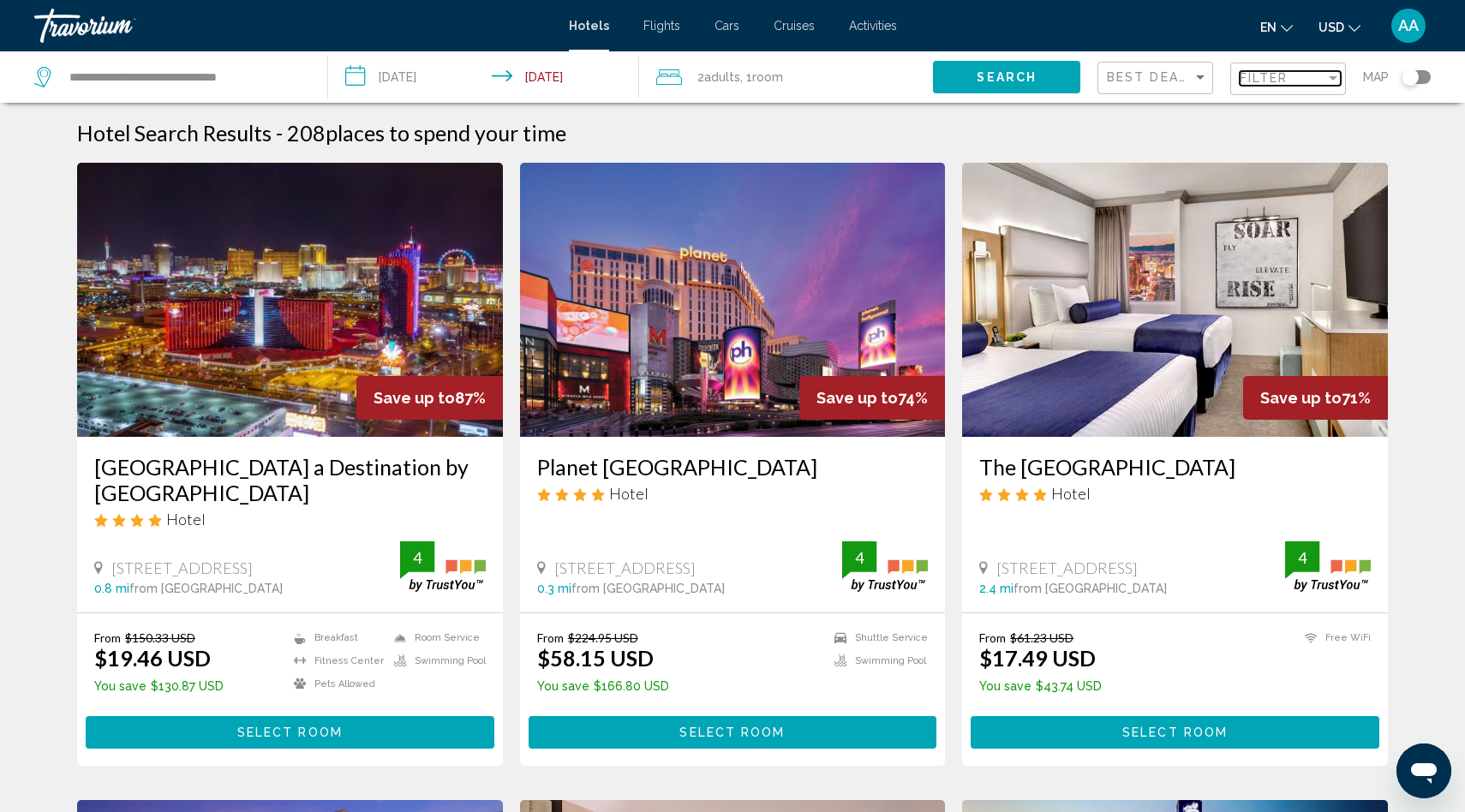
click at [1258, 82] on span "Filter" at bounding box center [1264, 78] width 49 height 14
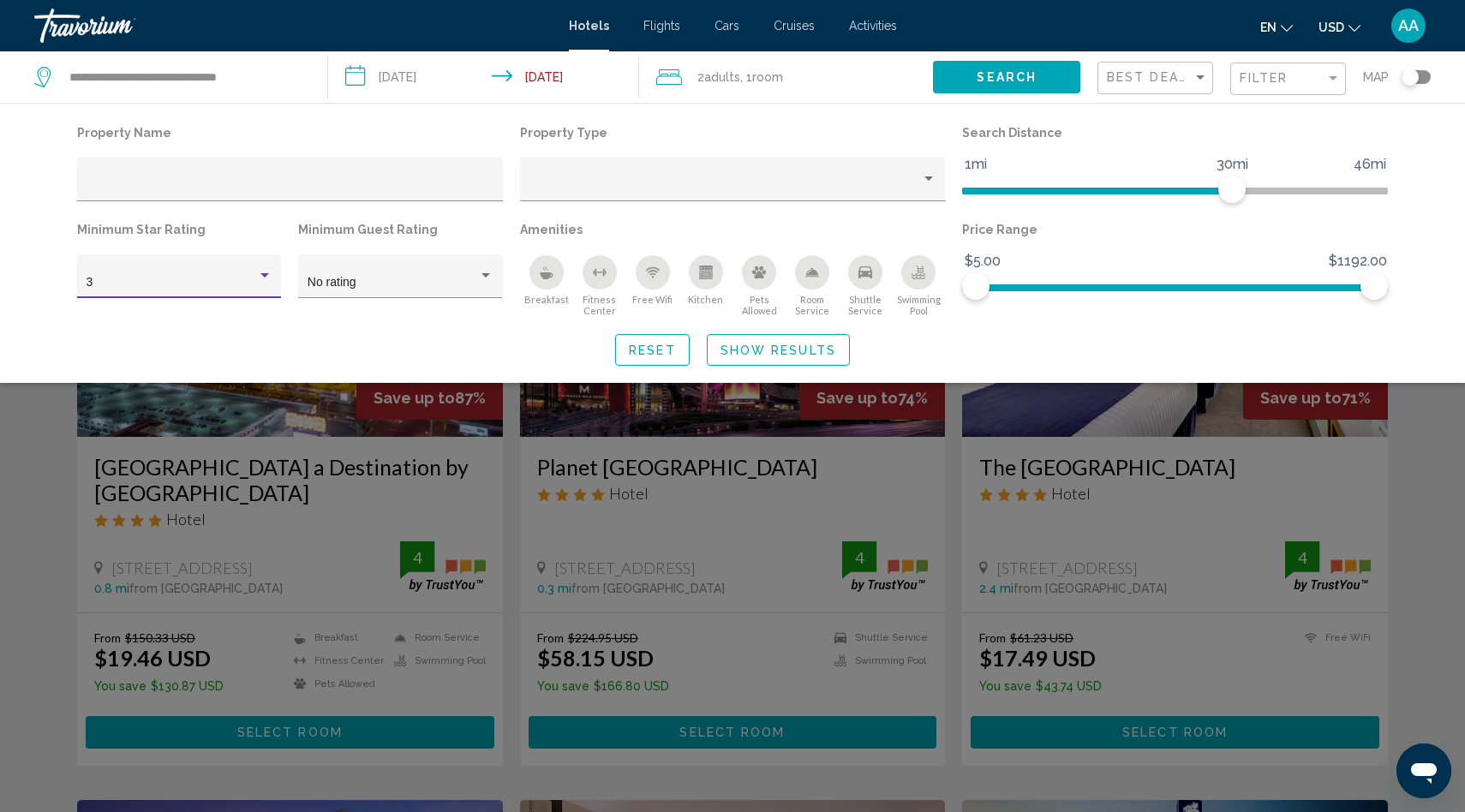
click at [221, 285] on div "3" at bounding box center [171, 283] width 170 height 14
click at [134, 349] on span "5" at bounding box center [179, 355] width 186 height 36
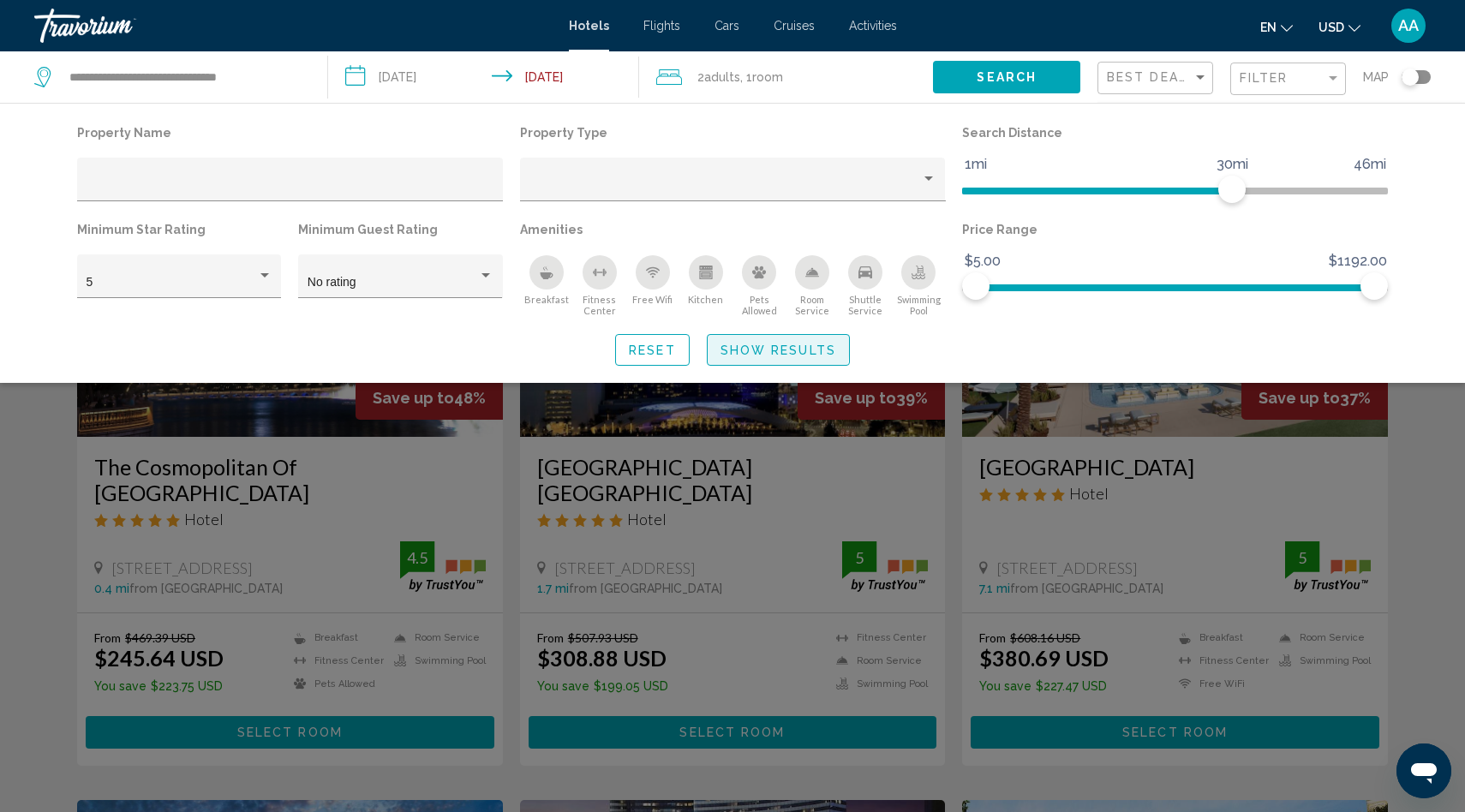
click at [749, 343] on span "Show Results" at bounding box center [779, 350] width 116 height 14
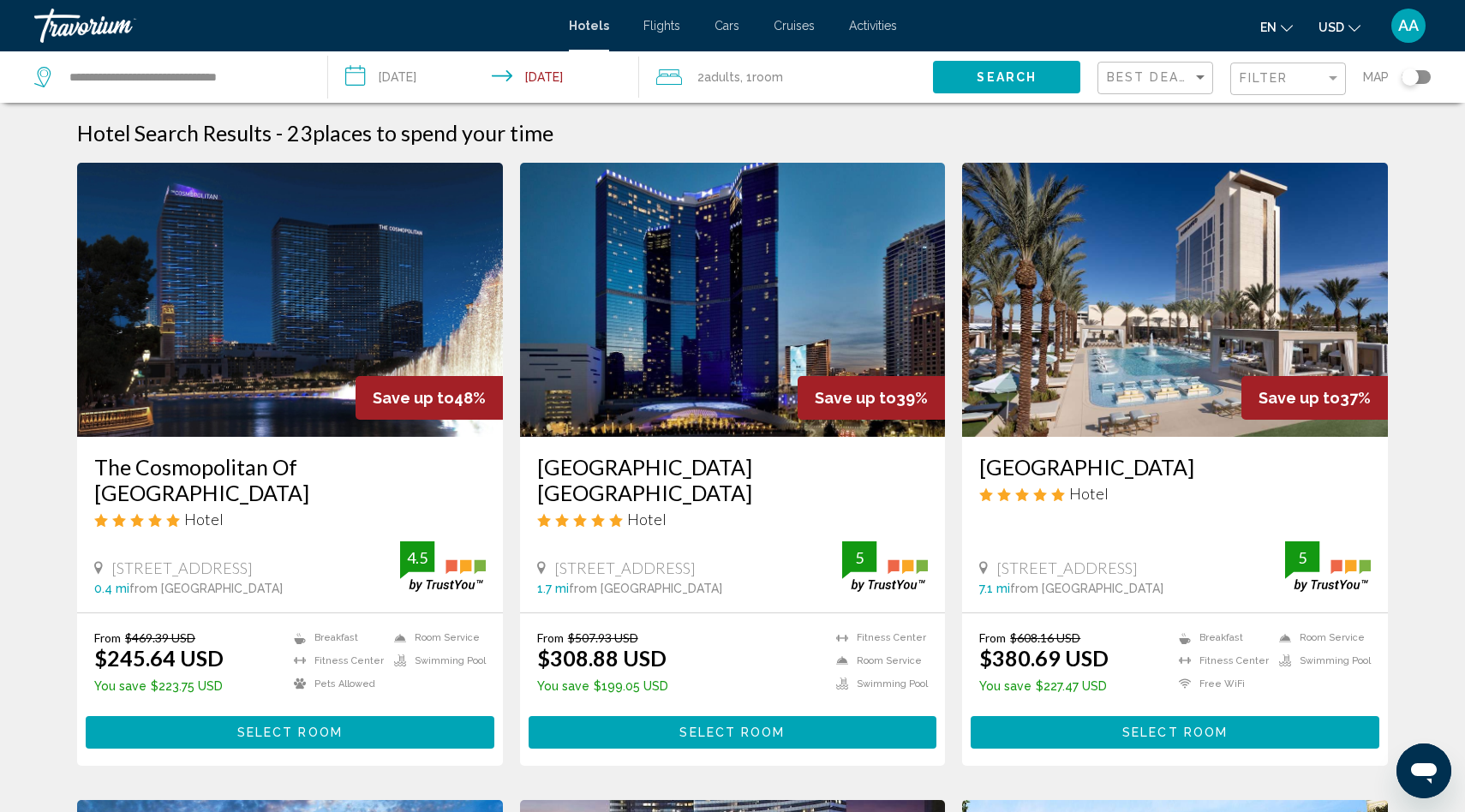
click at [1276, 87] on div "Filter" at bounding box center [1290, 79] width 101 height 31
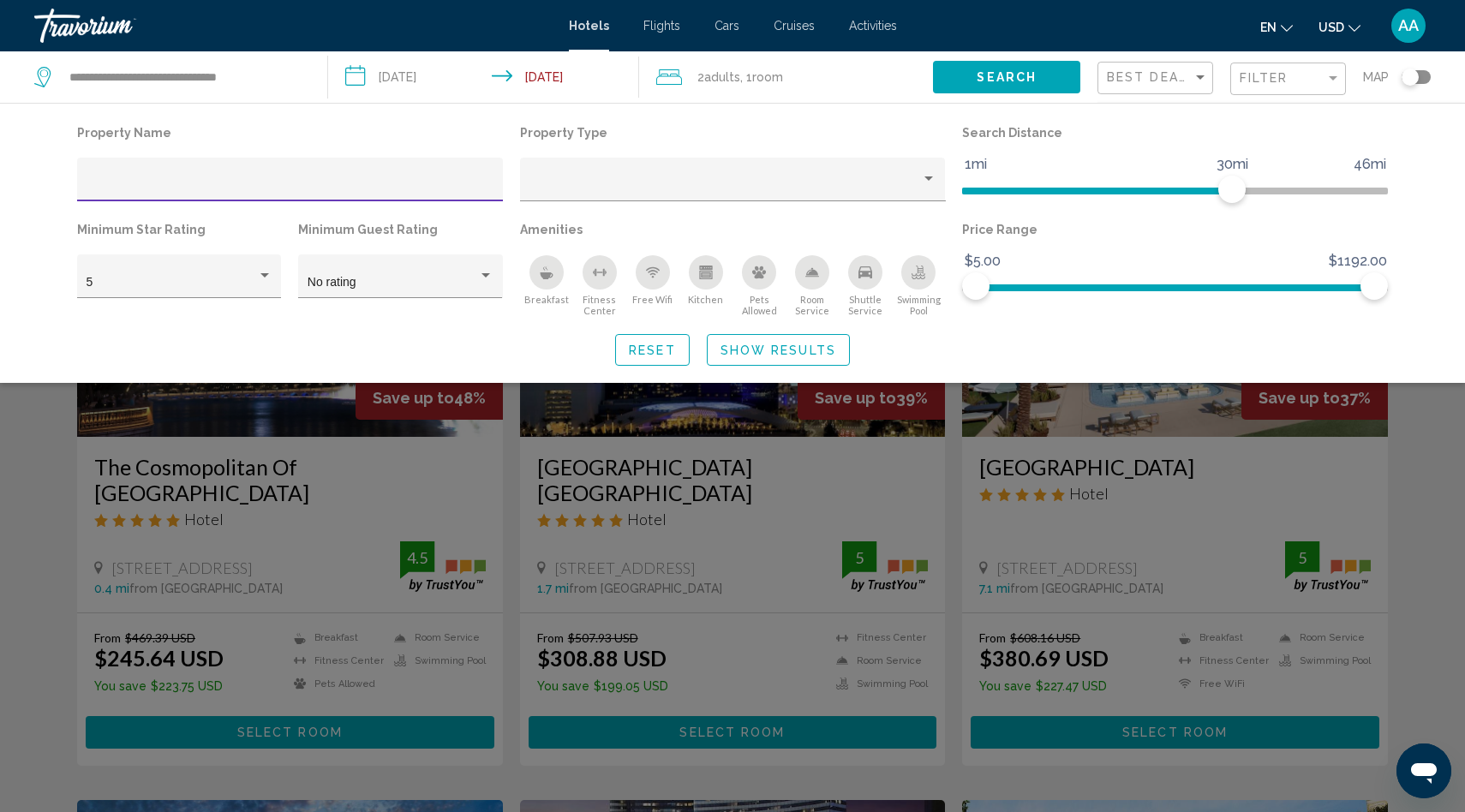
click at [916, 269] on icon "Swimming Pool" at bounding box center [918, 272] width 14 height 14
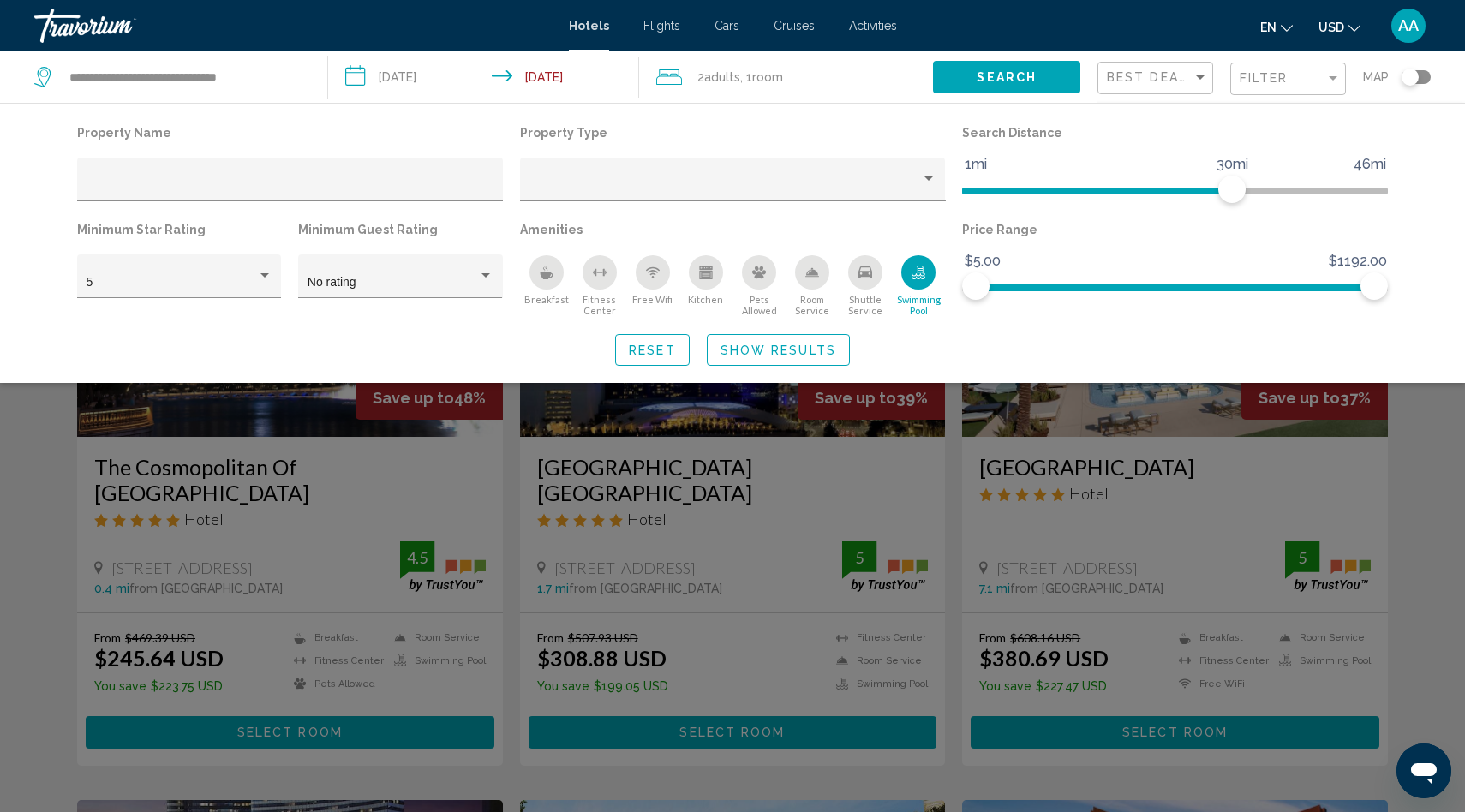
click at [772, 342] on button "Show Results" at bounding box center [778, 350] width 143 height 31
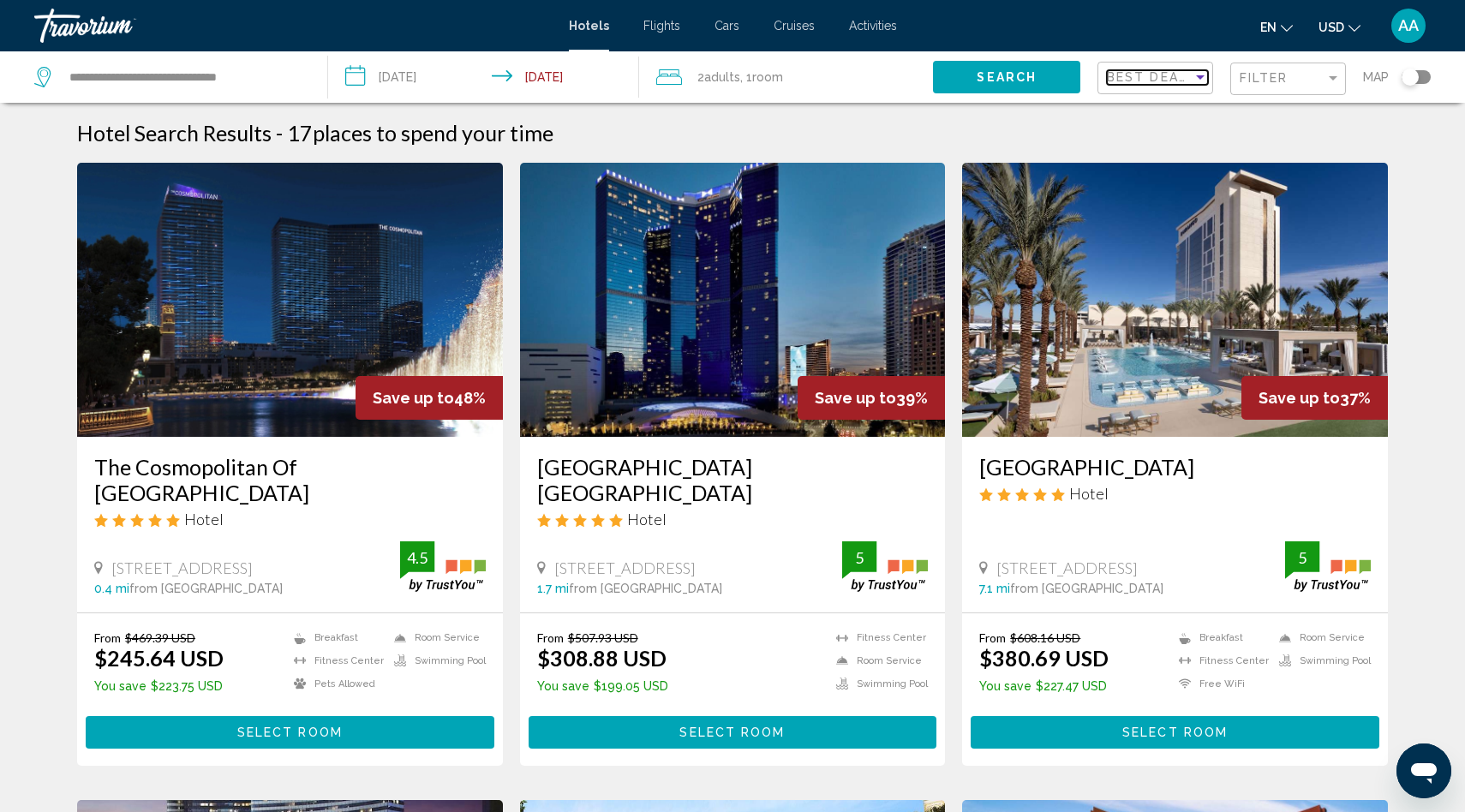
click at [1126, 71] on mat-select "Best Deals" at bounding box center [1157, 78] width 101 height 15
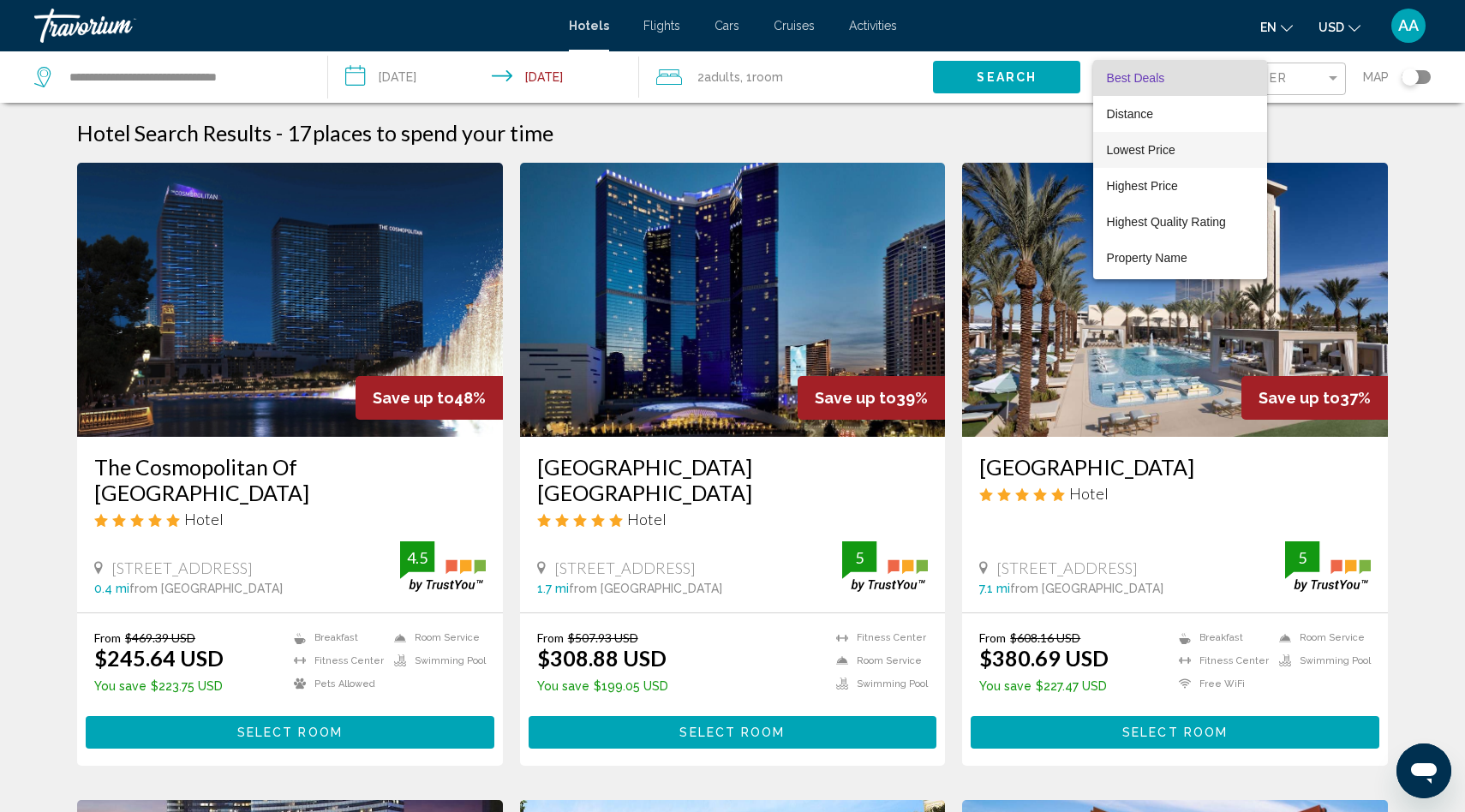
click at [1127, 143] on span "Lowest Price" at bounding box center [1142, 149] width 69 height 14
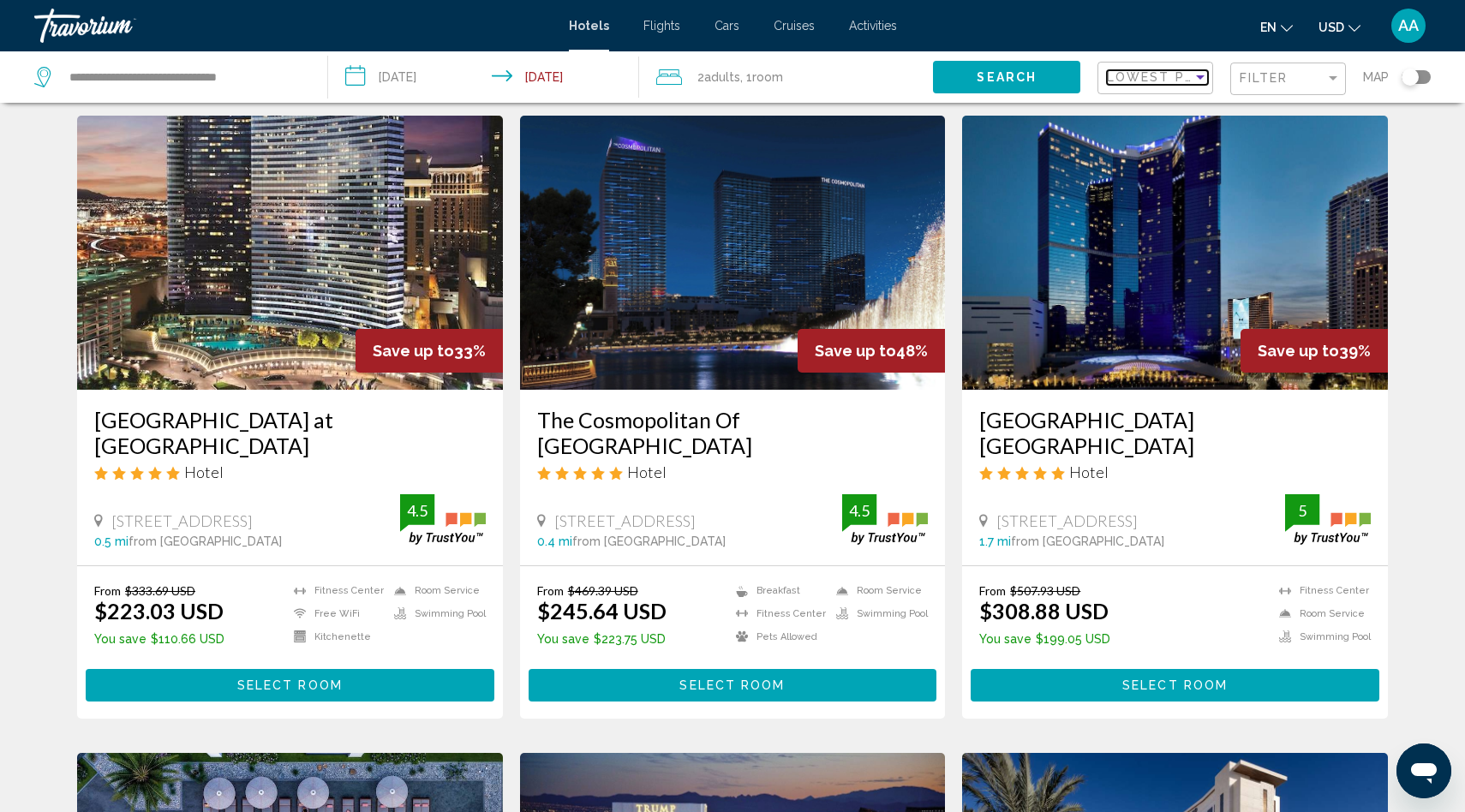
scroll to position [49, 0]
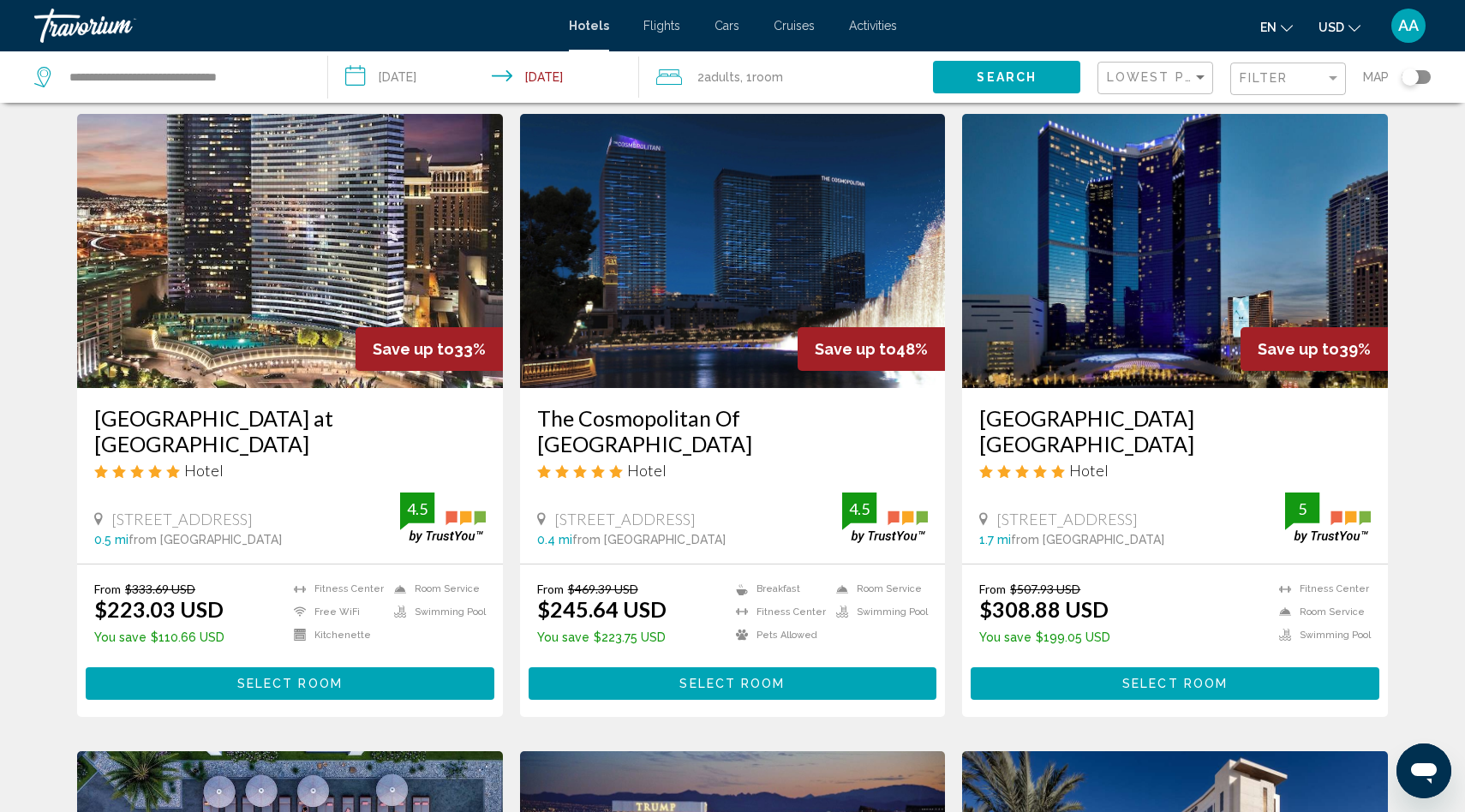
click at [742, 348] on img "Main content" at bounding box center [732, 251] width 426 height 274
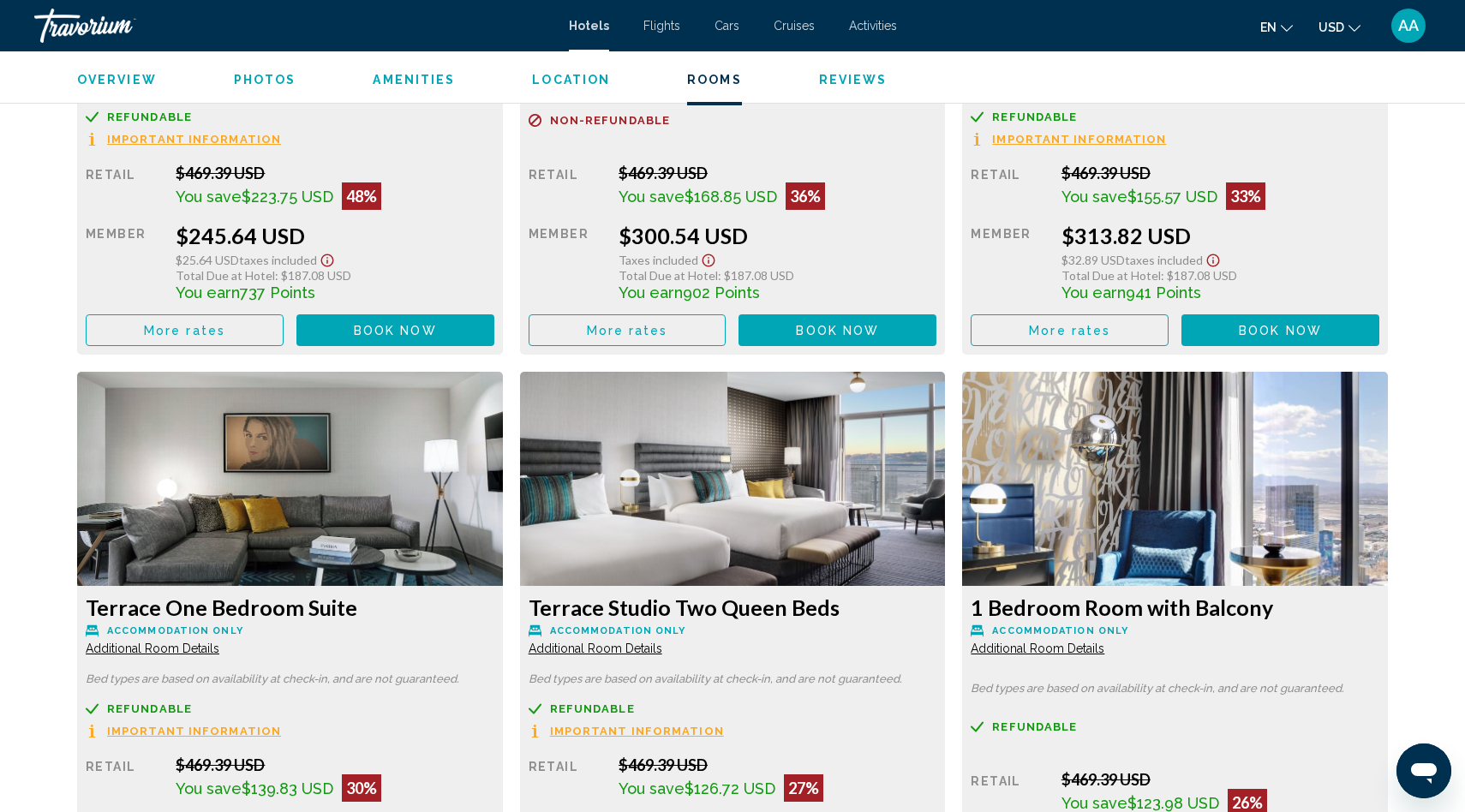
scroll to position [2604, 0]
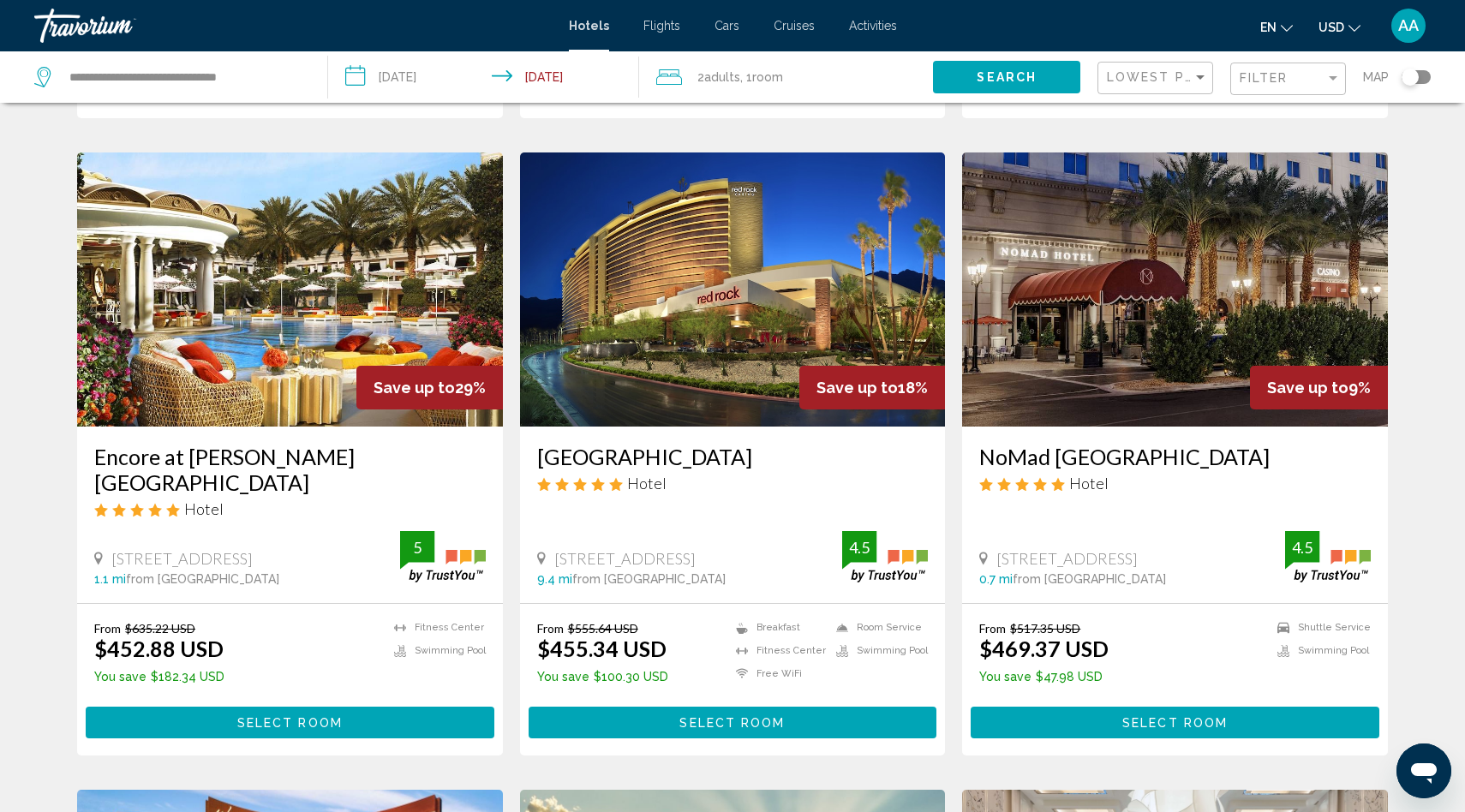
scroll to position [1275, 0]
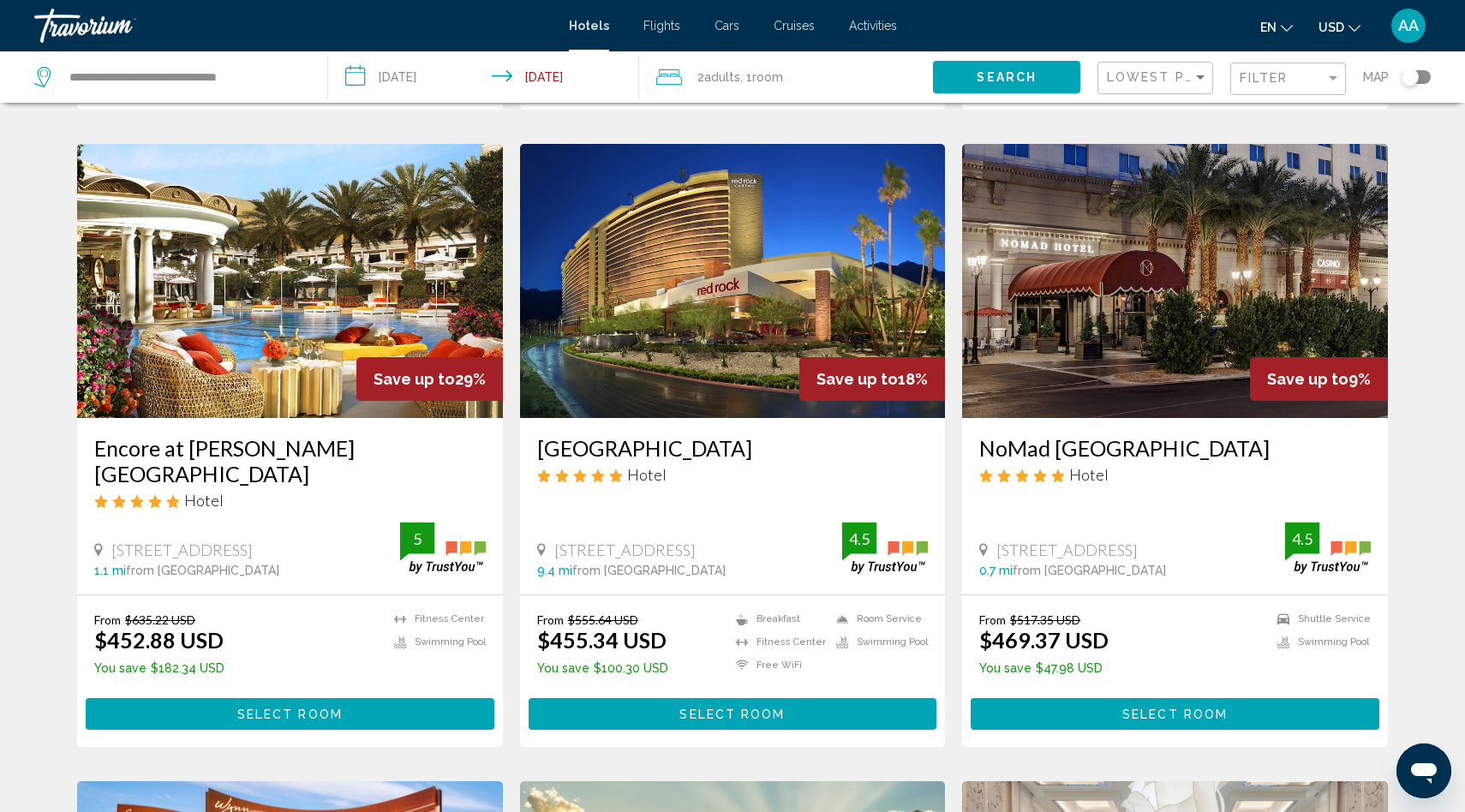
click at [352, 698] on button "Select Room" at bounding box center [290, 714] width 409 height 31
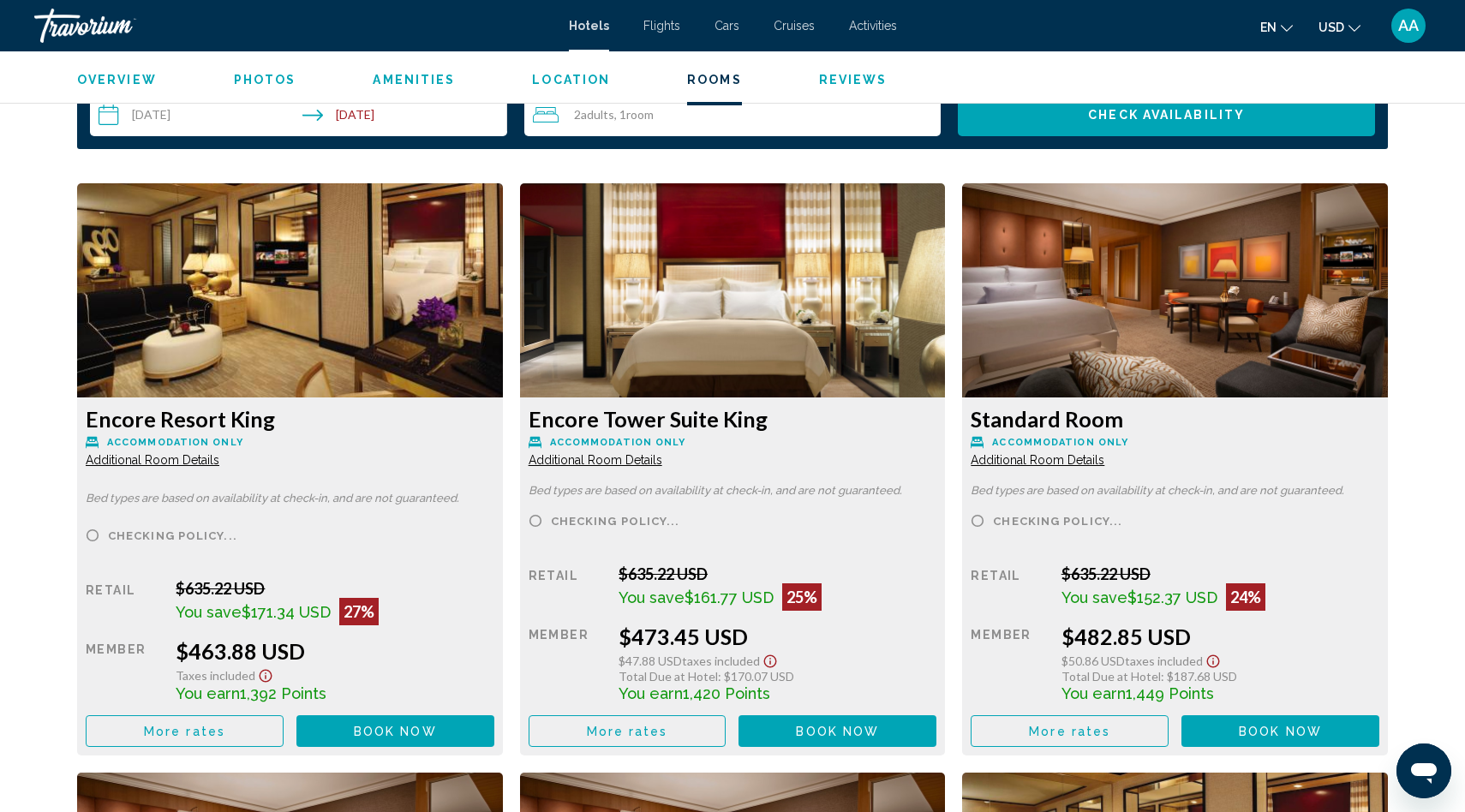
scroll to position [2274, 0]
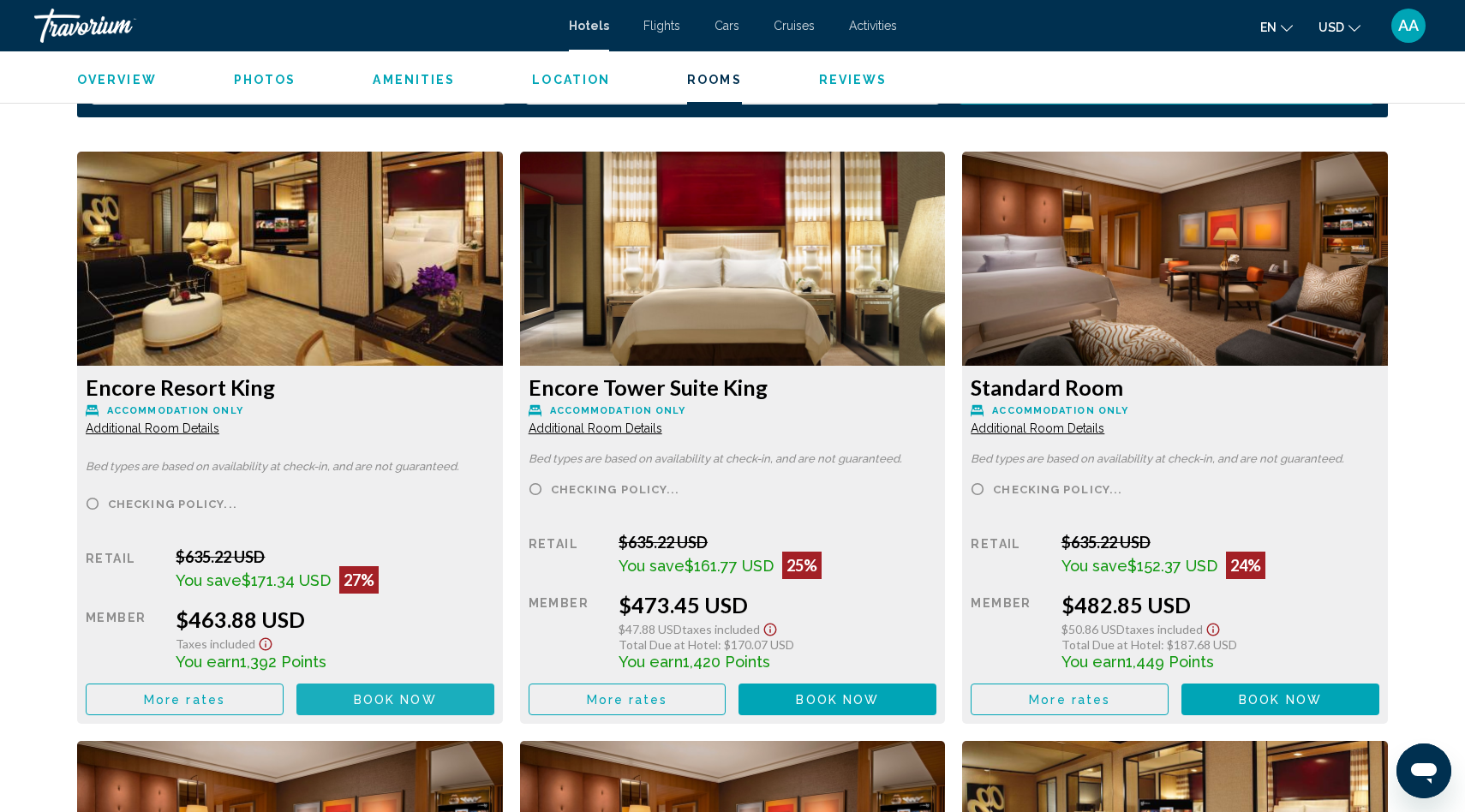
click at [381, 696] on span "Book now" at bounding box center [395, 700] width 84 height 14
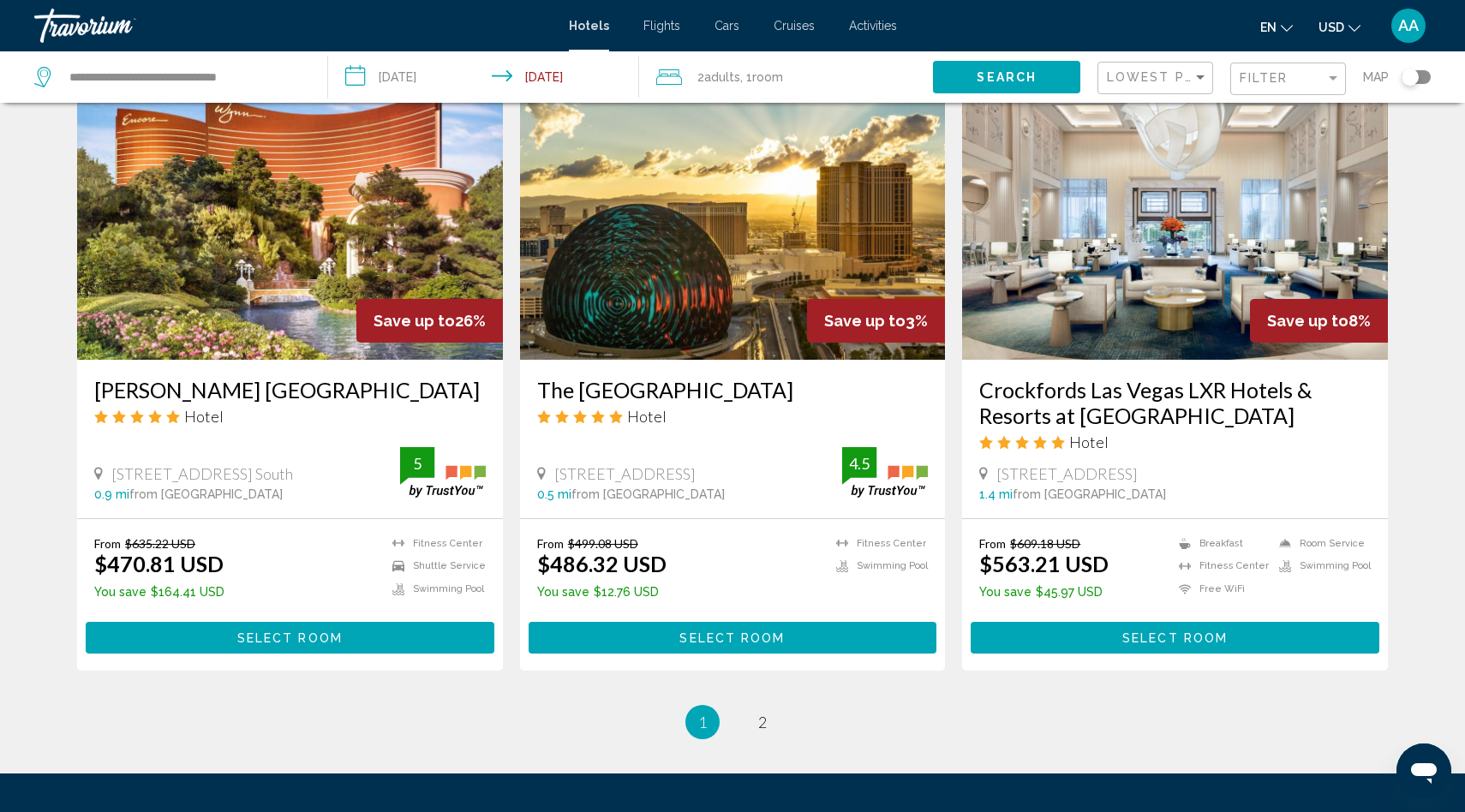
scroll to position [2014, 0]
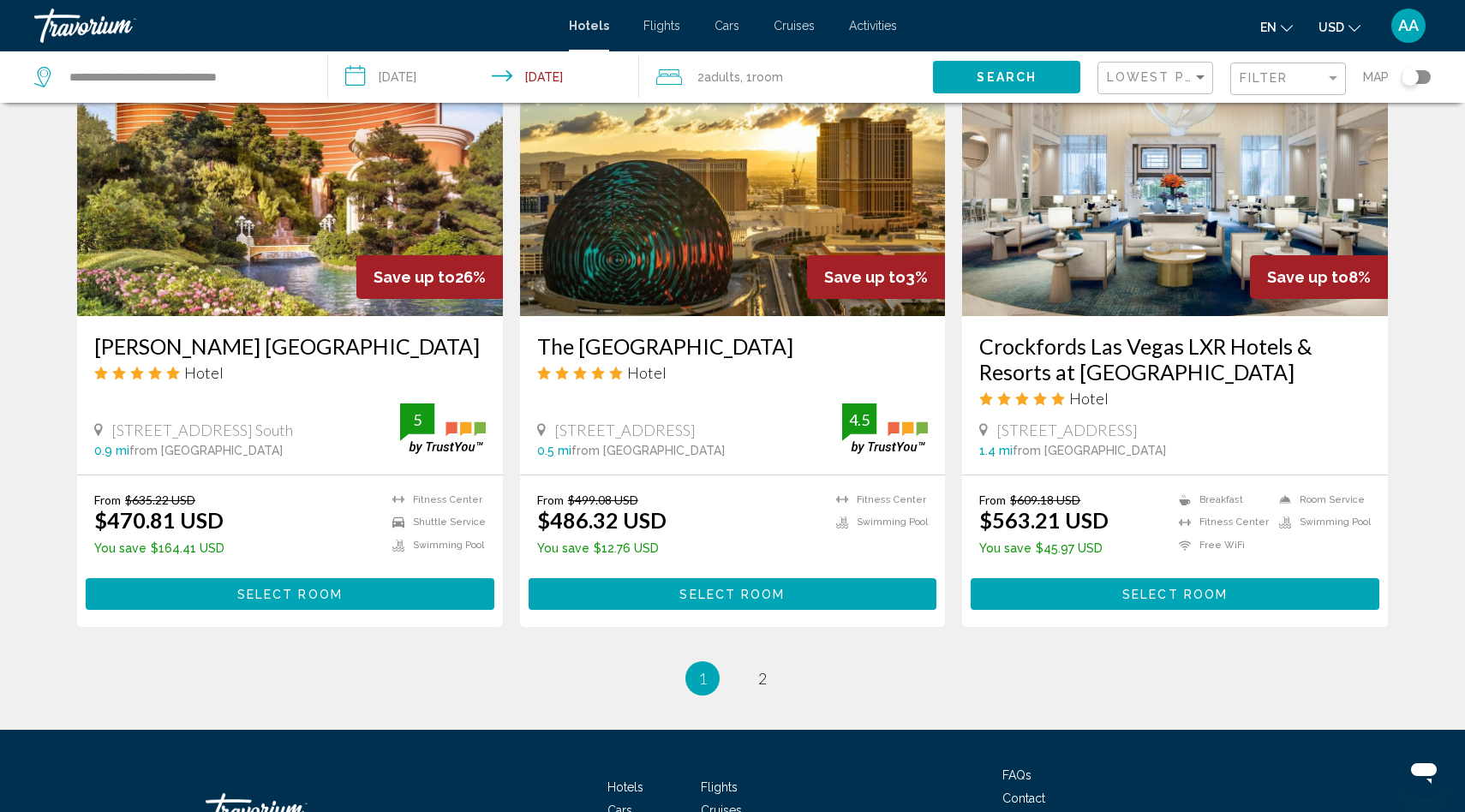
click at [702, 668] on span "1" at bounding box center [702, 677] width 9 height 19
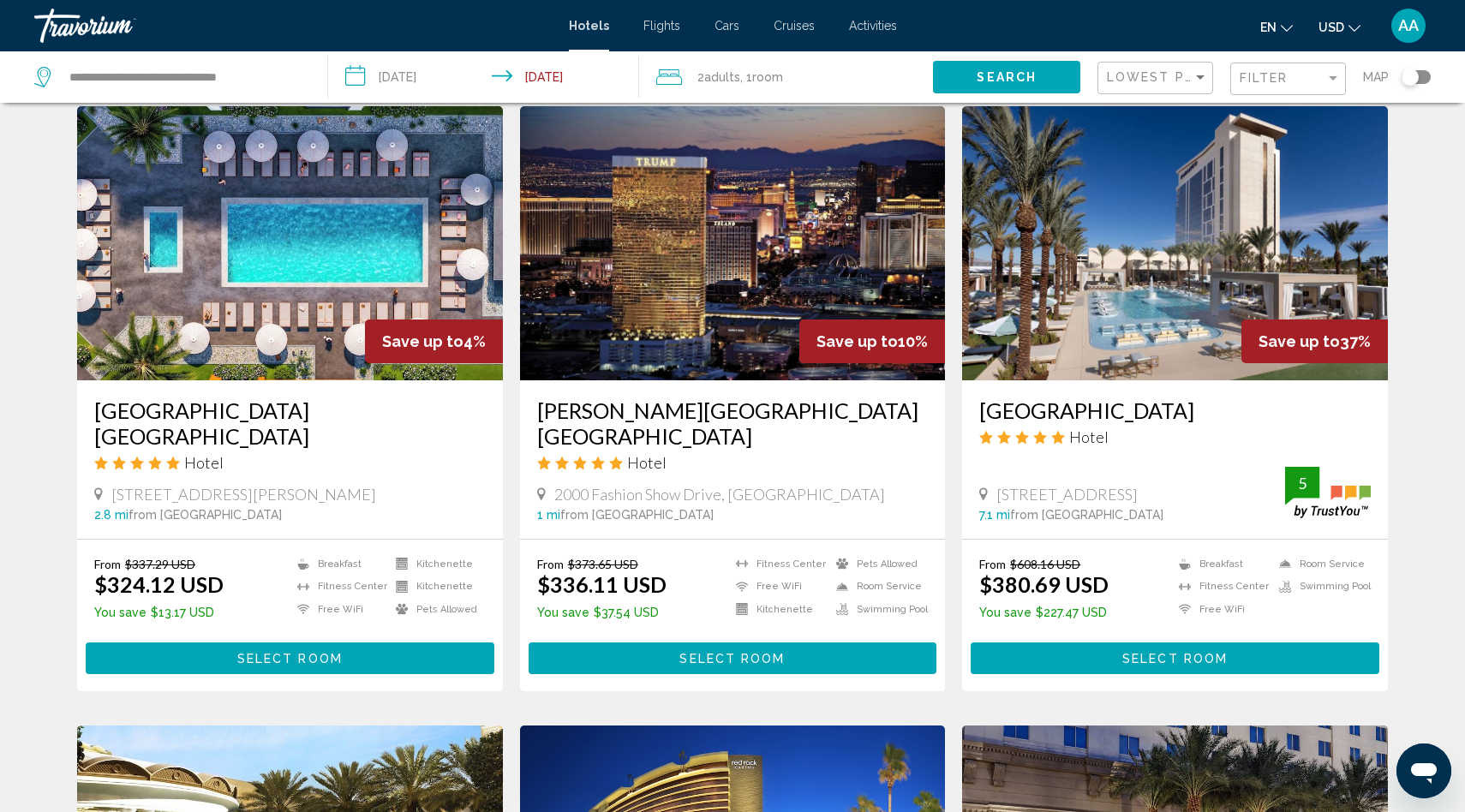
scroll to position [0, 0]
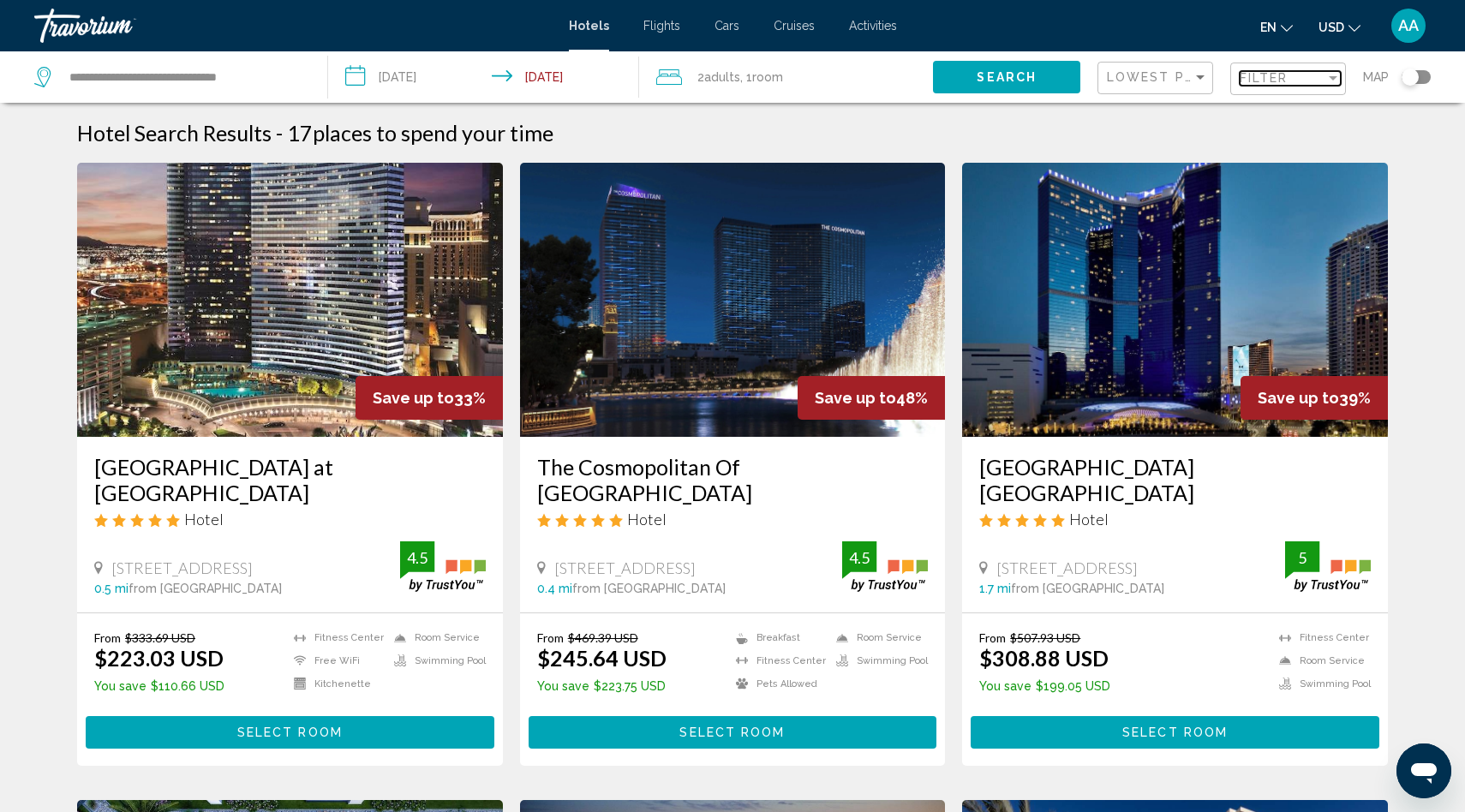
click at [1254, 78] on span "Filter" at bounding box center [1264, 78] width 49 height 14
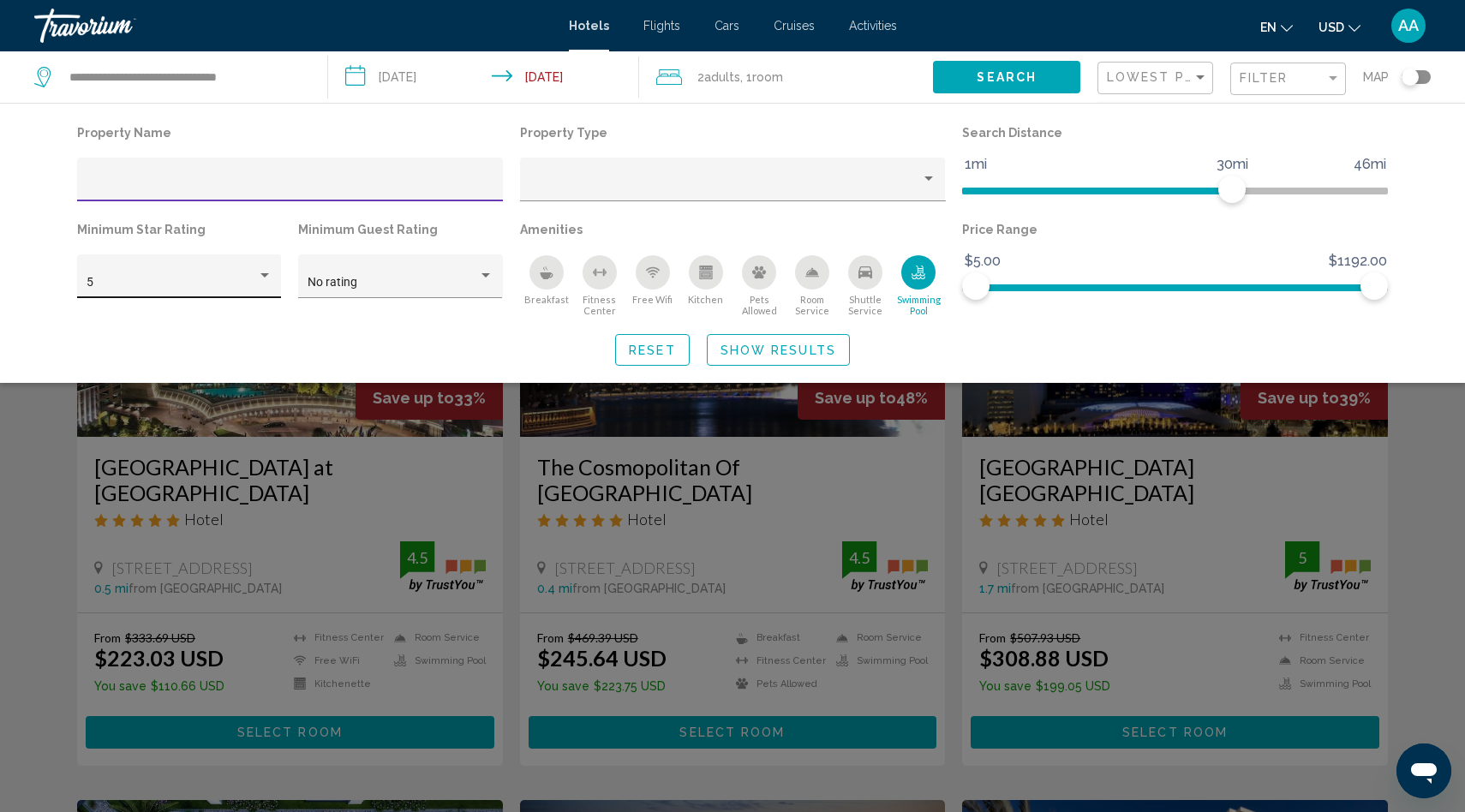
click at [256, 269] on div "5" at bounding box center [179, 281] width 186 height 35
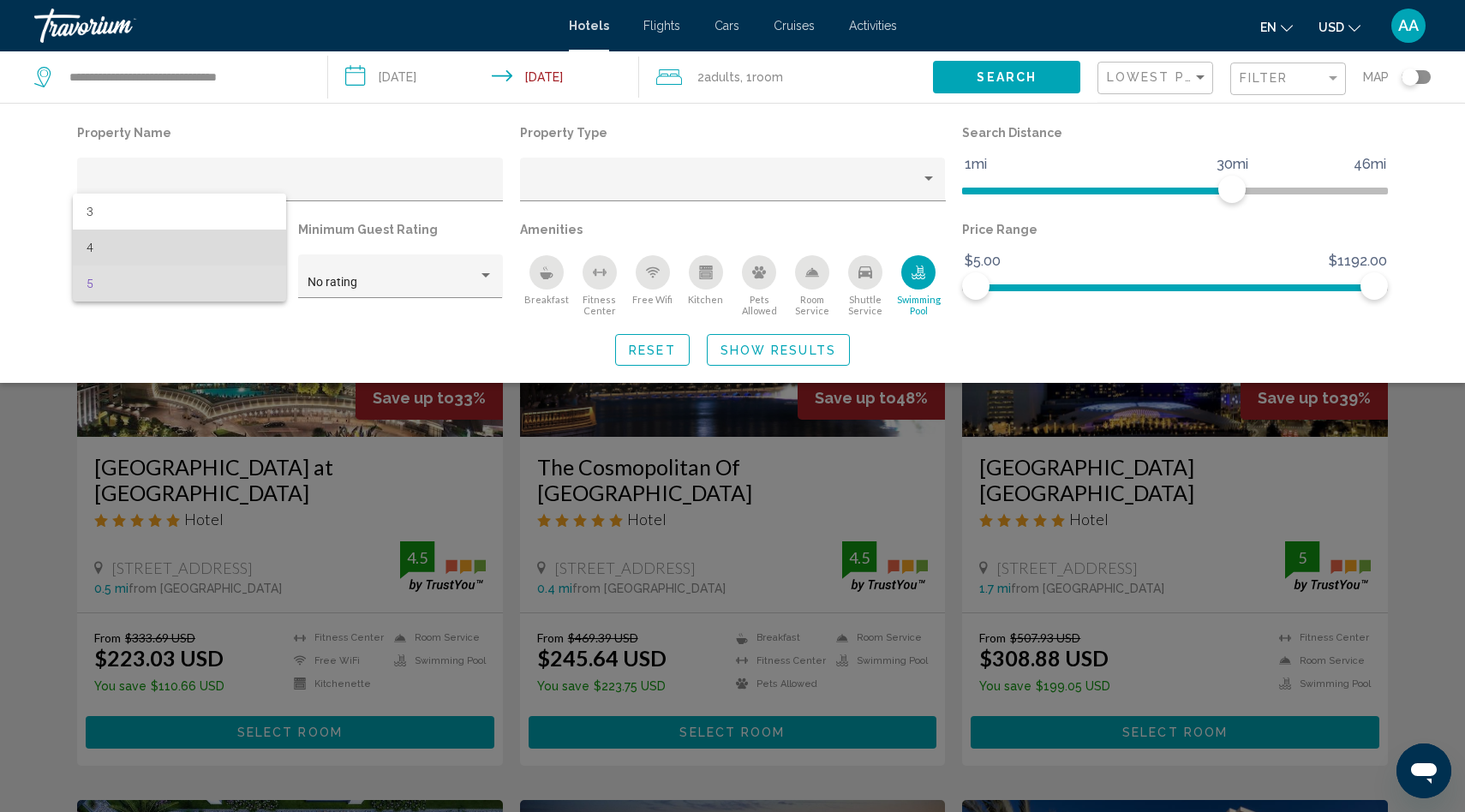
click at [141, 251] on span "4" at bounding box center [179, 247] width 186 height 36
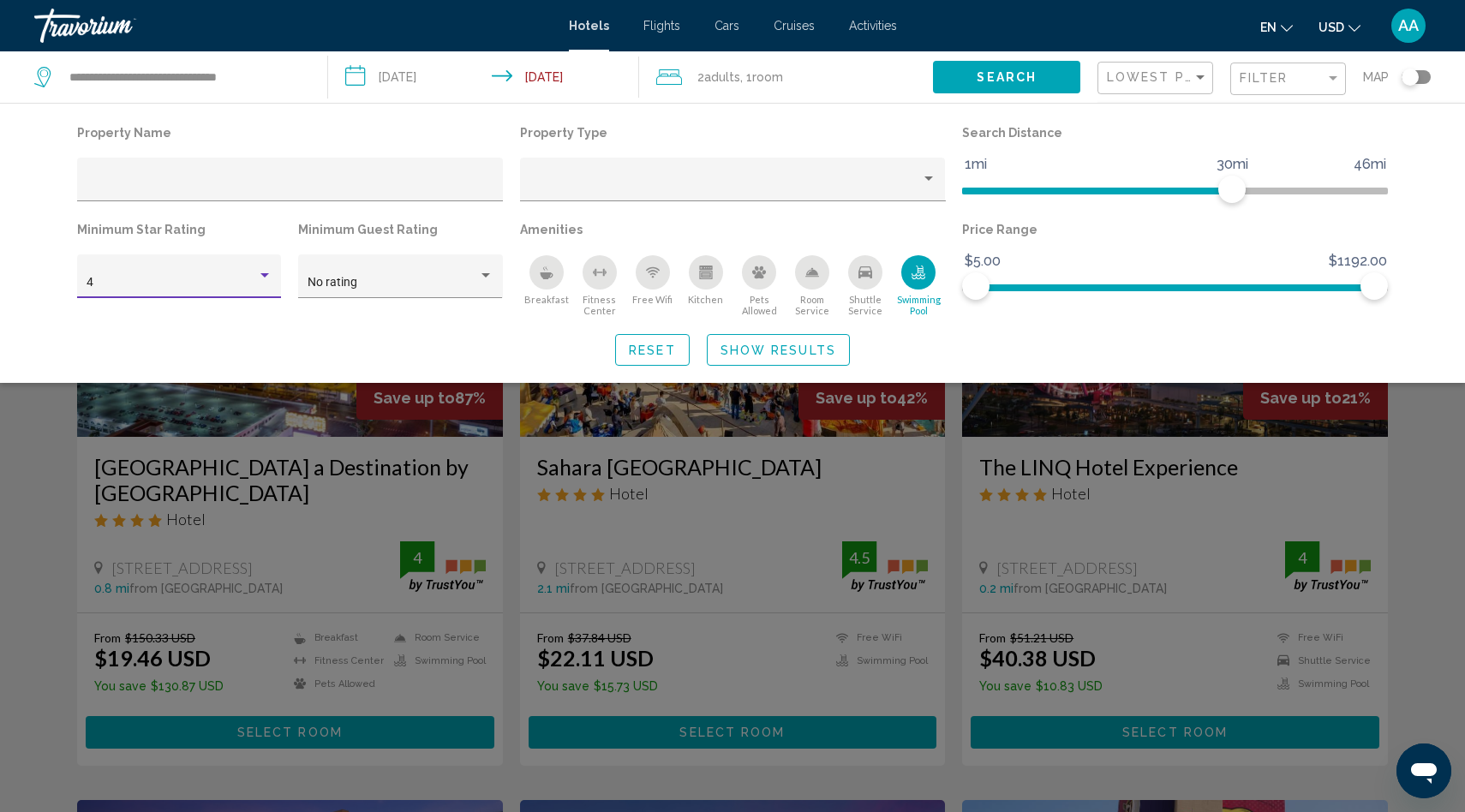
click at [787, 347] on span "Show Results" at bounding box center [779, 350] width 116 height 14
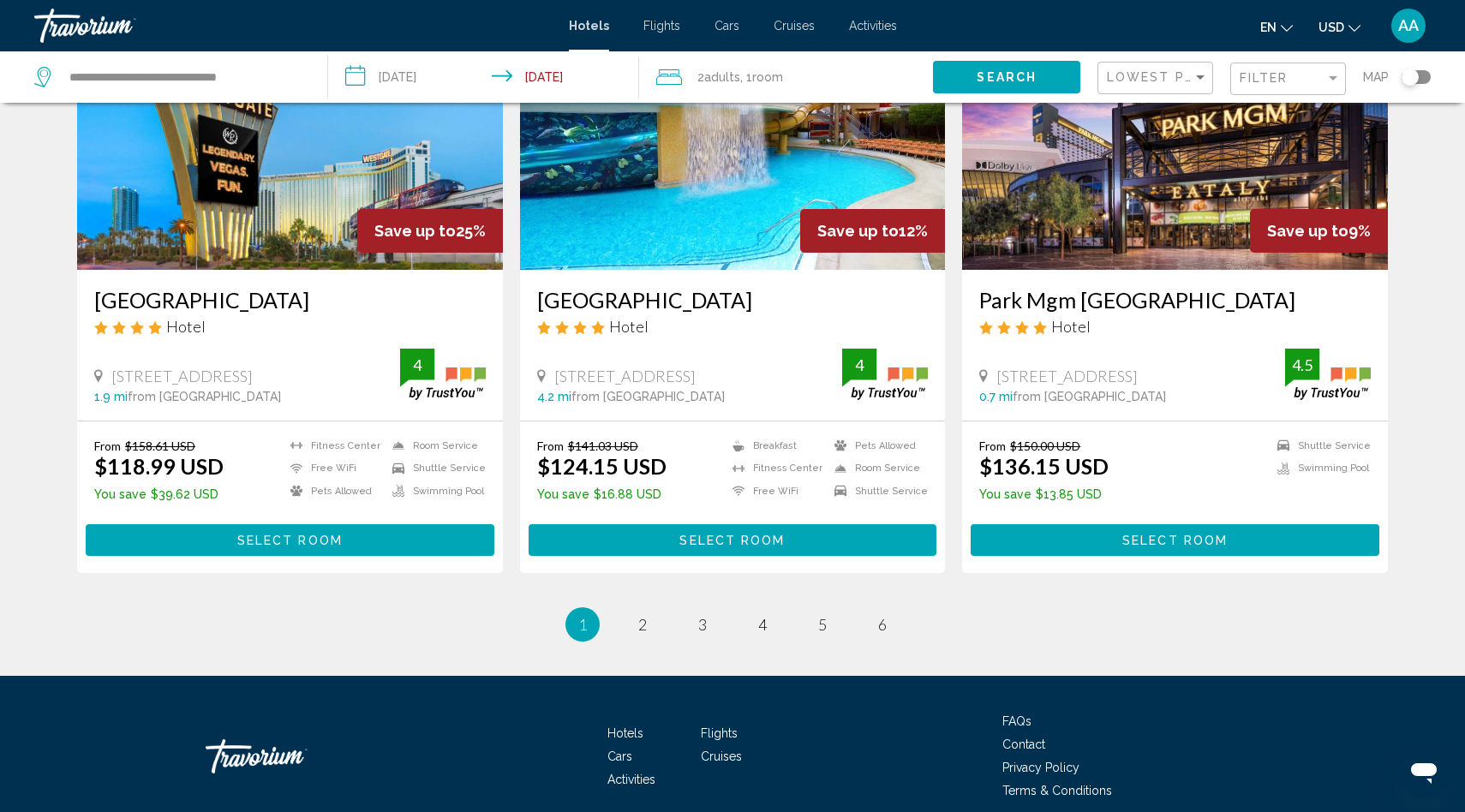
scroll to position [2124, 0]
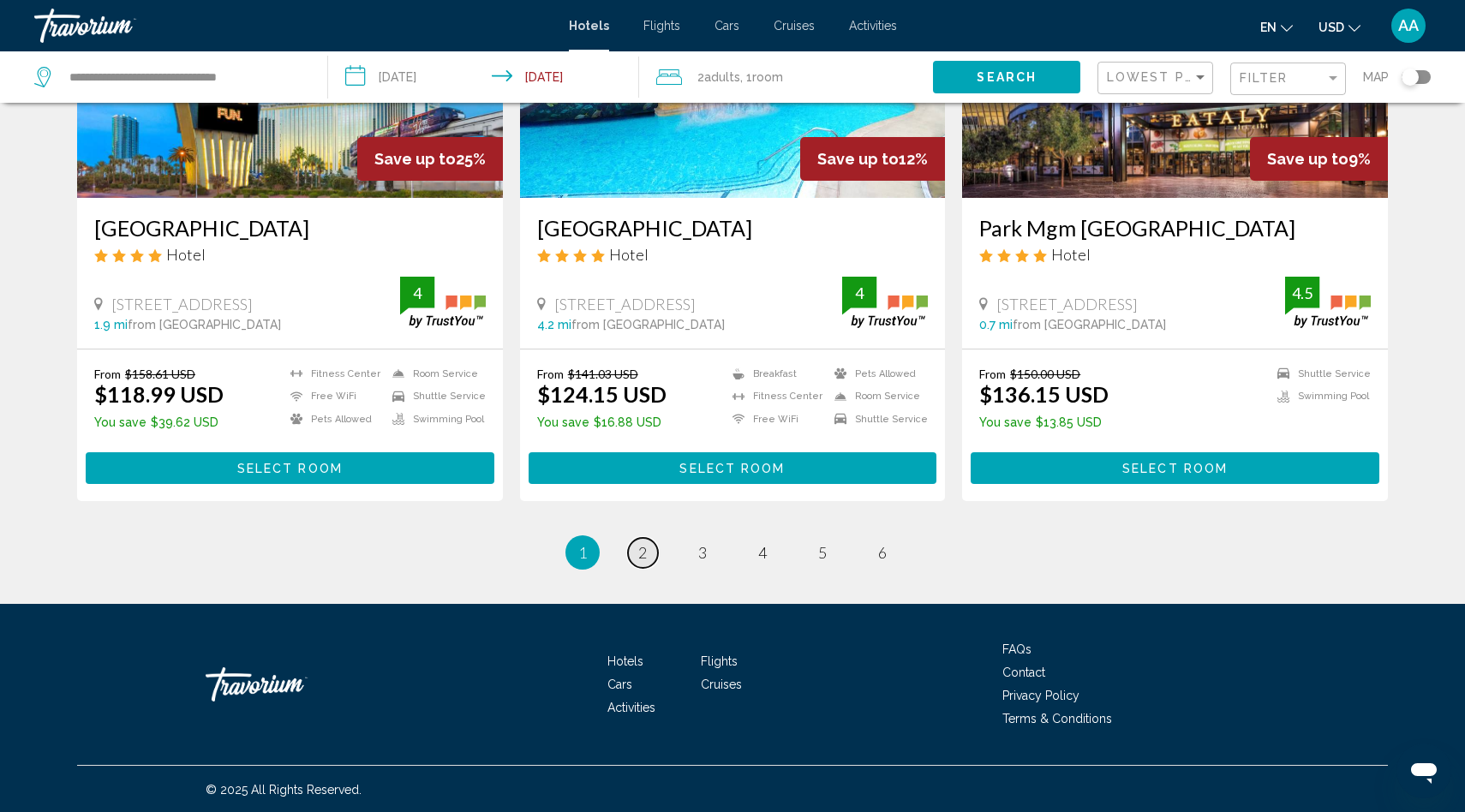
click at [649, 557] on link "page 2" at bounding box center [643, 552] width 29 height 29
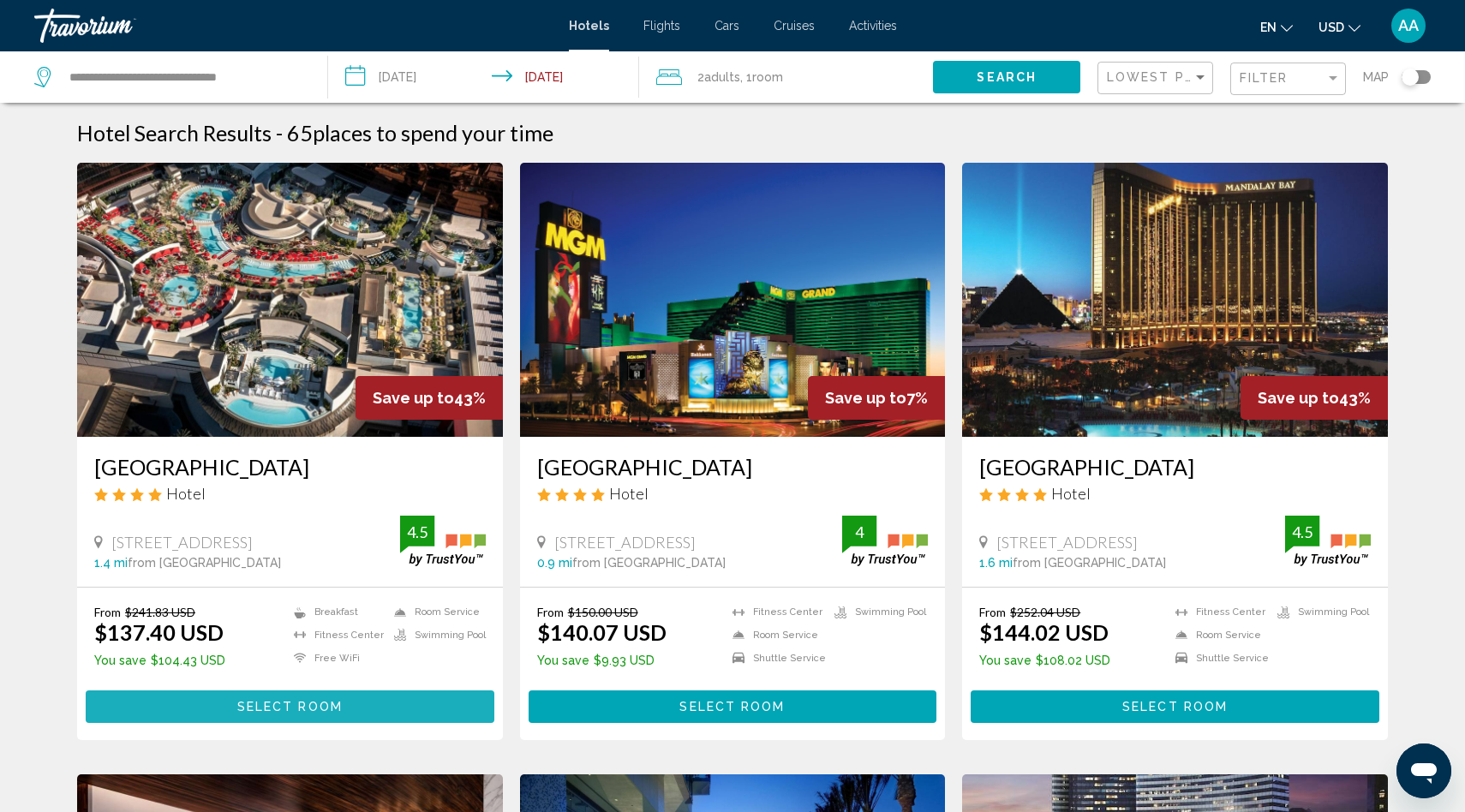
click at [329, 707] on span "Select Room" at bounding box center [289, 708] width 105 height 14
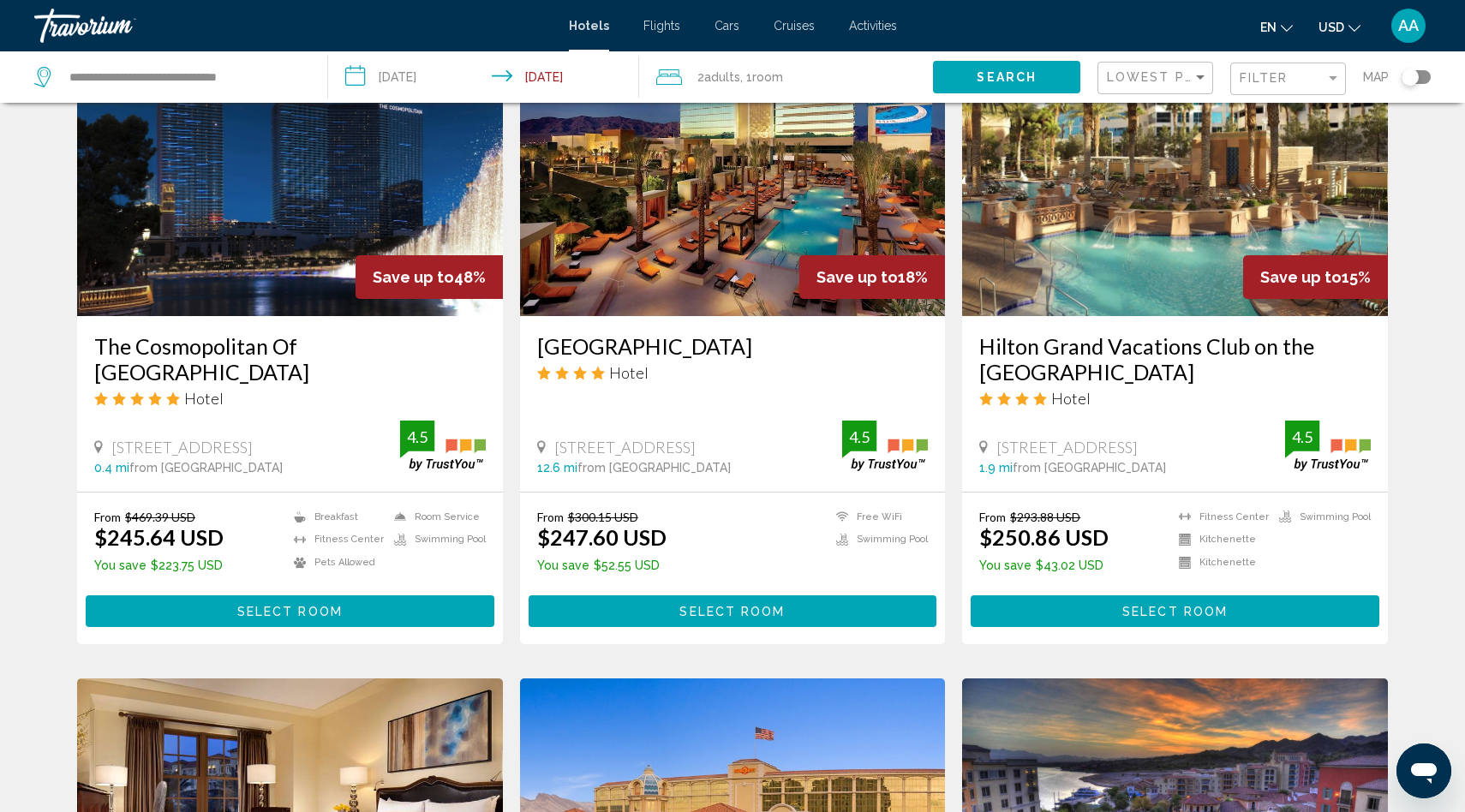
scroll to position [1373, 0]
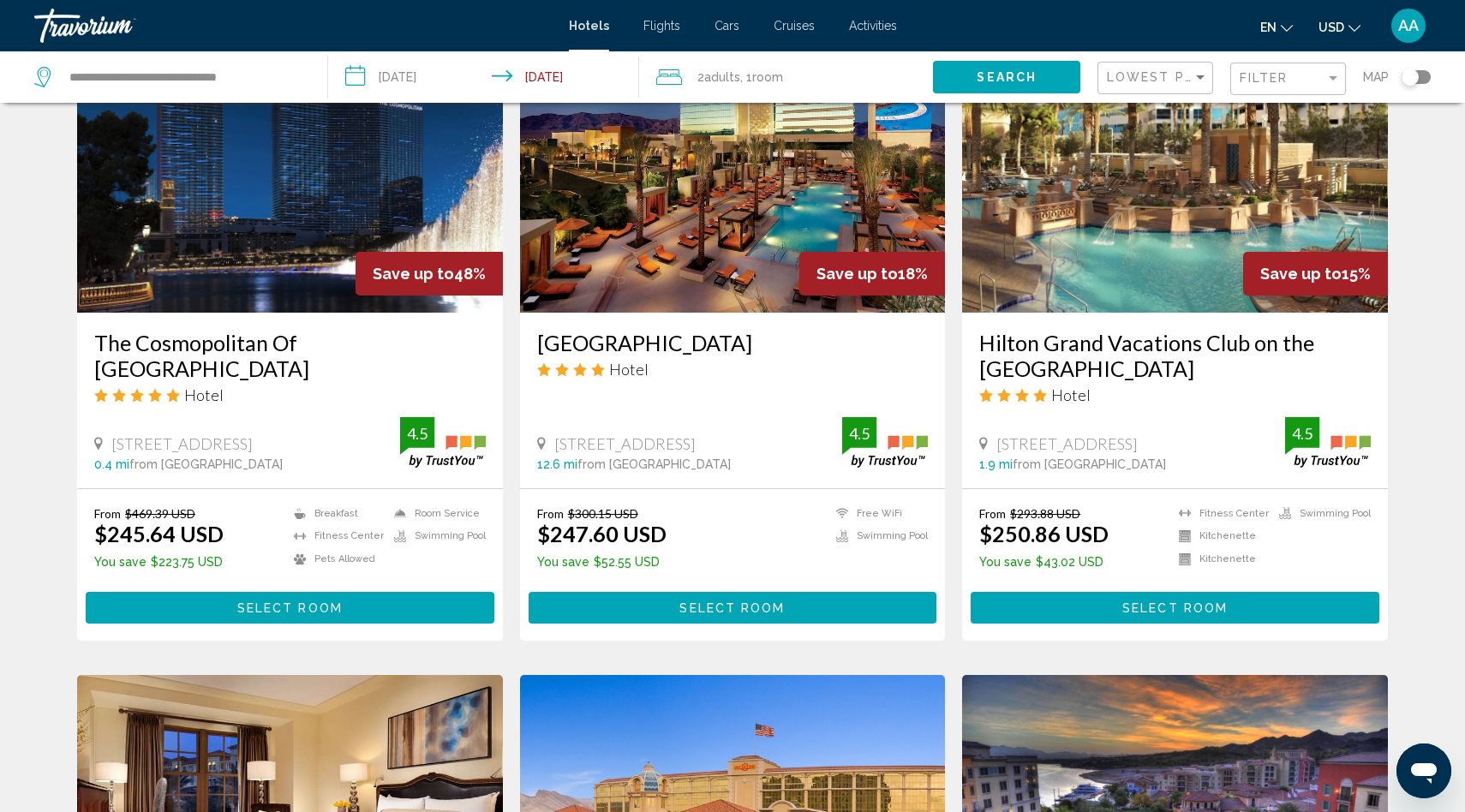
click at [257, 592] on button "Select Room" at bounding box center [290, 608] width 409 height 31
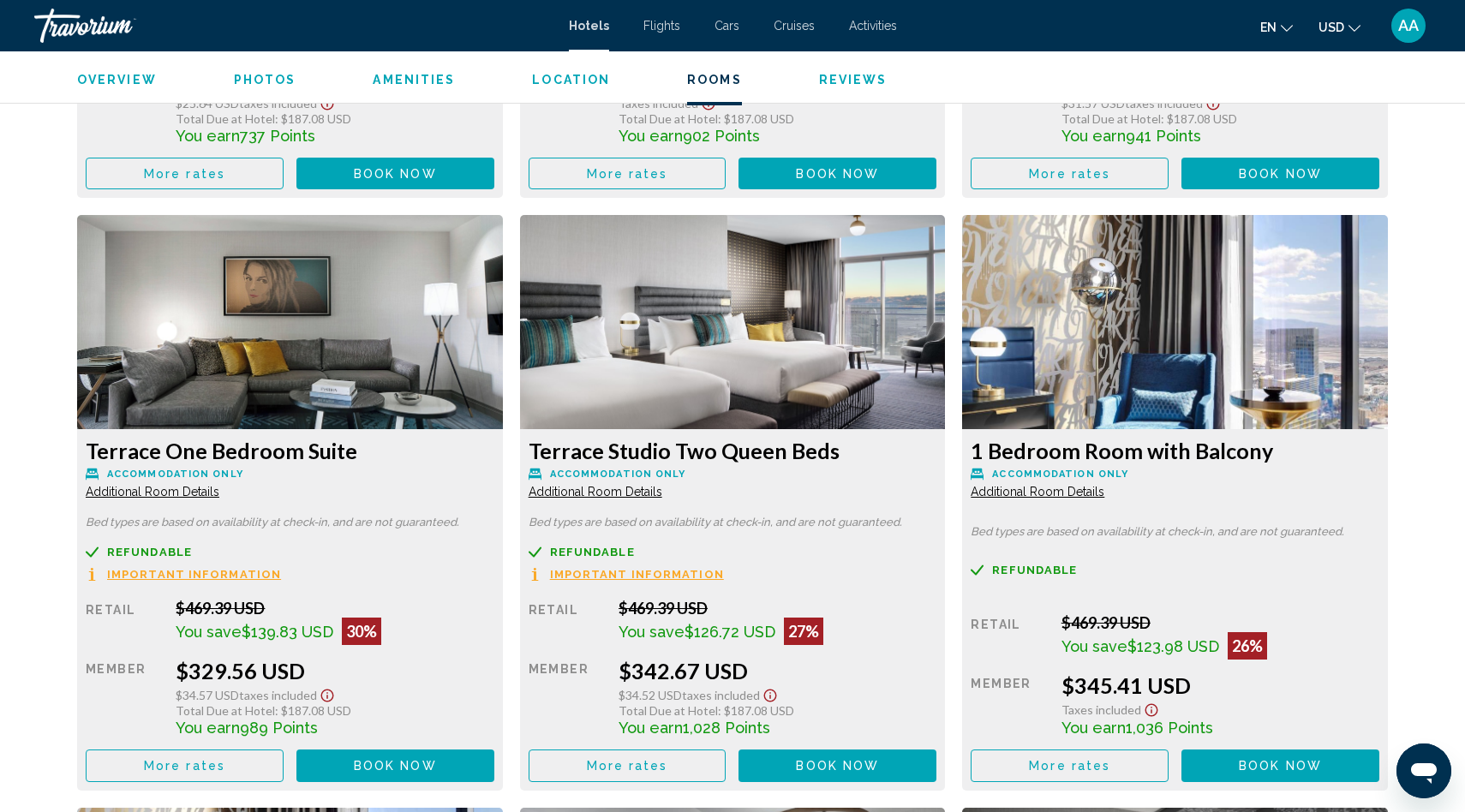
scroll to position [2762, 0]
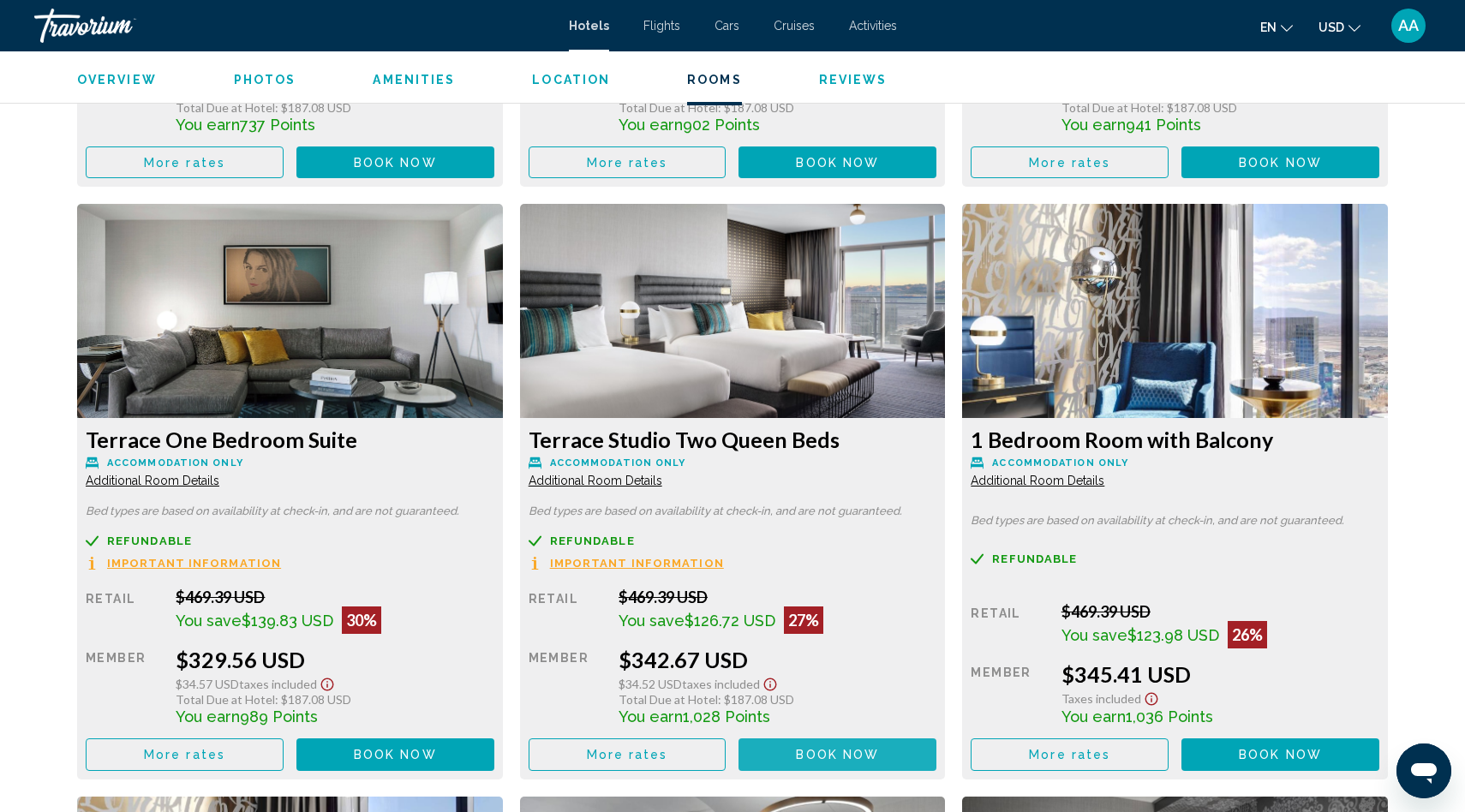
click at [834, 752] on button "Book now No longer available" at bounding box center [837, 754] width 198 height 31
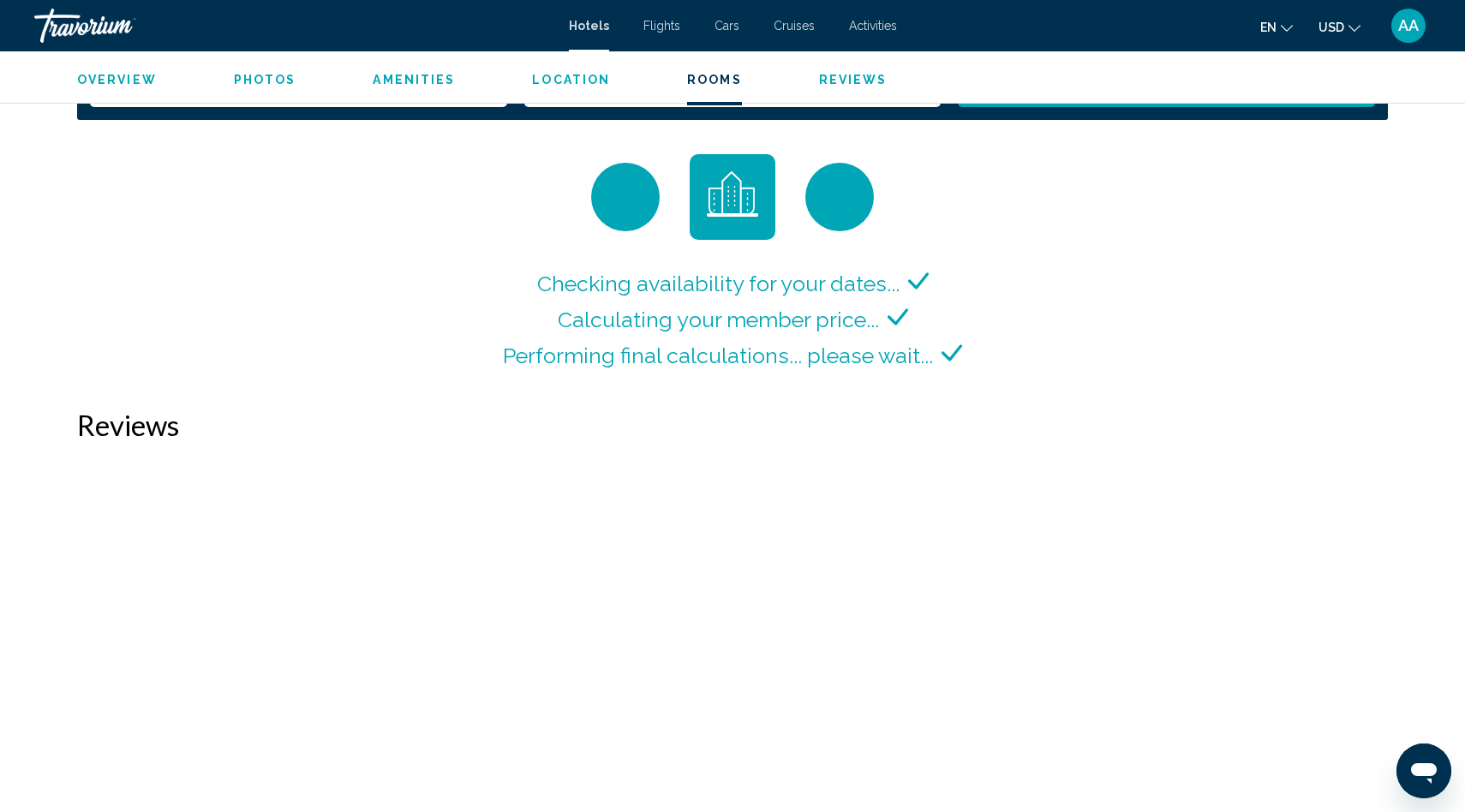
scroll to position [2223, 0]
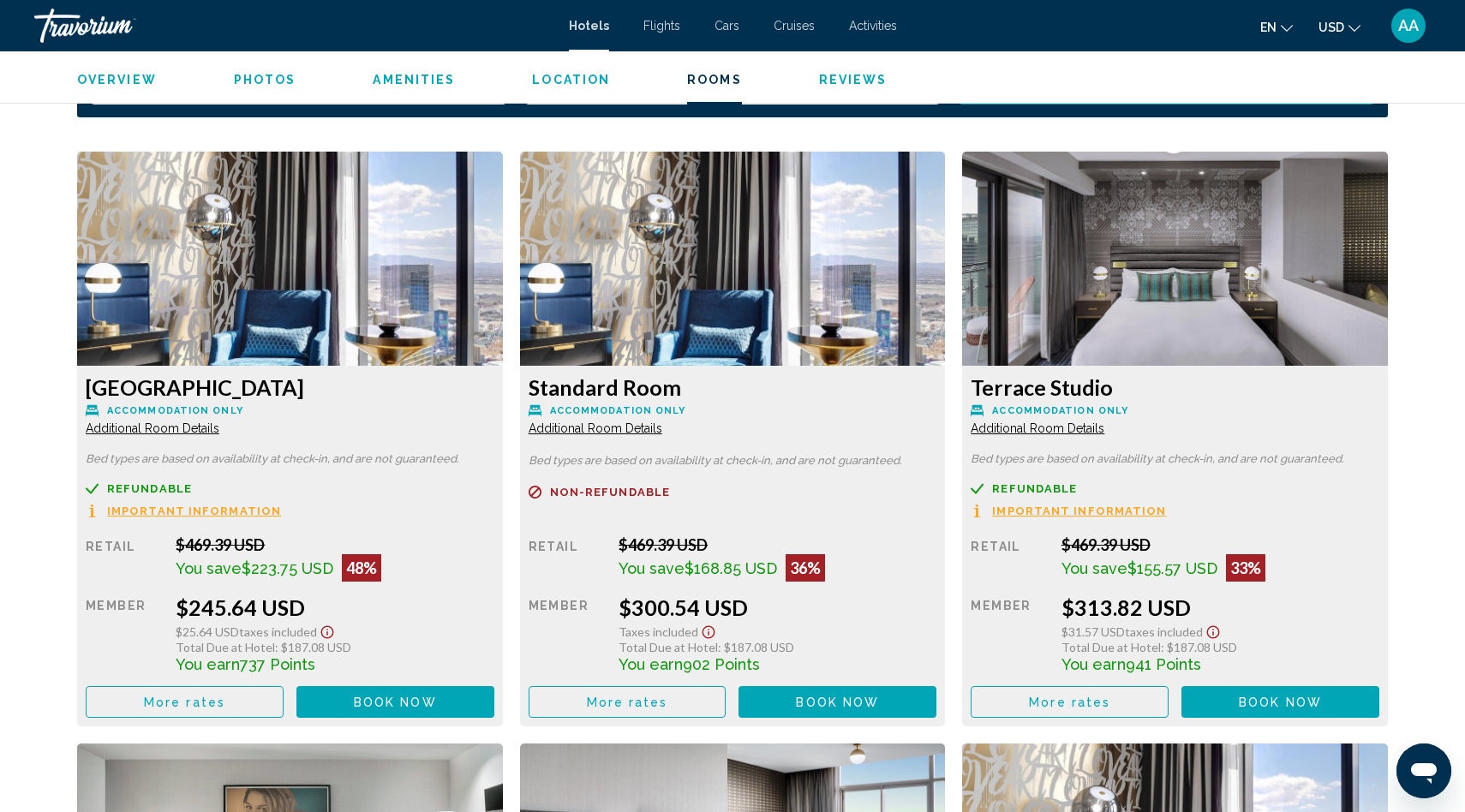
click at [381, 695] on span "Book now" at bounding box center [395, 702] width 84 height 14
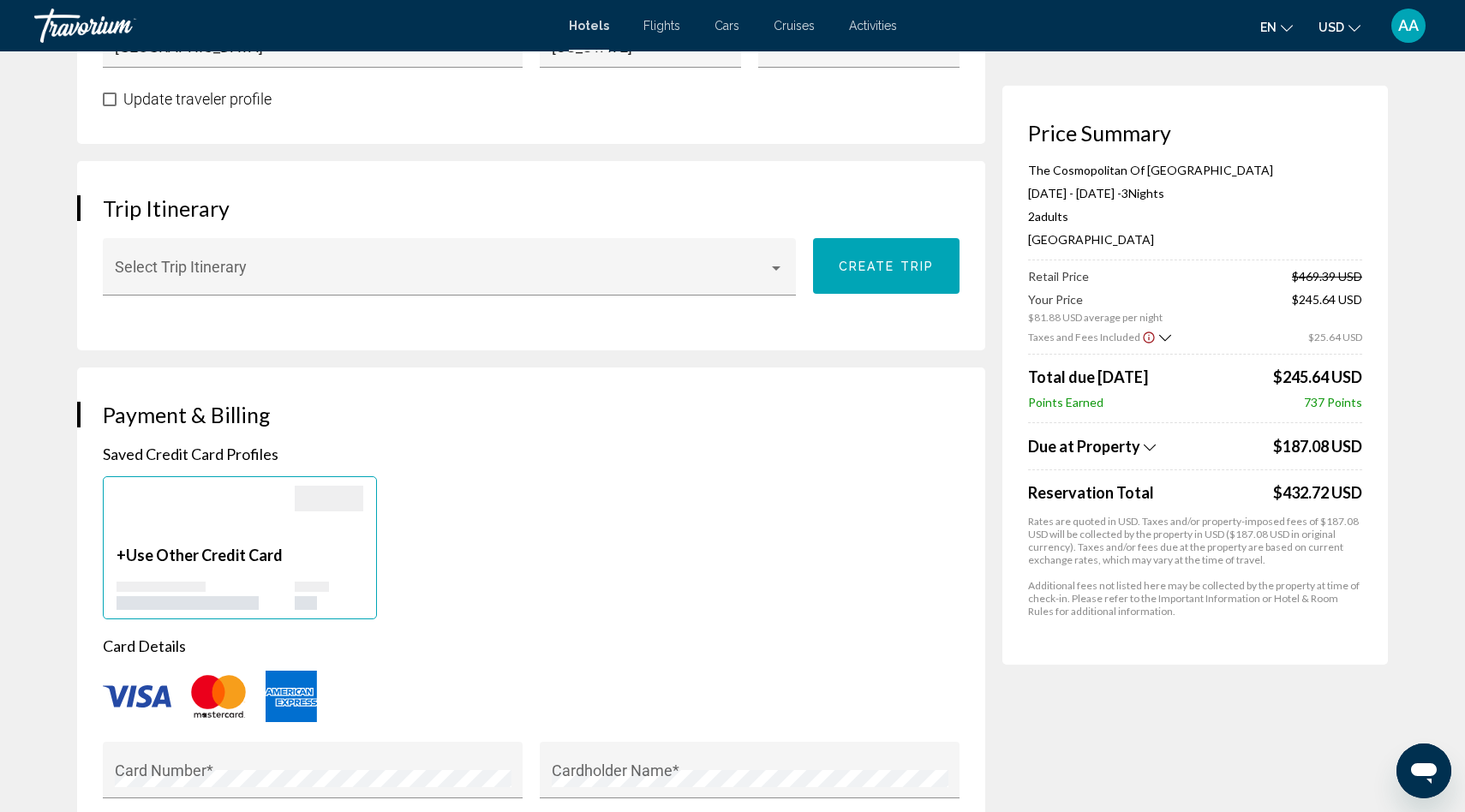
scroll to position [767, 0]
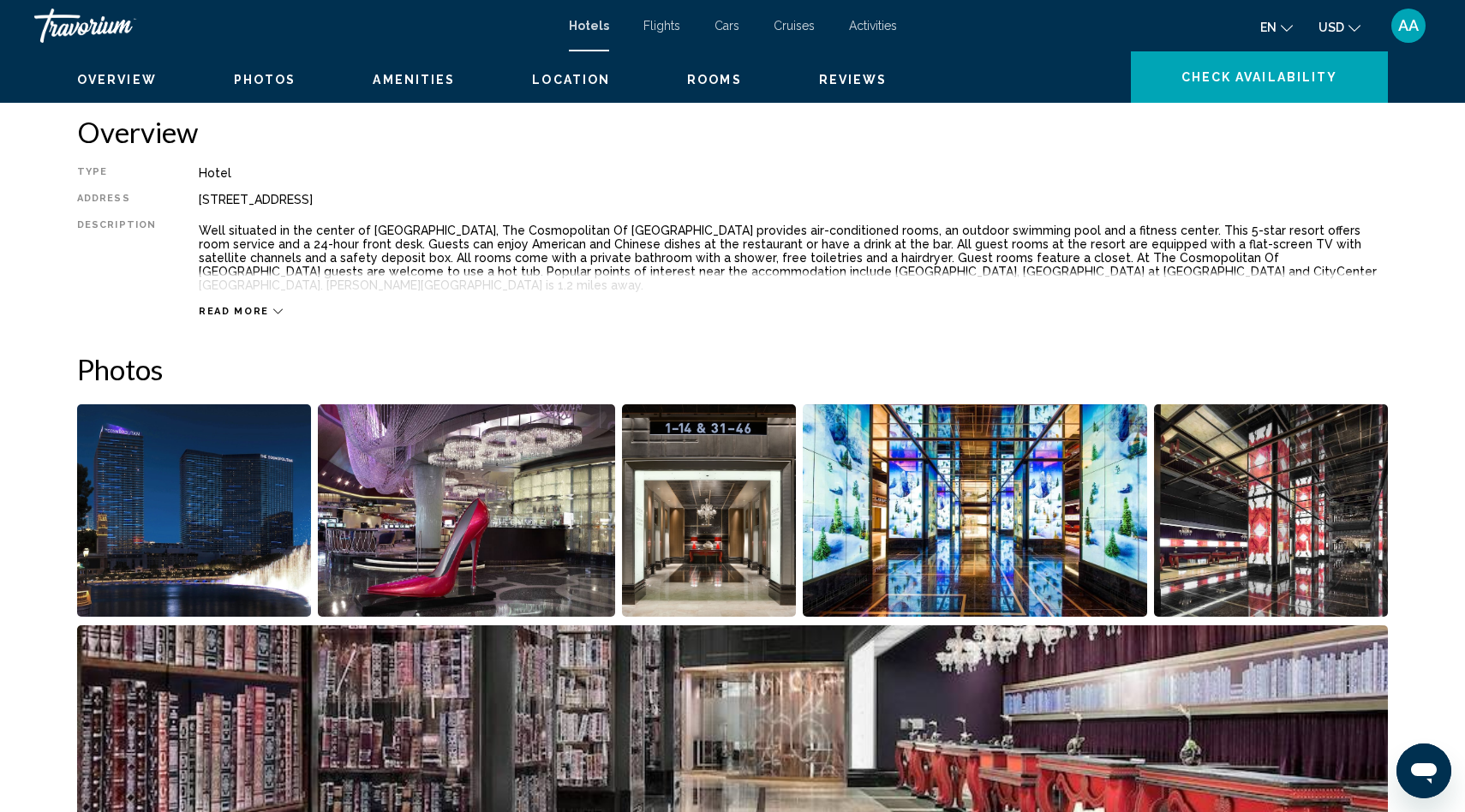
scroll to position [466, 0]
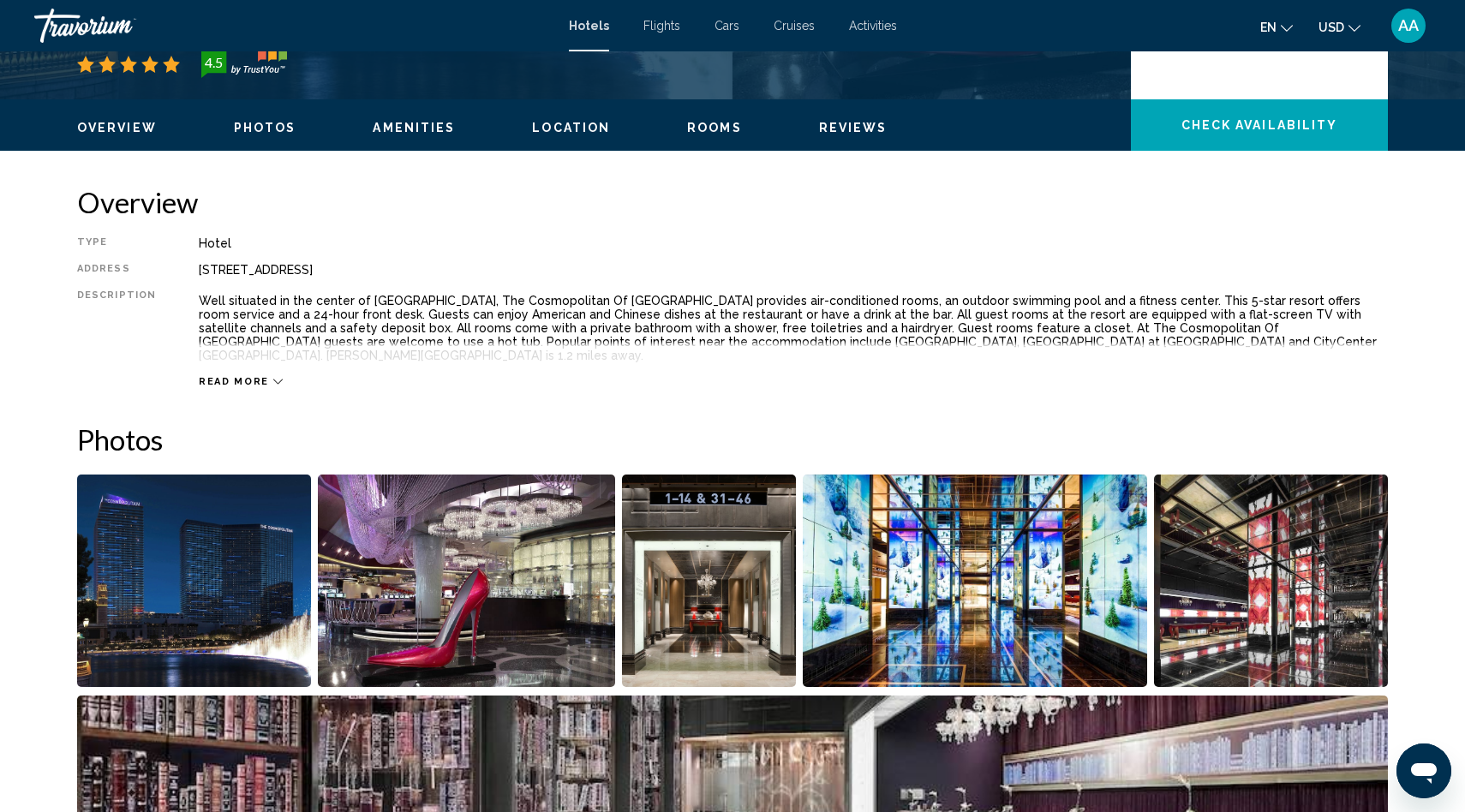
click at [273, 377] on icon "Main content" at bounding box center [278, 381] width 10 height 10
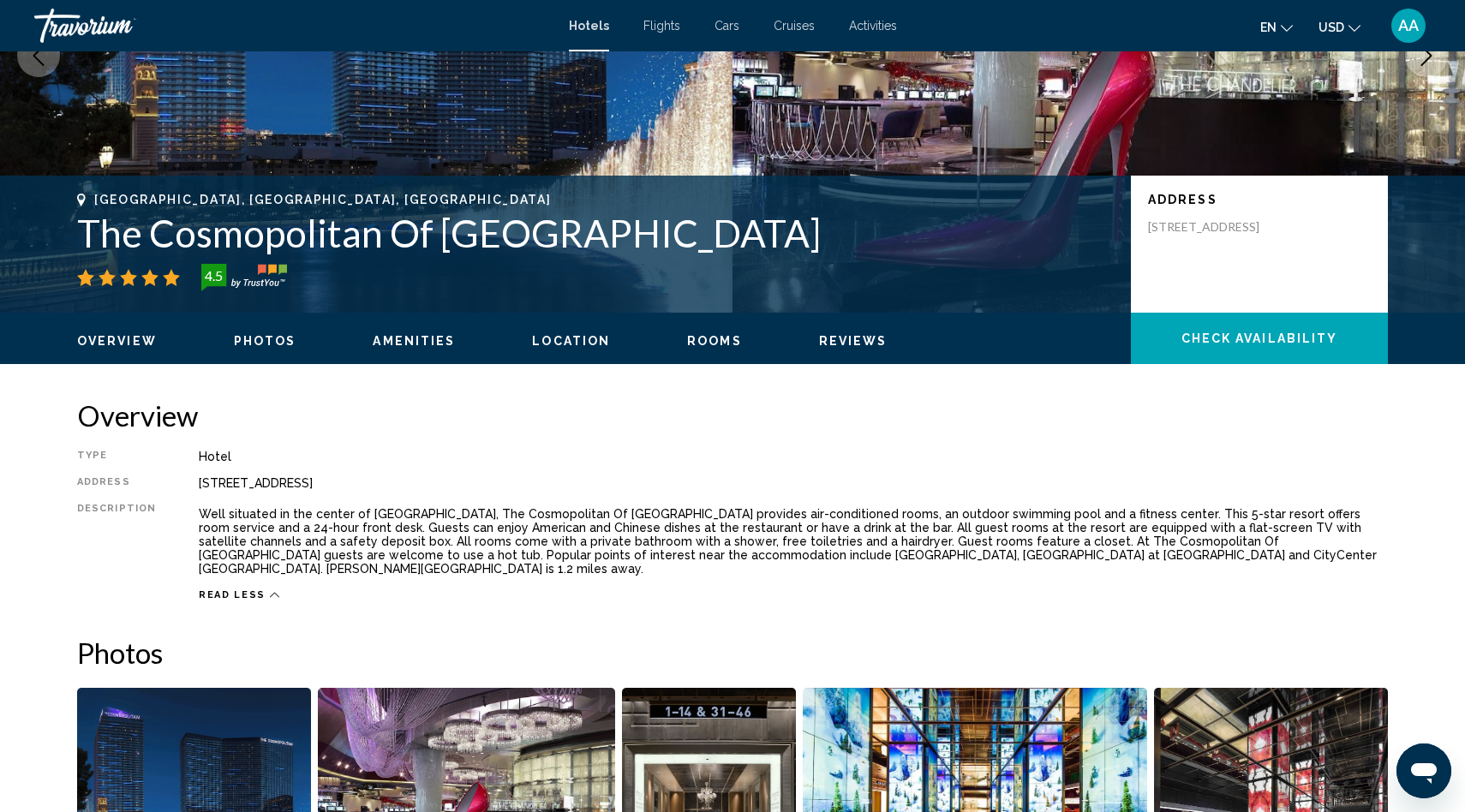
click at [833, 343] on span "Reviews" at bounding box center [853, 341] width 69 height 14
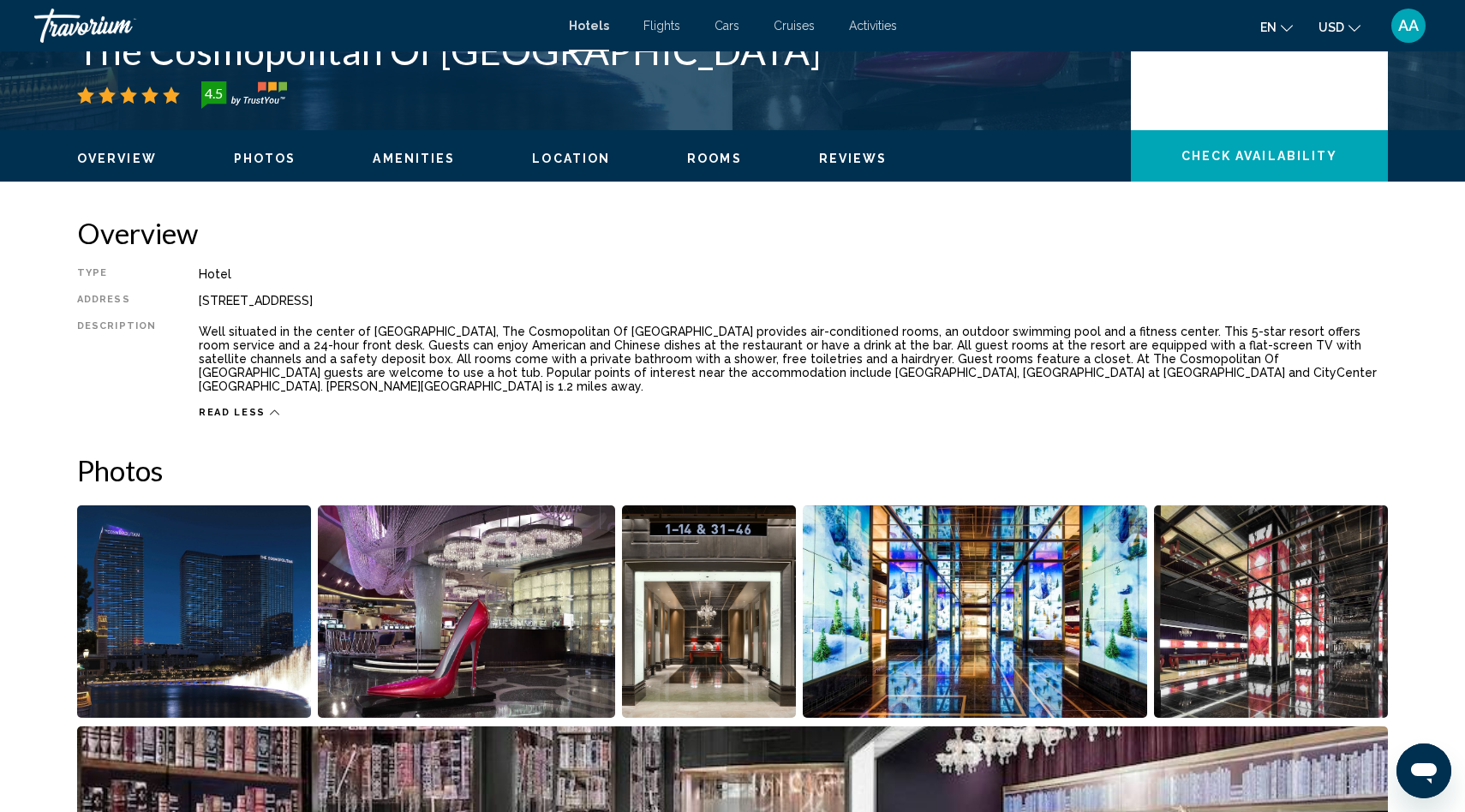
scroll to position [434, 0]
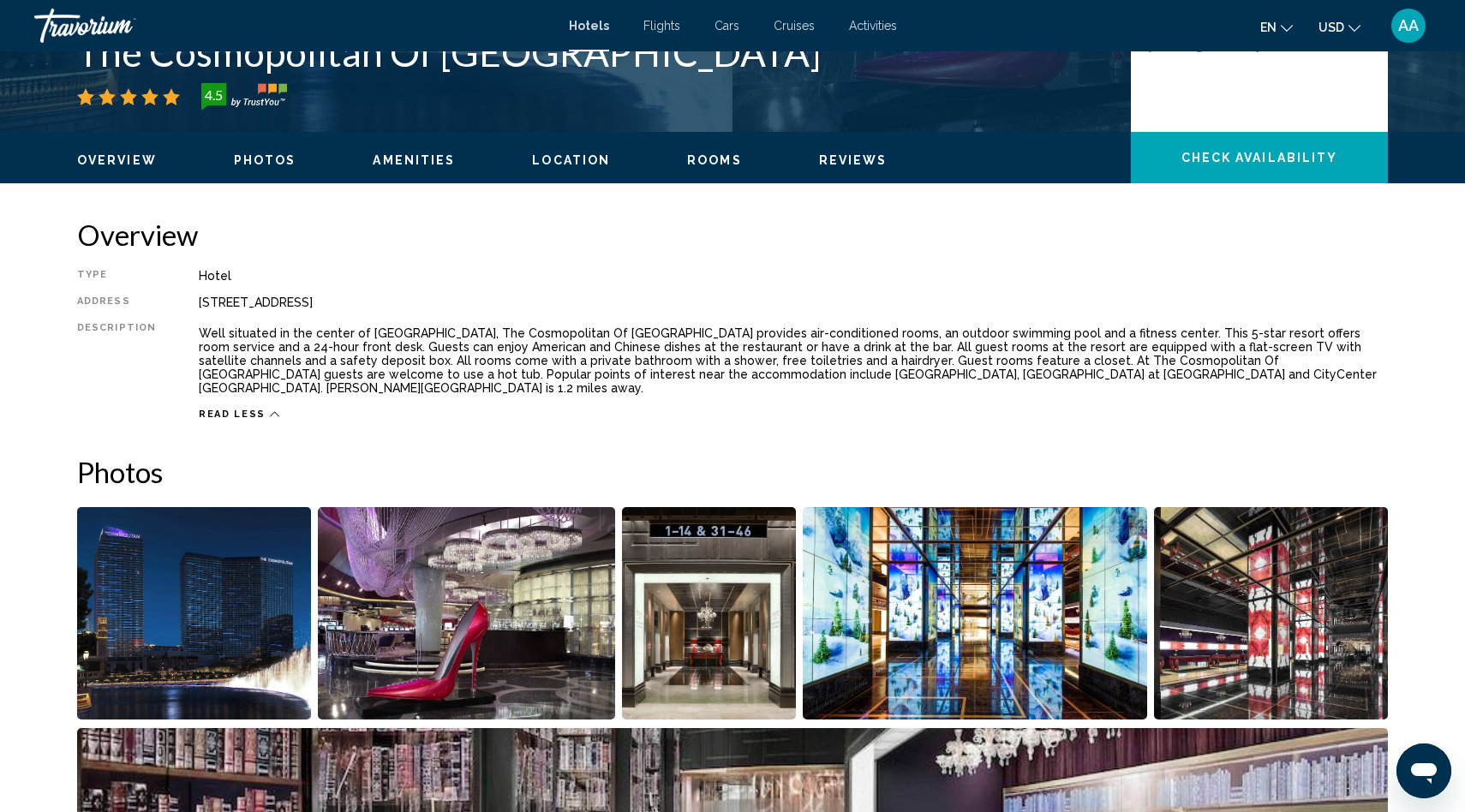
click at [712, 153] on span "Rooms" at bounding box center [715, 160] width 55 height 14
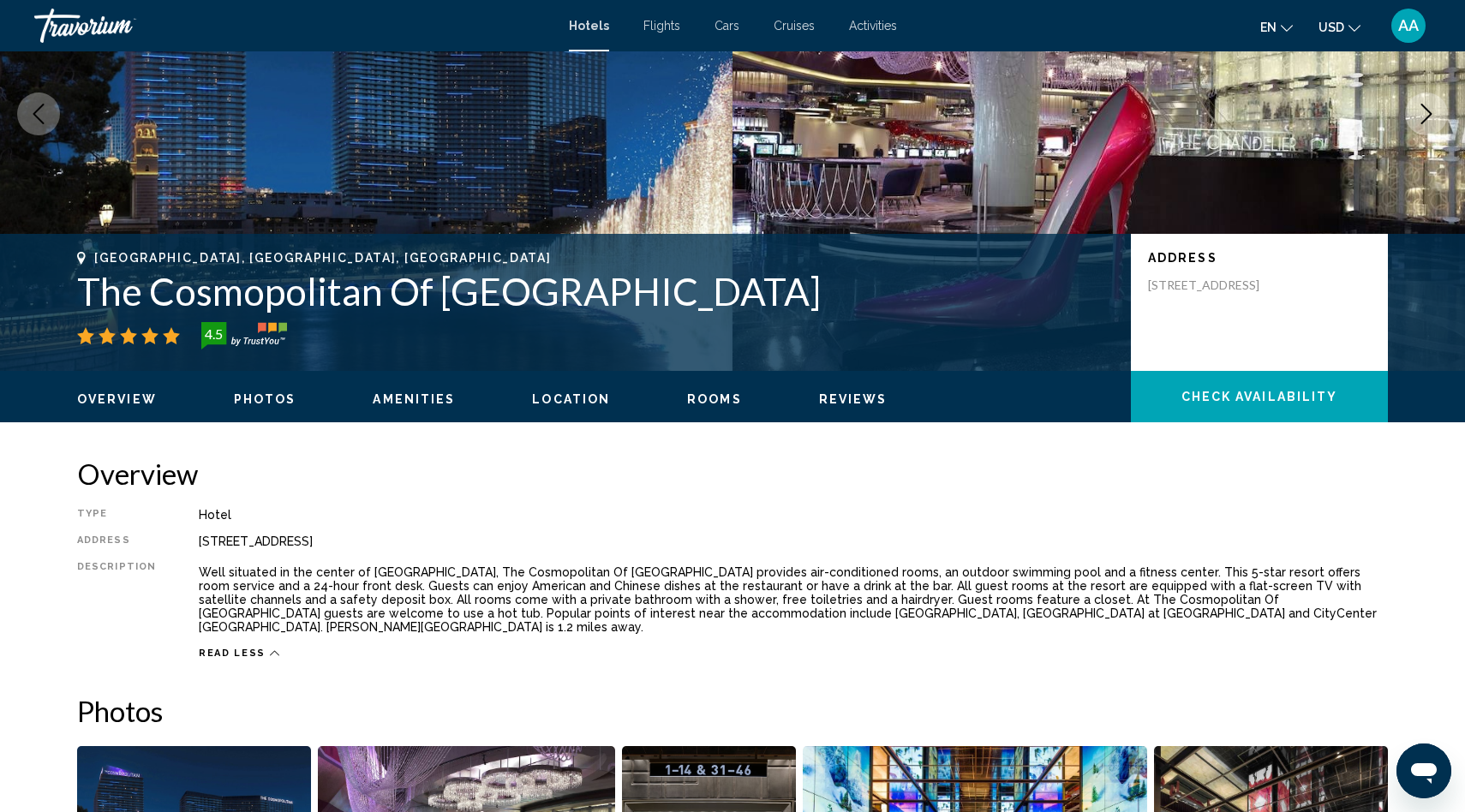
scroll to position [203, 0]
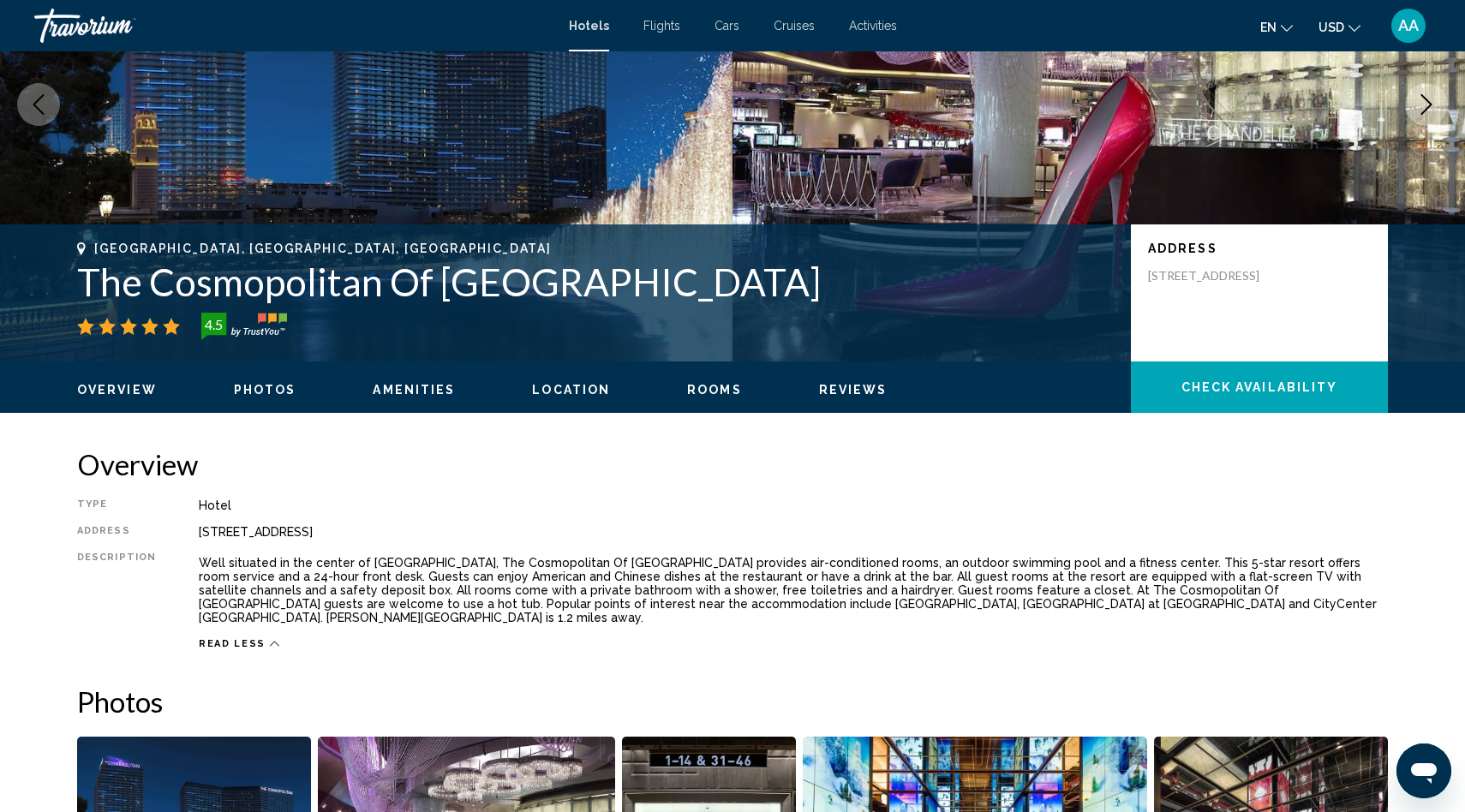
click at [403, 384] on span "Amenities" at bounding box center [414, 389] width 83 height 14
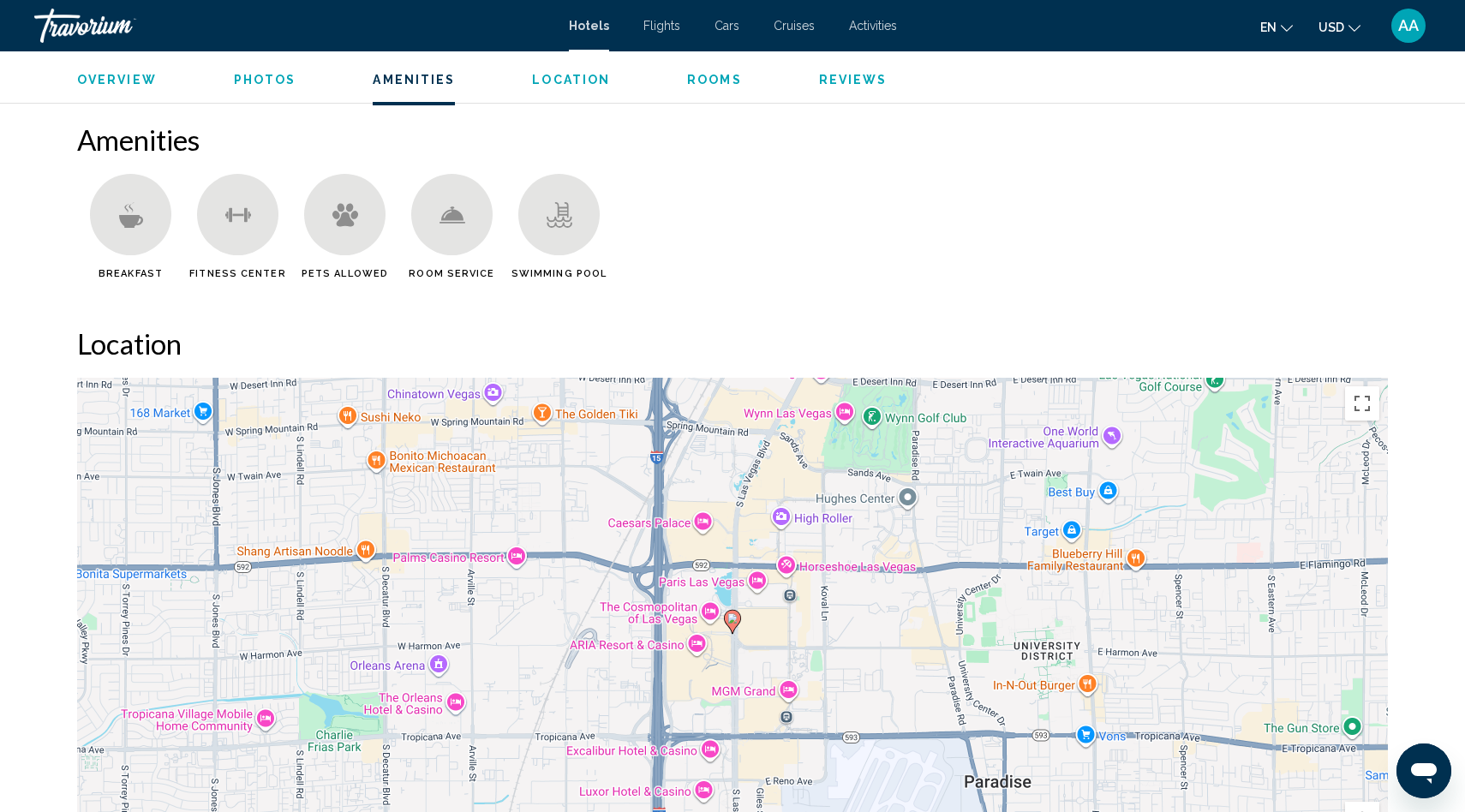
scroll to position [1300, 0]
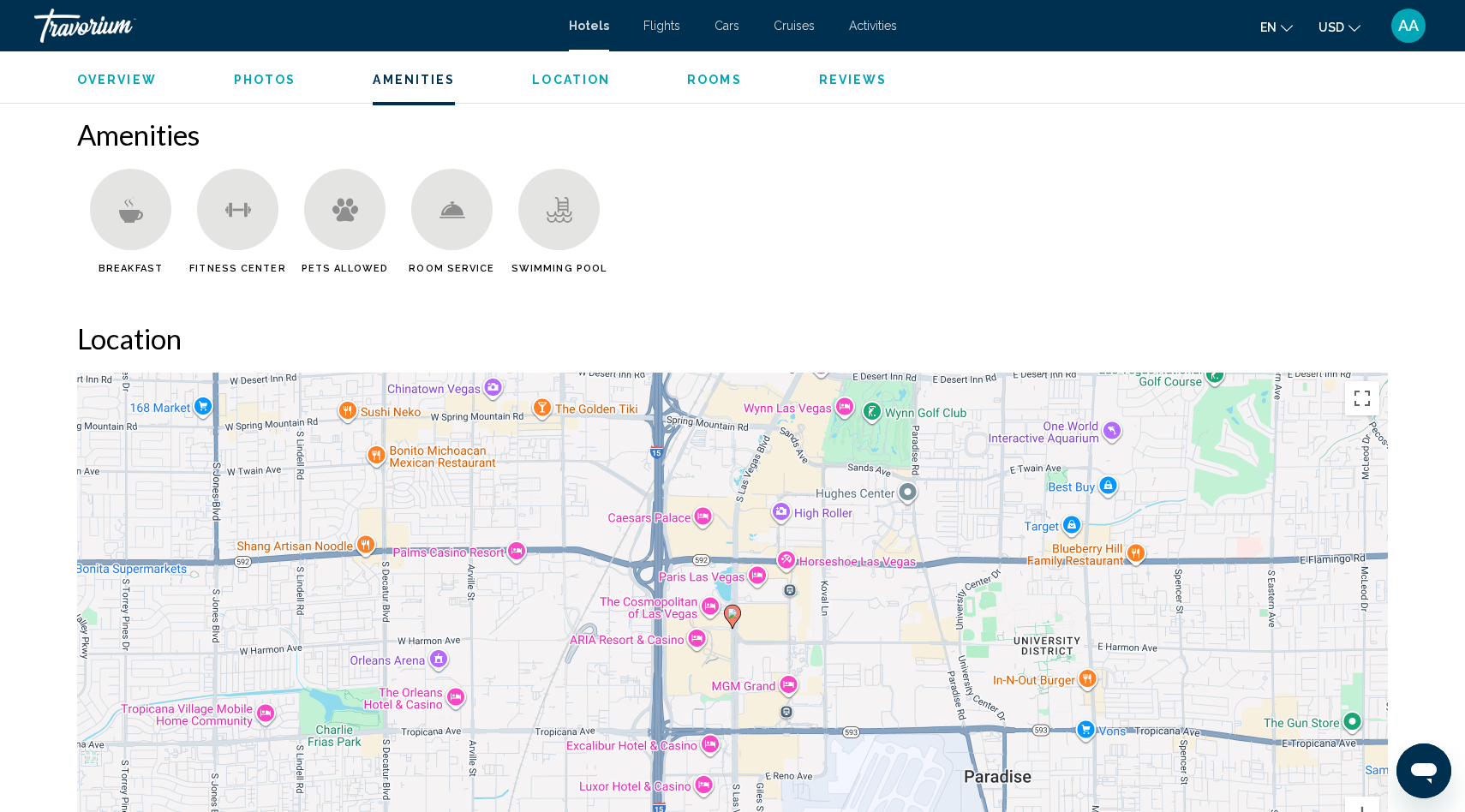
click at [124, 209] on icon "Main content" at bounding box center [130, 215] width 24 height 13
click at [130, 262] on span "Breakfast" at bounding box center [130, 267] width 64 height 11
click at [228, 262] on span "Fitness Center" at bounding box center [238, 267] width 96 height 11
click at [365, 203] on div "Main content" at bounding box center [344, 209] width 82 height 82
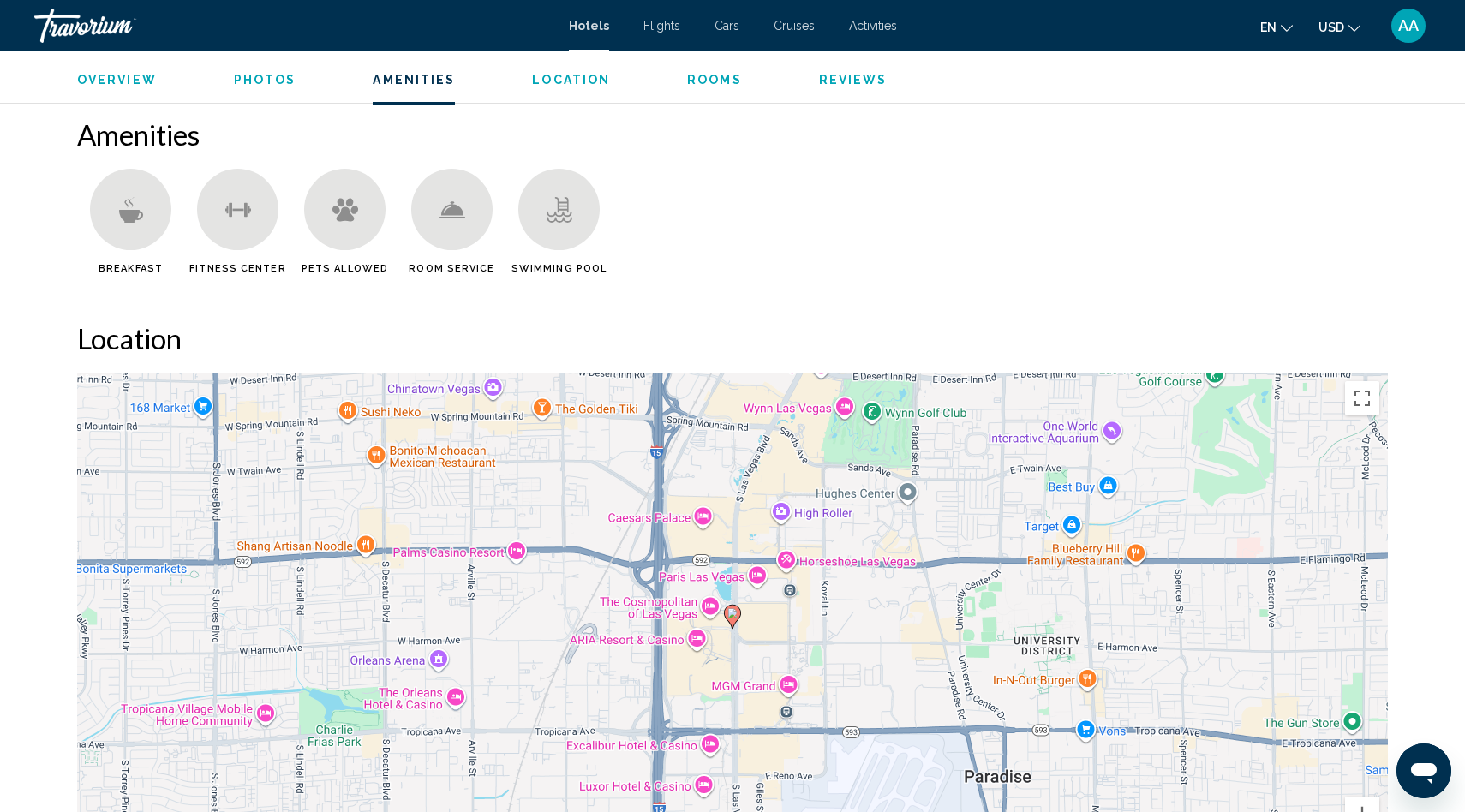
click at [443, 213] on div "Main content" at bounding box center [451, 209] width 82 height 82
click at [595, 220] on div "Swimming Pool" at bounding box center [558, 221] width 107 height 105
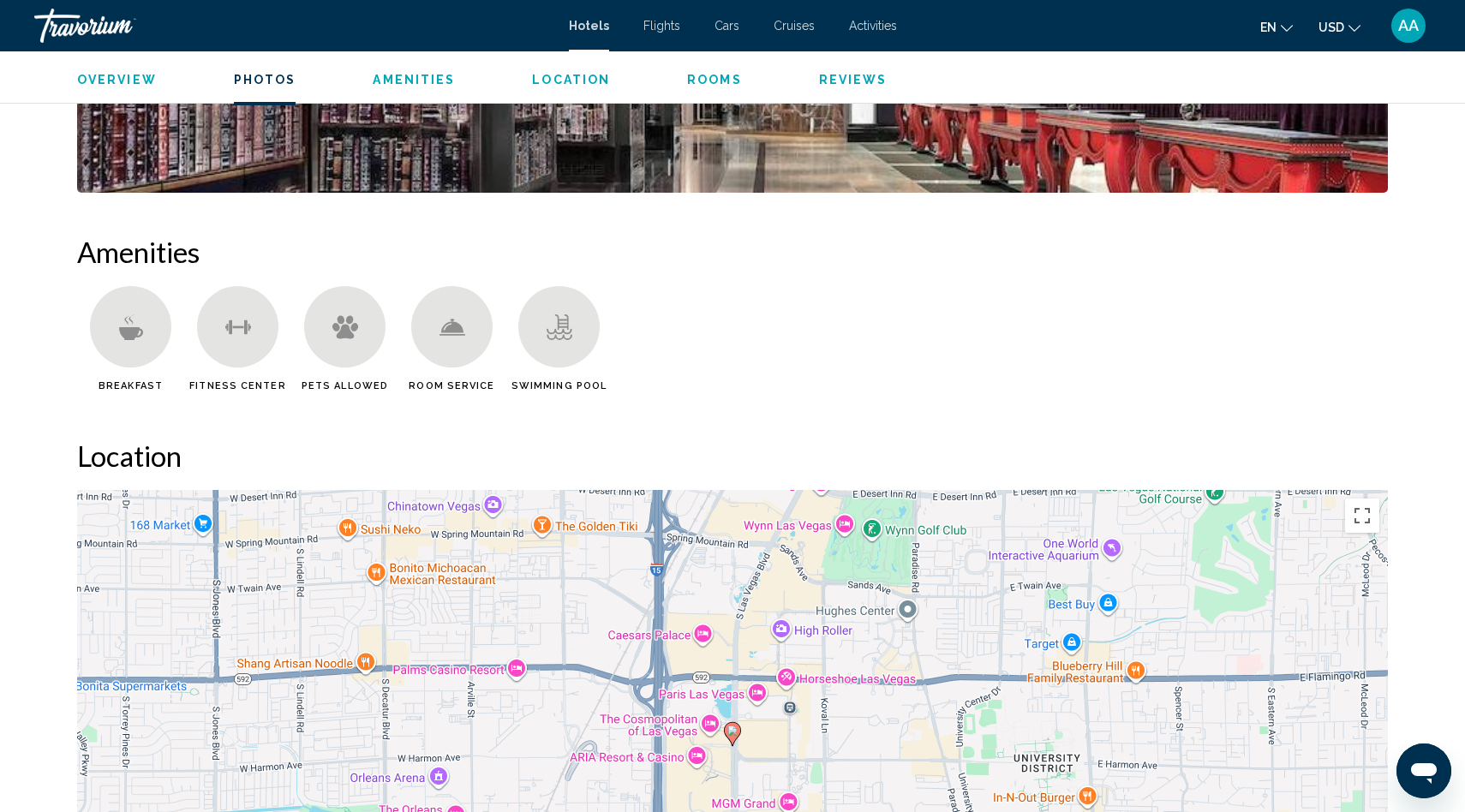
scroll to position [1247, 0]
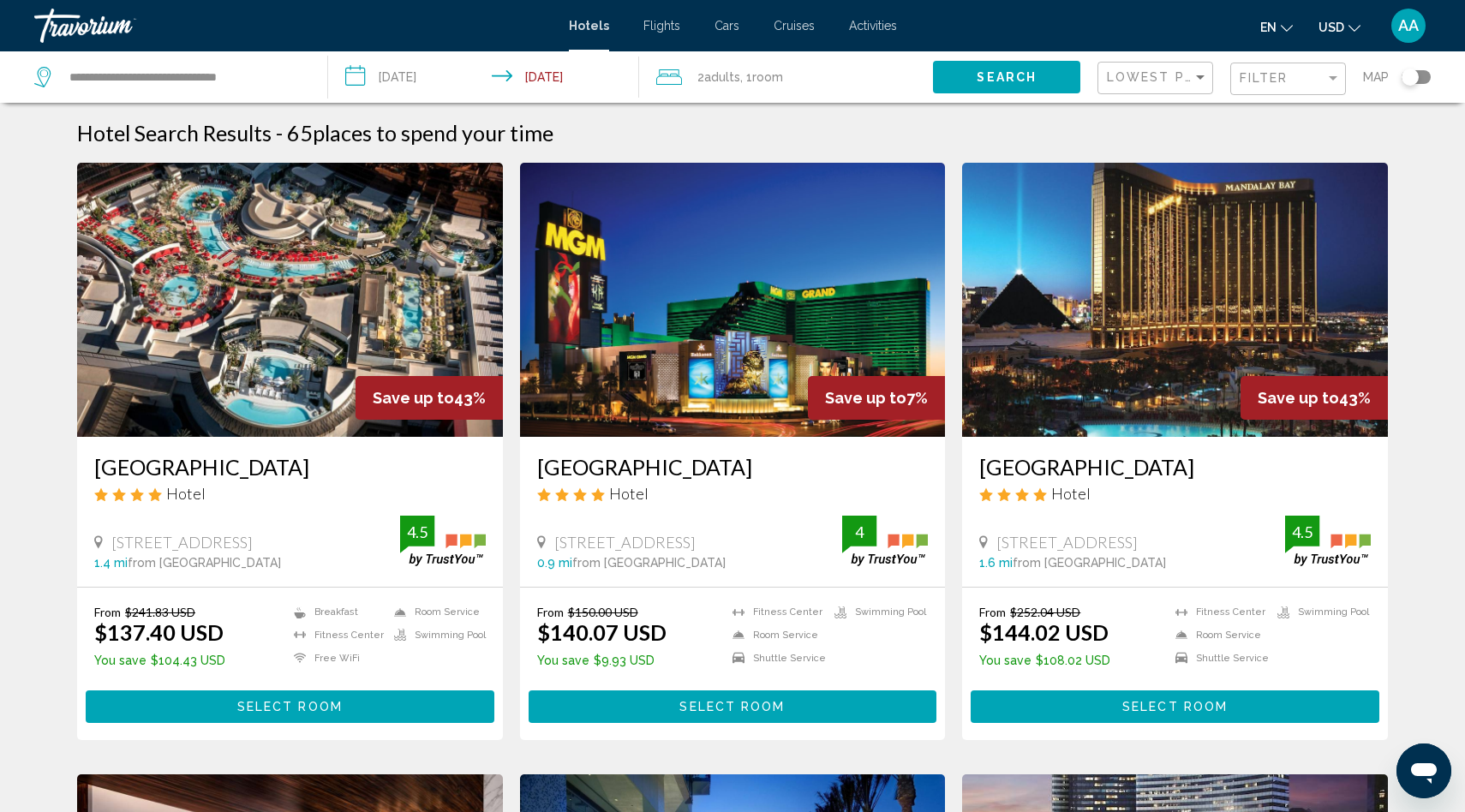
click at [431, 61] on input "**********" at bounding box center [487, 80] width 318 height 57
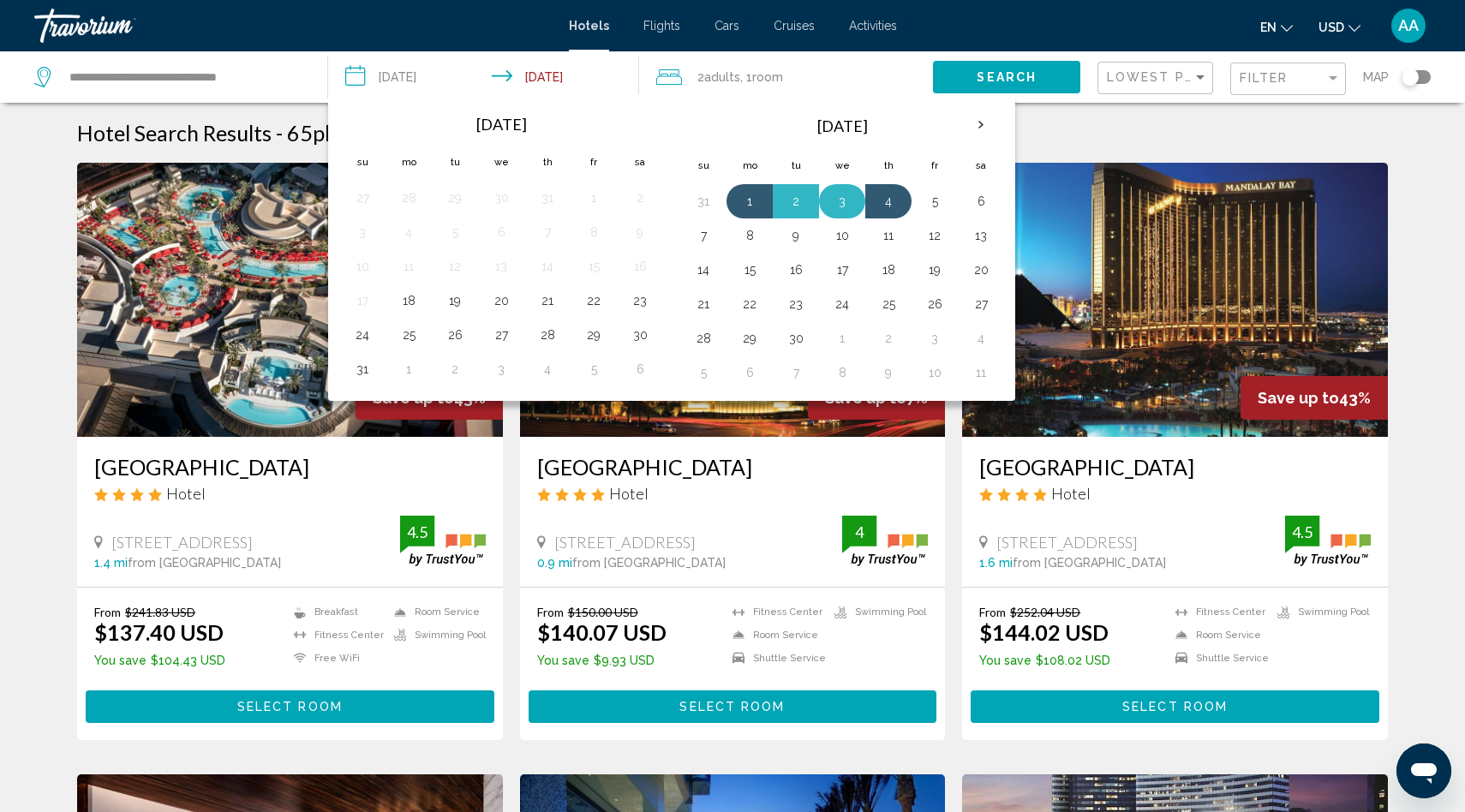
click at [841, 210] on button "3" at bounding box center [842, 202] width 28 height 24
click at [742, 197] on button "1" at bounding box center [749, 202] width 28 height 24
type input "**********"
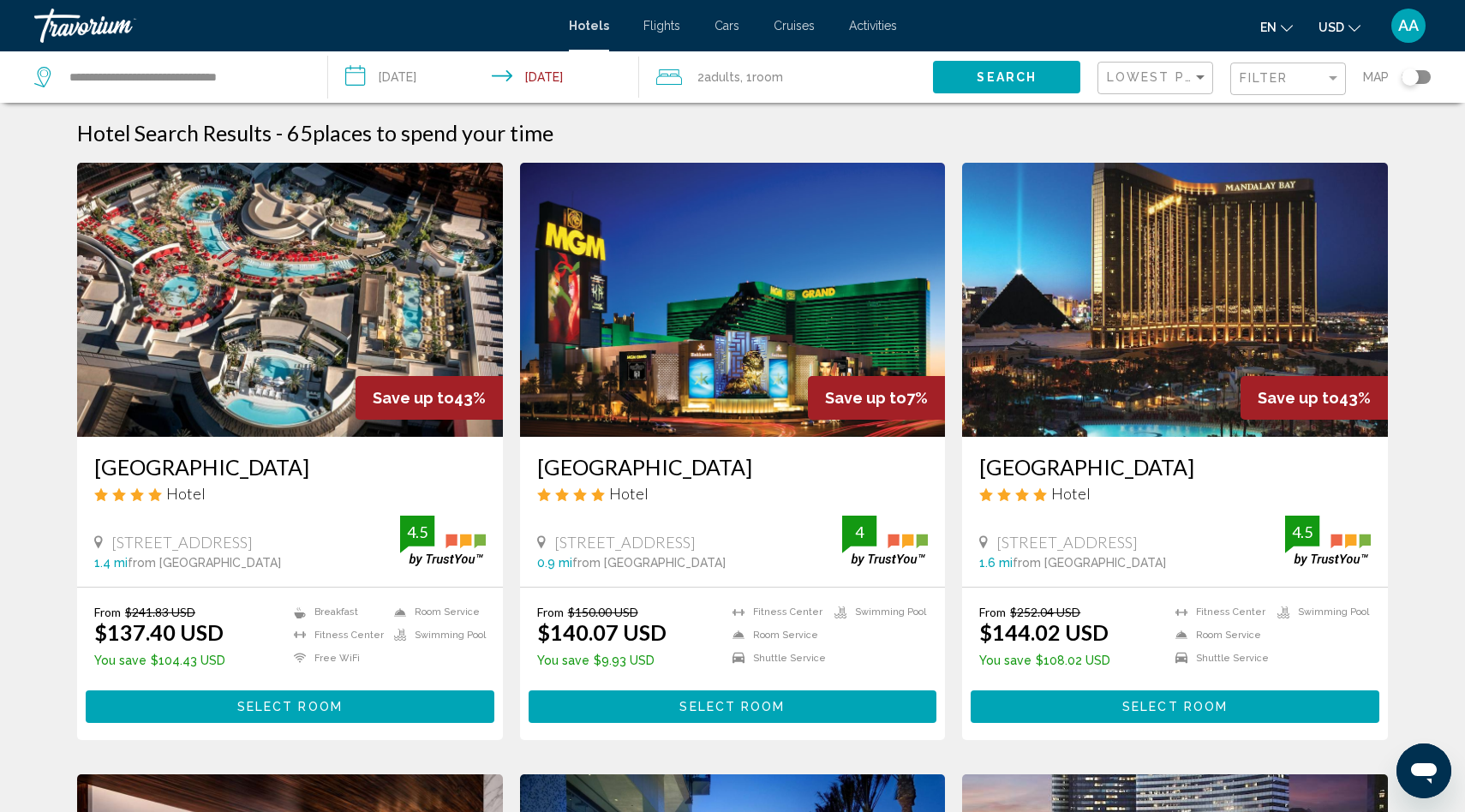
click at [984, 75] on span "Search" at bounding box center [1006, 78] width 60 height 14
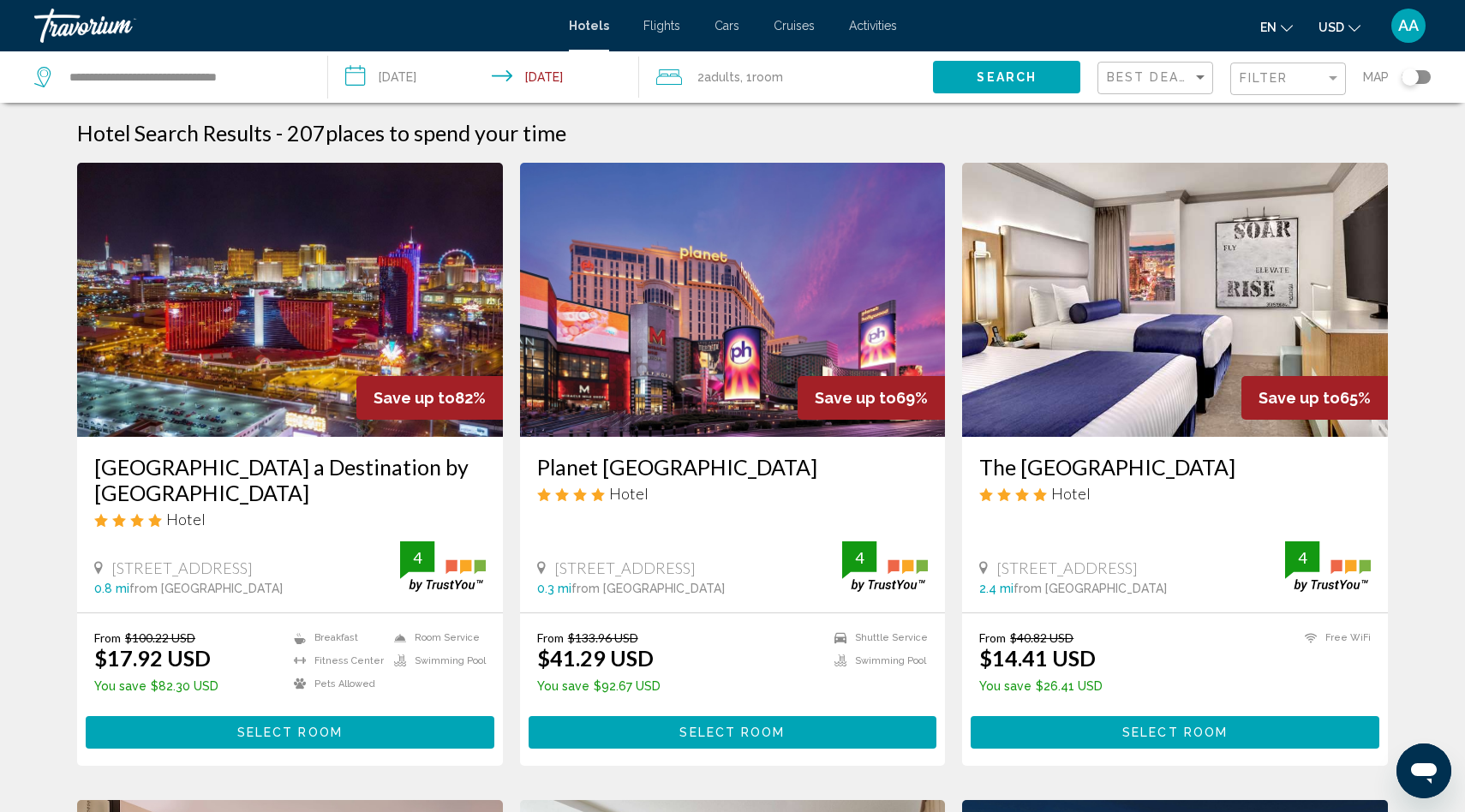
click at [543, 77] on input "**********" at bounding box center [487, 80] width 318 height 57
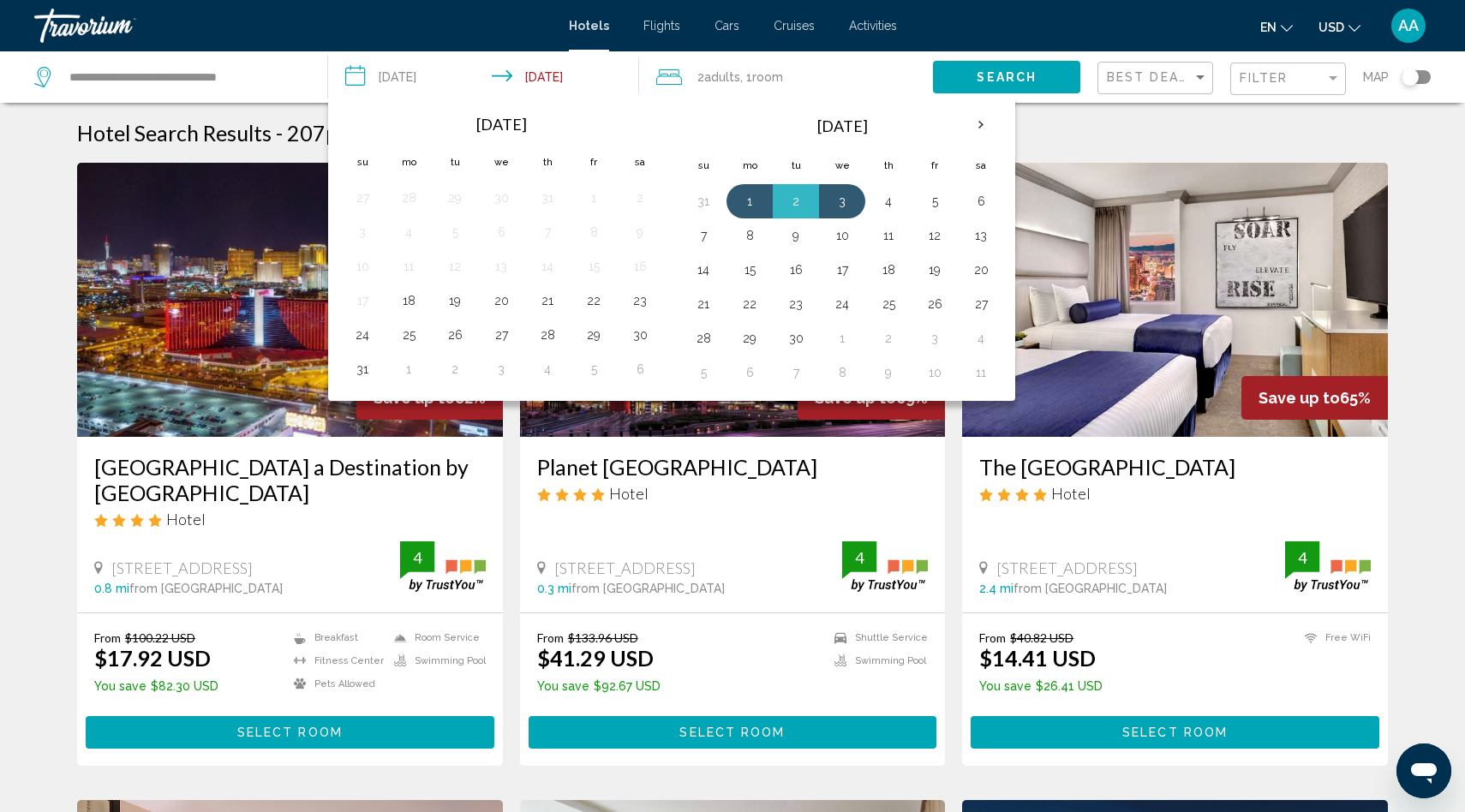
click at [1021, 71] on span "Search" at bounding box center [1006, 78] width 60 height 14
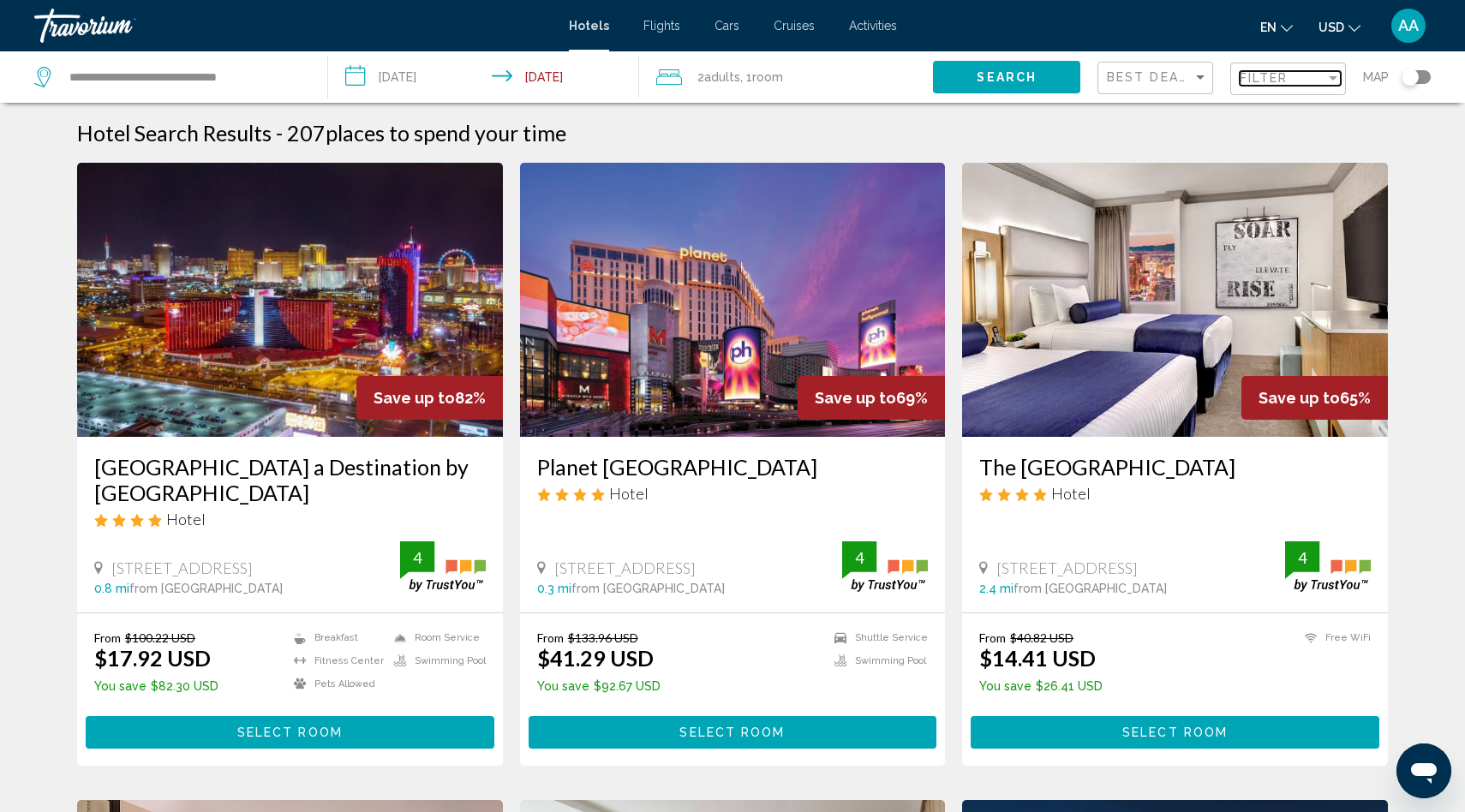
click at [1271, 77] on span "Filter" at bounding box center [1264, 78] width 49 height 14
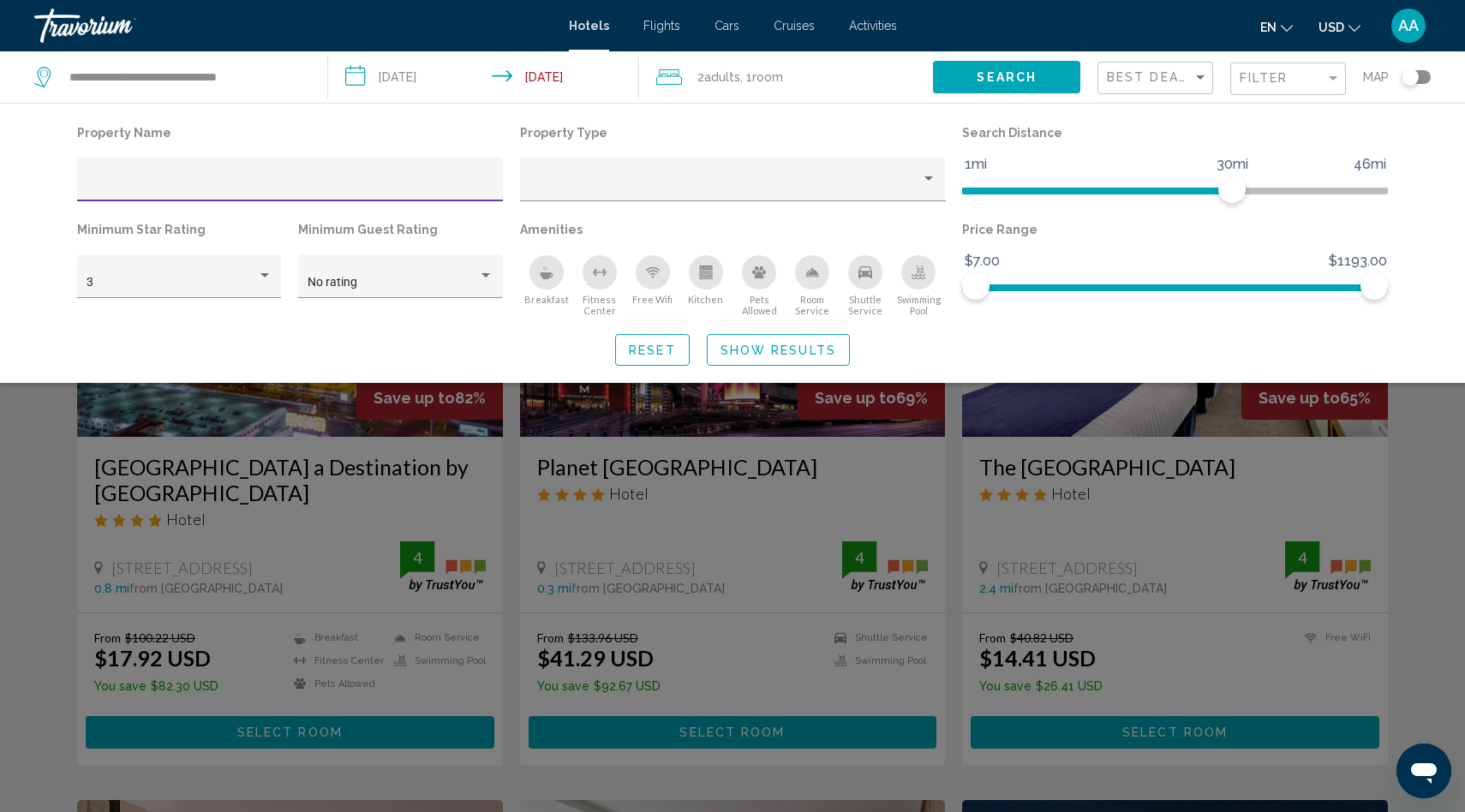
click at [903, 277] on div "Swimming Pool" at bounding box center [918, 272] width 34 height 34
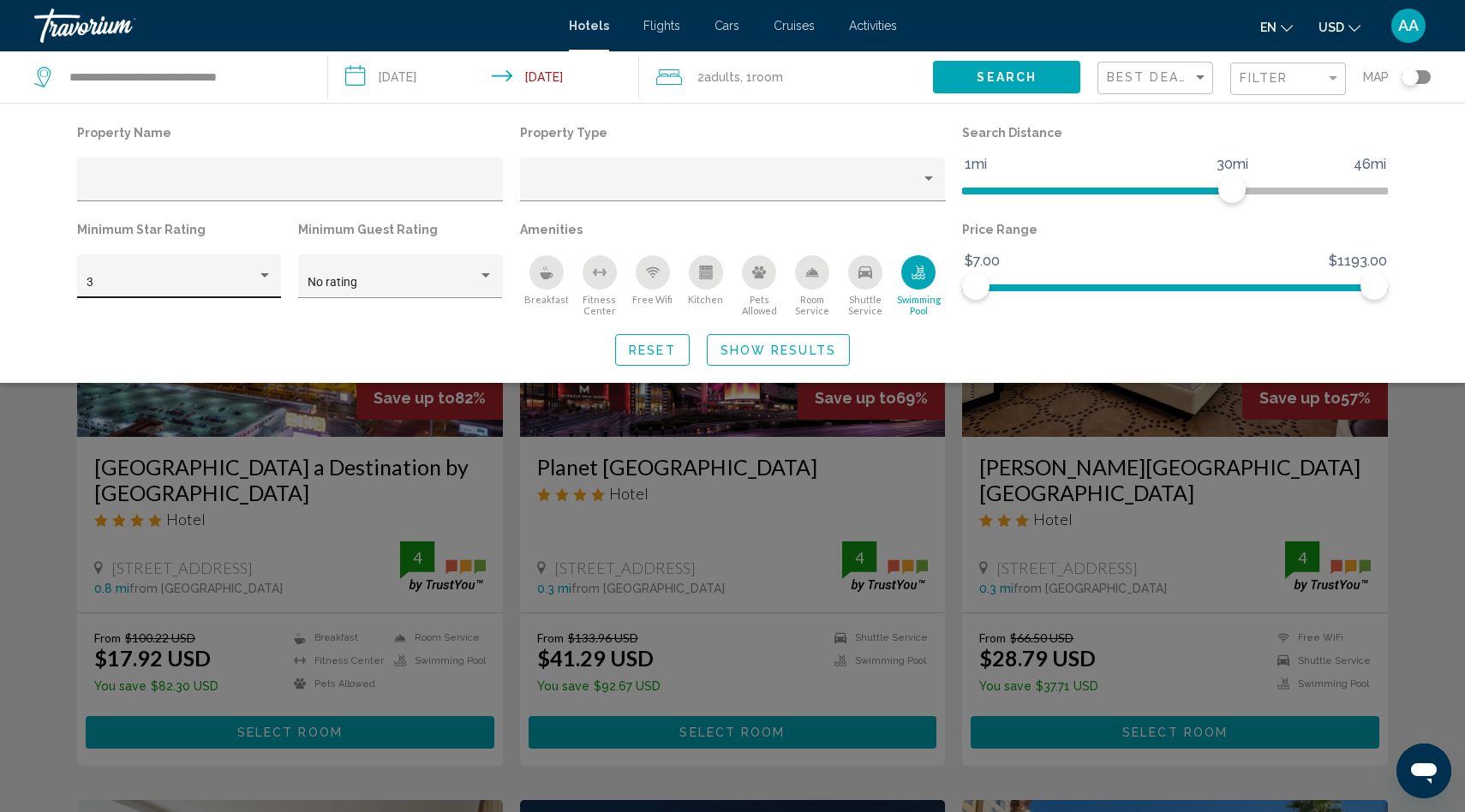
click at [238, 274] on div "3" at bounding box center [179, 281] width 186 height 35
click at [170, 324] on span "4" at bounding box center [179, 319] width 186 height 36
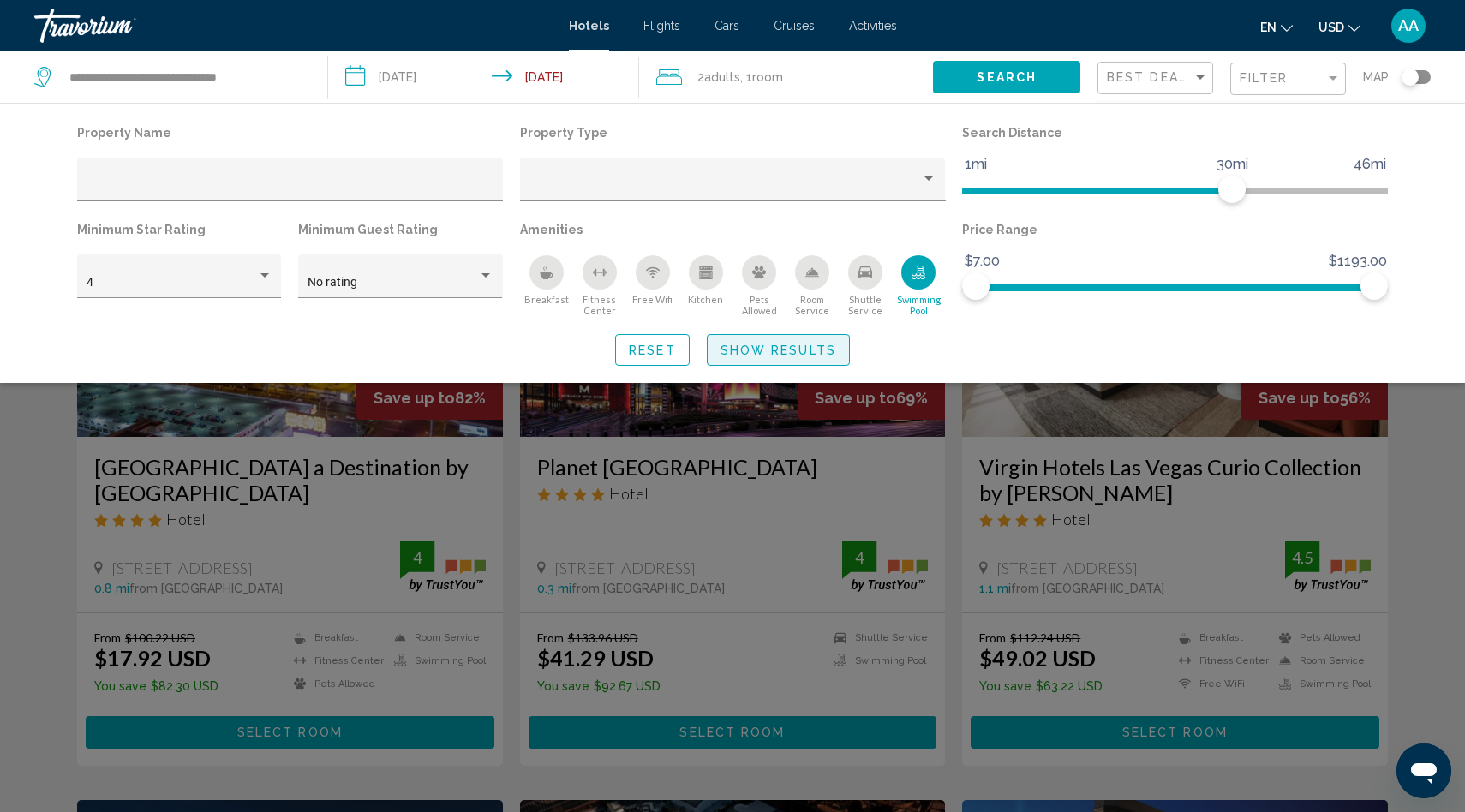
click at [783, 346] on span "Show Results" at bounding box center [779, 350] width 116 height 14
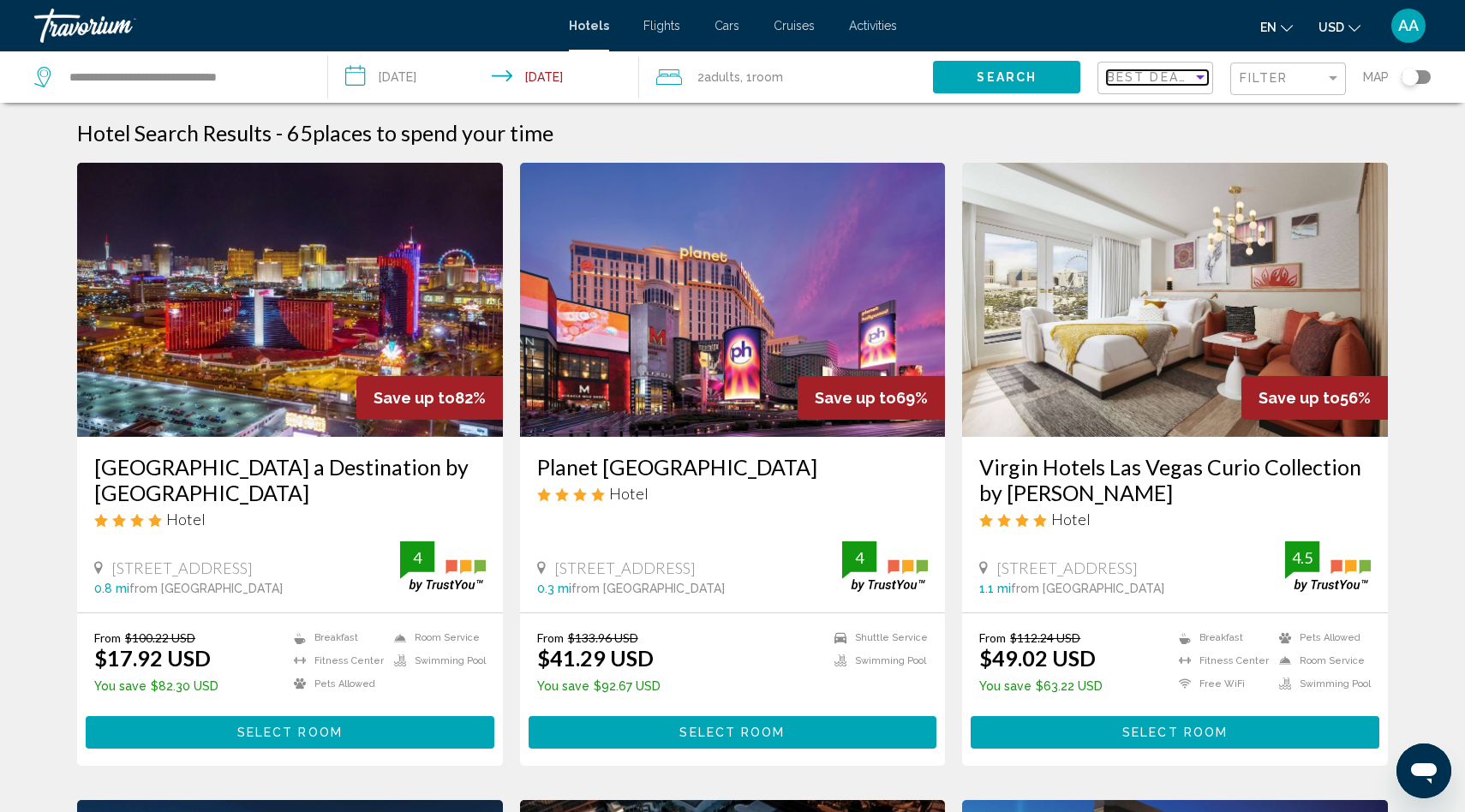
click at [1118, 78] on span "Best Deals" at bounding box center [1151, 77] width 89 height 14
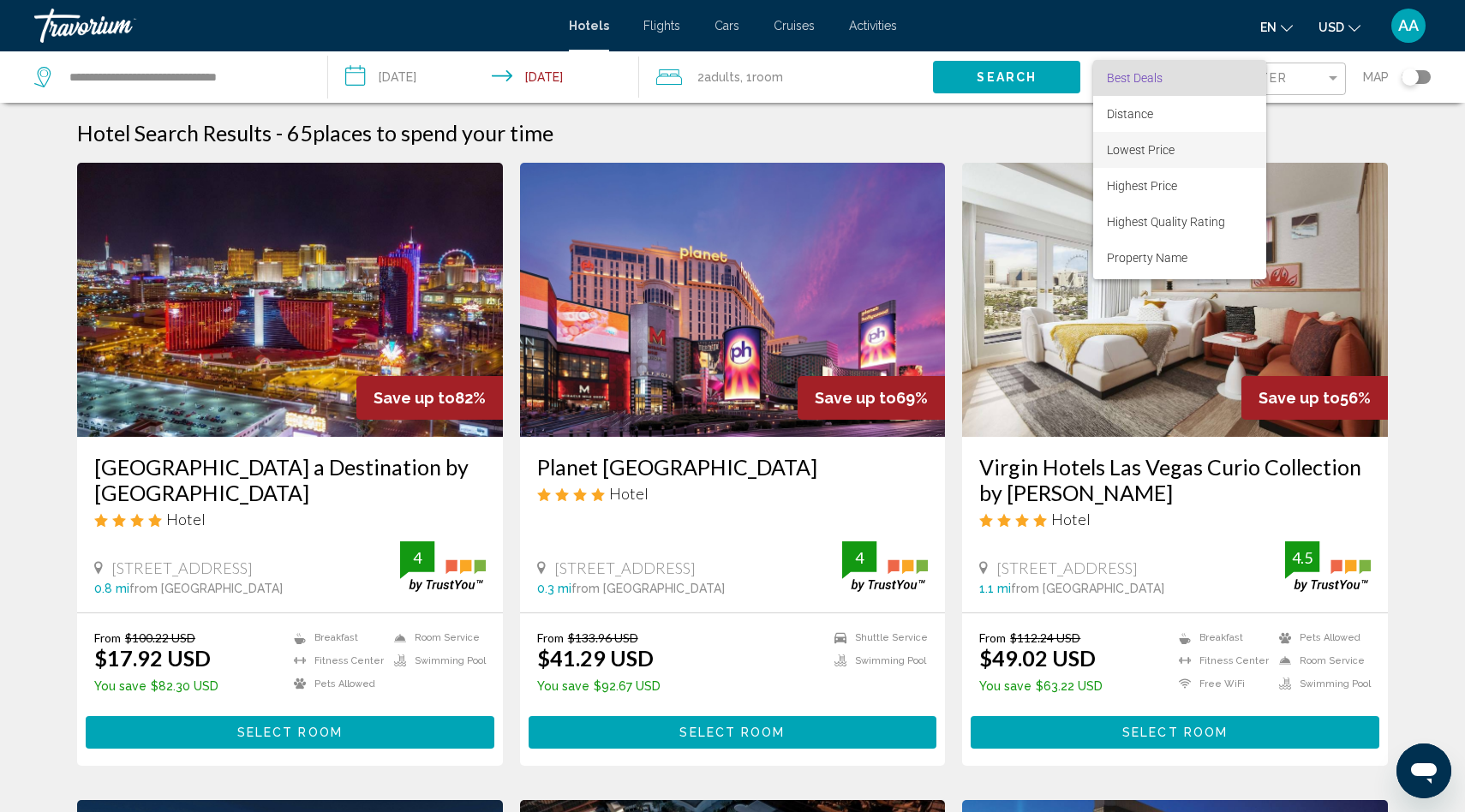
click at [1124, 153] on span "Lowest Price" at bounding box center [1141, 149] width 68 height 14
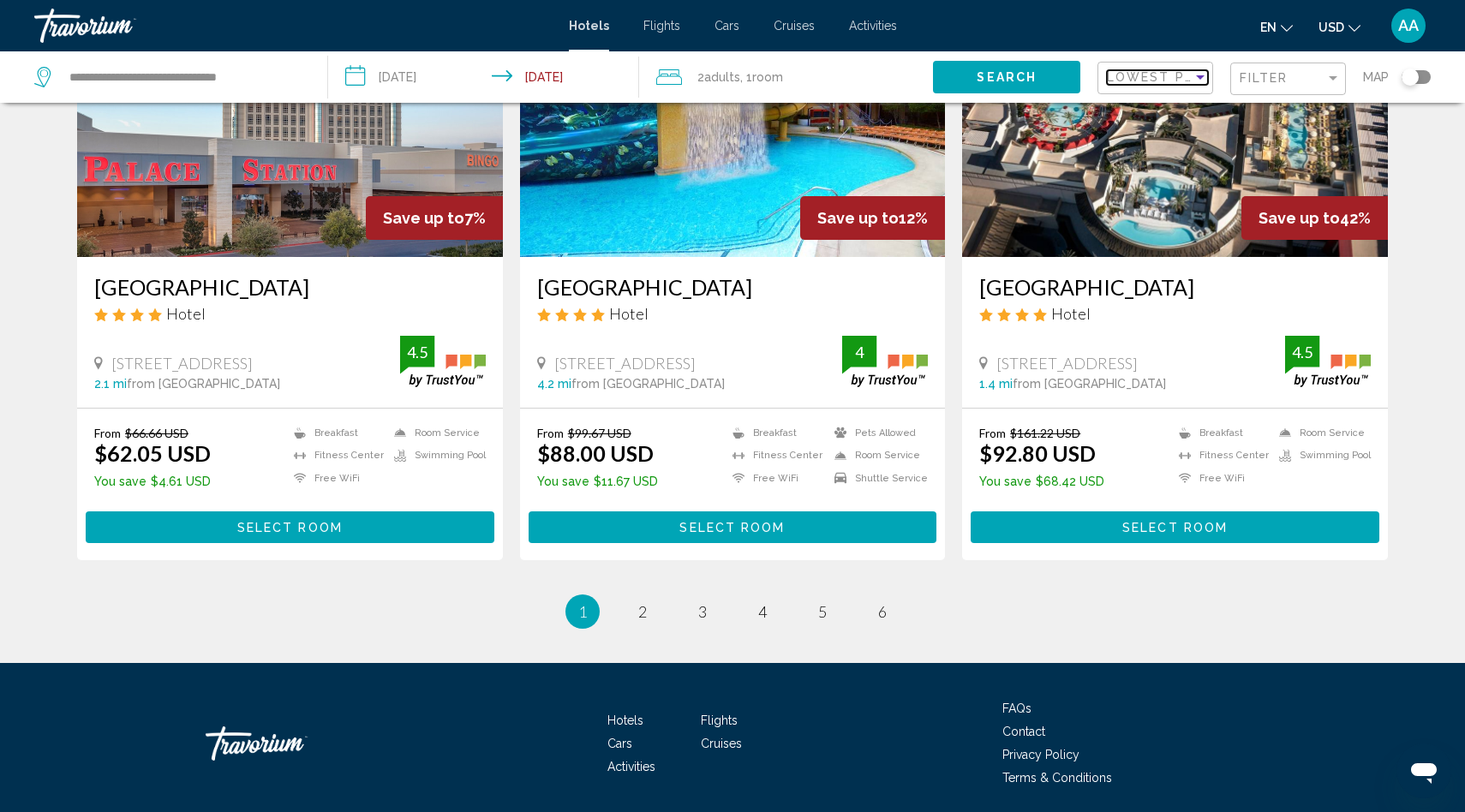
scroll to position [2078, 0]
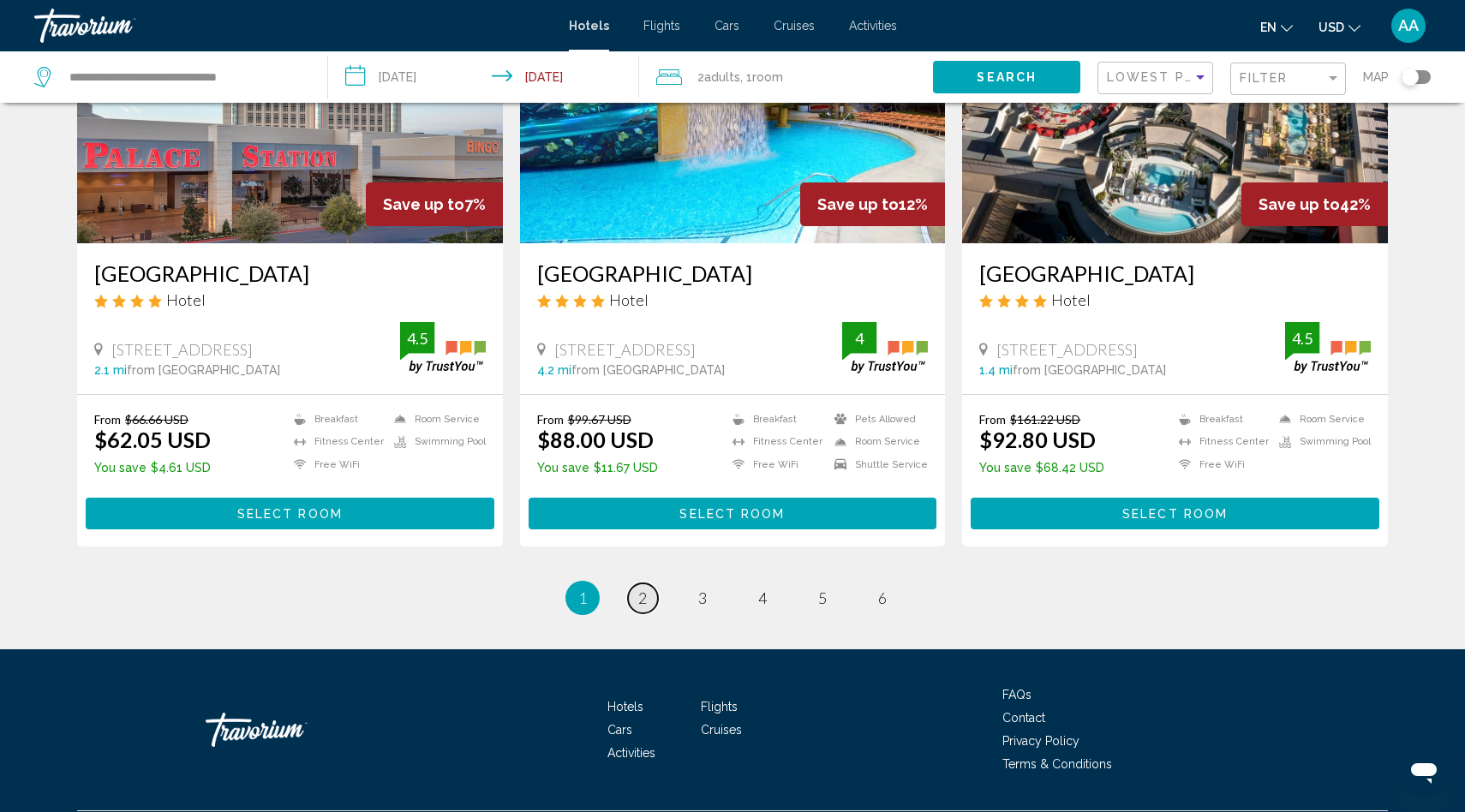
click at [649, 588] on link "page 2" at bounding box center [643, 598] width 29 height 29
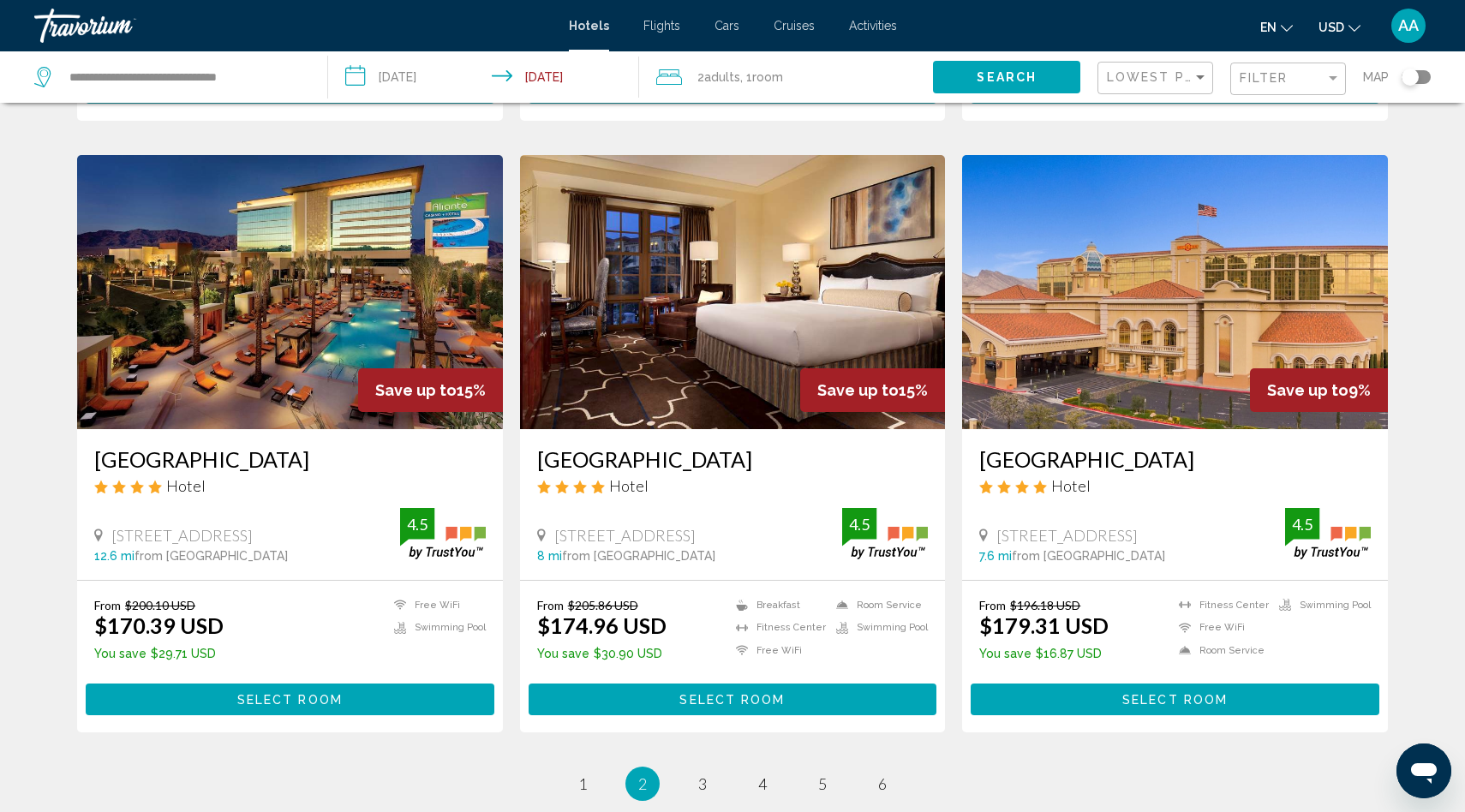
scroll to position [1887, 0]
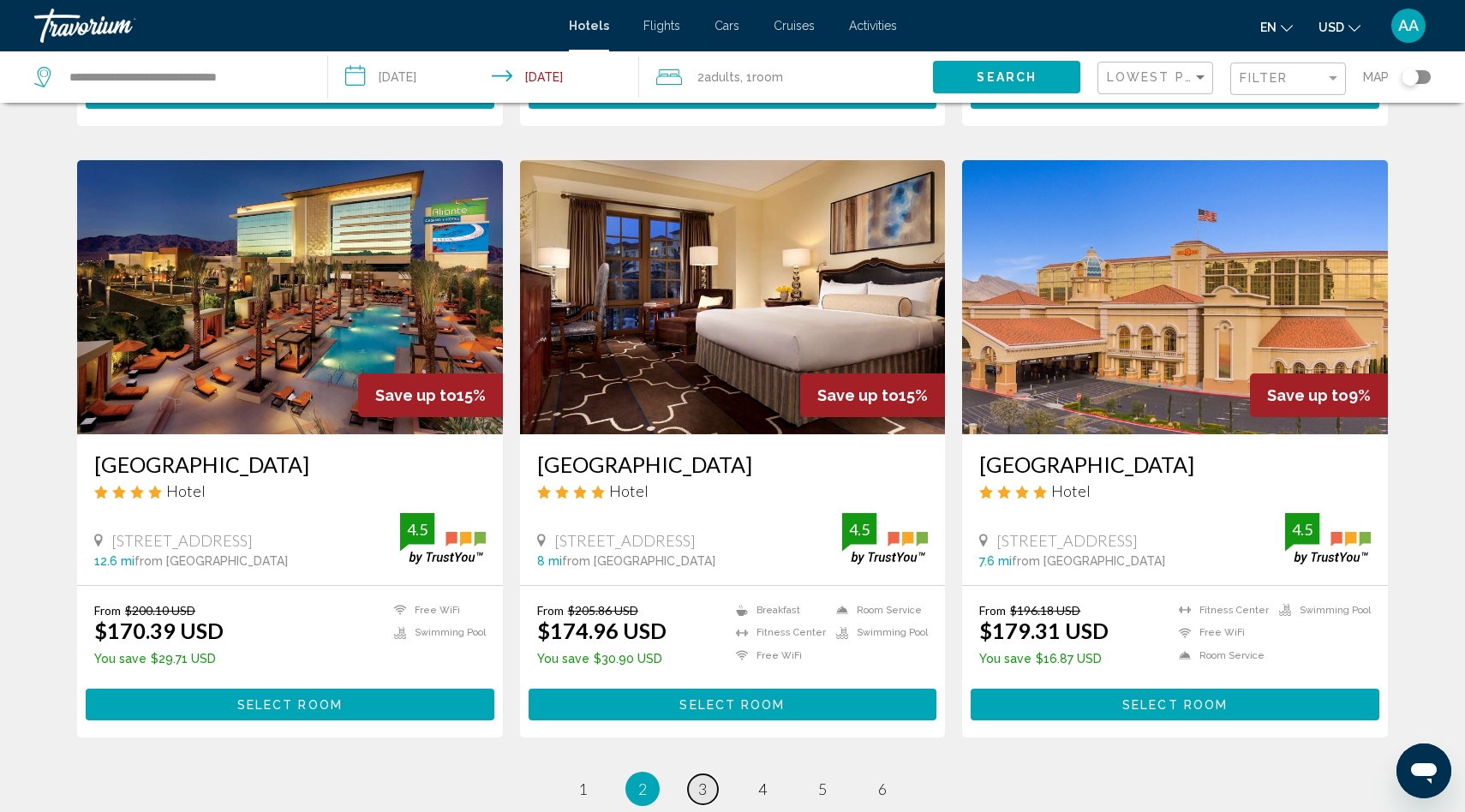
click at [701, 780] on span "3" at bounding box center [702, 788] width 9 height 19
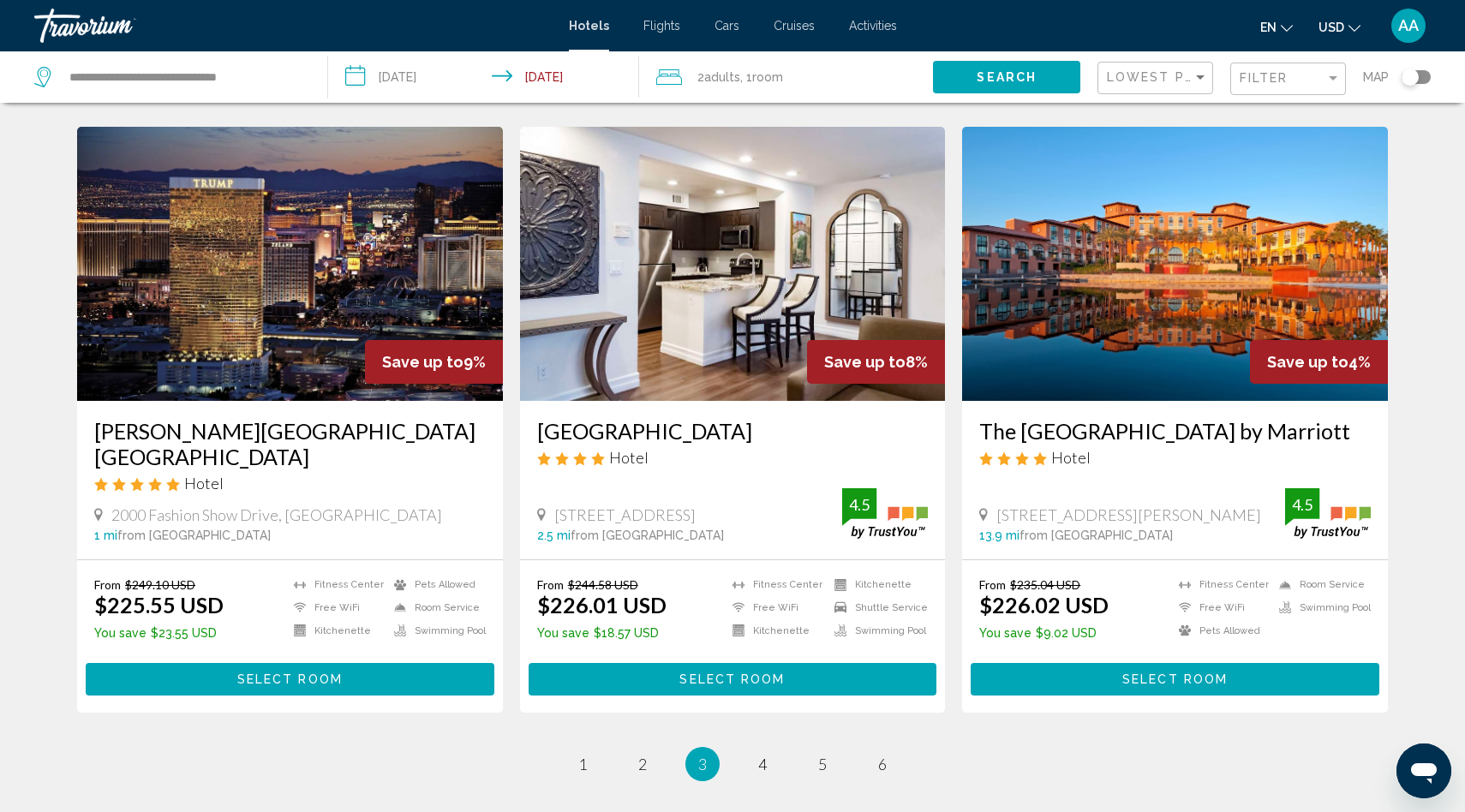
scroll to position [1952, 0]
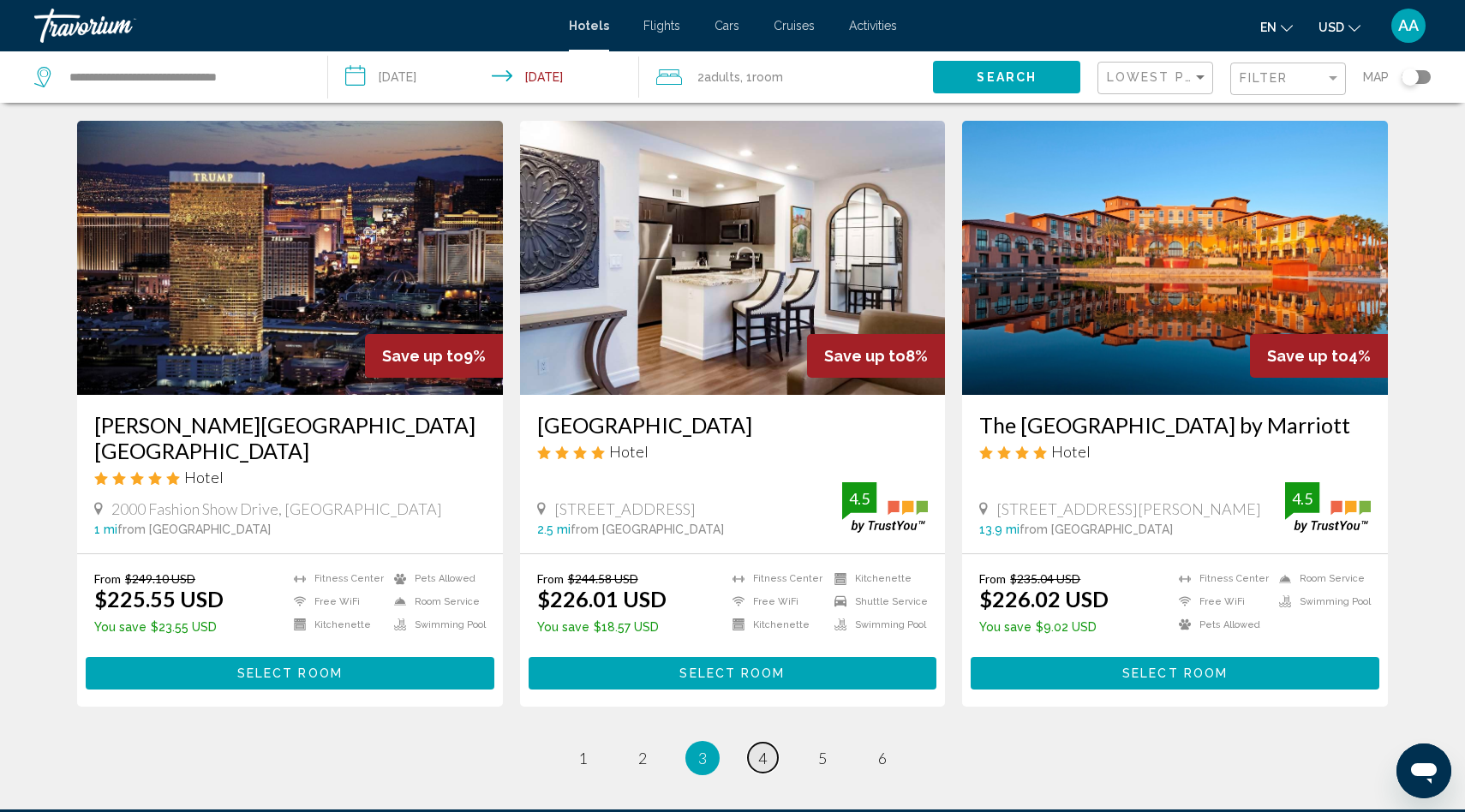
click at [759, 748] on span "4" at bounding box center [762, 757] width 9 height 19
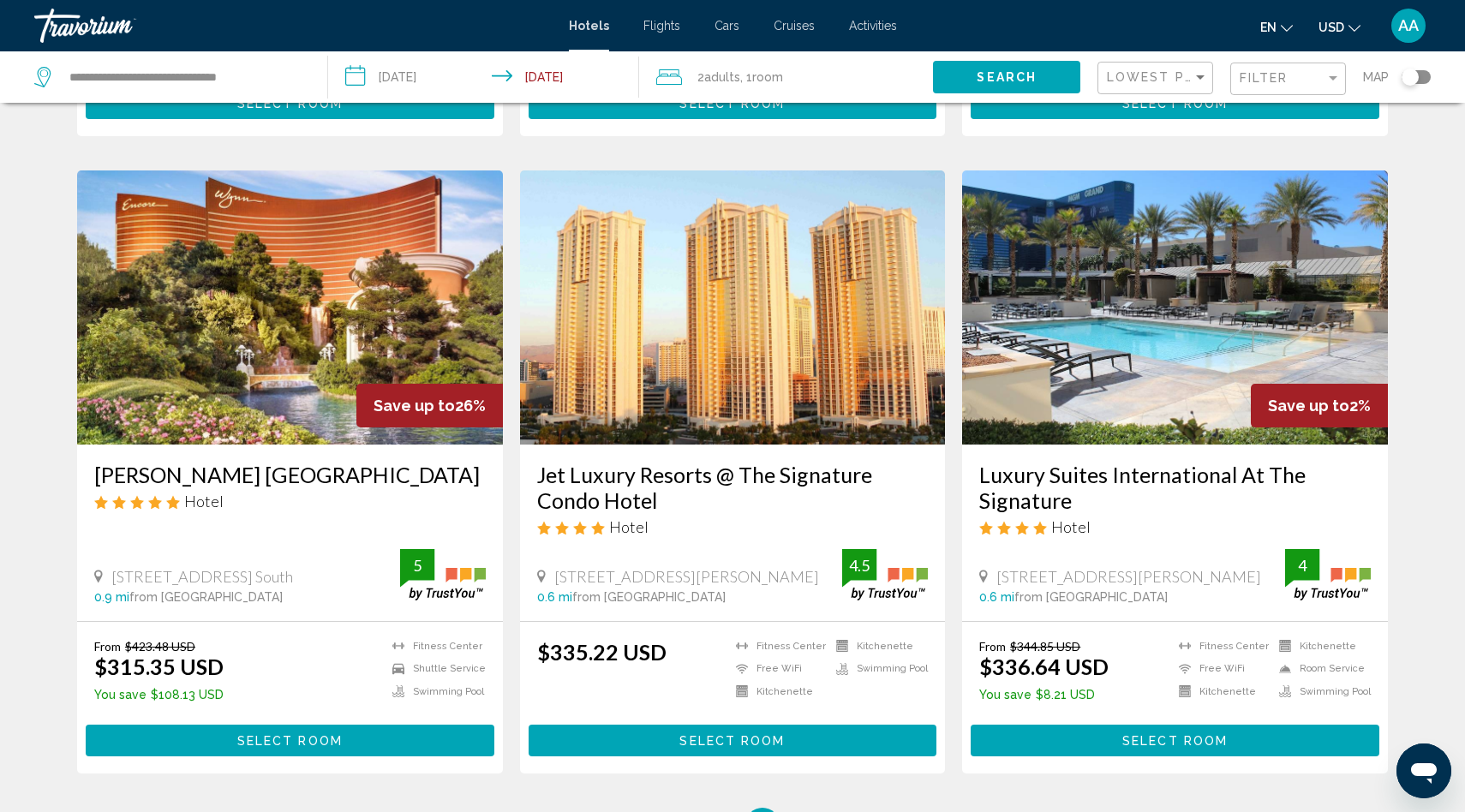
scroll to position [1934, 0]
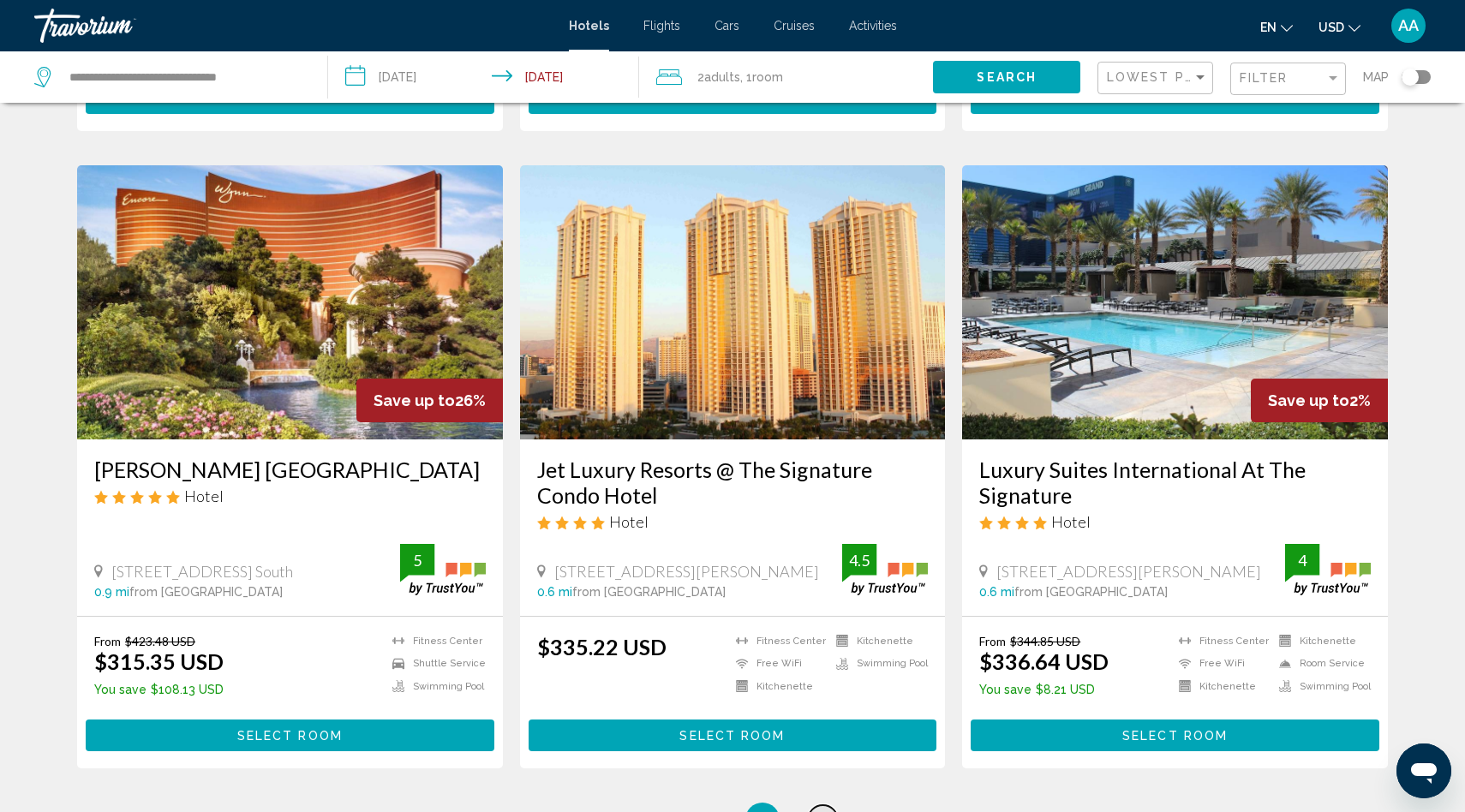
click at [825, 810] on span "5" at bounding box center [822, 819] width 9 height 19
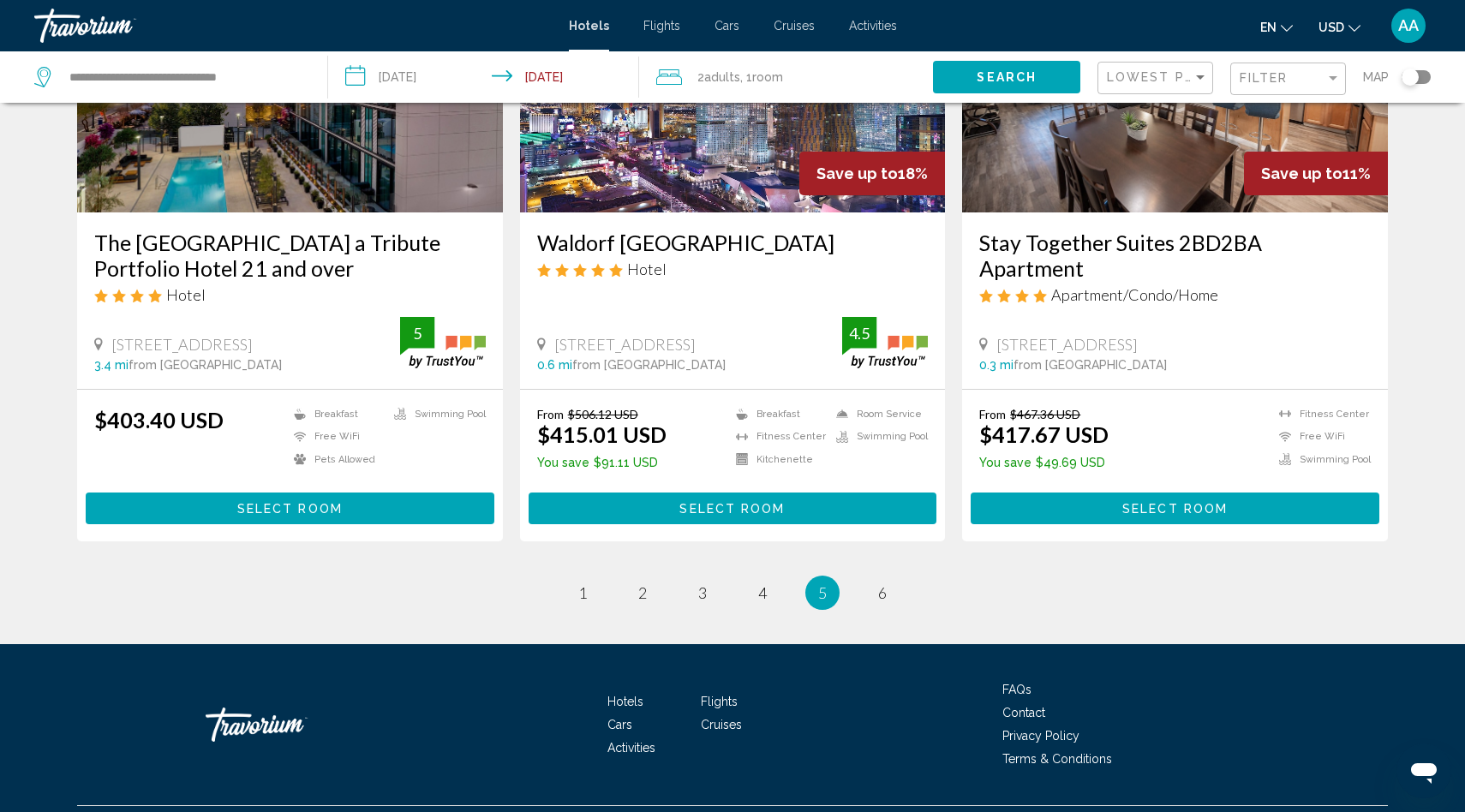
scroll to position [2124, 0]
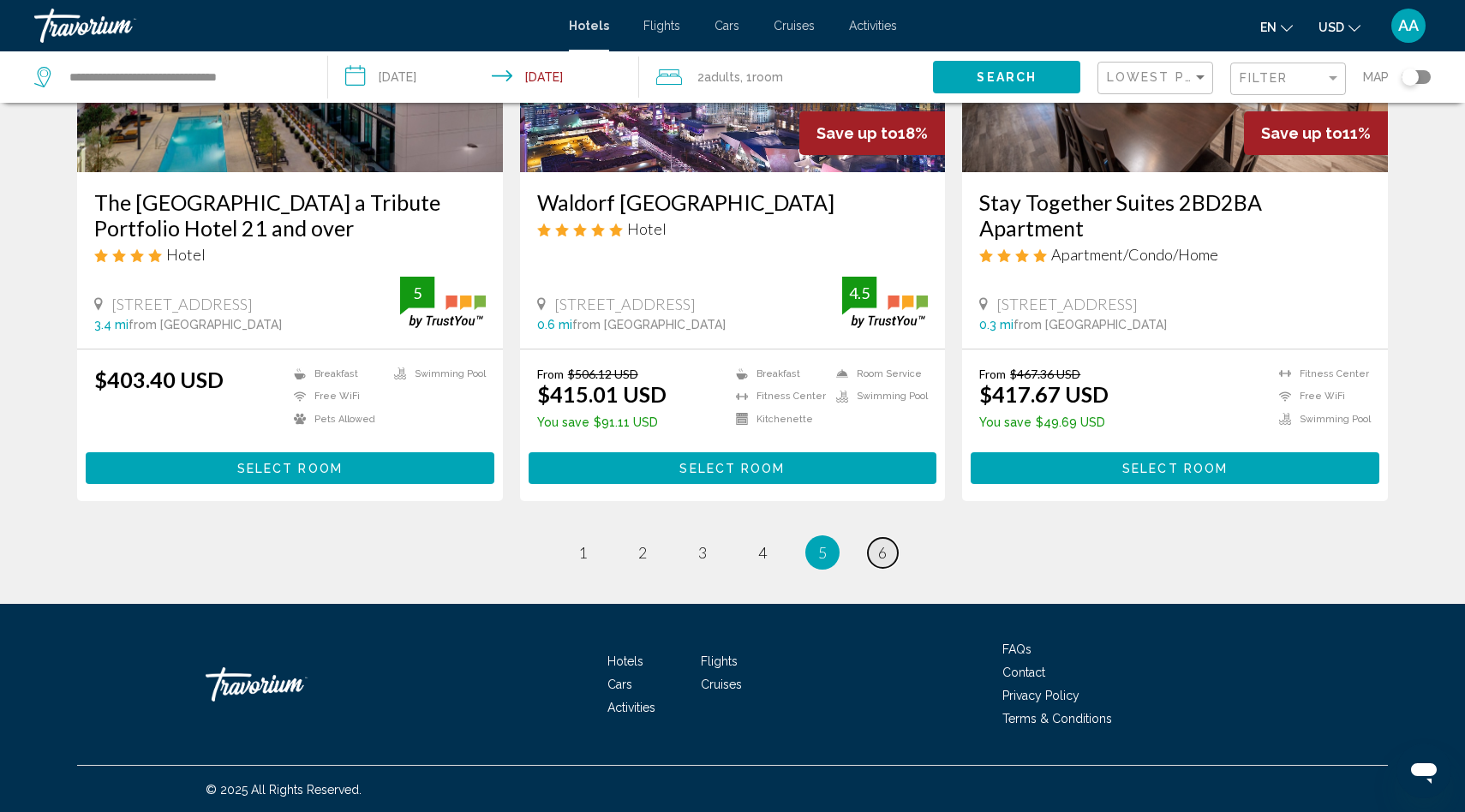
click at [884, 555] on span "6" at bounding box center [882, 551] width 9 height 19
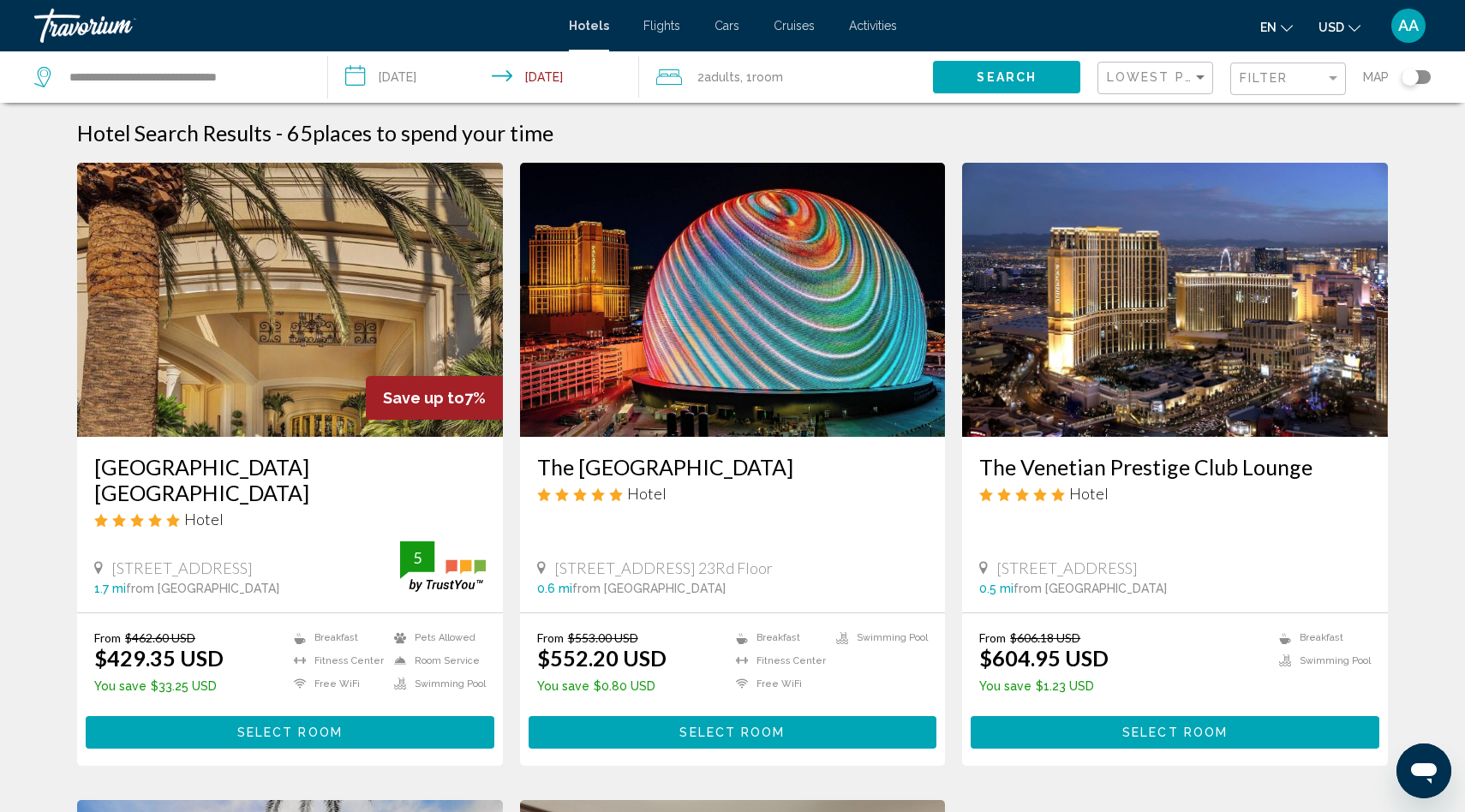
click at [282, 725] on div "From $462.60 USD $429.35 USD You save $33.25 USD Breakfast [GEOGRAPHIC_DATA] Fr…" at bounding box center [289, 689] width 426 height 151
click at [284, 726] on span "Select Room" at bounding box center [289, 733] width 105 height 14
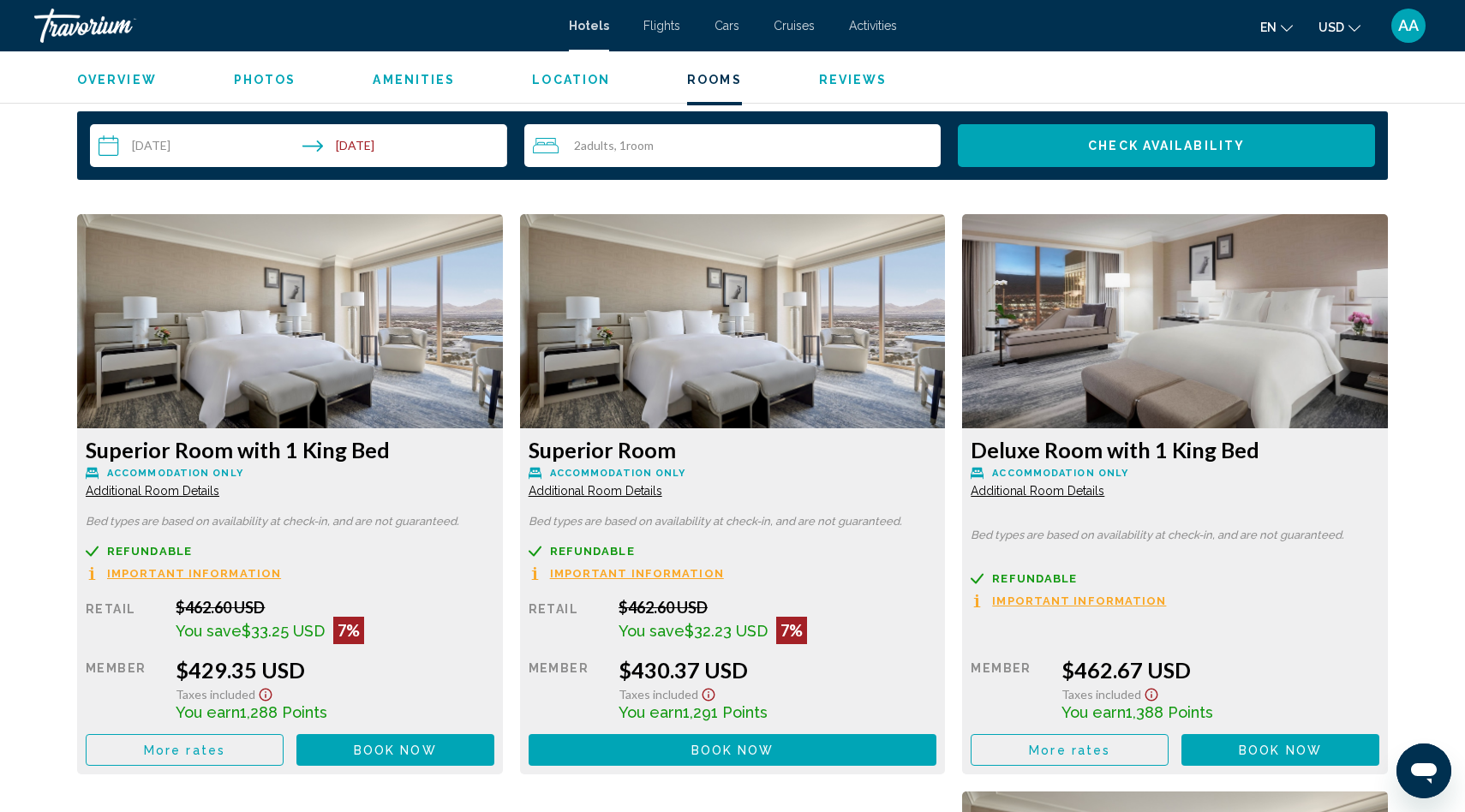
scroll to position [2162, 0]
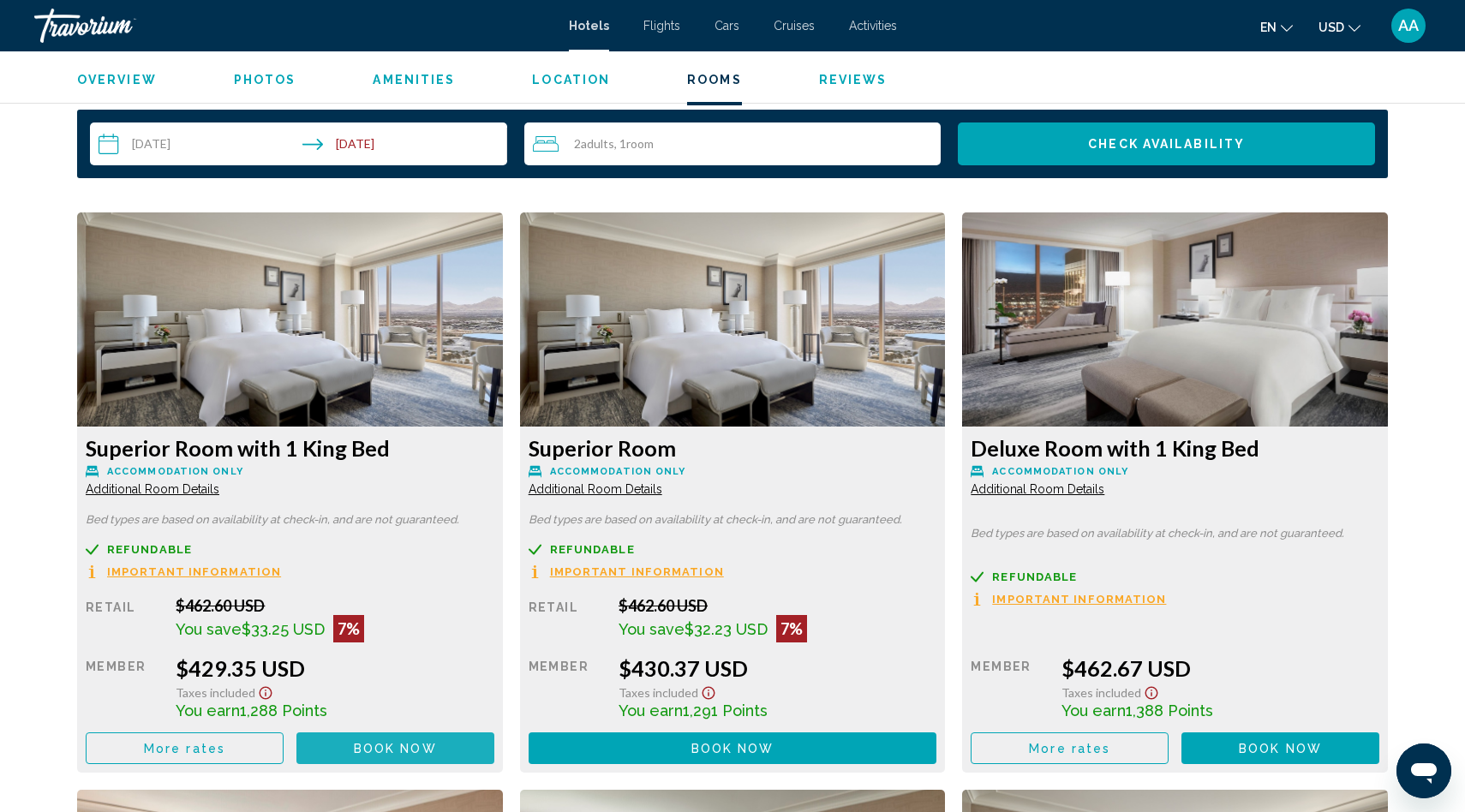
click at [388, 748] on span "Book now" at bounding box center [395, 748] width 84 height 14
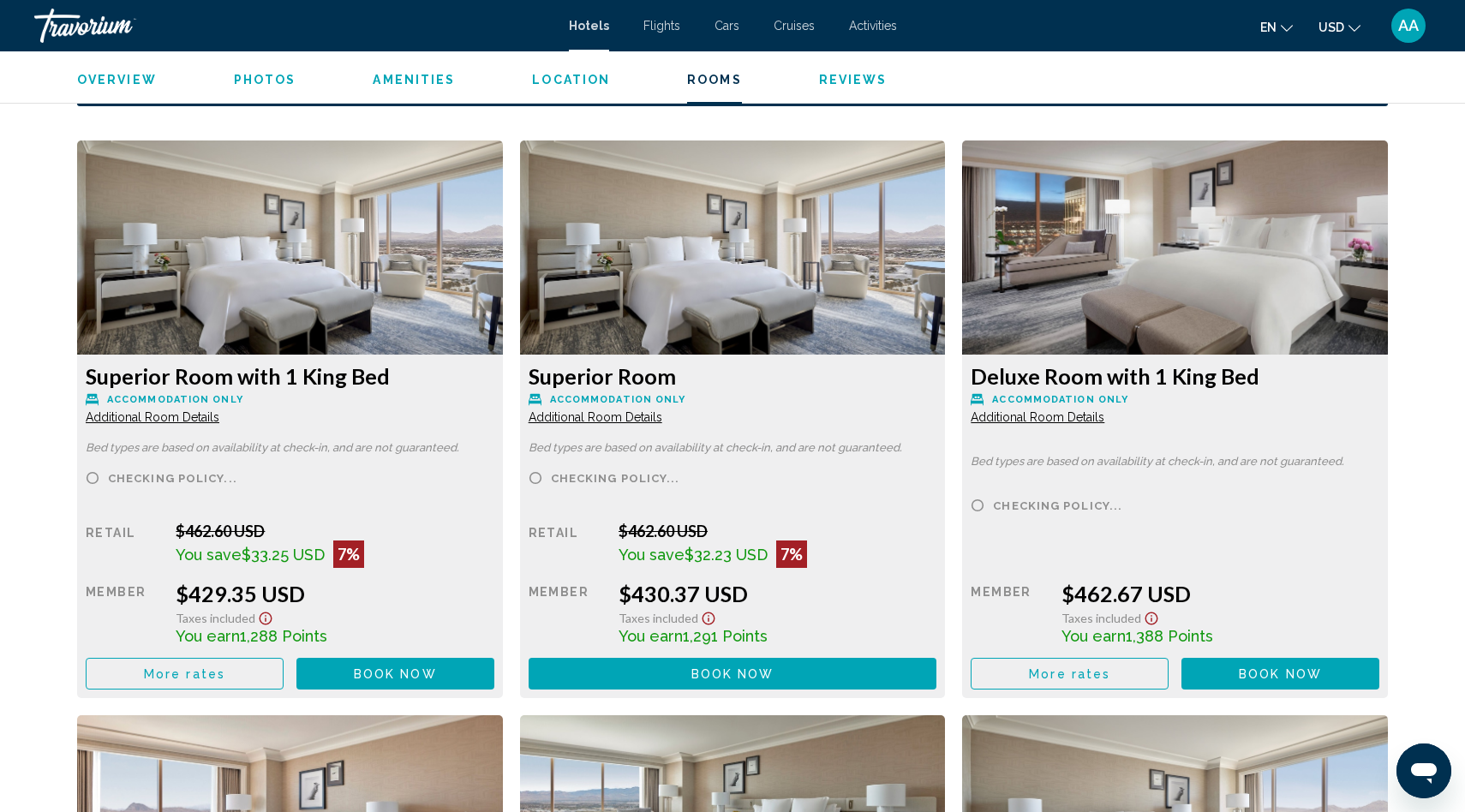
scroll to position [2283, 0]
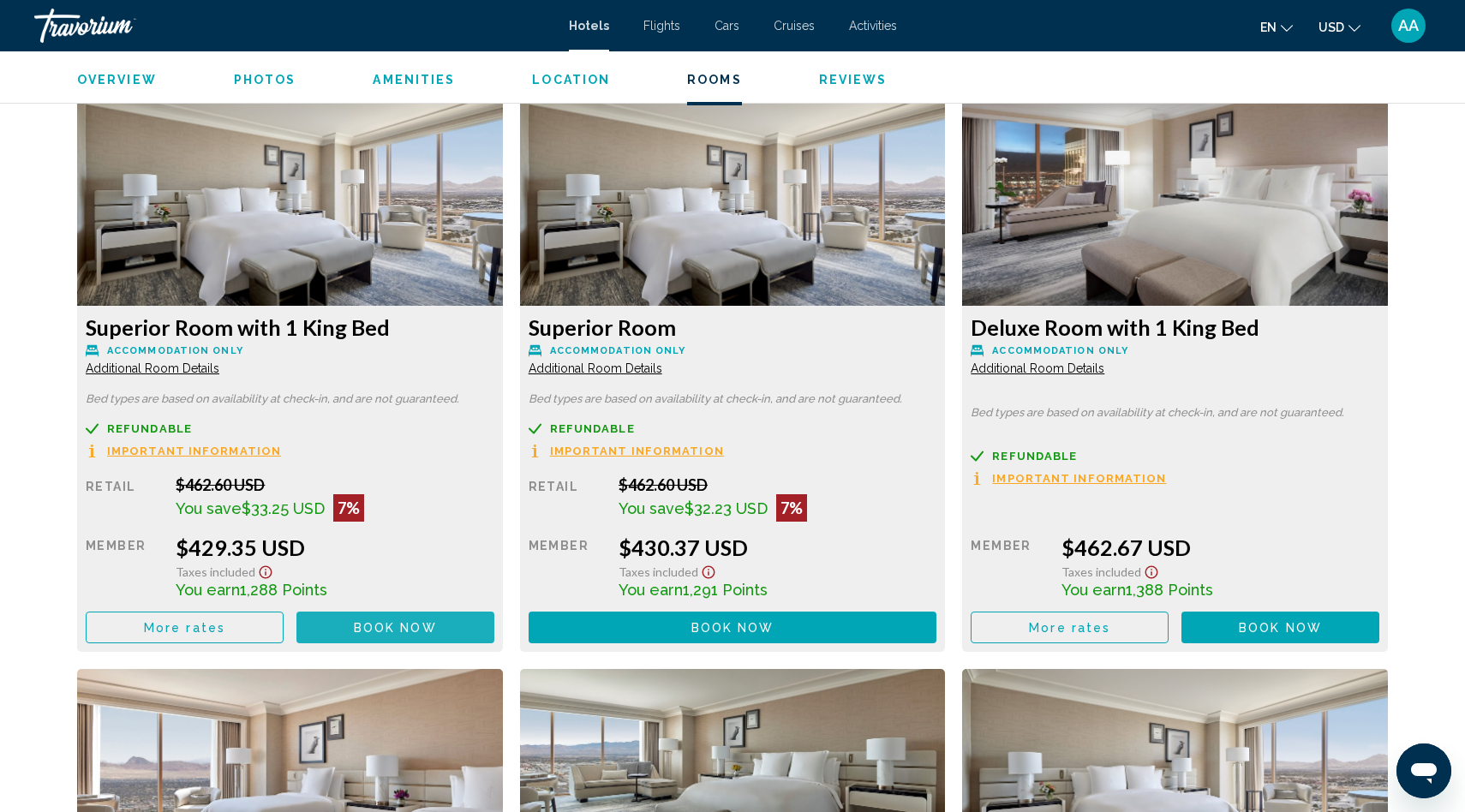
click at [374, 627] on span "Book now" at bounding box center [395, 628] width 84 height 14
